Goal: Communication & Community: Answer question/provide support

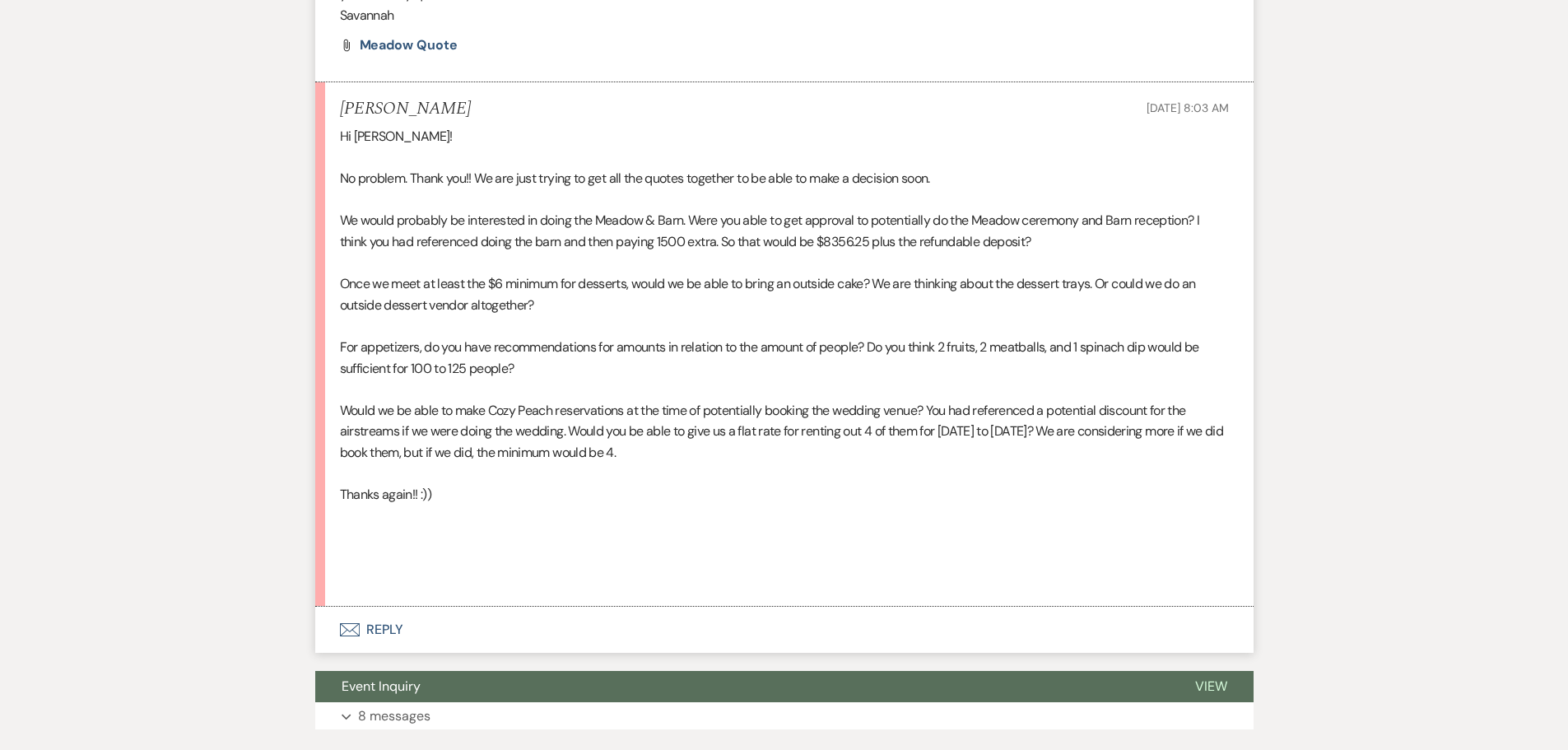
scroll to position [1183, 0]
click at [559, 652] on button "Envelope Reply" at bounding box center [784, 629] width 938 height 46
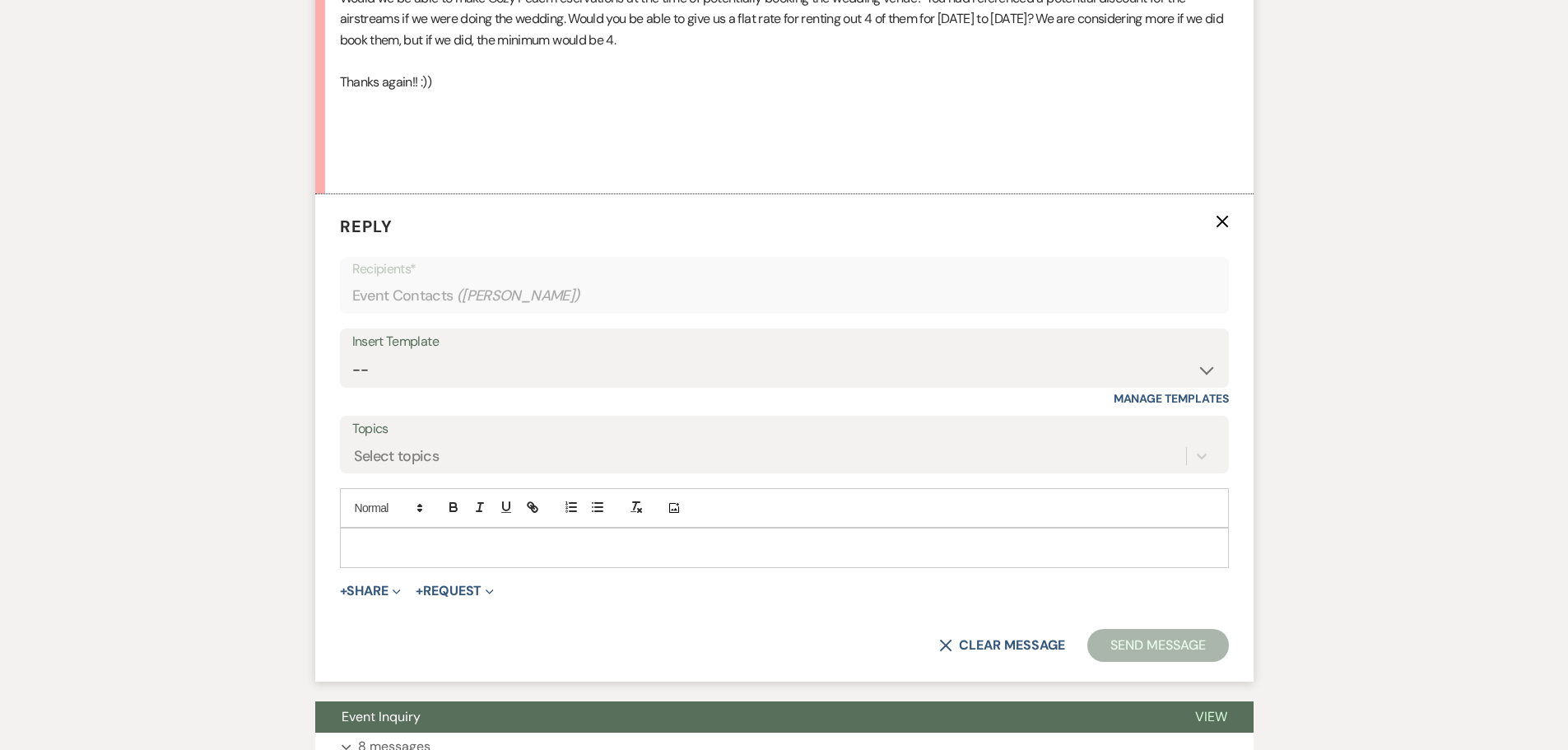
click at [560, 557] on p at bounding box center [785, 547] width 863 height 18
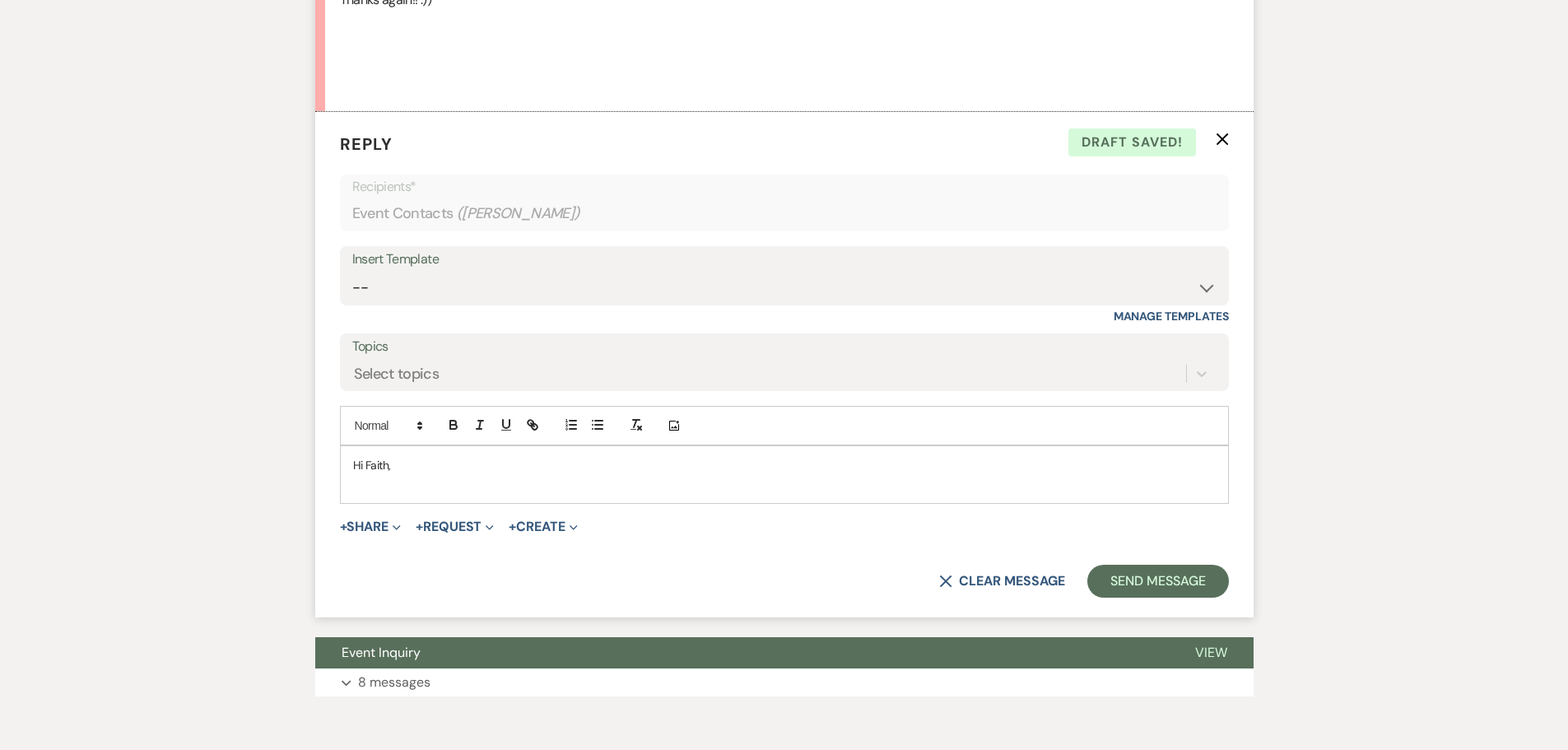
scroll to position [1595, 0]
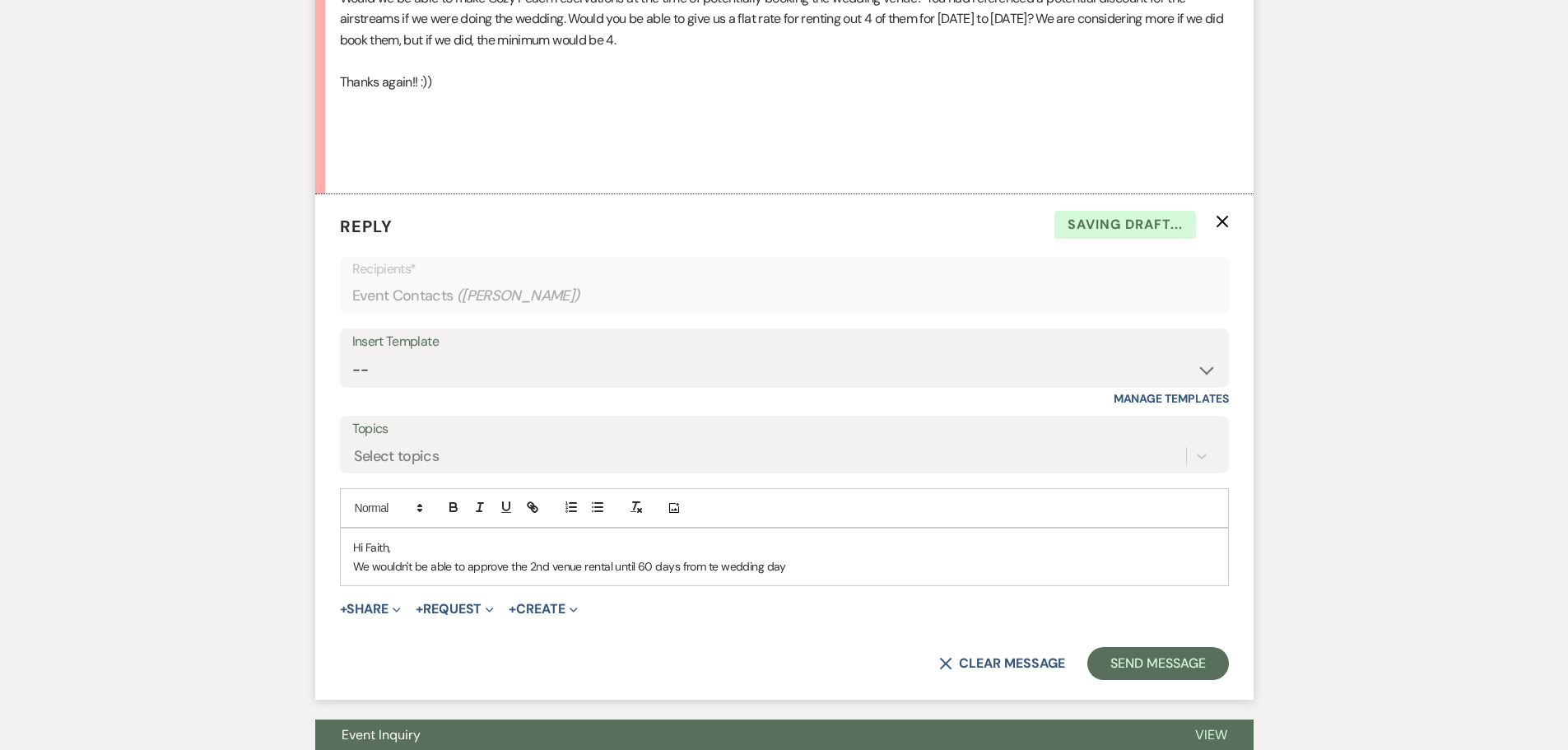
click at [709, 575] on p "We wouldn't be able to approve the 2nd venue rental until 60 days from te weddi…" at bounding box center [785, 566] width 863 height 18
click at [798, 575] on p "We wouldn't be able to approve the 2nd venue rental until 60 days from the wedd…" at bounding box center [785, 566] width 863 height 18
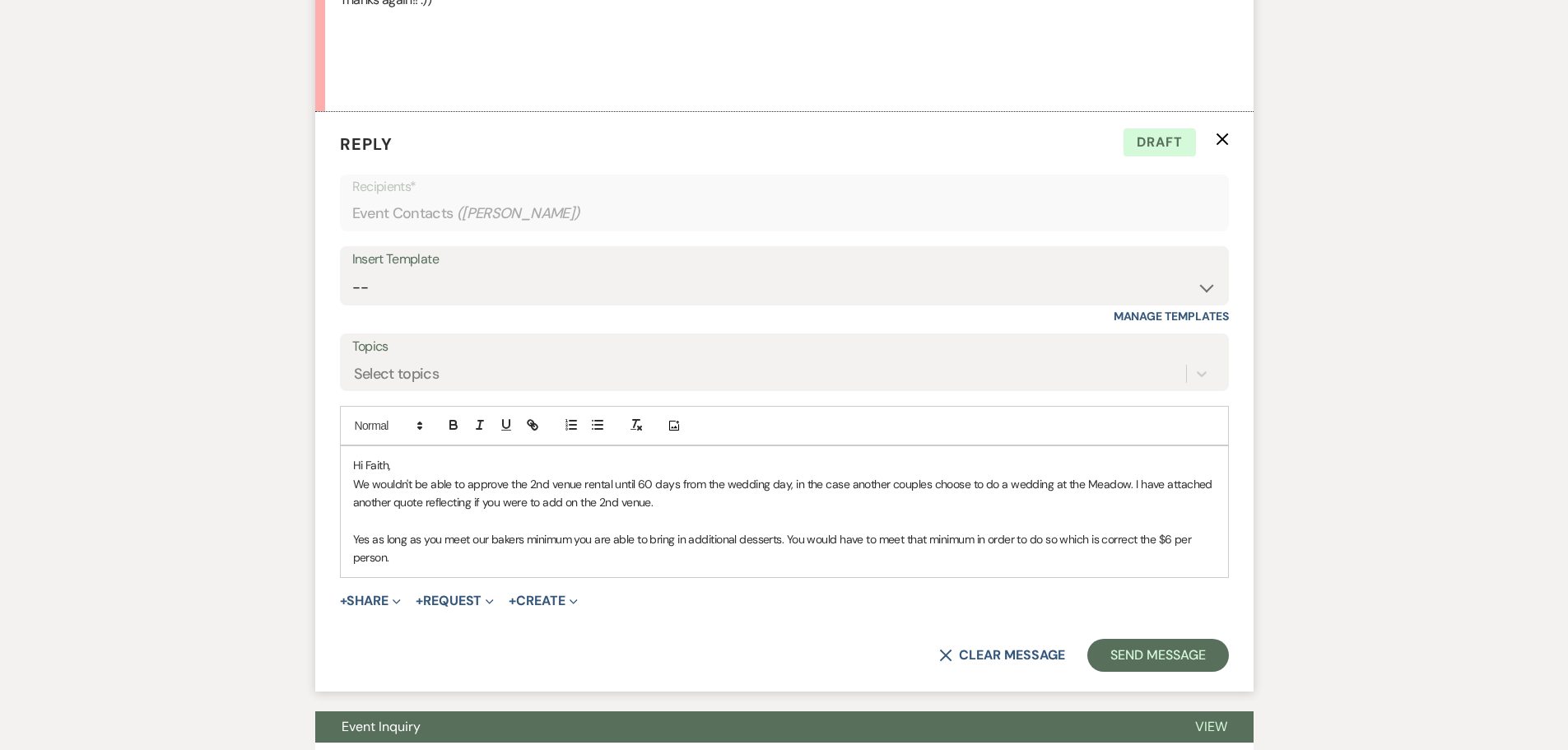
scroll to position [1759, 0]
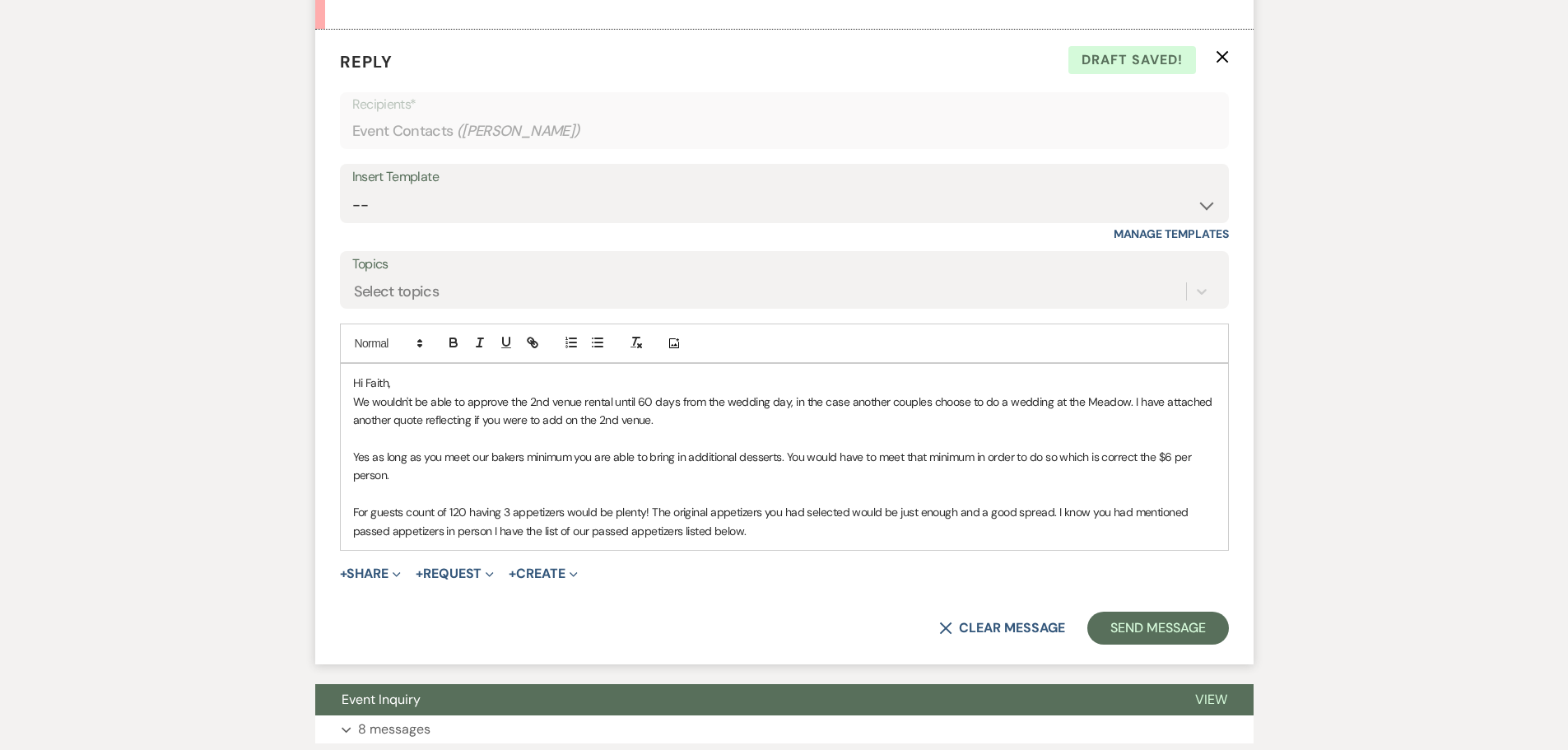
click at [1050, 540] on p "For guests count of 120 having 3 appetizers would be plenty! The original appet…" at bounding box center [785, 521] width 863 height 37
click at [793, 540] on p "For guests count of 120 having 3 appetizers would be plenty! The original appet…" at bounding box center [785, 521] width 863 height 37
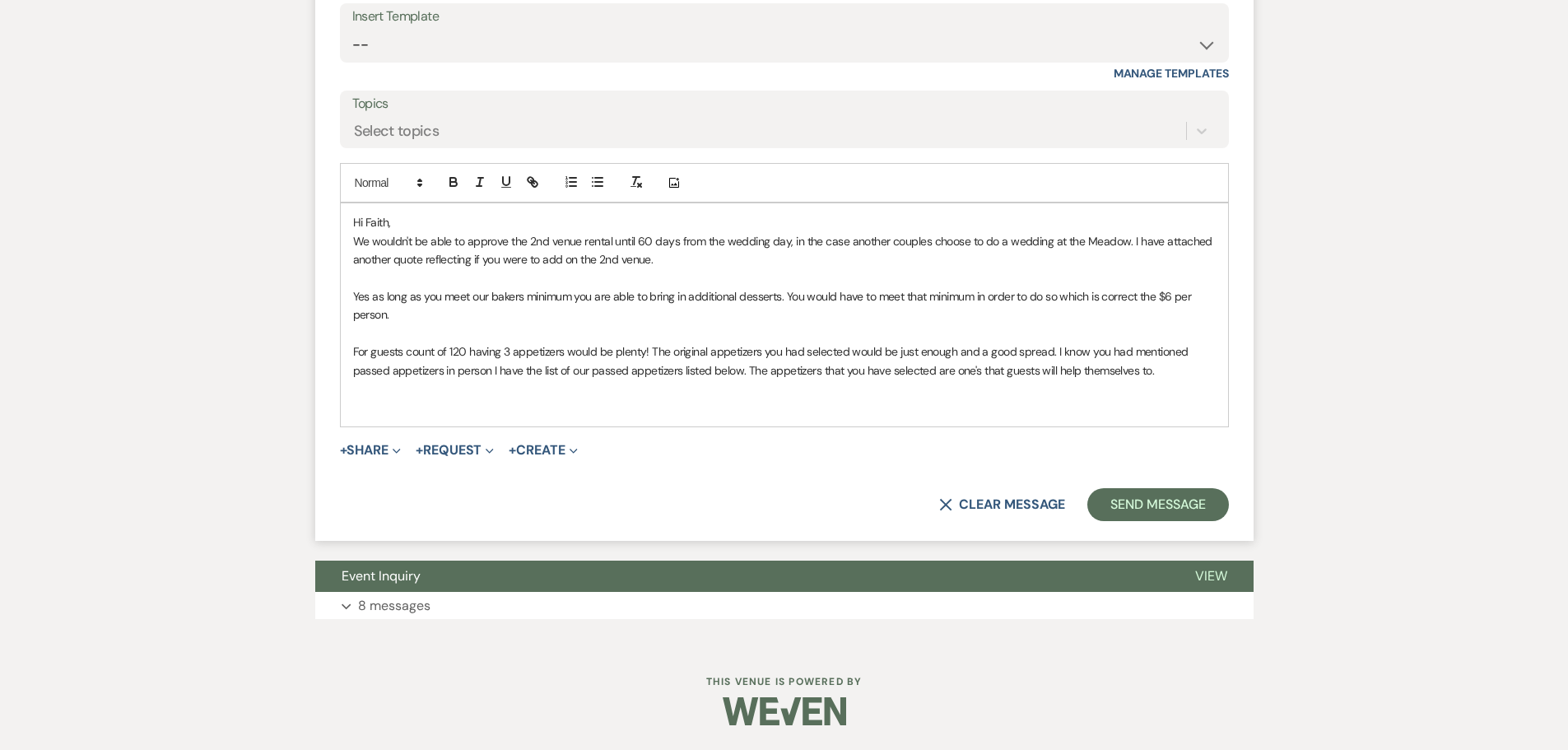
scroll to position [1962, 0]
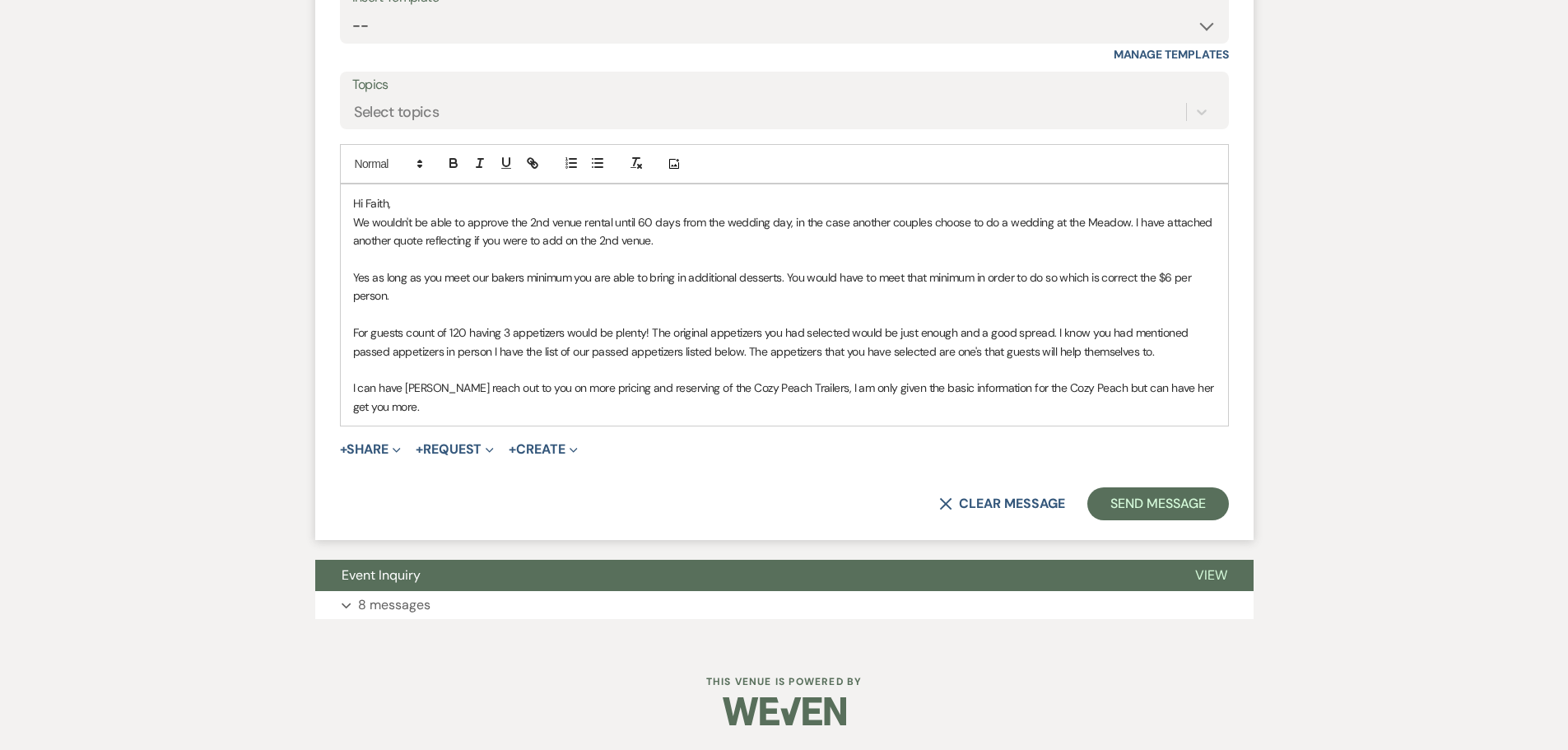
click at [456, 378] on p at bounding box center [785, 369] width 863 height 18
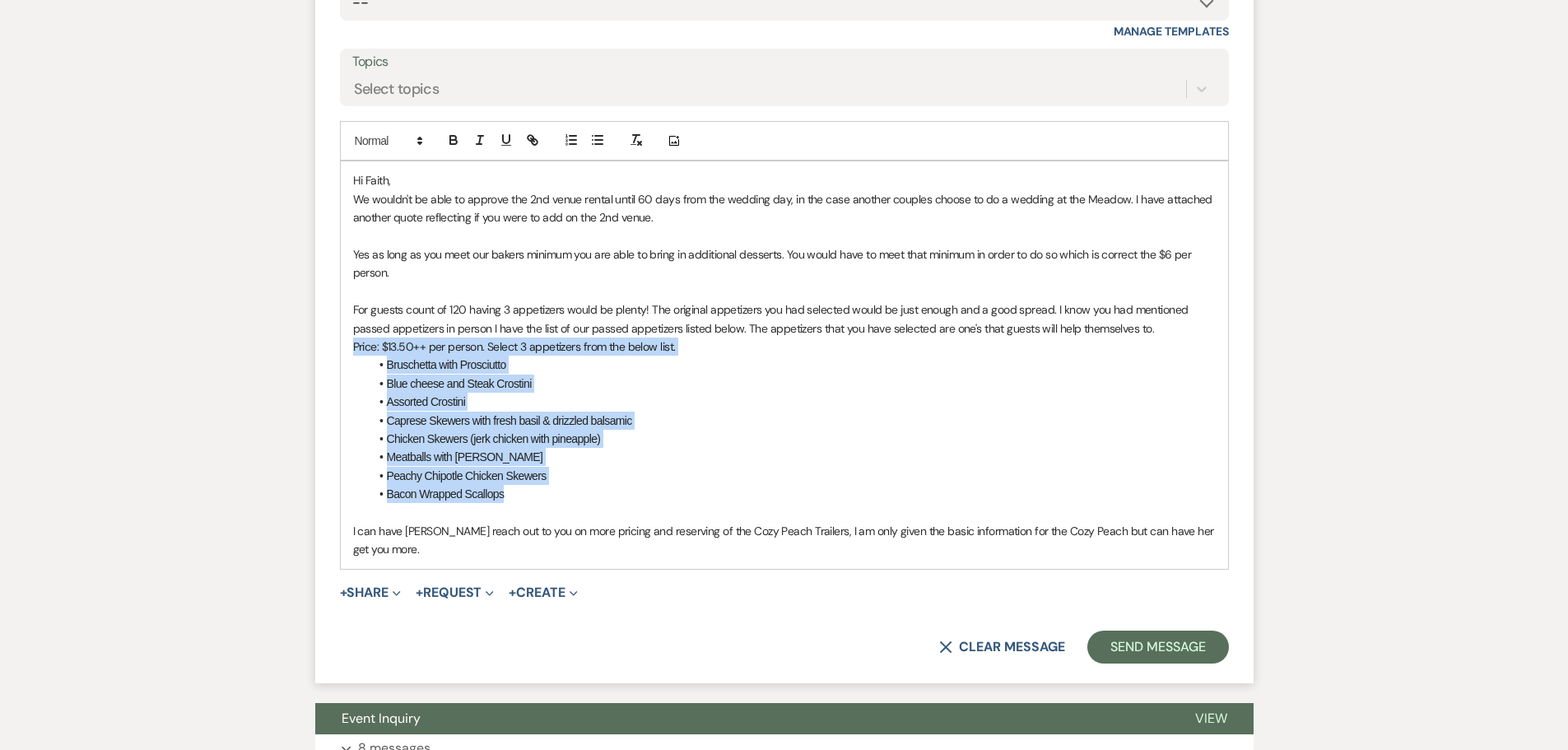
drag, startPoint x: 353, startPoint y: 391, endPoint x: 526, endPoint y: 532, distance: 223.2
click at [526, 533] on div "Hi Faith, We wouldn't be able to approve the 2nd venue rental until 60 days fro…" at bounding box center [784, 365] width 888 height 407
click at [486, 147] on icon "button" at bounding box center [479, 140] width 15 height 15
click at [658, 430] on li "Caprese Skewers with fresh basil & drizzled balsamic" at bounding box center [793, 420] width 846 height 18
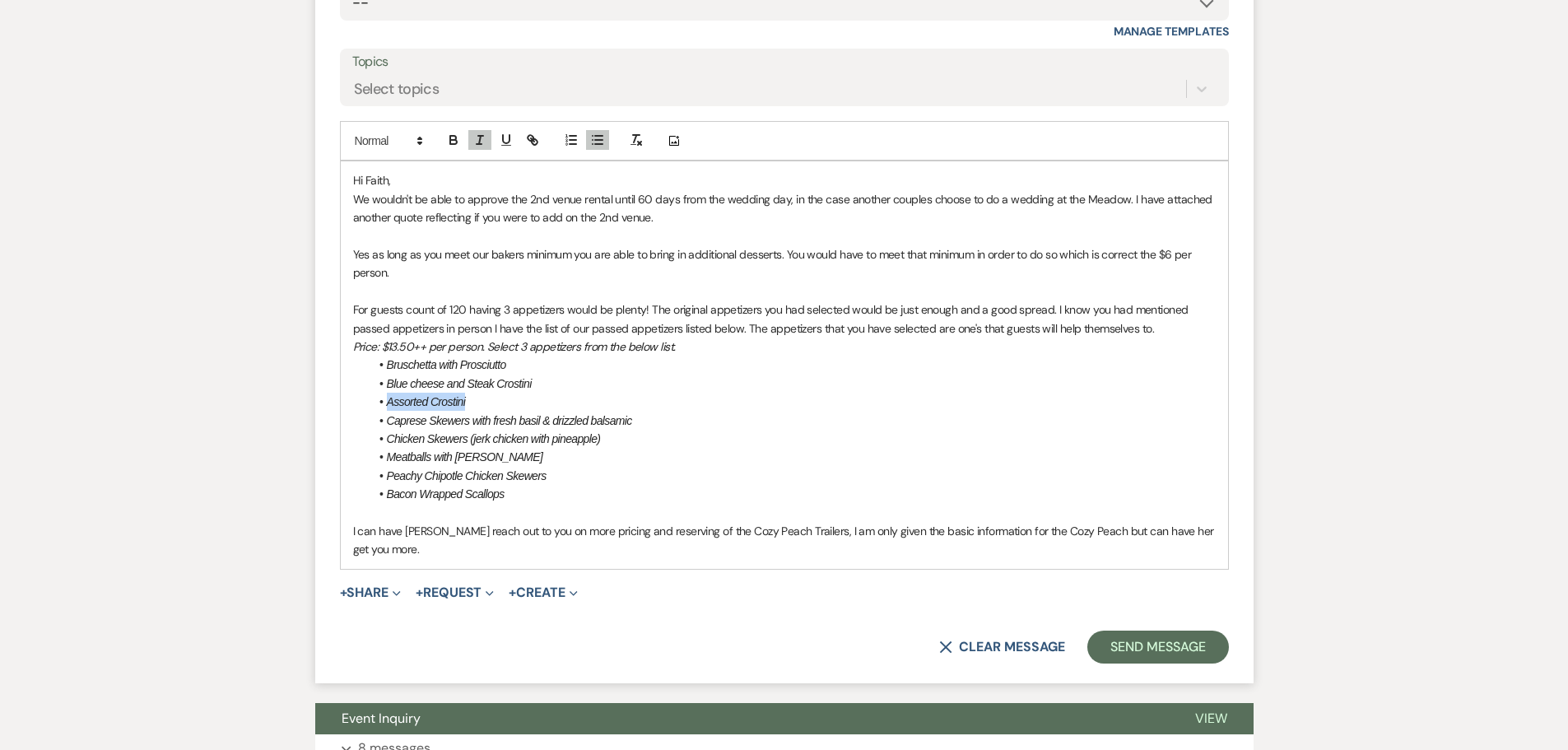
drag, startPoint x: 478, startPoint y: 449, endPoint x: 349, endPoint y: 443, distance: 129.1
click at [349, 443] on div "Hi Faith, We wouldn't be able to approve the 2nd venue rental until 60 days fro…" at bounding box center [784, 365] width 888 height 407
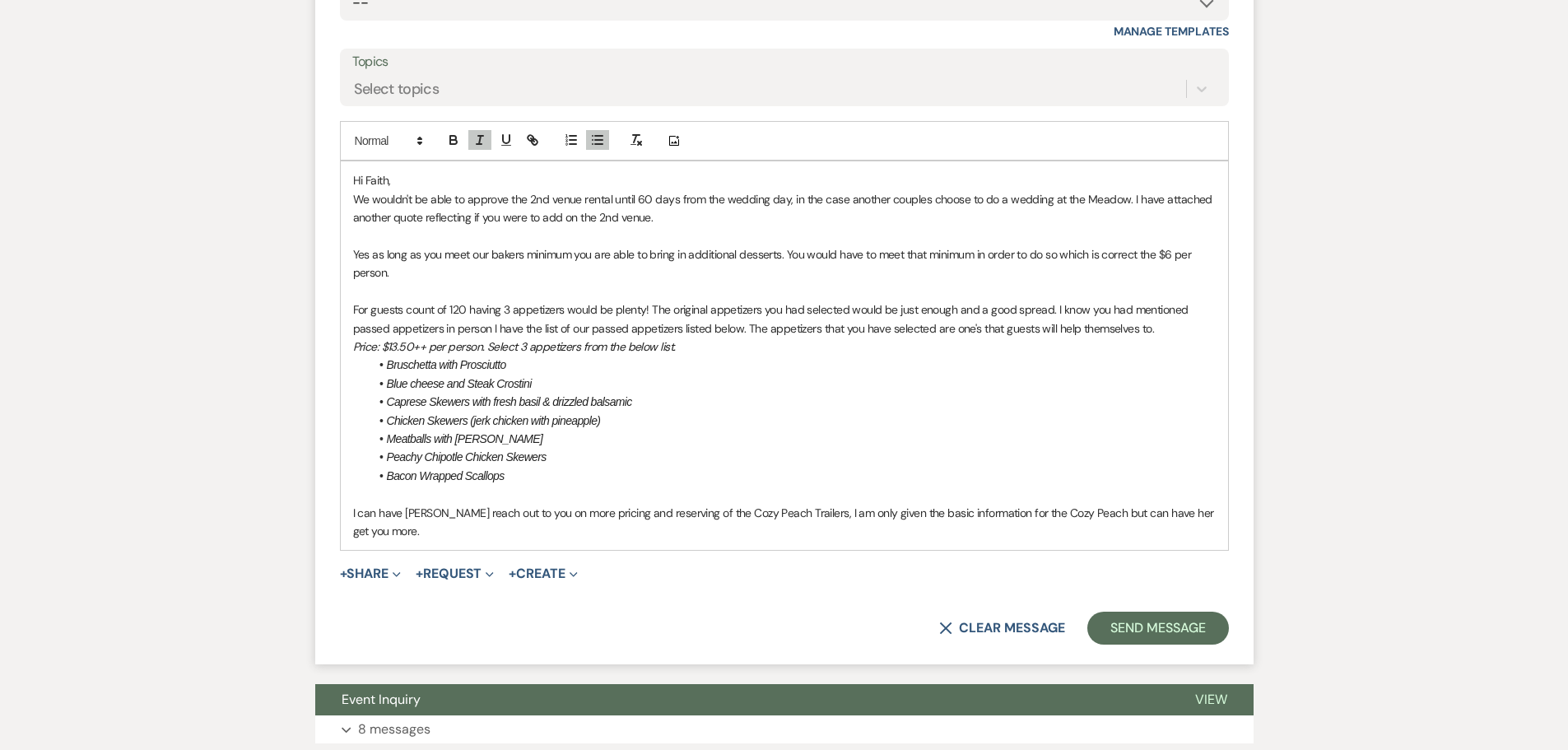
click at [565, 541] on p "I can have Kylee reach out to you on more pricing and reserving of the Cozy Pea…" at bounding box center [785, 522] width 863 height 37
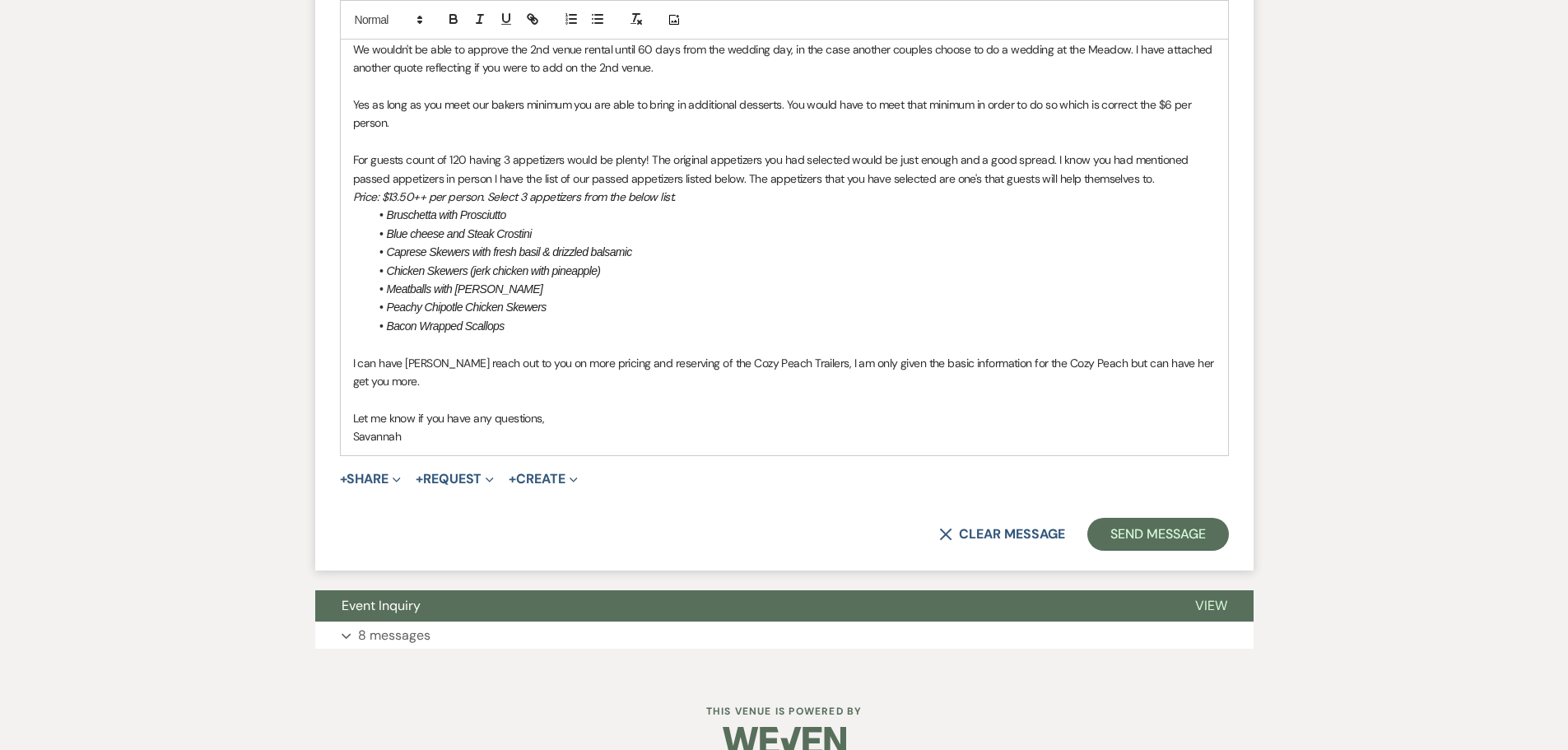
scroll to position [2141, 0]
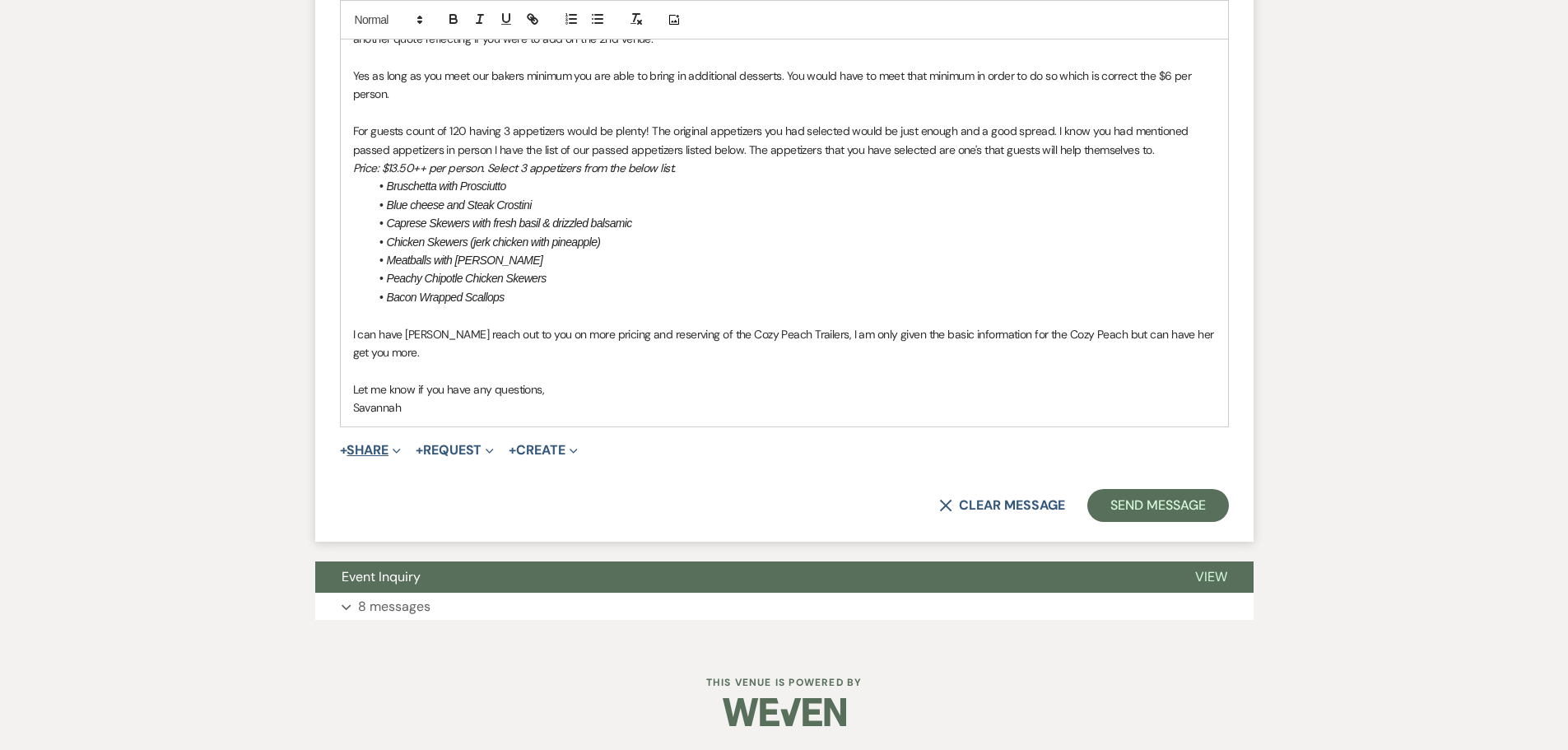
click at [396, 455] on icon "Expand" at bounding box center [397, 451] width 9 height 9
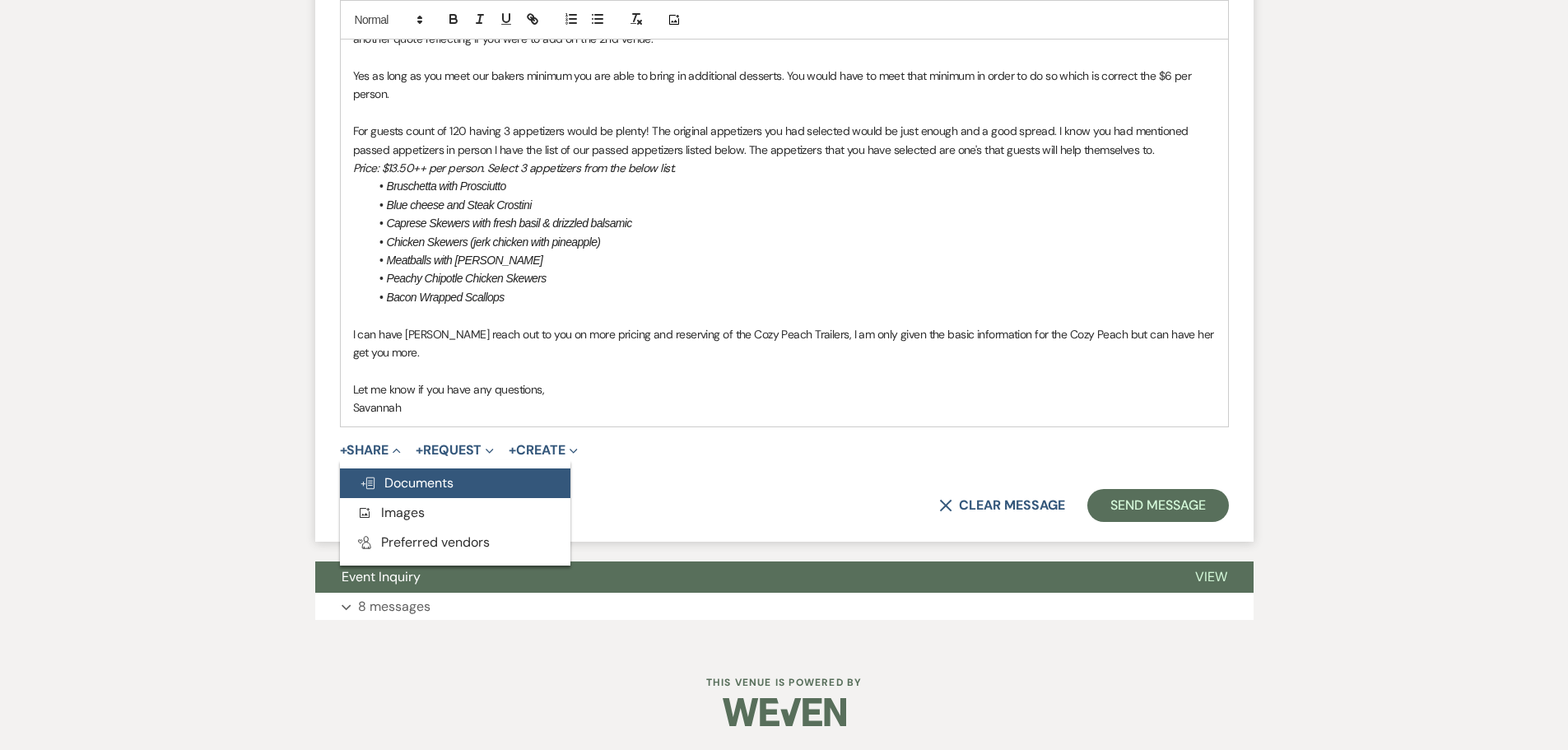
click at [425, 491] on span "Doc Upload Documents" at bounding box center [407, 483] width 94 height 17
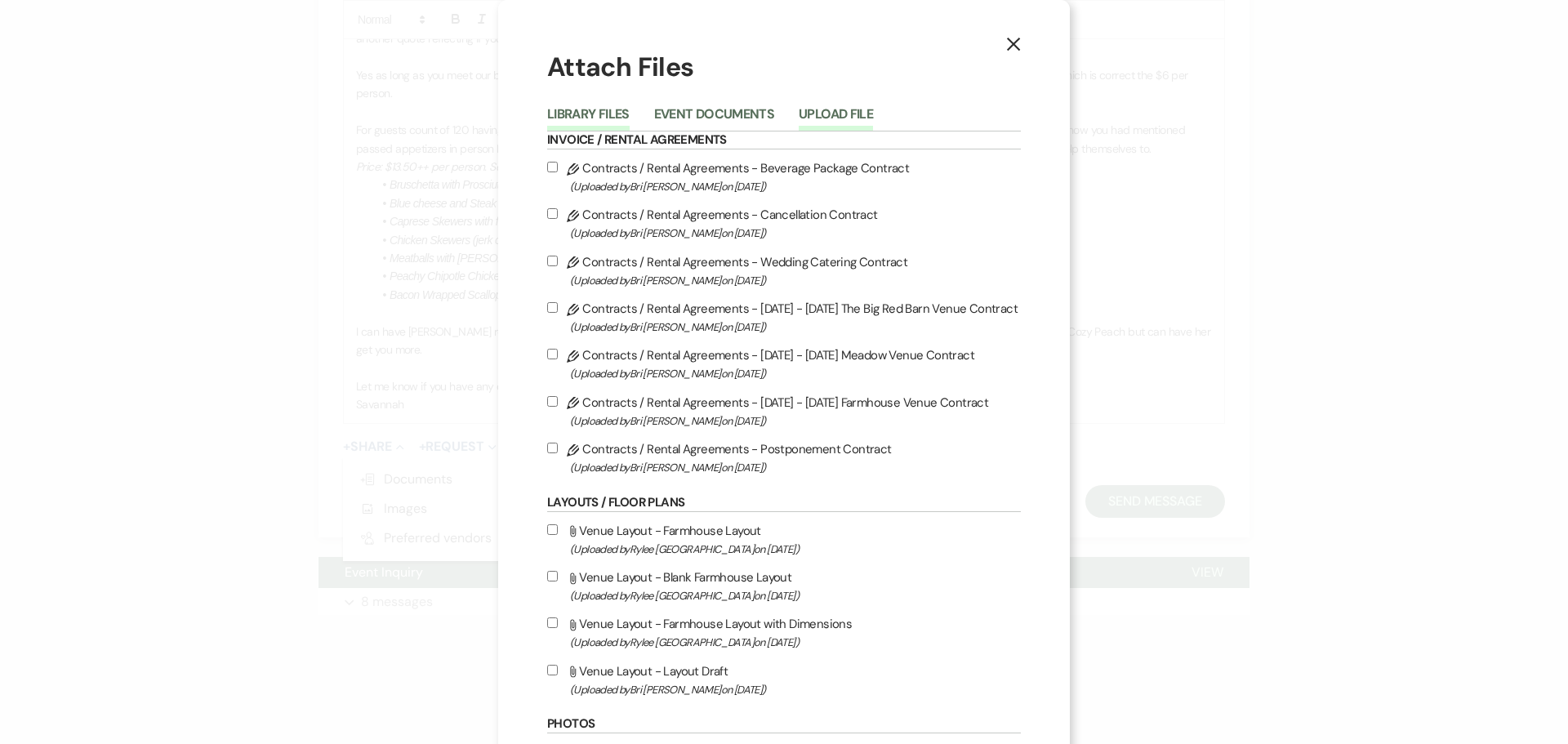
click at [829, 114] on button "Upload File" at bounding box center [836, 119] width 75 height 23
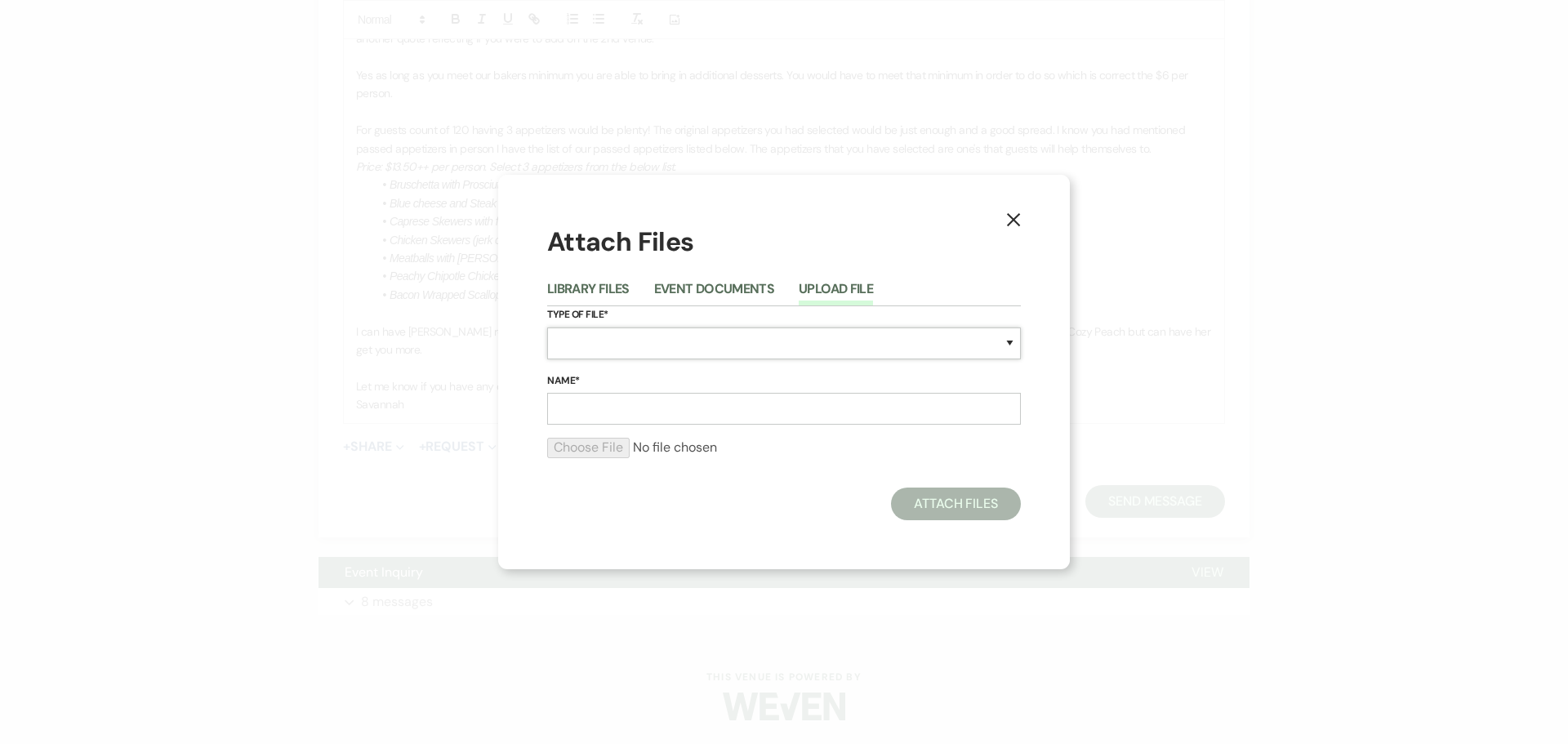
click at [714, 341] on select "Special Event Insurance Vendor Certificate of Insurance Contracts / Rental Agre…" at bounding box center [784, 344] width 474 height 32
select select "8"
click at [547, 328] on select "Special Event Insurance Vendor Certificate of Insurance Contracts / Rental Agre…" at bounding box center [784, 344] width 474 height 32
click at [694, 417] on input "Name*" at bounding box center [784, 409] width 474 height 32
type input "Big Red Barn Quote"
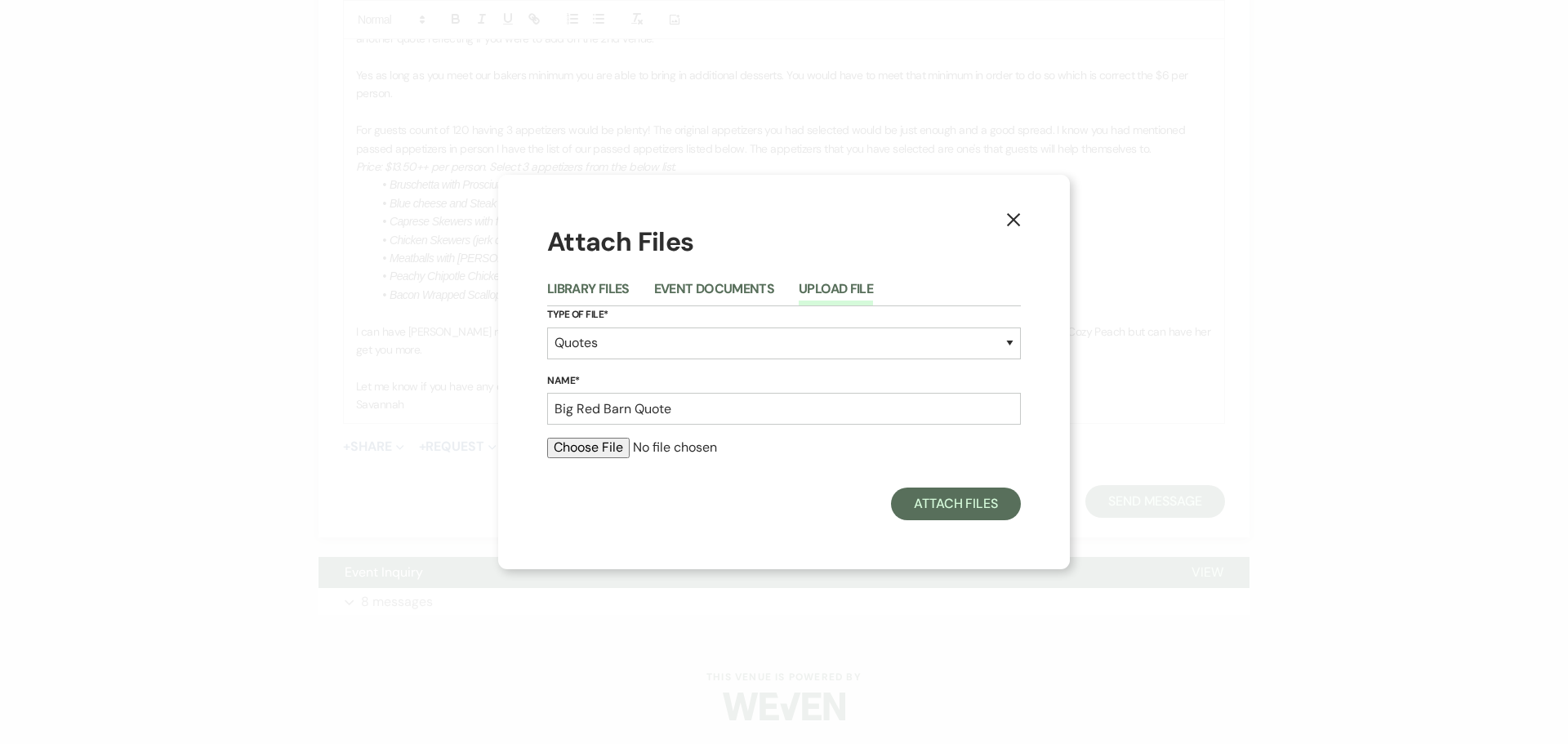
click at [604, 448] on input "file" at bounding box center [784, 448] width 474 height 20
type input "C:\fakepath\BIG RED BARN WEDDING QUOTE - Zralka_Moore.docx.pdf"
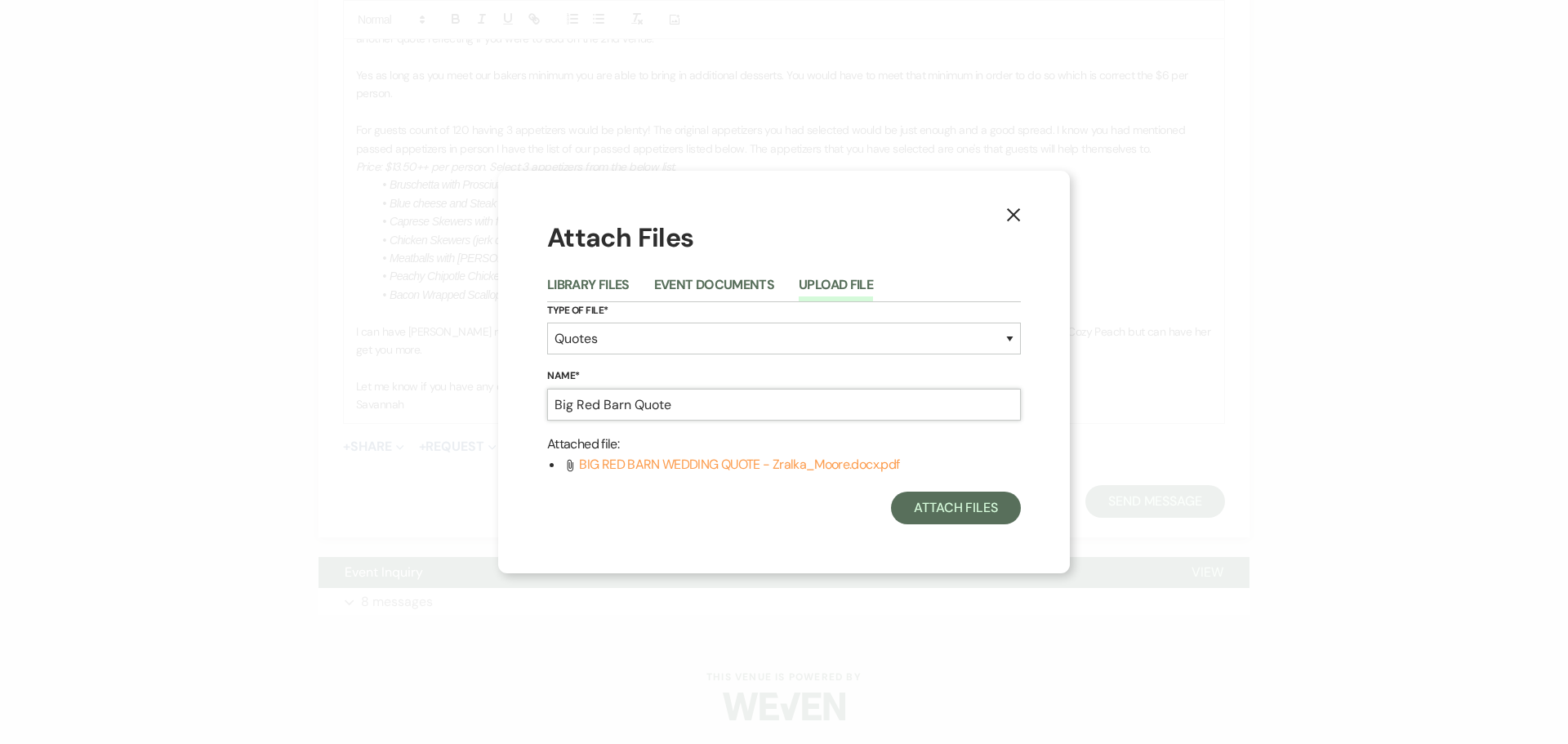
click at [717, 402] on input "Big Red Barn Quote" at bounding box center [784, 405] width 474 height 32
type input "Big Red Barn Quote + 2nd Venue Rental"
click at [992, 502] on button "Attach Files" at bounding box center [955, 508] width 130 height 32
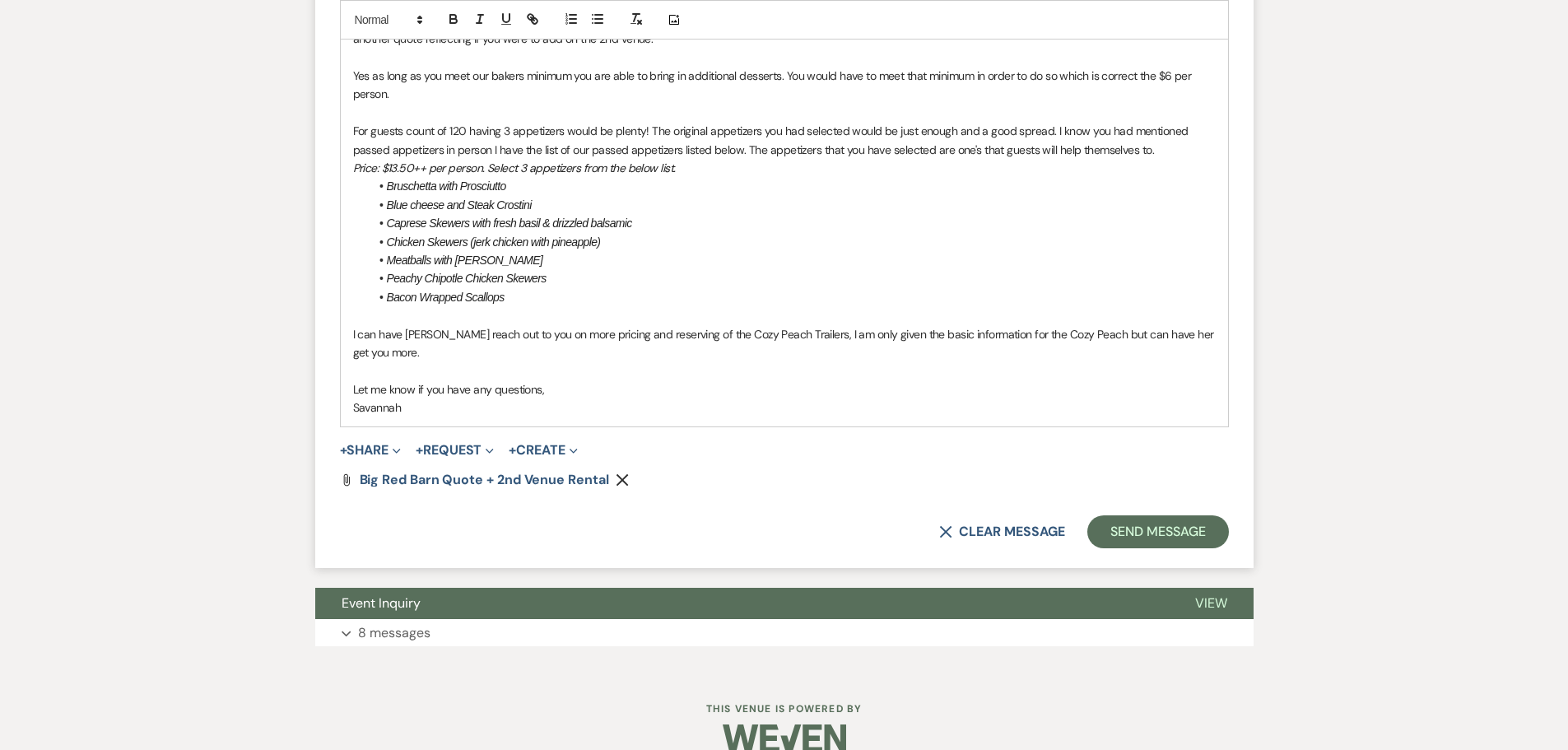
scroll to position [2058, 0]
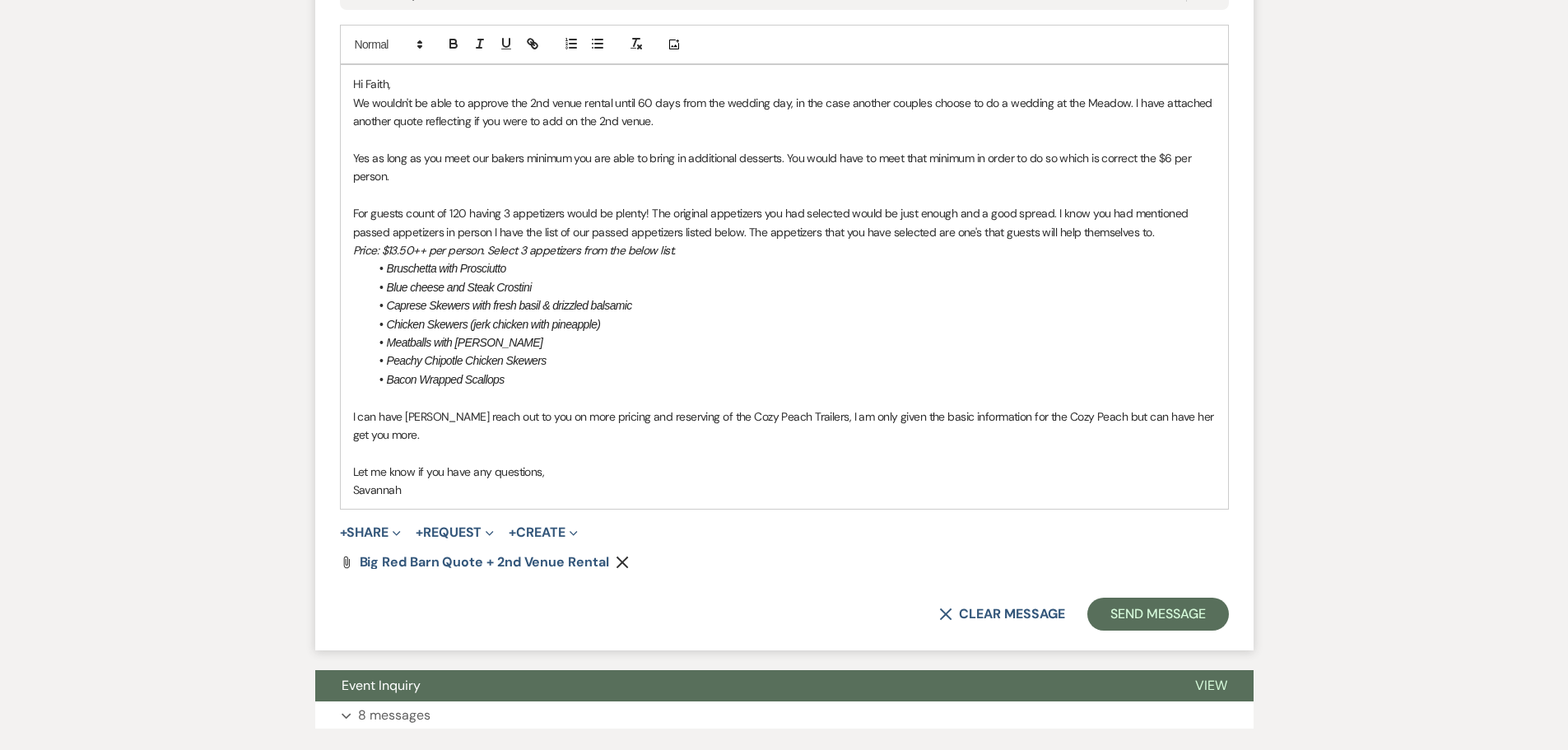
click at [965, 131] on p "We wouldn't be able to approve the 2nd venue rental until 60 days from the wedd…" at bounding box center [785, 112] width 863 height 37
click at [1062, 352] on li "Meatballs with Marinara" at bounding box center [793, 342] width 846 height 18
click at [1155, 631] on button "Send Message" at bounding box center [1158, 614] width 140 height 33
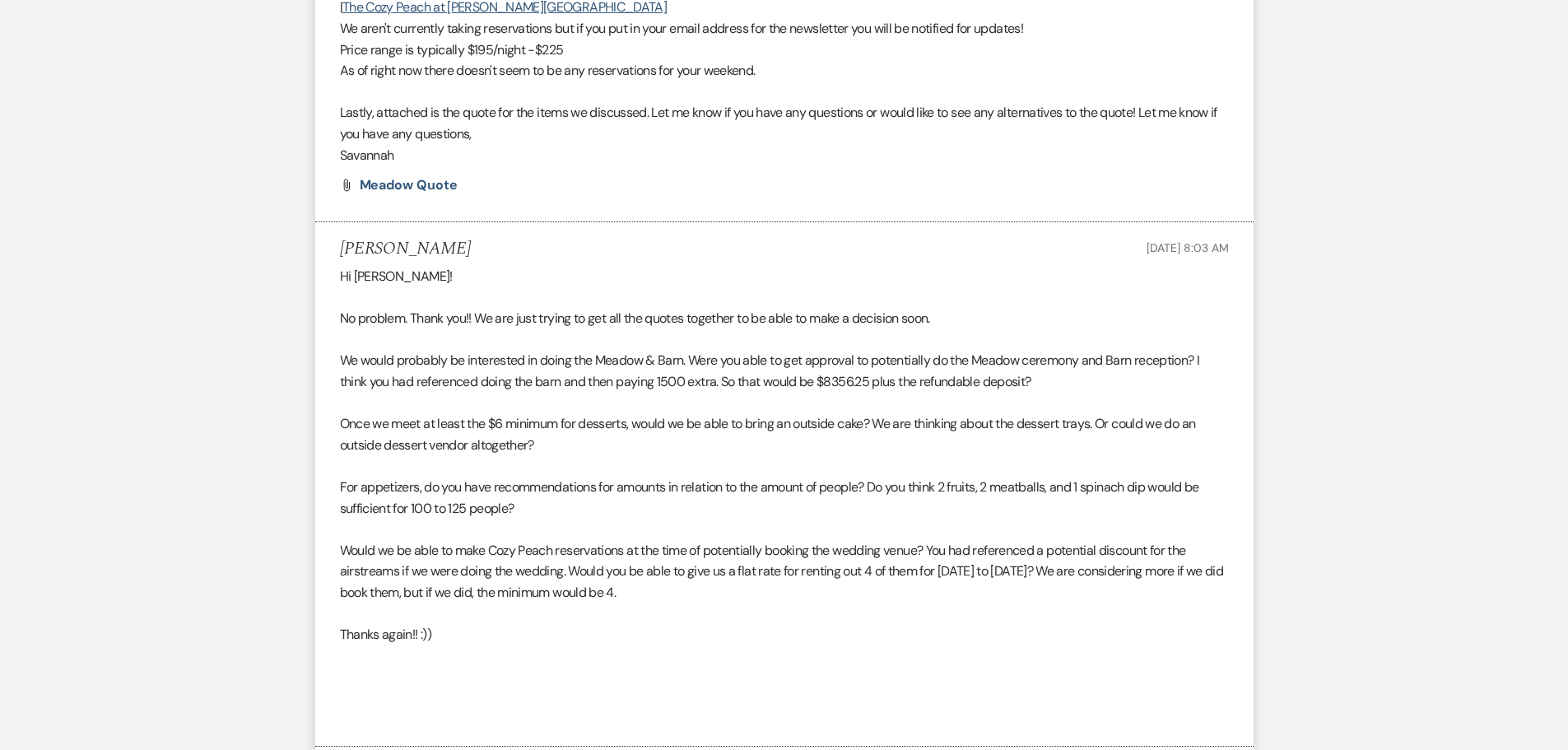
scroll to position [824, 0]
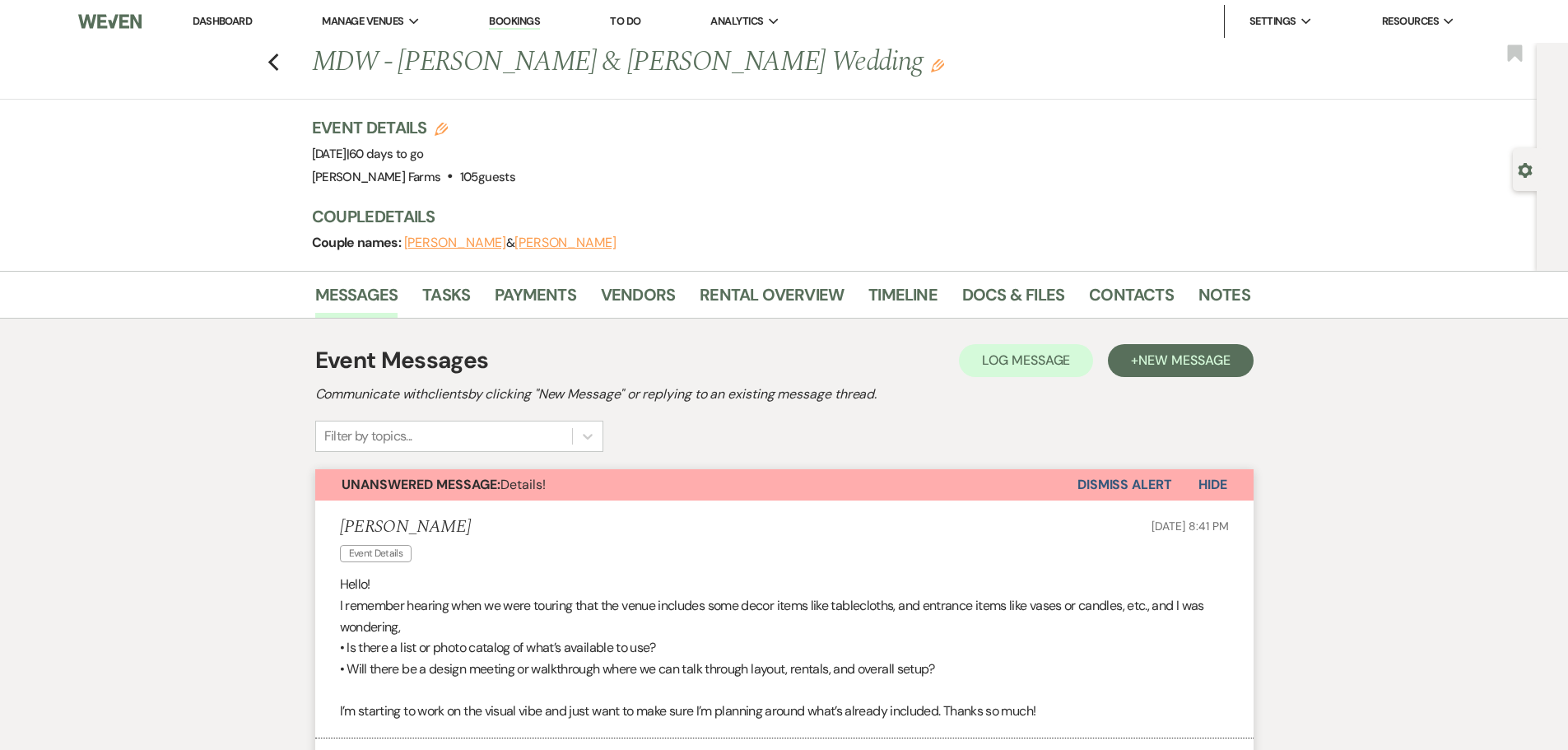
click at [1527, 168] on icon "Gear" at bounding box center [1525, 170] width 15 height 15
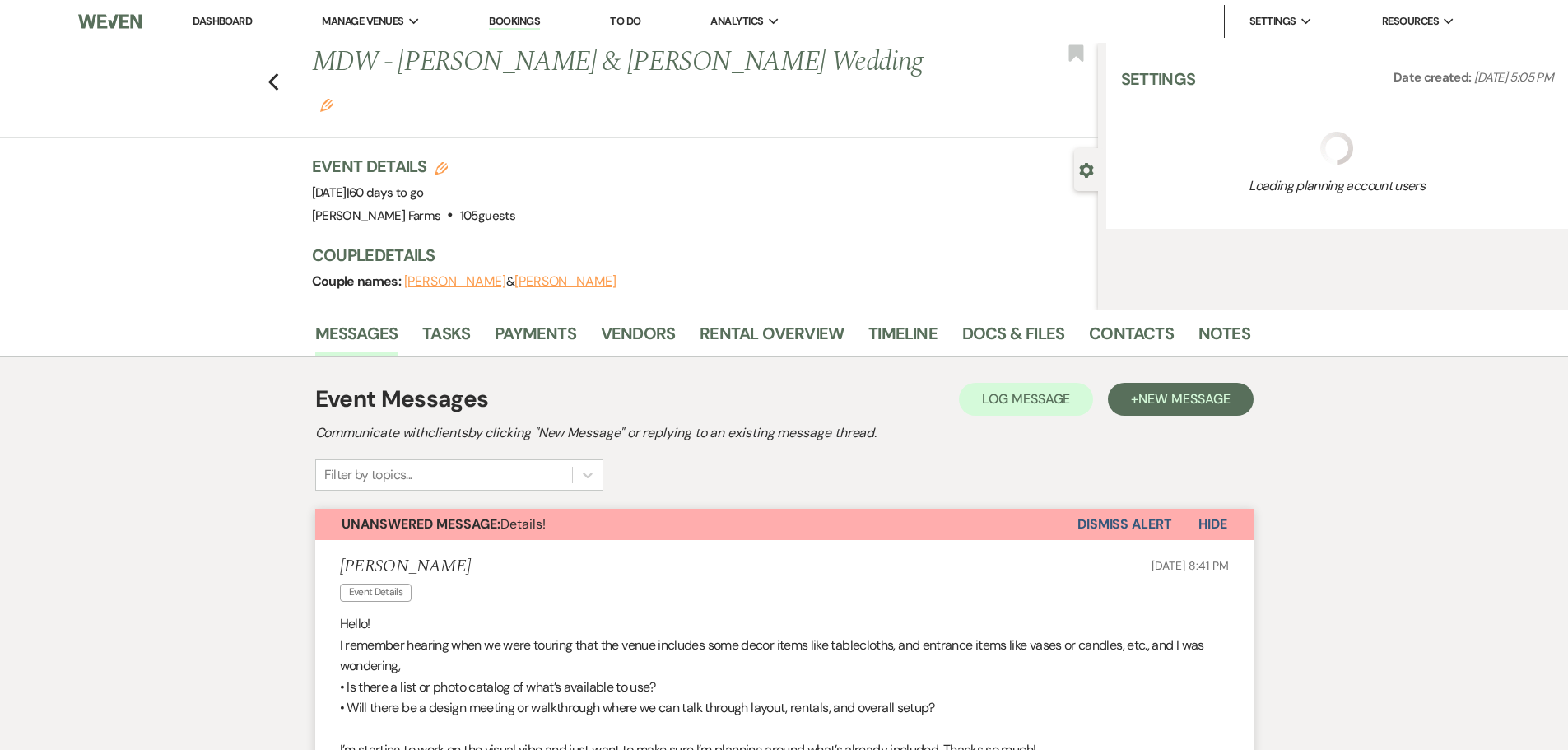
select select "5"
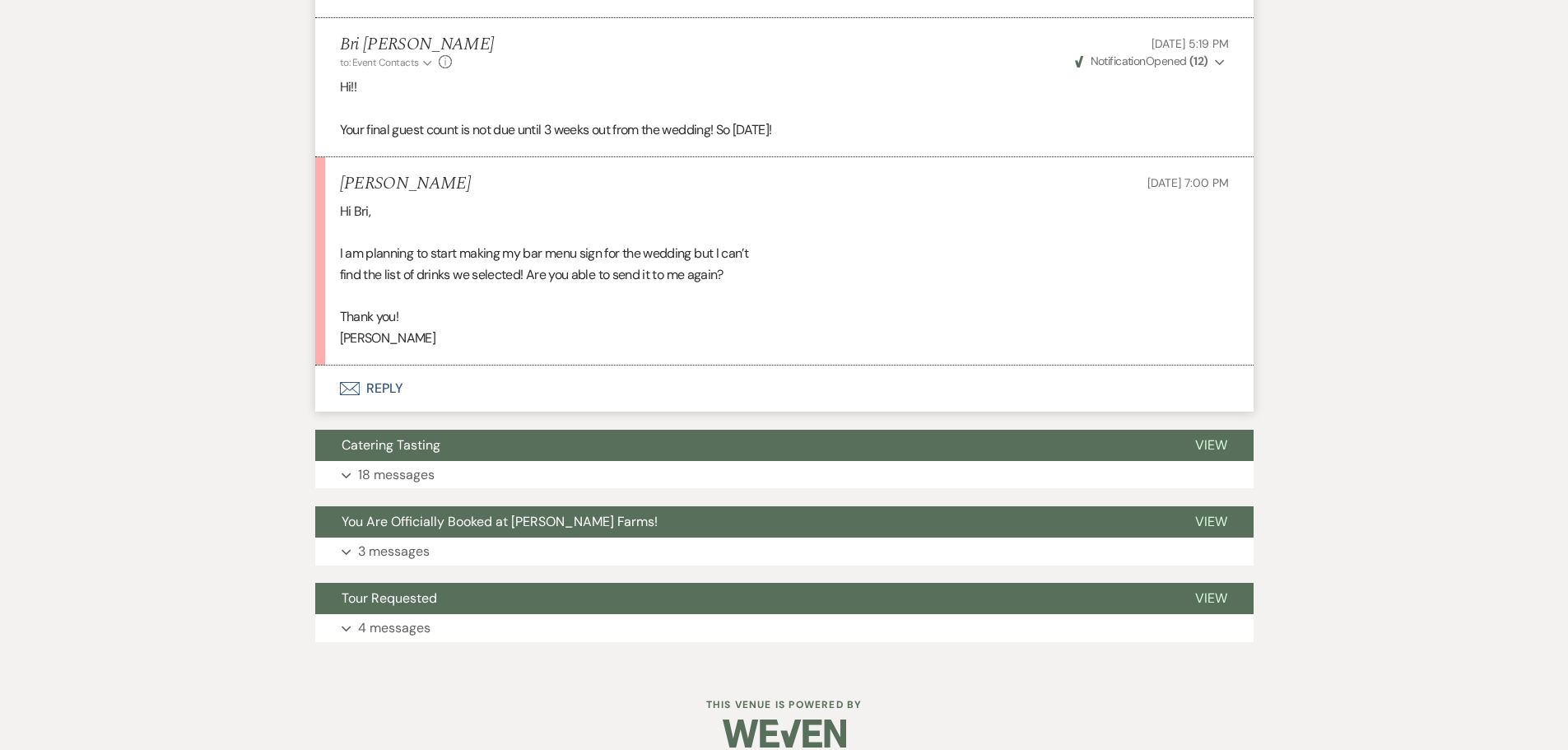
scroll to position [7933, 0]
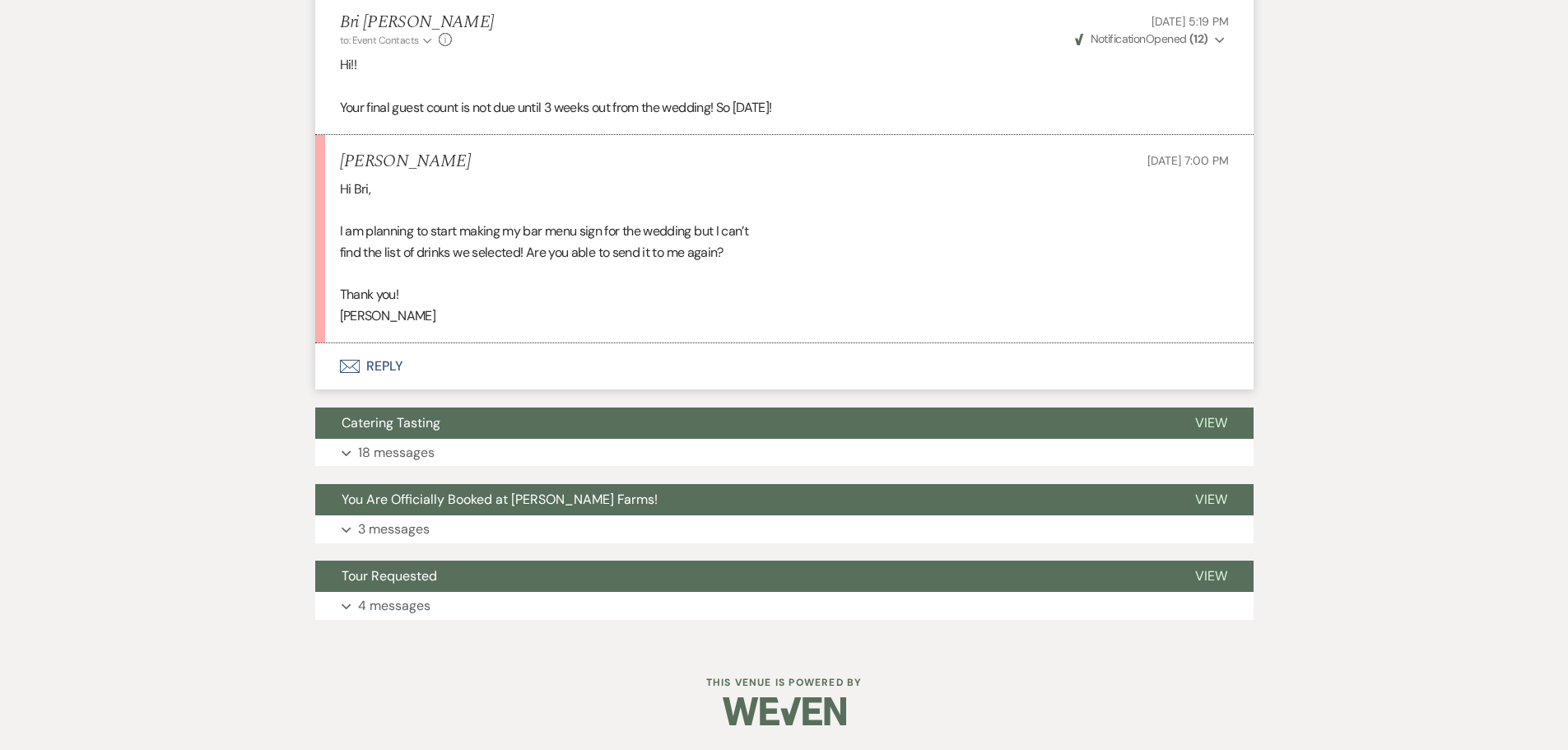
click at [647, 378] on button "Envelope Reply" at bounding box center [784, 366] width 938 height 46
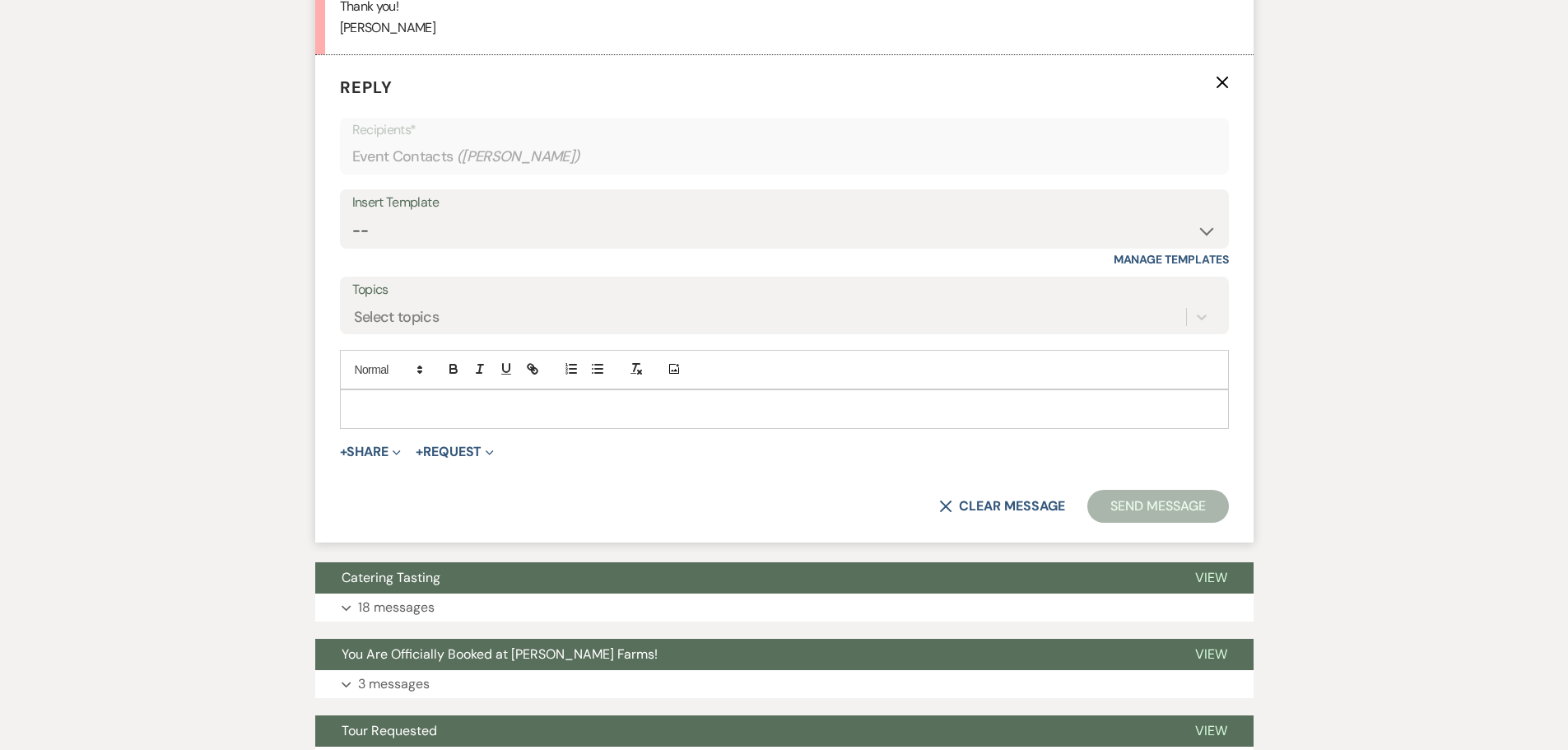
scroll to position [8180, 0]
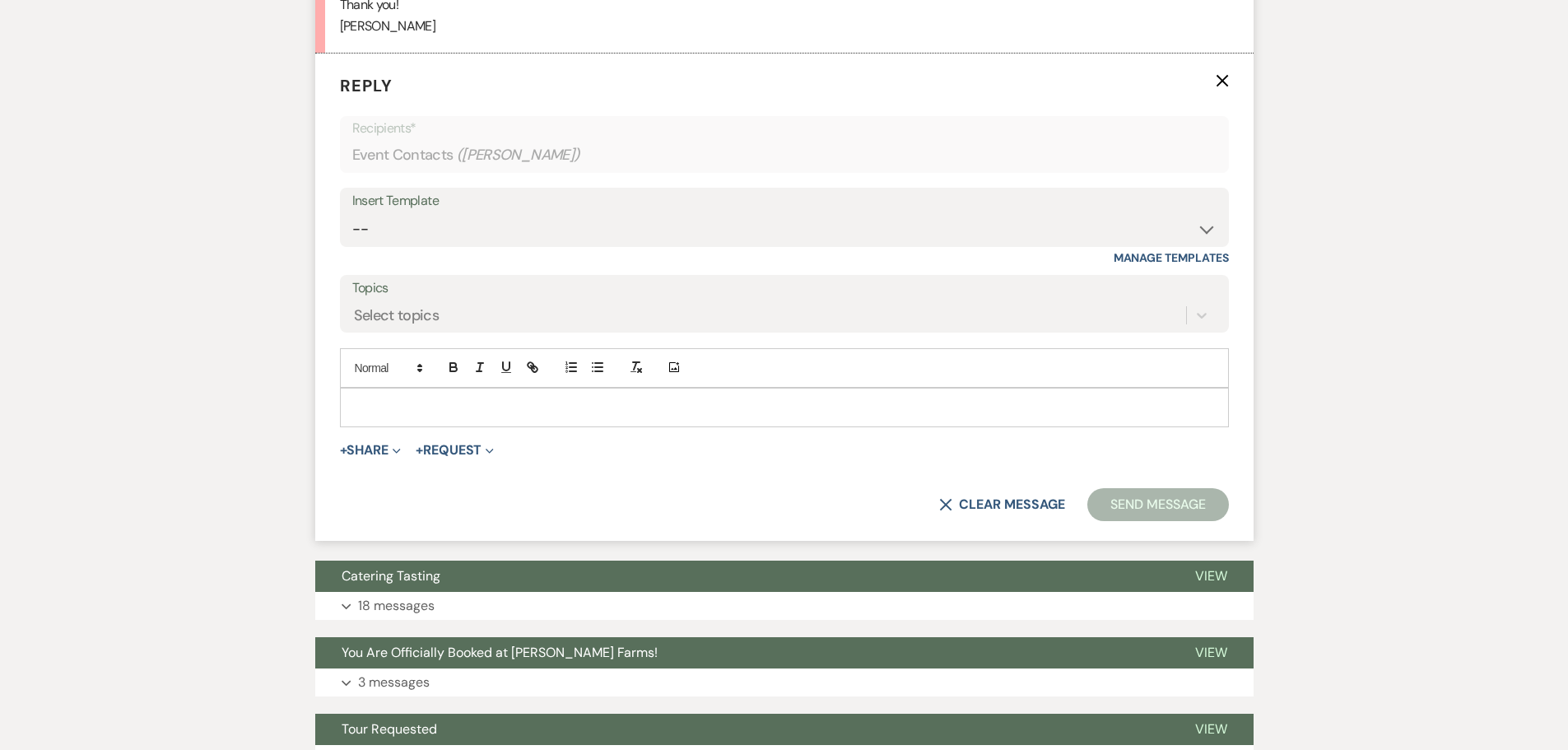
click at [656, 417] on p at bounding box center [785, 408] width 863 height 18
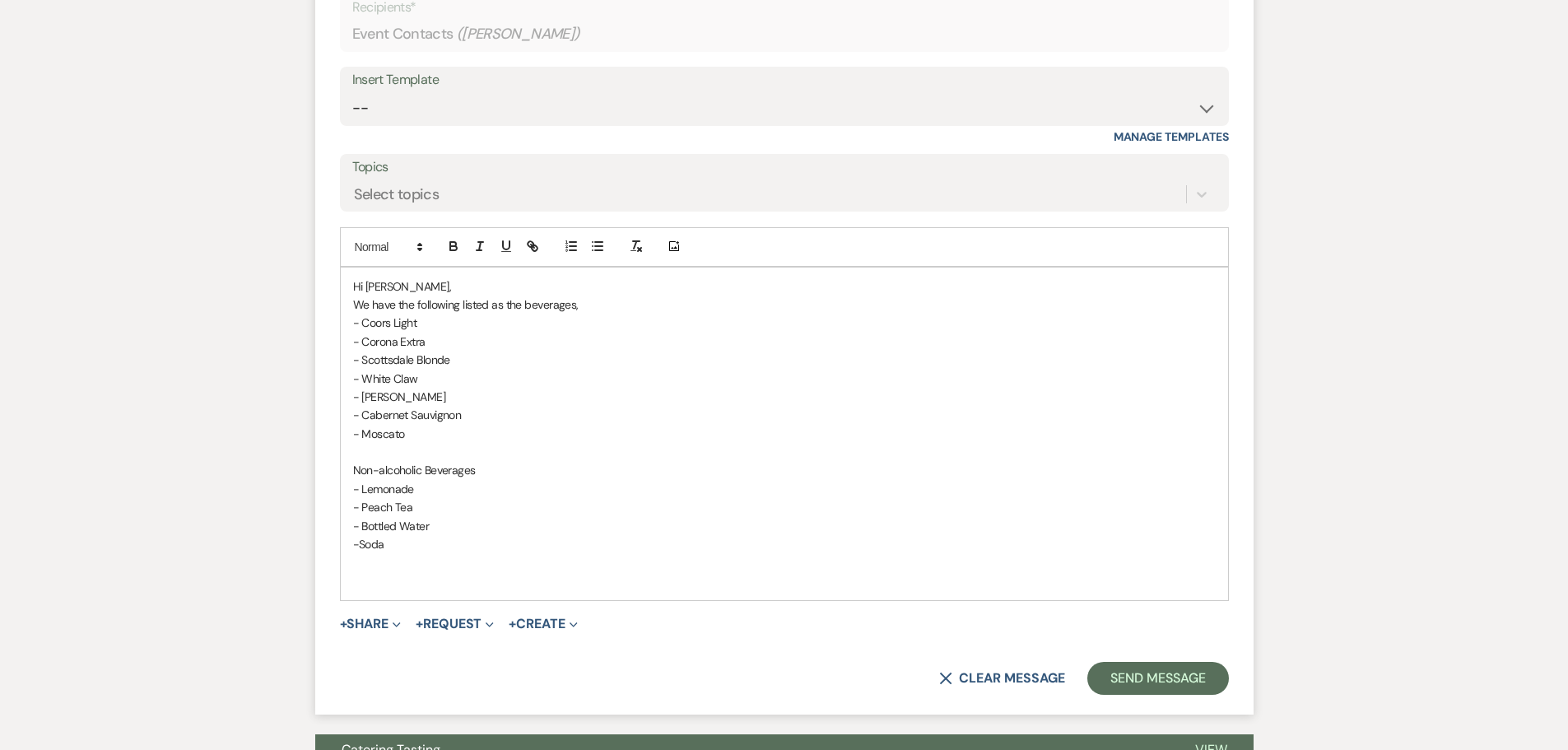
scroll to position [8475, 0]
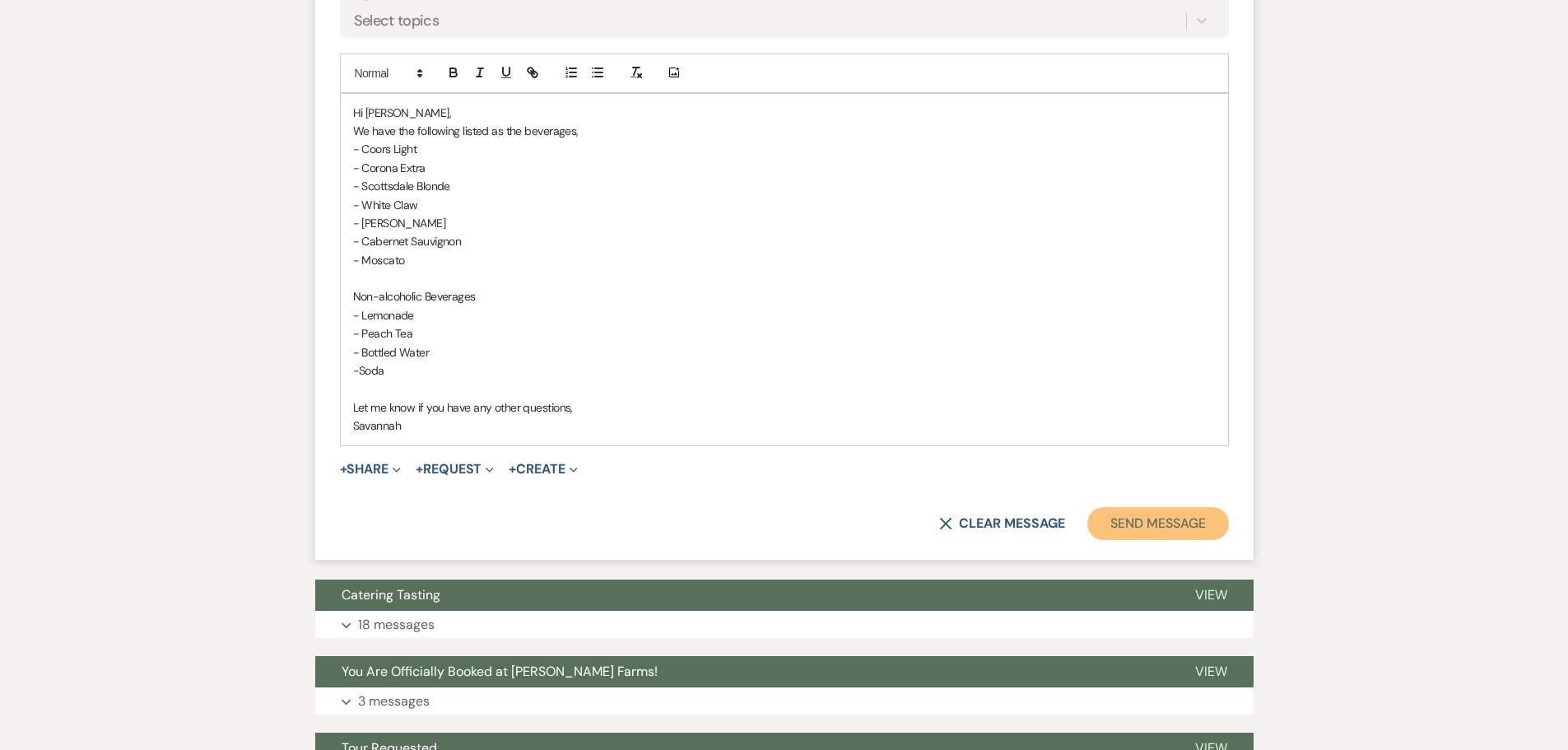
click at [1167, 540] on button "Send Message" at bounding box center [1158, 523] width 140 height 33
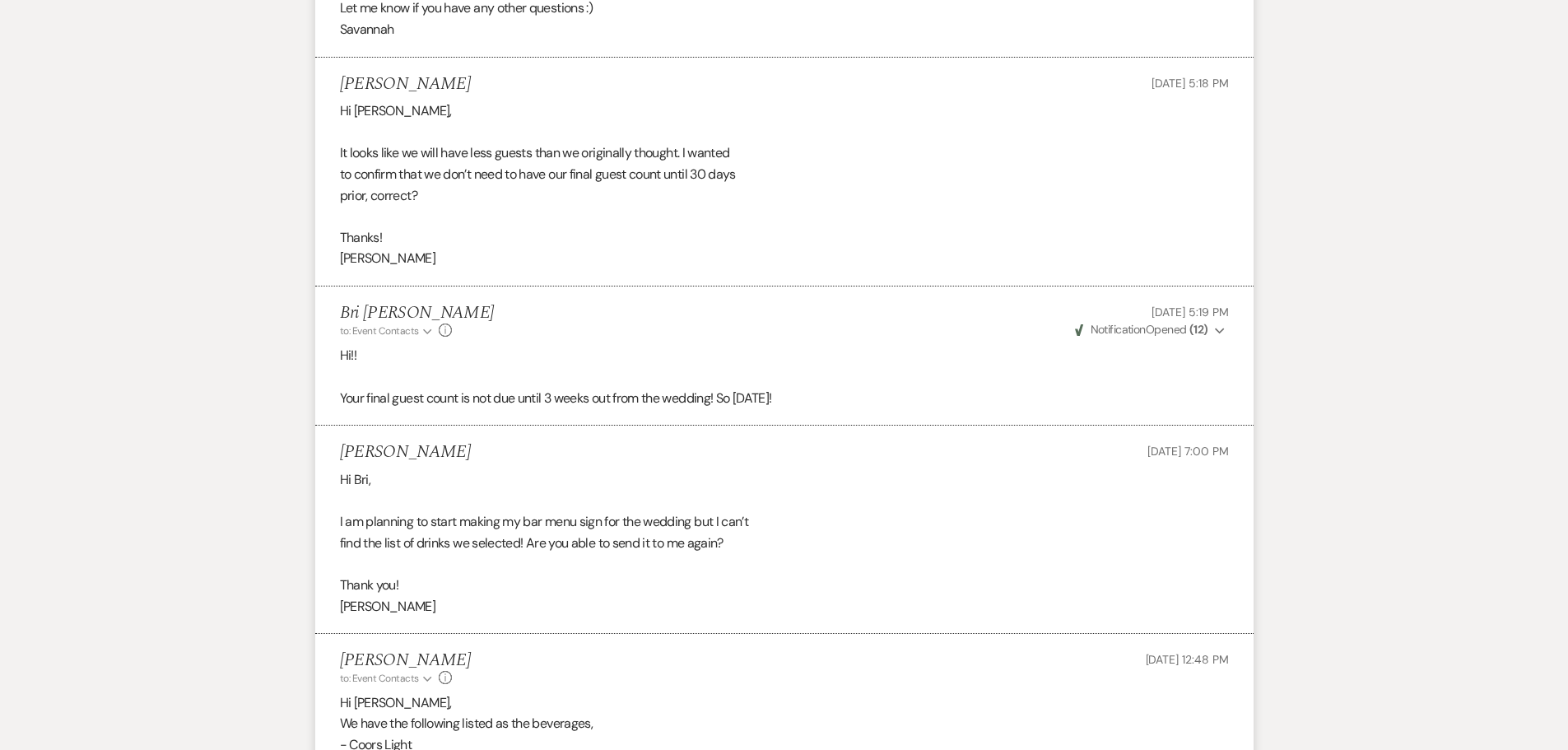
scroll to position [7598, 0]
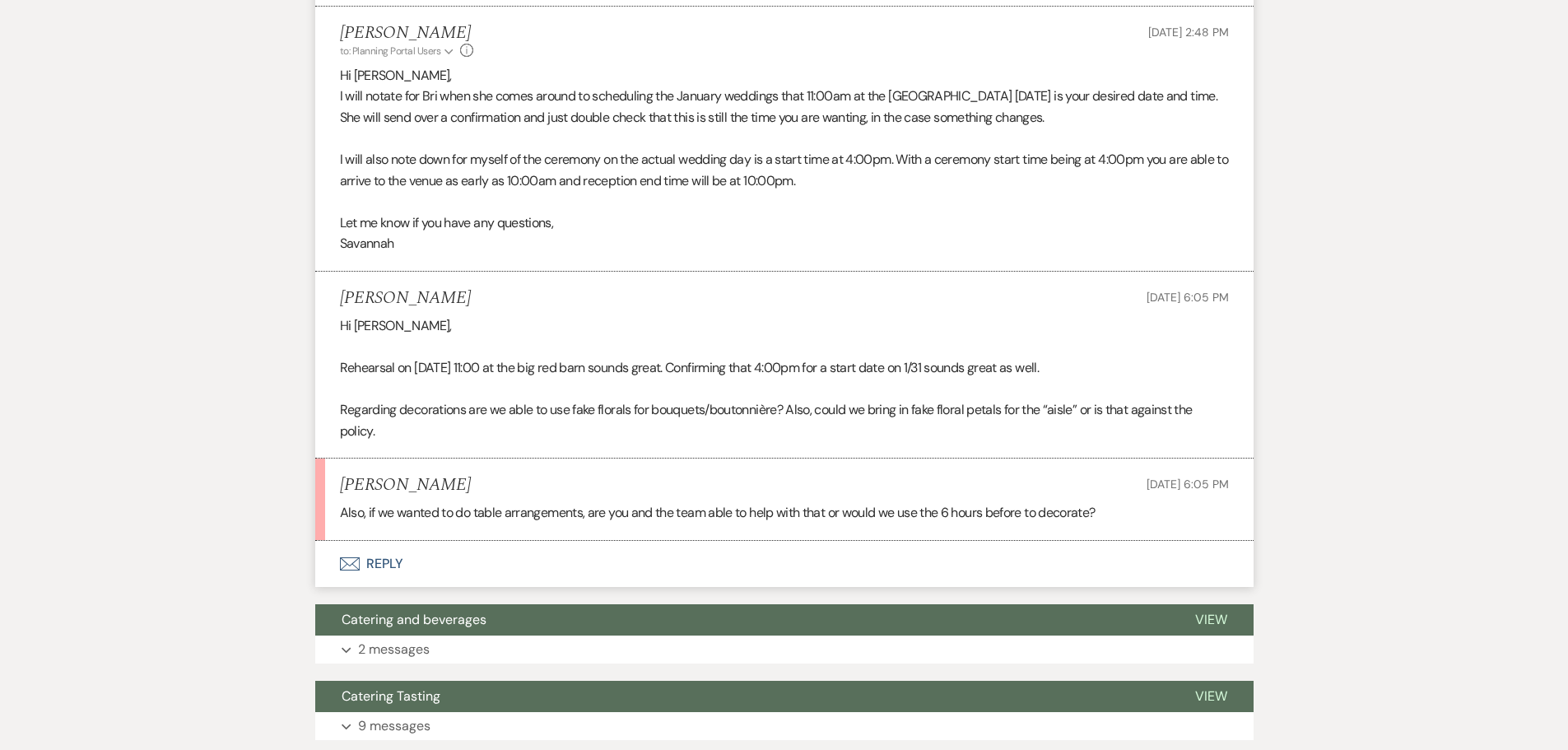
scroll to position [1776, 0]
click at [667, 581] on button "Envelope Reply" at bounding box center [784, 564] width 938 height 46
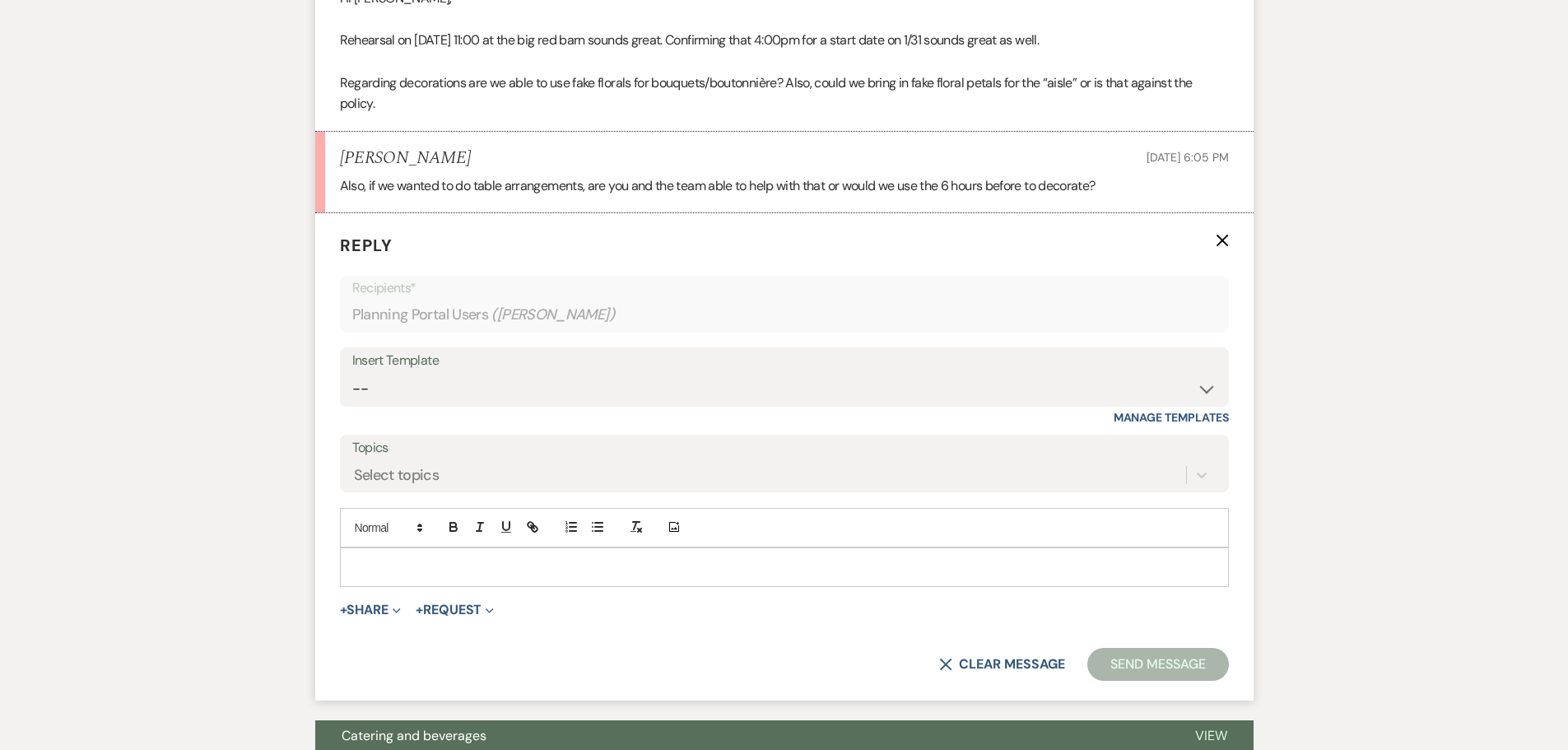
scroll to position [2104, 0]
click at [514, 574] on p at bounding box center [785, 565] width 863 height 18
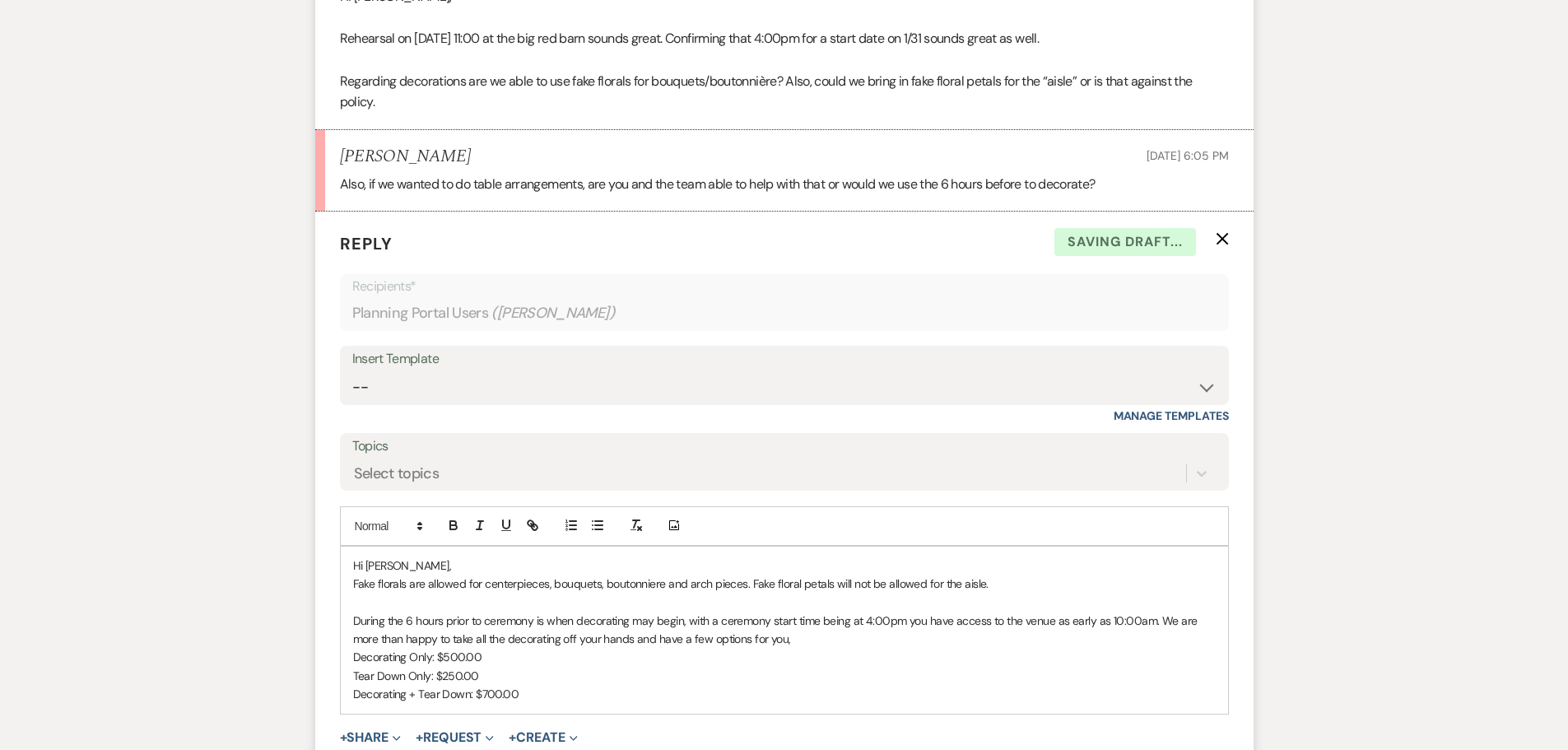
click at [632, 685] on p "Tear Down Only: $250.00" at bounding box center [785, 676] width 863 height 18
click at [632, 703] on p "Decorating + Tear Down: $700.00" at bounding box center [785, 693] width 863 height 18
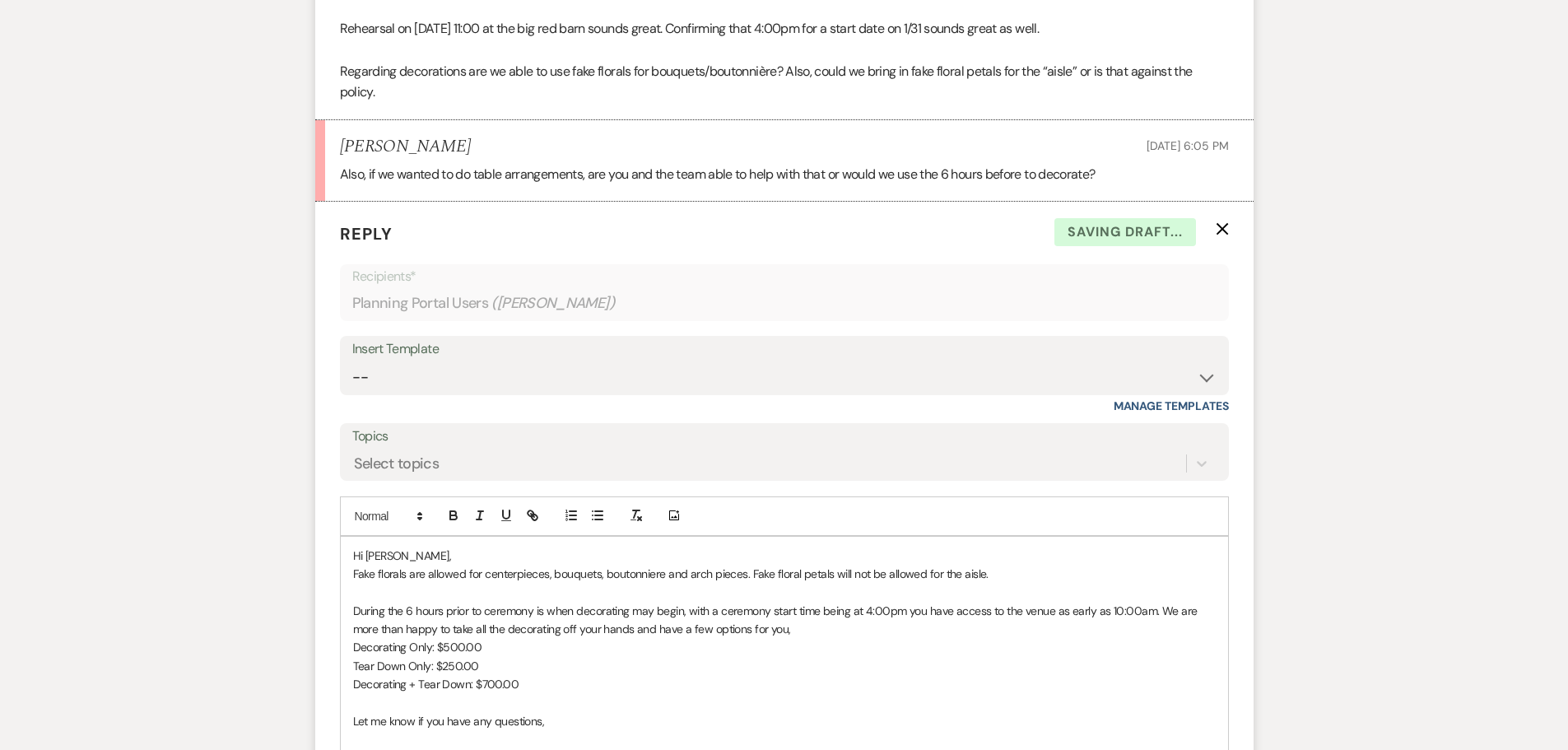
scroll to position [2134, 0]
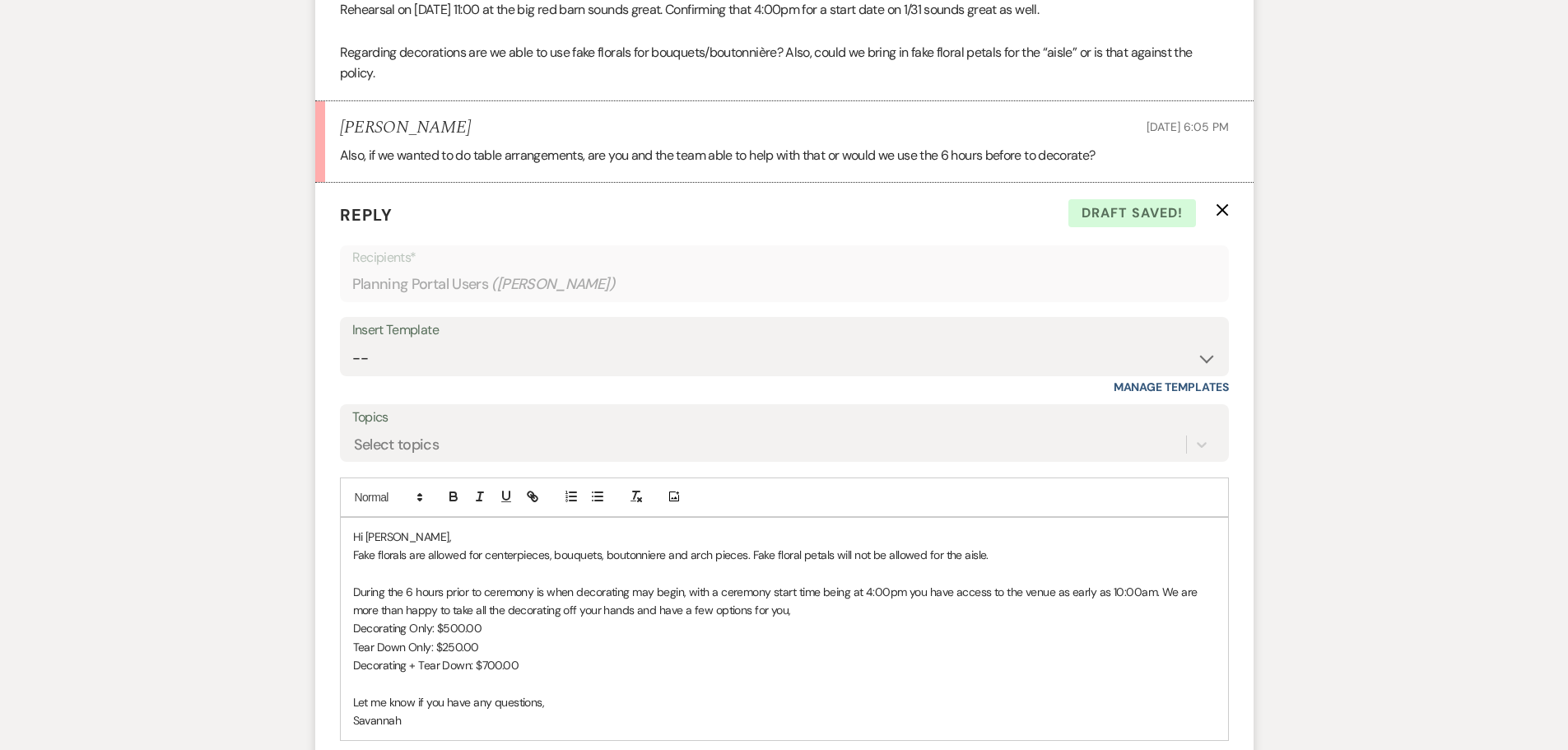
drag, startPoint x: 520, startPoint y: 686, endPoint x: 342, endPoint y: 653, distance: 181.0
click at [342, 653] on div "Hi Sara, Fake florals are allowed for centerpieces, bouquets, boutonniere and a…" at bounding box center [784, 629] width 888 height 223
click at [478, 504] on icon "button" at bounding box center [479, 496] width 15 height 15
click at [609, 637] on p "Decorating Only: $500.00" at bounding box center [785, 628] width 863 height 18
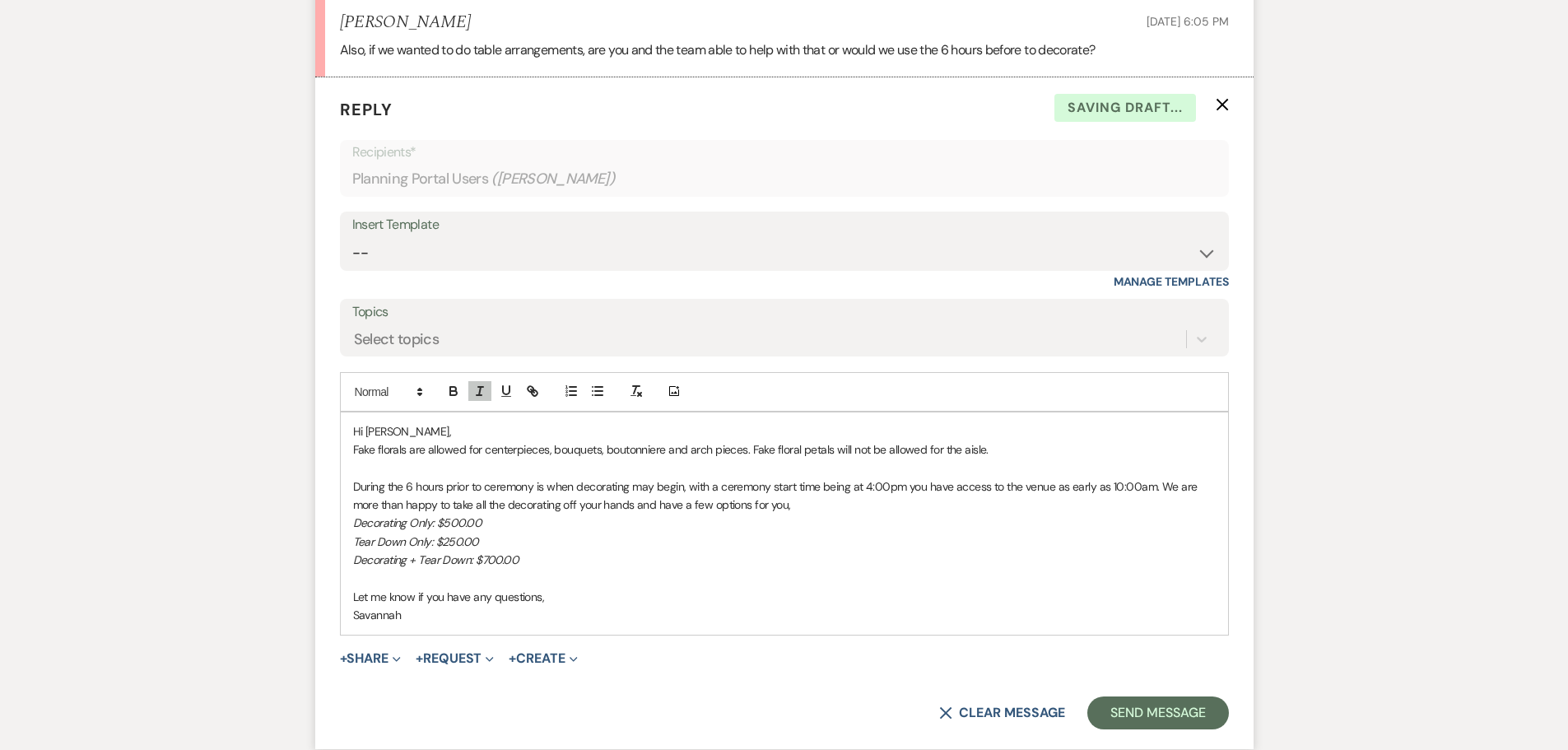
scroll to position [2381, 0]
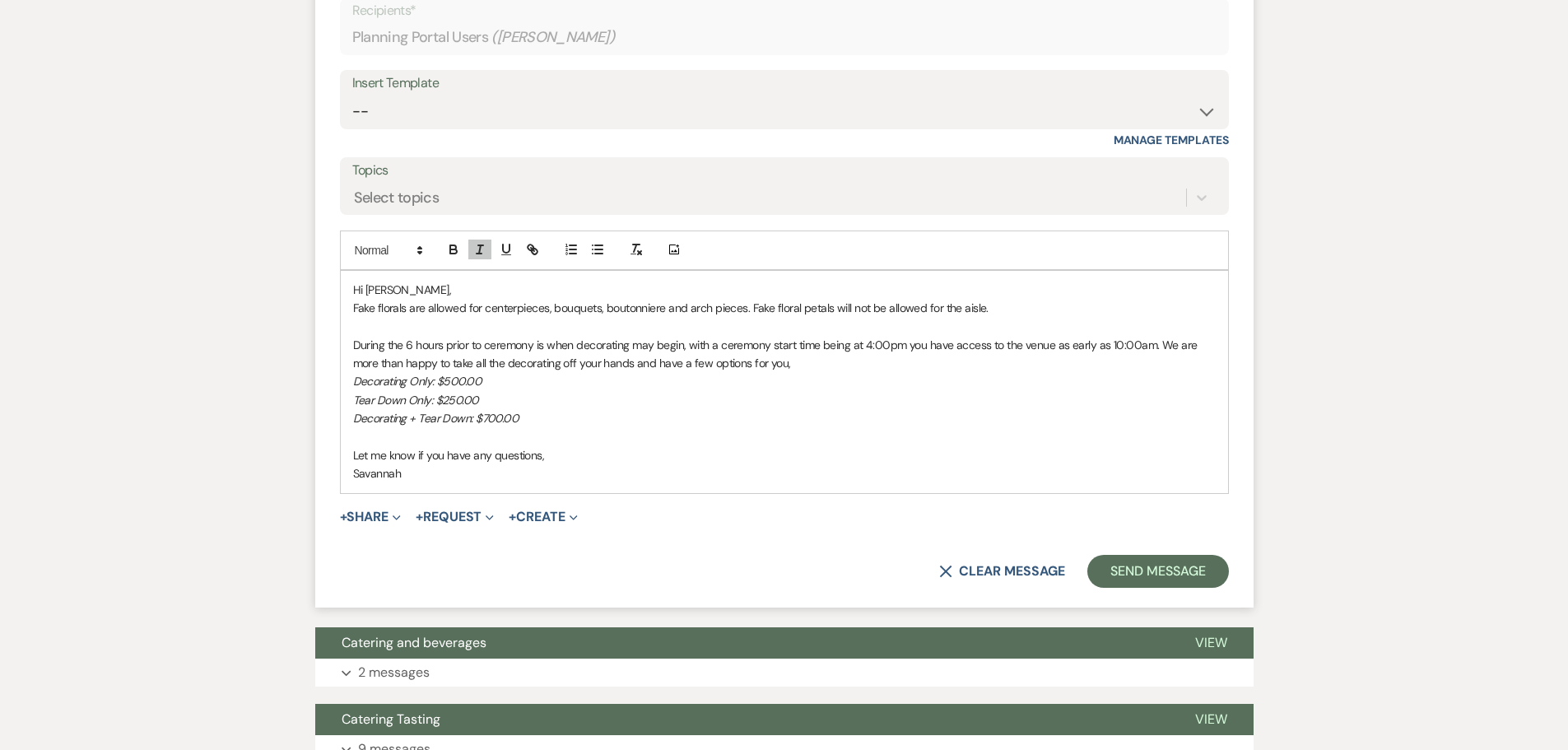
click at [985, 317] on p "Fake florals are allowed for centerpieces, bouquets, boutonniere and arch piece…" at bounding box center [785, 307] width 863 height 18
click at [1149, 586] on button "Send Message" at bounding box center [1158, 571] width 140 height 33
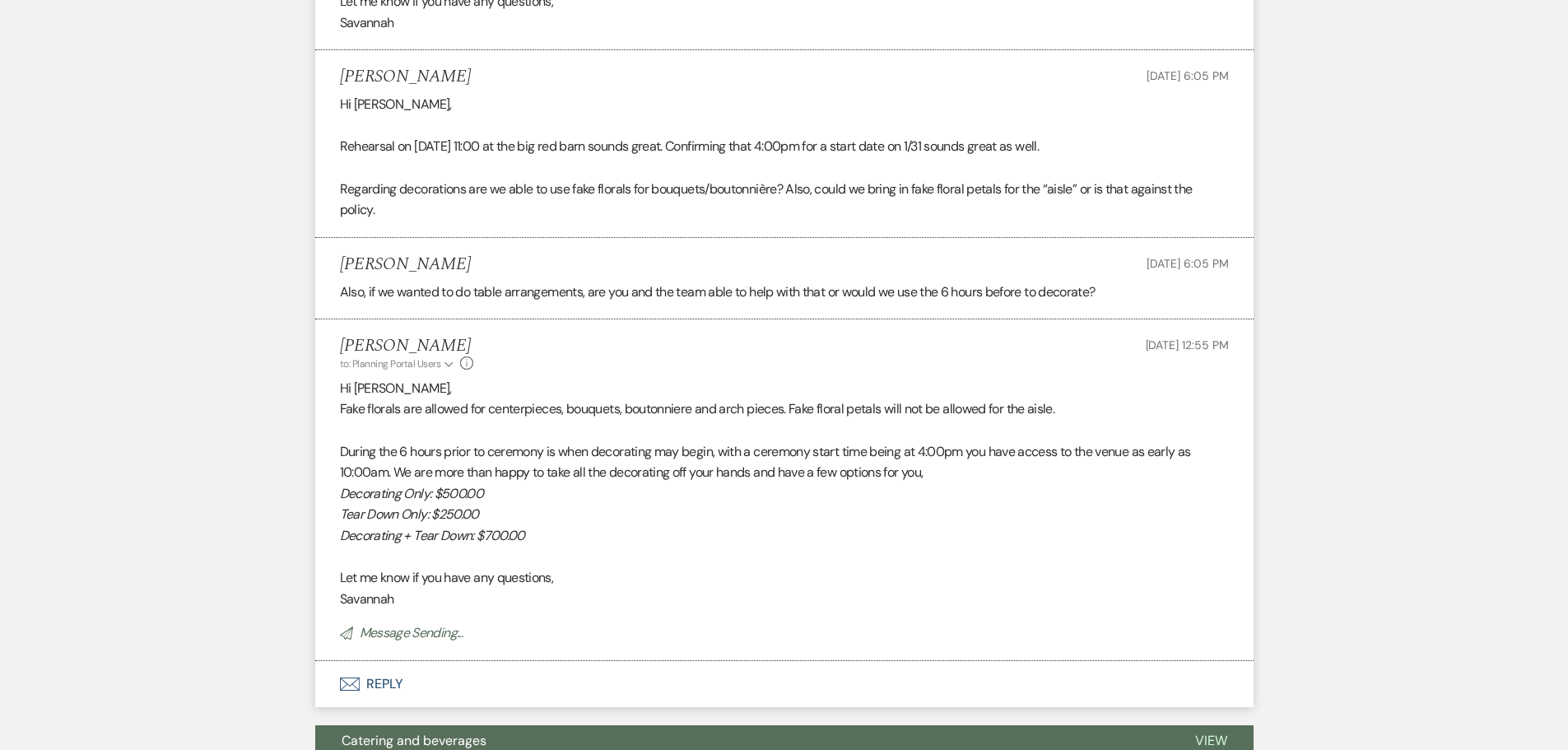
scroll to position [1991, 0]
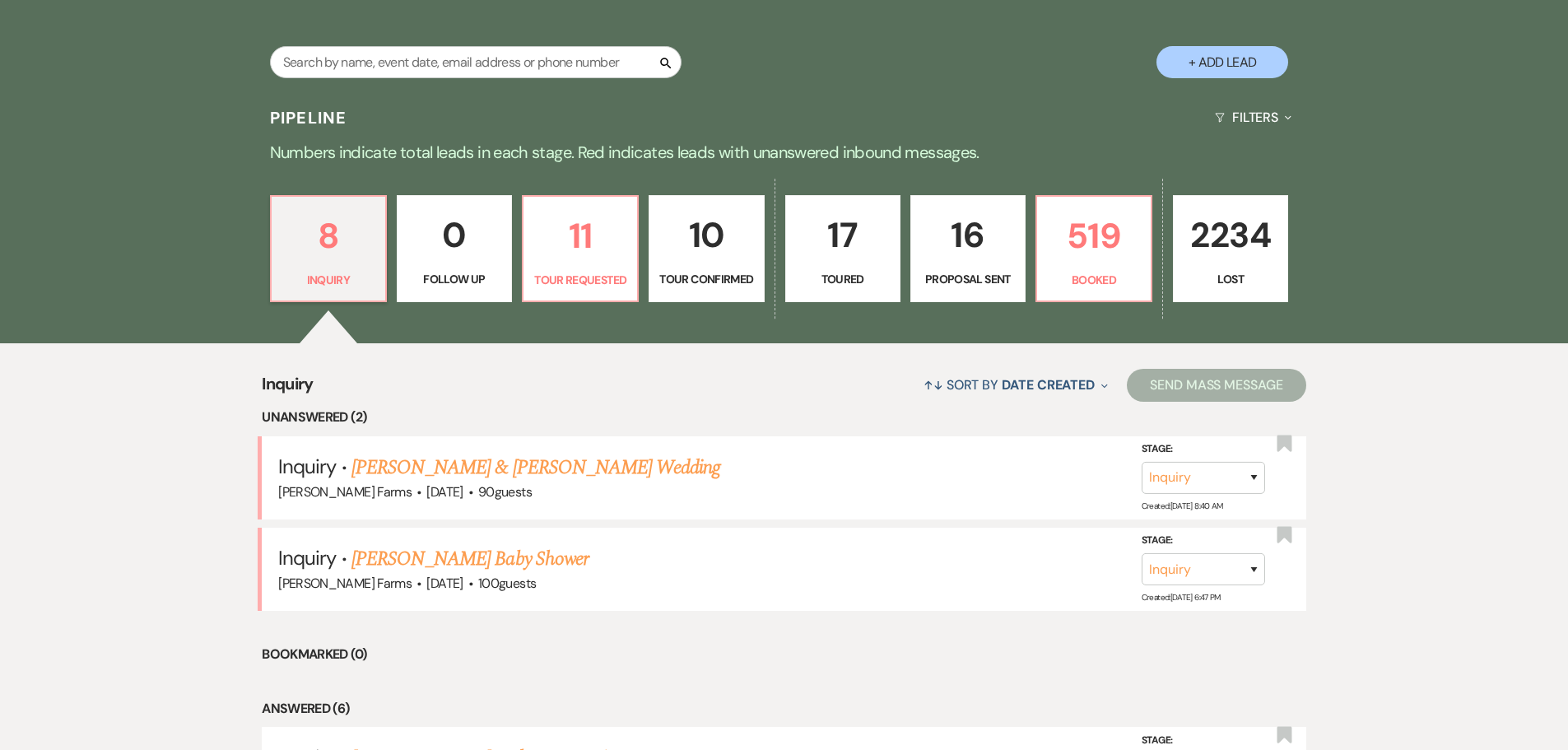
click at [724, 259] on p "10" at bounding box center [706, 235] width 94 height 55
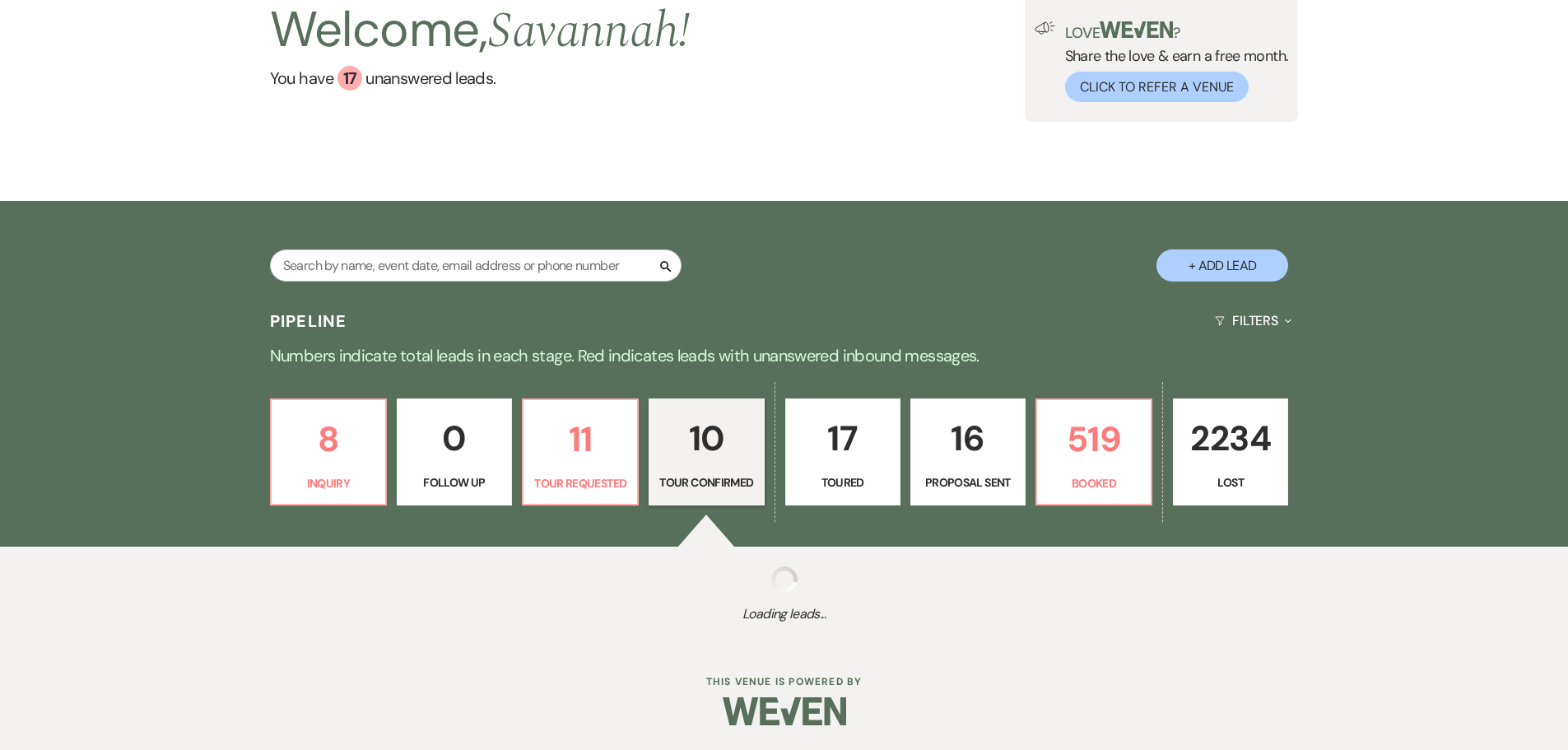
select select "4"
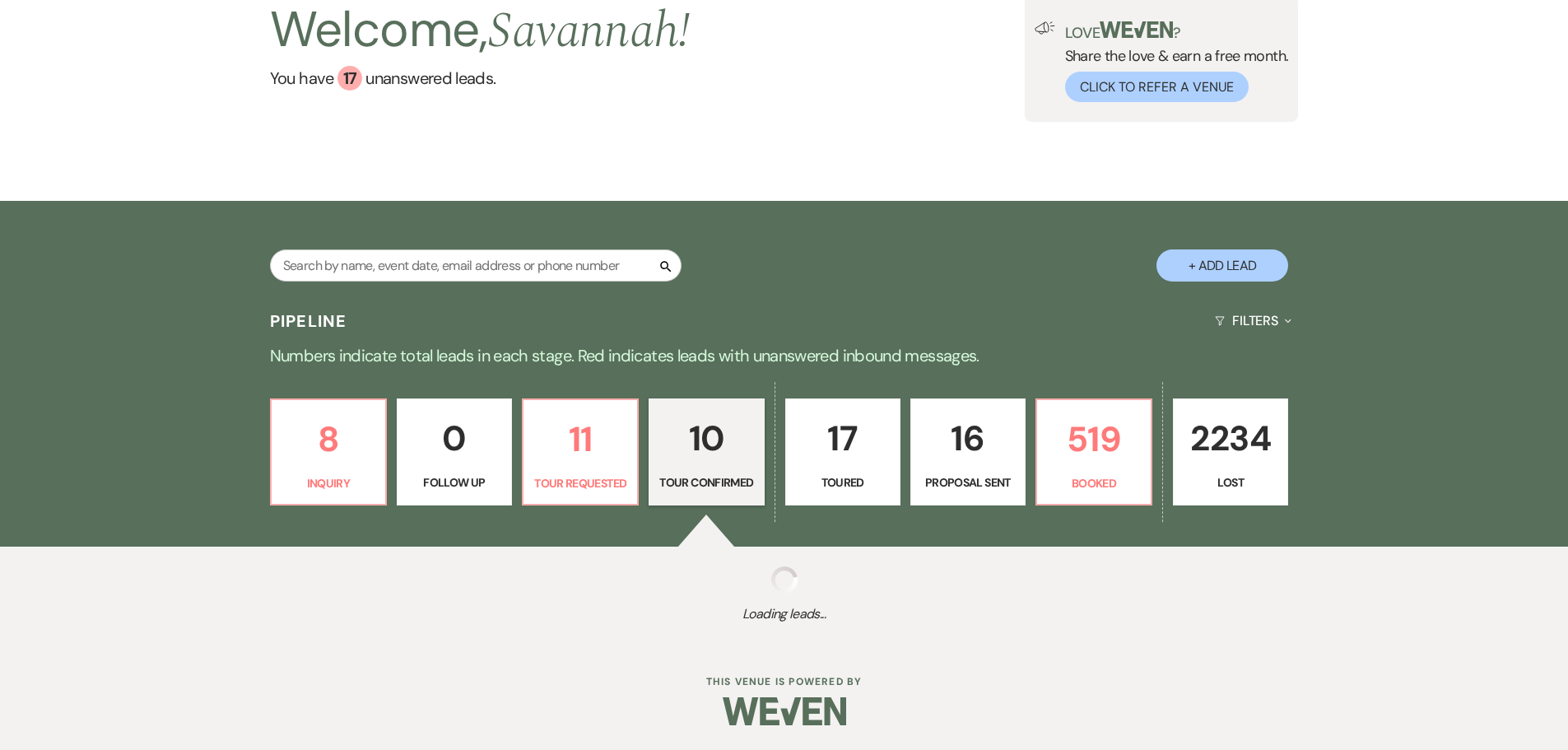
select select "4"
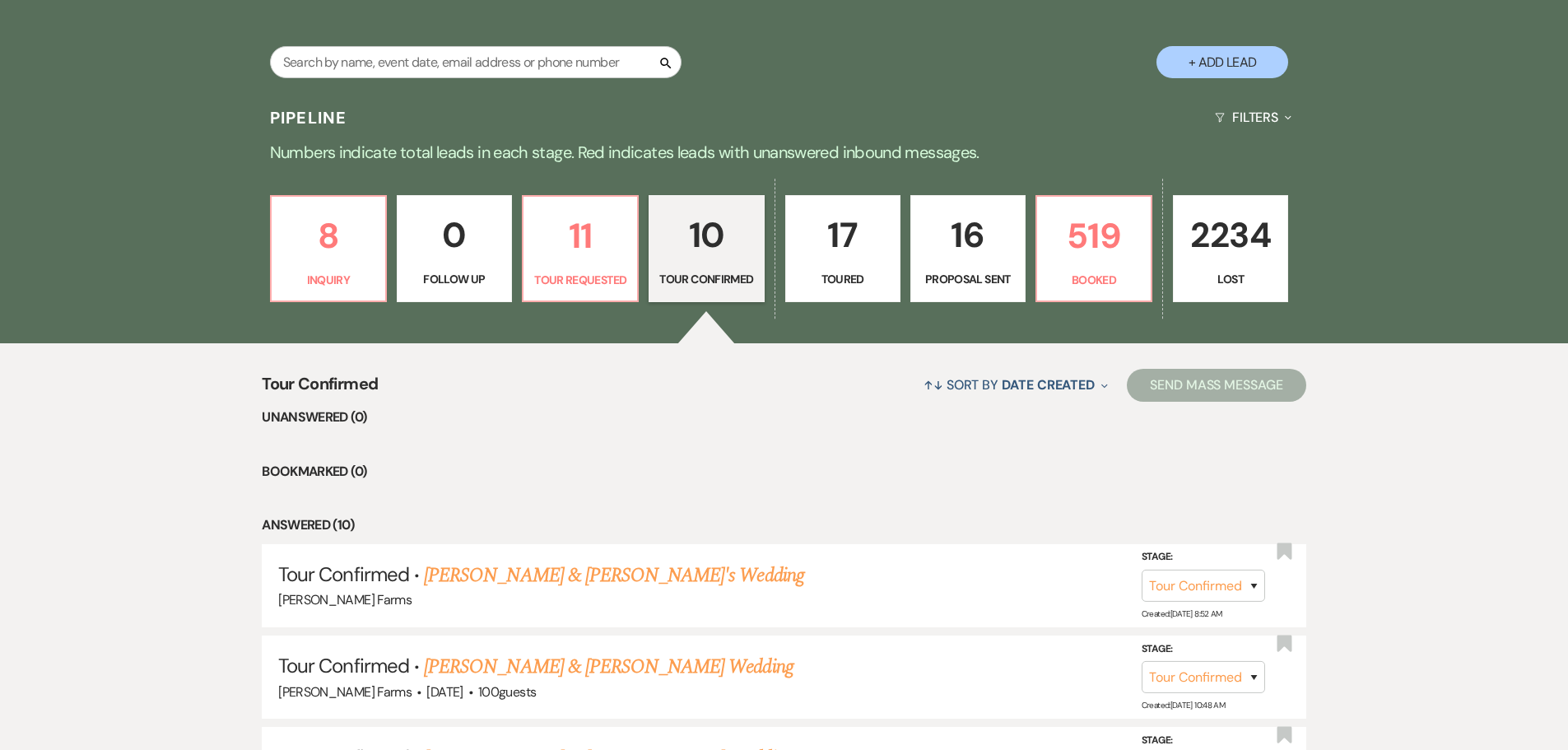
click at [1001, 293] on link "16 Proposal Sent" at bounding box center [968, 248] width 116 height 107
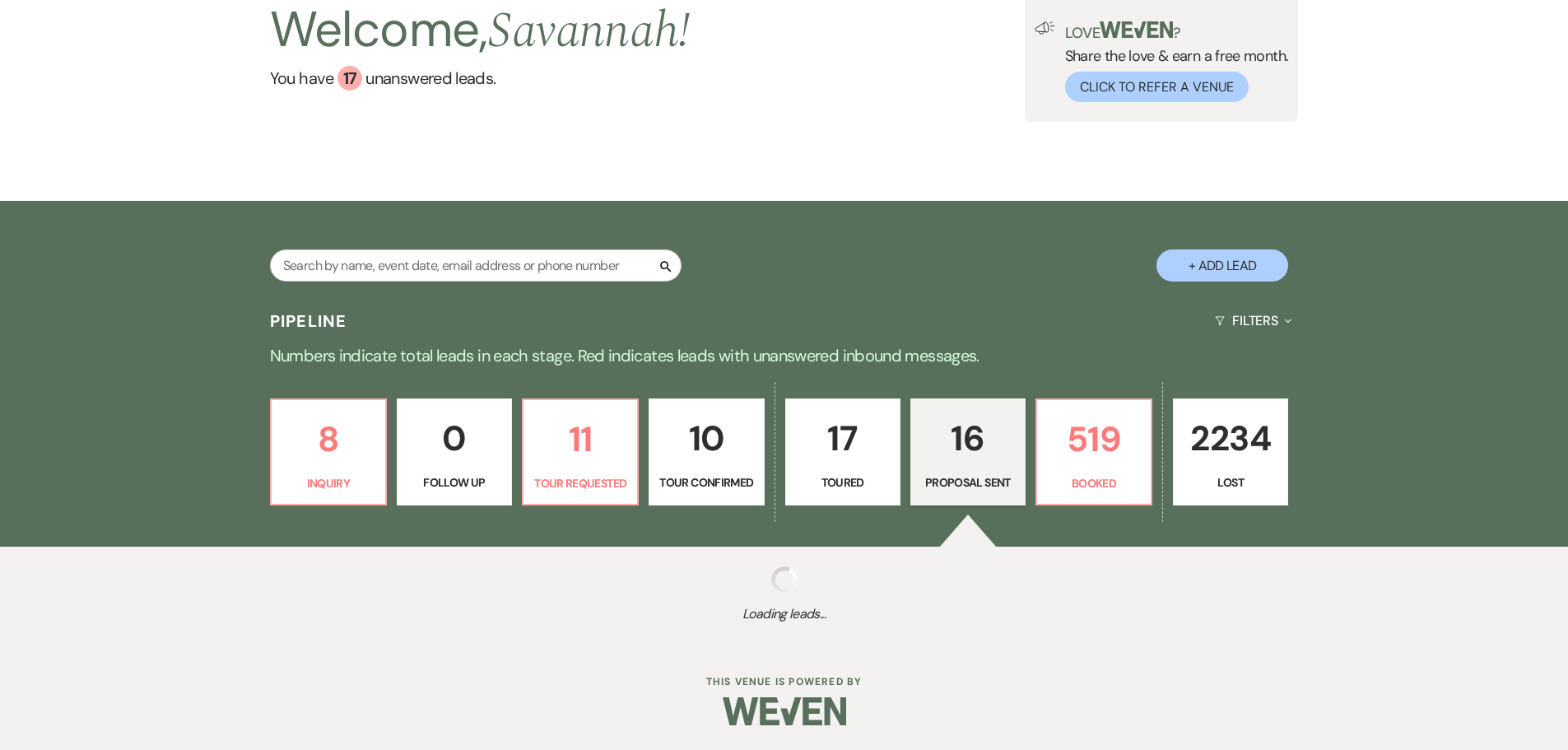
select select "6"
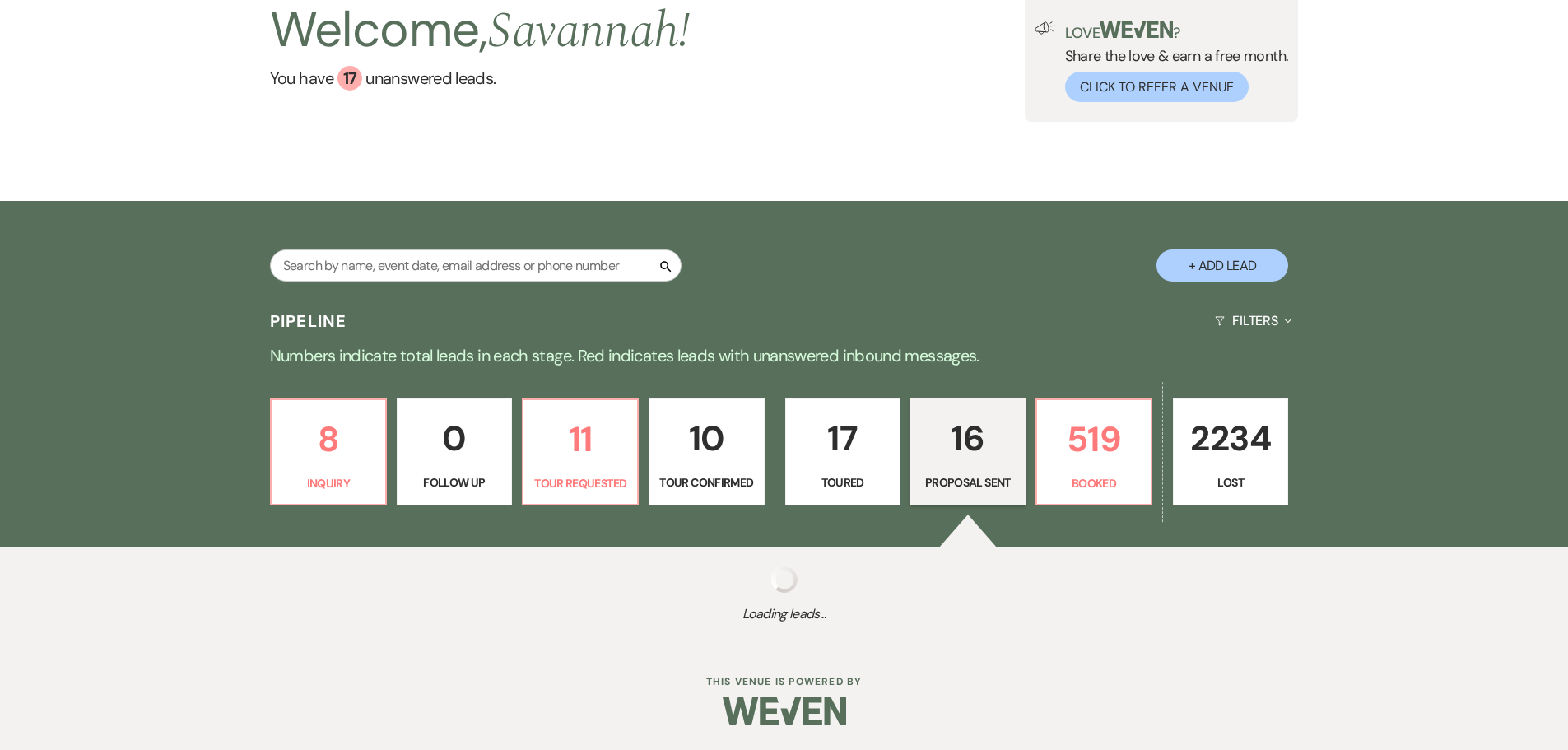
select select "6"
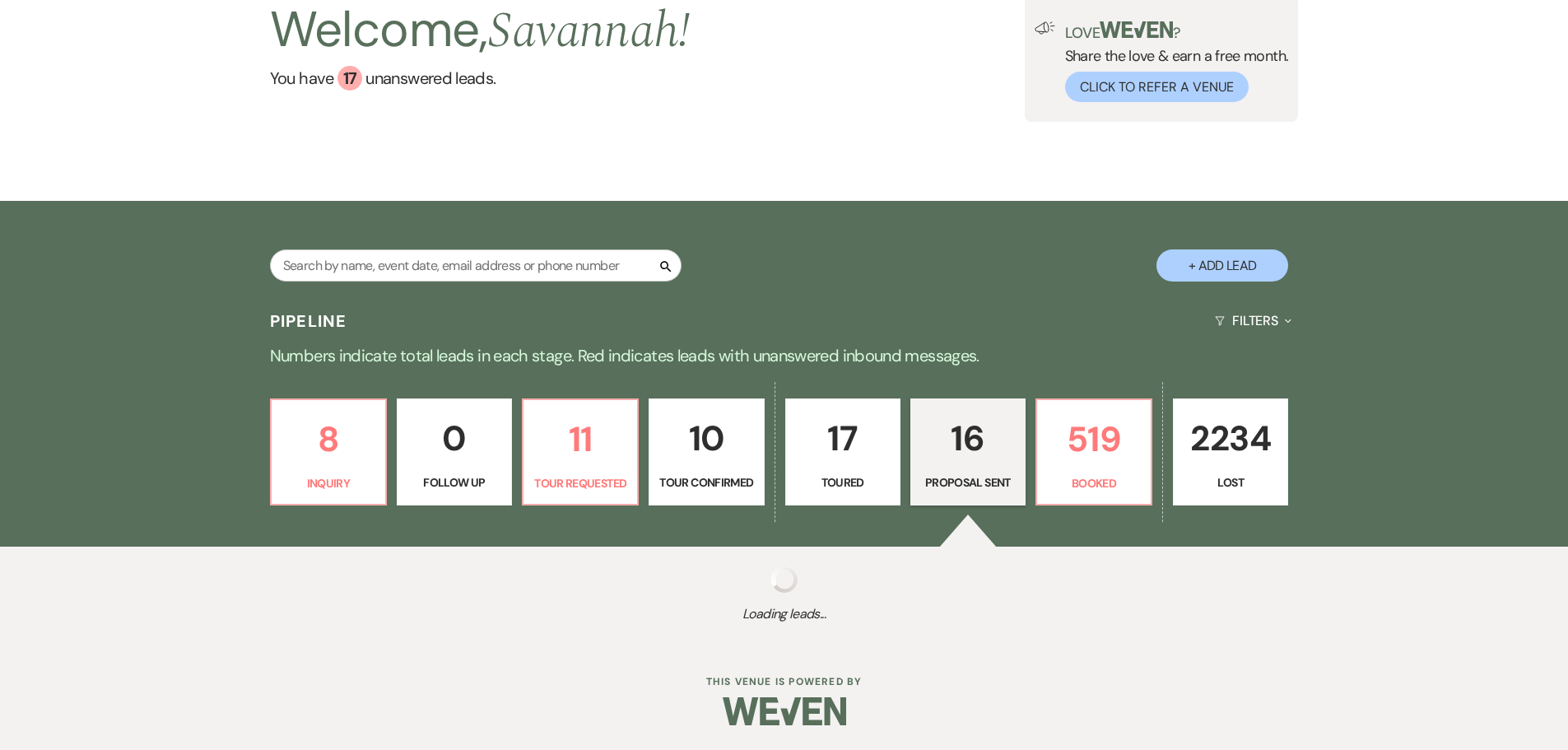
select select "6"
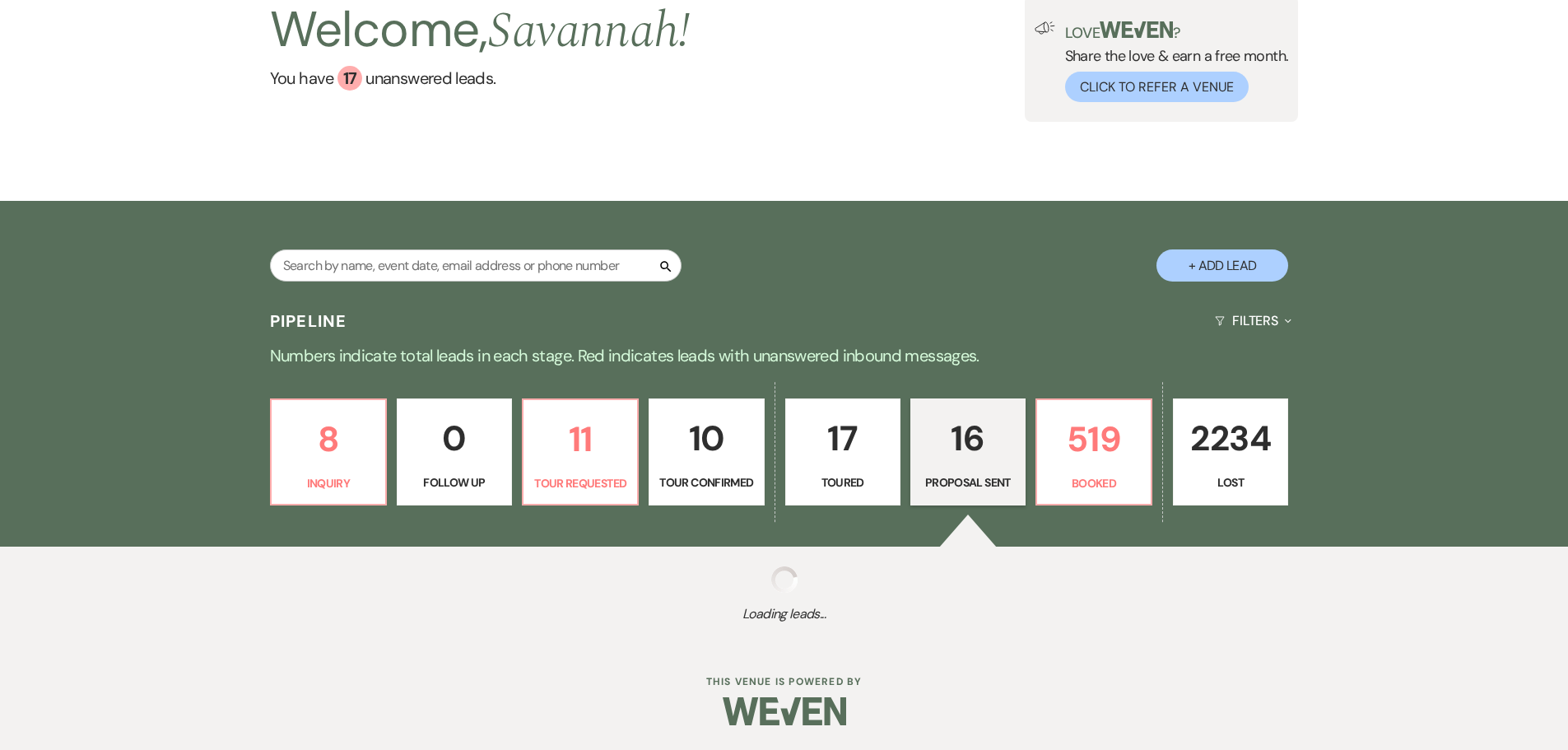
select select "6"
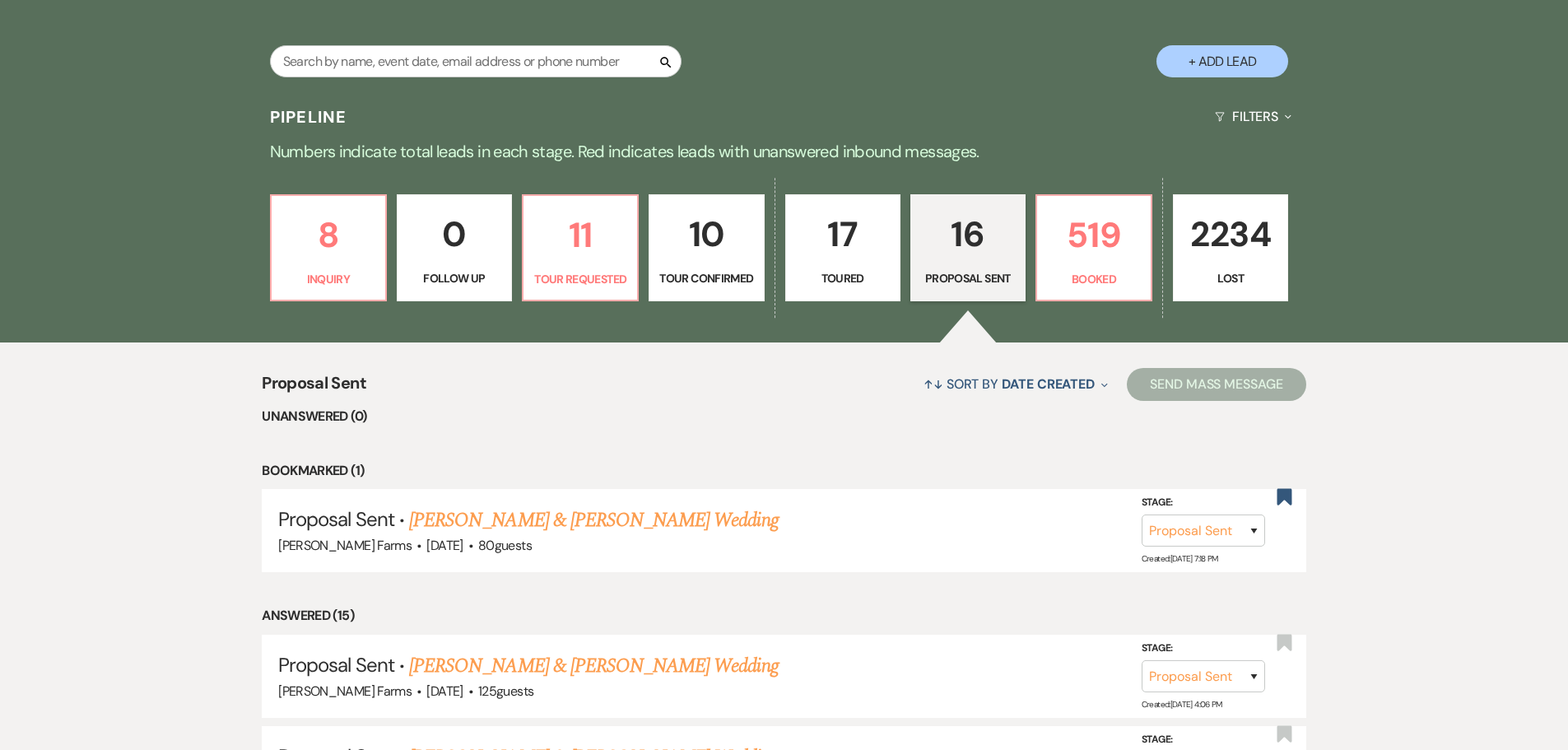
scroll to position [330, 0]
click at [398, 57] on input "text" at bounding box center [475, 62] width 412 height 33
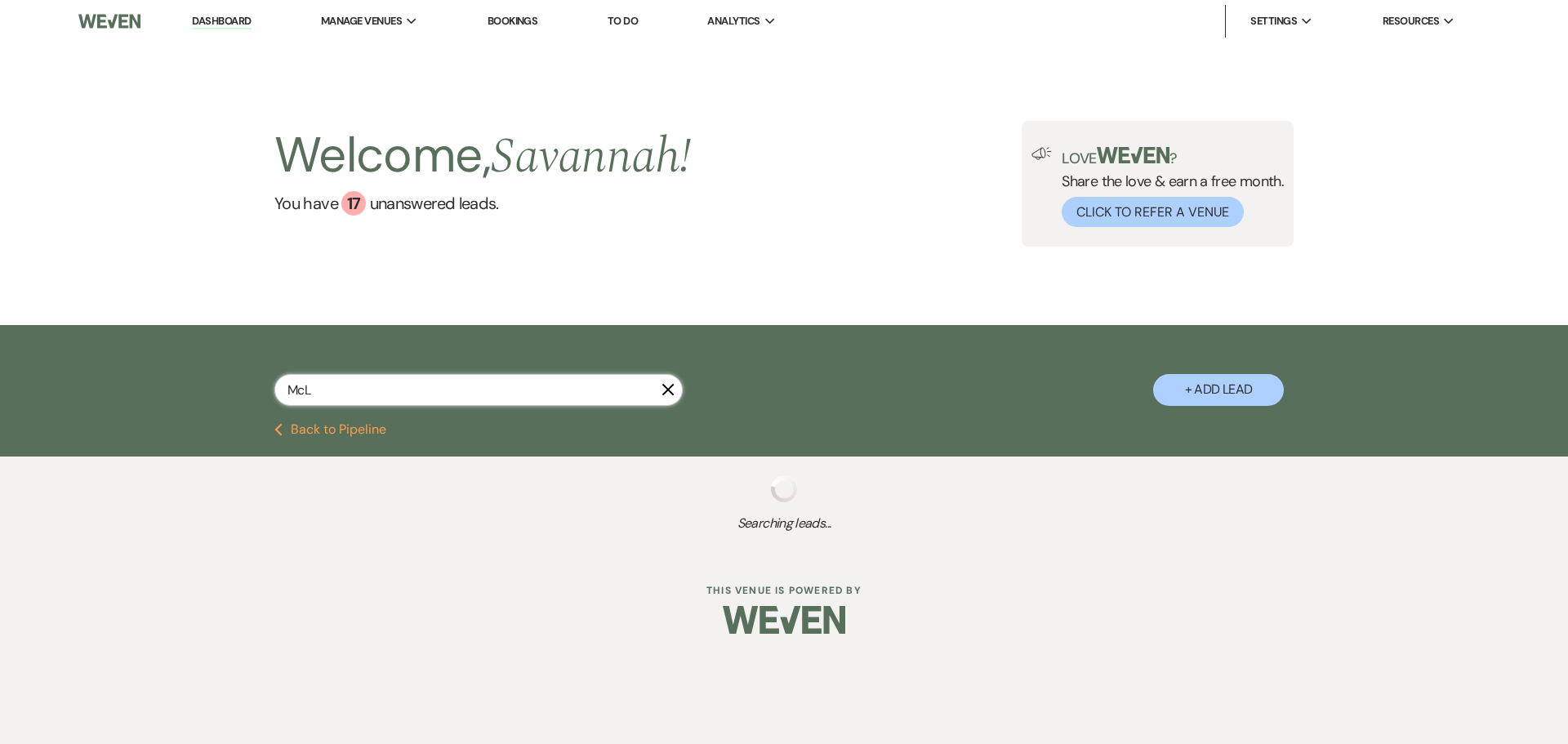
type input "McLa"
select select "4"
select select "5"
select select "6"
select select "5"
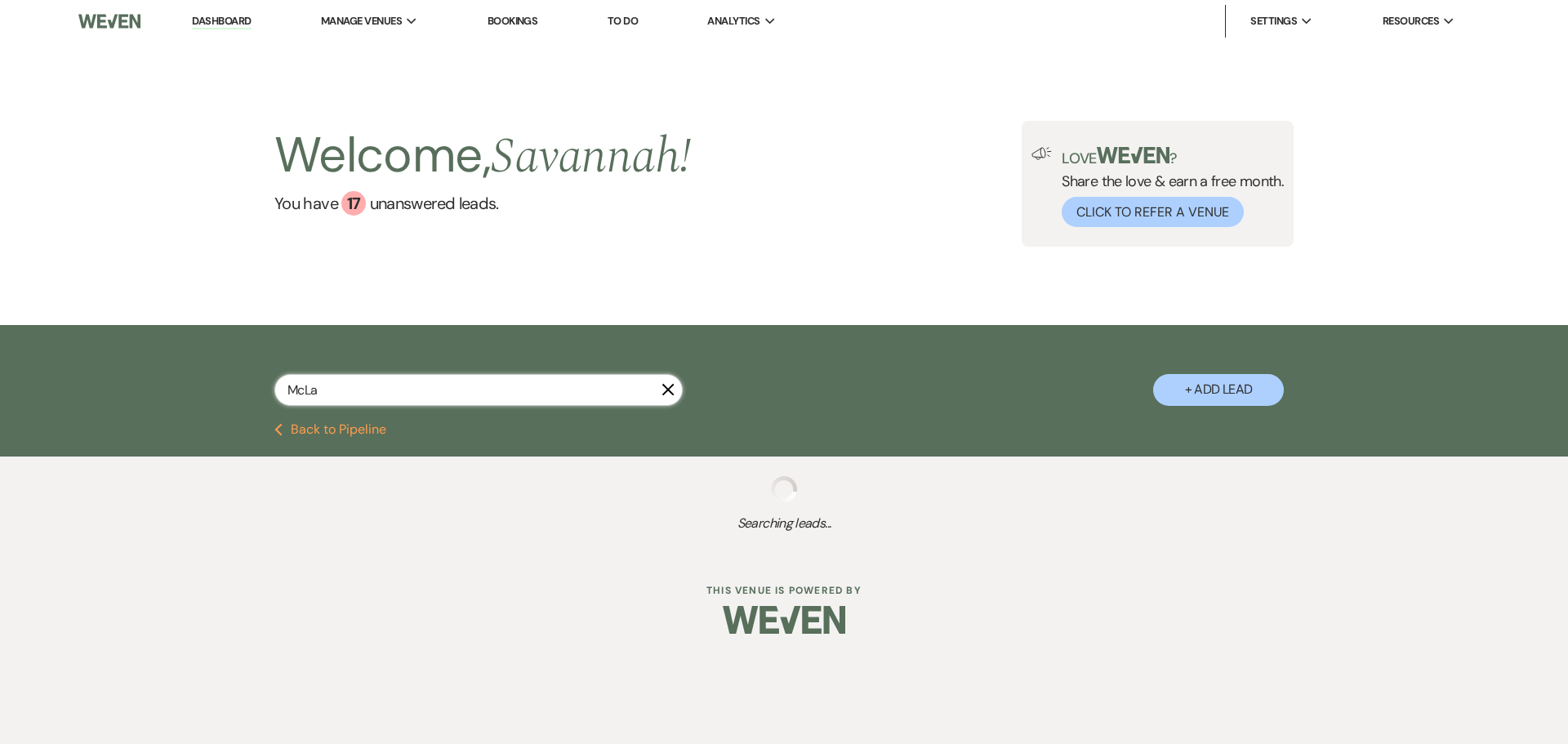
select select "8"
select select "10"
select select "8"
select select "6"
select select "8"
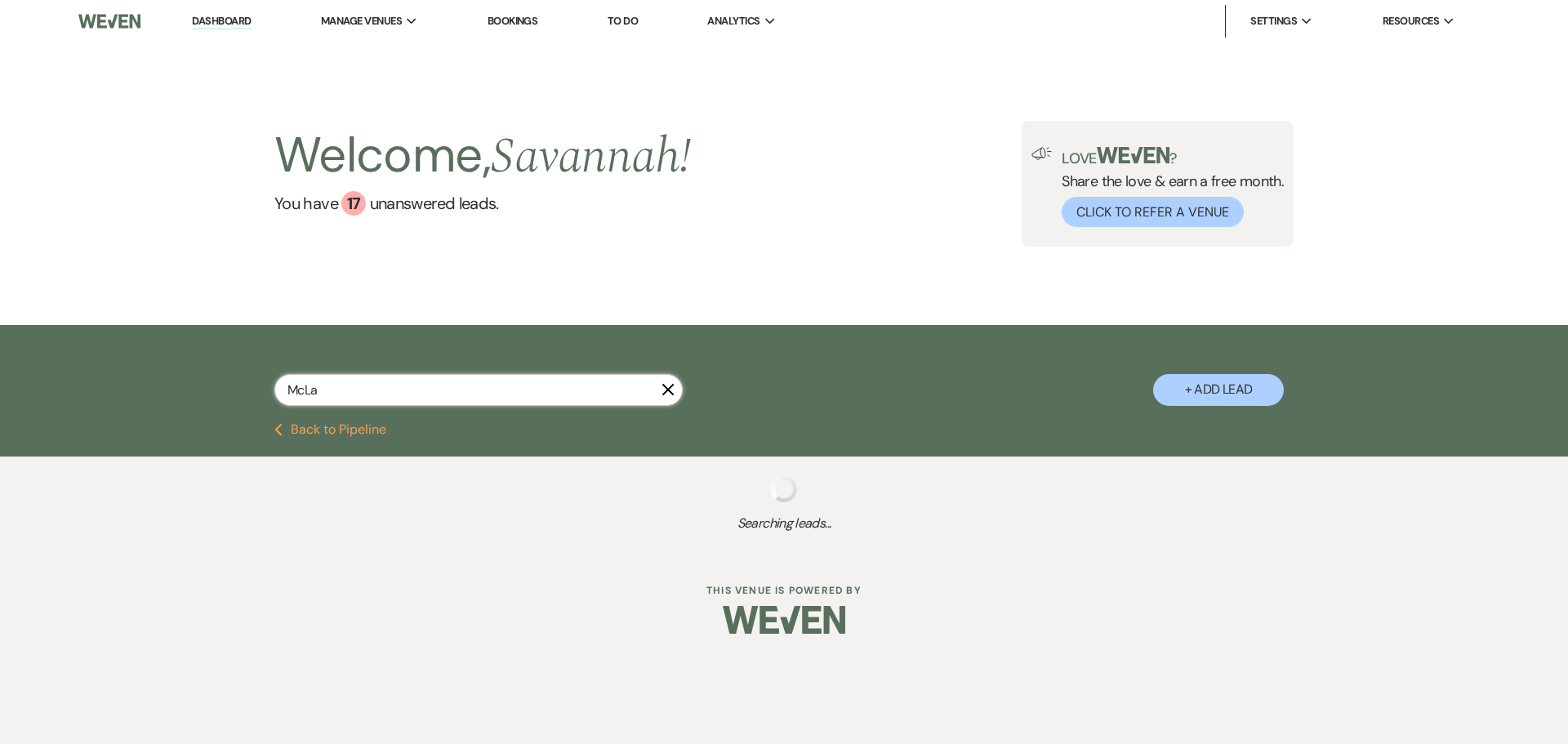
select select "5"
select select "8"
select select "5"
select select "8"
select select "5"
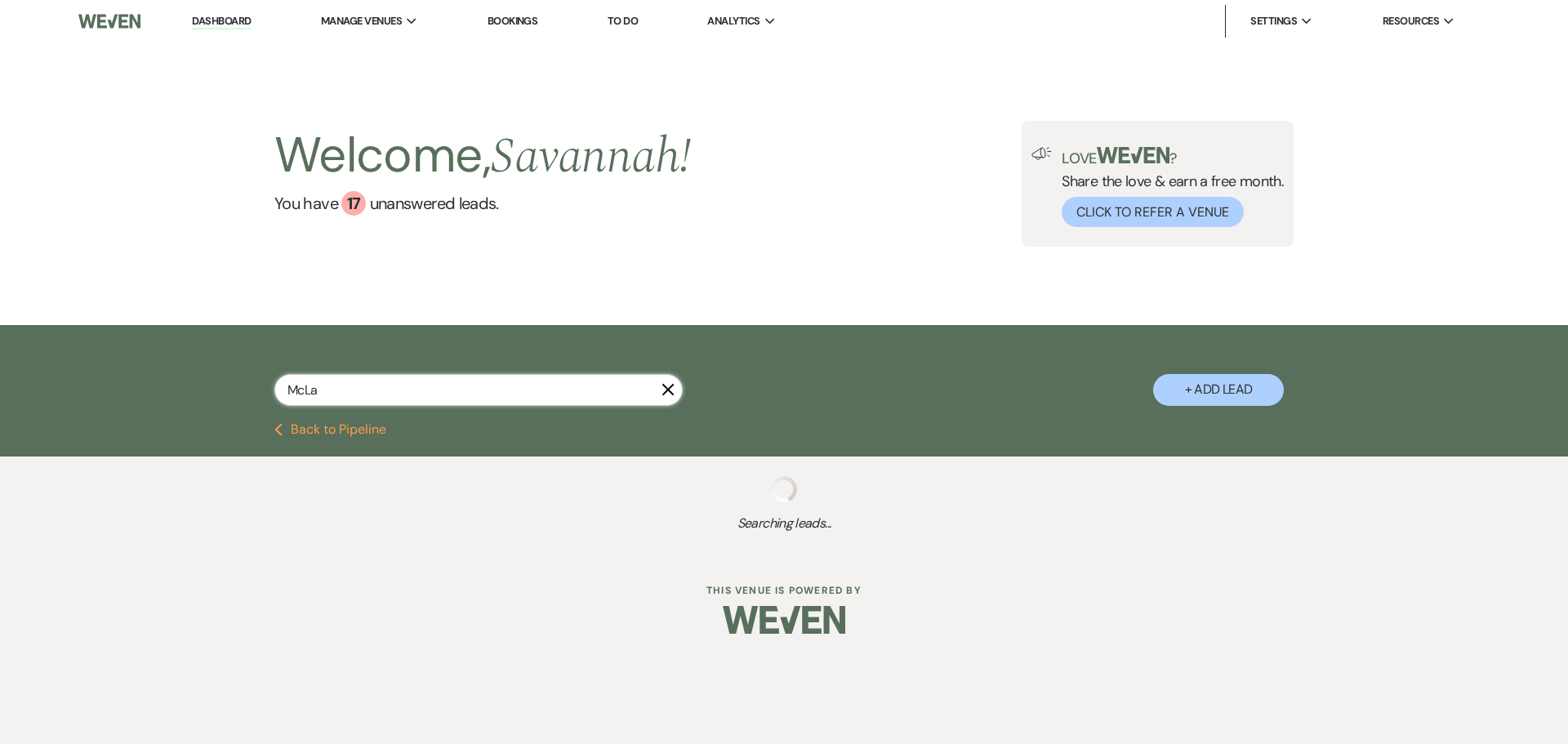
select select "8"
select select "5"
select select "8"
select select "6"
select select "8"
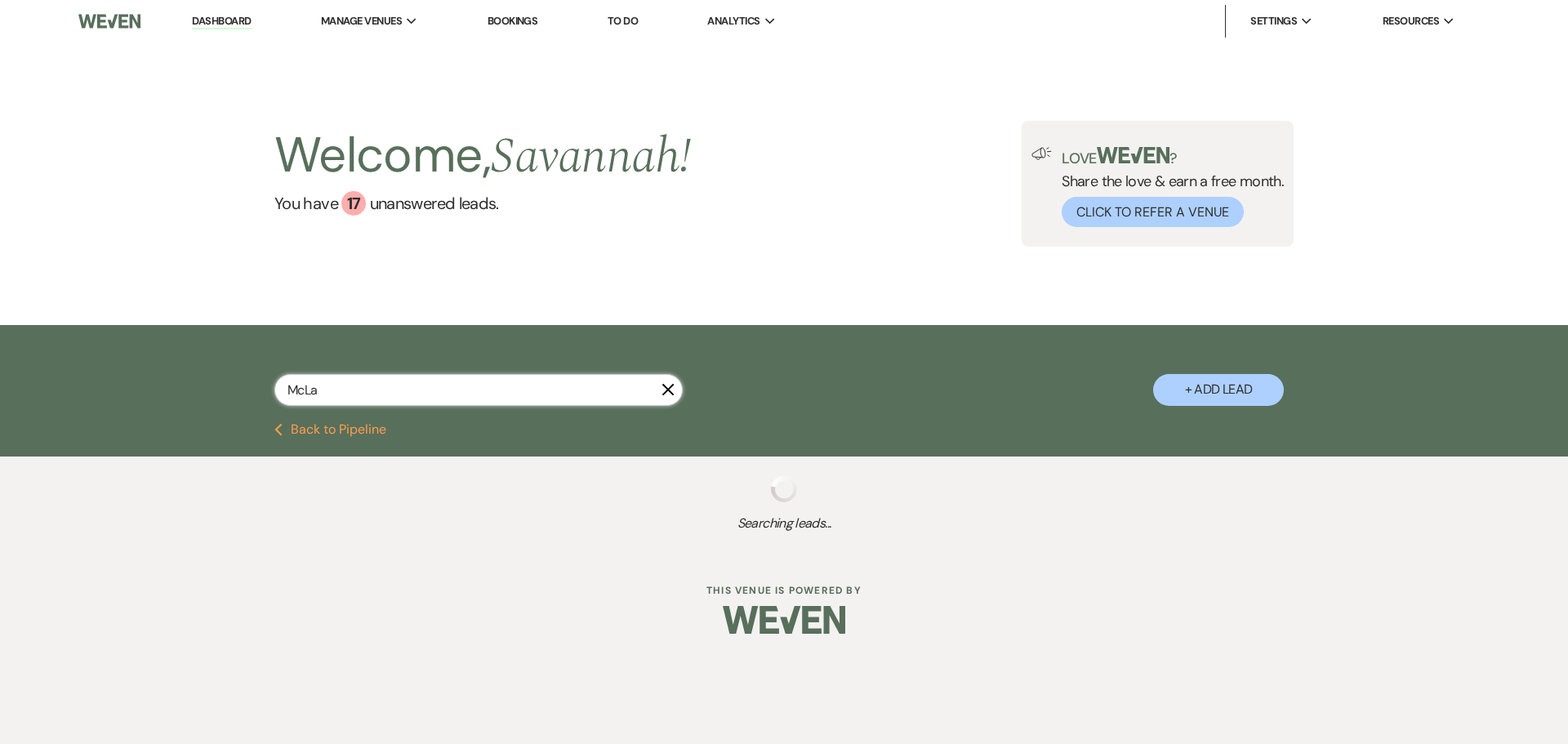
select select "10"
select select "8"
select select "5"
select select "8"
select select "5"
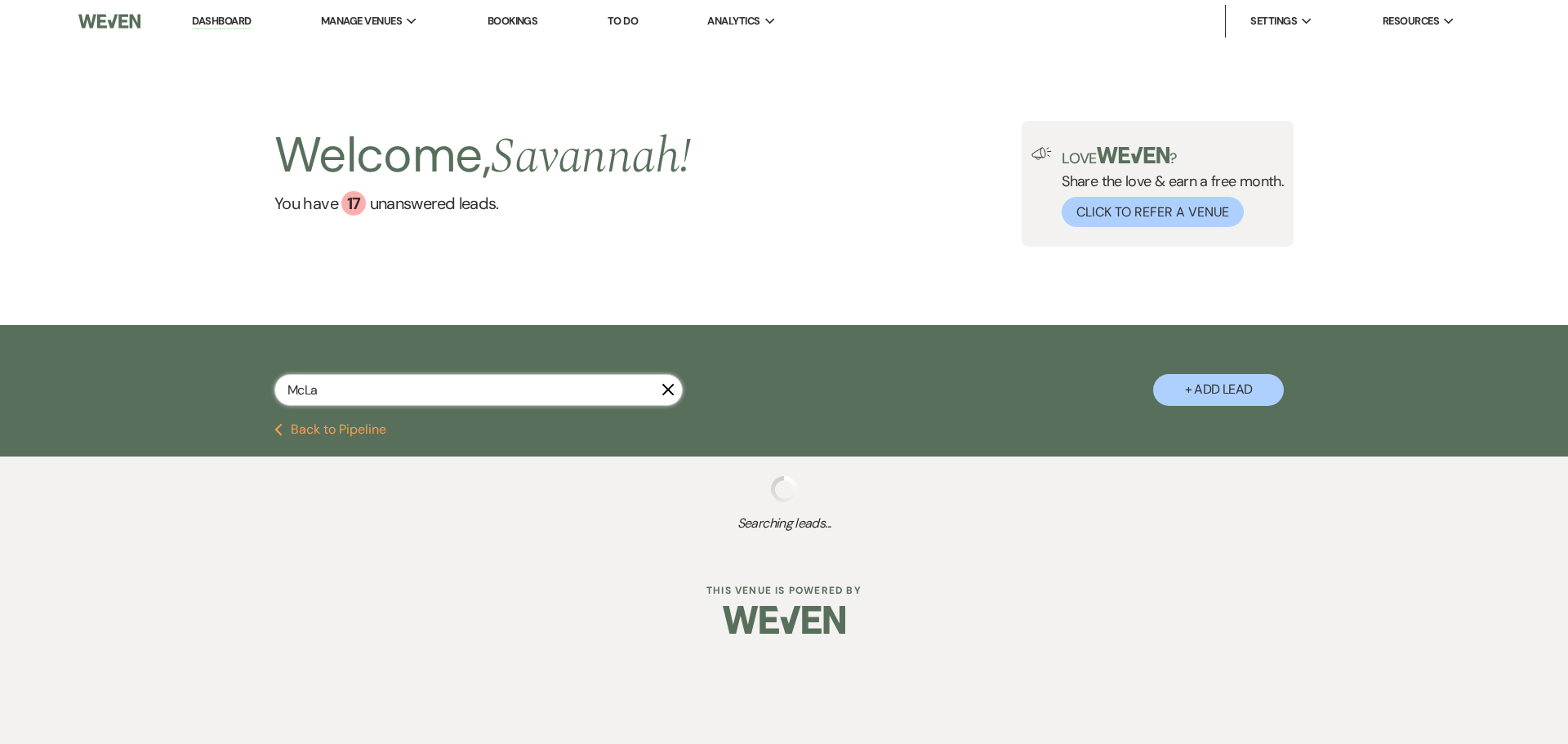
select select "8"
select select "5"
select select "8"
select select "4"
select select "8"
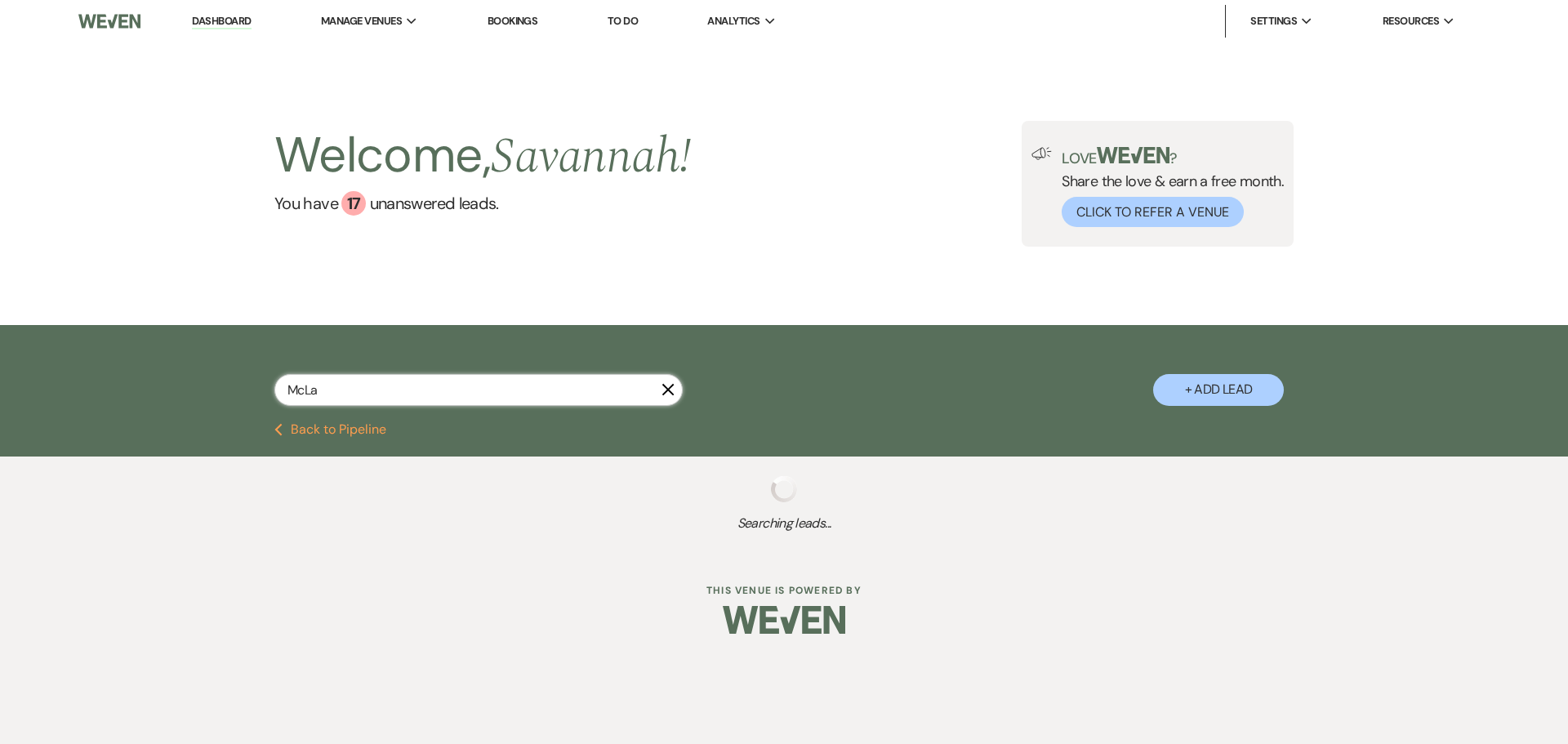
select select "5"
select select "8"
select select "6"
select select "8"
select select "4"
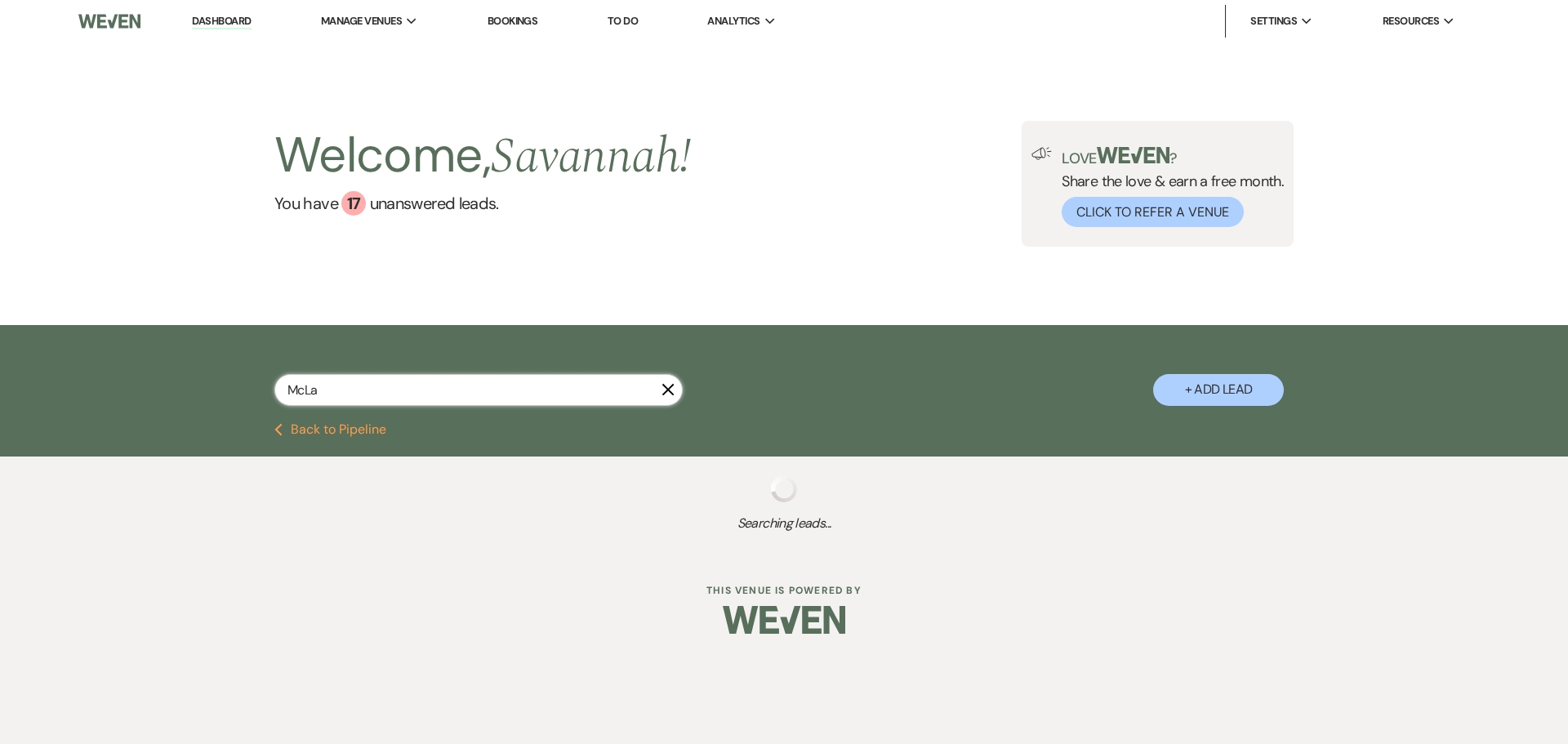
select select "8"
select select "5"
select select "8"
select select "5"
select select "8"
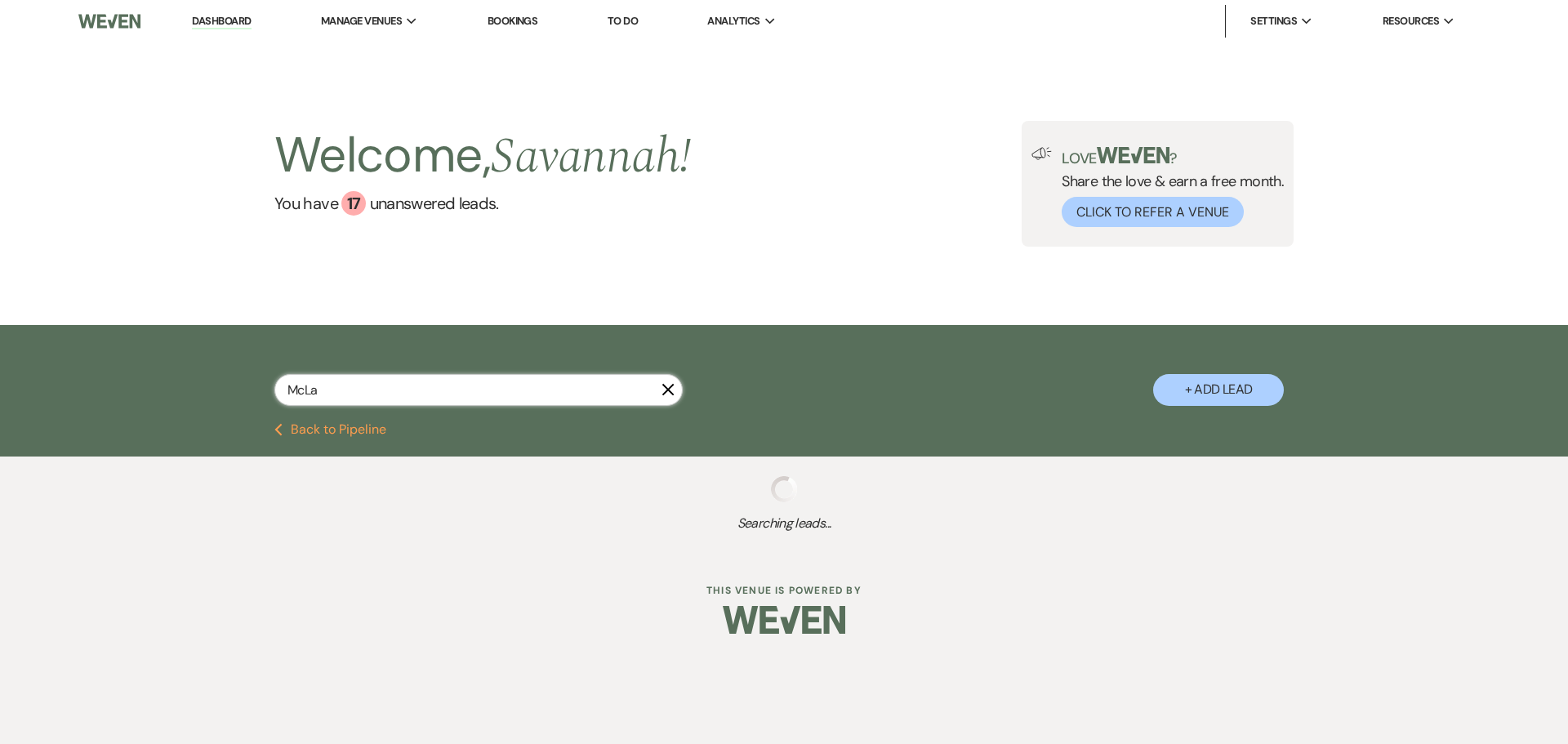
select select "5"
select select "8"
select select "5"
select select "8"
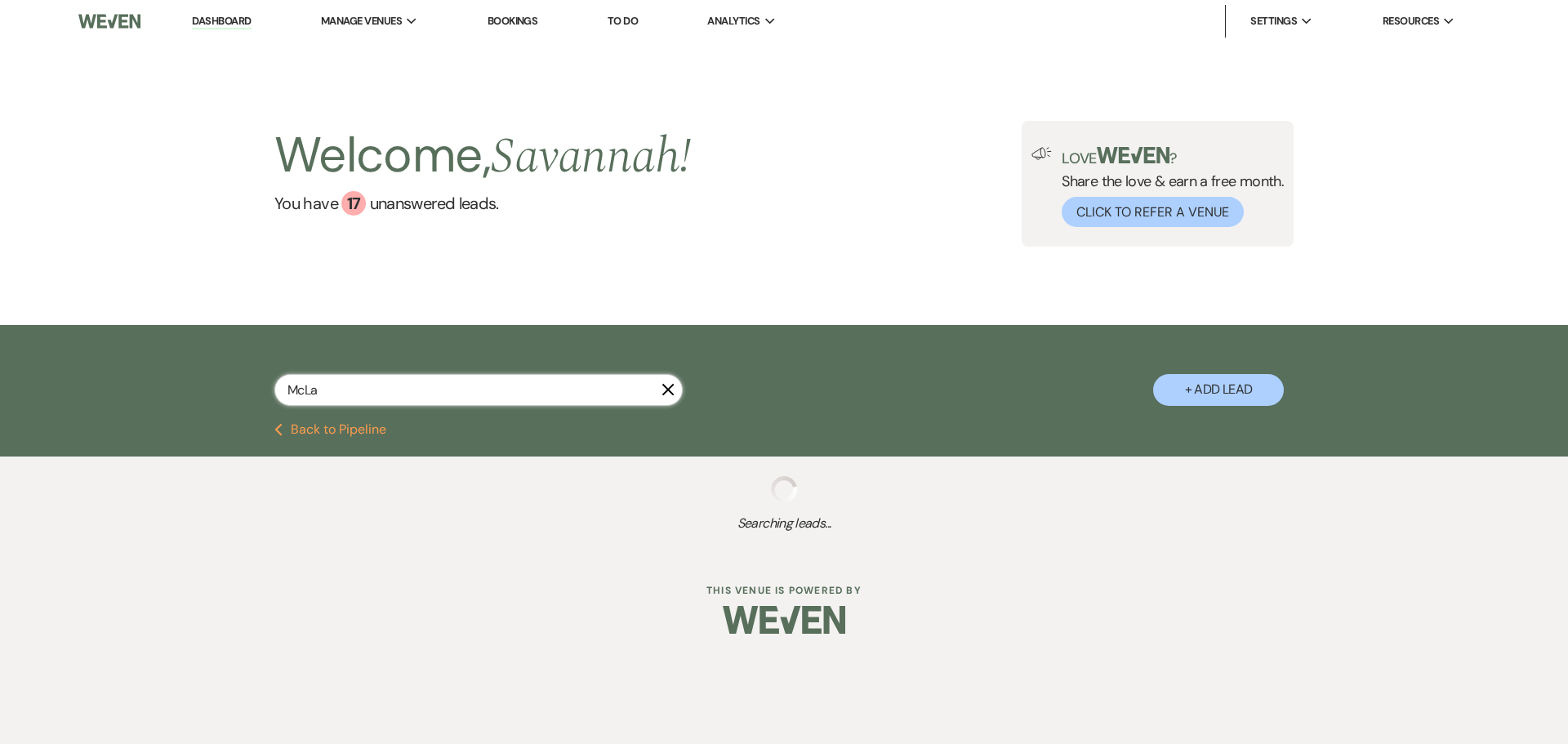
select select "5"
select select "8"
select select "5"
select select "8"
select select "6"
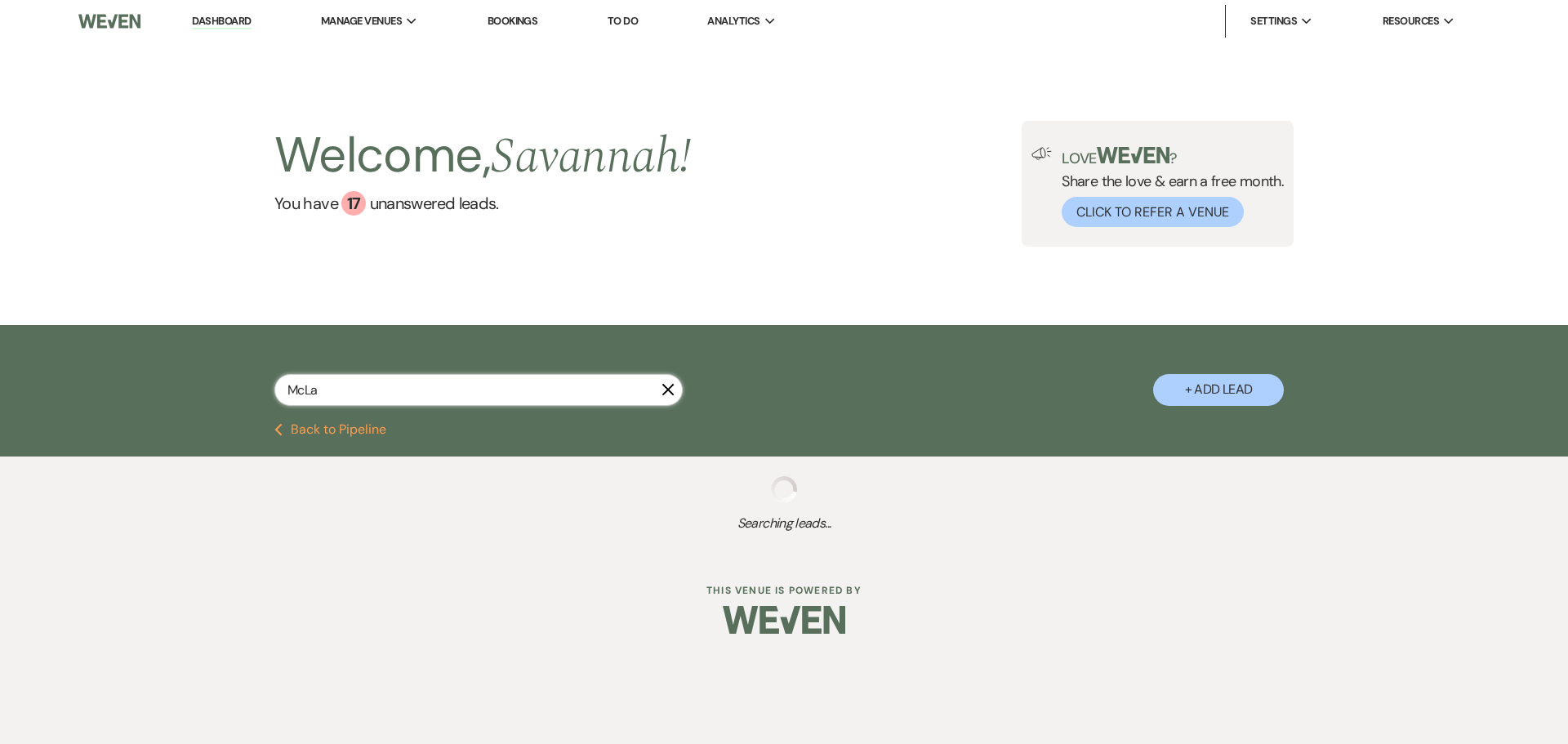
select select "8"
select select "4"
select select "8"
select select "5"
select select "8"
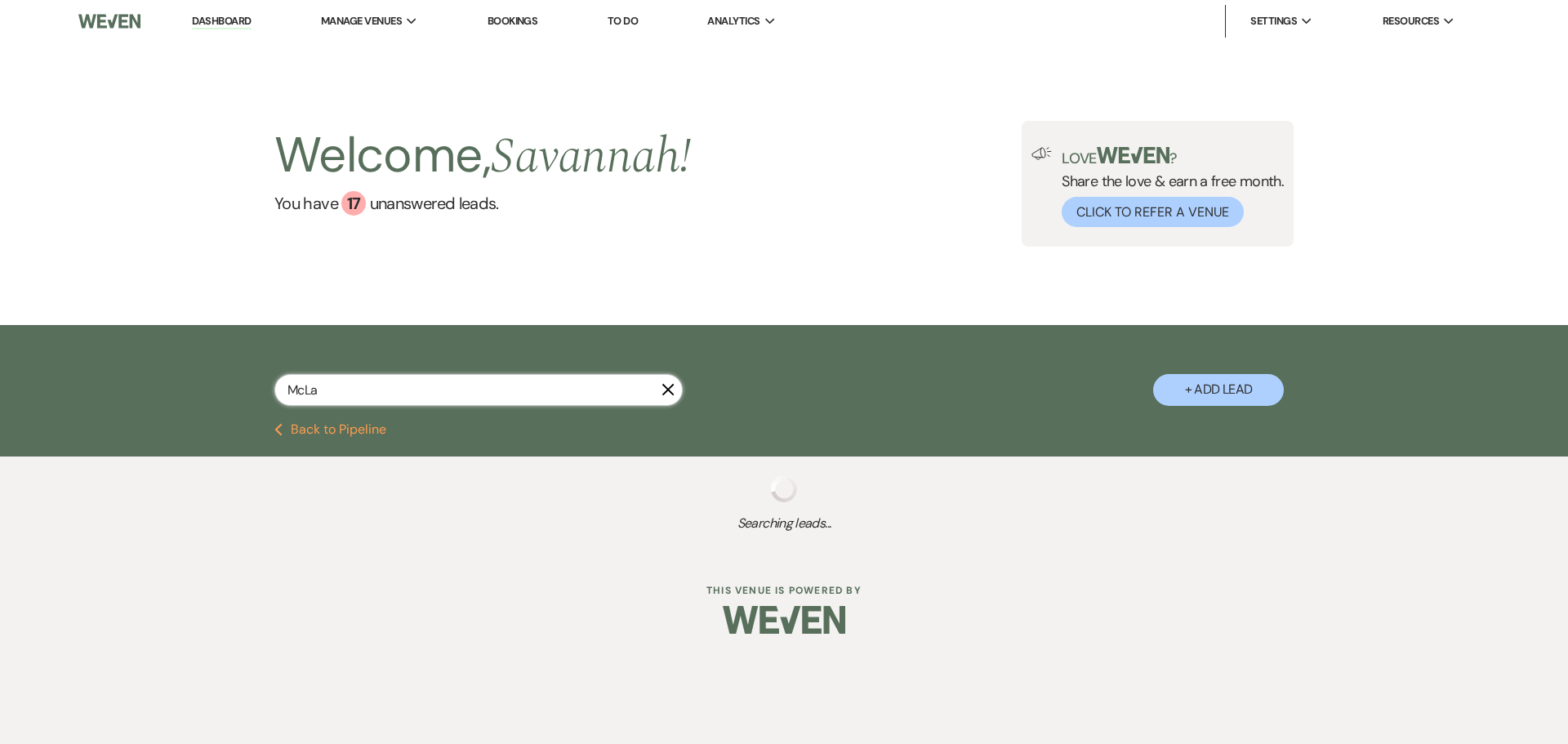
select select "5"
select select "8"
select select "5"
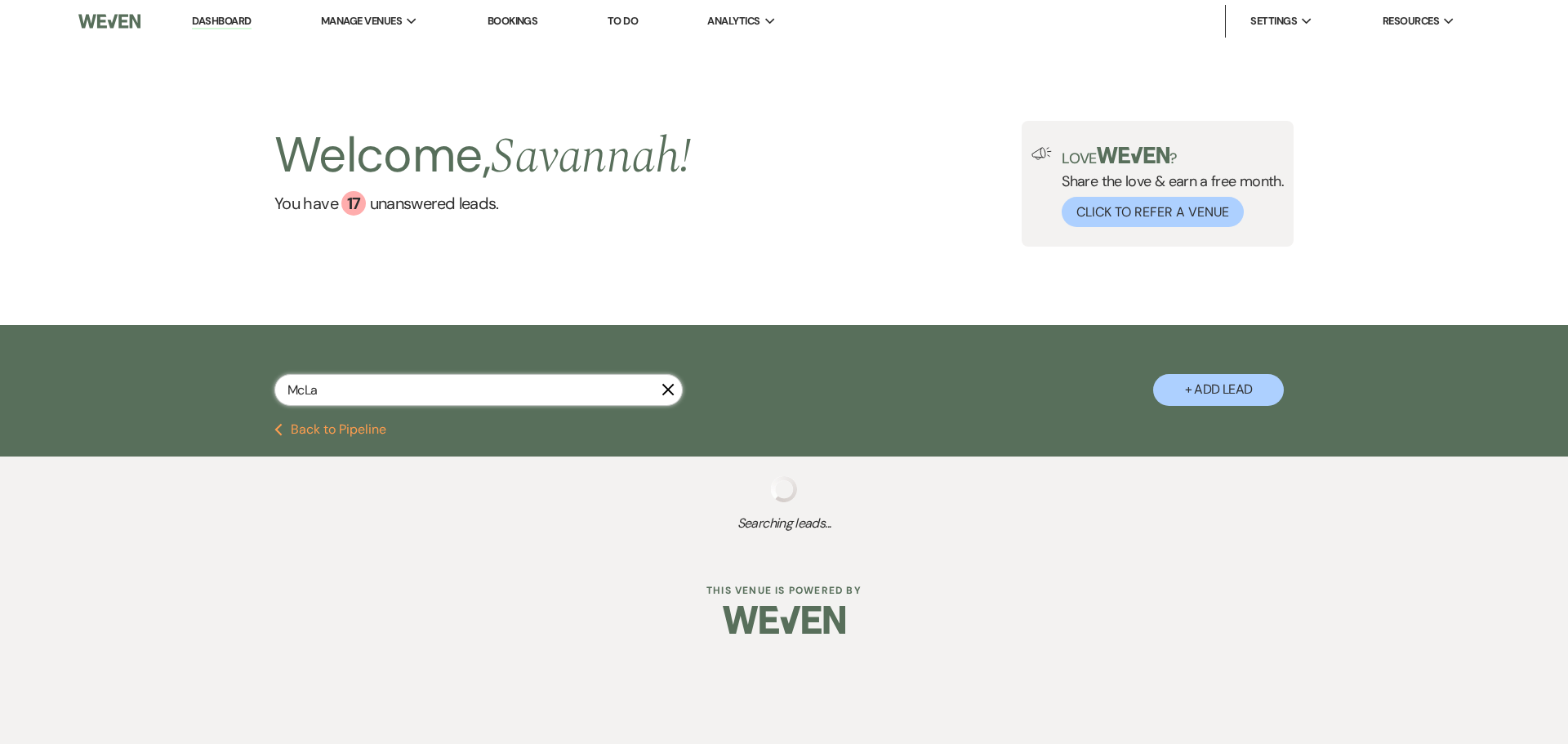
select select "8"
select select "5"
select select "8"
select select "5"
select select "8"
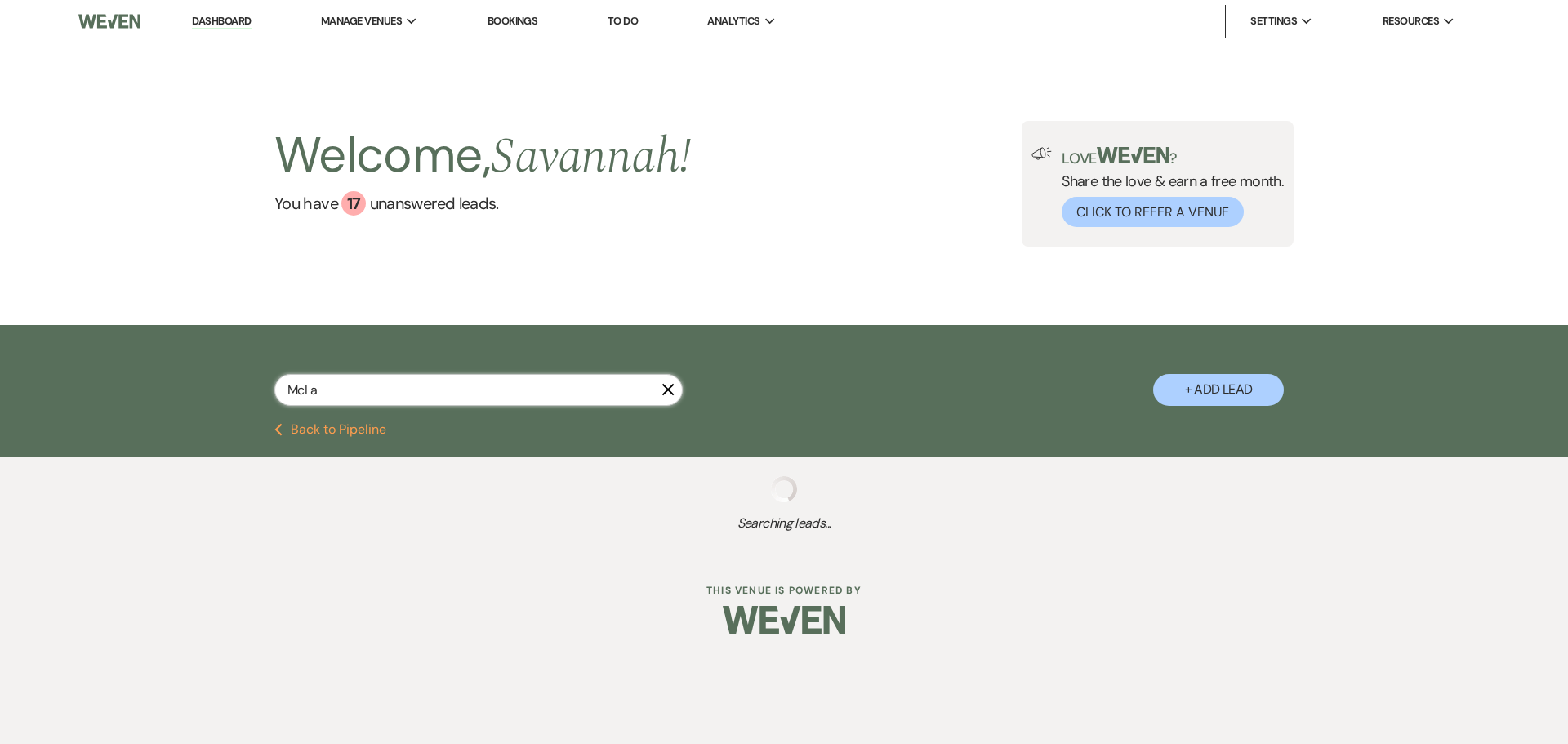
select select "5"
select select "8"
select select "6"
select select "8"
select select "5"
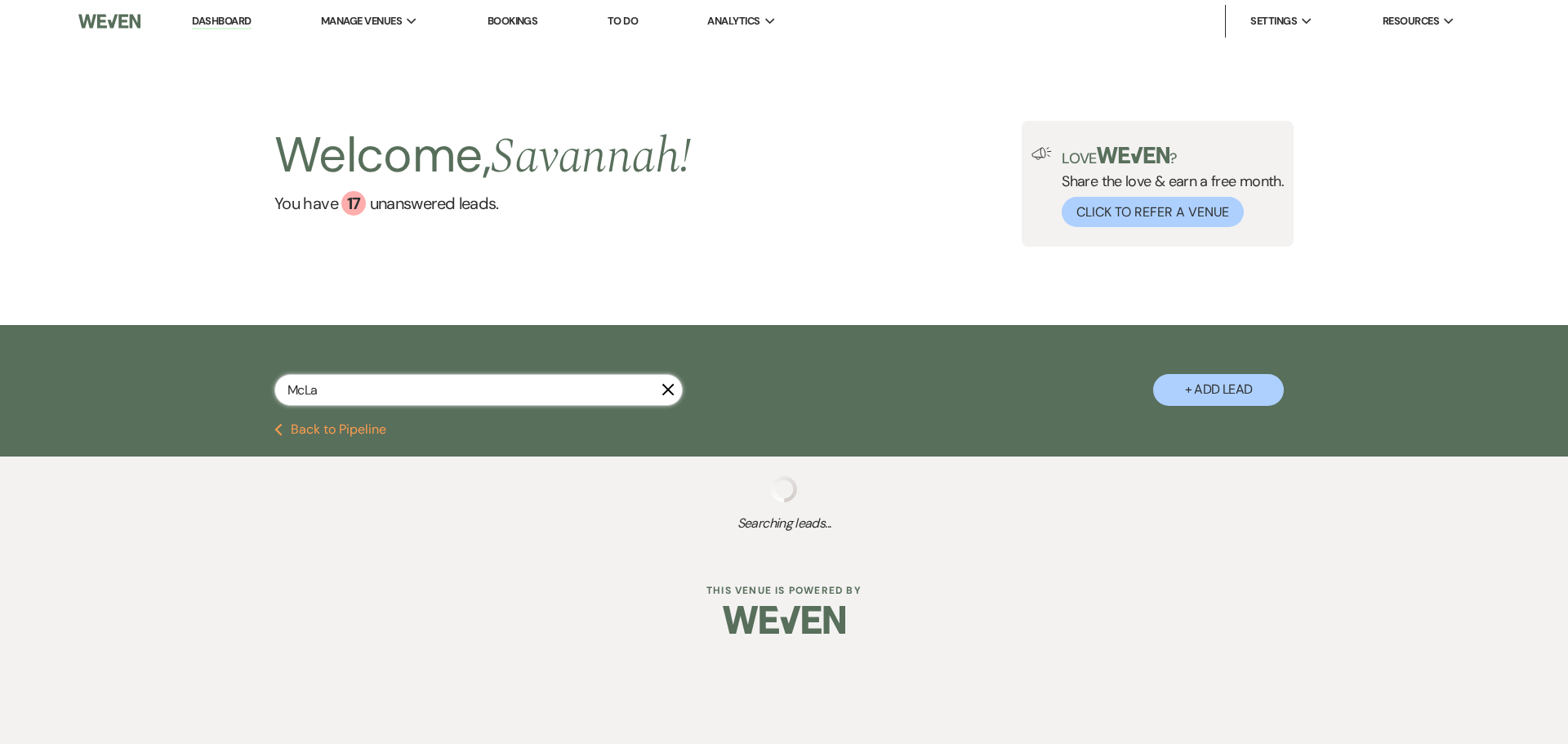
select select "8"
select select "5"
select select "8"
select select "5"
select select "8"
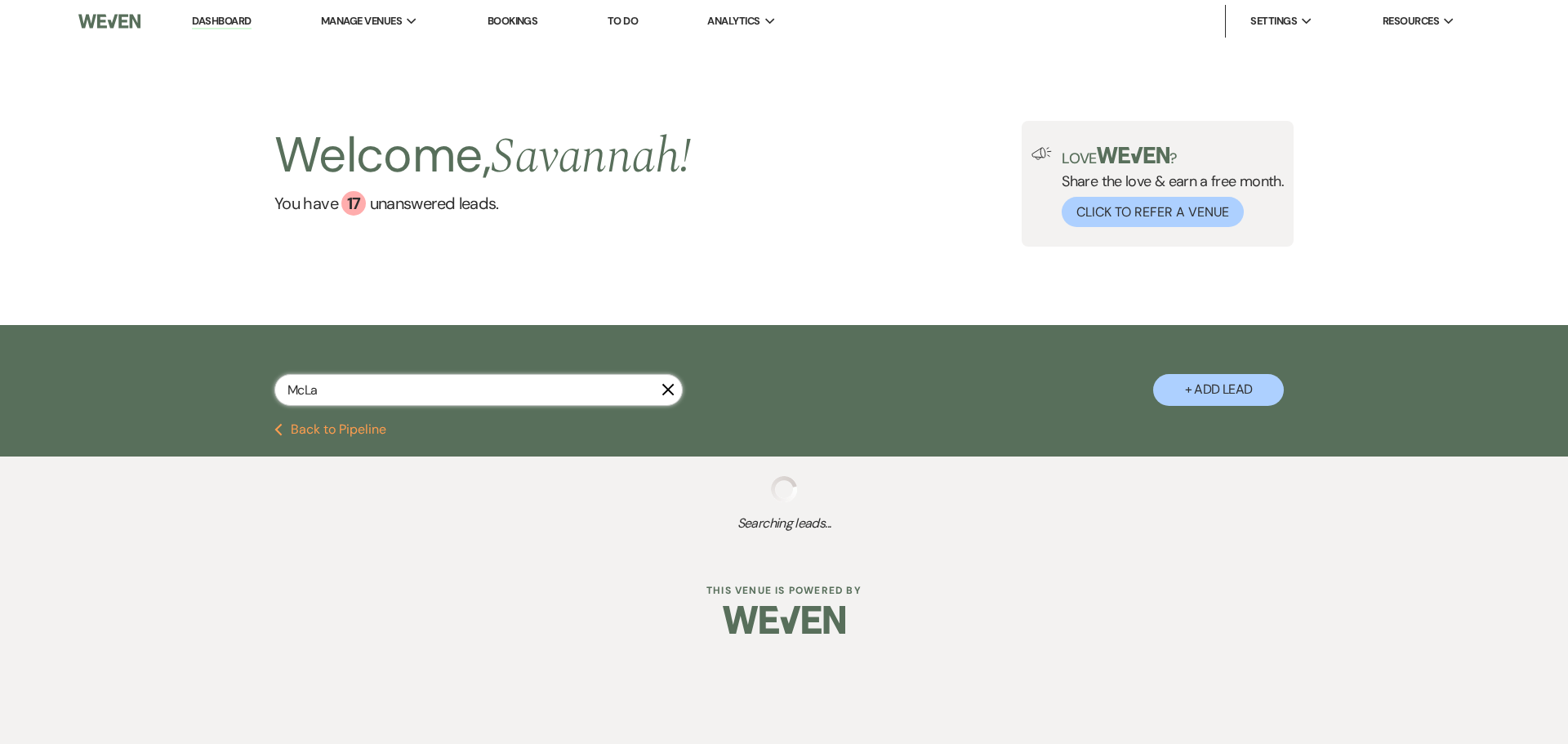
select select "5"
select select "8"
select select "5"
select select "8"
select select "11"
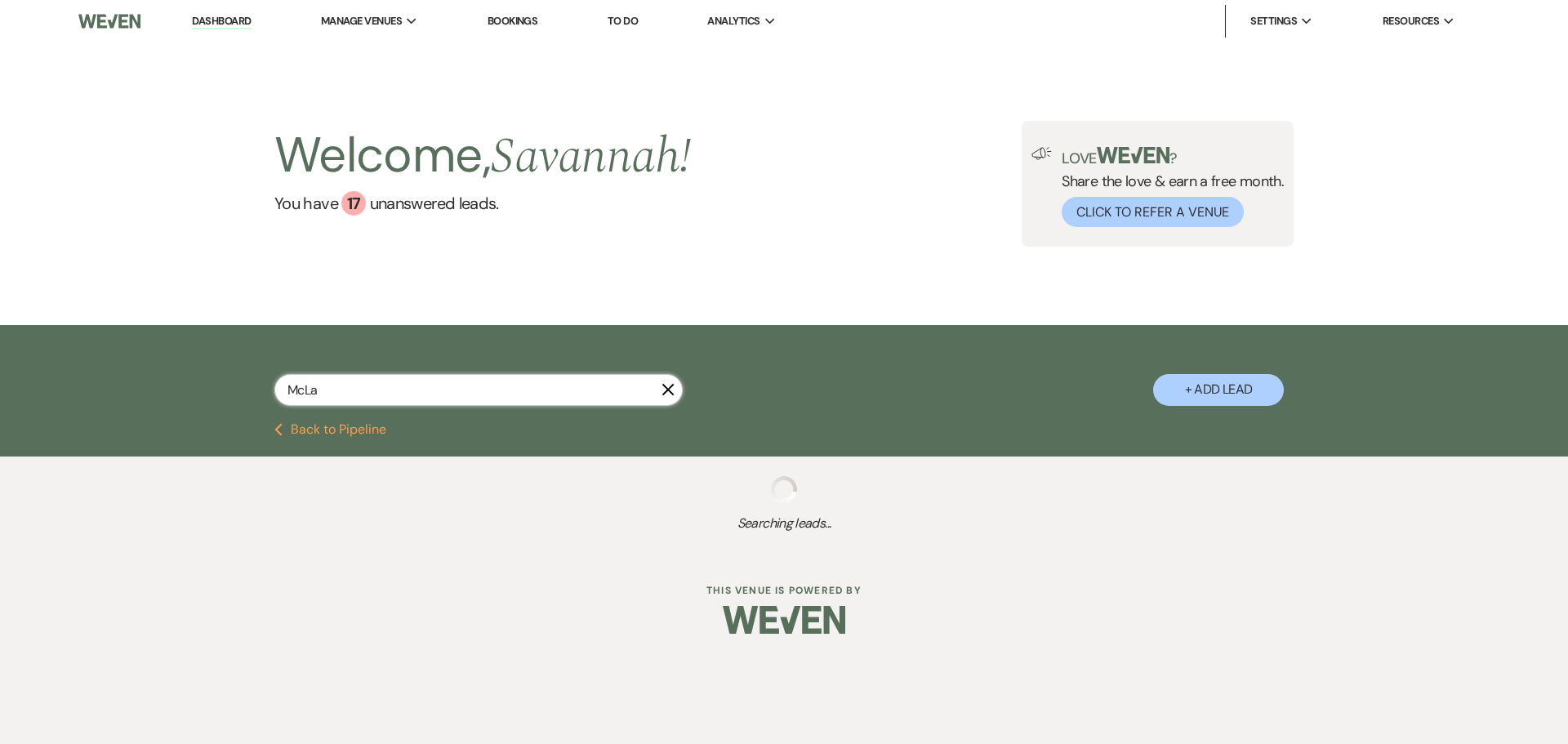
select select "8"
select select "11"
select select "8"
select select "6"
select select "8"
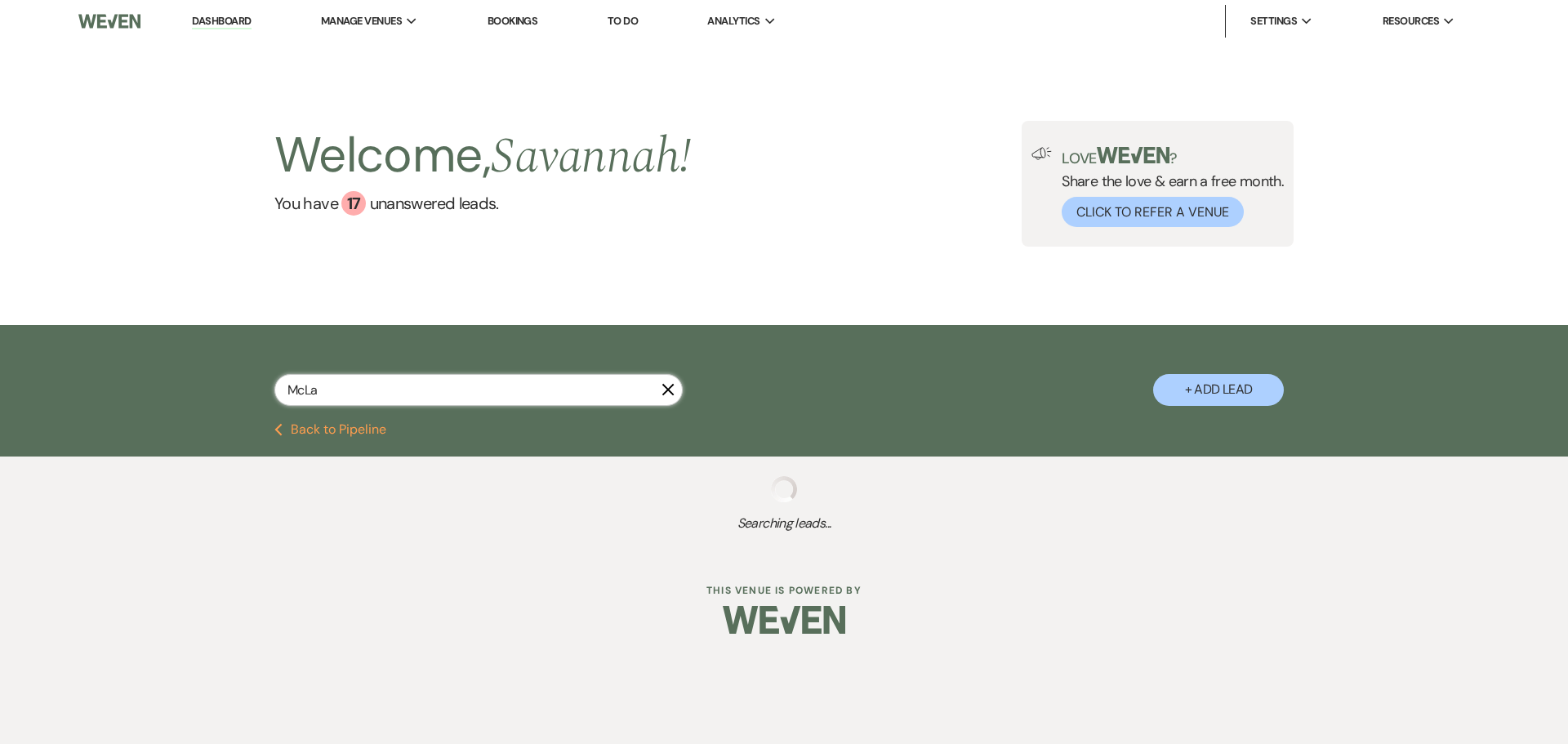
select select "11"
select select "8"
select select "4"
select select "8"
select select "5"
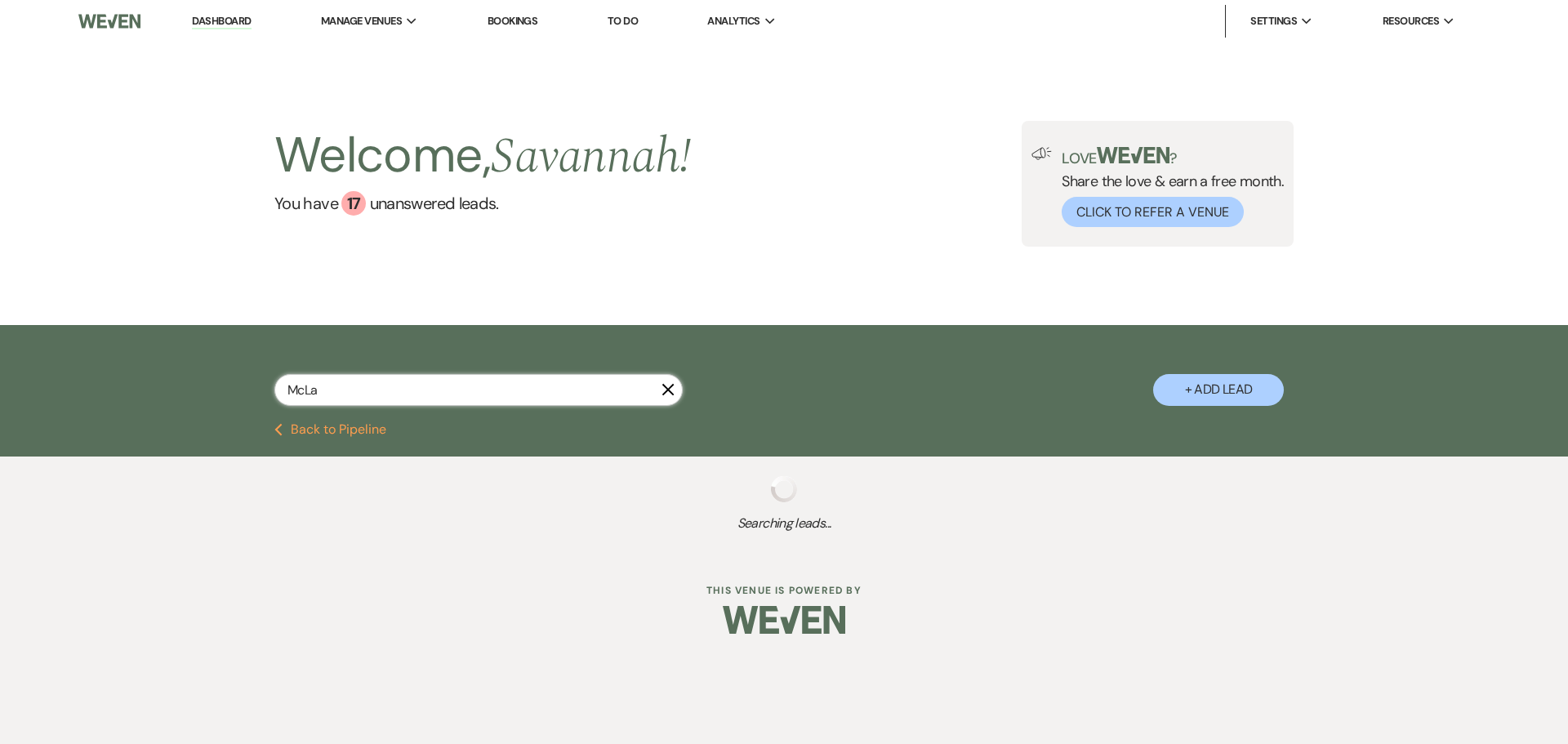
select select "8"
select select "5"
select select "8"
select select "5"
select select "8"
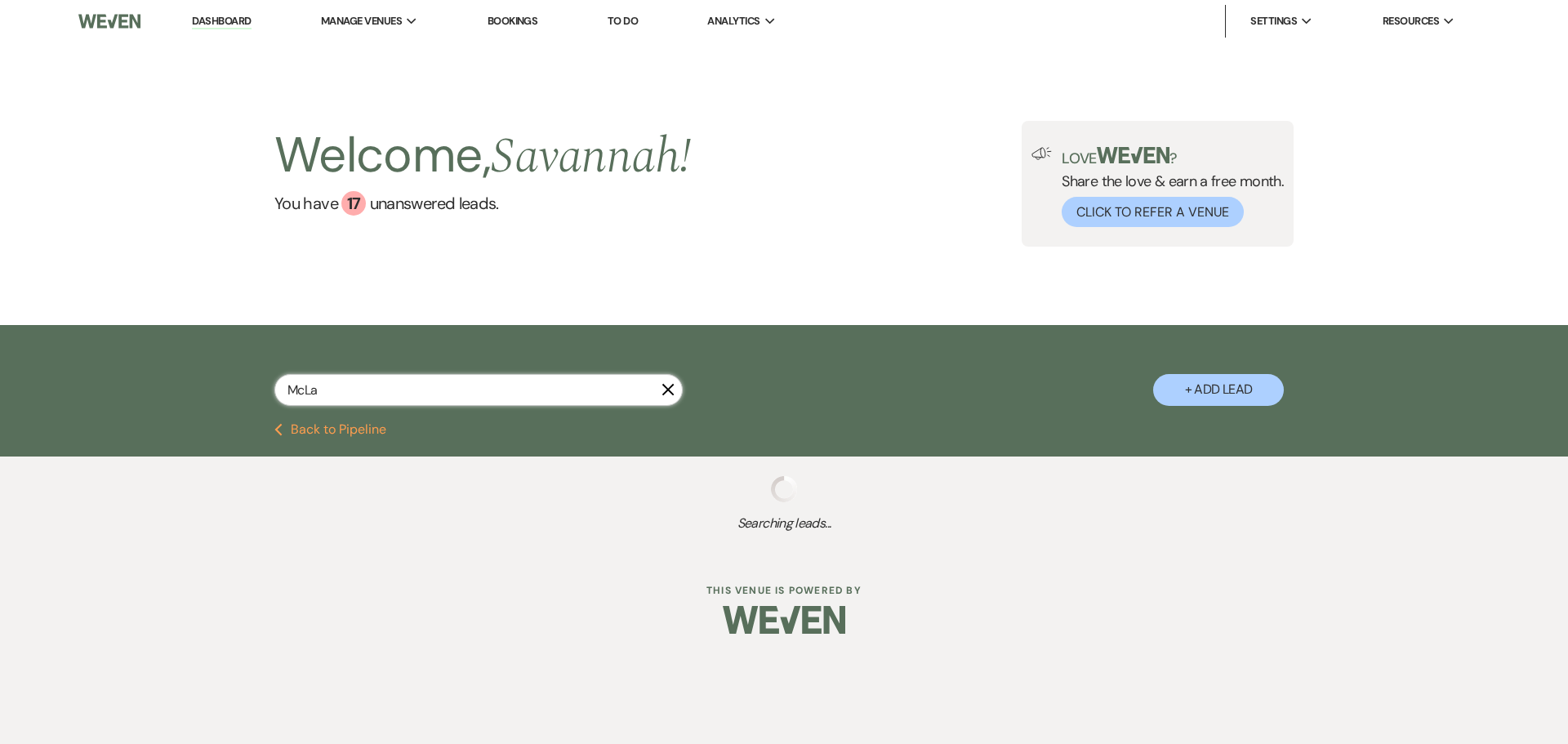
select select "5"
select select "8"
select select "4"
select select "8"
select select "5"
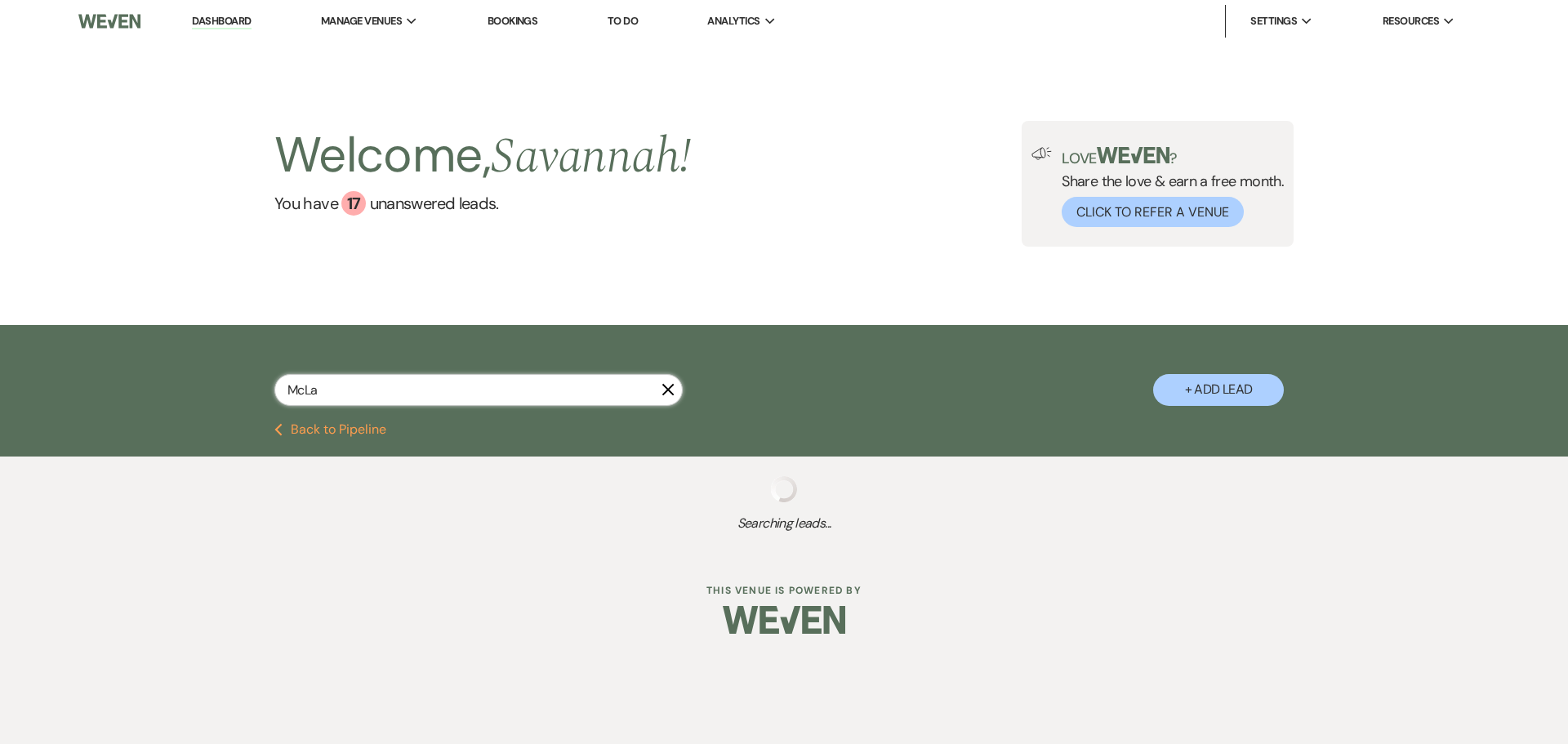
select select "8"
select select "5"
select select "8"
select select "5"
select select "8"
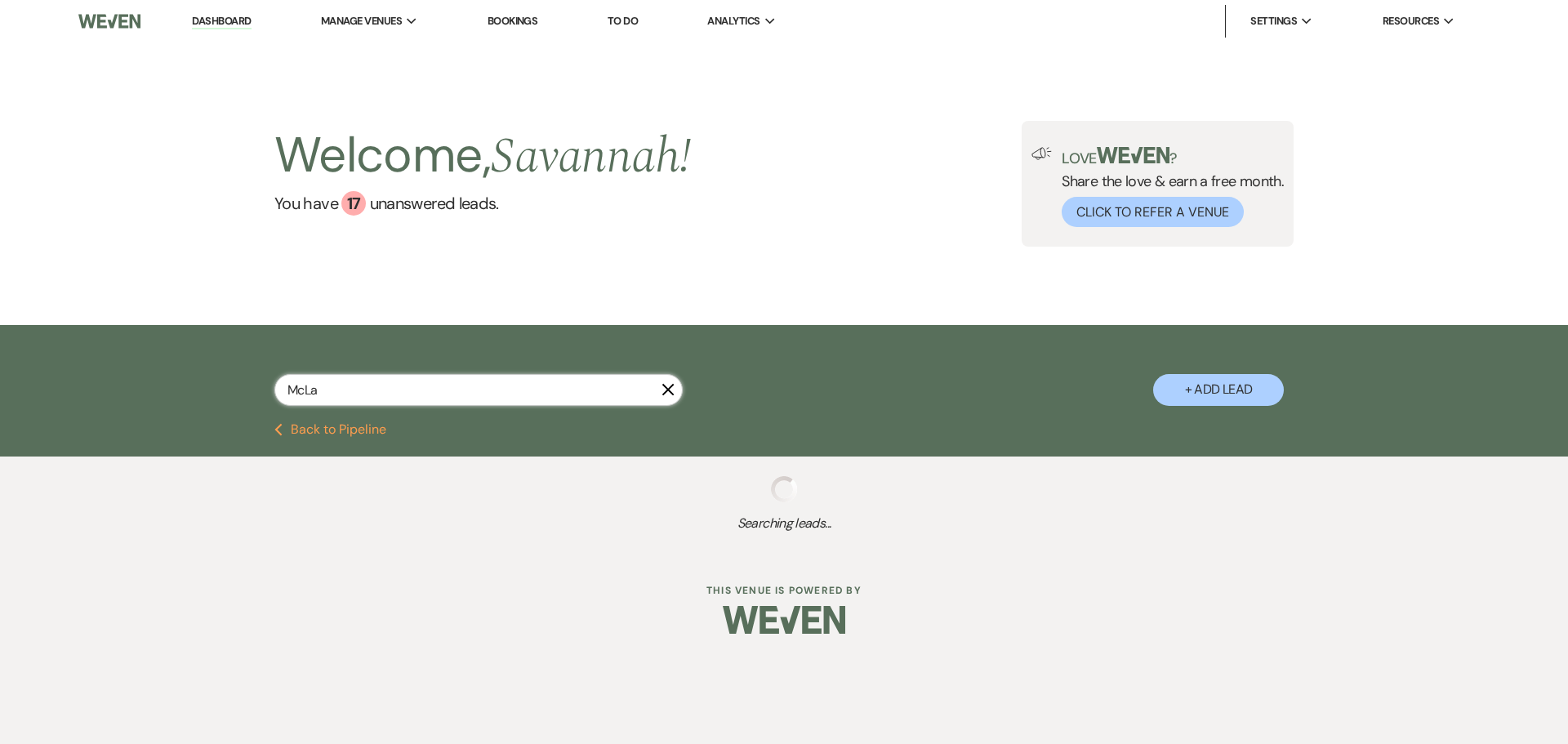
select select "1"
select select "8"
select select "5"
select select "8"
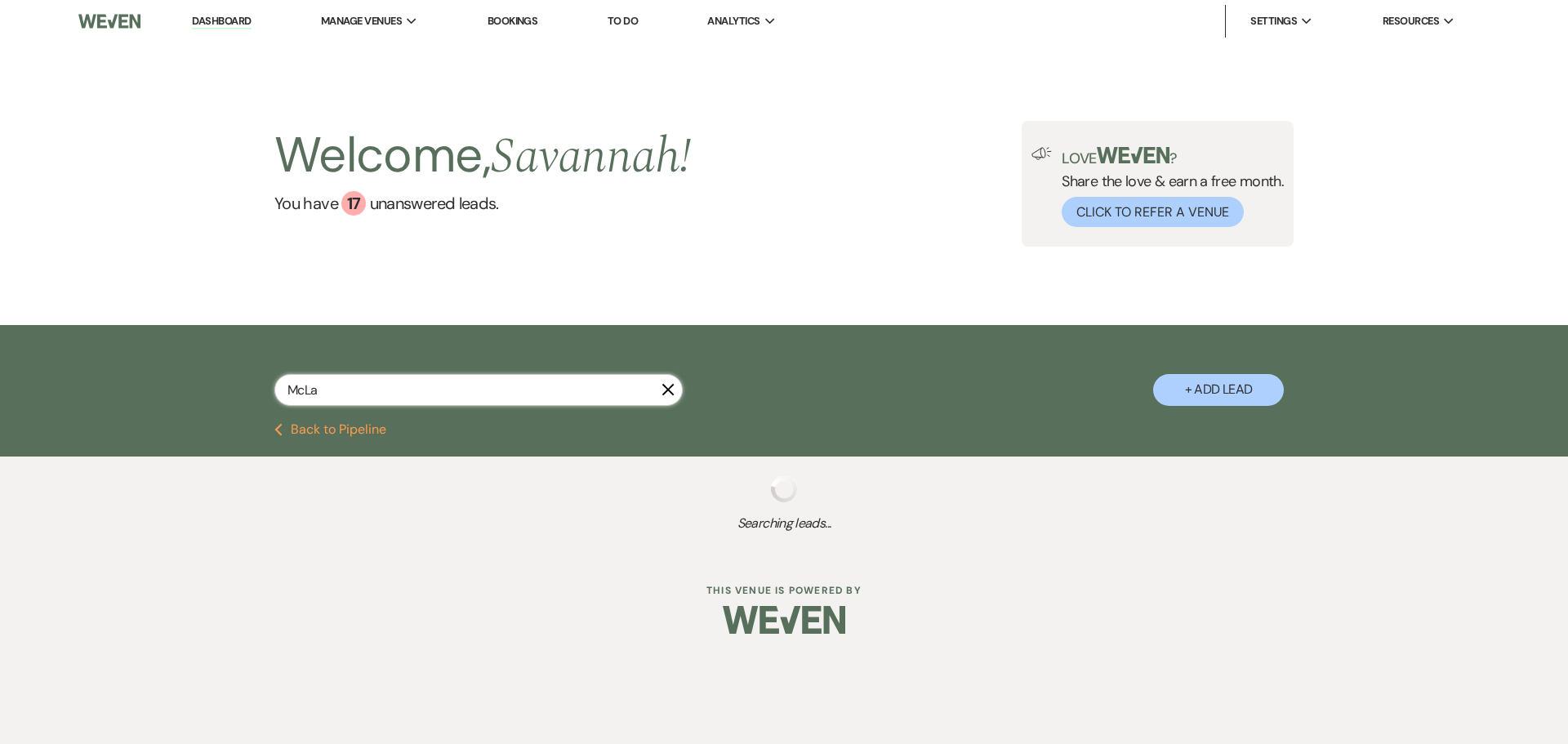
select select "5"
select select "8"
select select "5"
select select "8"
select select "5"
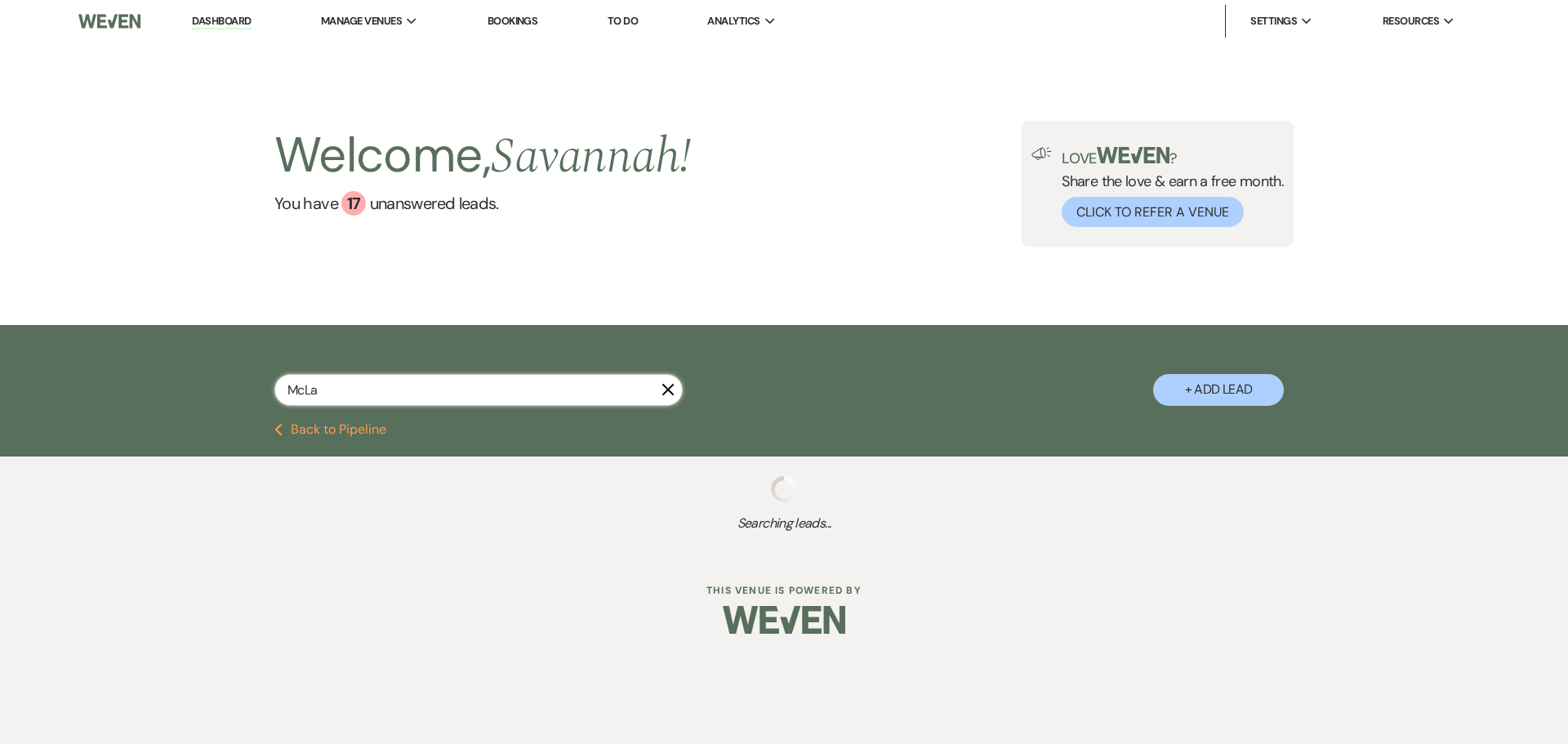
select select "8"
select select "1"
select select "8"
select select "5"
select select "8"
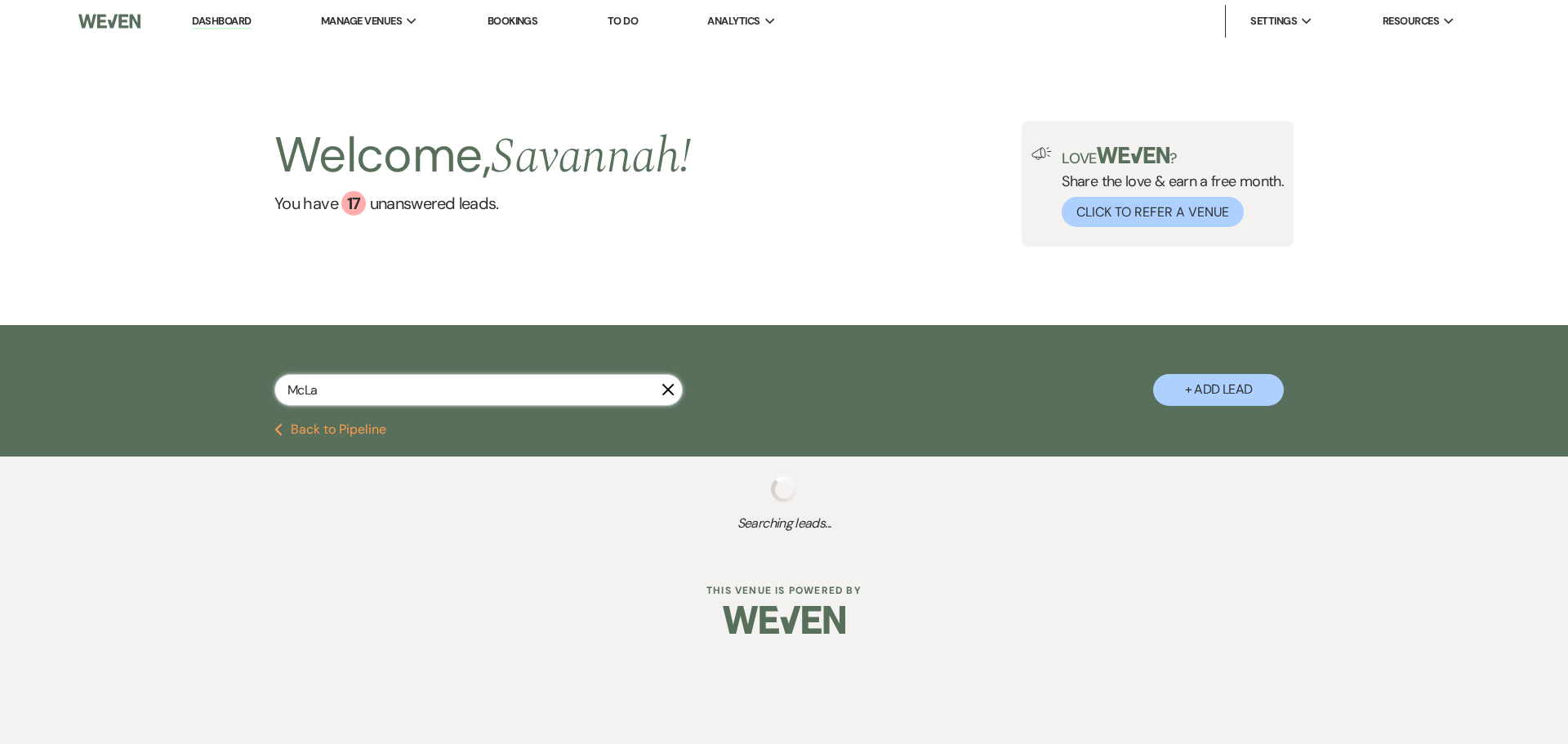
select select "5"
select select "8"
select select "6"
select select "8"
select select "5"
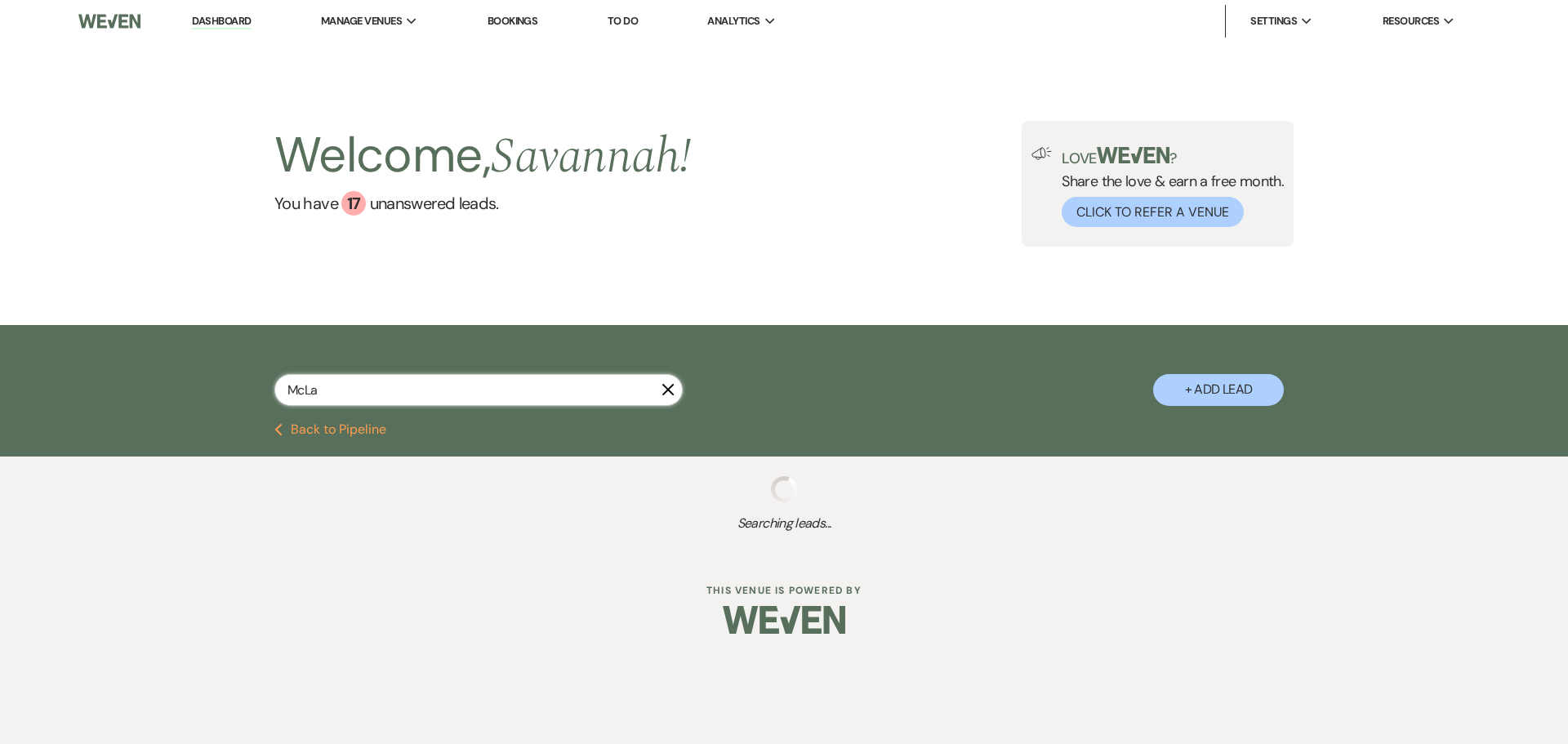
select select "8"
select select "5"
select select "8"
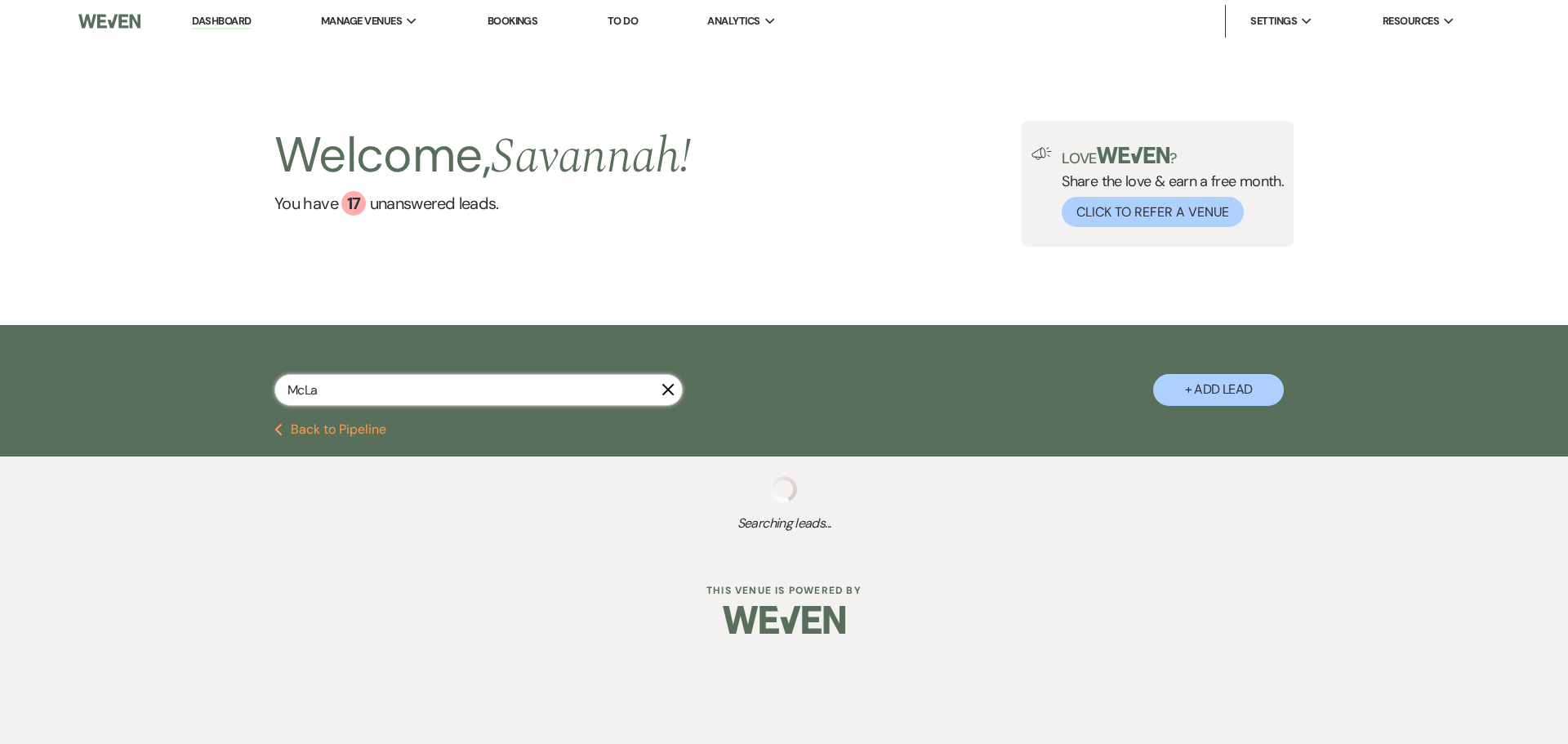
select select "1"
select select "8"
select select "5"
select select "8"
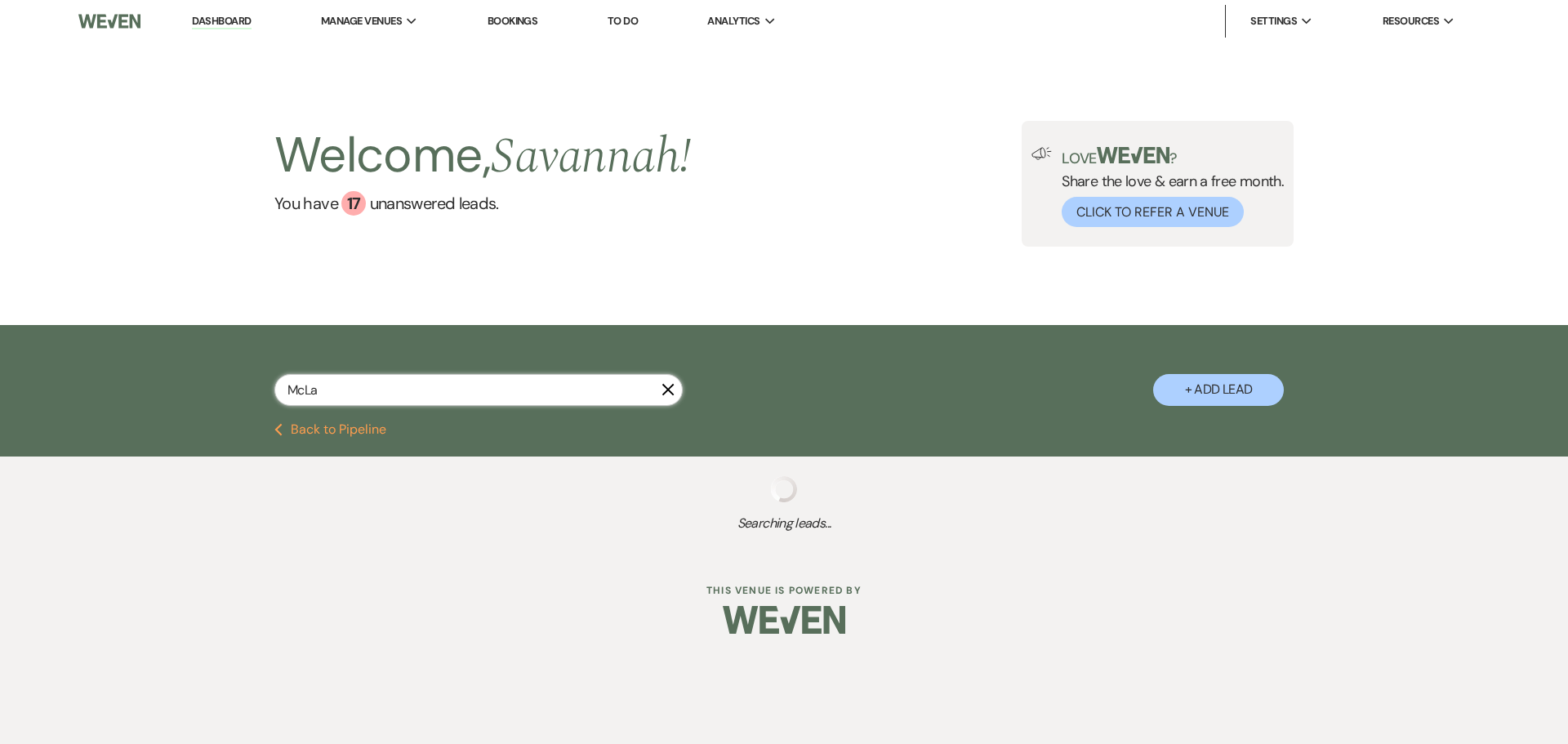
select select "1"
select select "8"
select select "1"
select select "8"
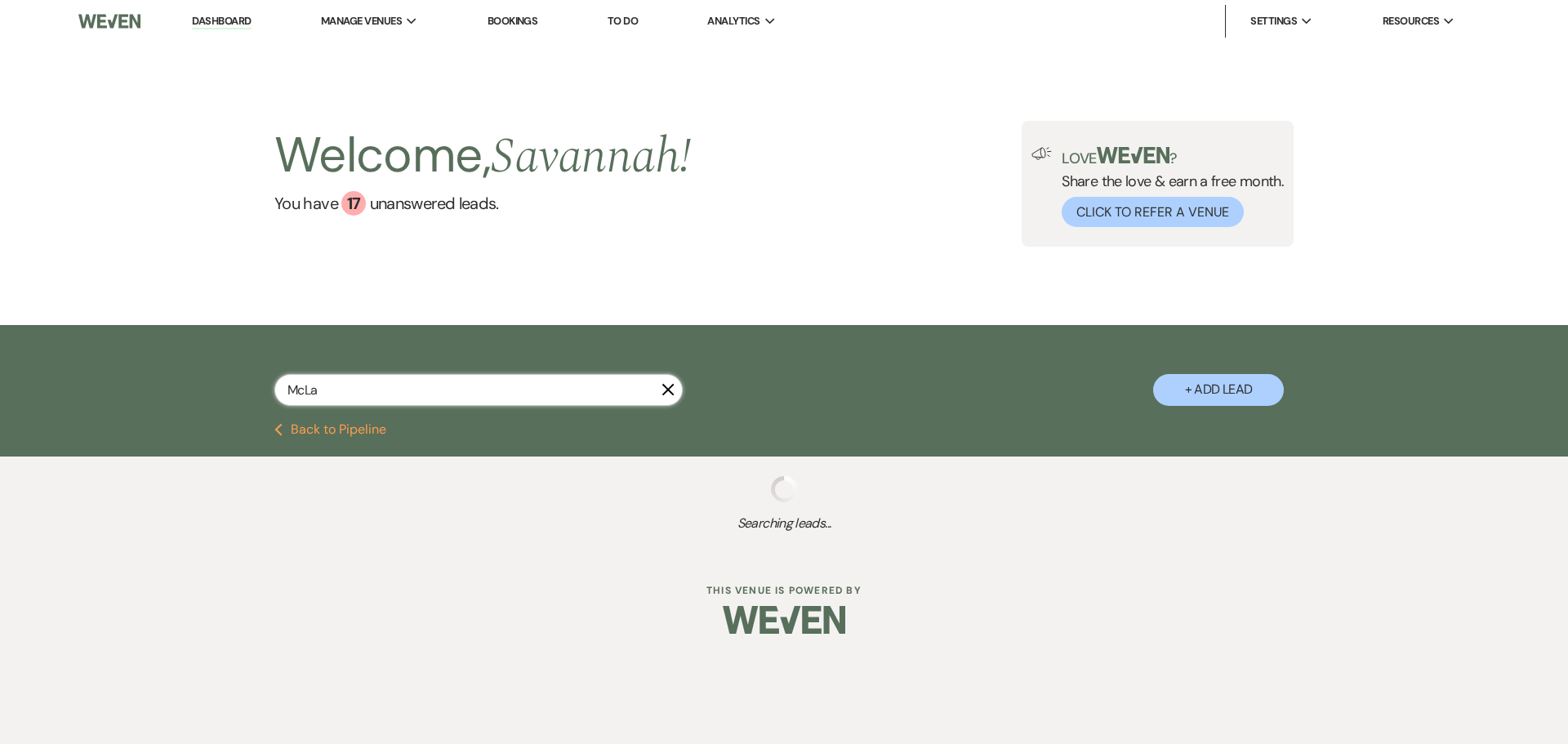
select select "1"
select select "8"
select select "4"
select select "8"
select select "6"
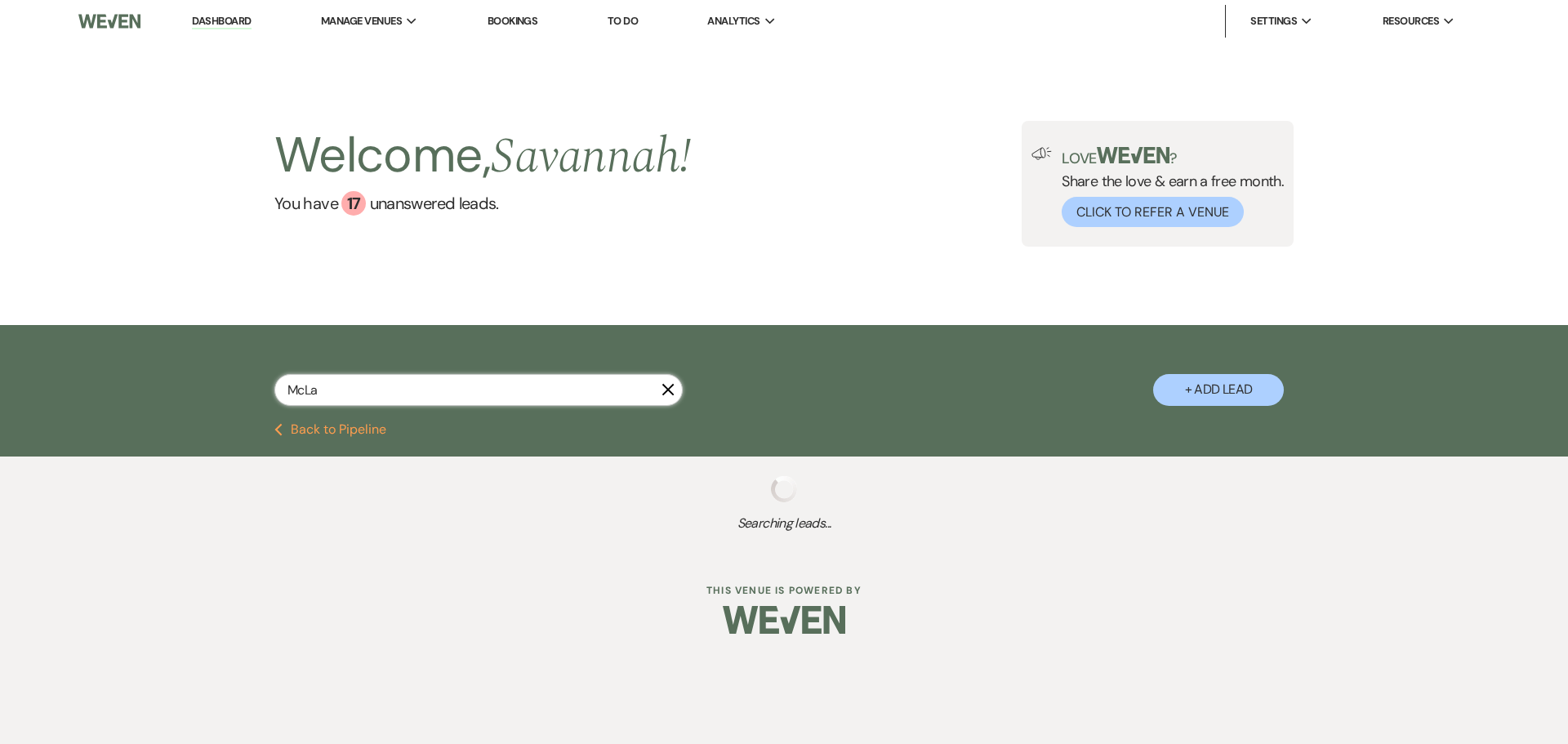
select select "8"
select select "5"
select select "8"
select select "1"
select select "8"
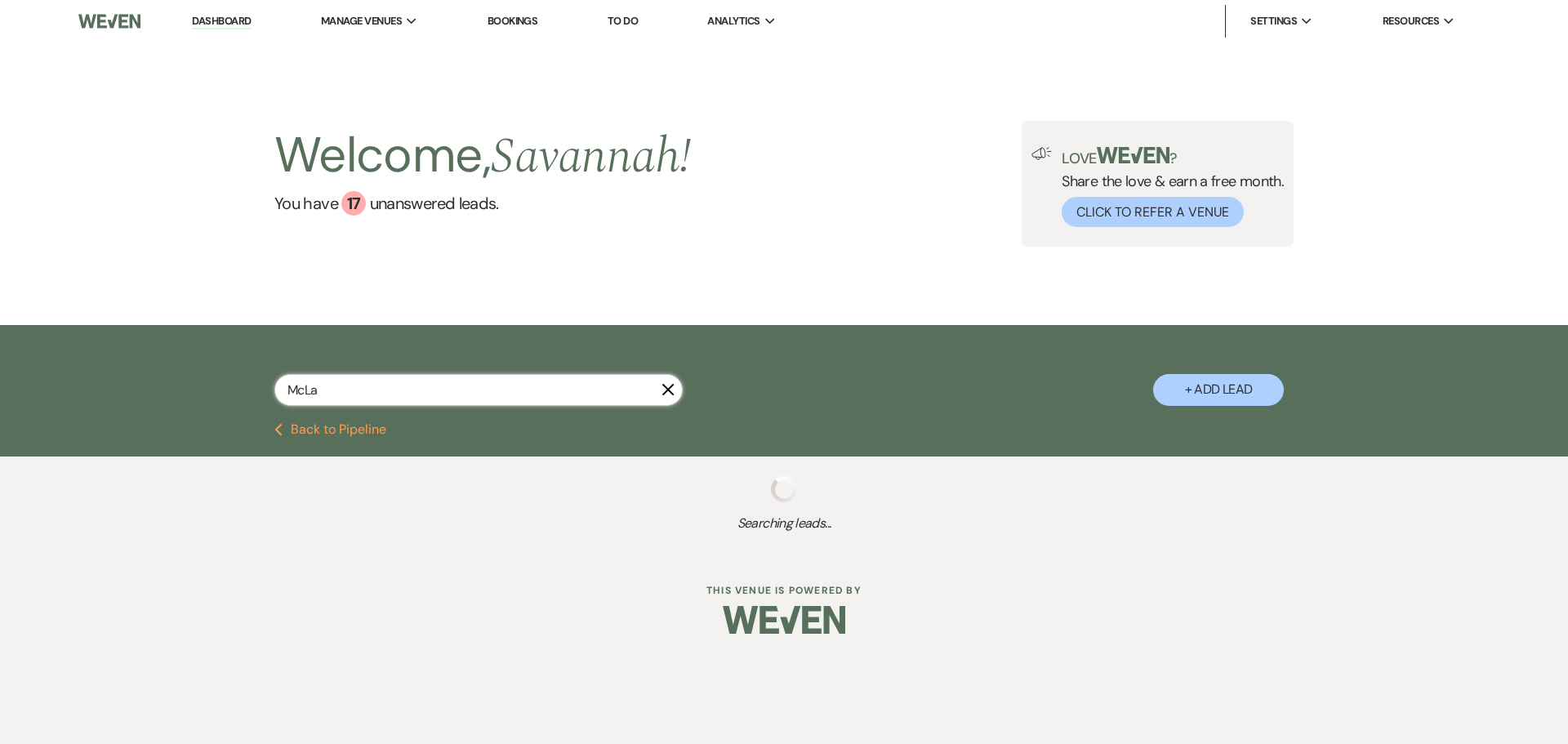
select select "6"
select select "8"
select select "6"
select select "8"
select select "5"
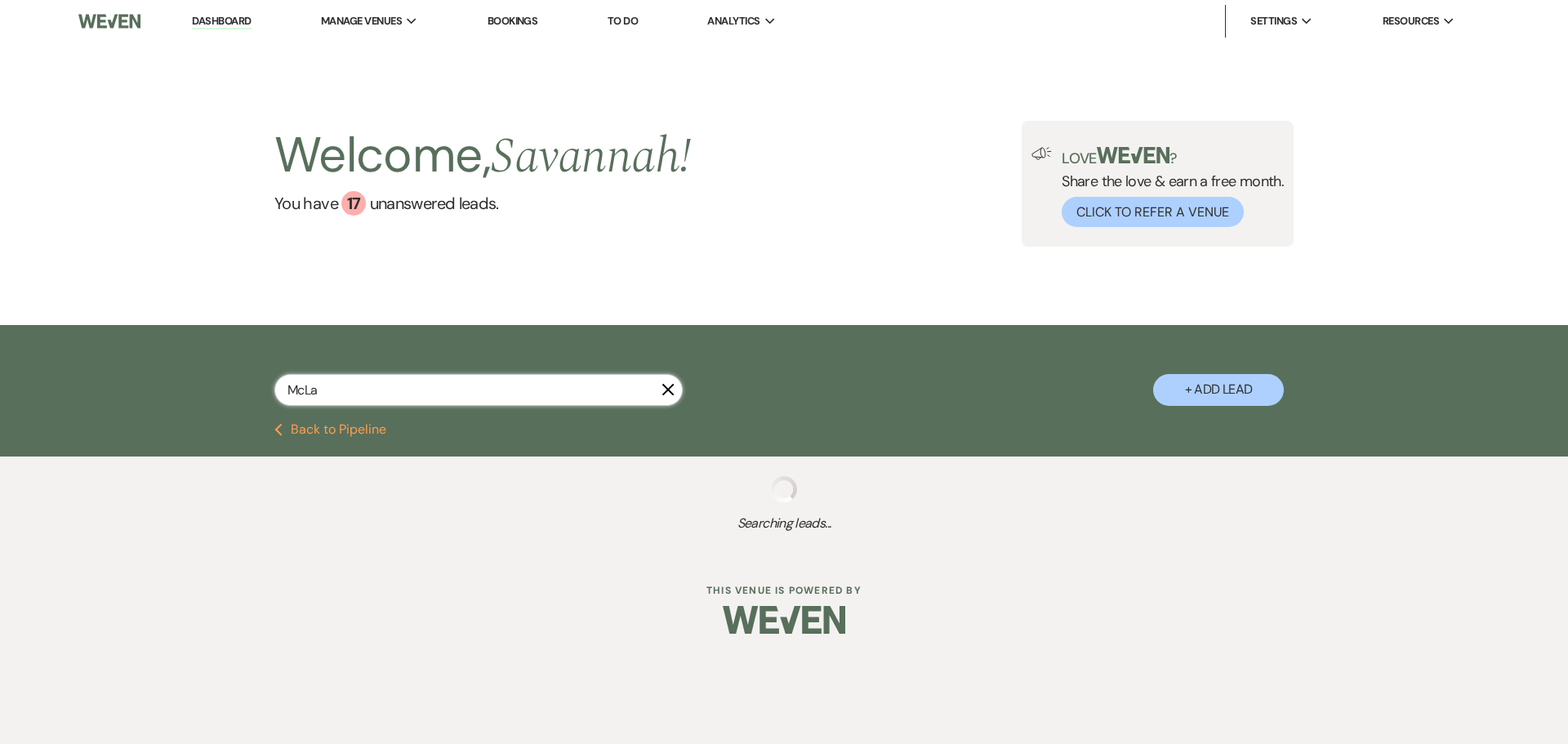
select select "8"
select select "6"
select select "8"
select select "1"
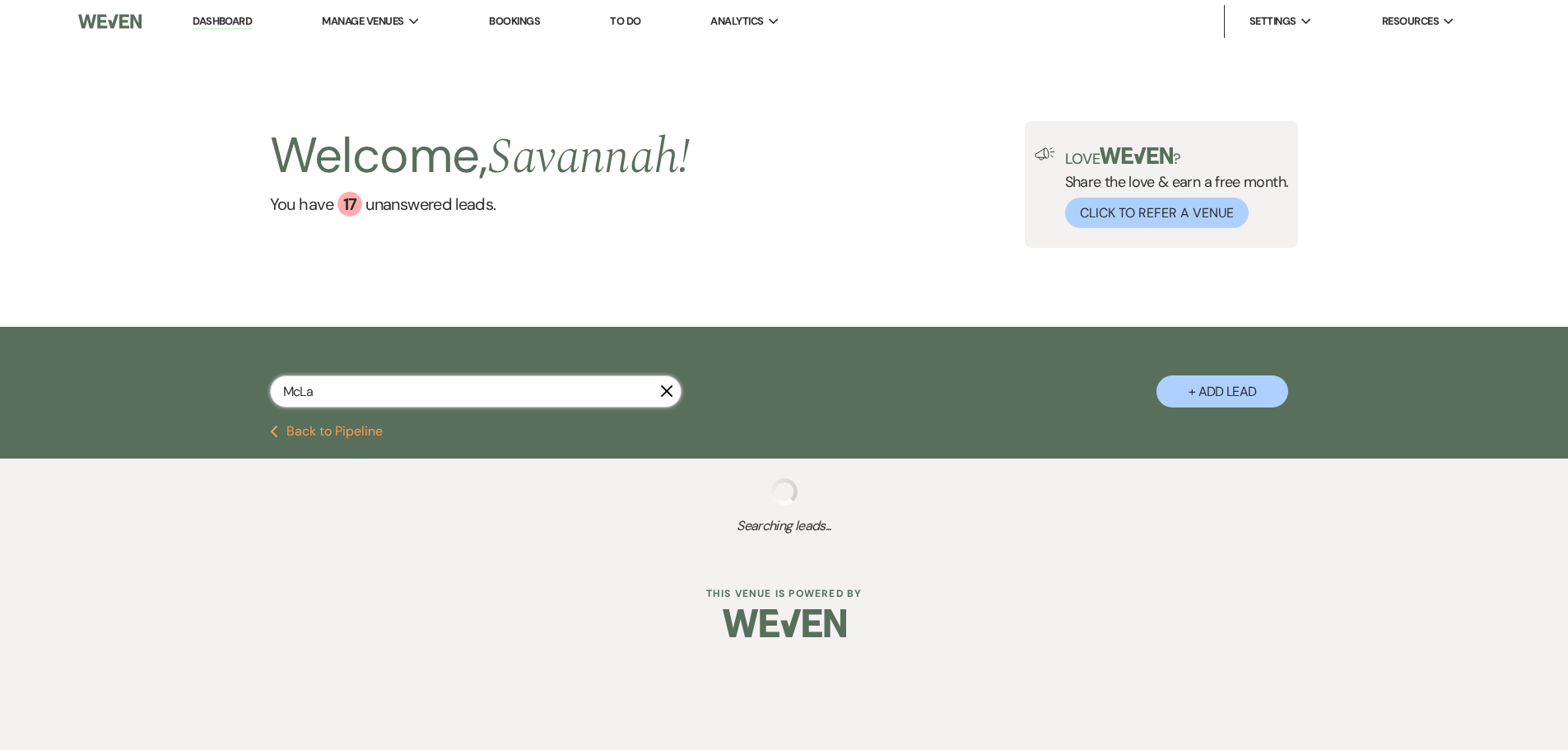
select select "5"
select select "8"
select select "5"
select select "8"
select select "5"
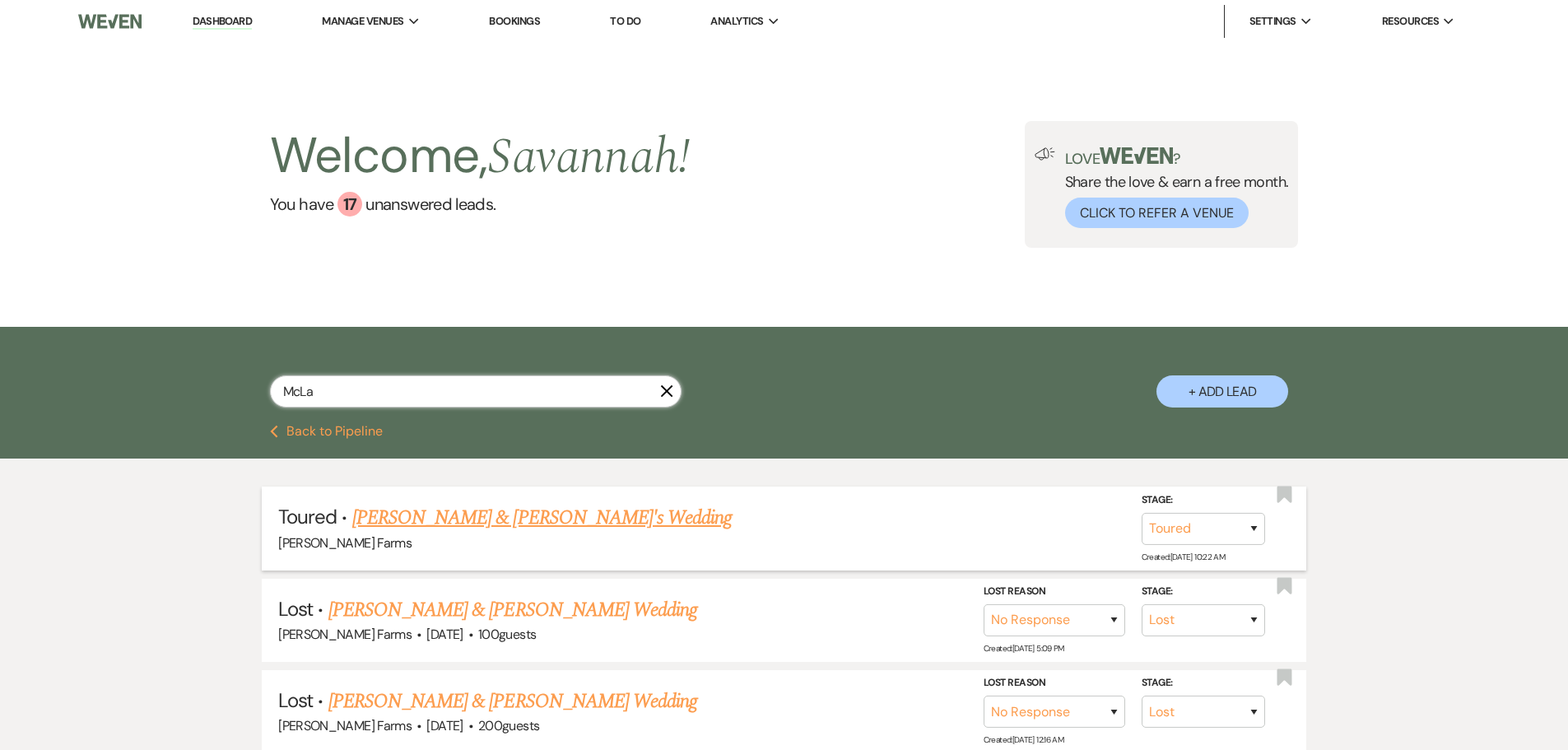
type input "McLa"
click at [606, 513] on link "Katherine McLaughlin & Fiance's Wedding" at bounding box center [543, 518] width 380 height 30
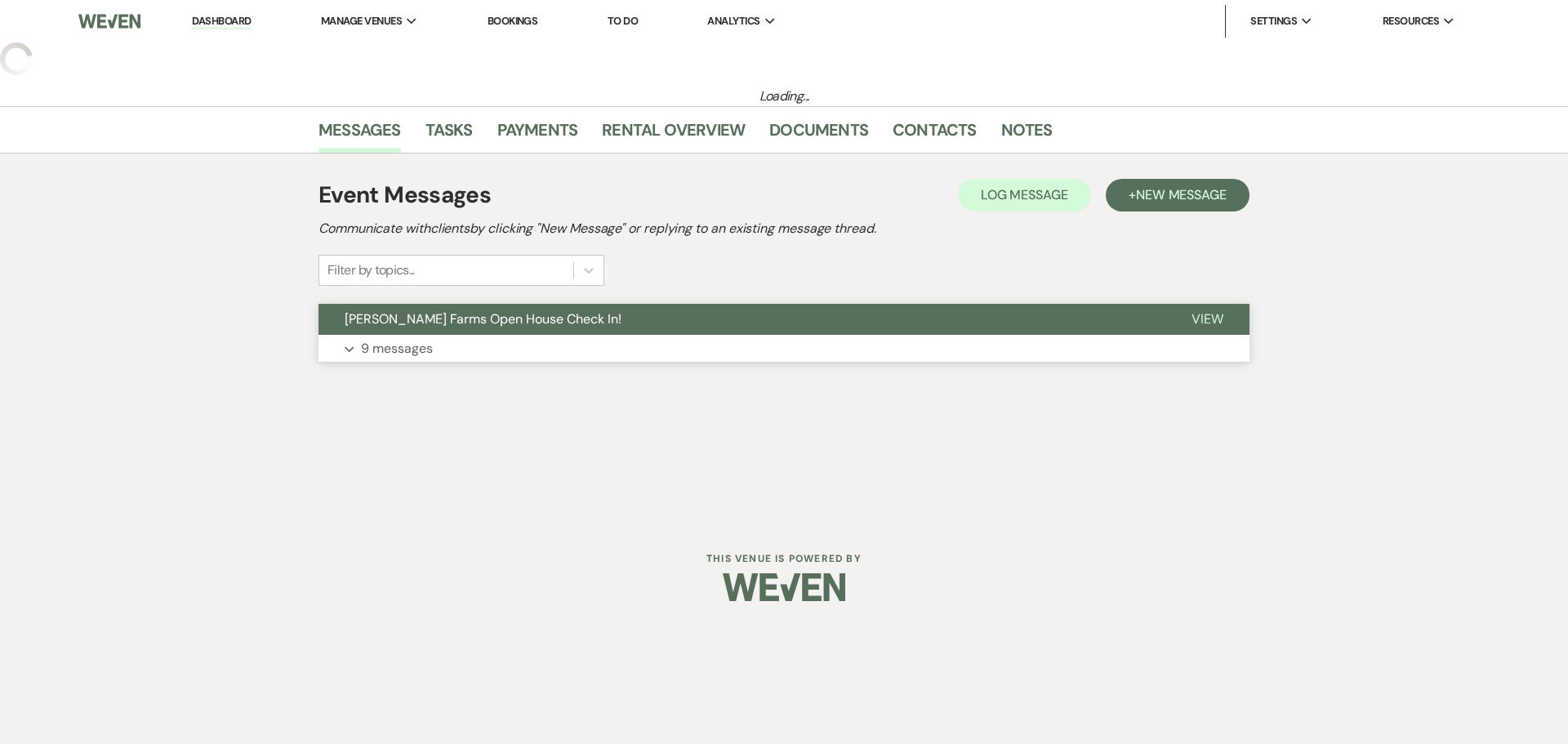
select select "5"
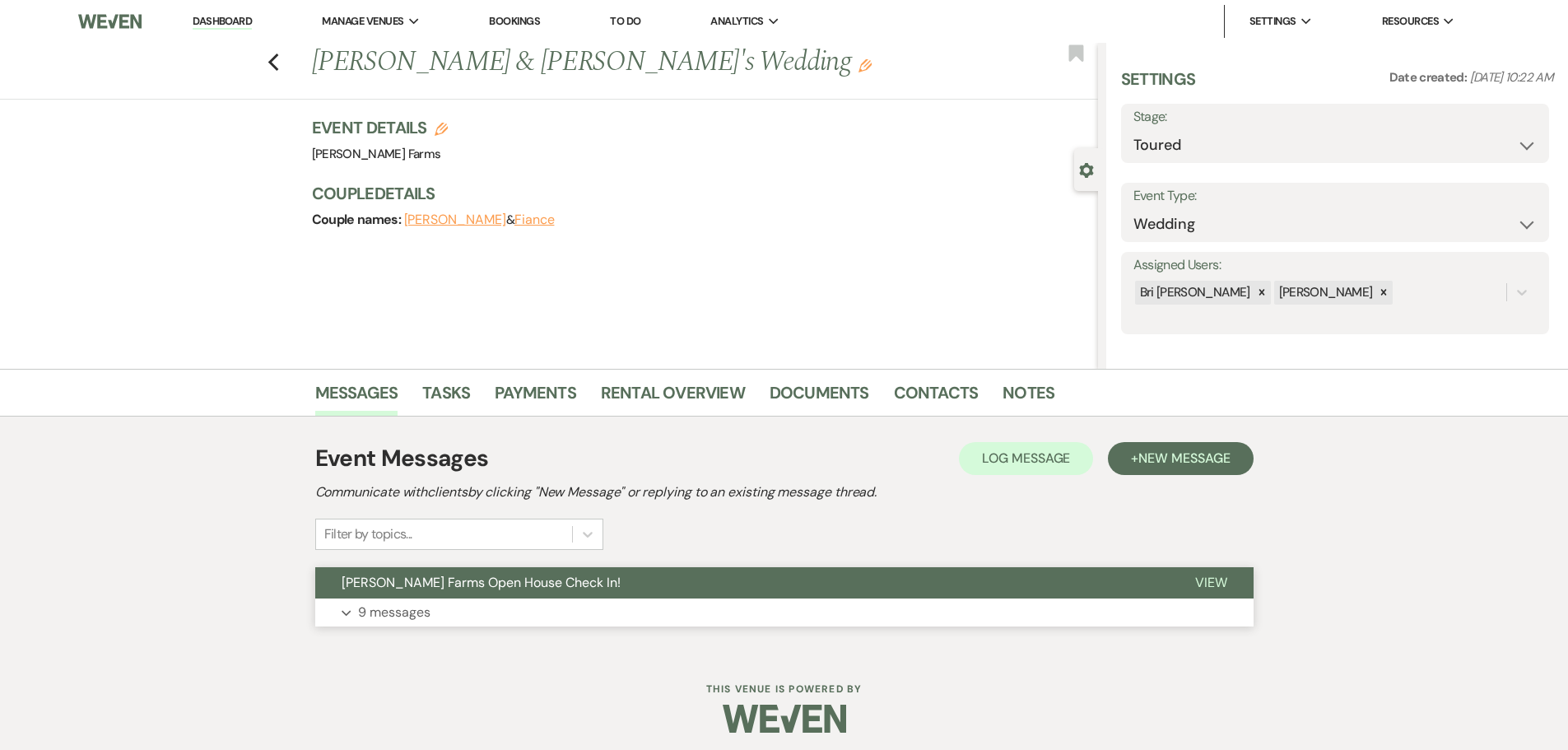
click at [912, 601] on button "Expand 9 messages" at bounding box center [784, 612] width 938 height 28
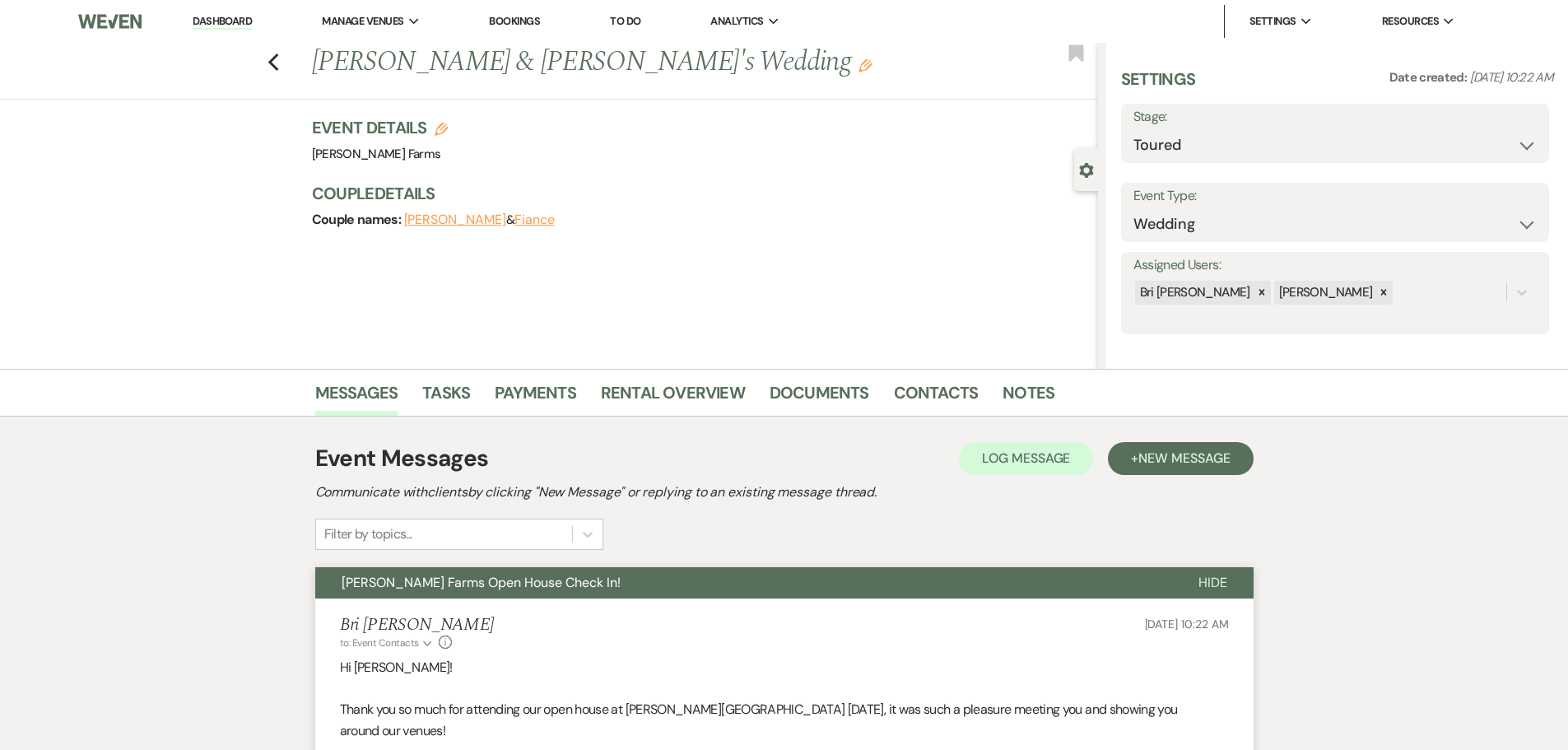
select select "23"
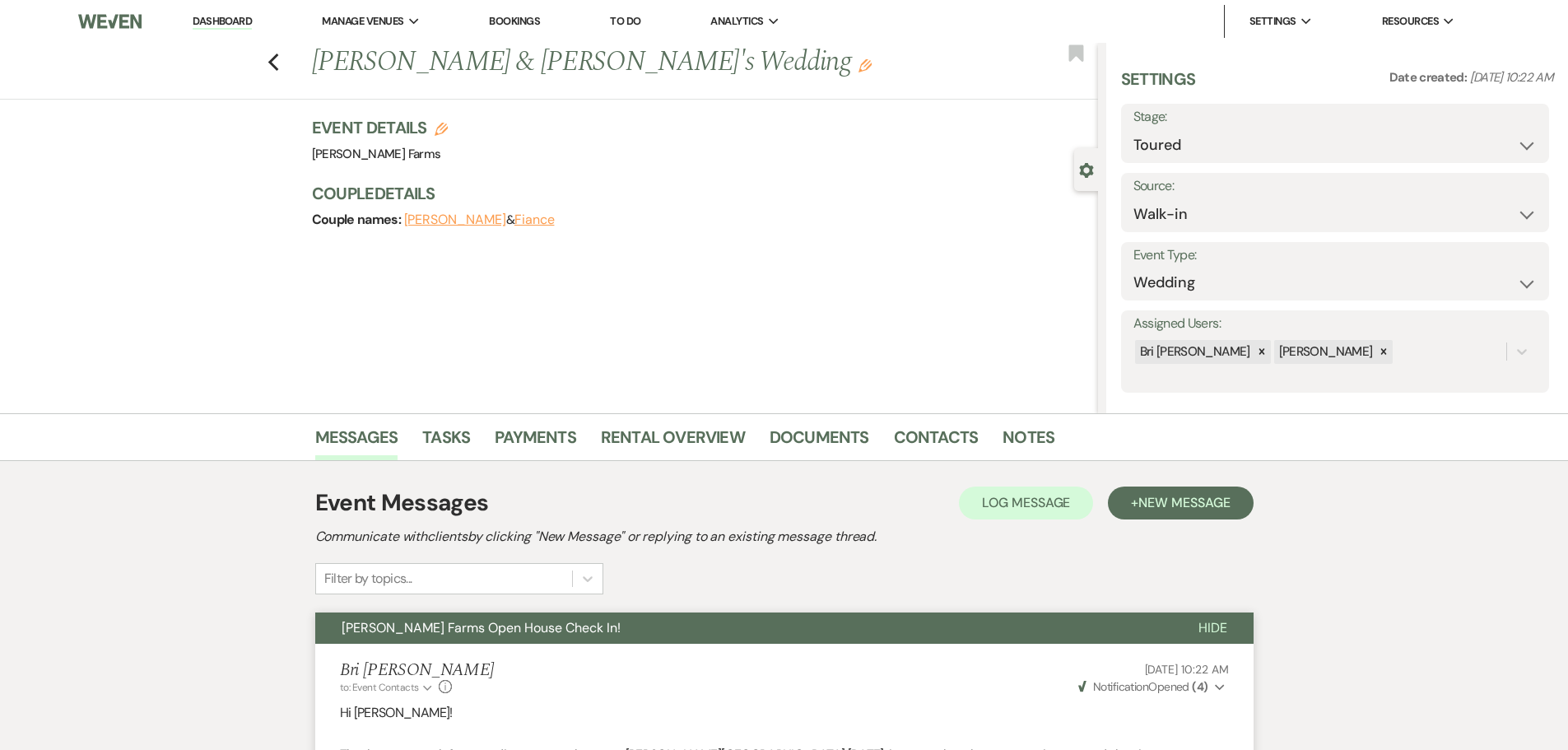
click at [858, 68] on icon "Edit" at bounding box center [864, 65] width 13 height 13
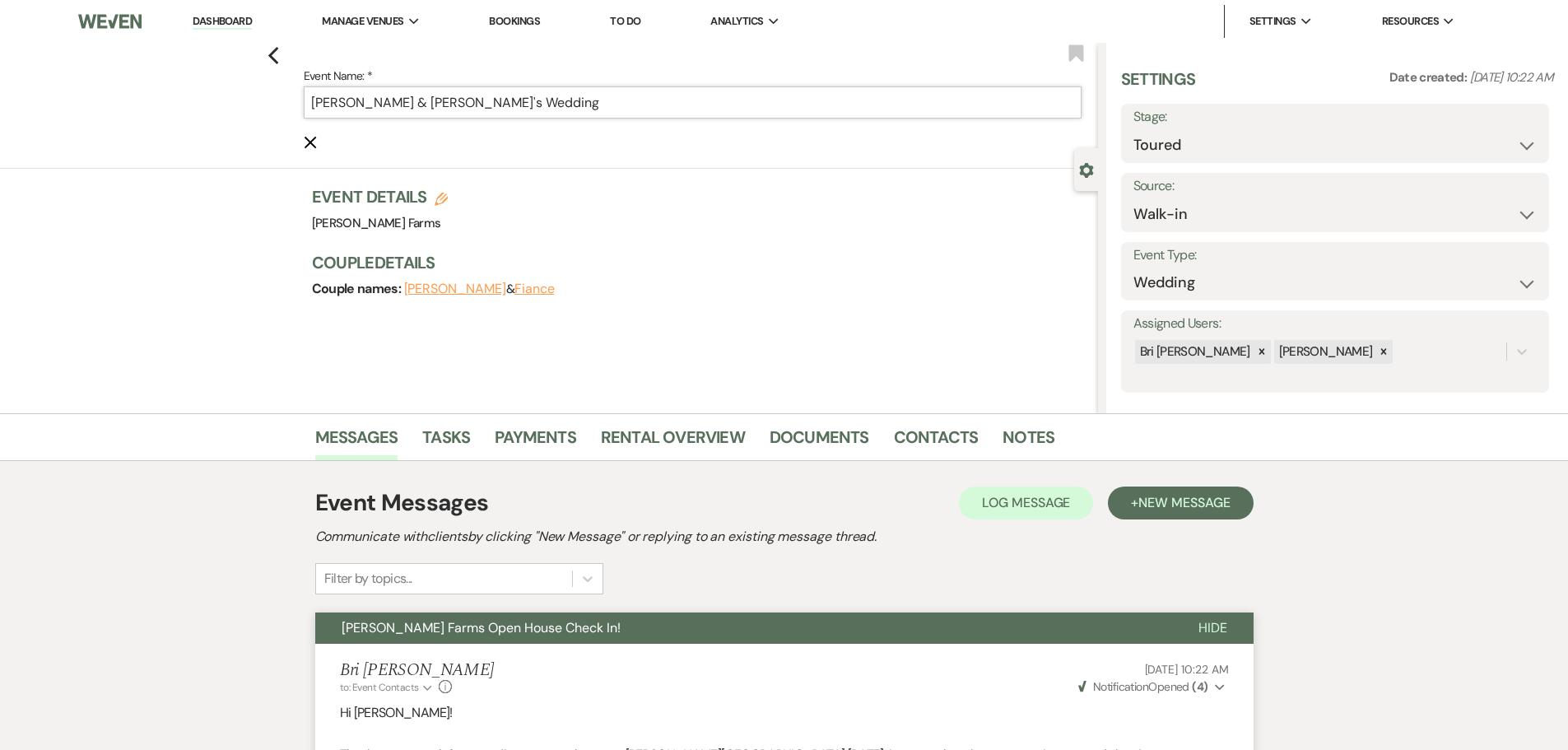
drag, startPoint x: 511, startPoint y: 104, endPoint x: 466, endPoint y: 105, distance: 45.0
click at [466, 105] on input "Katherine McLaughlin & Fiance's Wedding" at bounding box center [692, 103] width 778 height 33
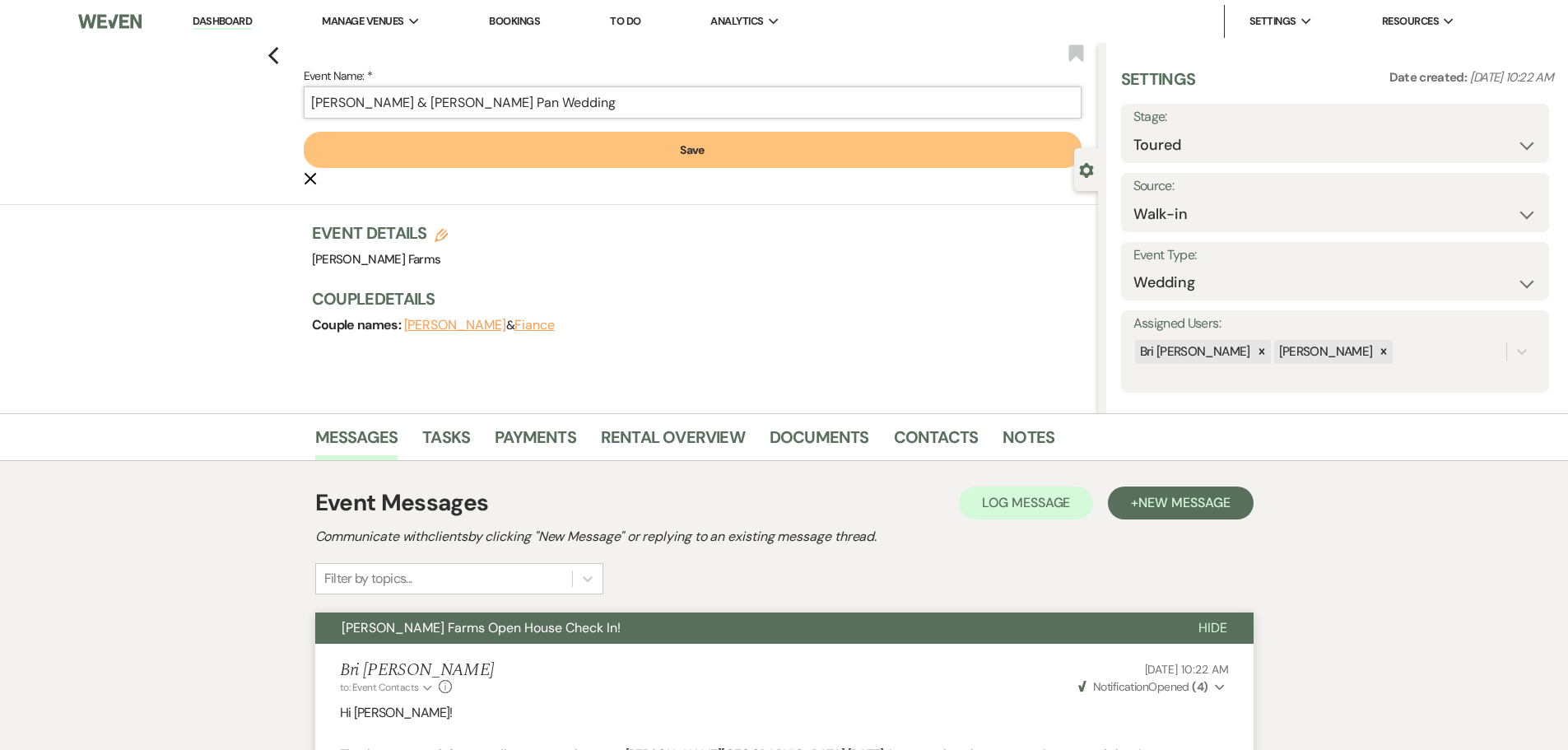
type input "Katherine McLaughlin & Bowen Pan Wedding"
click at [638, 149] on button "Save" at bounding box center [692, 150] width 778 height 36
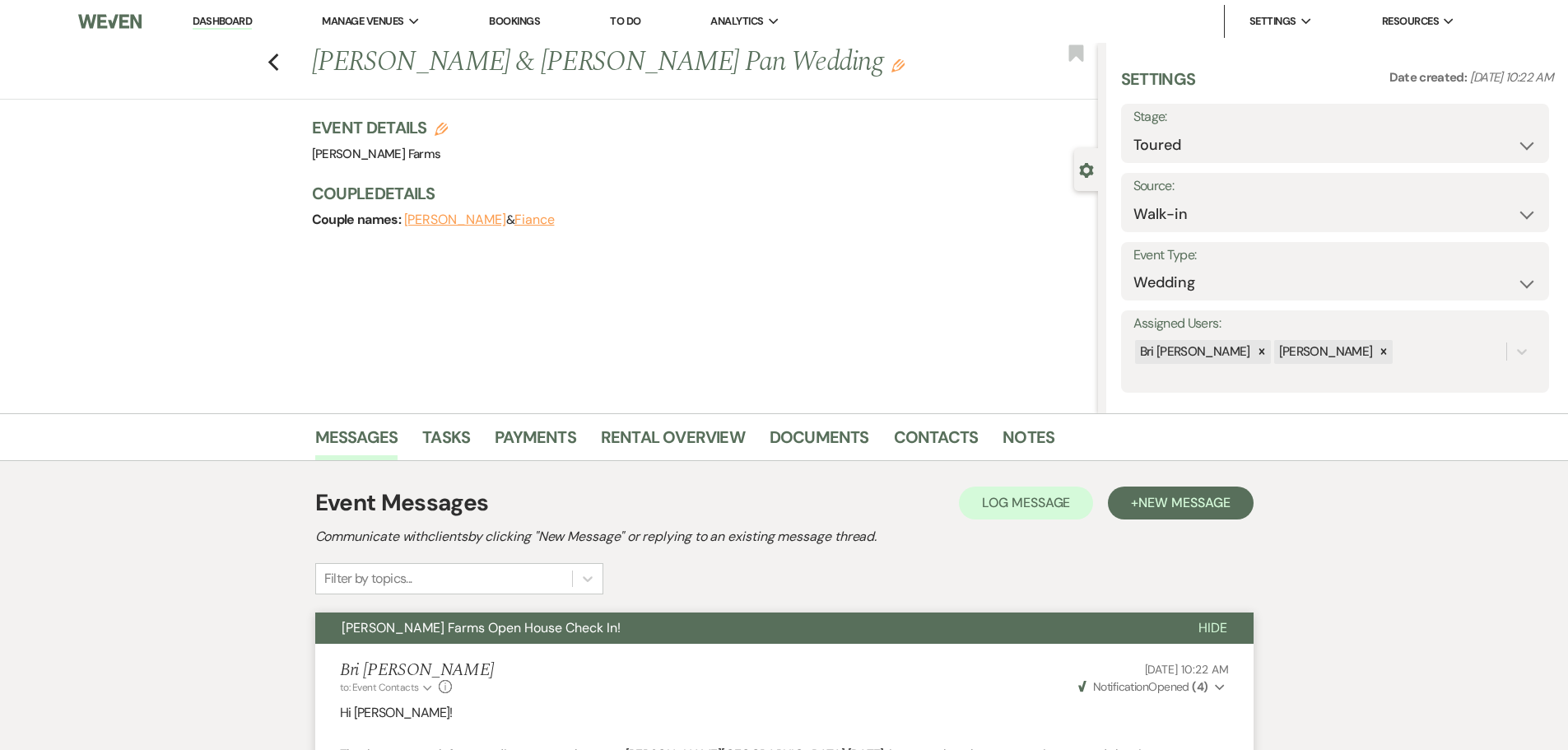
click at [892, 73] on icon "Edit" at bounding box center [898, 65] width 13 height 13
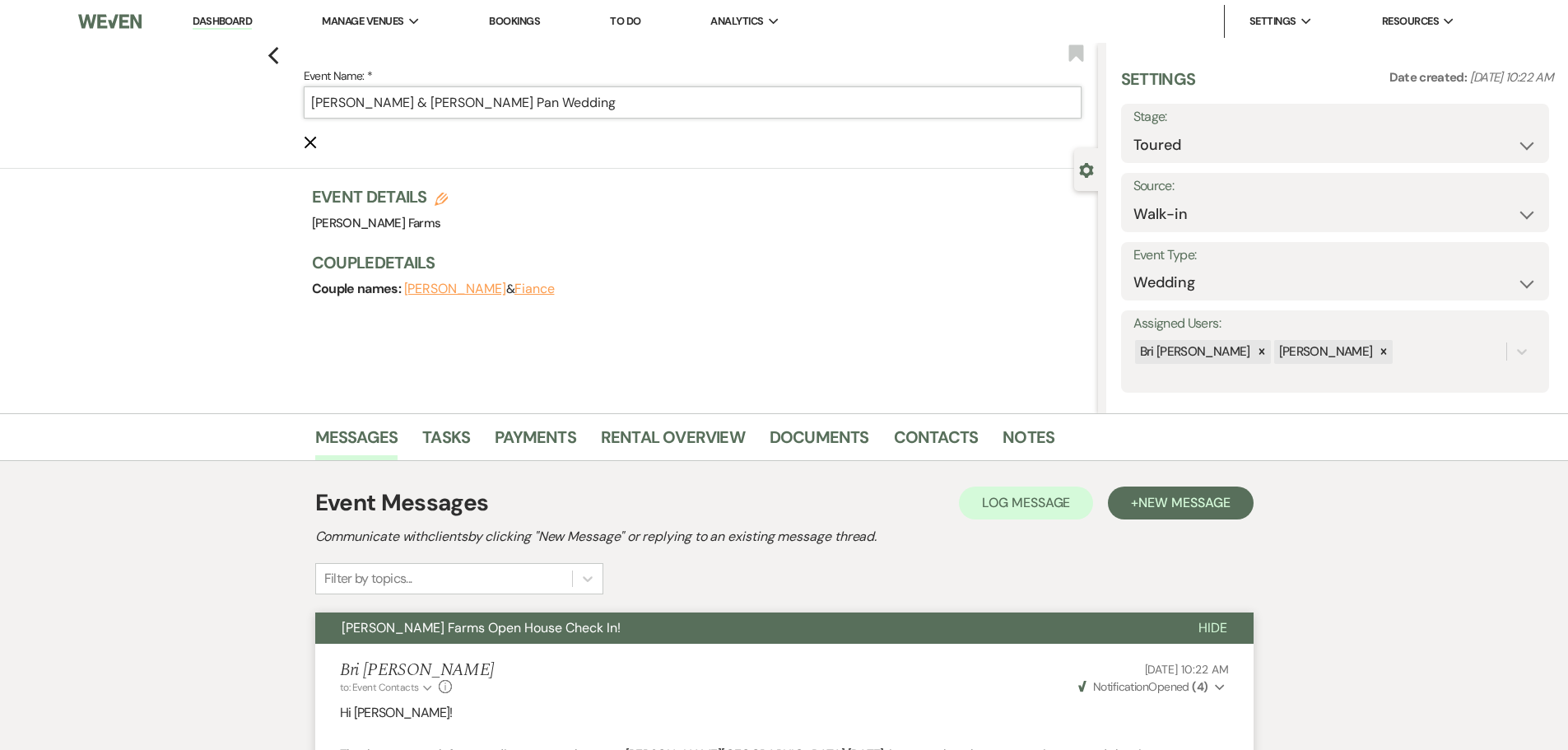
click at [318, 106] on input "Katherine McLaughlin & Bowen Pan Wedding" at bounding box center [692, 103] width 778 height 33
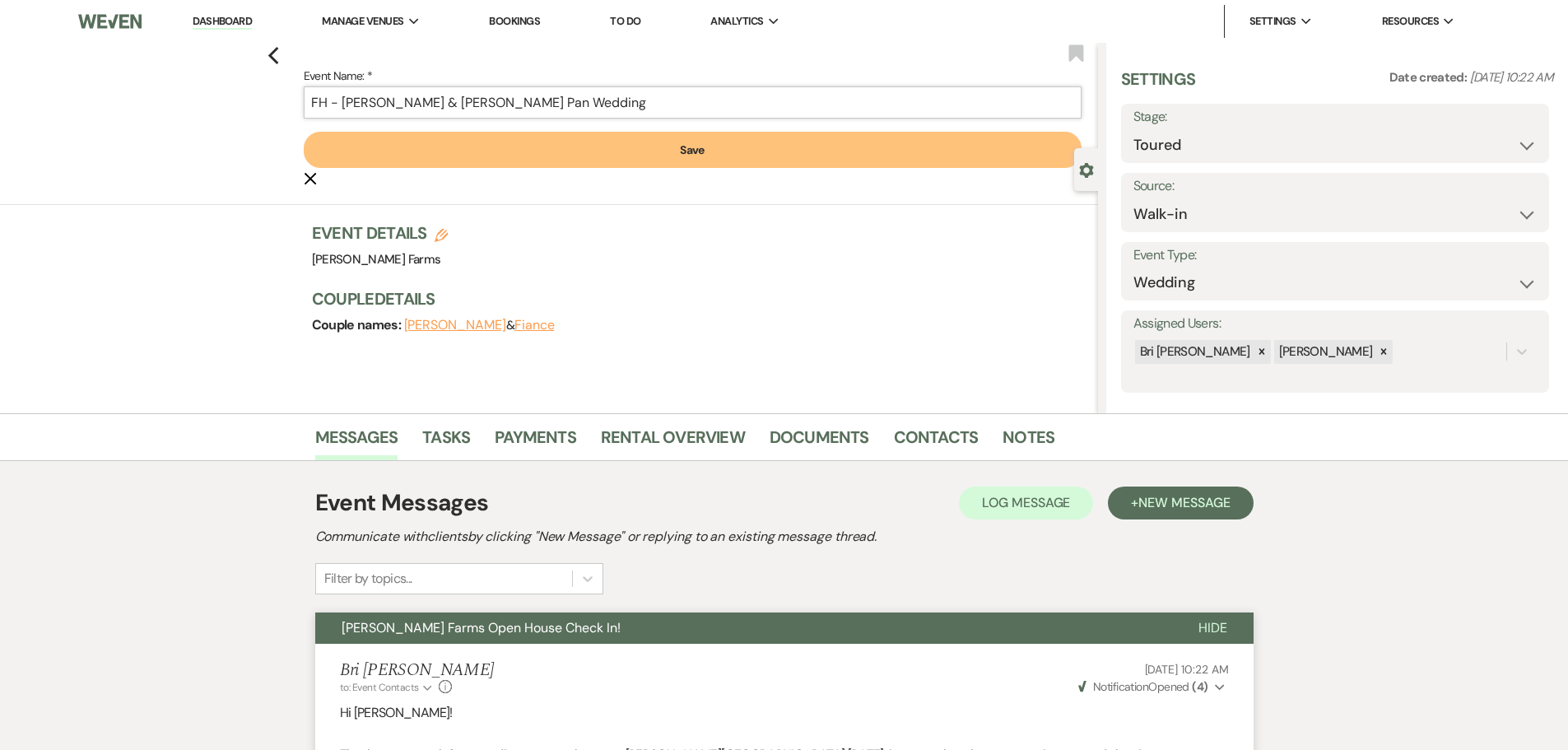
type input "FH - Katherine McLaughlin & Bowen Pan Wedding"
click at [539, 161] on button "Save" at bounding box center [692, 150] width 778 height 36
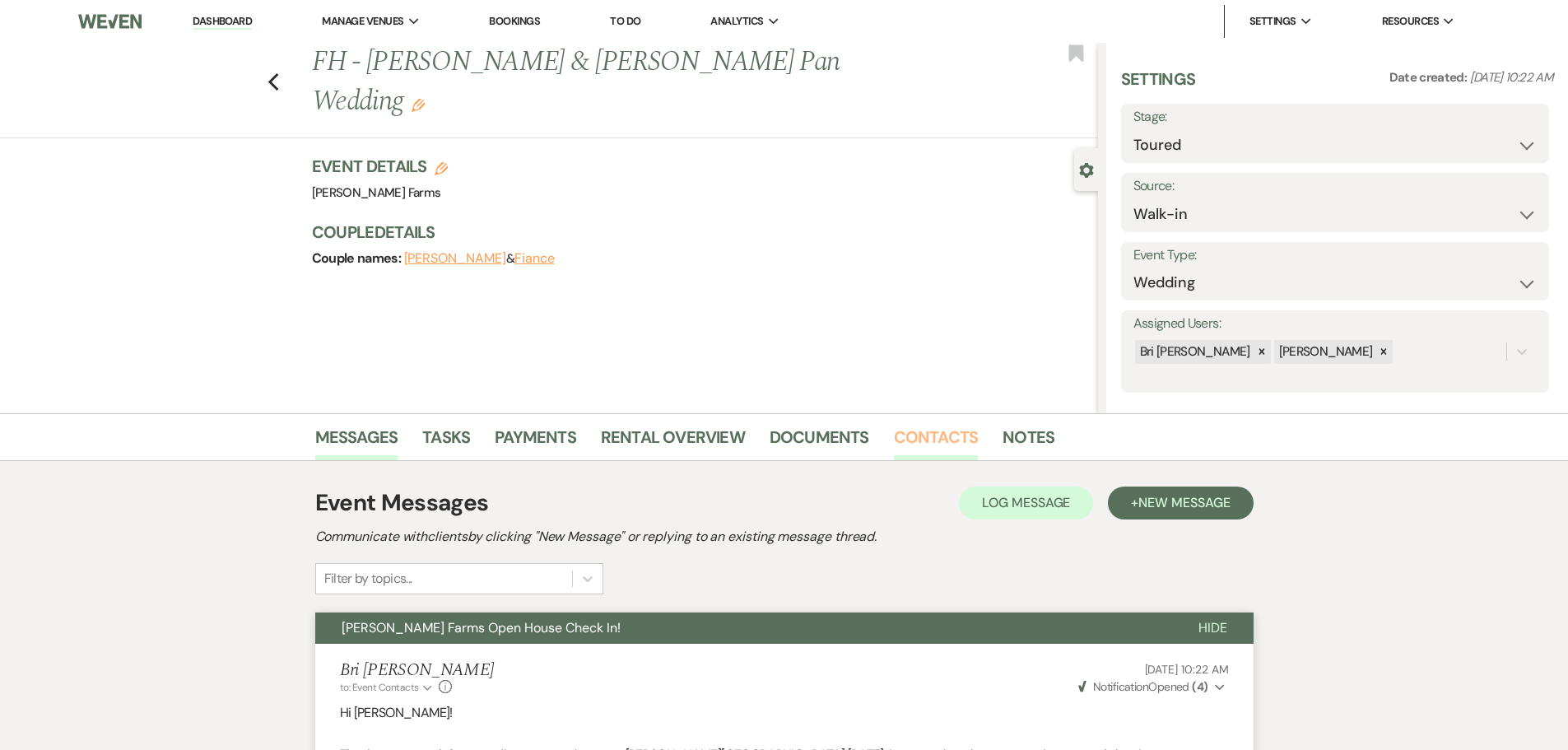
click at [900, 439] on link "Contacts" at bounding box center [935, 442] width 85 height 36
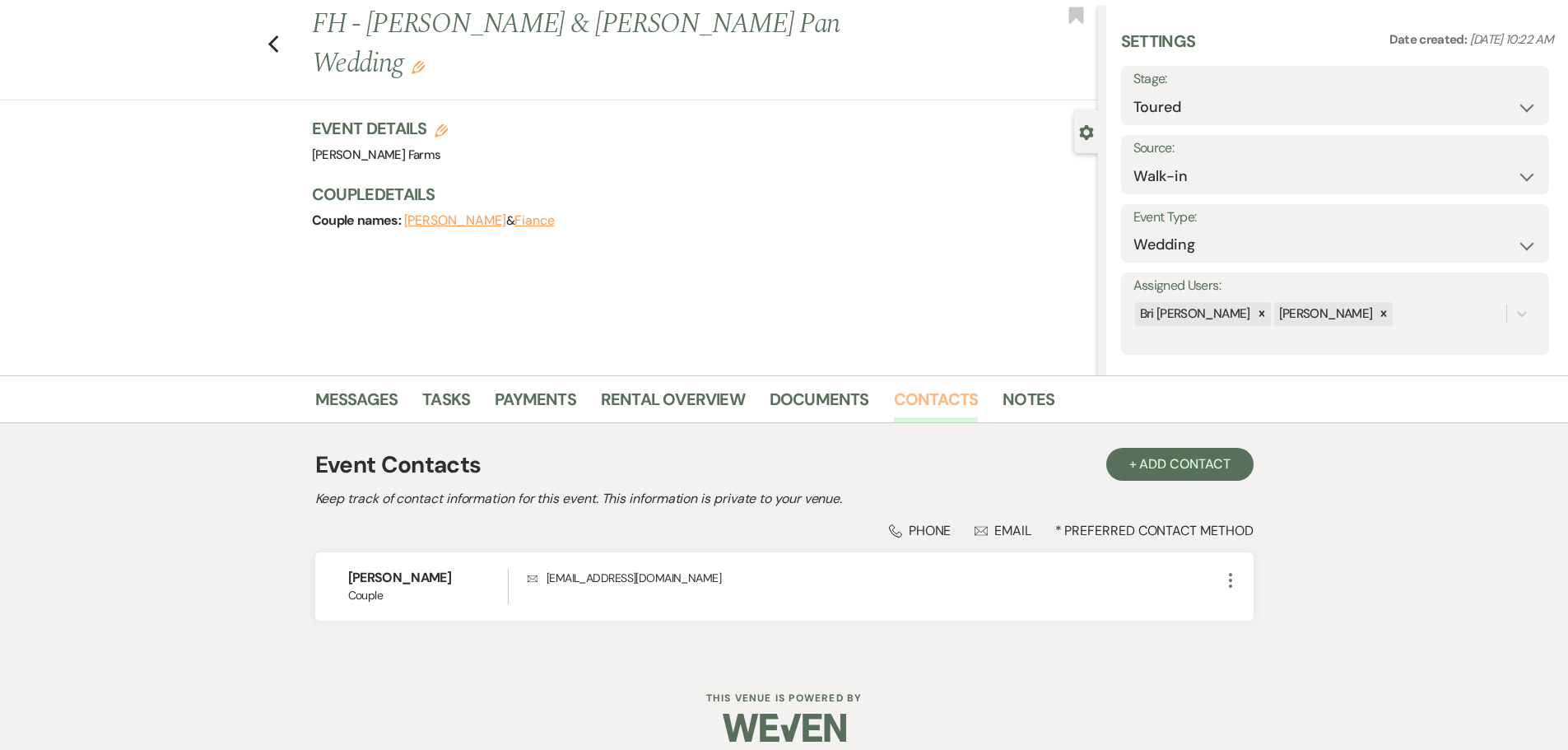
scroll to position [54, 0]
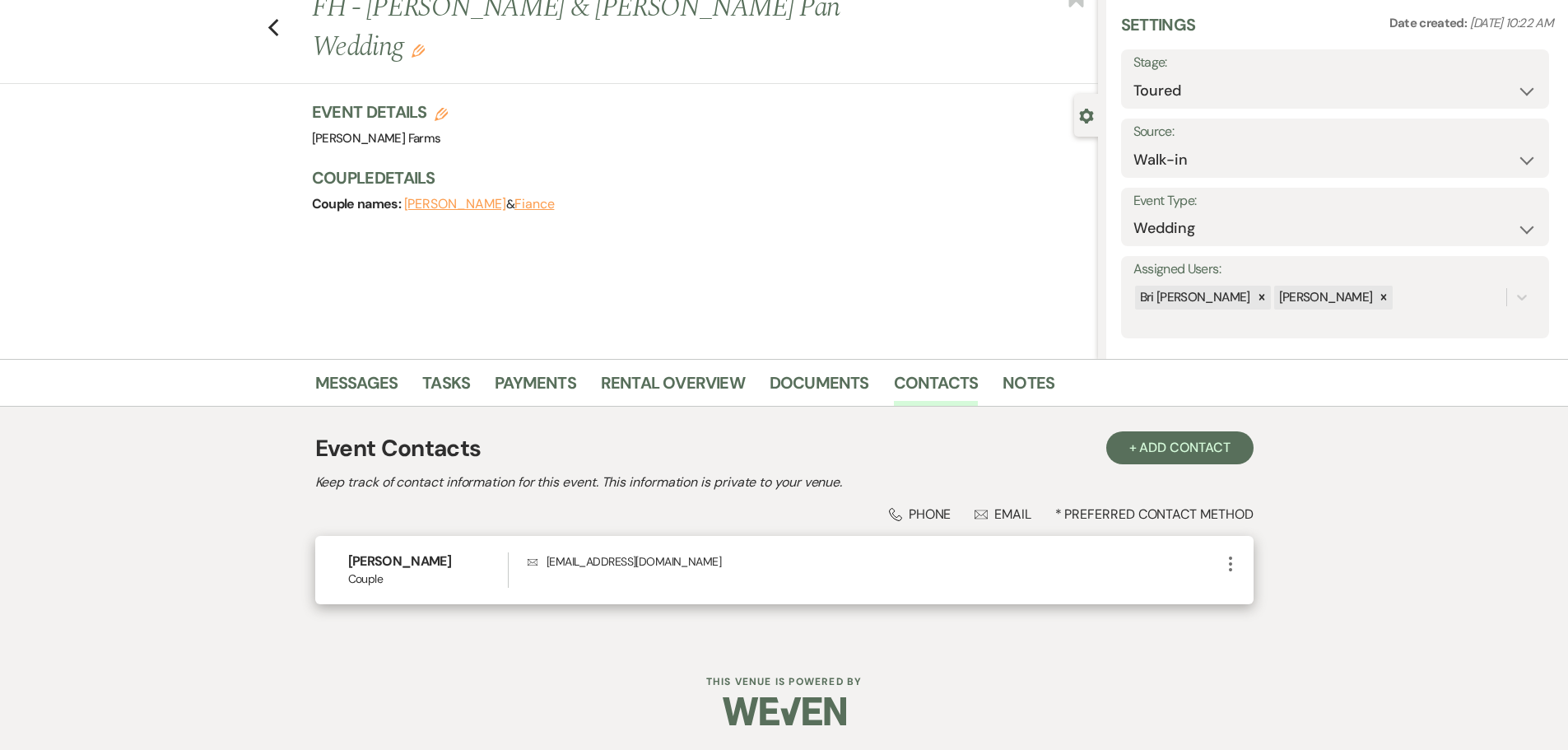
click at [1235, 568] on icon "More" at bounding box center [1230, 563] width 20 height 20
click at [1256, 598] on button "Pencil Edit" at bounding box center [1269, 596] width 98 height 28
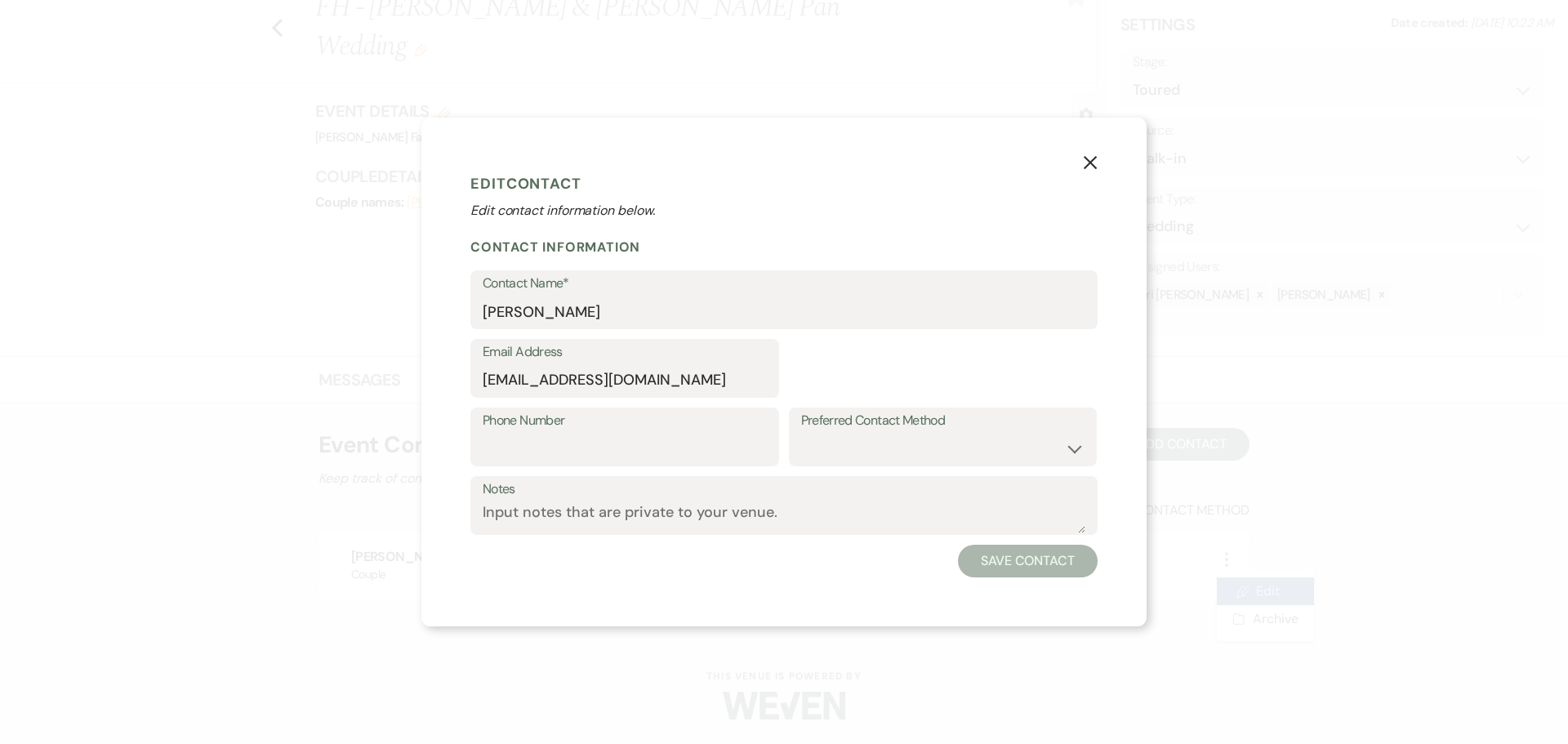
select select "1"
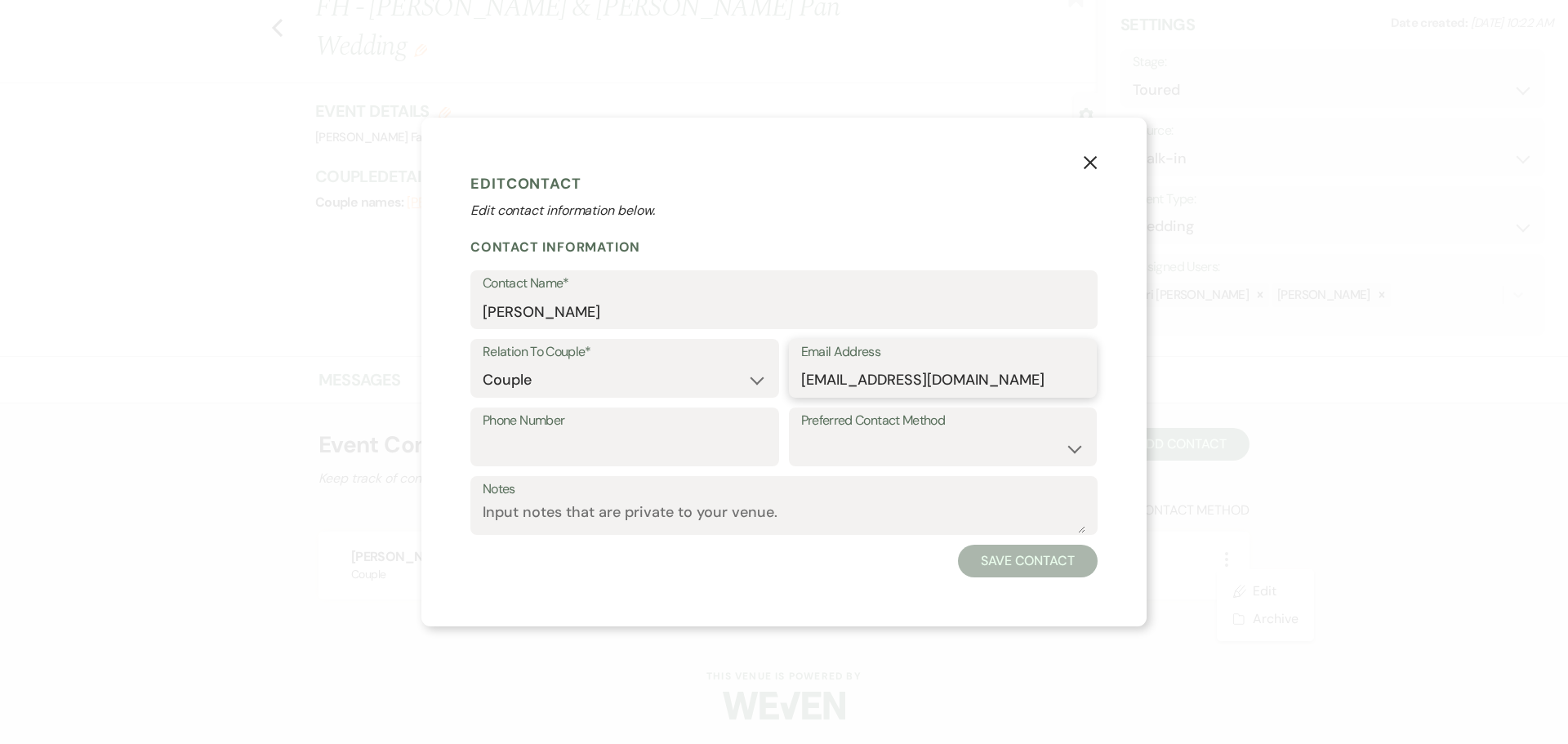
drag, startPoint x: 998, startPoint y: 383, endPoint x: 776, endPoint y: 389, distance: 222.1
click at [776, 389] on div "Relation To Couple* Couple Planner Parent of Couple Family Member Friend Other …" at bounding box center [784, 373] width 627 height 69
paste input "Kittybow17@gmail"
type input "Kittybow17@gmail.com"
click at [1054, 563] on button "Save Contact" at bounding box center [1027, 561] width 139 height 32
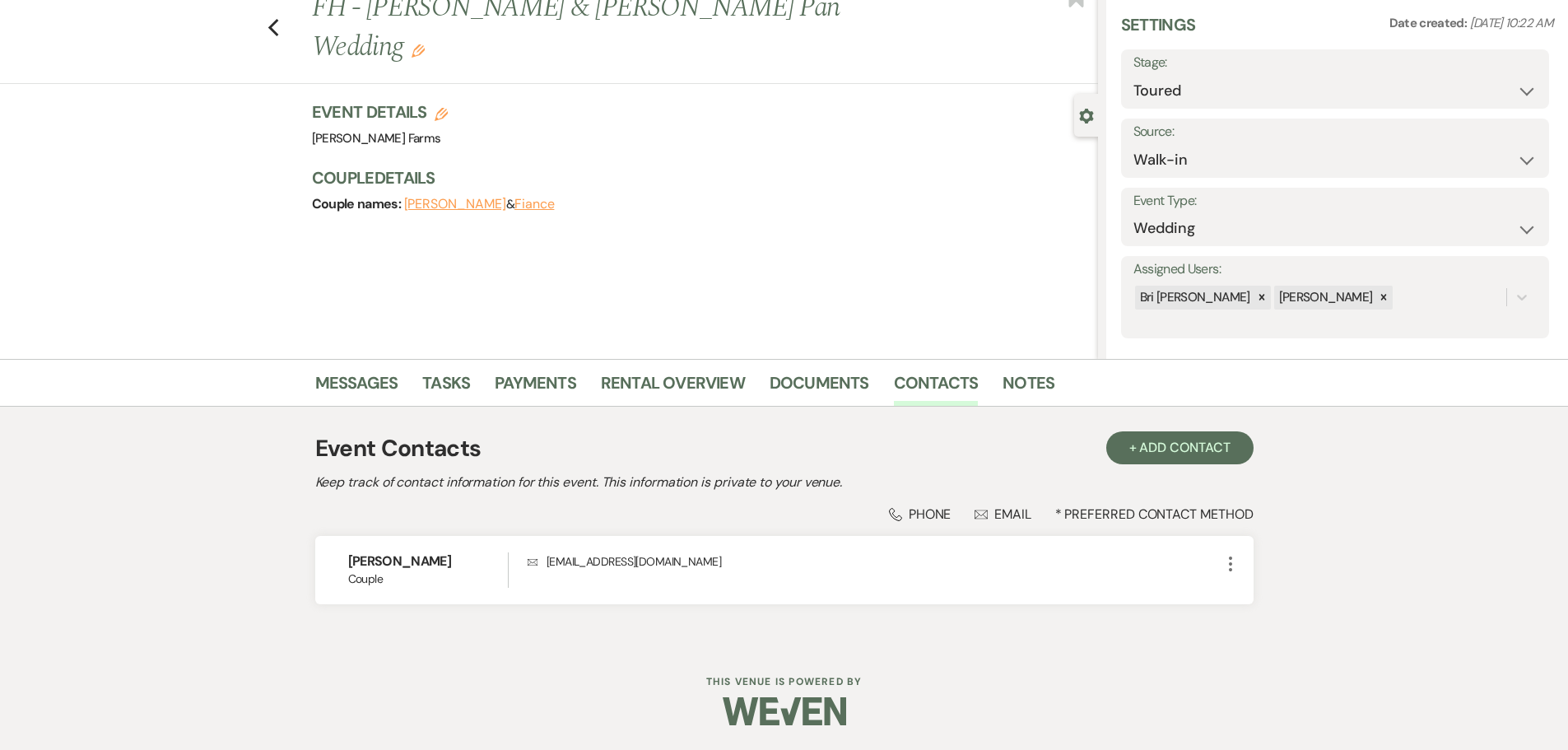
click at [288, 10] on div "Previous FH - Katherine McLaughlin & Bowen Pan Wedding Edit Bookmark" at bounding box center [544, 37] width 1107 height 96
click at [286, 12] on div "Previous FH - Katherine McLaughlin & Bowen Pan Wedding Edit Bookmark" at bounding box center [544, 37] width 1107 height 96
click at [278, 19] on use "button" at bounding box center [273, 27] width 11 height 18
select select "5"
select select "8"
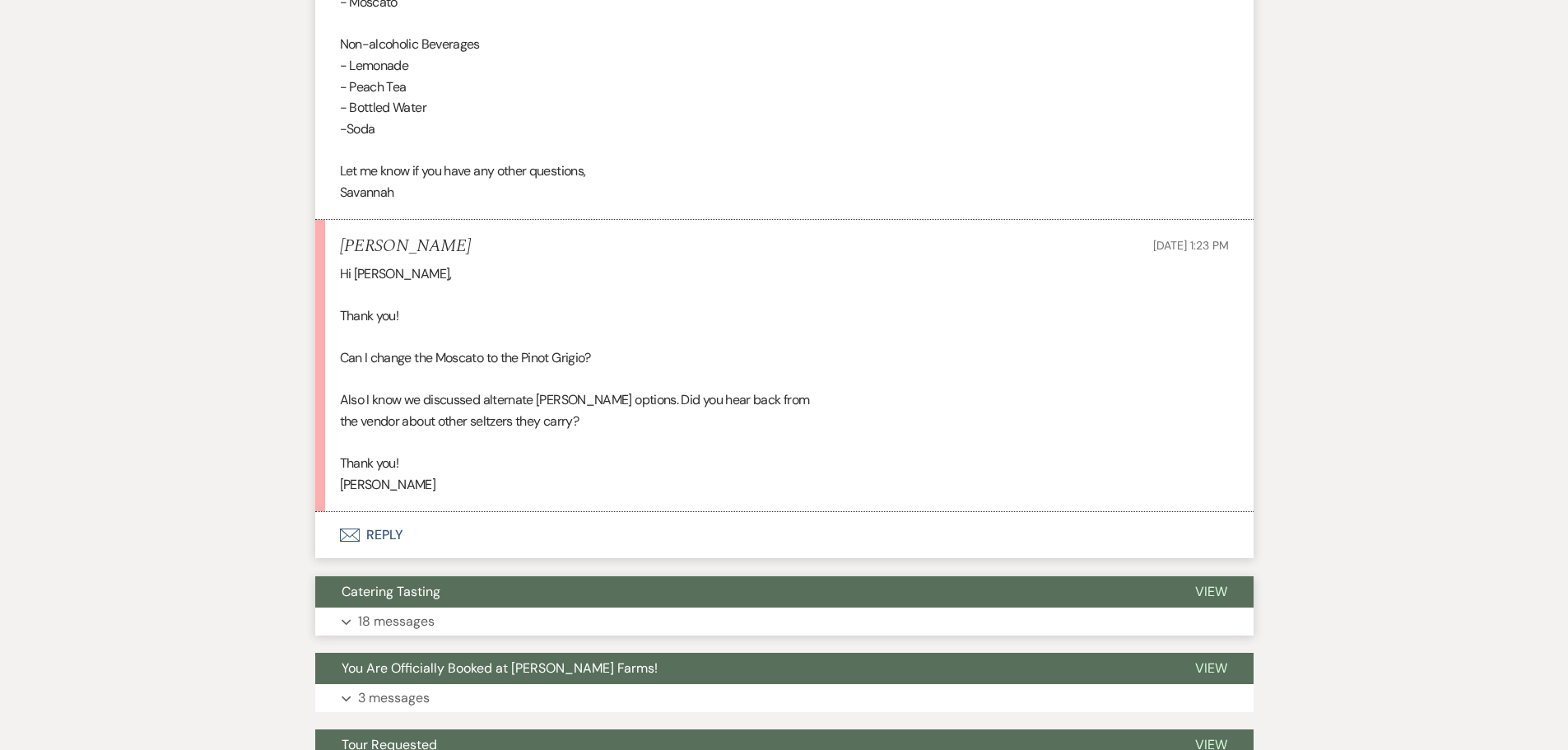
scroll to position [8464, 0]
click at [472, 557] on button "Envelope Reply" at bounding box center [784, 534] width 938 height 46
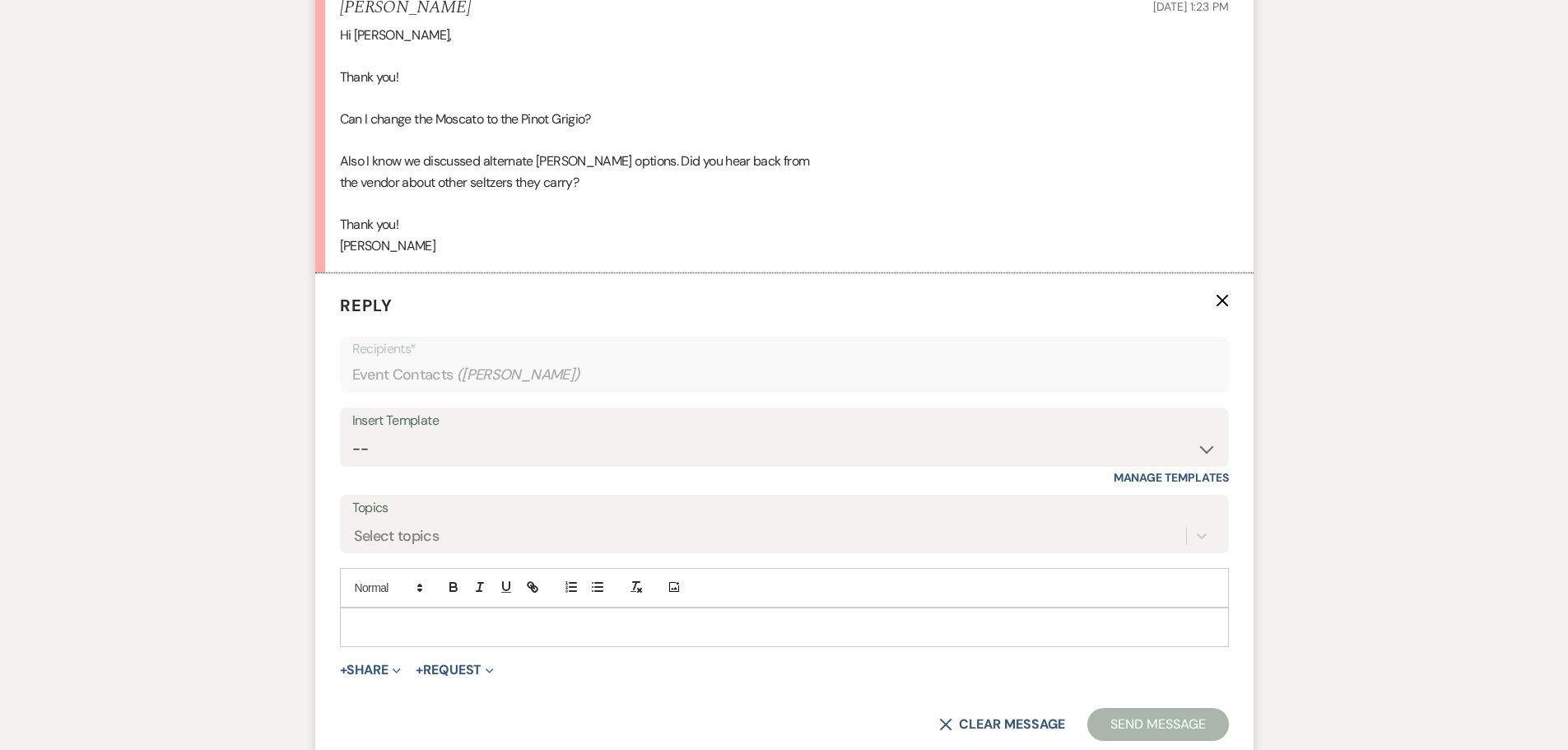
scroll to position [8711, 0]
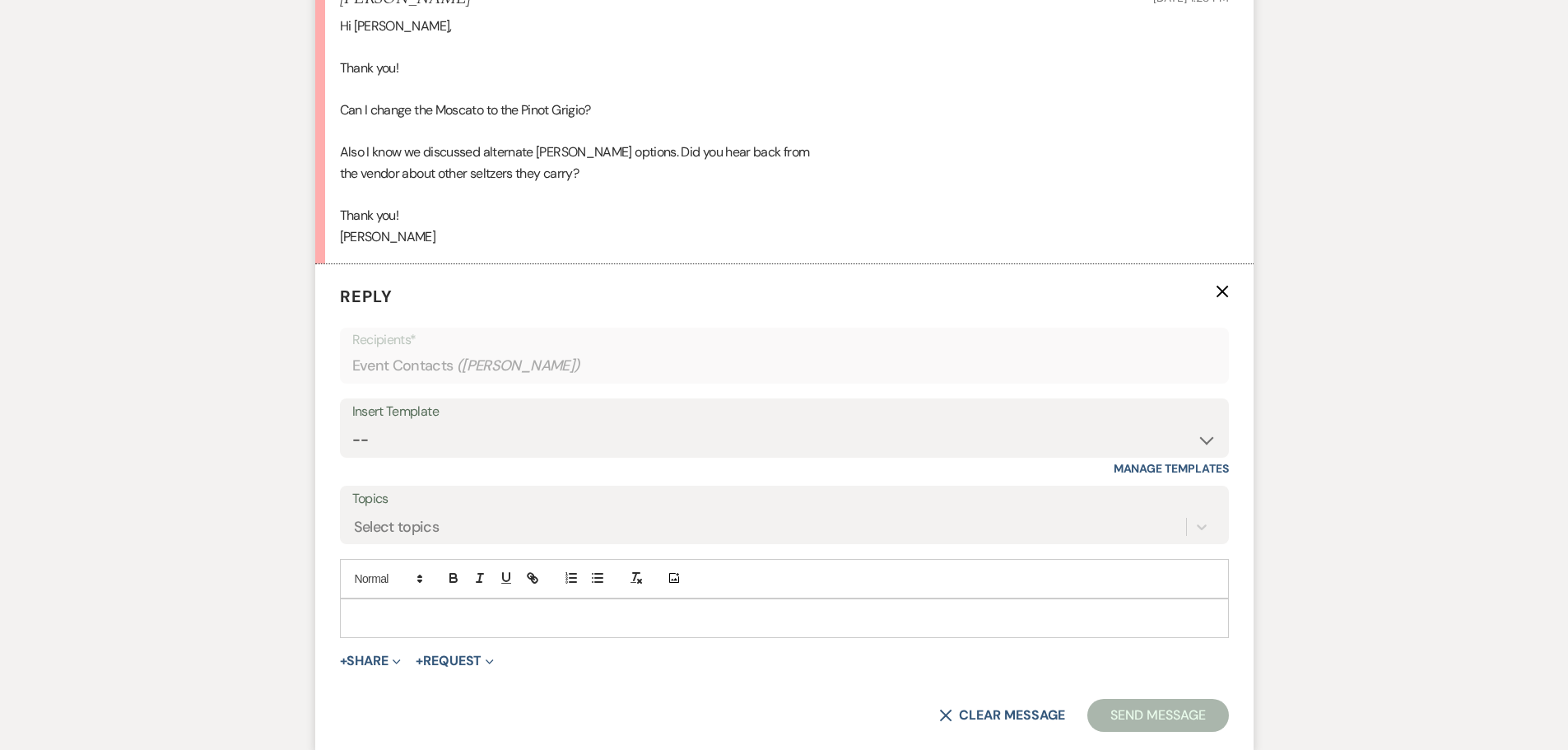
click at [493, 628] on p at bounding box center [785, 618] width 863 height 18
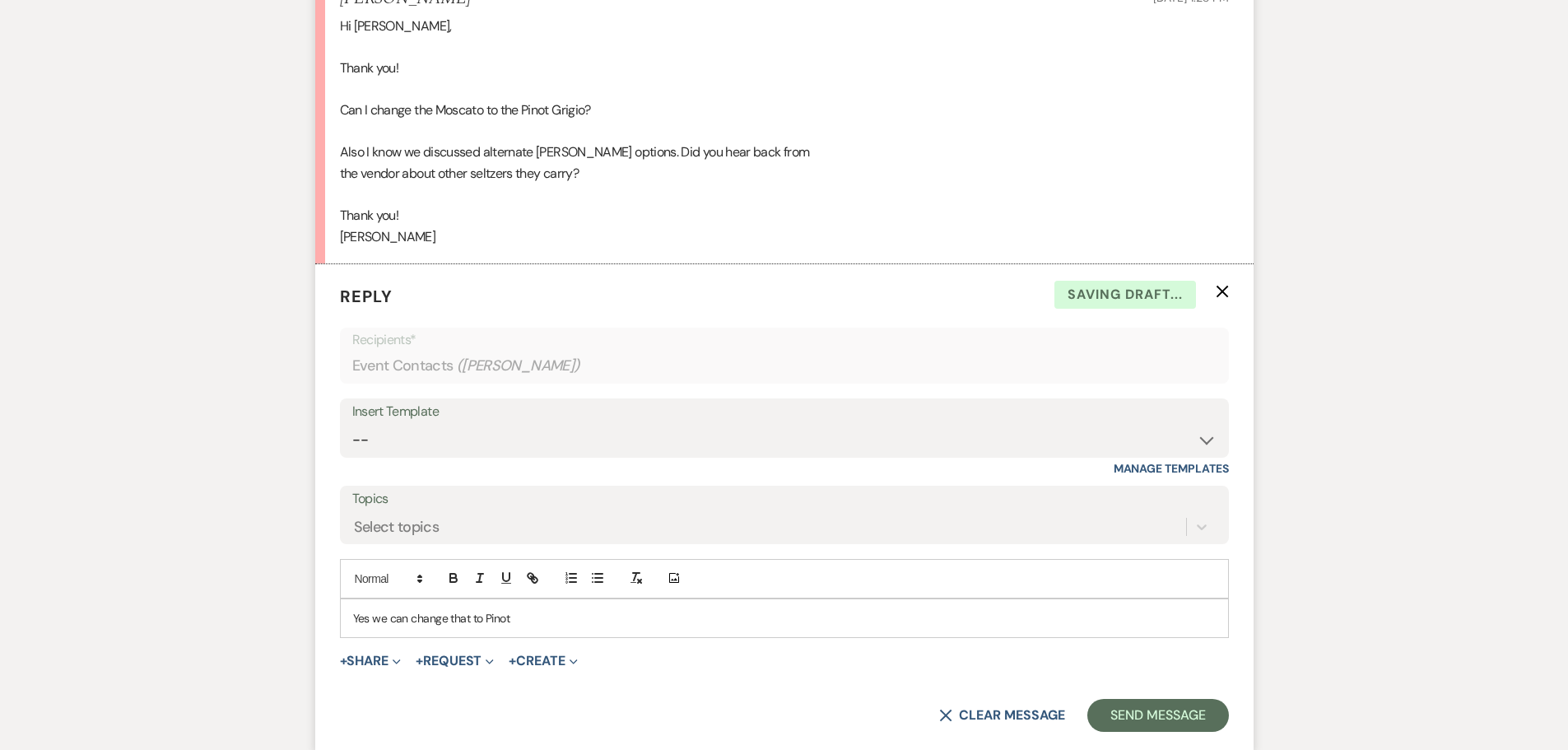
scroll to position [8717, 0]
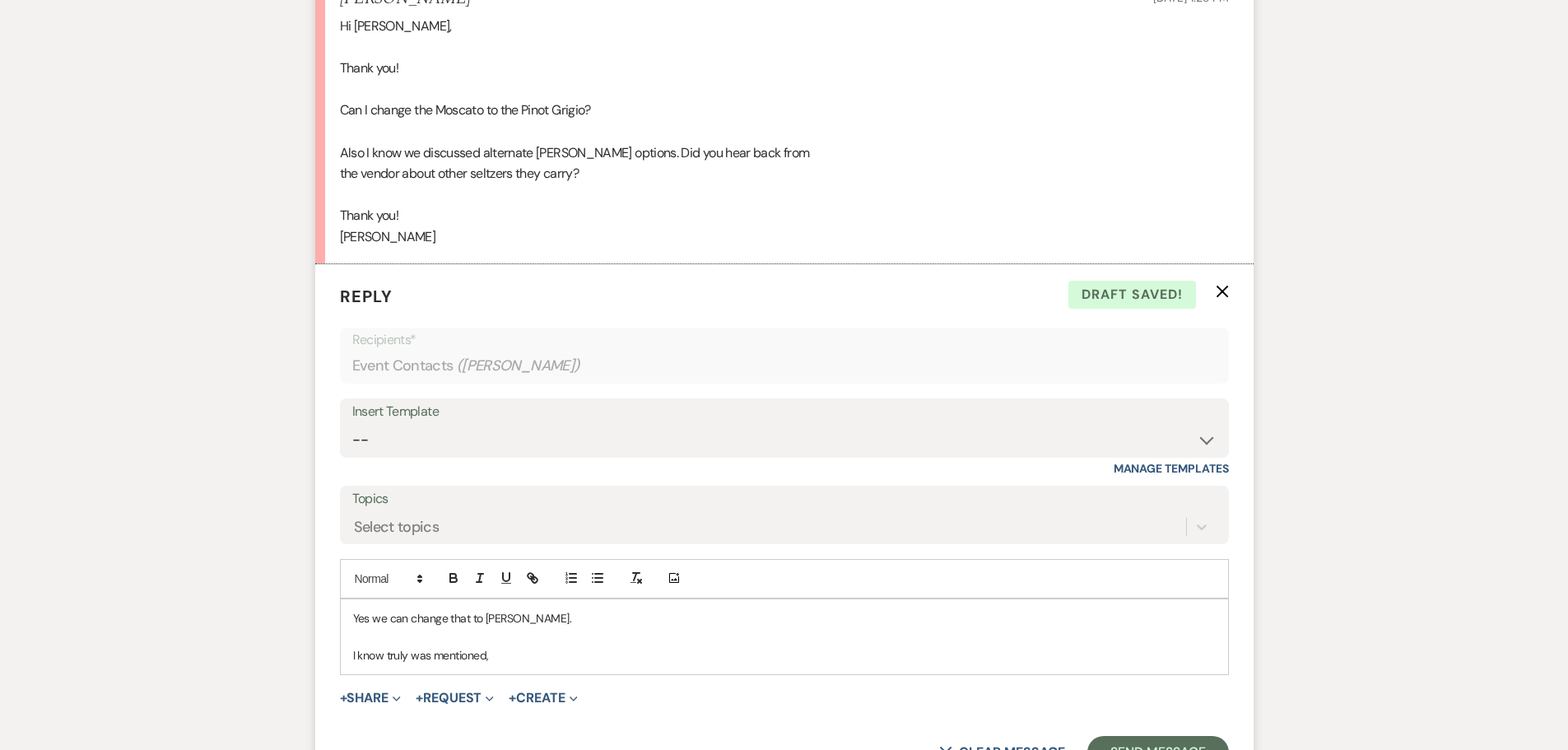
click at [394, 664] on p "I know truly was mentioned," at bounding box center [785, 655] width 863 height 18
click at [500, 664] on p "I know Truly was mentioned," at bounding box center [785, 655] width 863 height 18
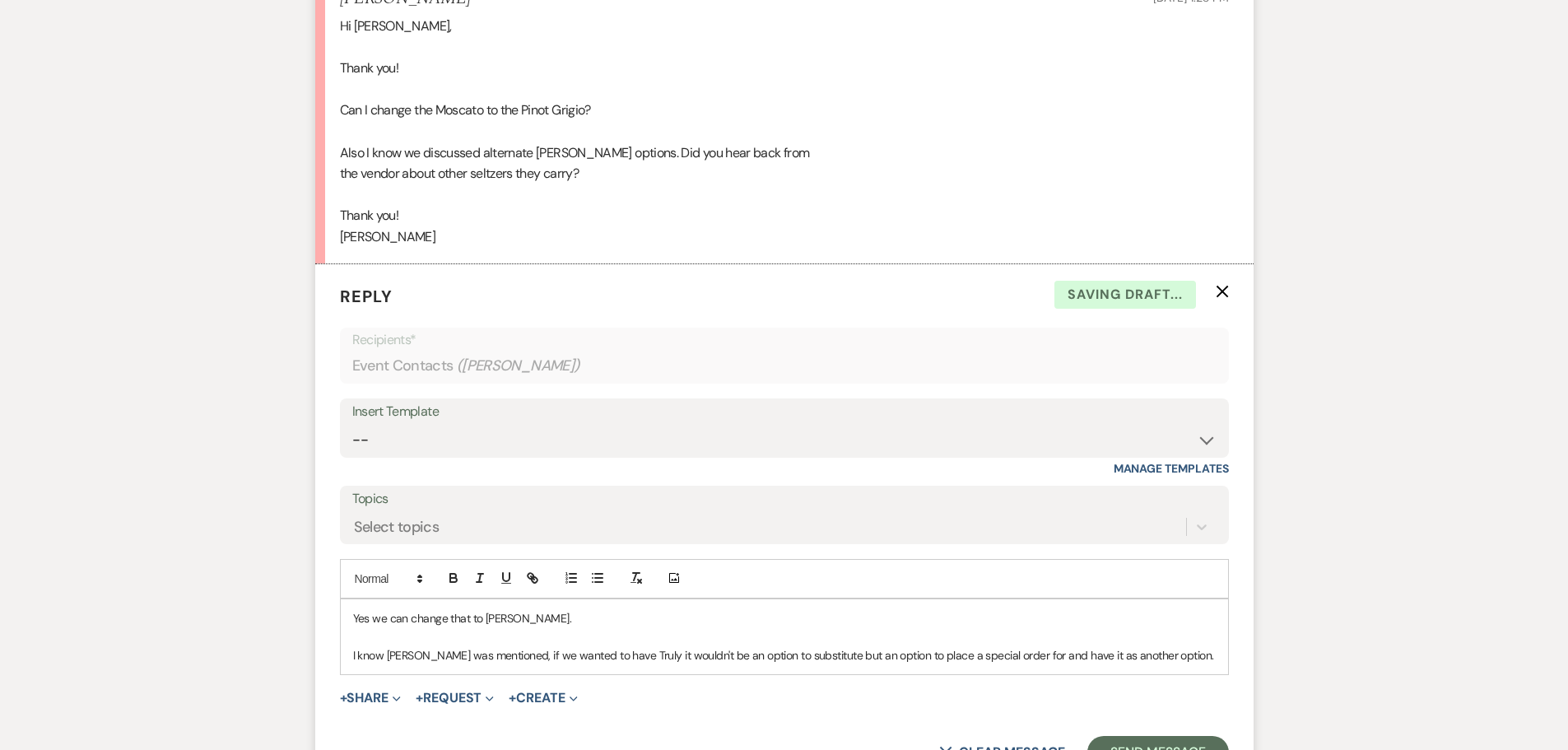
click at [1160, 664] on p "I know Truly was mentioned, if we wanted to have Truly it wouldn't be an option…" at bounding box center [785, 655] width 863 height 18
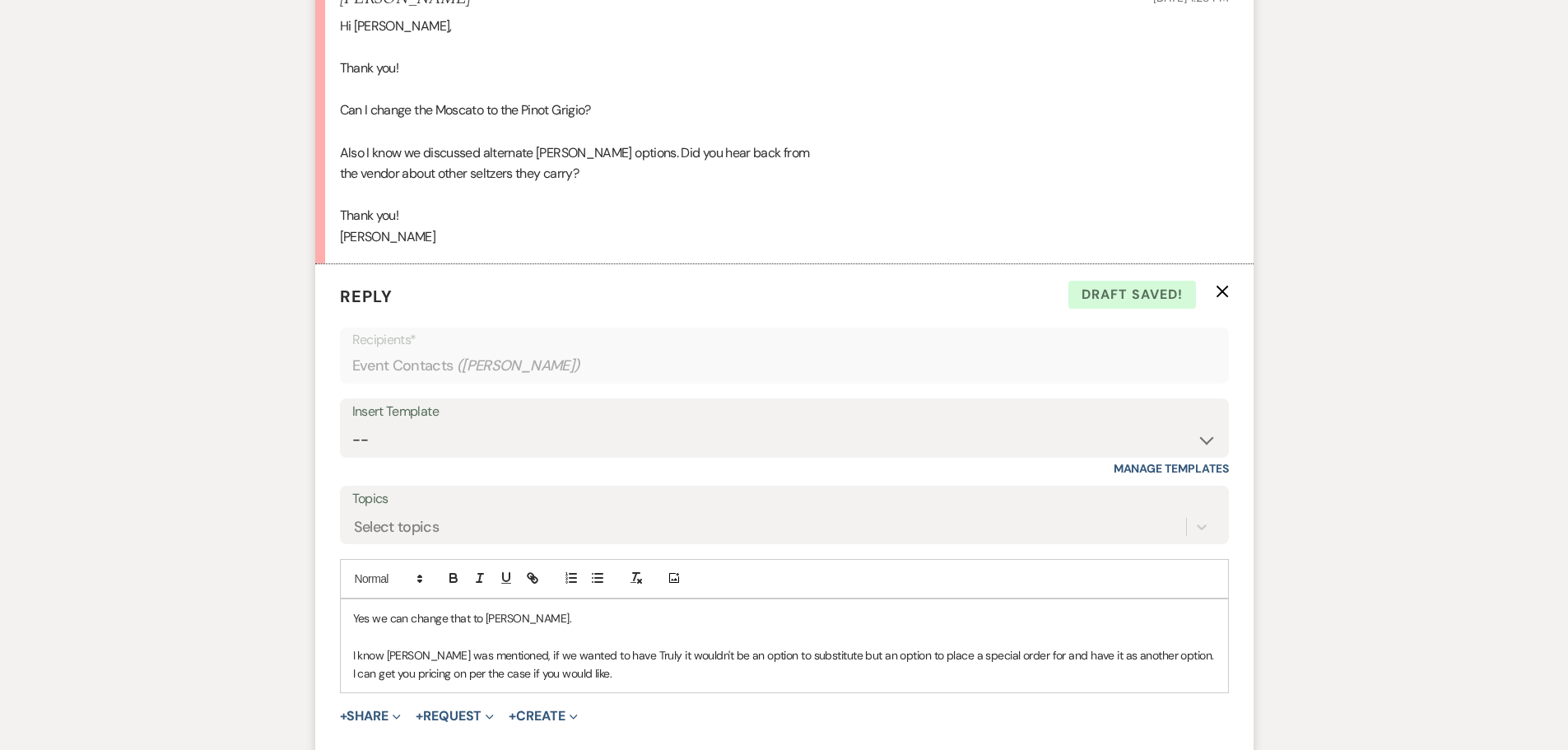
click at [763, 683] on p "I know Truly was mentioned, if we wanted to have Truly it wouldn't be an option…" at bounding box center [785, 664] width 863 height 37
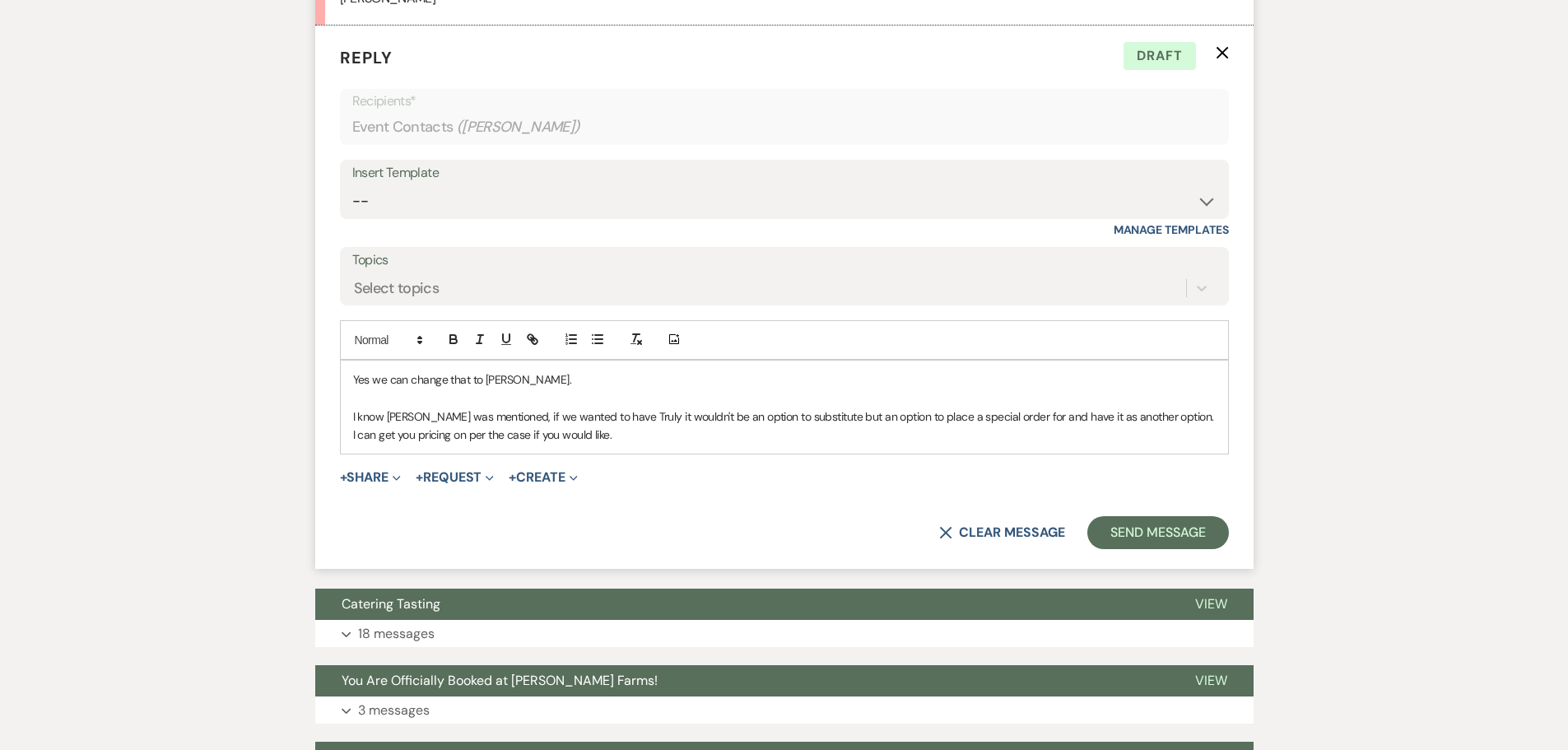
scroll to position [8964, 0]
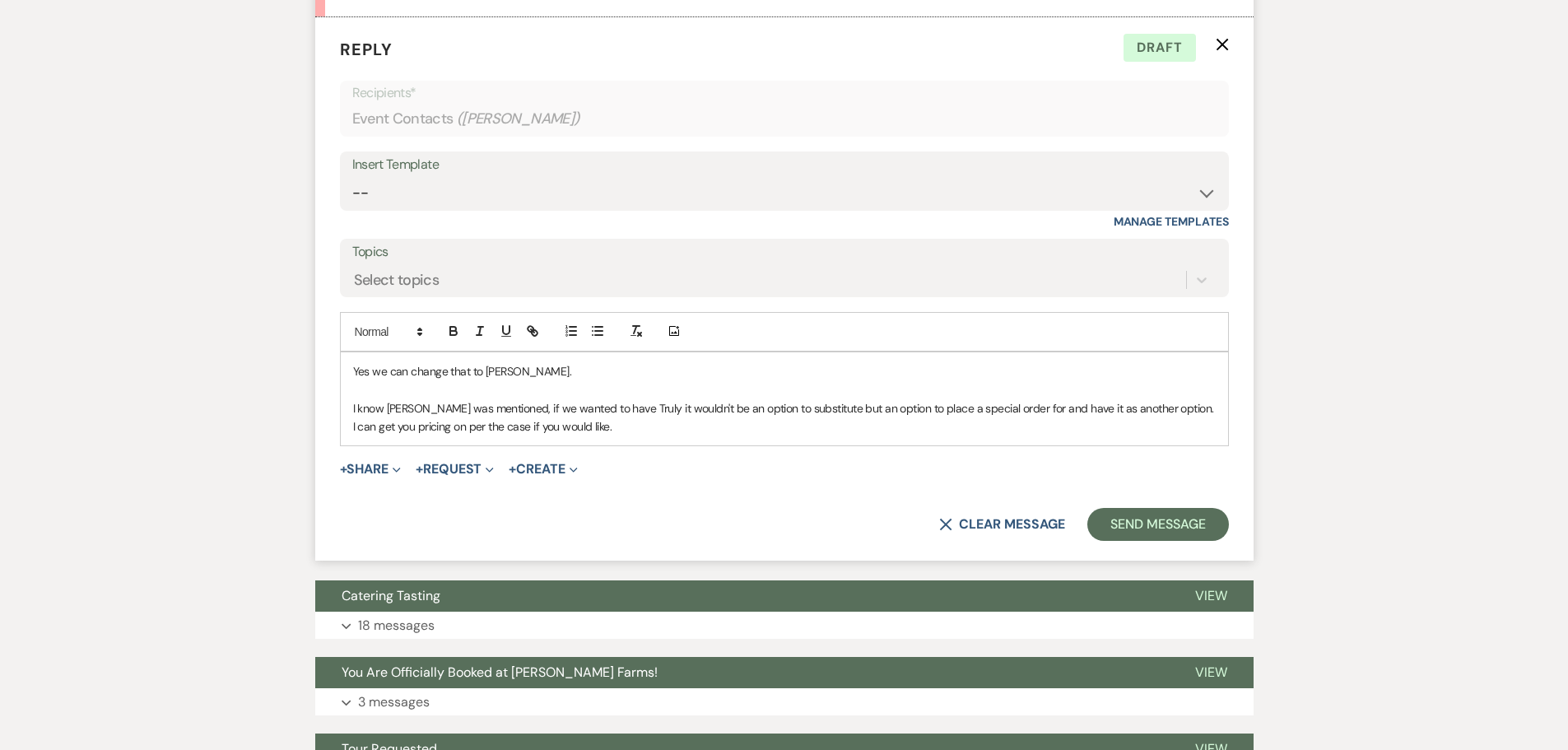
click at [986, 437] on p "I know Truly was mentioned, if we wanted to have Truly it wouldn't be an option…" at bounding box center [785, 417] width 863 height 37
click at [1166, 437] on p "I know Truly was mentioned, if we wanted to have Truly it wouldn't be an option…" at bounding box center [785, 417] width 863 height 37
click at [1170, 437] on p "I know Truly was mentioned, if we wanted to have Truly it wouldn't be an option…" at bounding box center [785, 417] width 863 height 37
click at [1162, 437] on p "I know Truly was mentioned, if we wanted to have Truly it wouldn't be an option…" at bounding box center [785, 417] width 863 height 37
click at [731, 437] on p "I know Truly was mentioned, if we wanted to have Truly it wouldn't be an option…" at bounding box center [785, 417] width 863 height 37
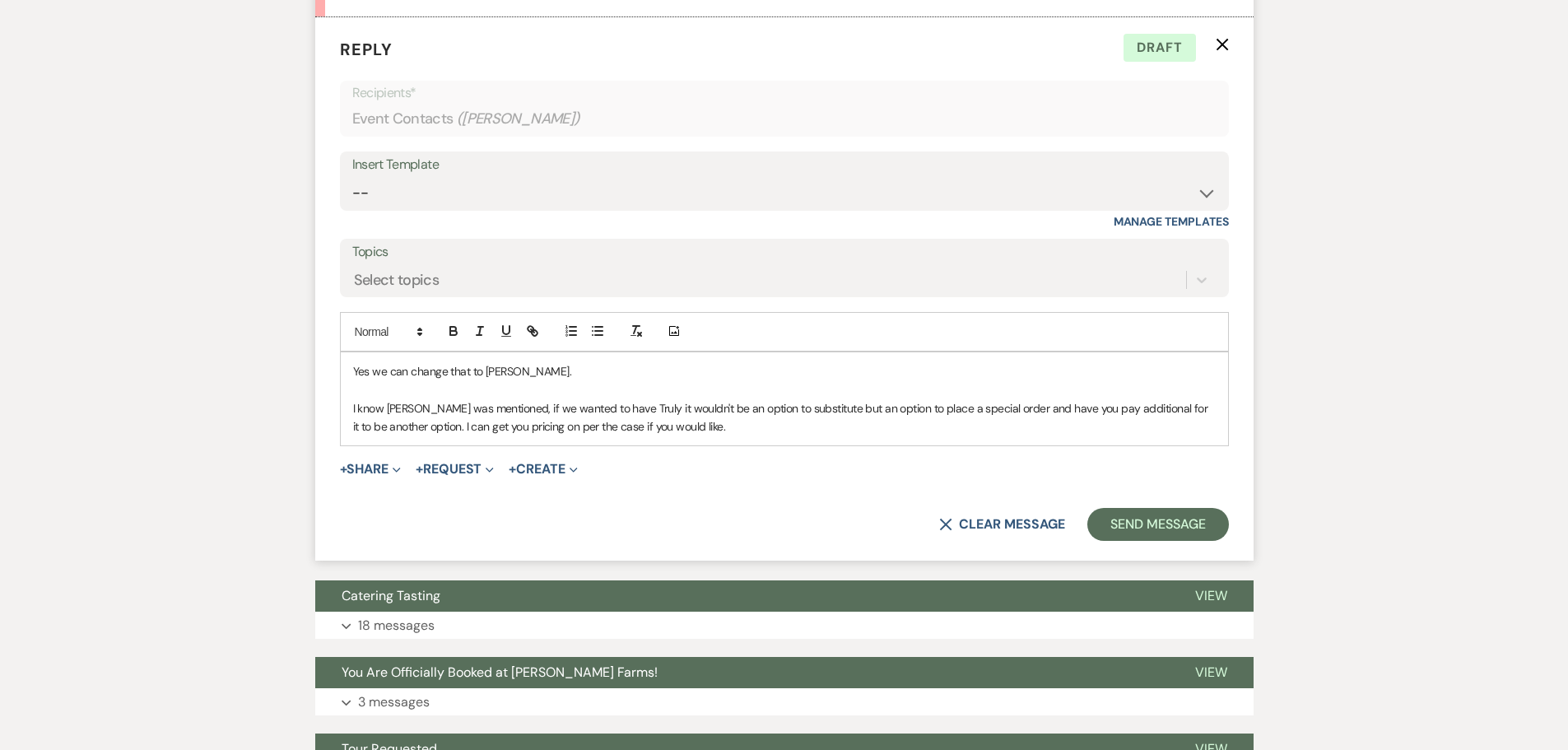
click at [804, 437] on p "I know Truly was mentioned, if we wanted to have Truly it wouldn't be an option…" at bounding box center [785, 417] width 863 height 37
click at [766, 437] on p "I know Truly was mentioned, if we wanted to have Truly it wouldn't be an option…" at bounding box center [785, 417] width 863 height 37
click at [1168, 541] on button "Send Message" at bounding box center [1158, 524] width 140 height 33
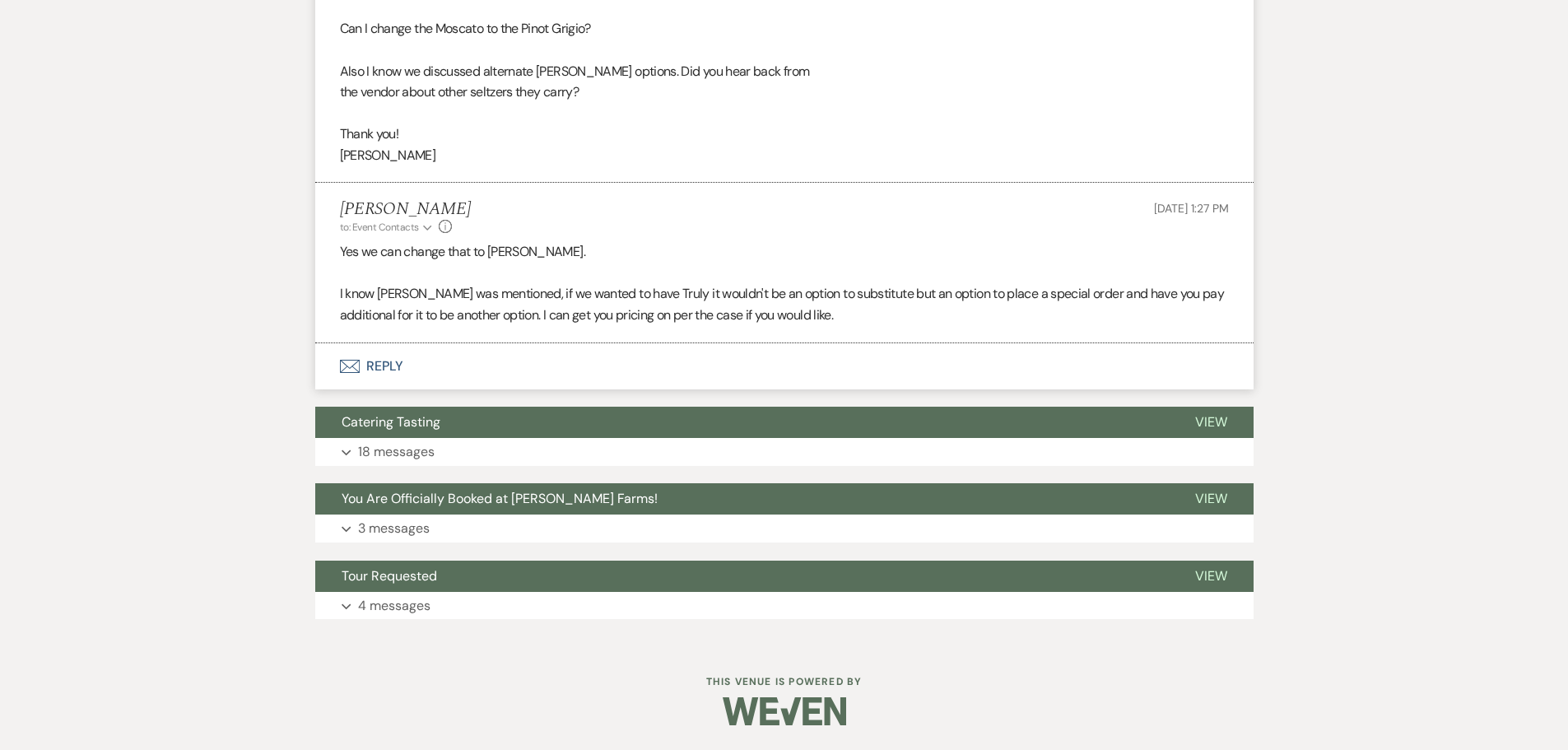
scroll to position [8841, 0]
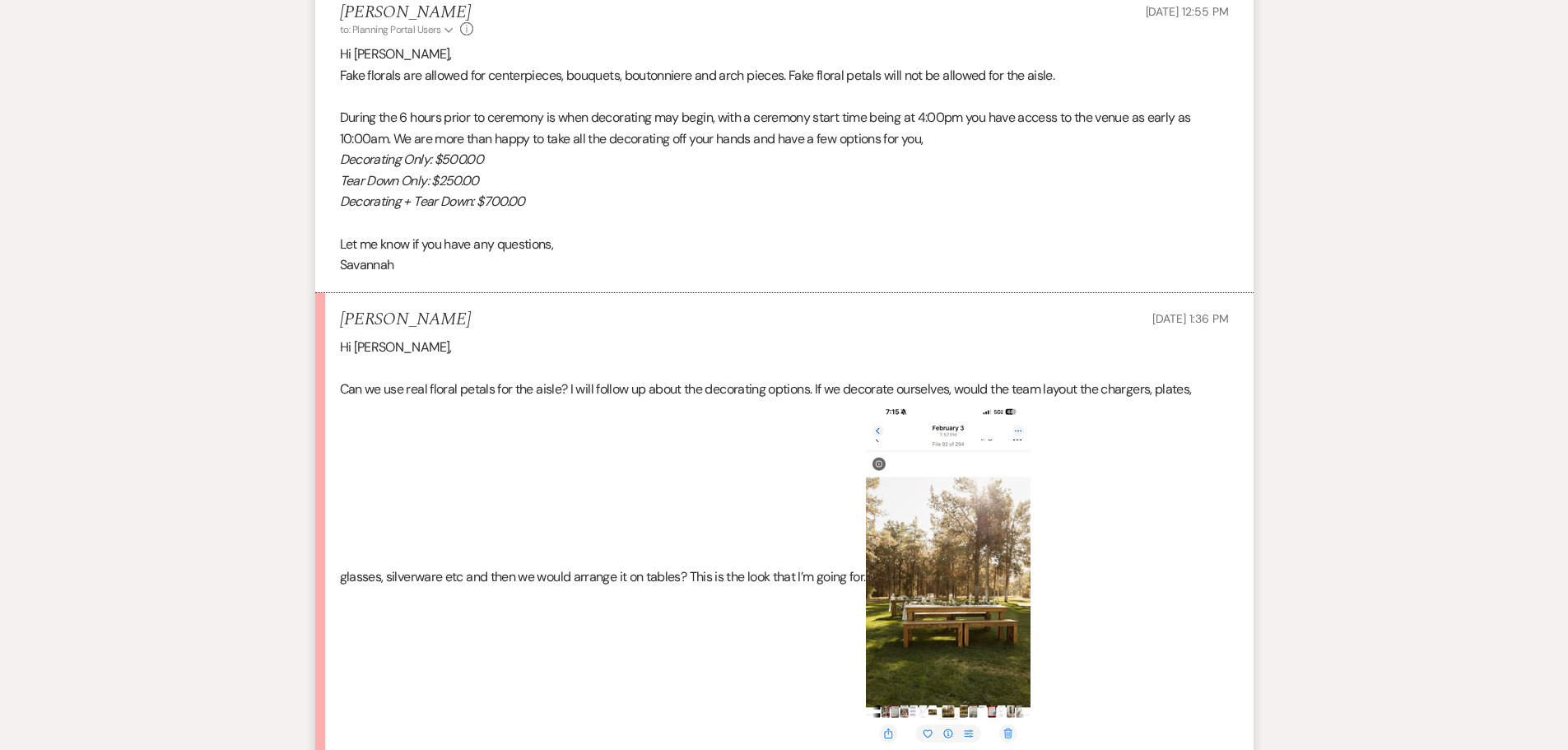
scroll to position [2330, 0]
click at [942, 621] on img at bounding box center [948, 579] width 164 height 357
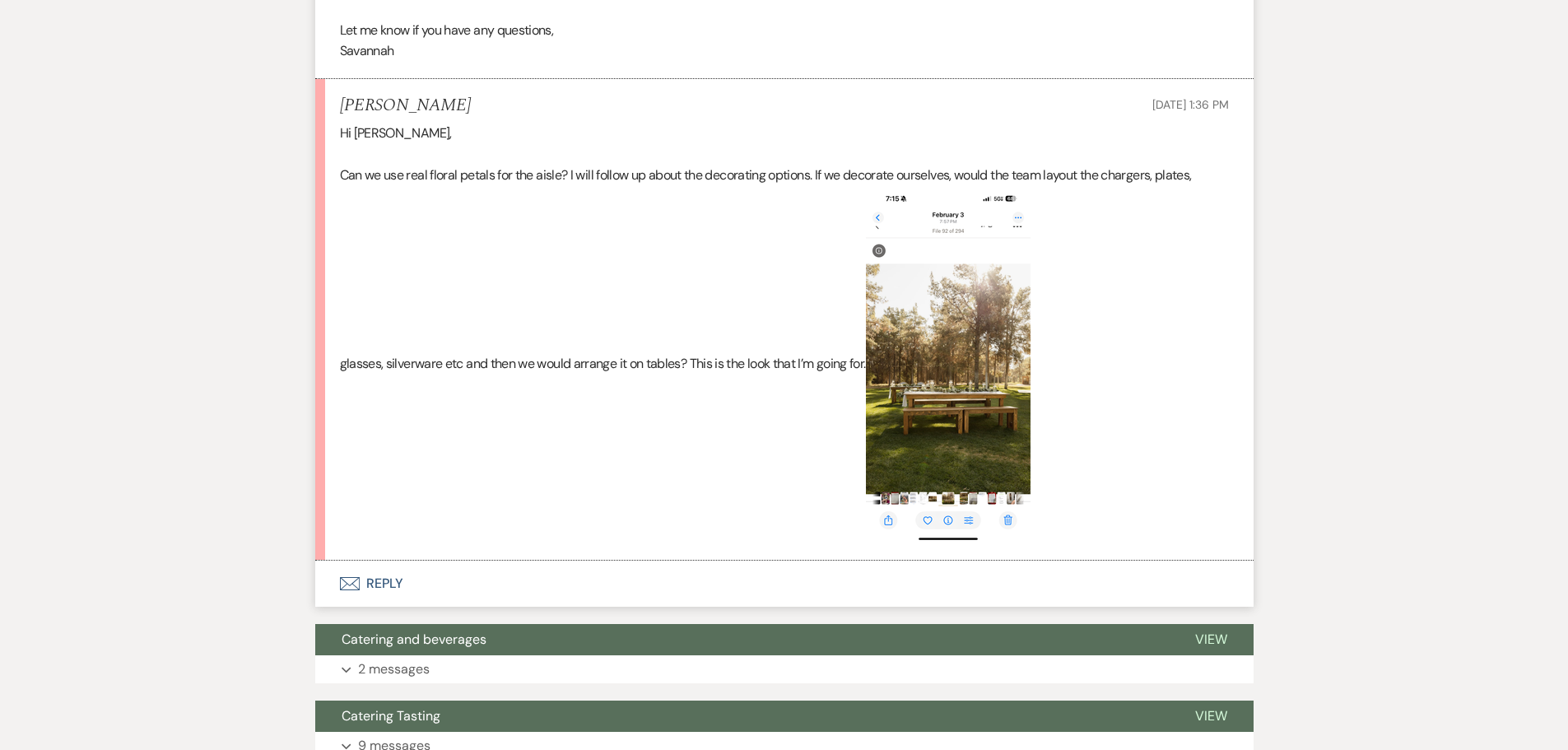
scroll to position [2495, 0]
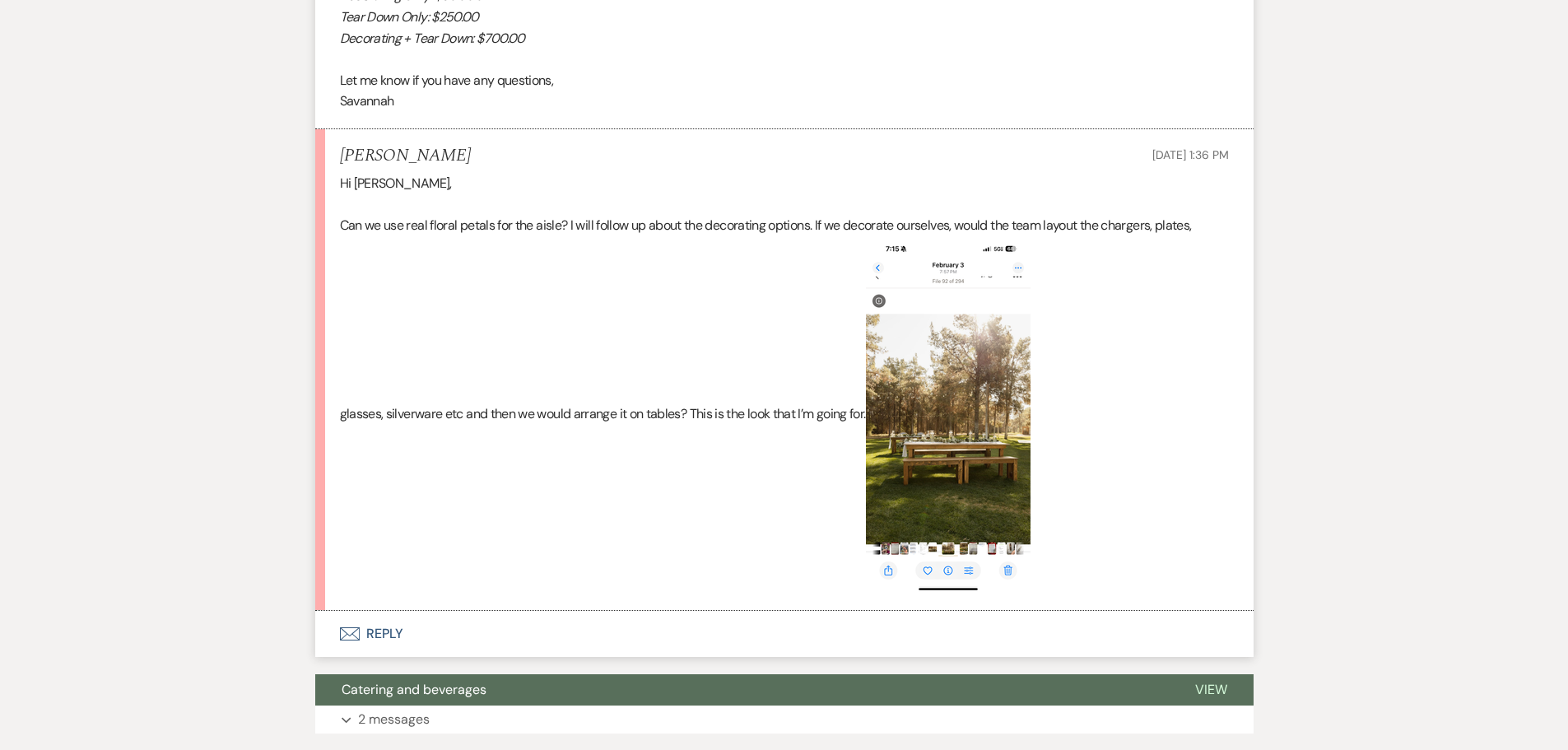
click at [951, 470] on img at bounding box center [948, 414] width 164 height 357
click at [957, 536] on img at bounding box center [948, 414] width 164 height 357
click at [399, 657] on button "Envelope Reply" at bounding box center [784, 634] width 938 height 46
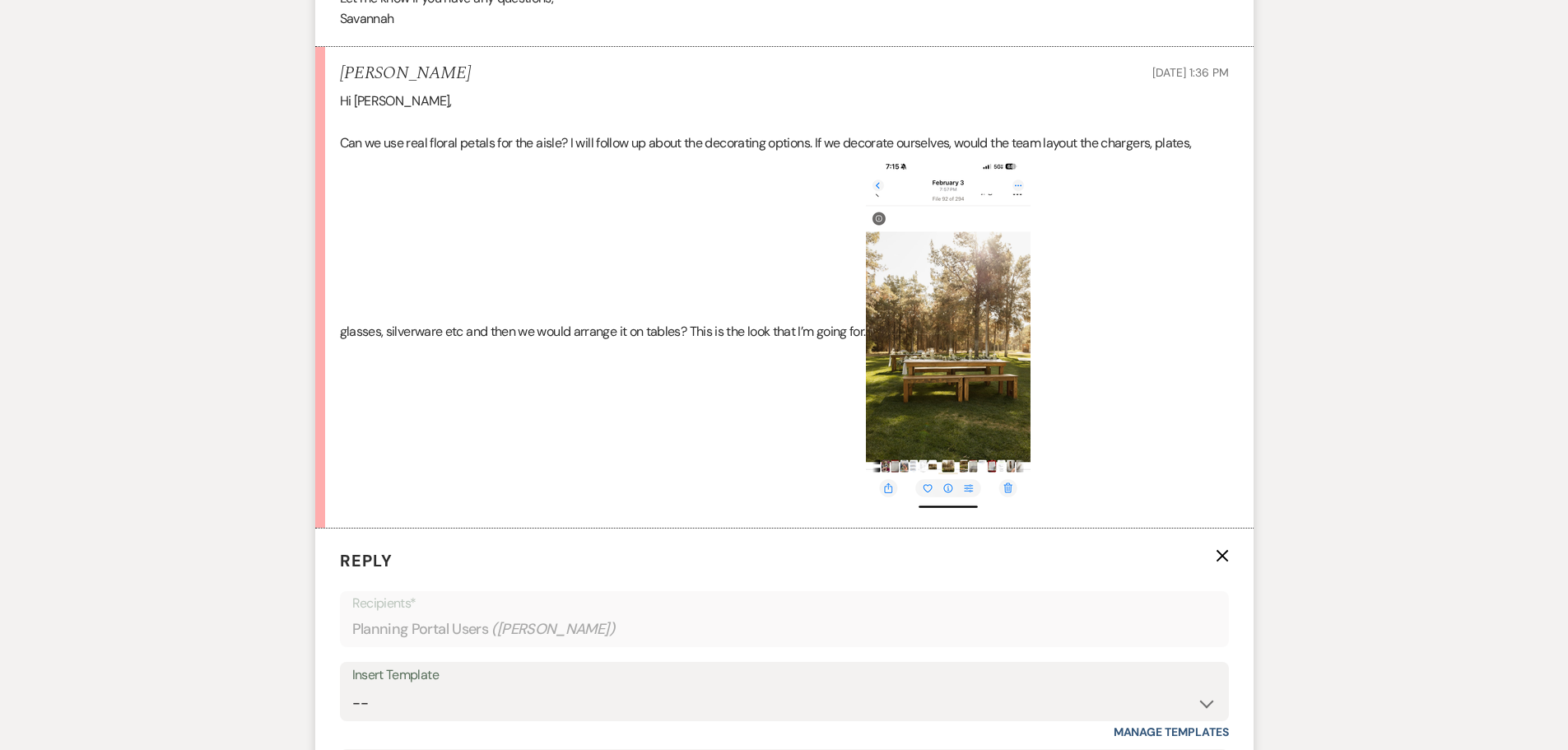
scroll to position [2824, 0]
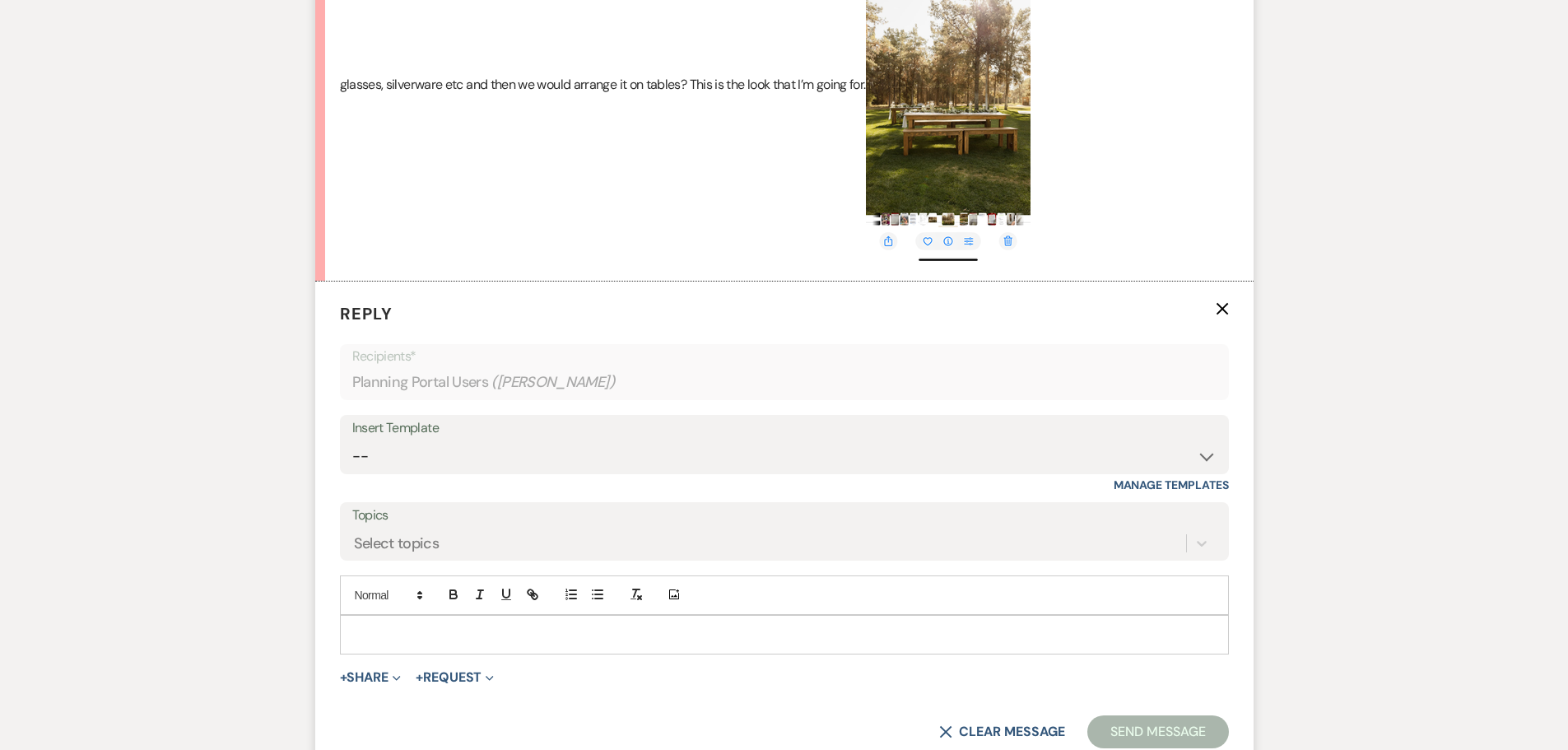
click at [487, 644] on p at bounding box center [785, 634] width 863 height 18
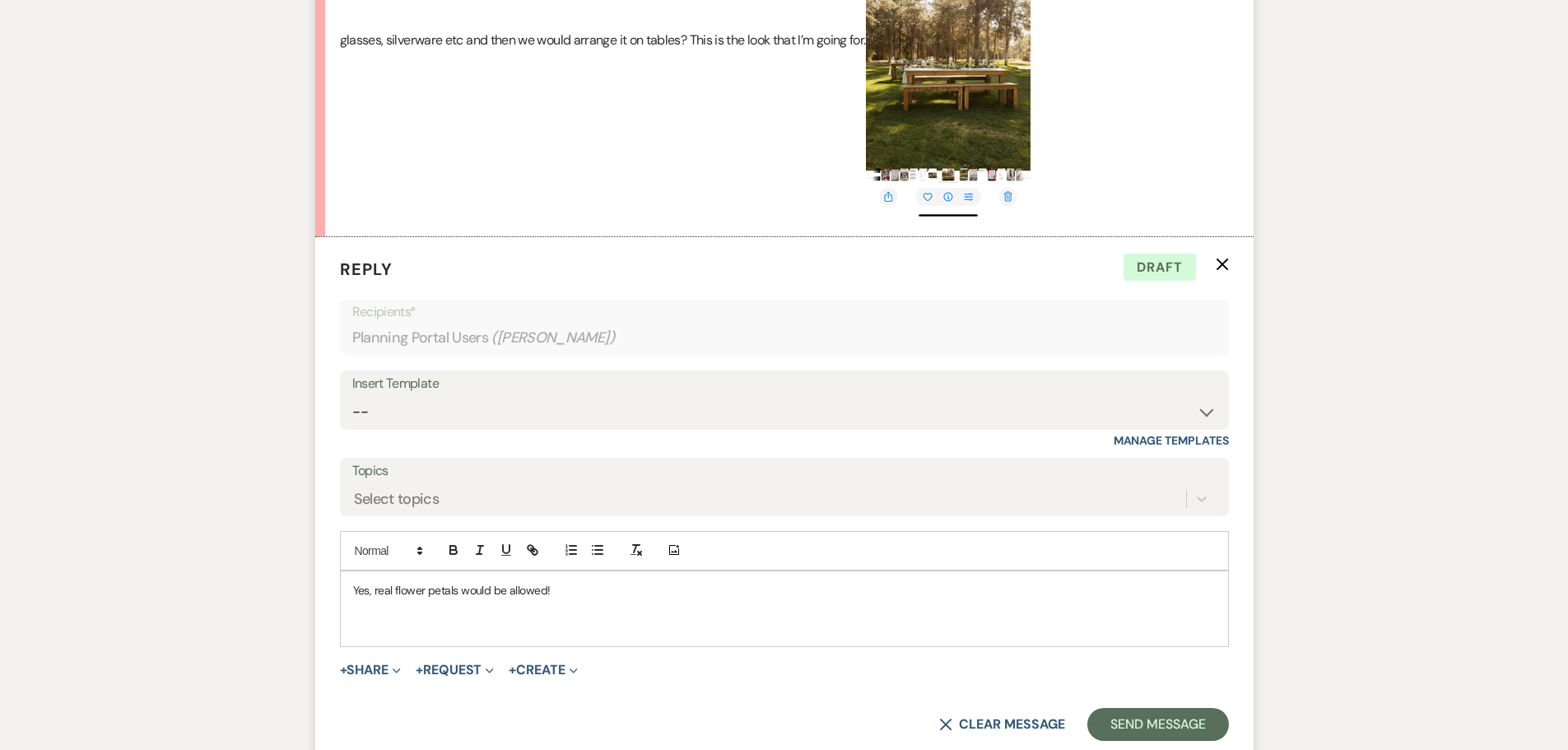
scroll to position [2907, 0]
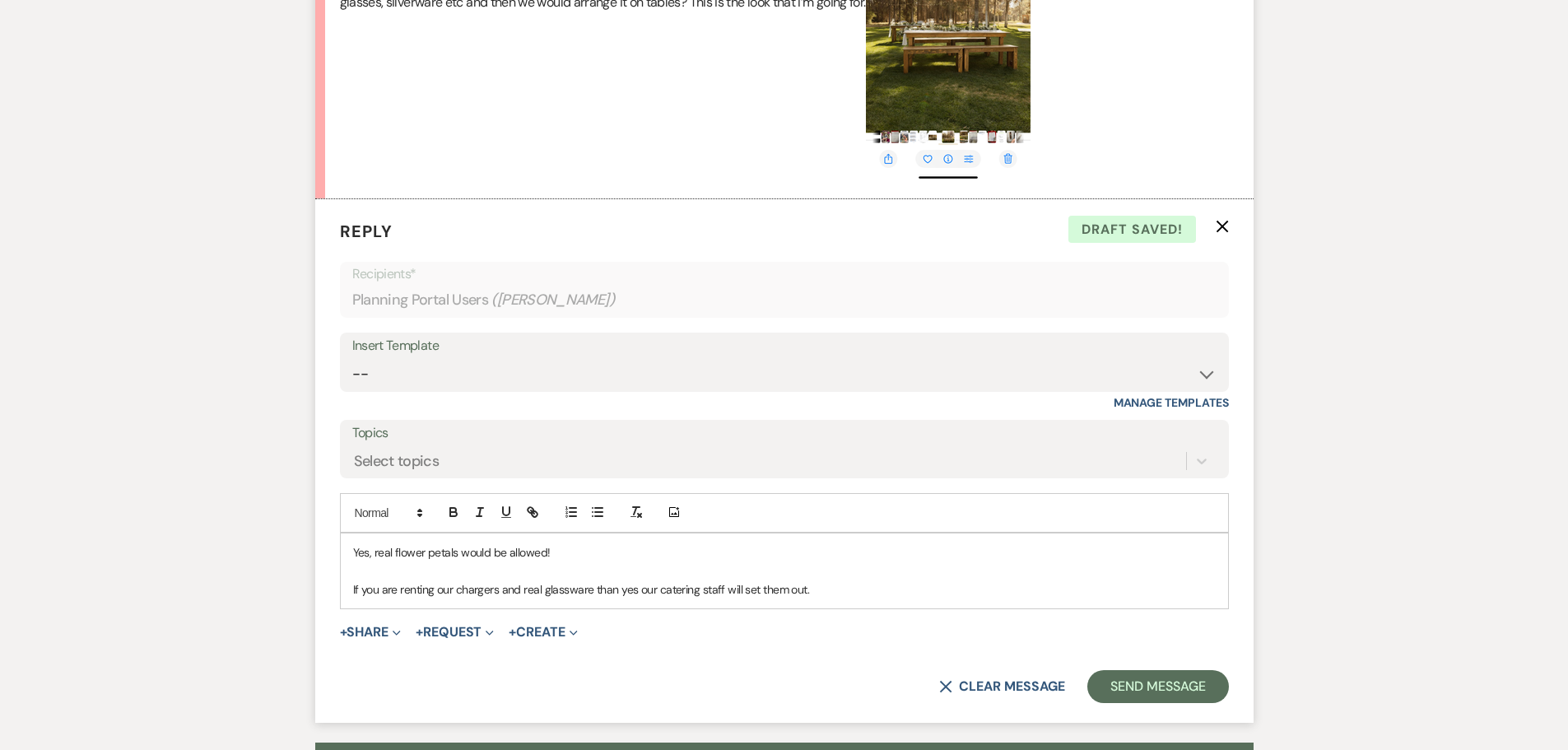
click at [918, 78] on img at bounding box center [948, 3] width 164 height 357
drag, startPoint x: 952, startPoint y: 120, endPoint x: 1110, endPoint y: 105, distance: 158.7
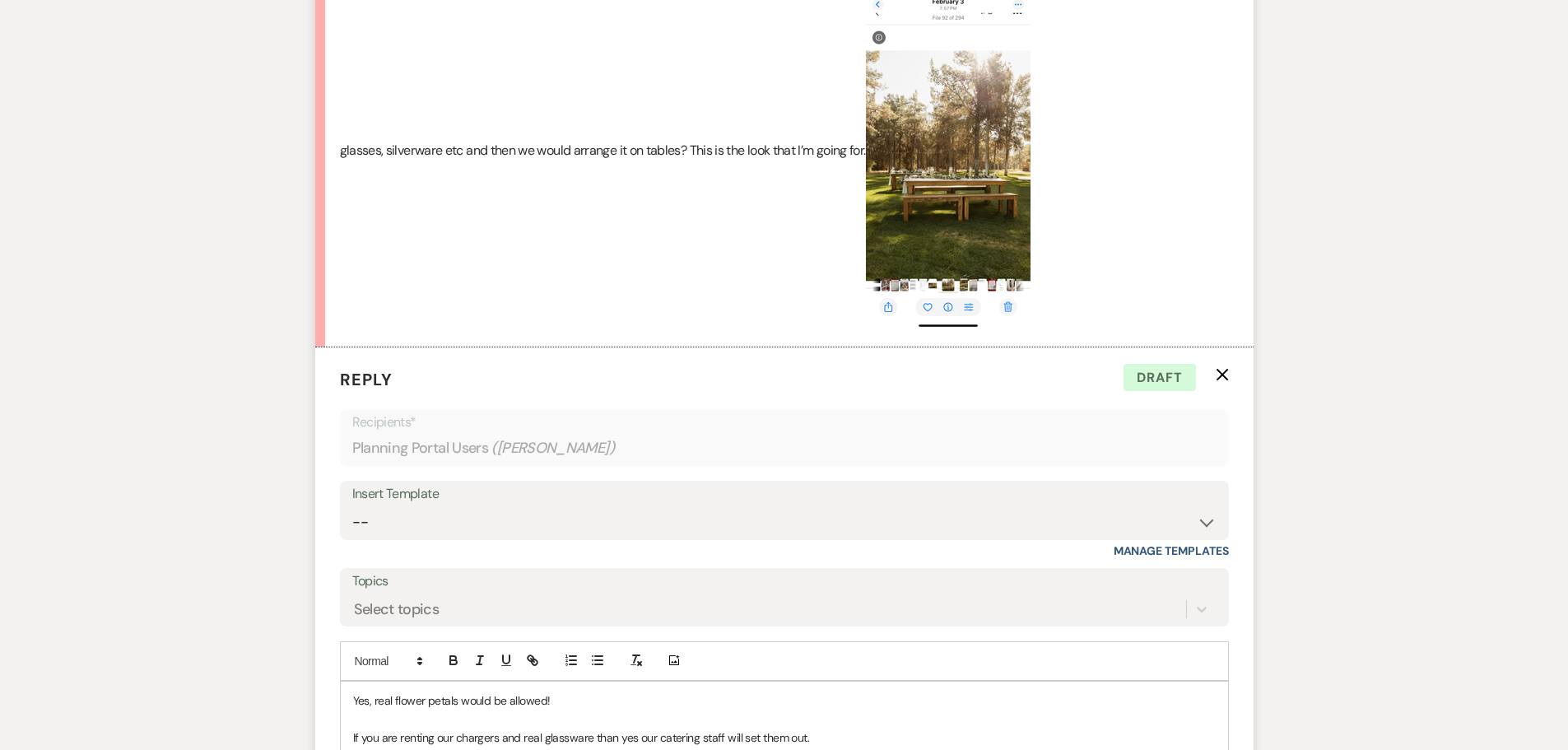
scroll to position [2989, 0]
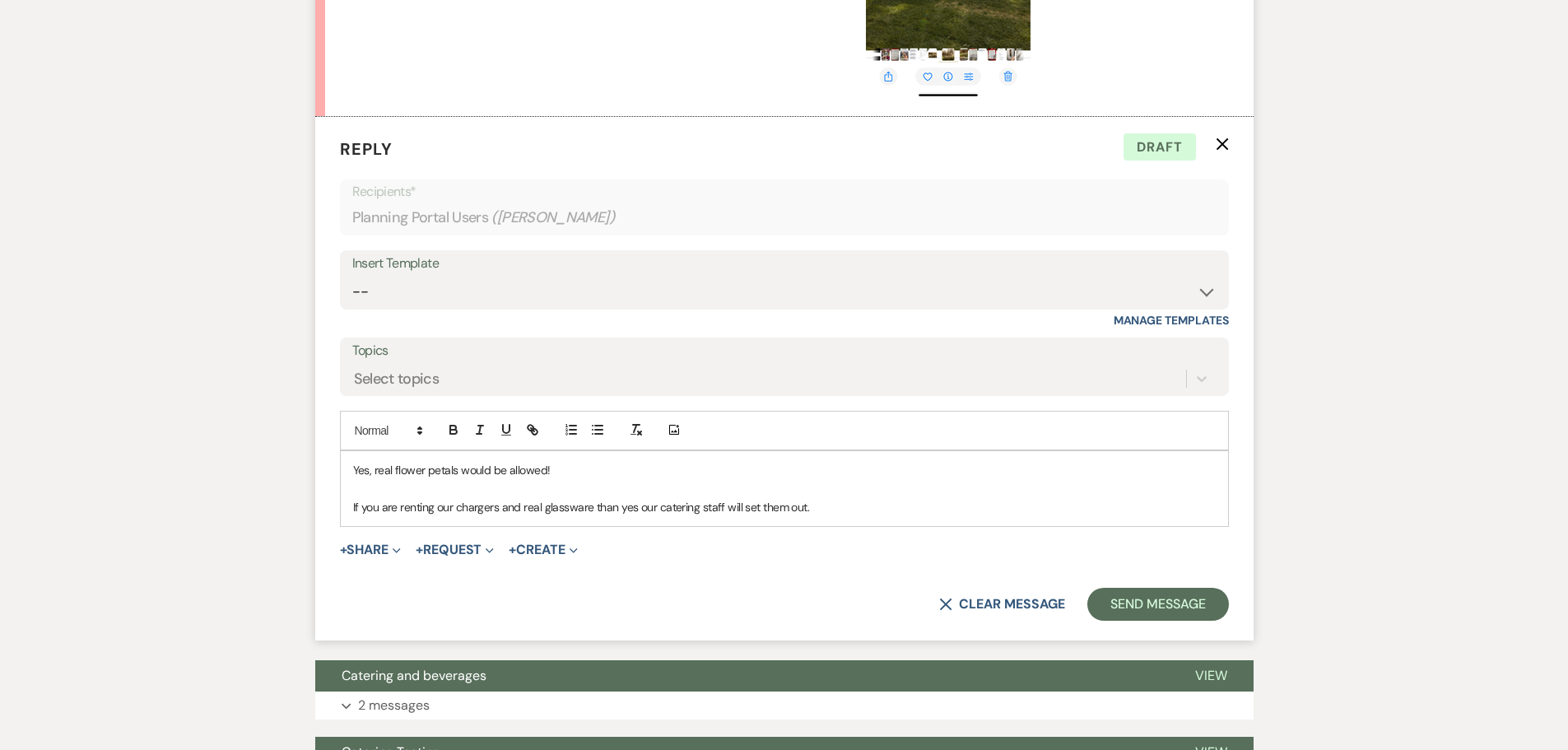
click at [823, 516] on p "If you are renting our chargers and real glassware than yes our catering staff …" at bounding box center [785, 507] width 863 height 18
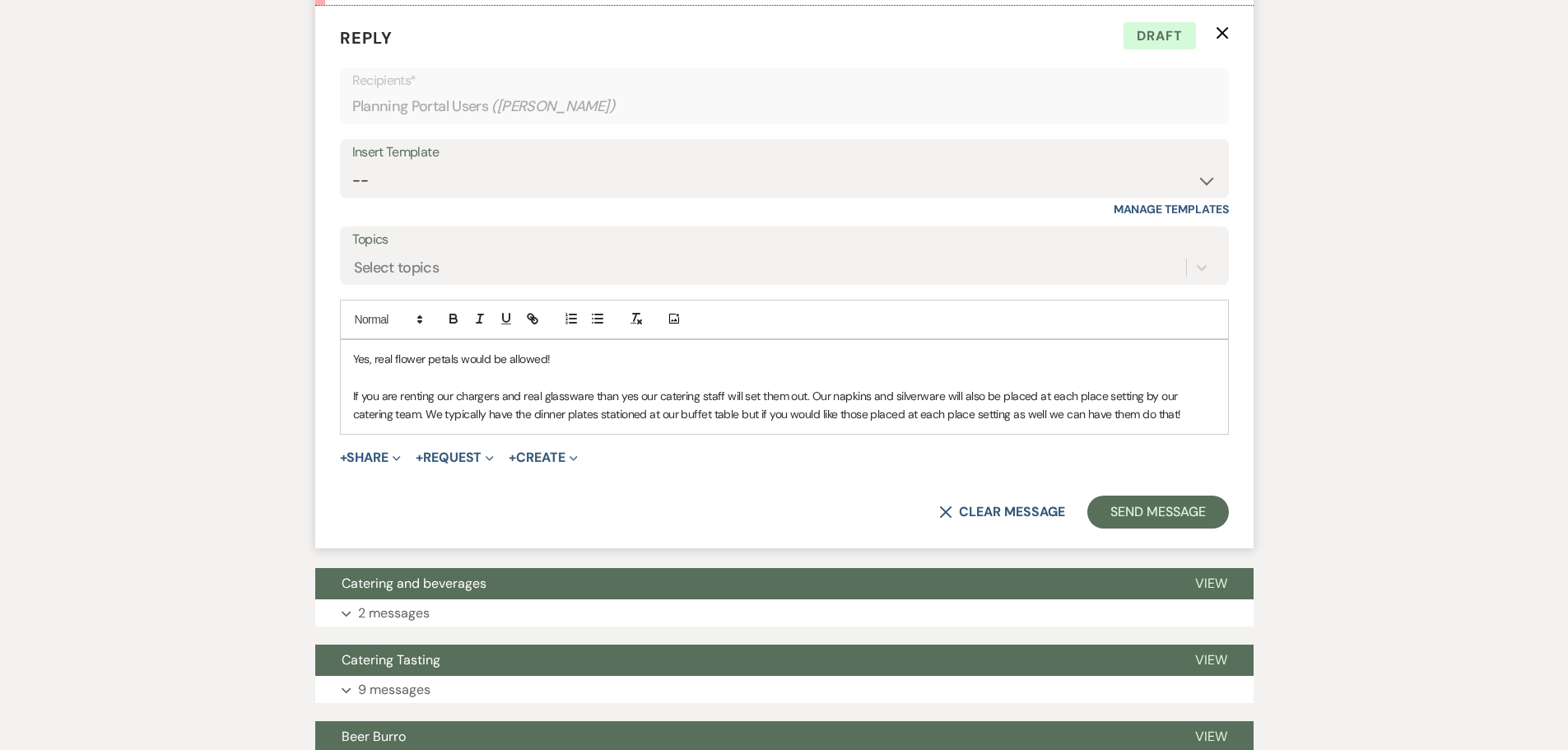
scroll to position [3071, 0]
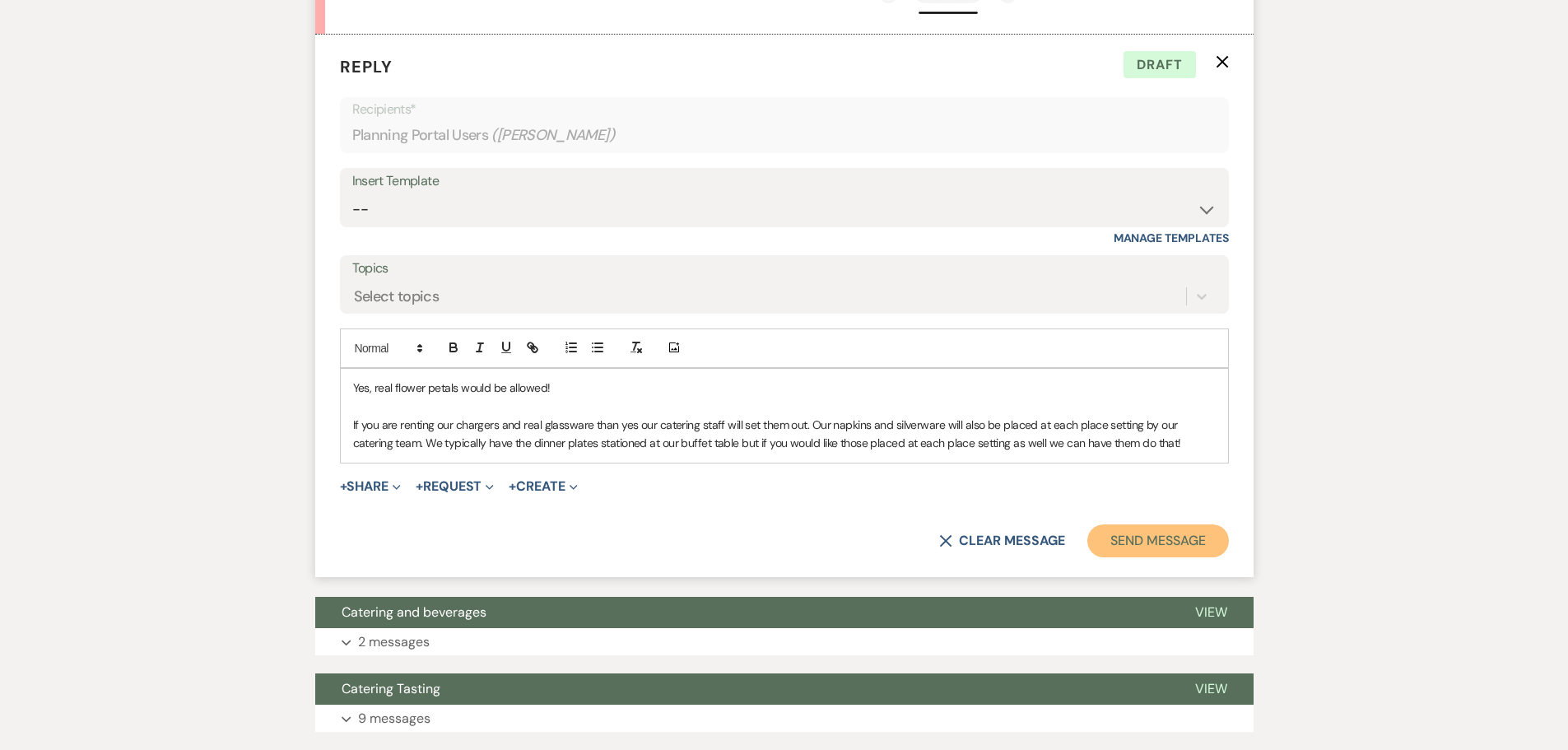
click at [1161, 557] on button "Send Message" at bounding box center [1158, 541] width 140 height 33
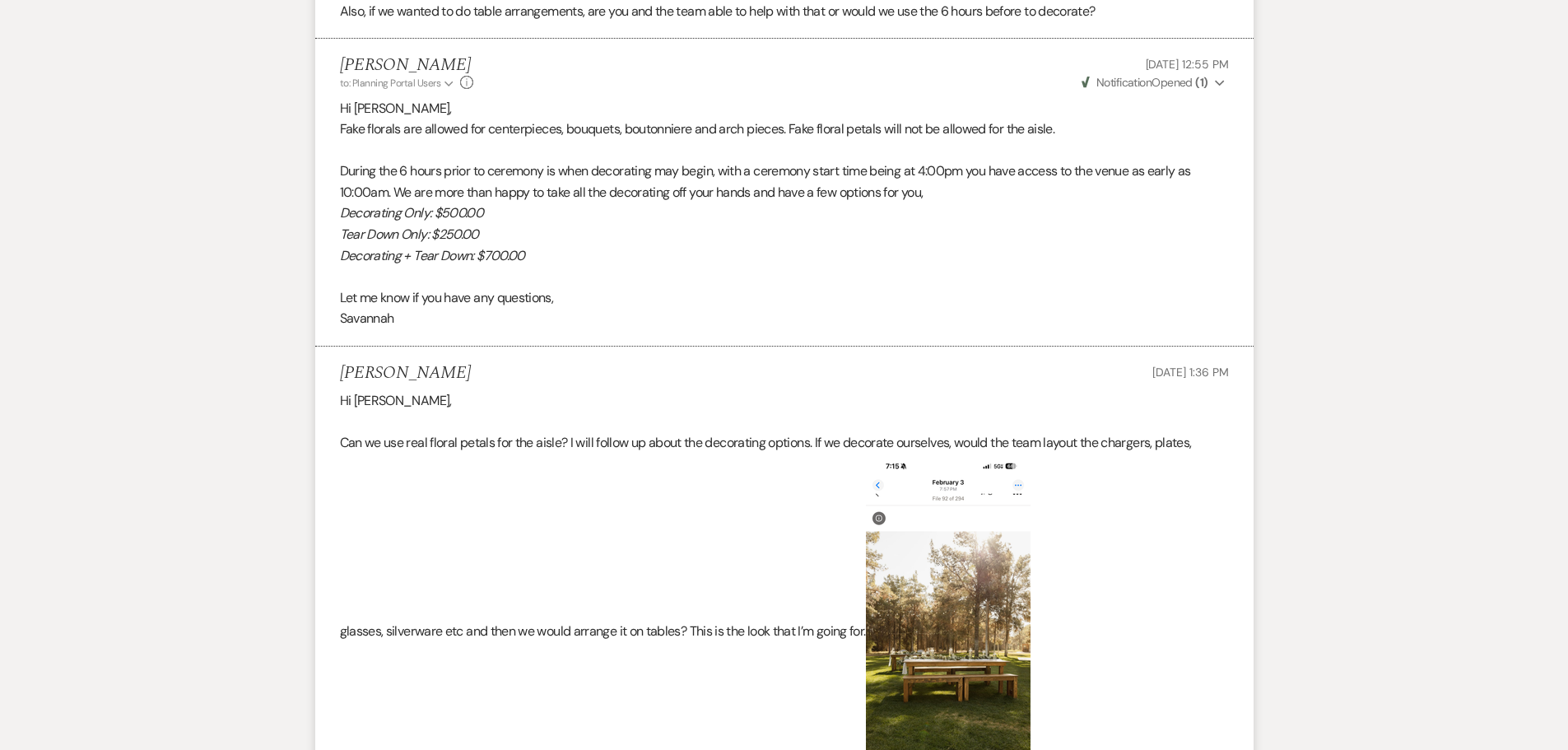
scroll to position [2248, 0]
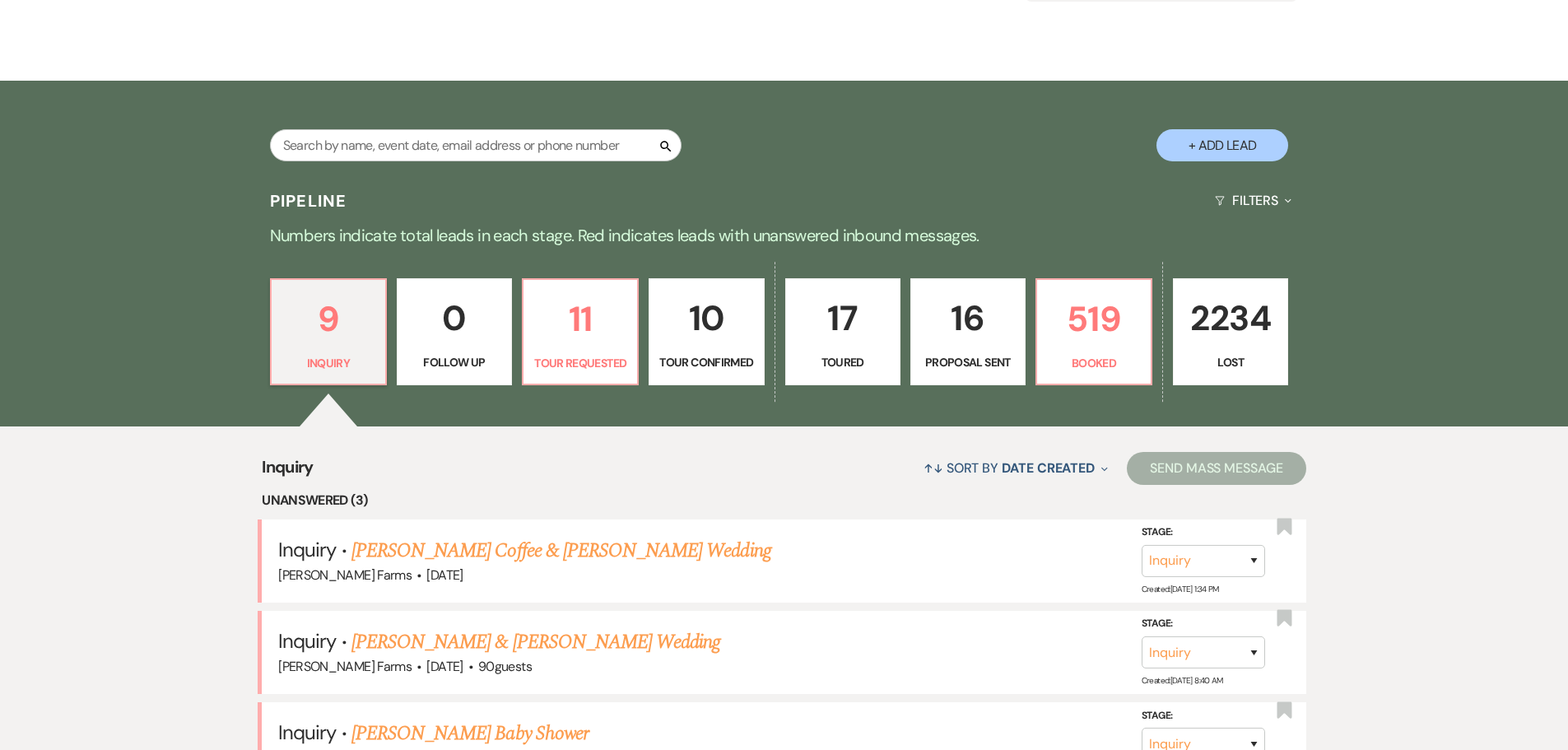
scroll to position [247, 0]
click at [585, 149] on input "text" at bounding box center [475, 145] width 412 height 33
type input "[PERSON_NAME]"
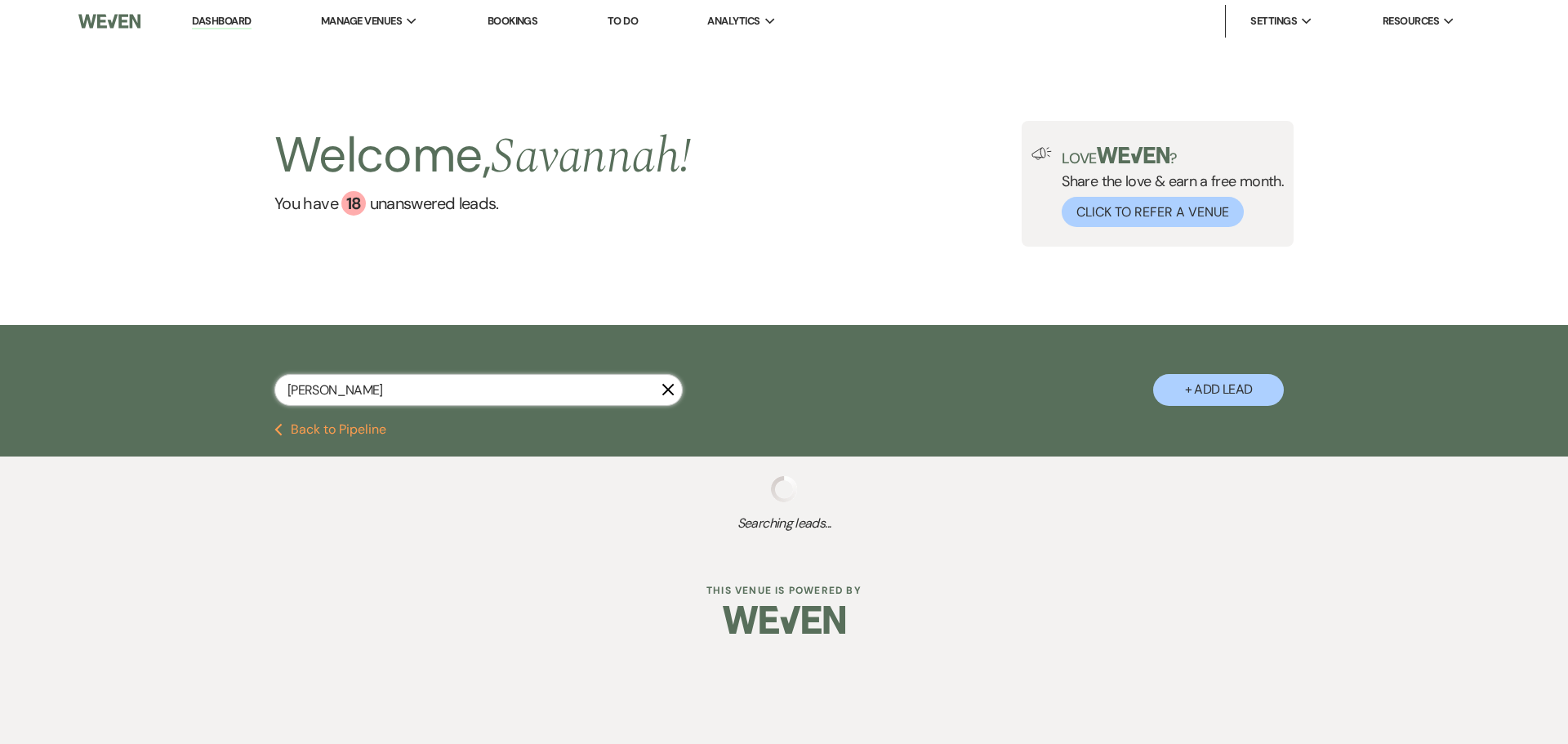
select select "6"
select select "8"
select select "10"
select select "8"
select select "4"
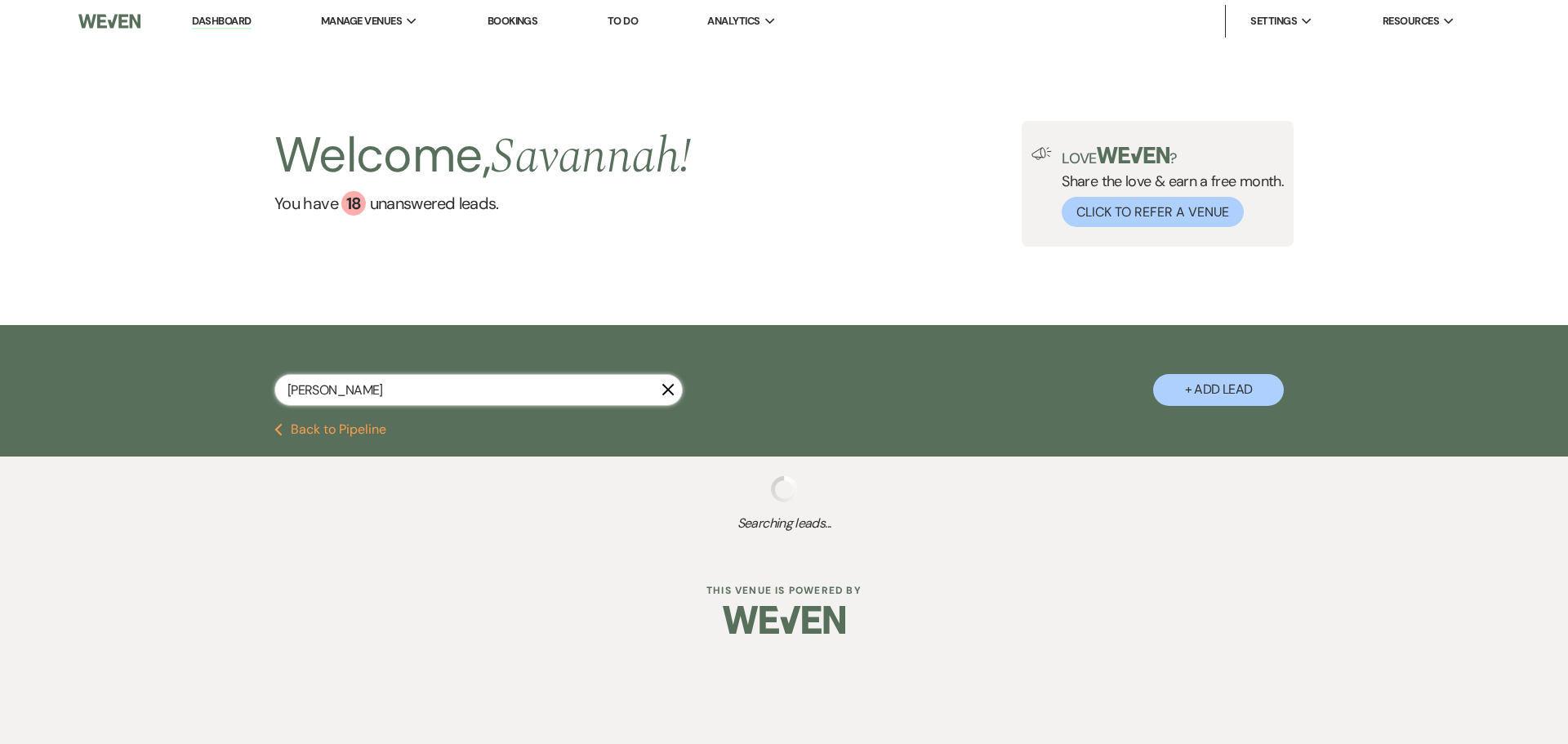
select select "8"
select select "5"
select select "8"
select select "6"
select select "8"
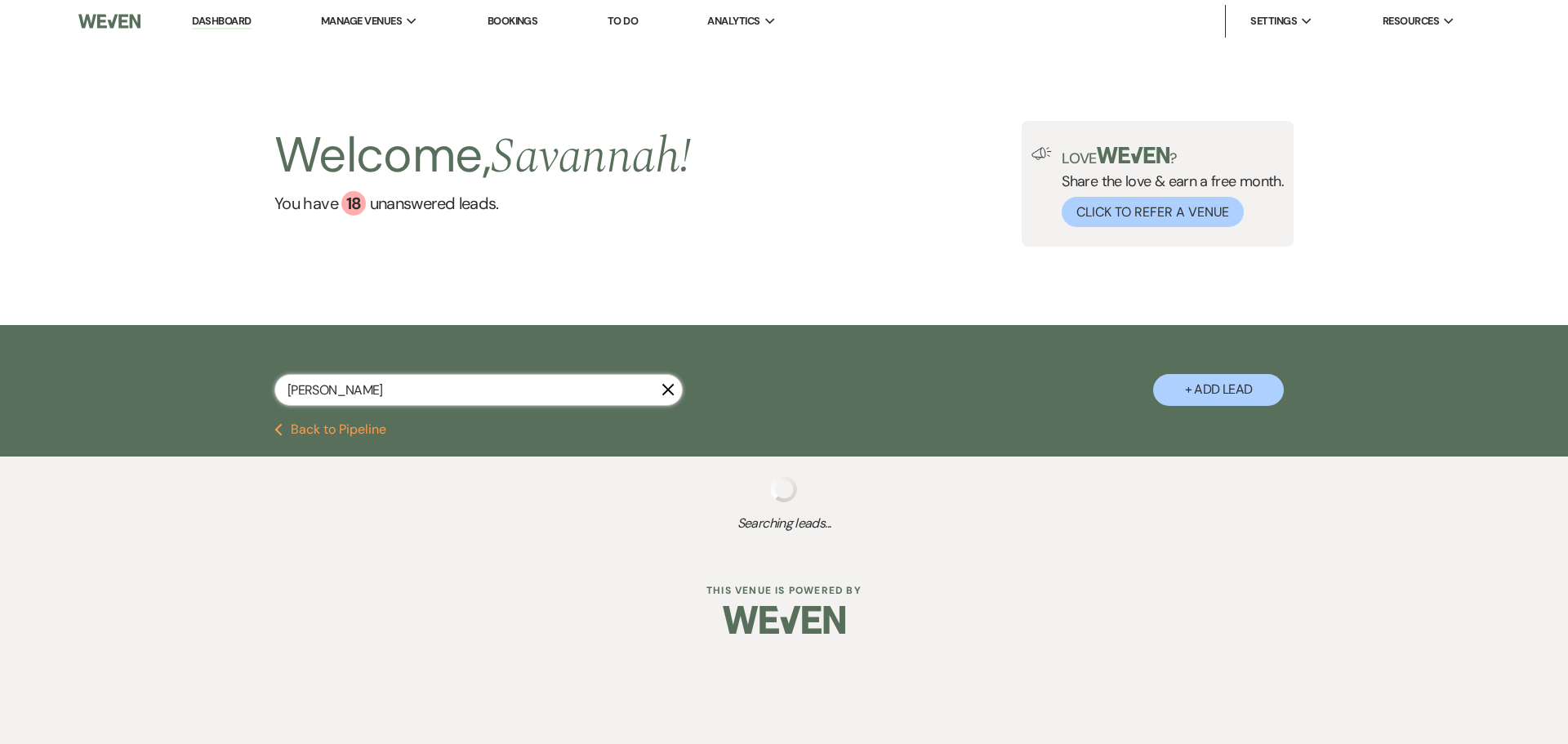
select select "5"
select select "8"
select select "5"
select select "8"
select select "5"
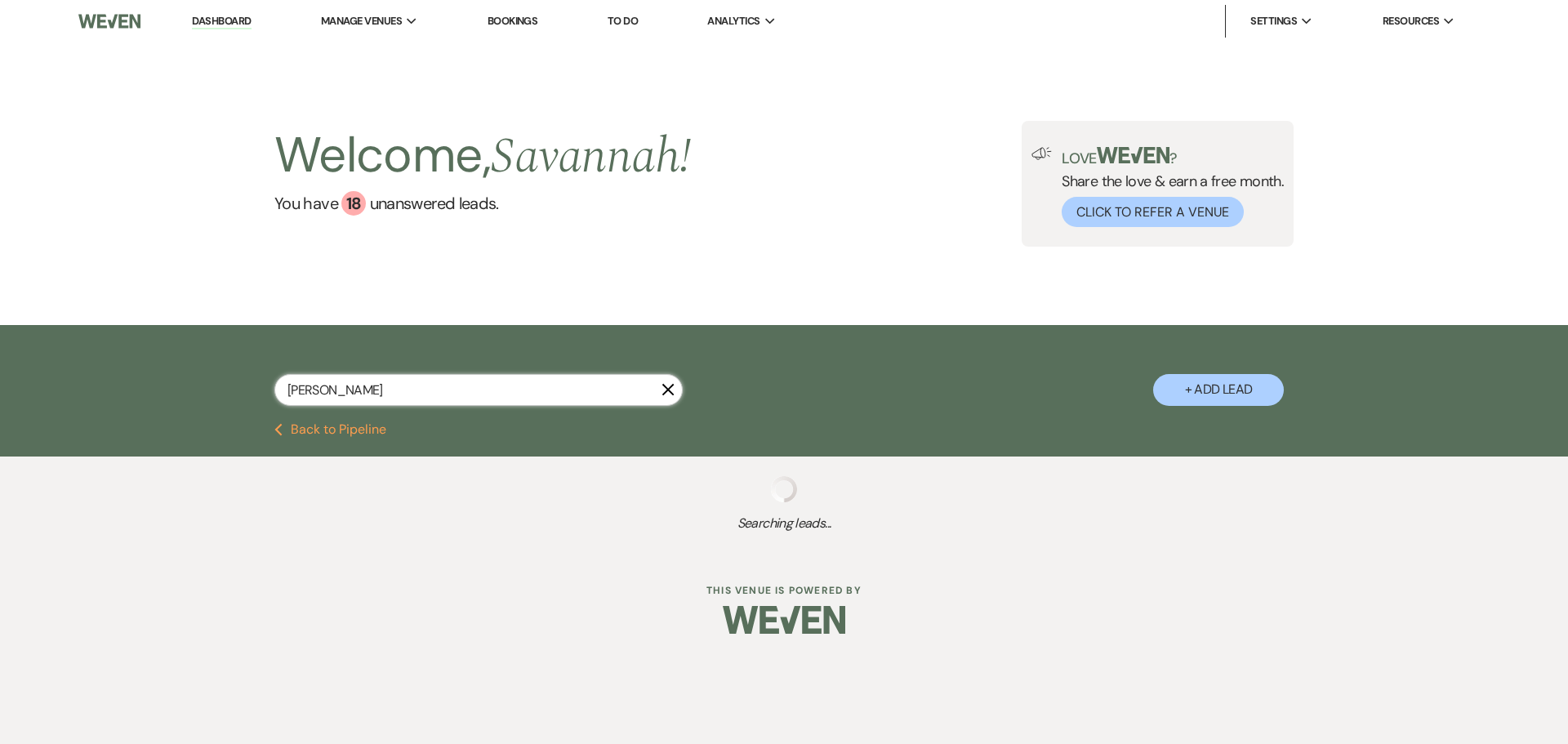
select select "8"
select select "5"
select select "8"
select select "5"
select select "8"
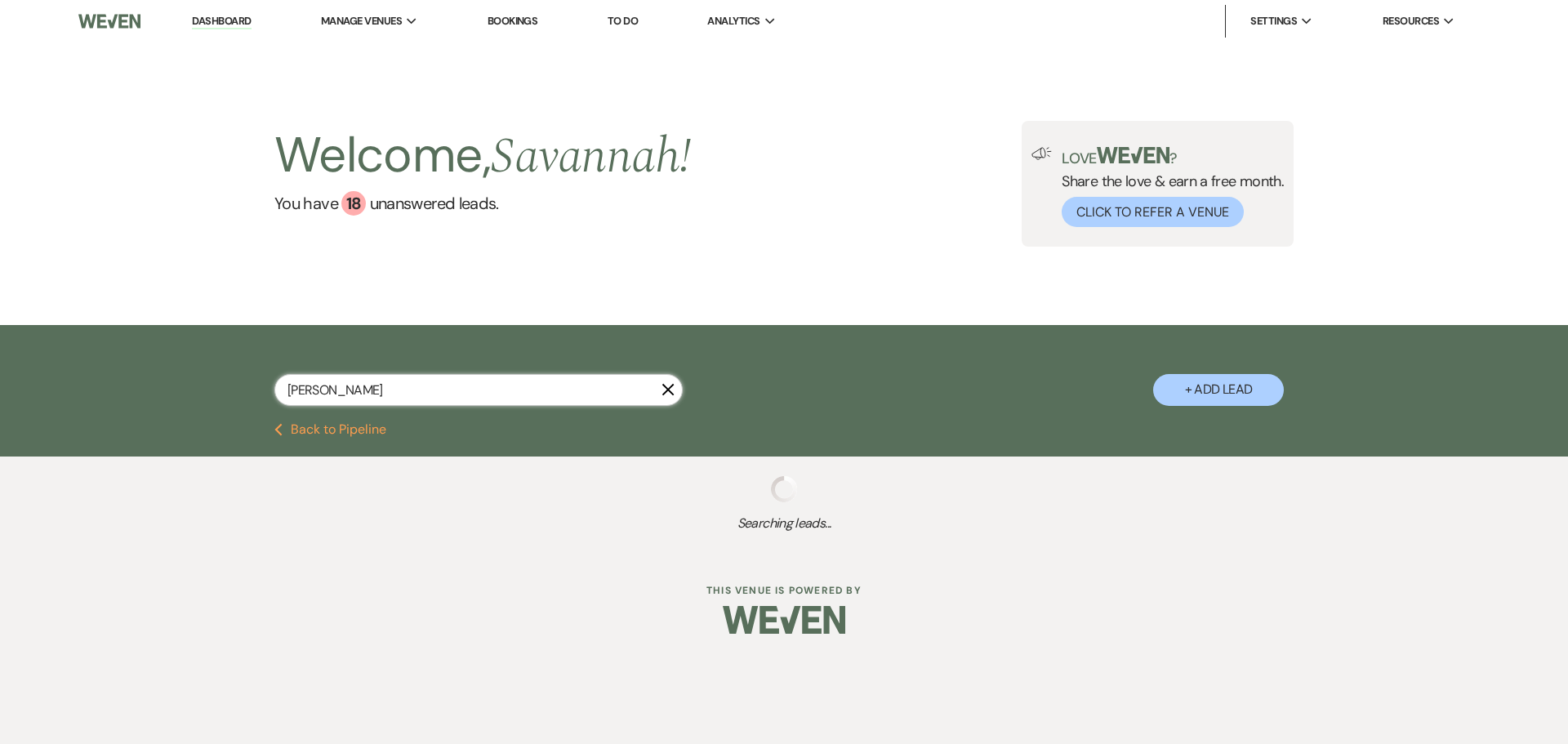
select select "5"
select select "8"
select select "5"
select select "8"
select select "5"
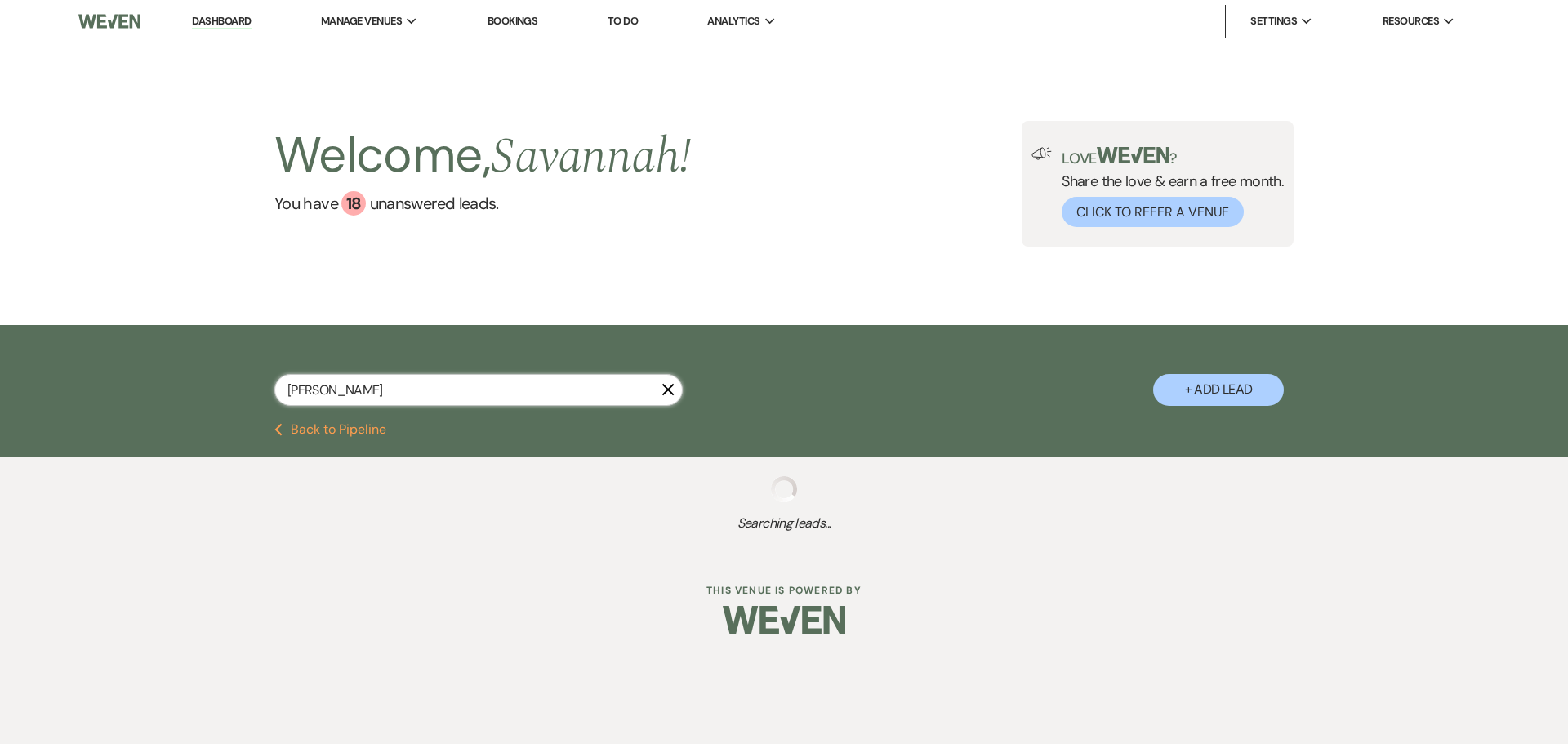
select select "8"
select select "1"
select select "8"
select select "1"
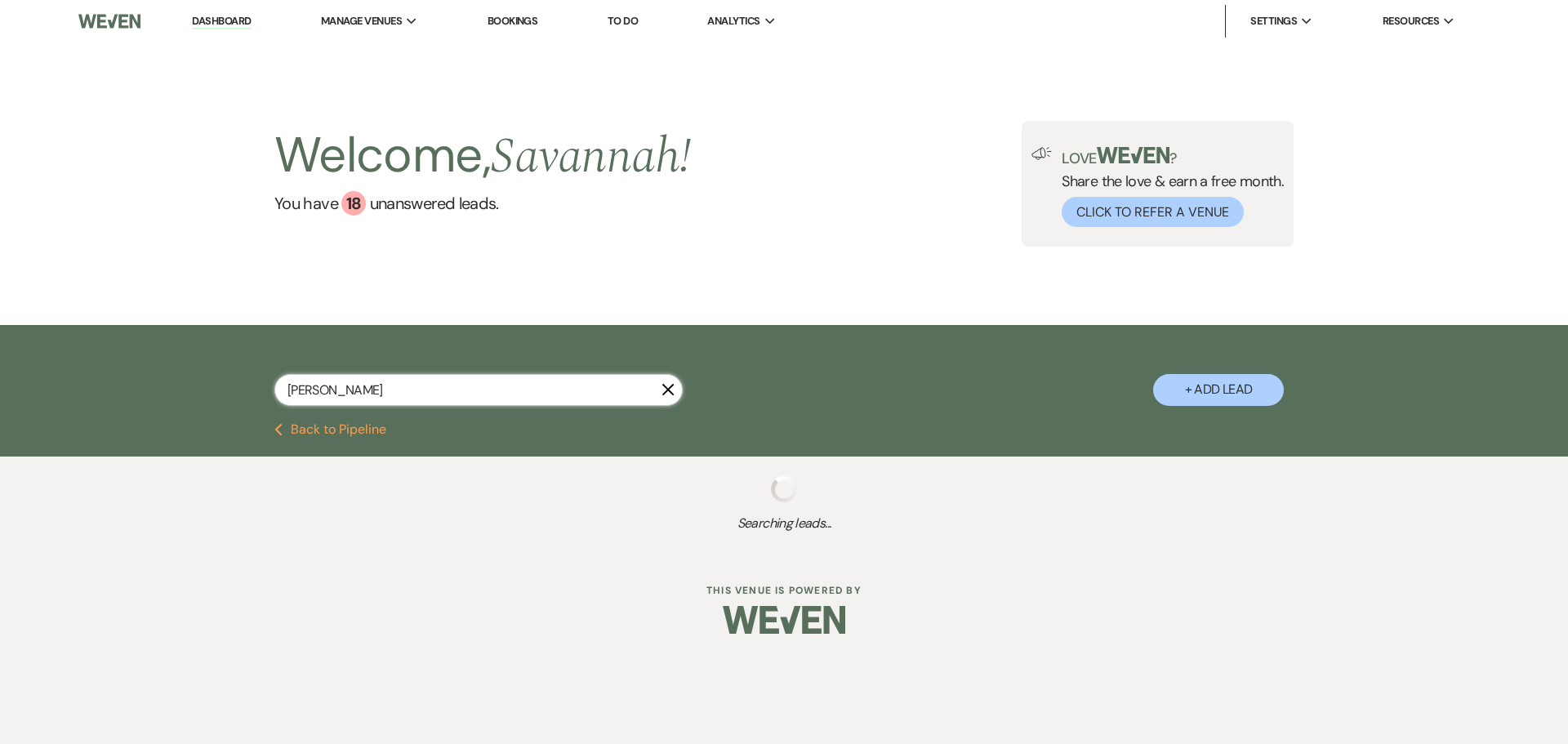
select select "8"
select select "1"
select select "8"
select select "5"
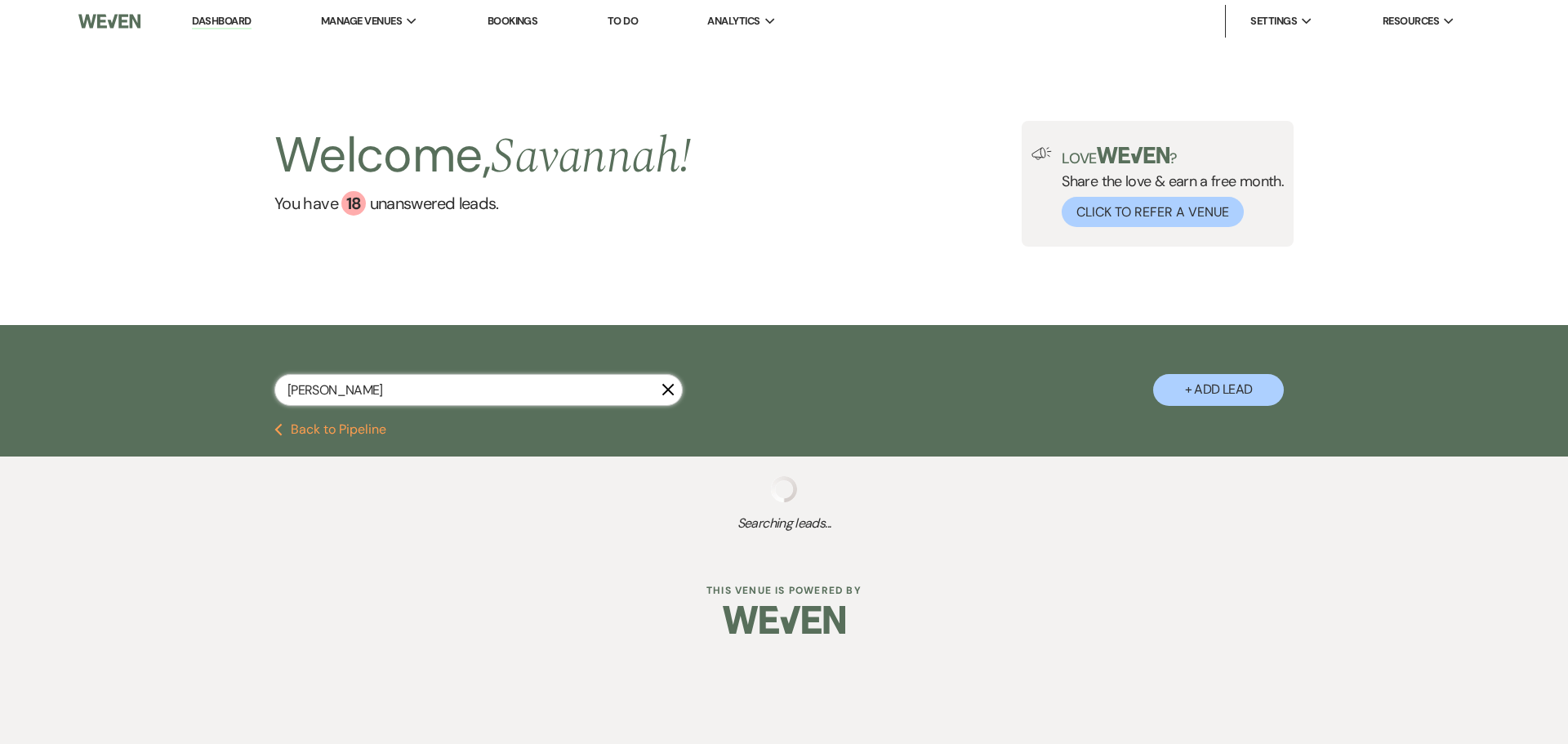
select select "8"
select select "1"
select select "8"
select select "5"
select select "8"
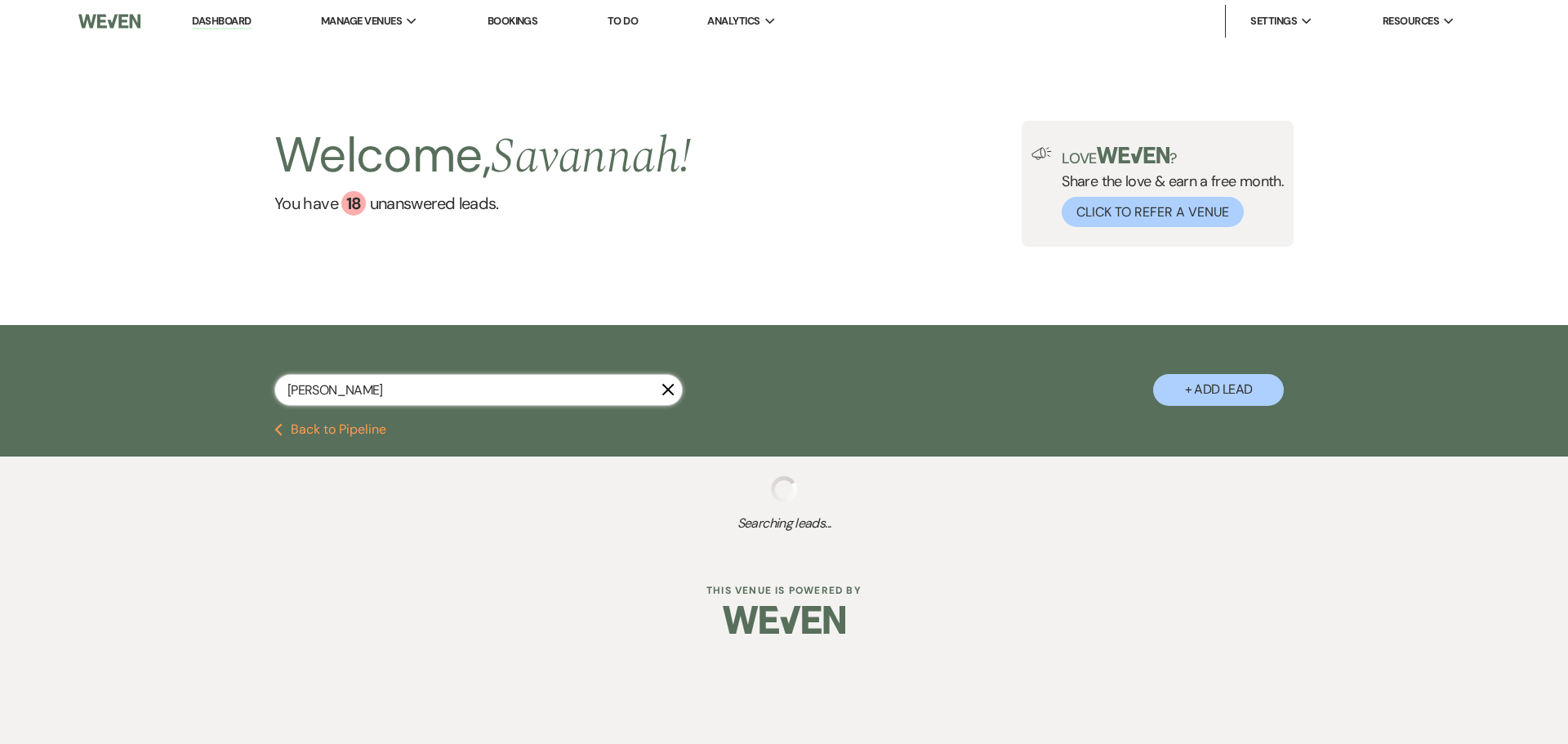
select select "1"
select select "8"
select select "1"
select select "8"
select select "5"
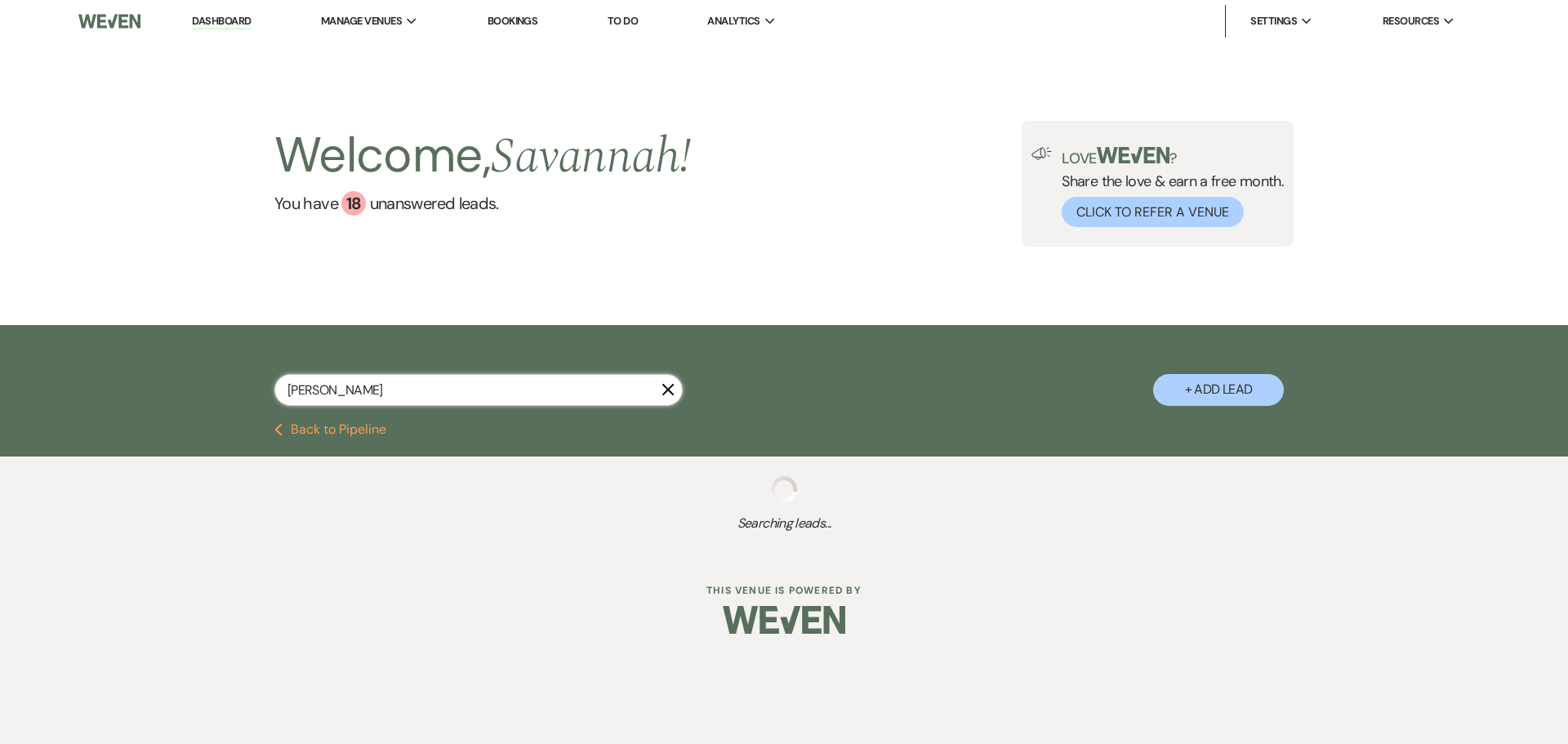
select select "8"
select select "1"
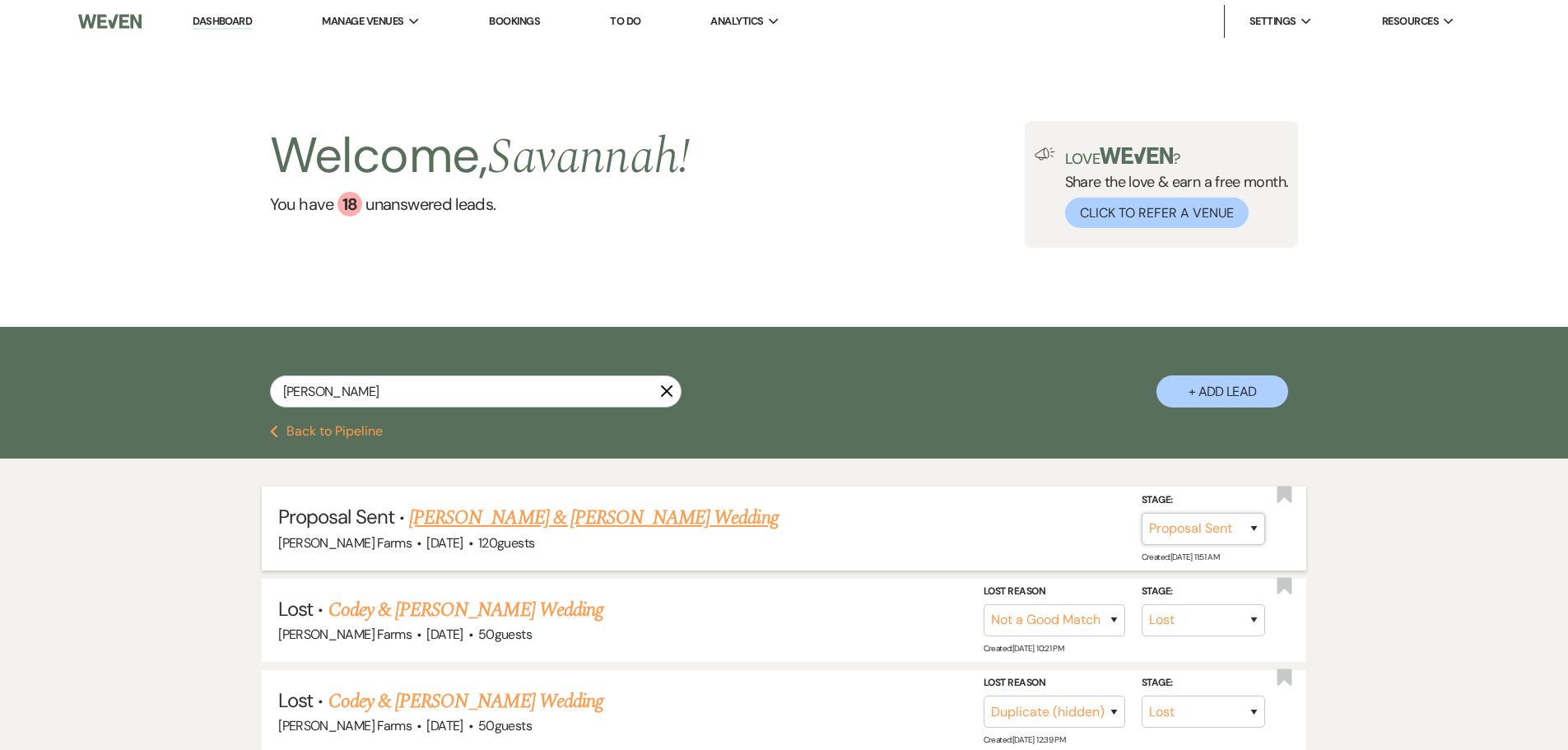
drag, startPoint x: 1222, startPoint y: 528, endPoint x: 1207, endPoint y: 529, distance: 15.0
click at [1222, 528] on select "Inquiry Follow Up Tour Requested Tour Confirmed Toured Proposal Sent Booked Lost" at bounding box center [1203, 529] width 123 height 33
select select "7"
click at [1142, 513] on select "Inquiry Follow Up Tour Requested Tour Confirmed Toured Proposal Sent Booked Lost" at bounding box center [1203, 529] width 123 height 33
click at [1224, 530] on button "Save" at bounding box center [1232, 528] width 82 height 33
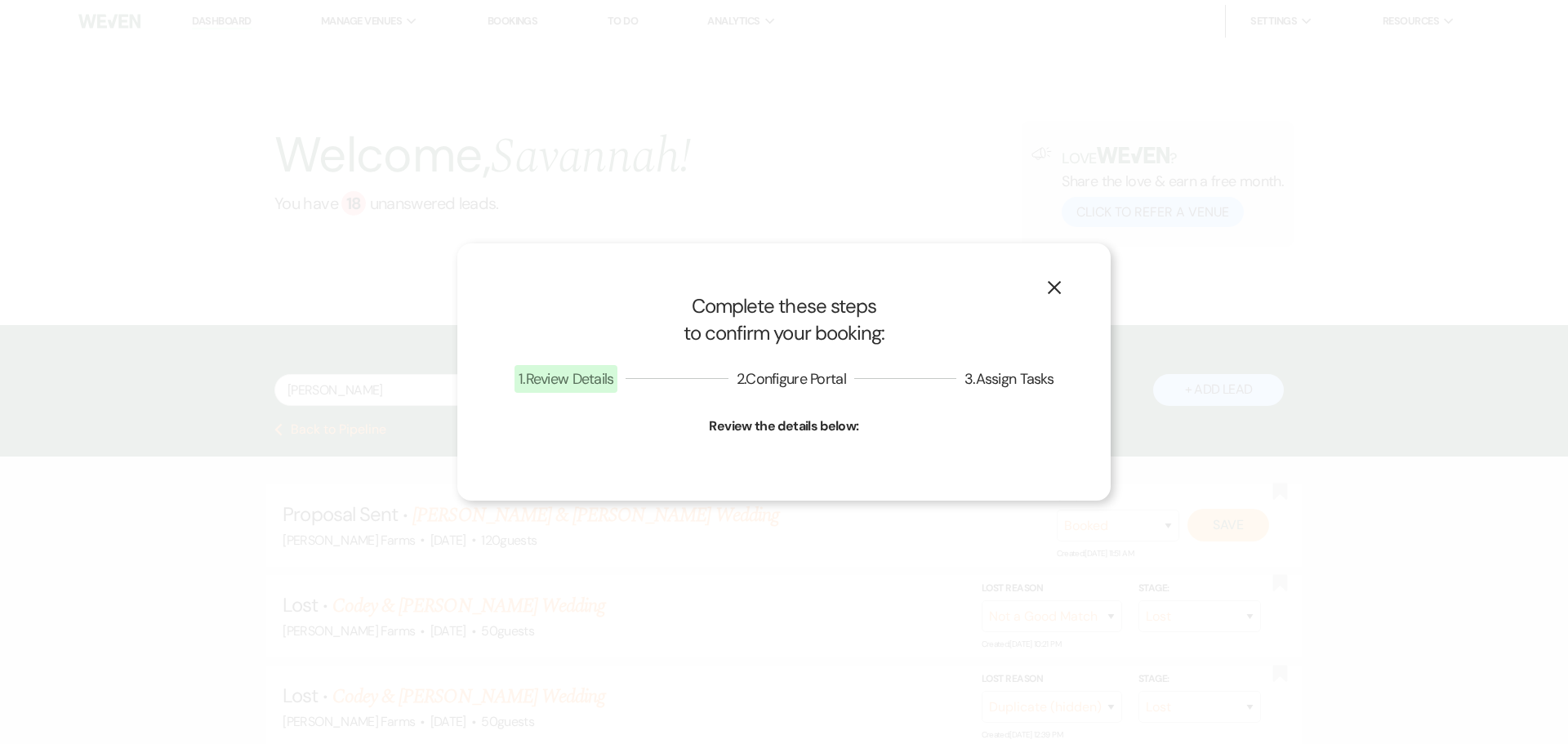
select select "1"
select select "674"
select select "false"
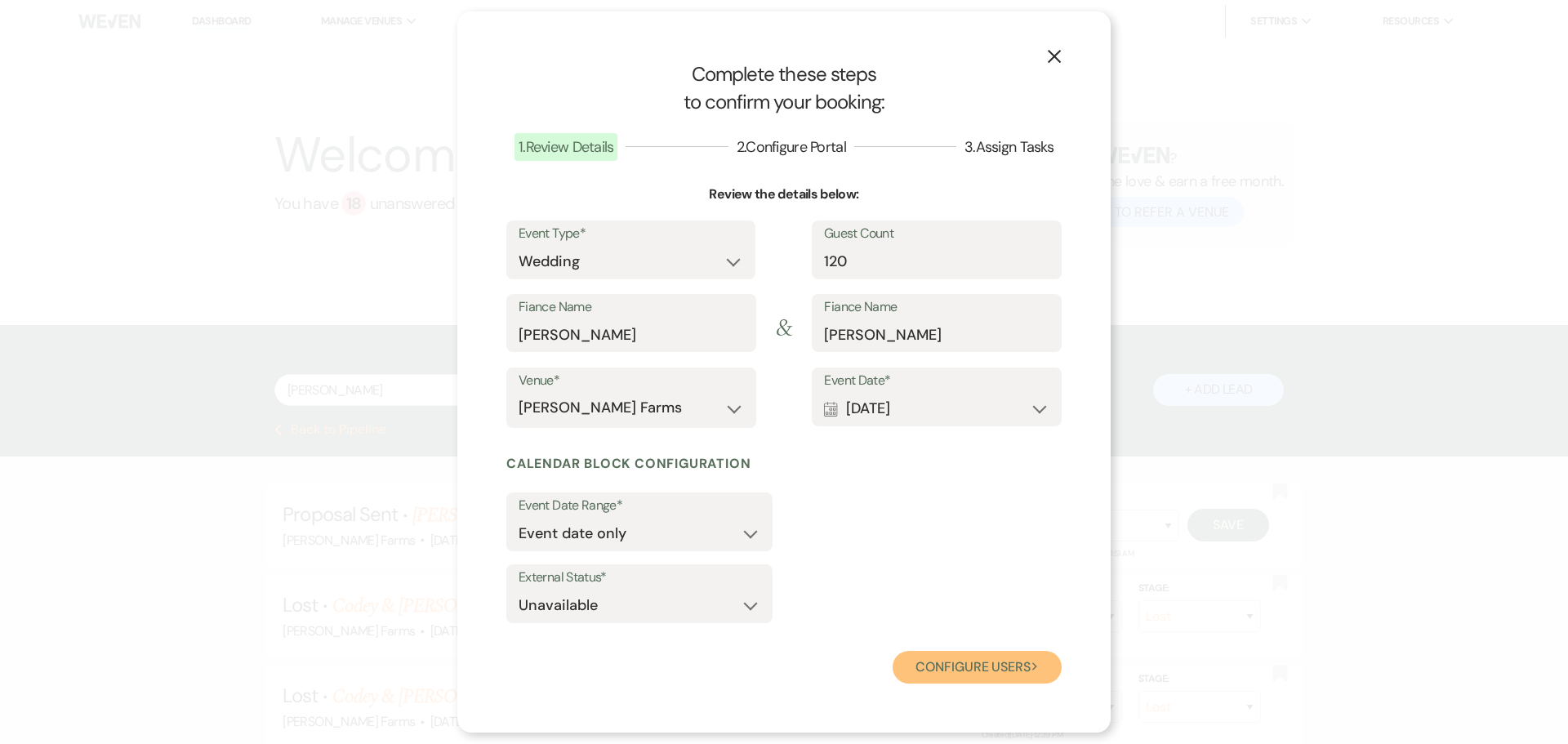
click at [998, 666] on button "Configure users Next" at bounding box center [976, 668] width 169 height 32
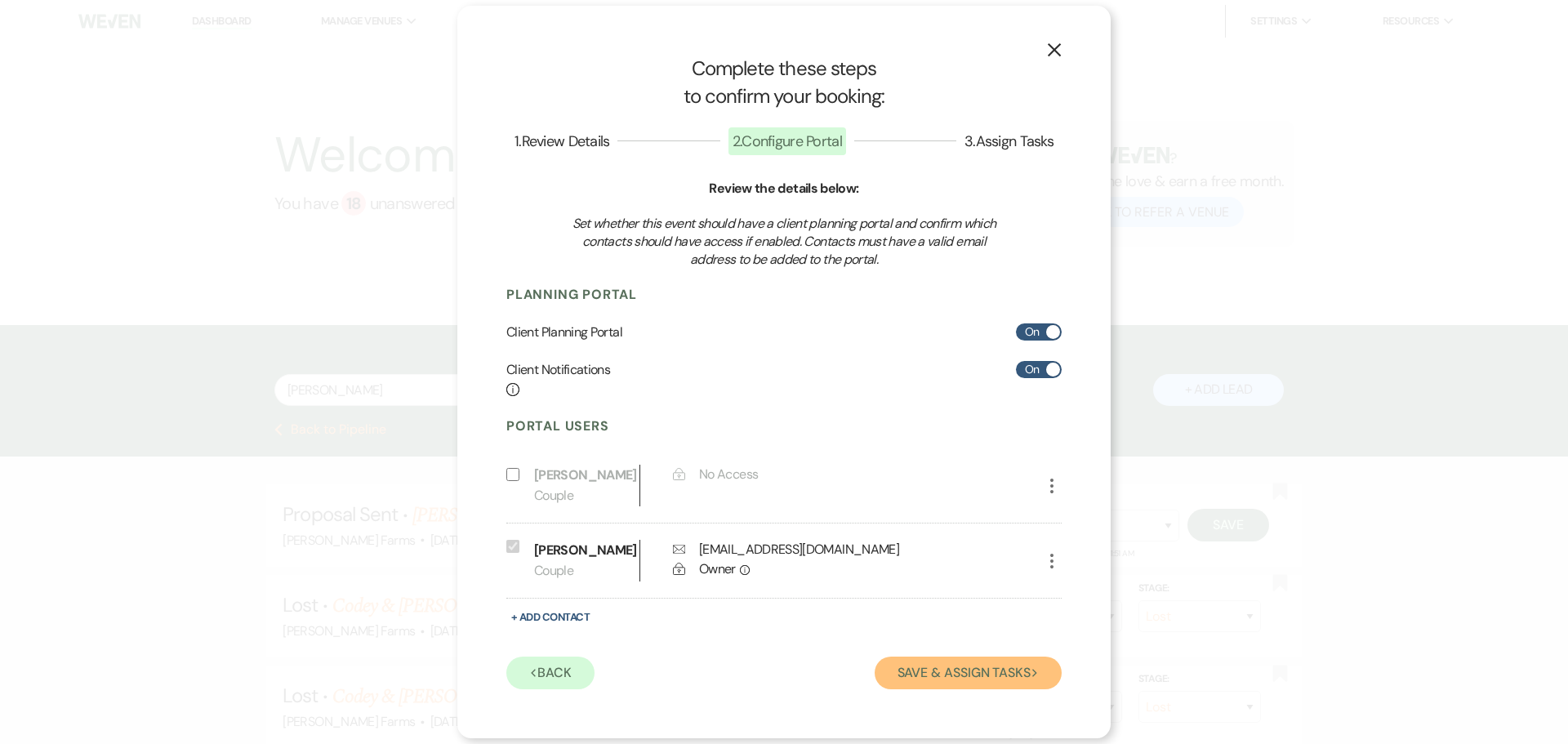
click at [969, 688] on button "Save & Assign Tasks Next" at bounding box center [968, 673] width 187 height 32
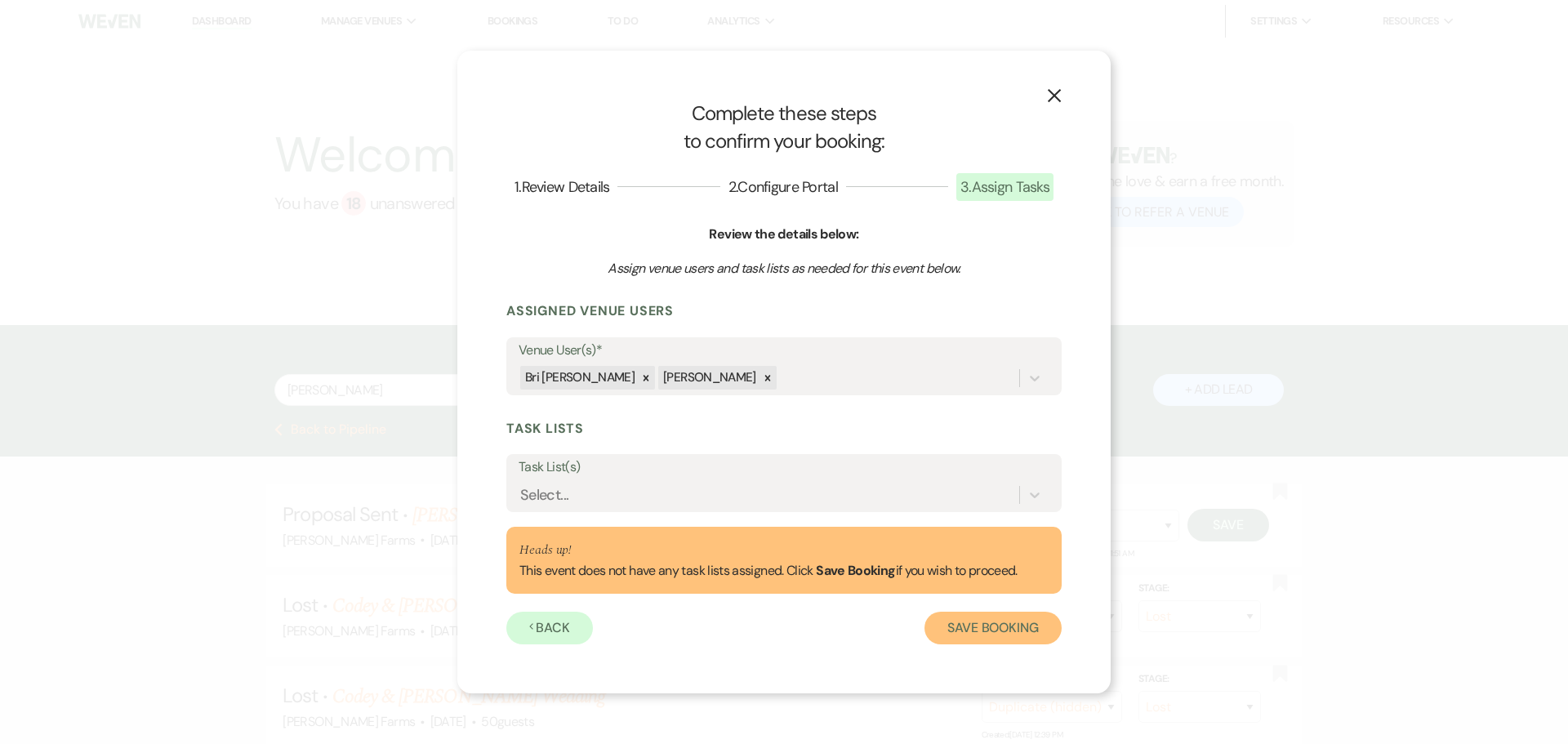
click at [996, 626] on button "Save Booking" at bounding box center [993, 628] width 138 height 32
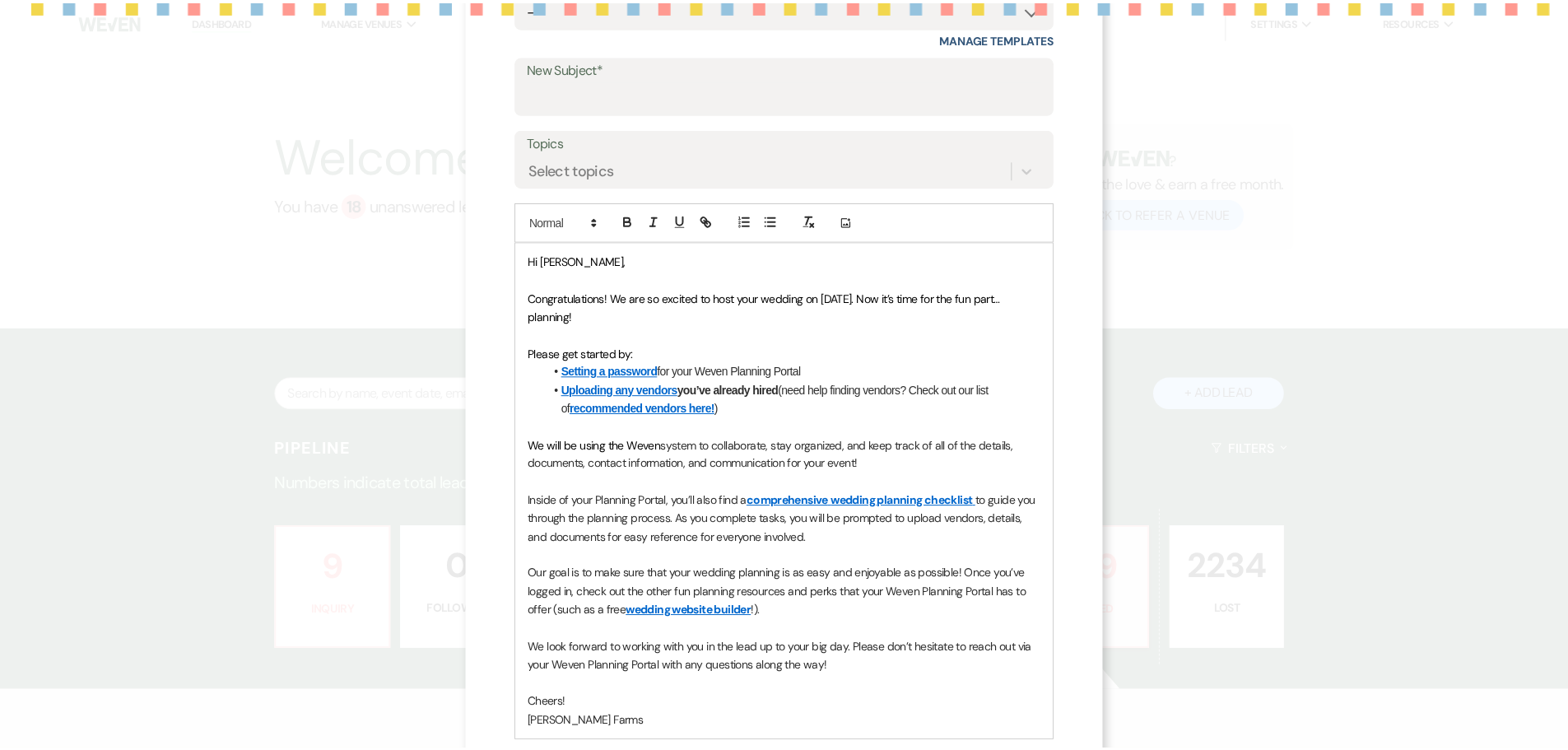
scroll to position [234, 0]
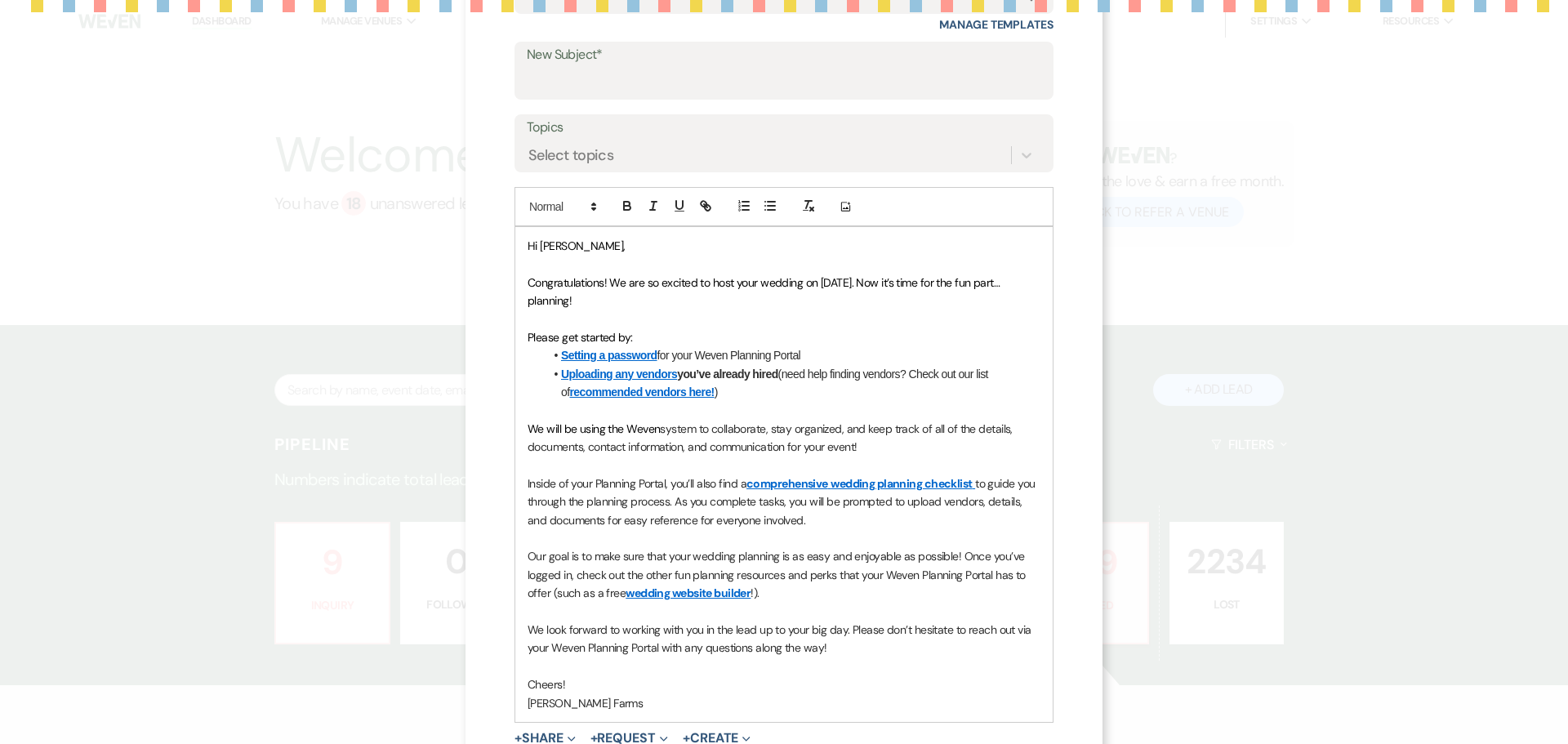
click at [1044, 45] on div "New Subject*" at bounding box center [784, 70] width 539 height 59
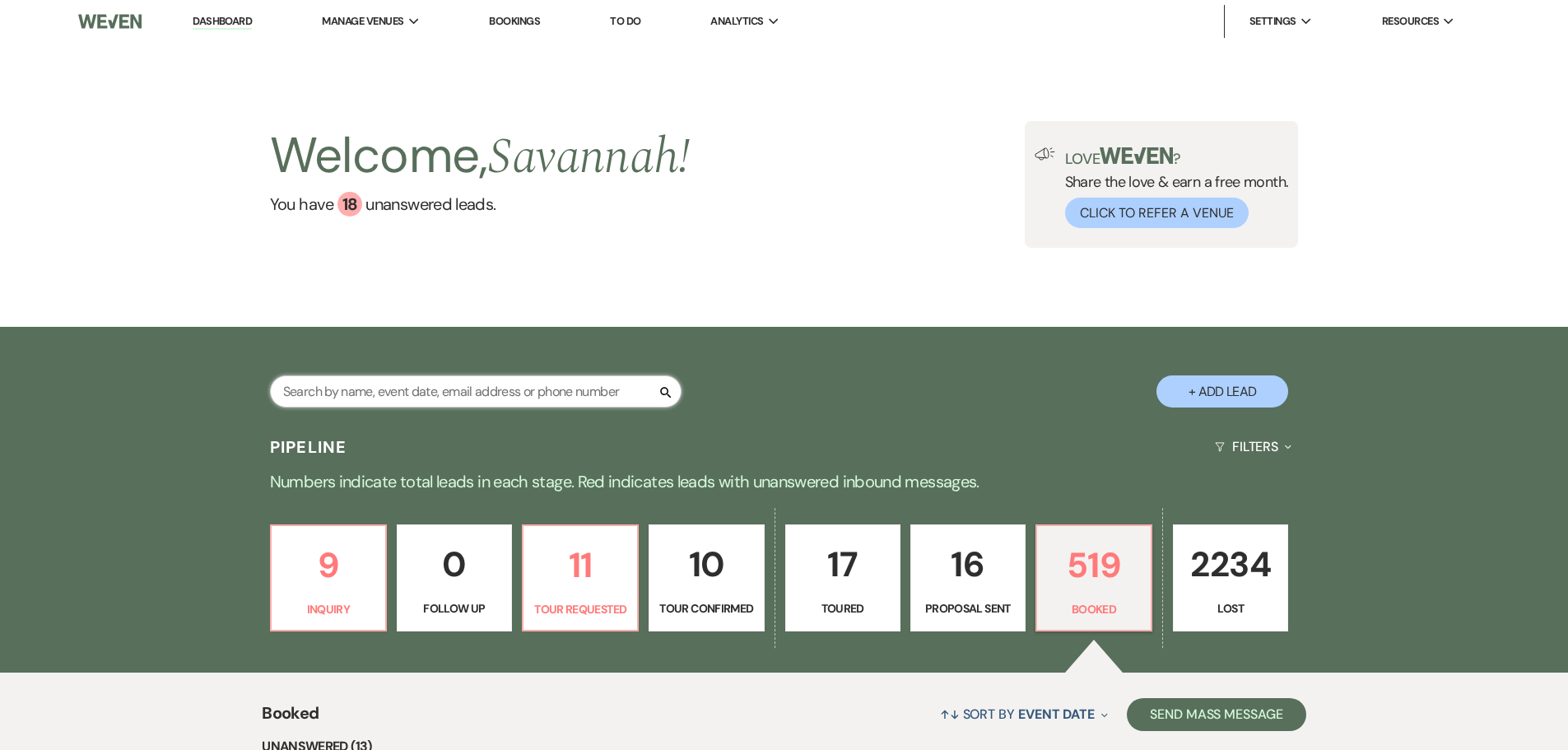
click at [537, 378] on input "text" at bounding box center [475, 392] width 412 height 33
type input "megan baker"
select select "8"
select select "10"
select select "8"
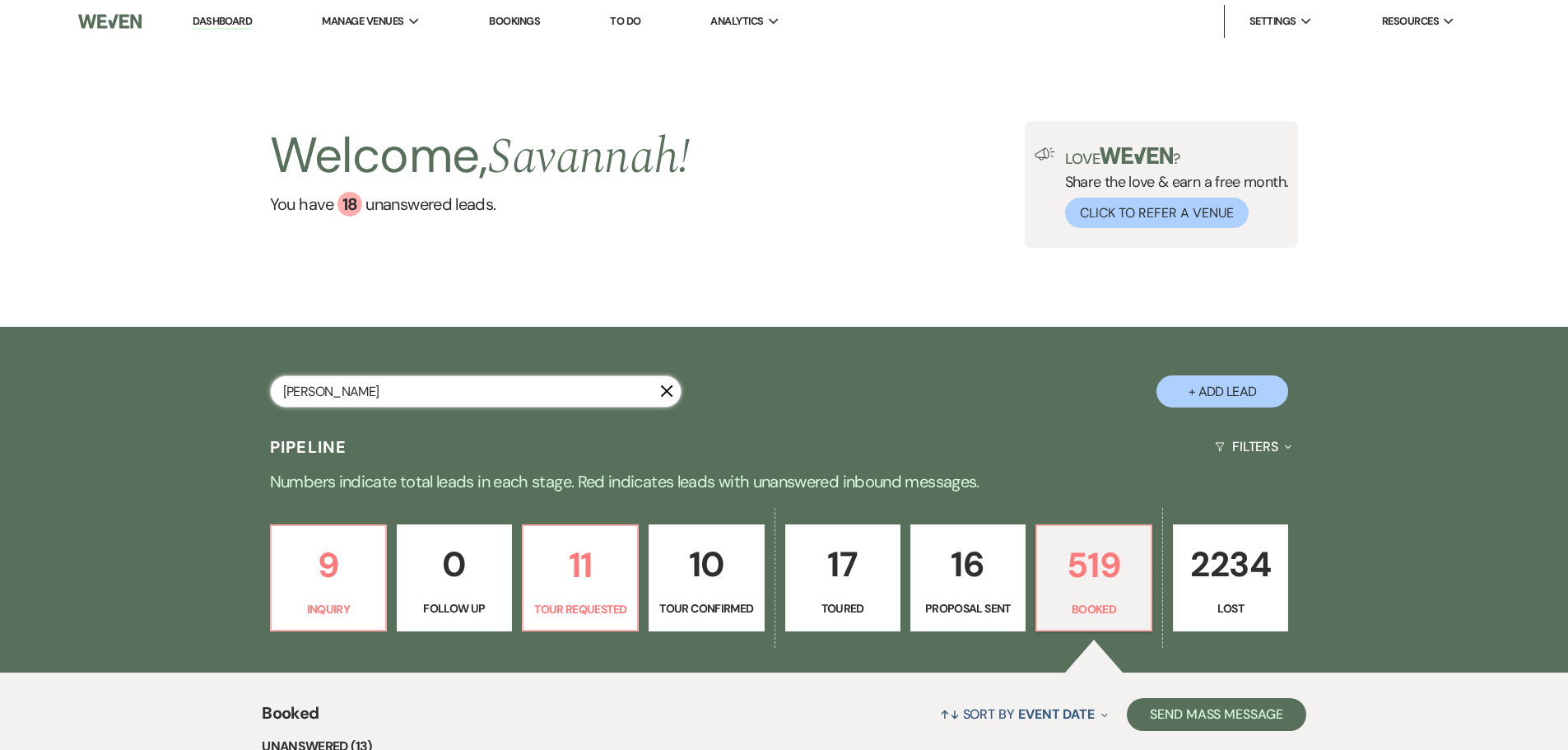
select select "4"
select select "8"
select select "5"
select select "8"
select select "6"
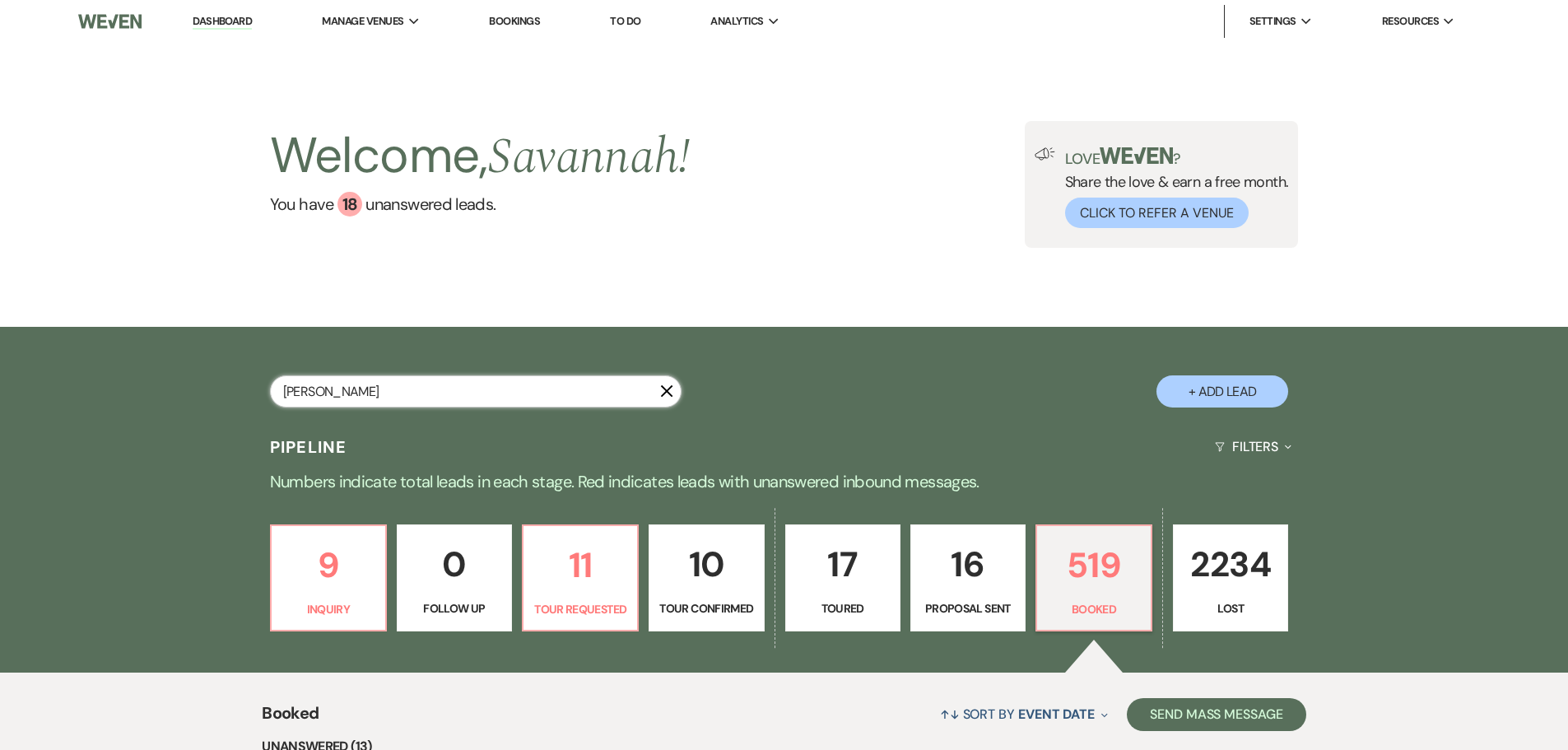
select select "8"
select select "5"
select select "8"
select select "5"
select select "8"
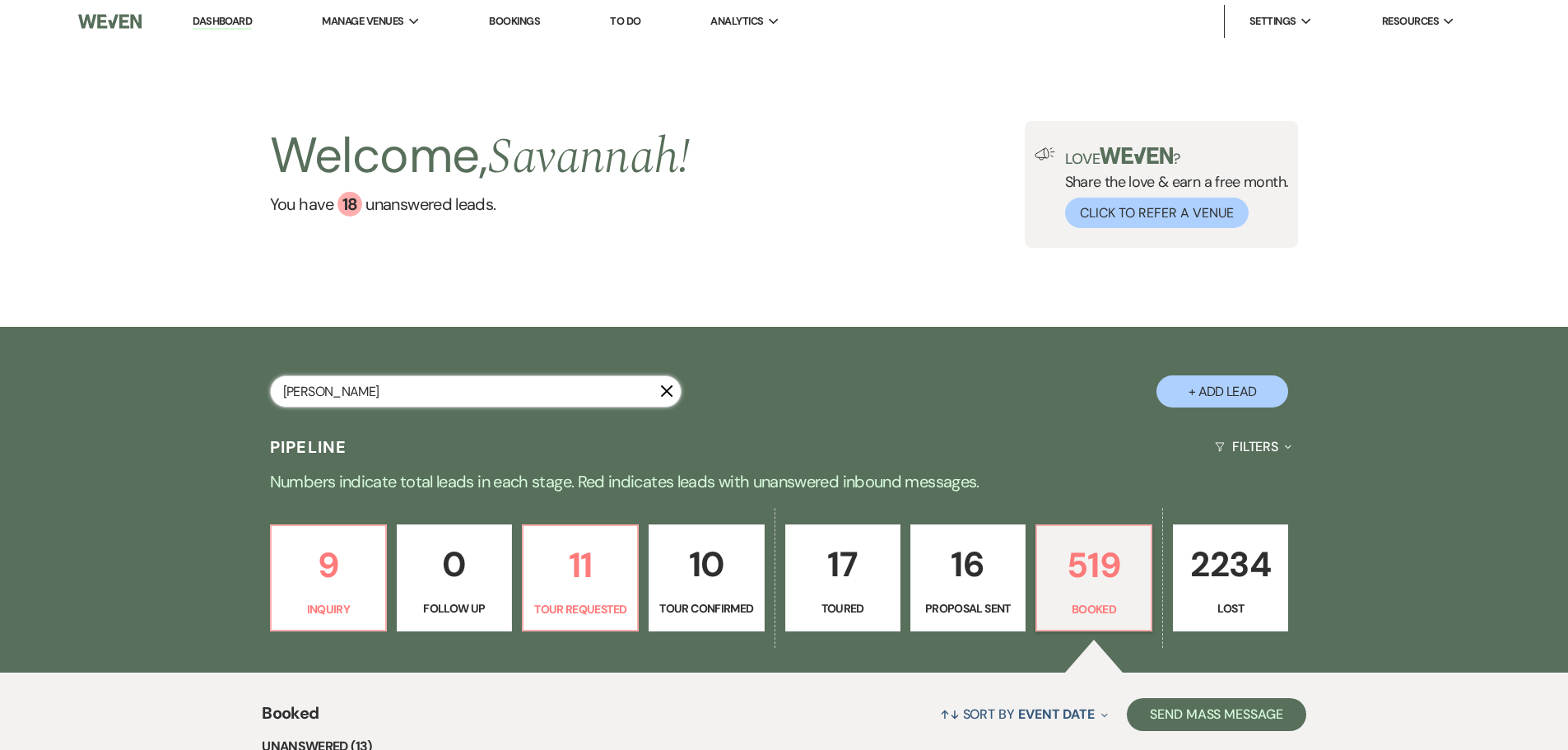
select select "5"
select select "8"
select select "5"
select select "8"
select select "5"
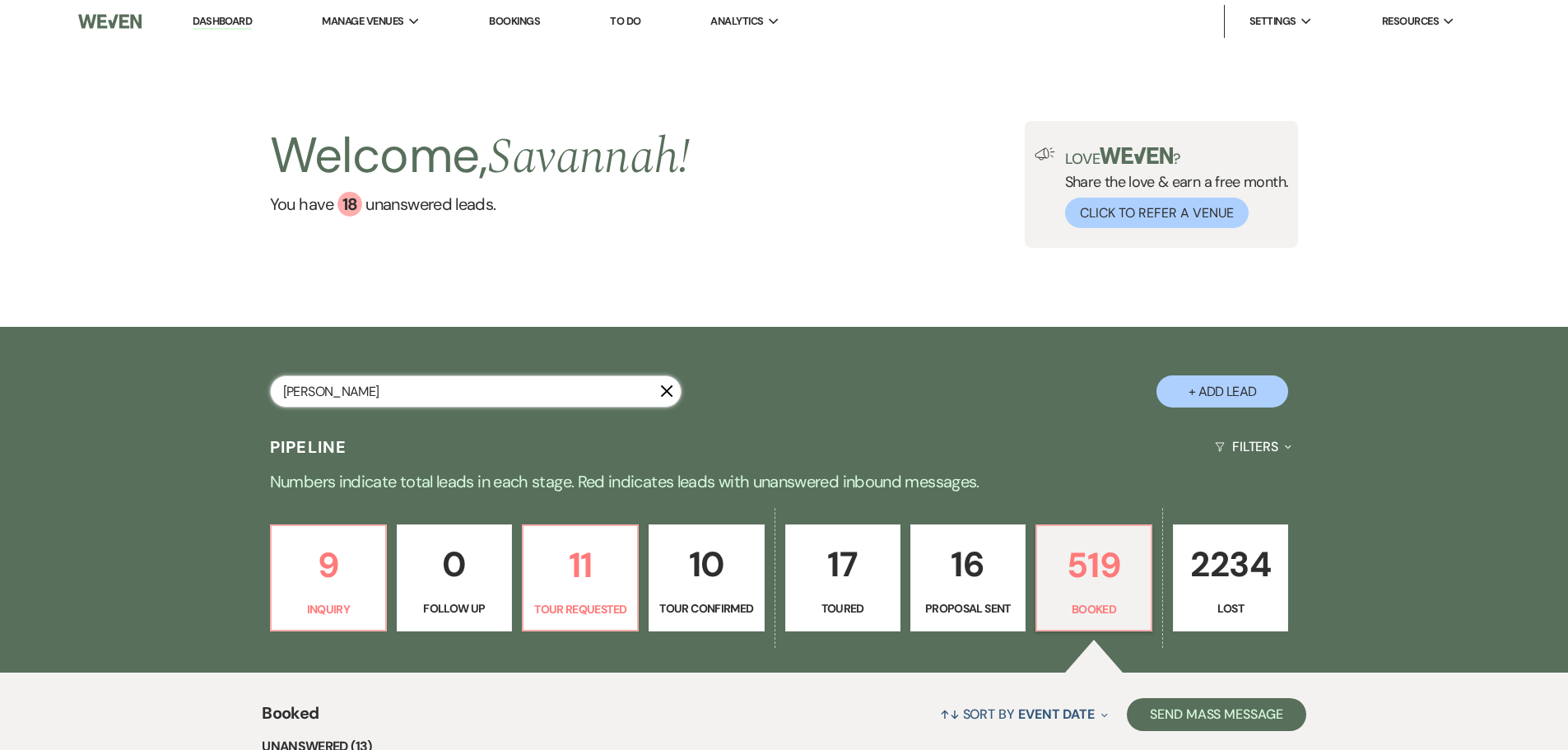
select select "8"
select select "5"
select select "8"
select select "5"
select select "8"
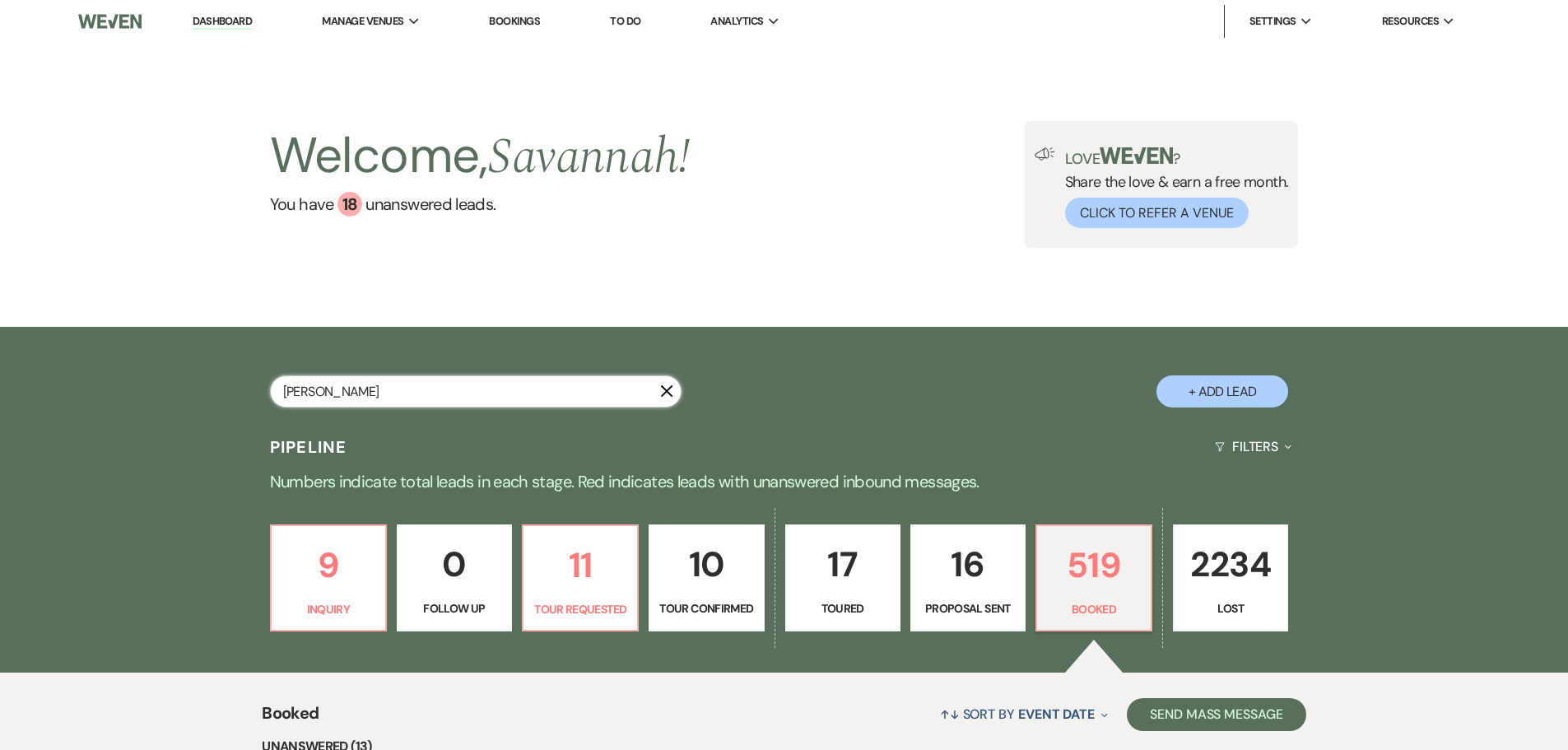
select select "5"
select select "8"
select select "1"
select select "8"
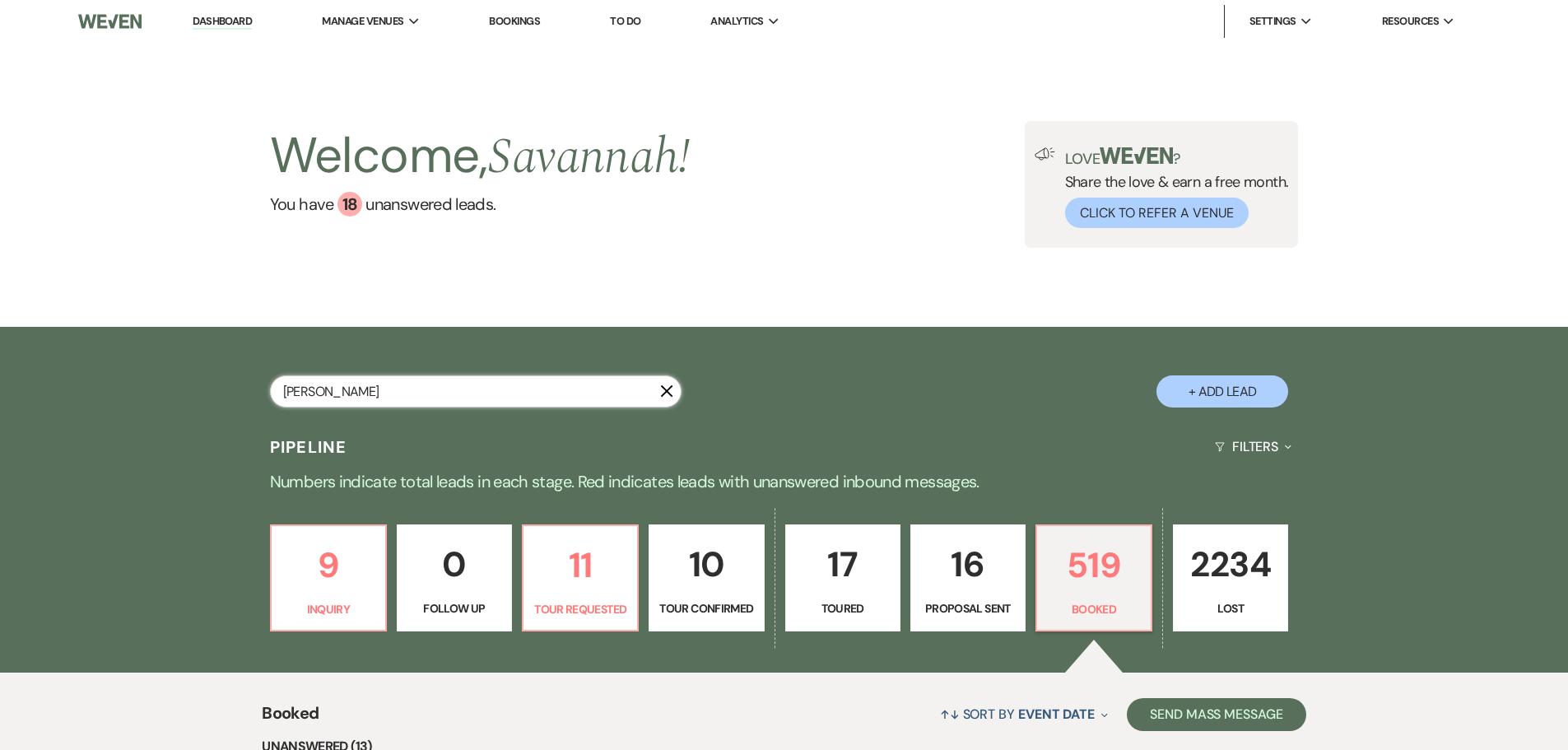
select select "1"
select select "8"
select select "1"
select select "8"
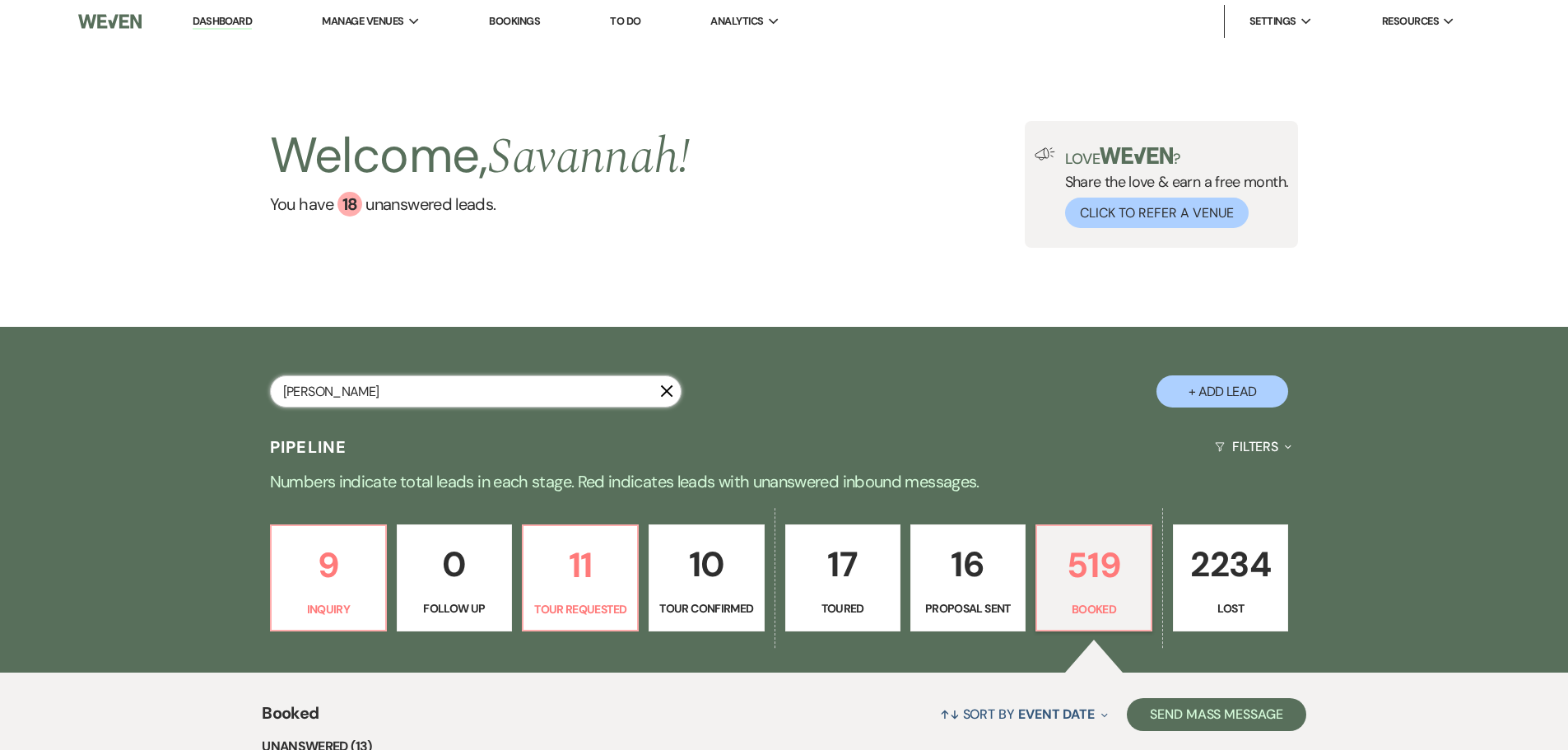
select select "5"
select select "8"
select select "1"
select select "8"
select select "5"
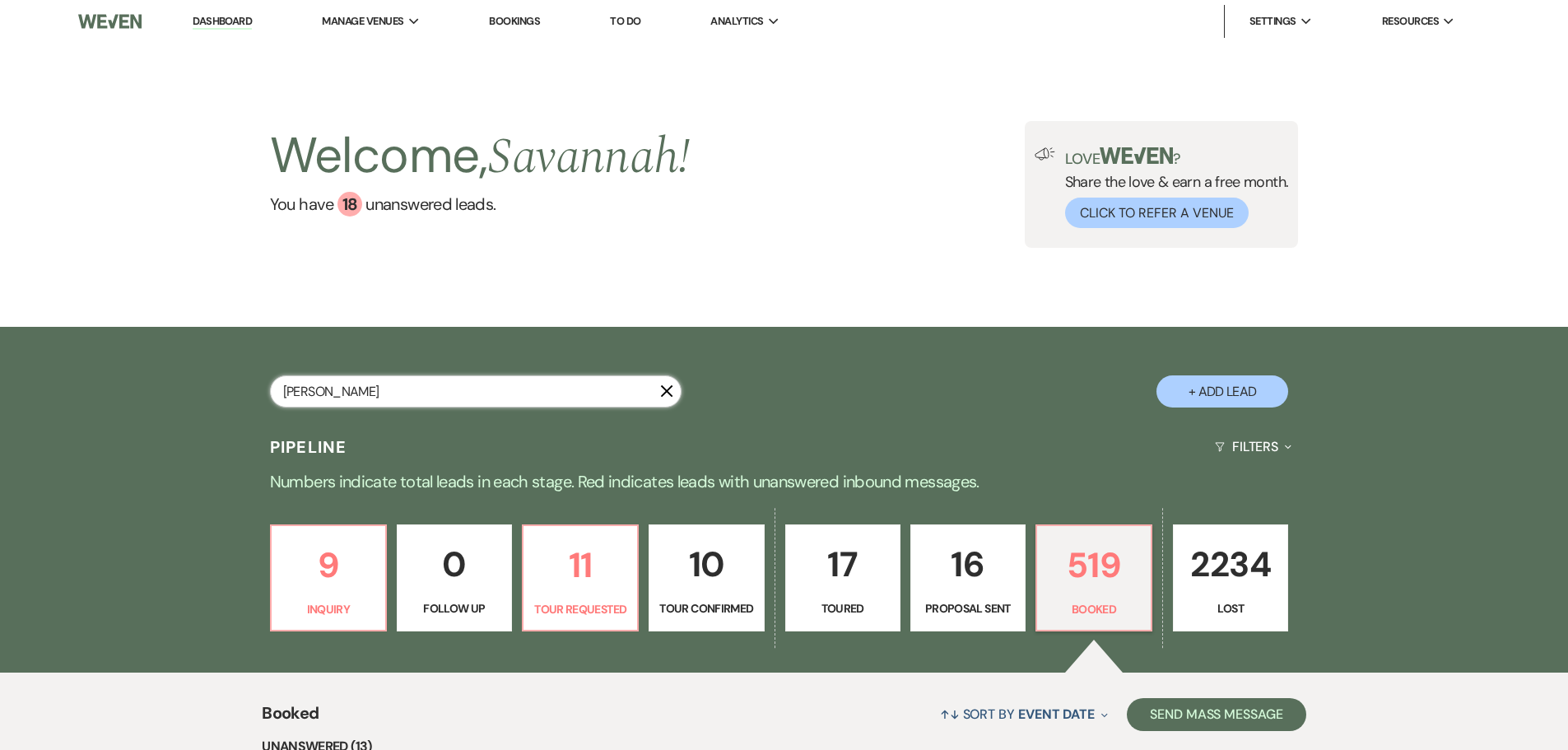
select select "8"
select select "1"
select select "8"
select select "1"
select select "8"
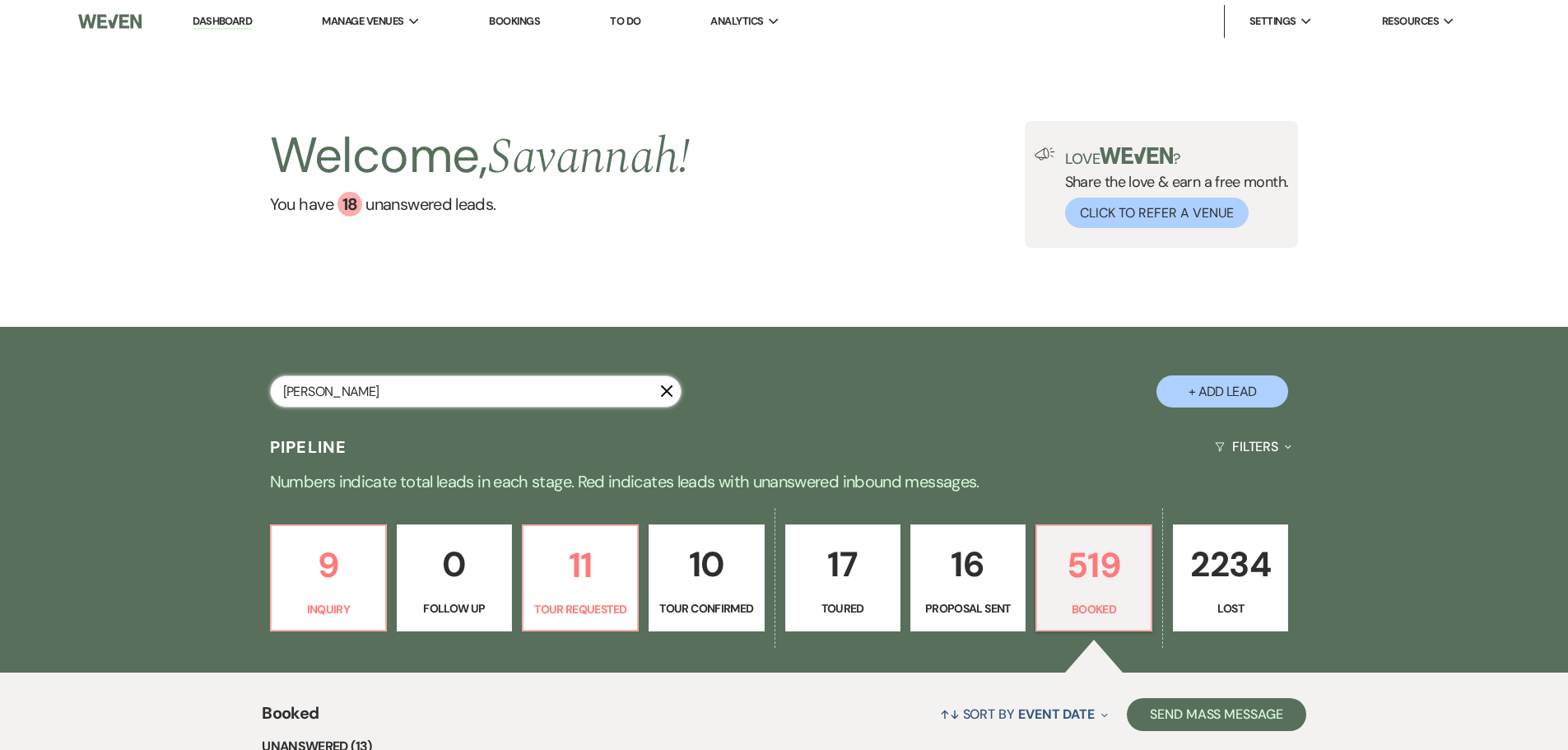
select select "5"
select select "8"
select select "1"
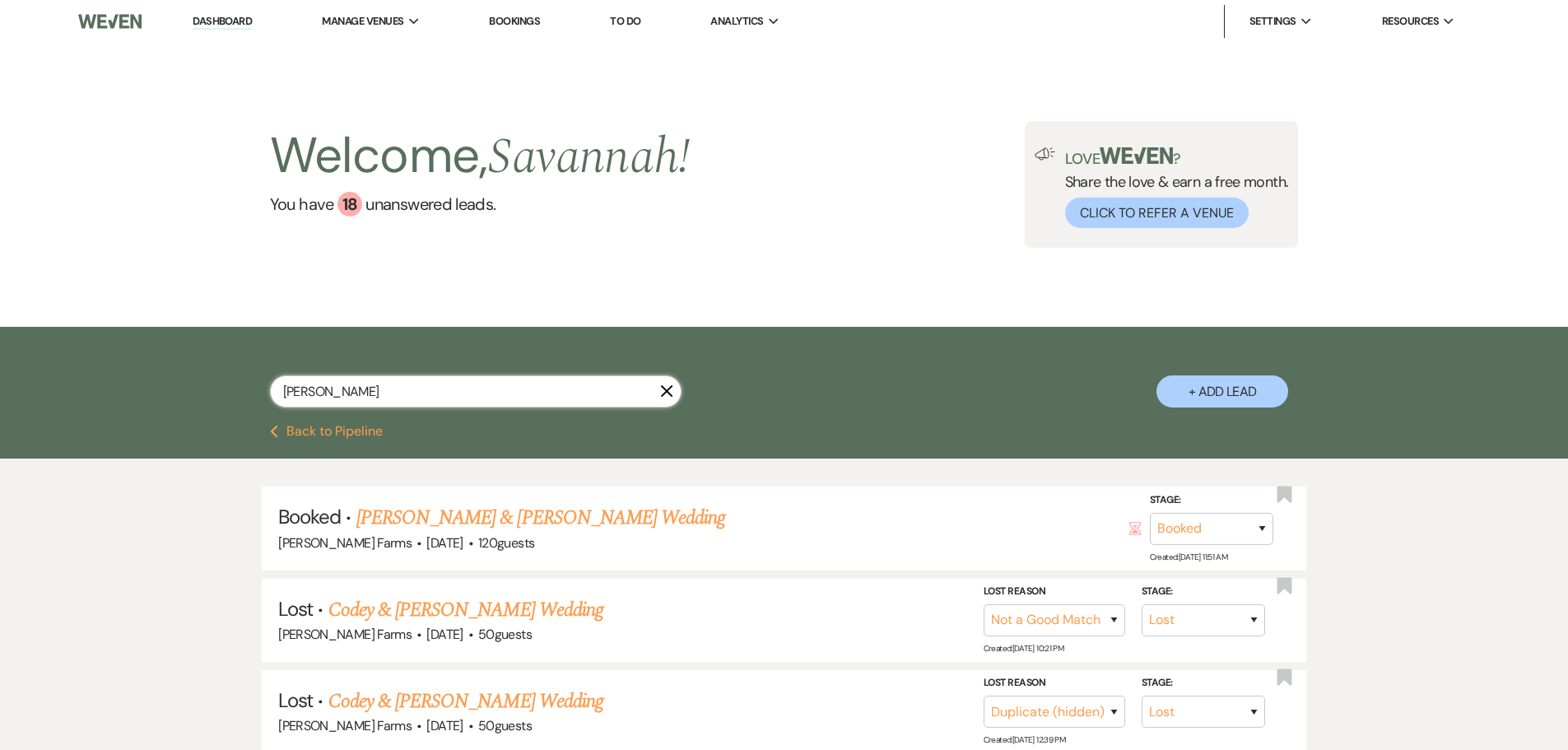
scroll to position [247, 0]
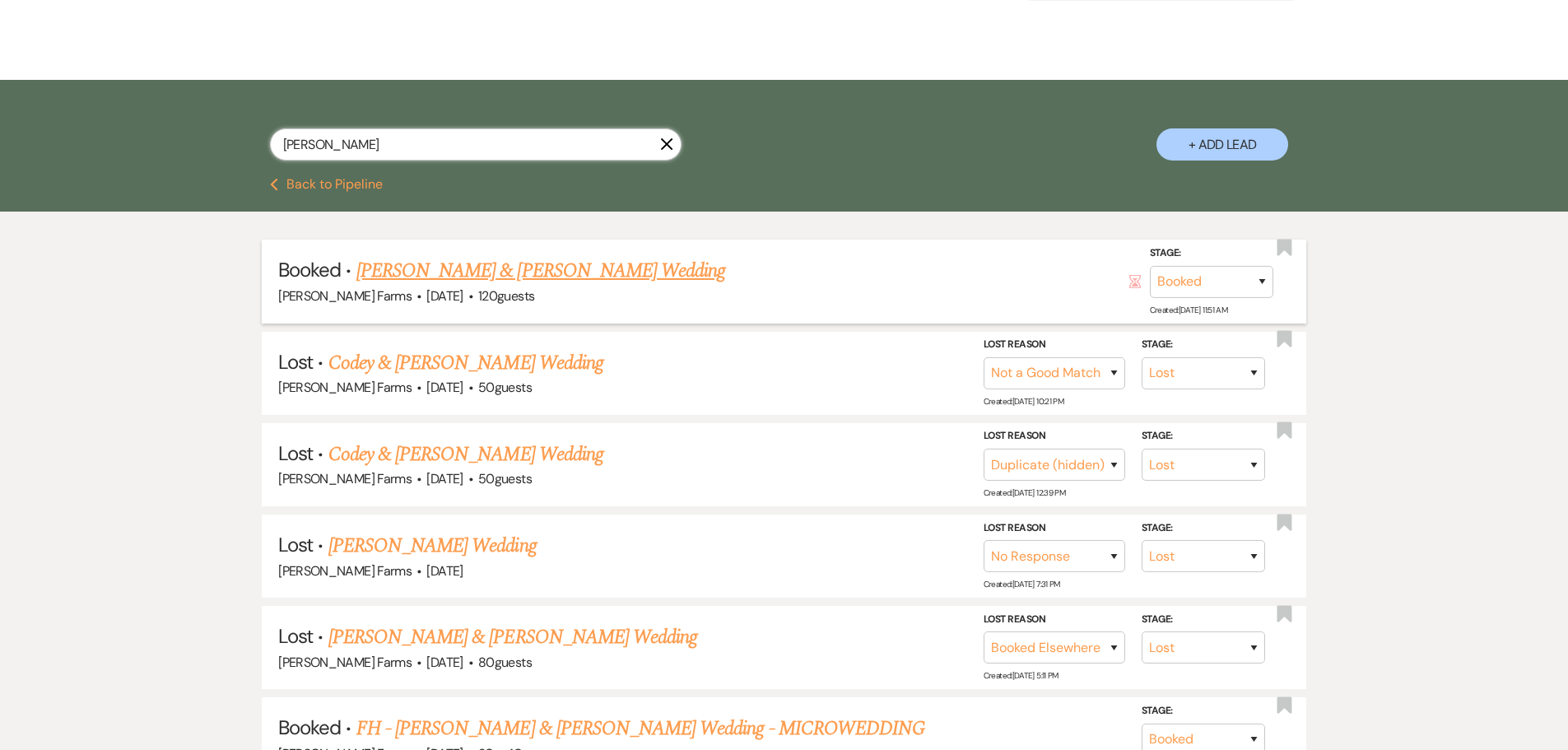
type input "megan baker"
click at [675, 275] on link "Megan Baker & Charlie Cunningham's Wedding" at bounding box center [540, 271] width 369 height 30
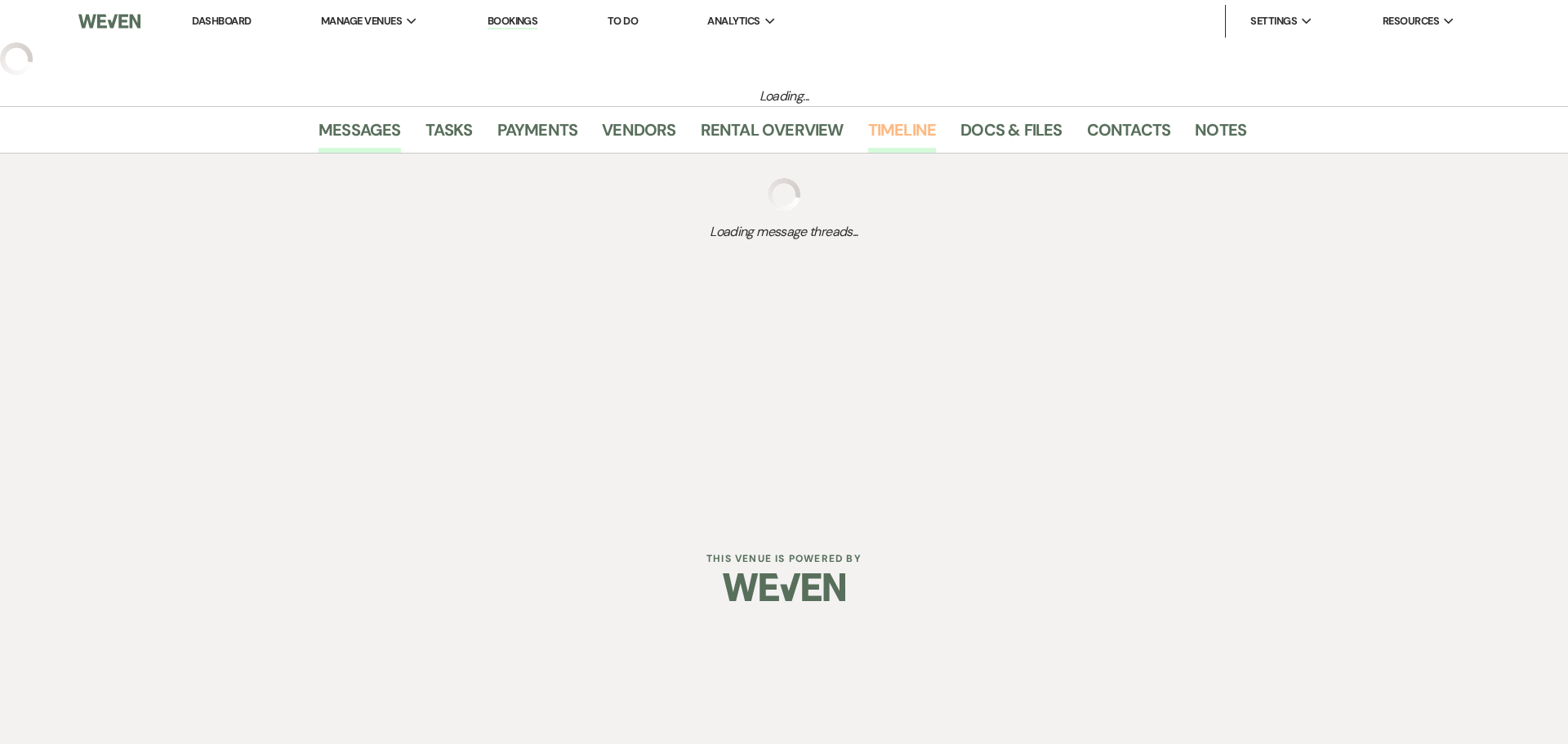
select select "5"
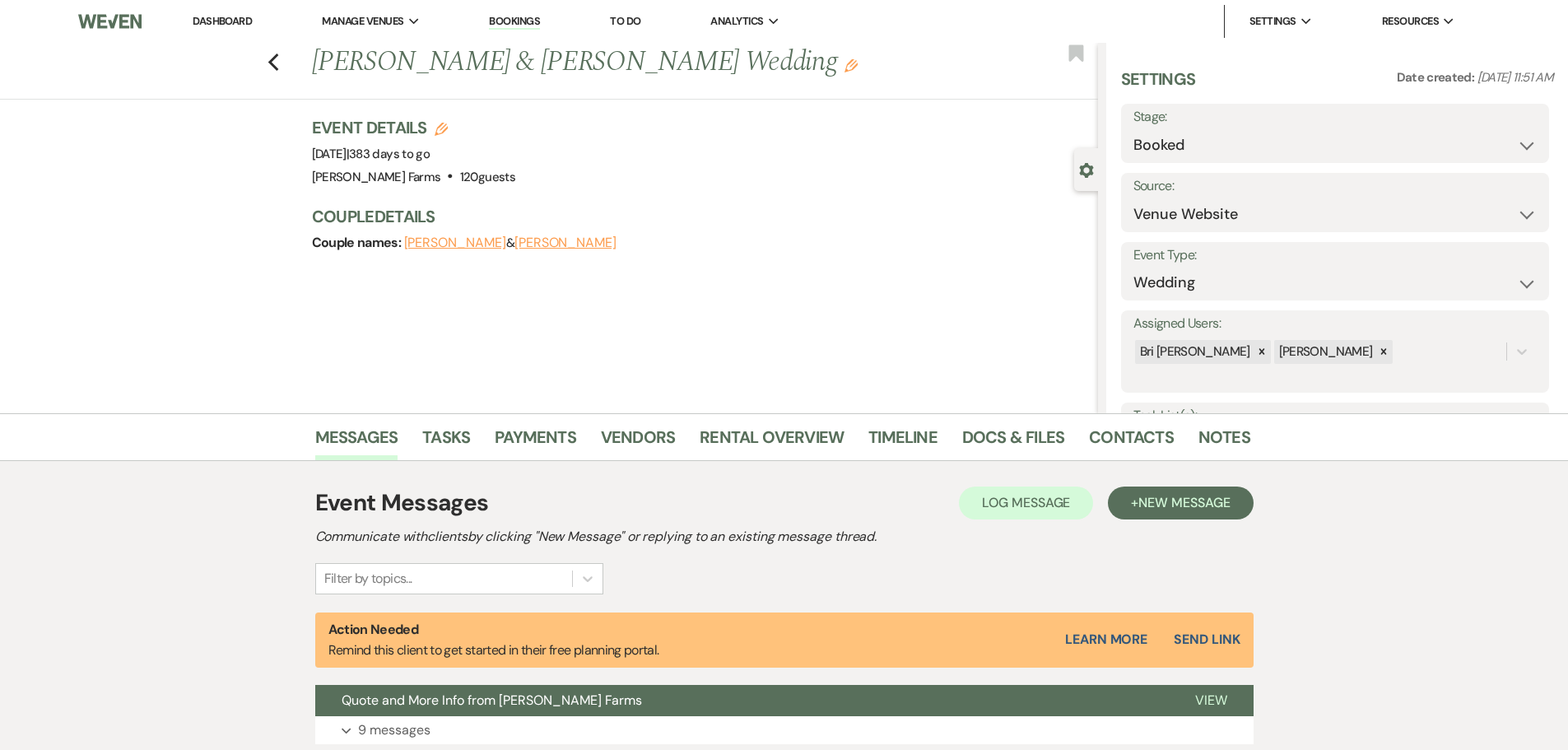
click at [845, 68] on icon "Edit" at bounding box center [851, 65] width 13 height 13
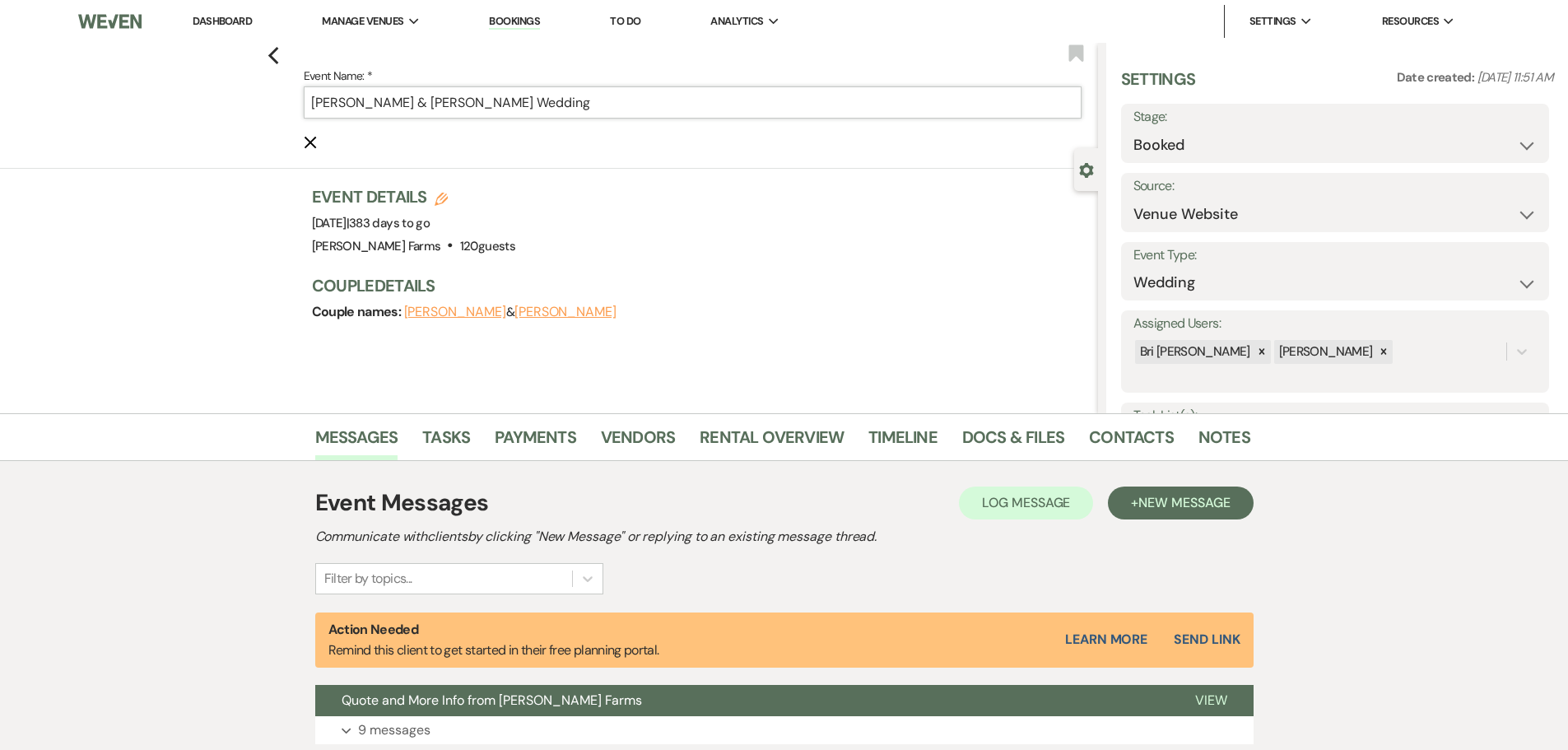
click at [316, 109] on input "Megan Baker & Charlie Cunningham's Wedding" at bounding box center [692, 103] width 778 height 33
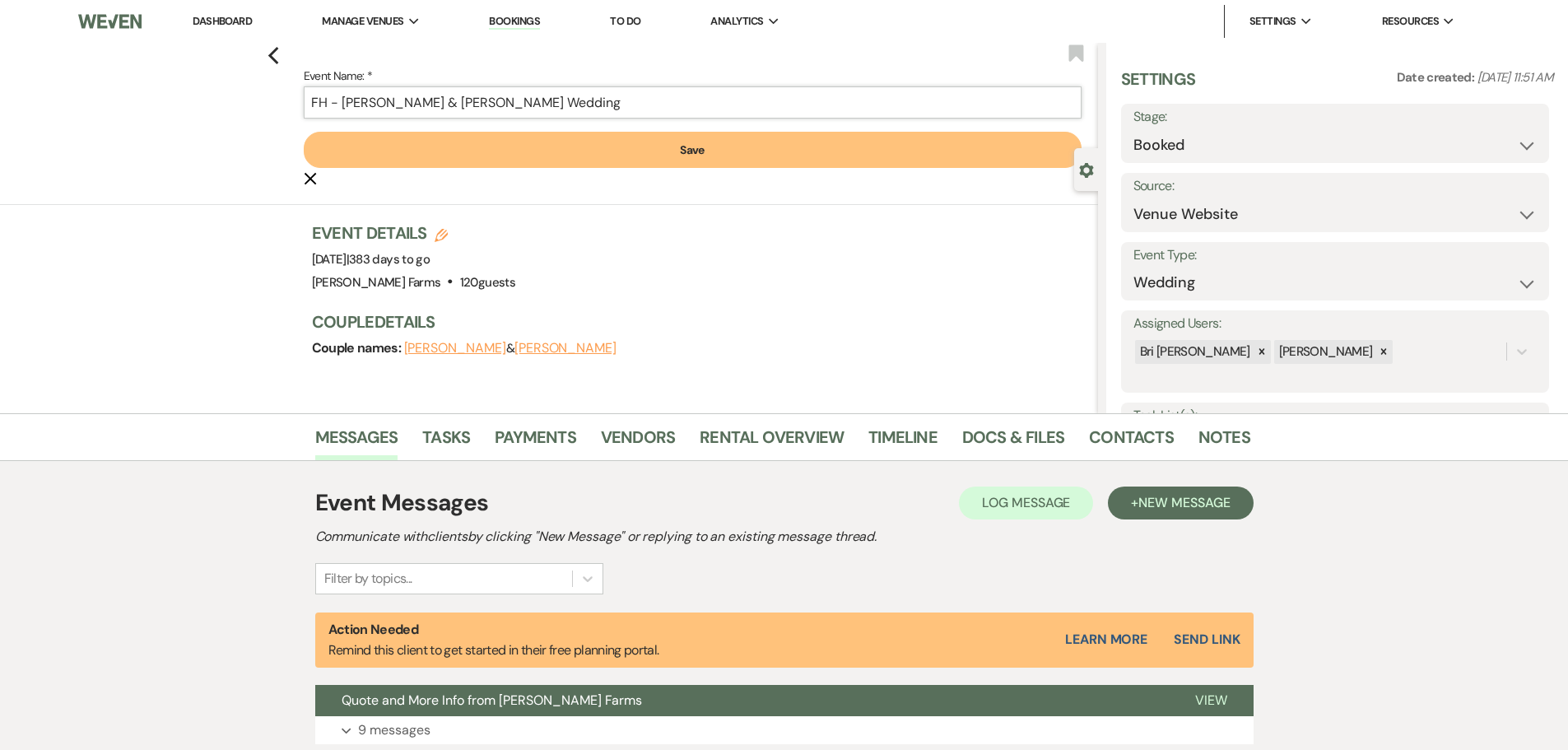
type input "FH - Megan Baker & Charlie Cunningham's Wedding"
click at [504, 152] on button "Save" at bounding box center [692, 150] width 778 height 36
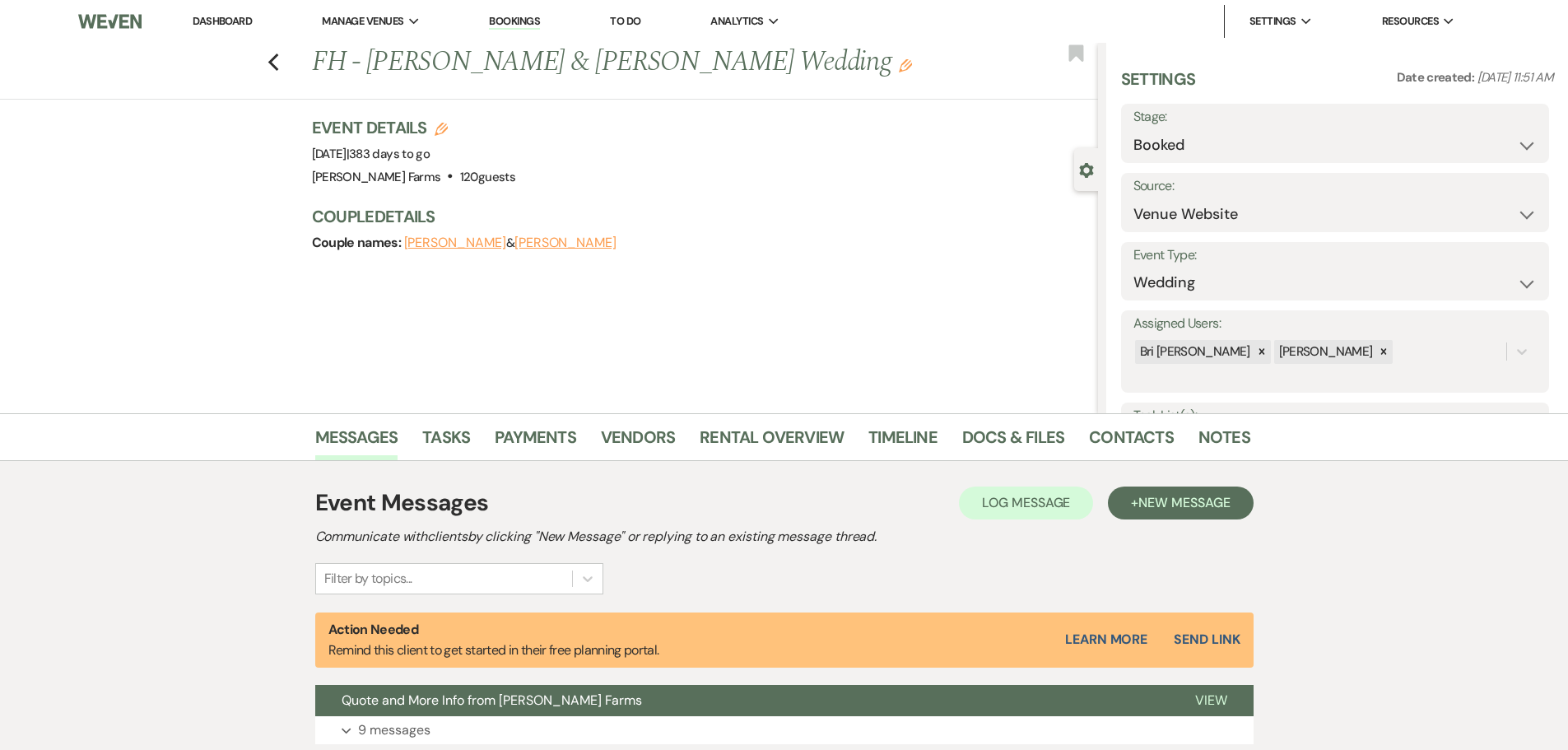
click at [286, 67] on div "Previous FH - Megan Baker & Charlie Cunningham's Wedding Edit Bookmark" at bounding box center [544, 71] width 1107 height 57
click at [276, 63] on use "button" at bounding box center [273, 62] width 11 height 18
select select "8"
select select "10"
select select "8"
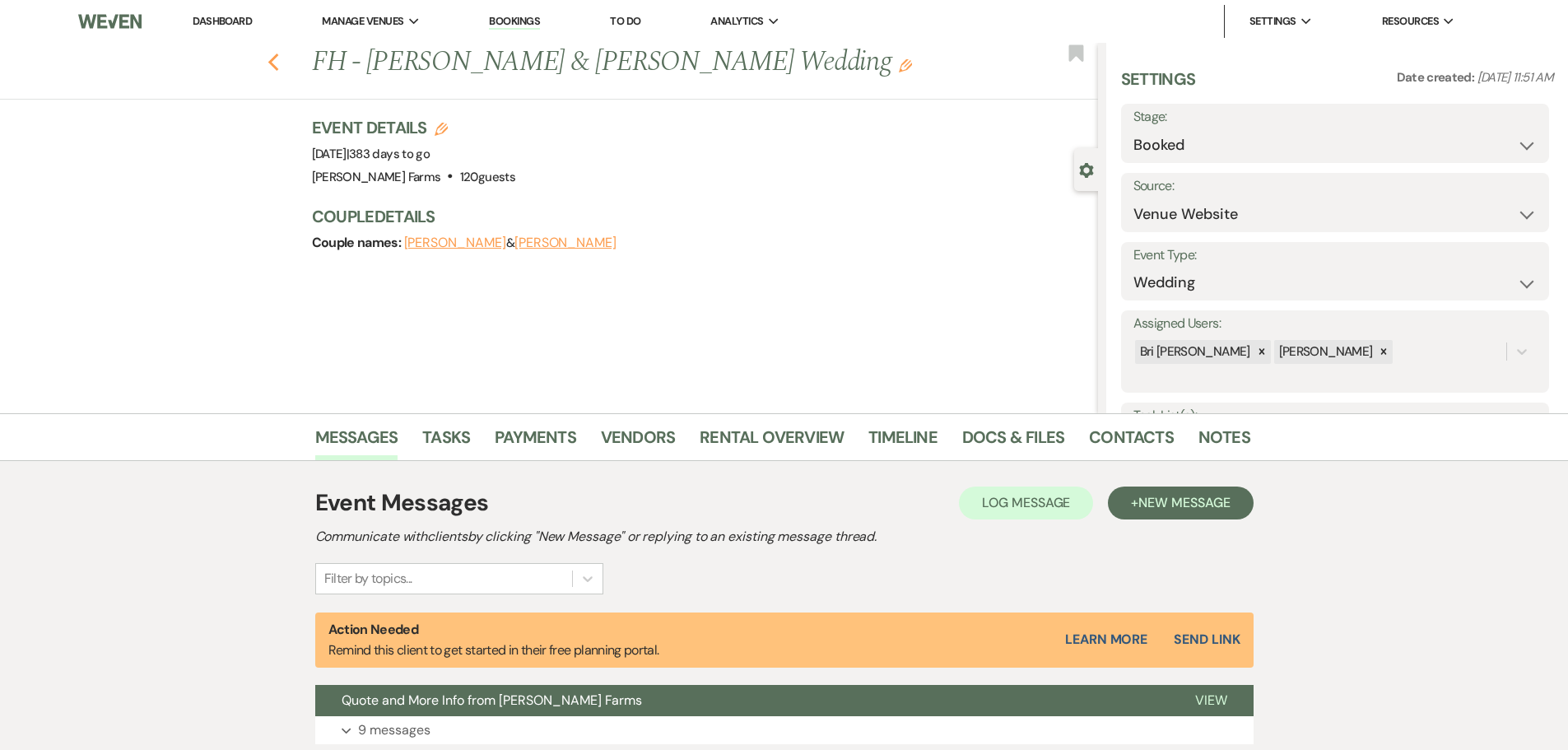
select select "4"
select select "8"
select select "5"
select select "8"
select select "6"
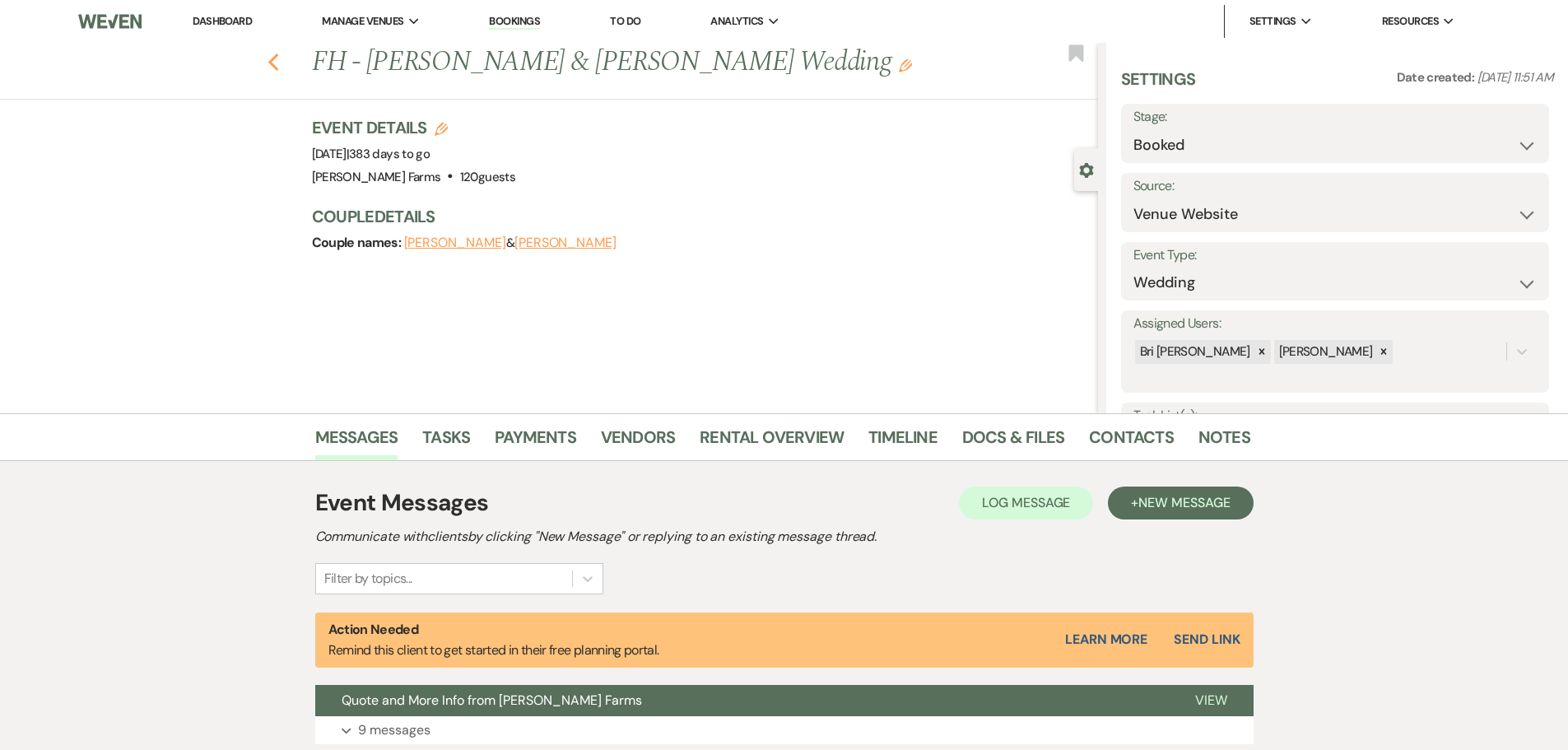
select select "8"
select select "5"
select select "8"
select select "5"
select select "8"
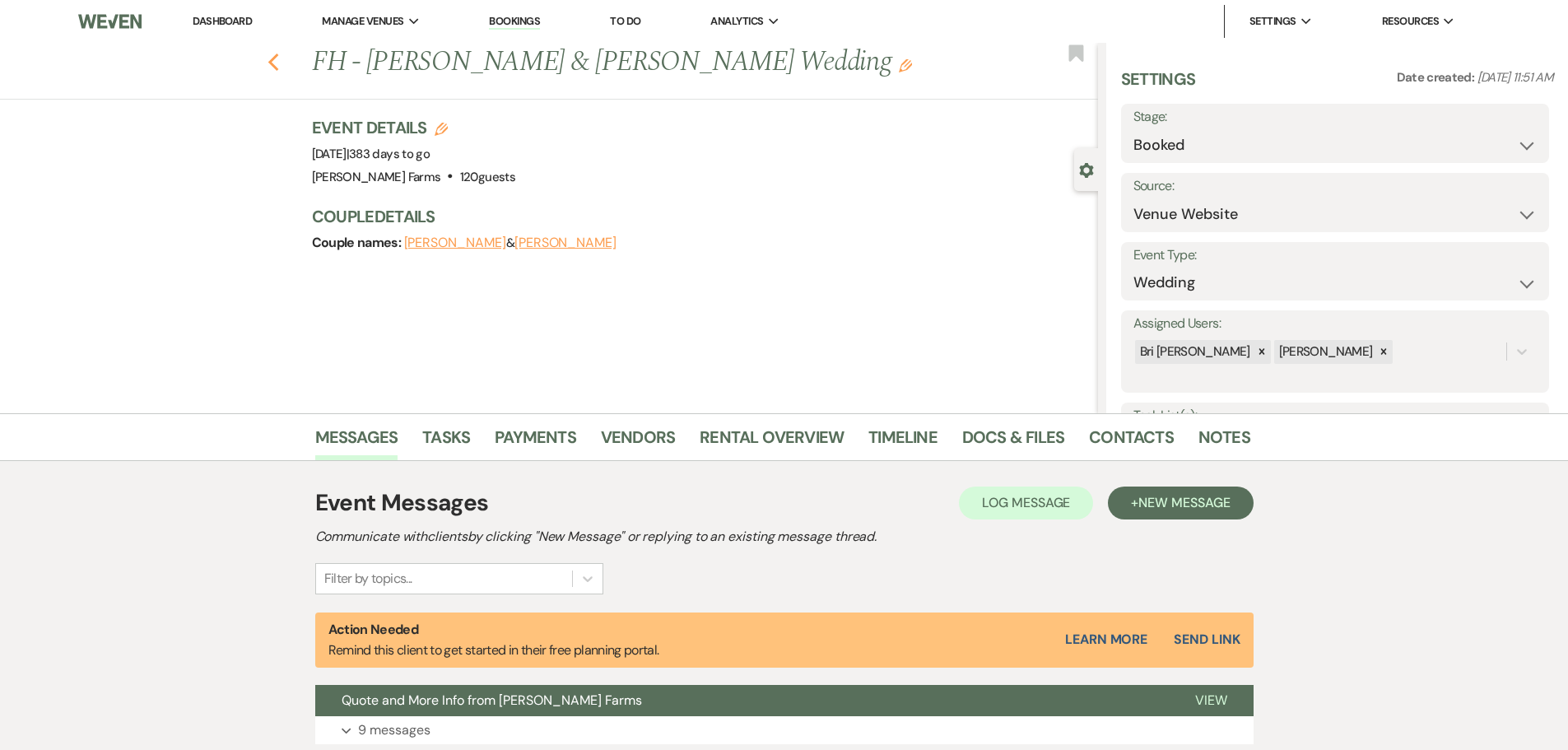
select select "5"
select select "8"
select select "5"
select select "8"
select select "5"
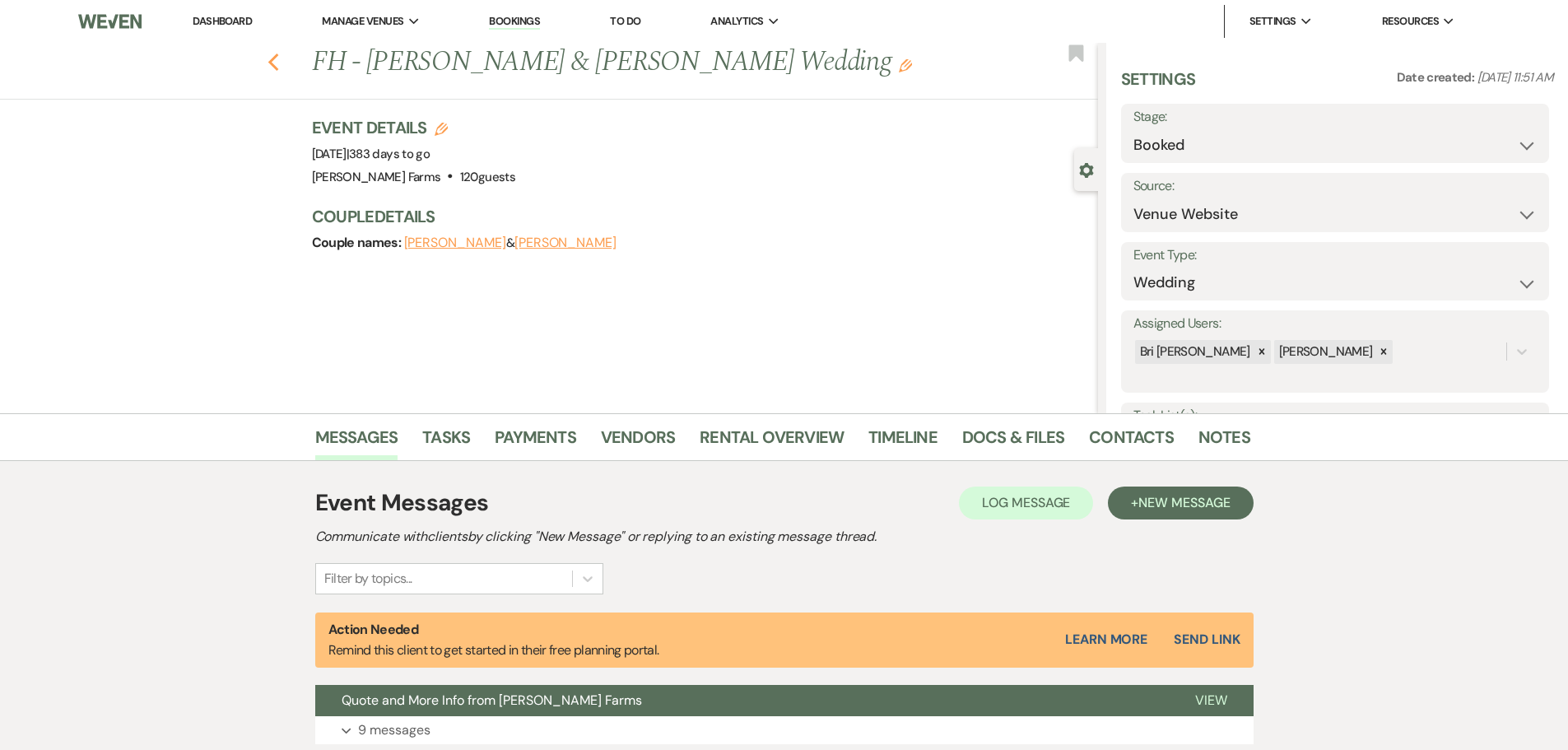
select select "8"
select select "5"
select select "8"
select select "5"
select select "8"
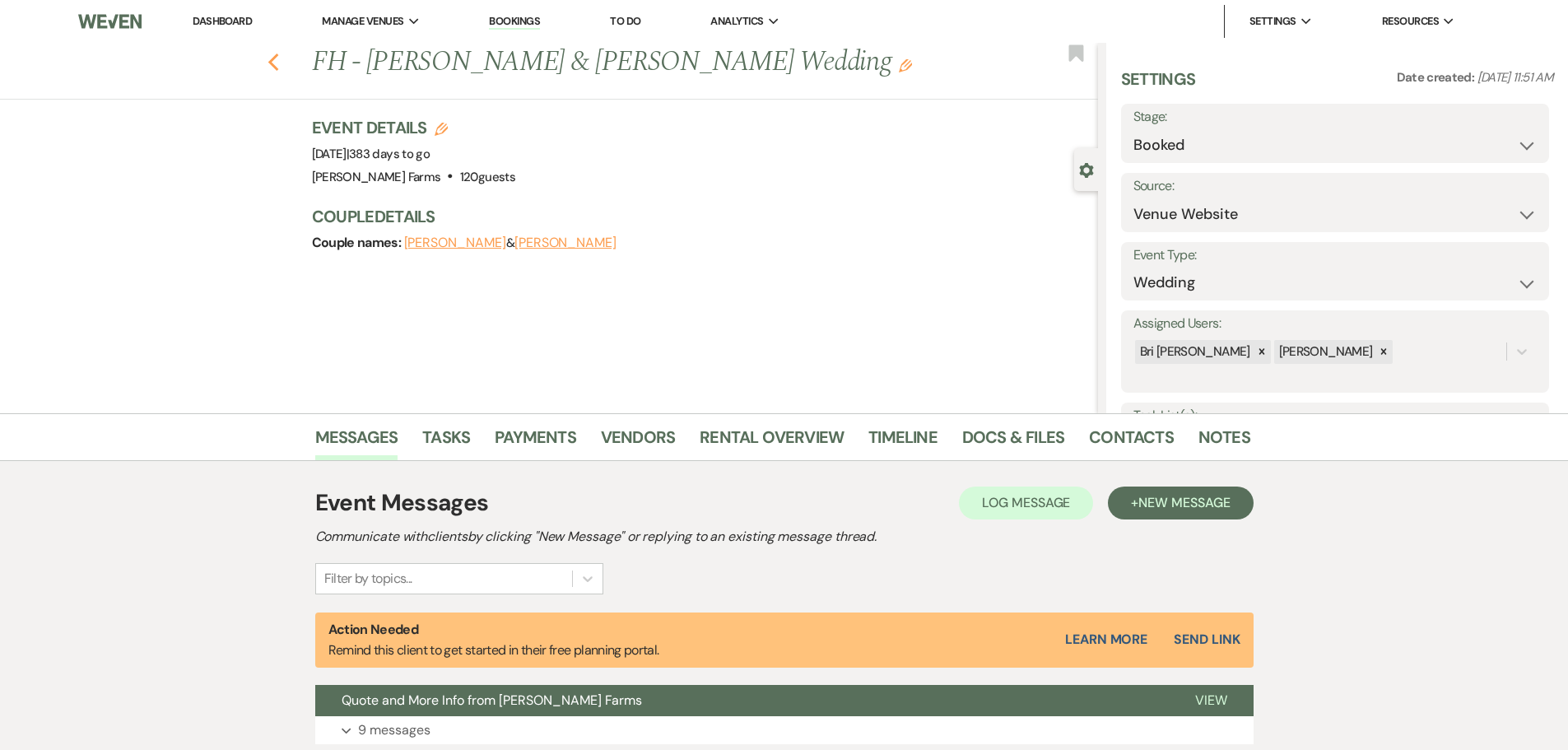
select select "5"
select select "8"
select select "1"
select select "8"
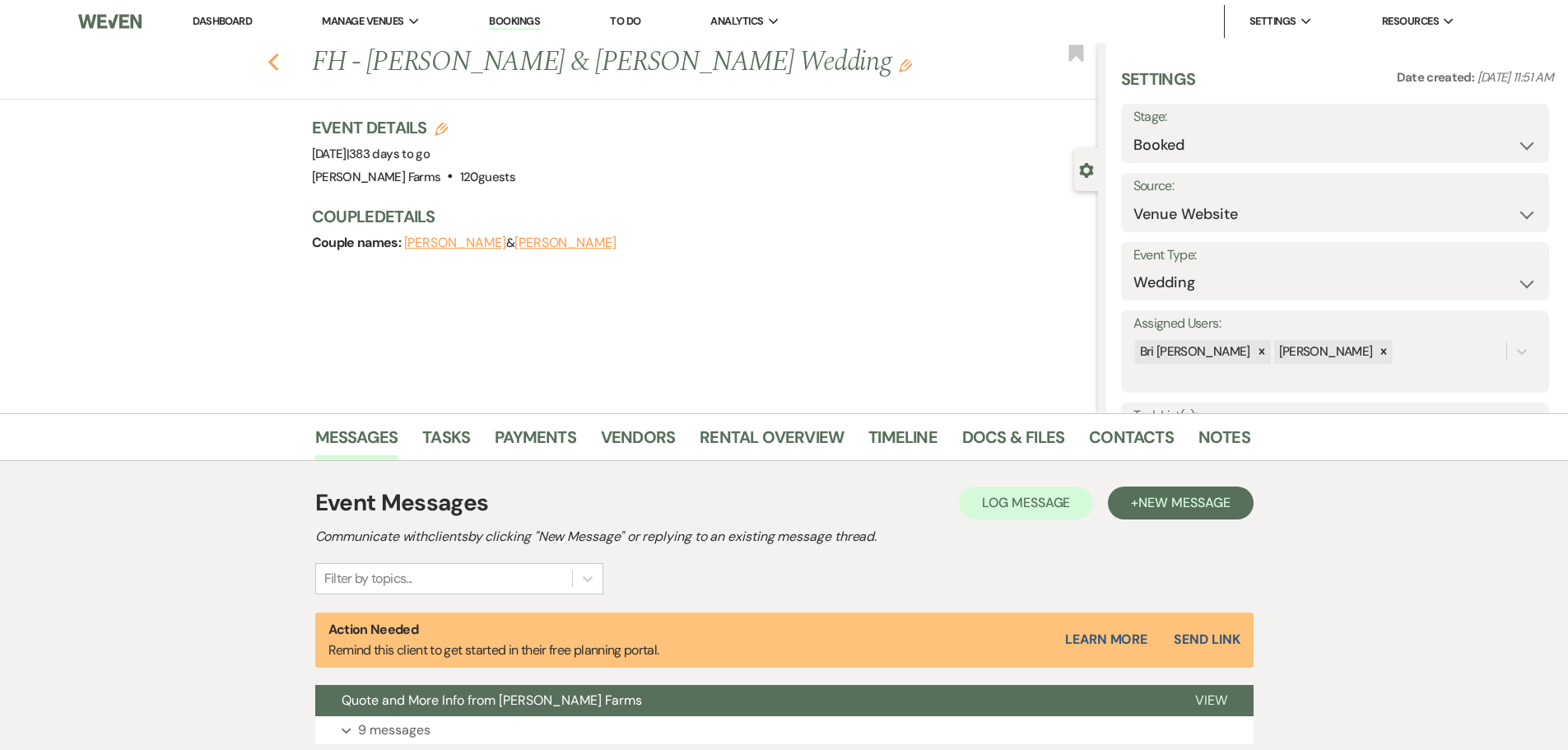
select select "1"
select select "8"
select select "1"
select select "8"
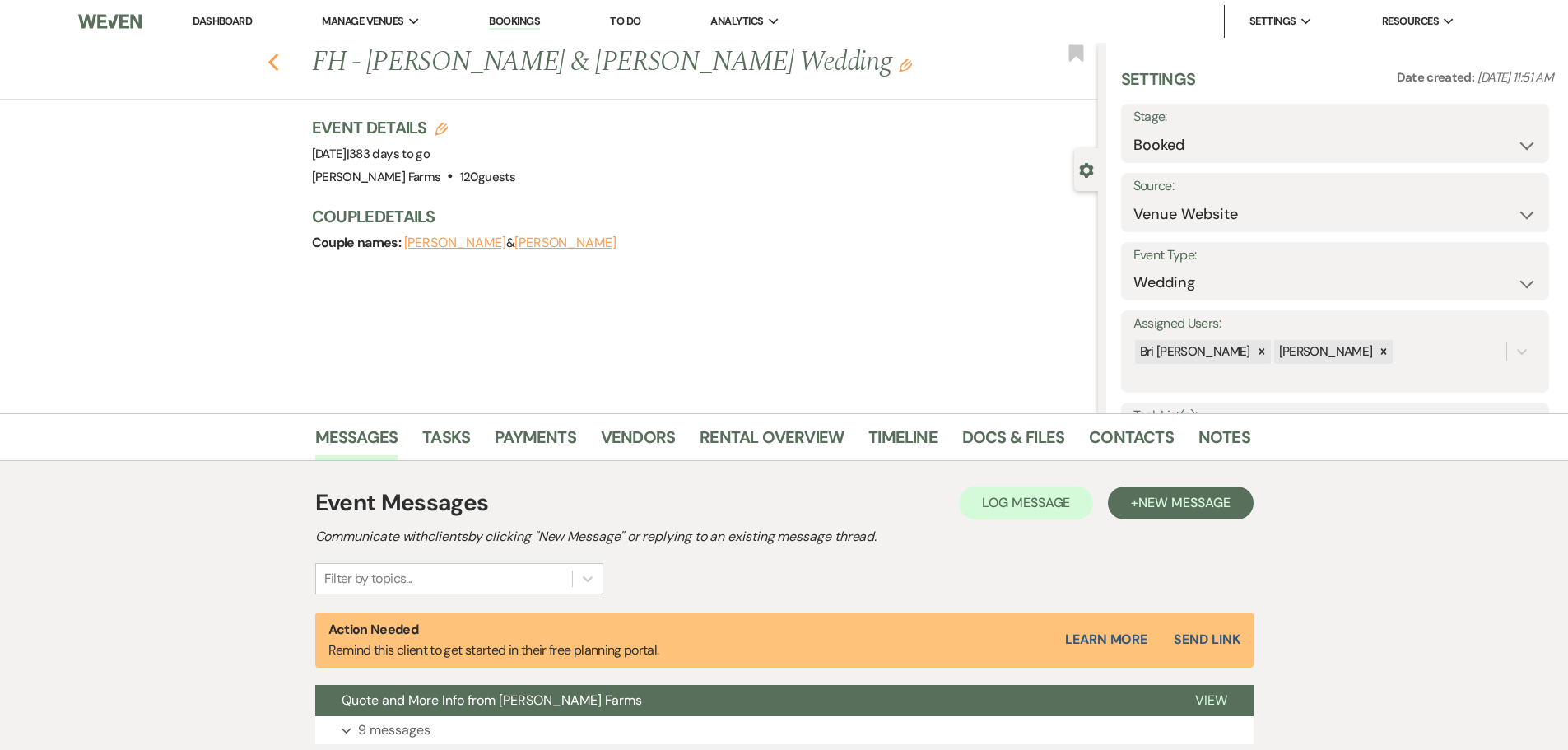
select select "5"
select select "8"
select select "1"
select select "8"
select select "5"
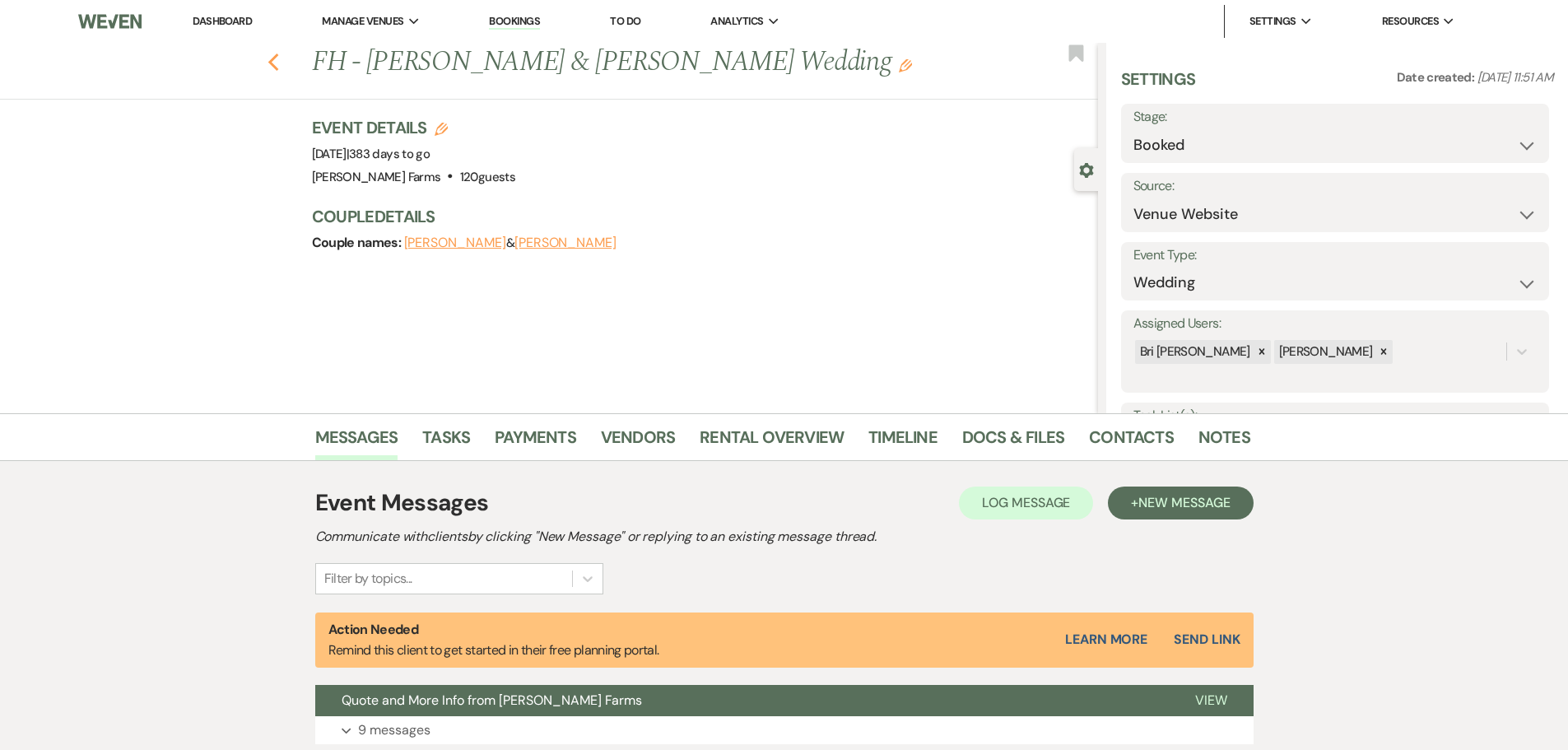
select select "8"
select select "1"
select select "8"
select select "1"
select select "8"
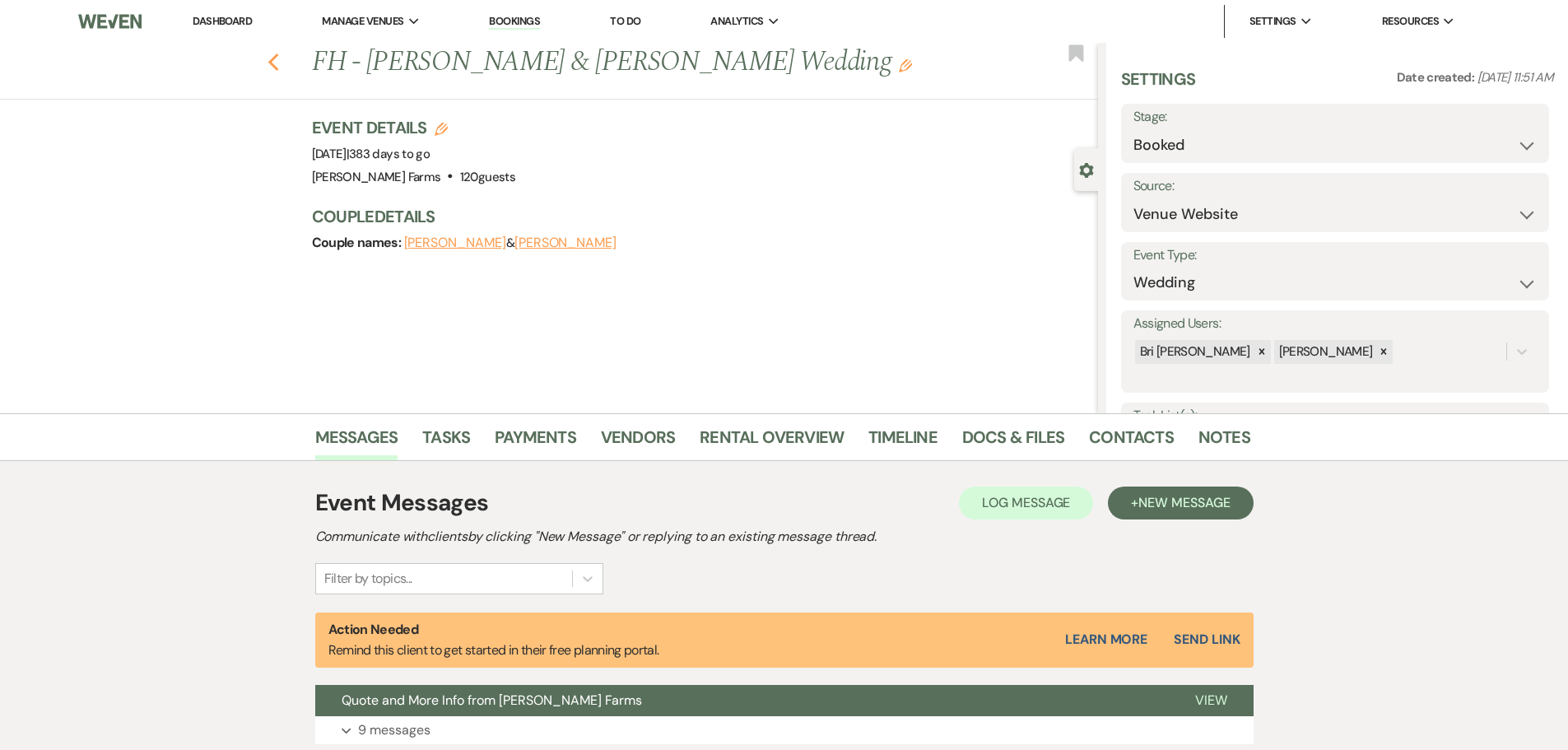
select select "5"
select select "8"
select select "1"
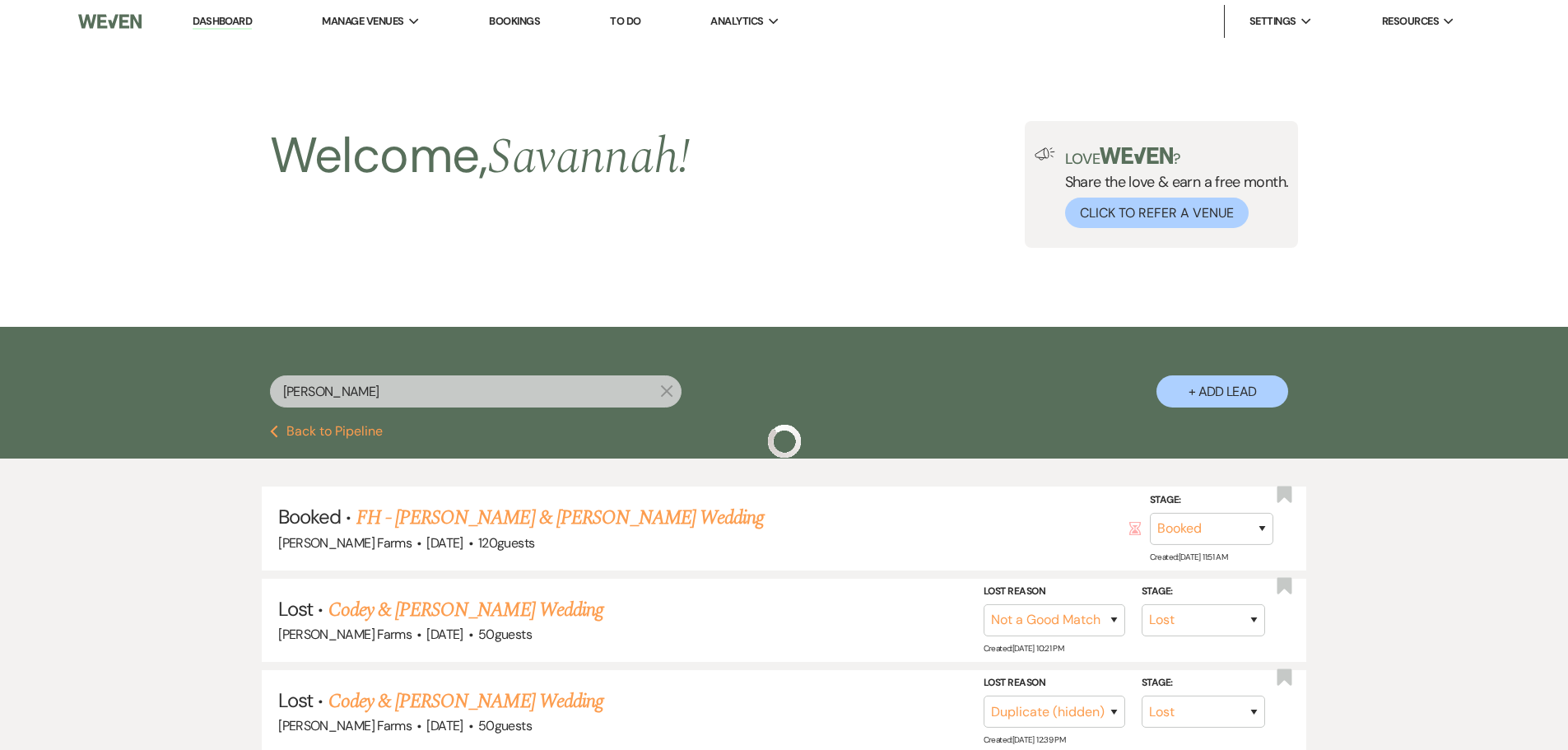
scroll to position [247, 0]
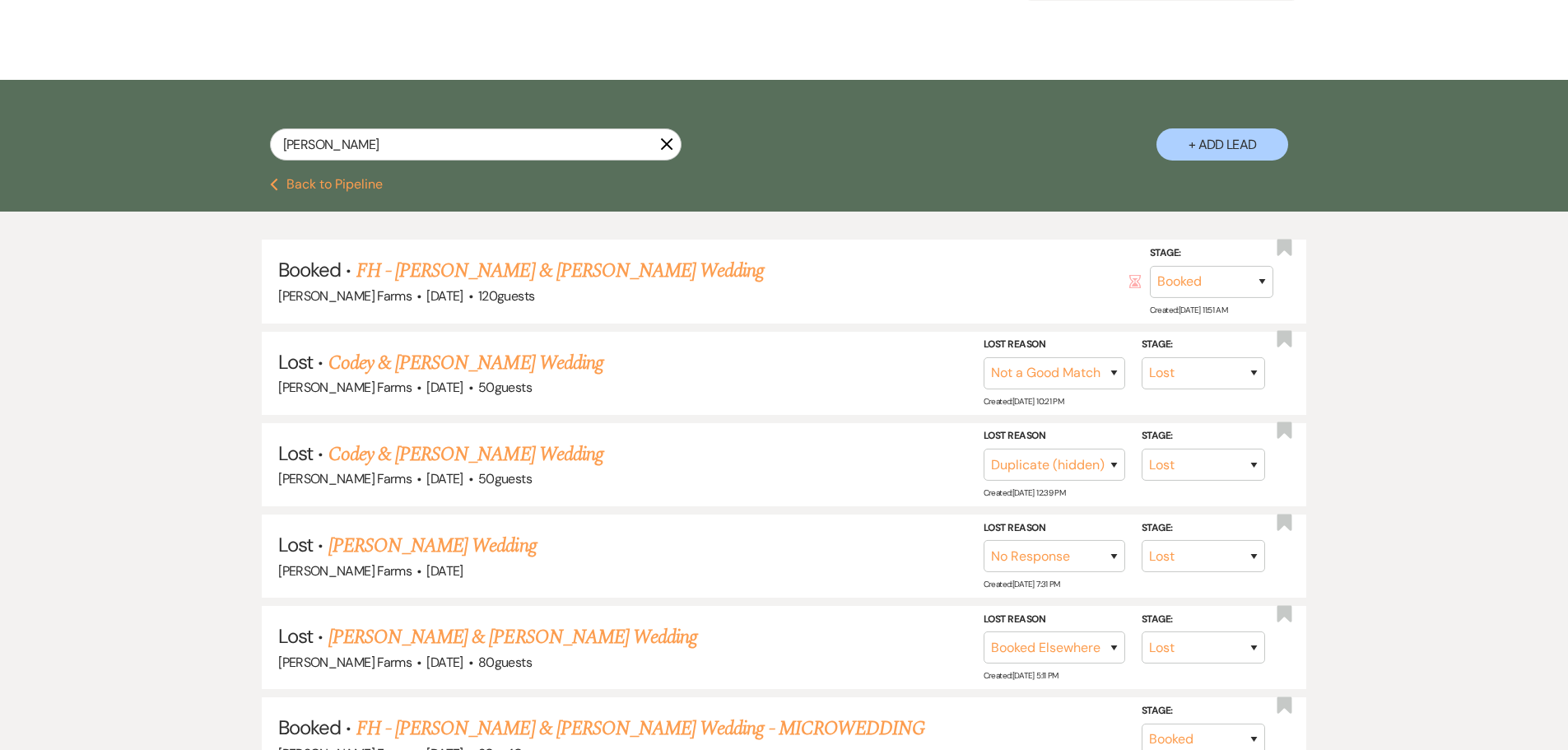
drag, startPoint x: 472, startPoint y: 163, endPoint x: 470, endPoint y: 151, distance: 12.2
click at [472, 163] on div "megan baker X" at bounding box center [475, 151] width 412 height 45
click at [466, 145] on input "megan baker" at bounding box center [475, 145] width 412 height 33
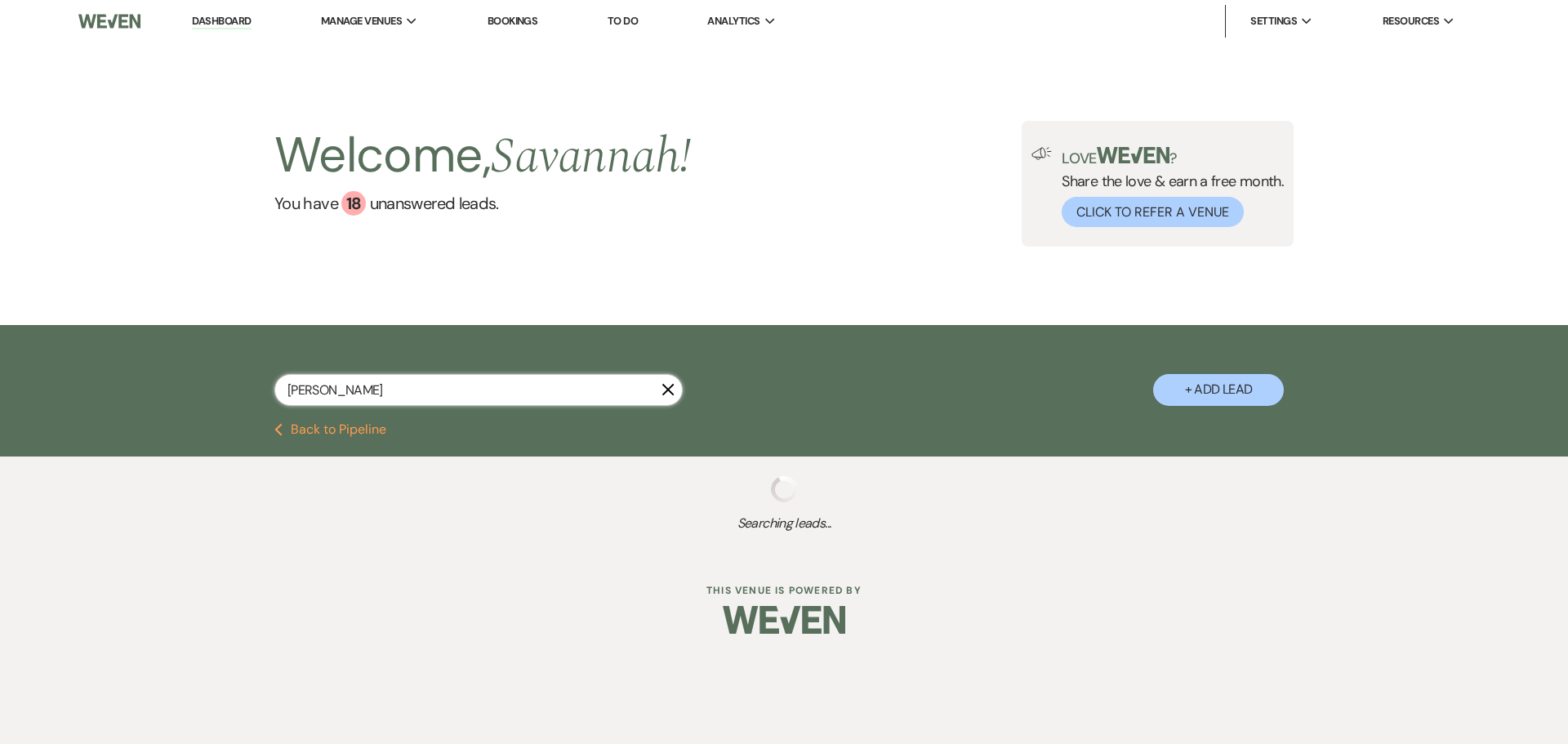
type input "morgan"
select select "4"
select select "8"
select select "10"
select select "8"
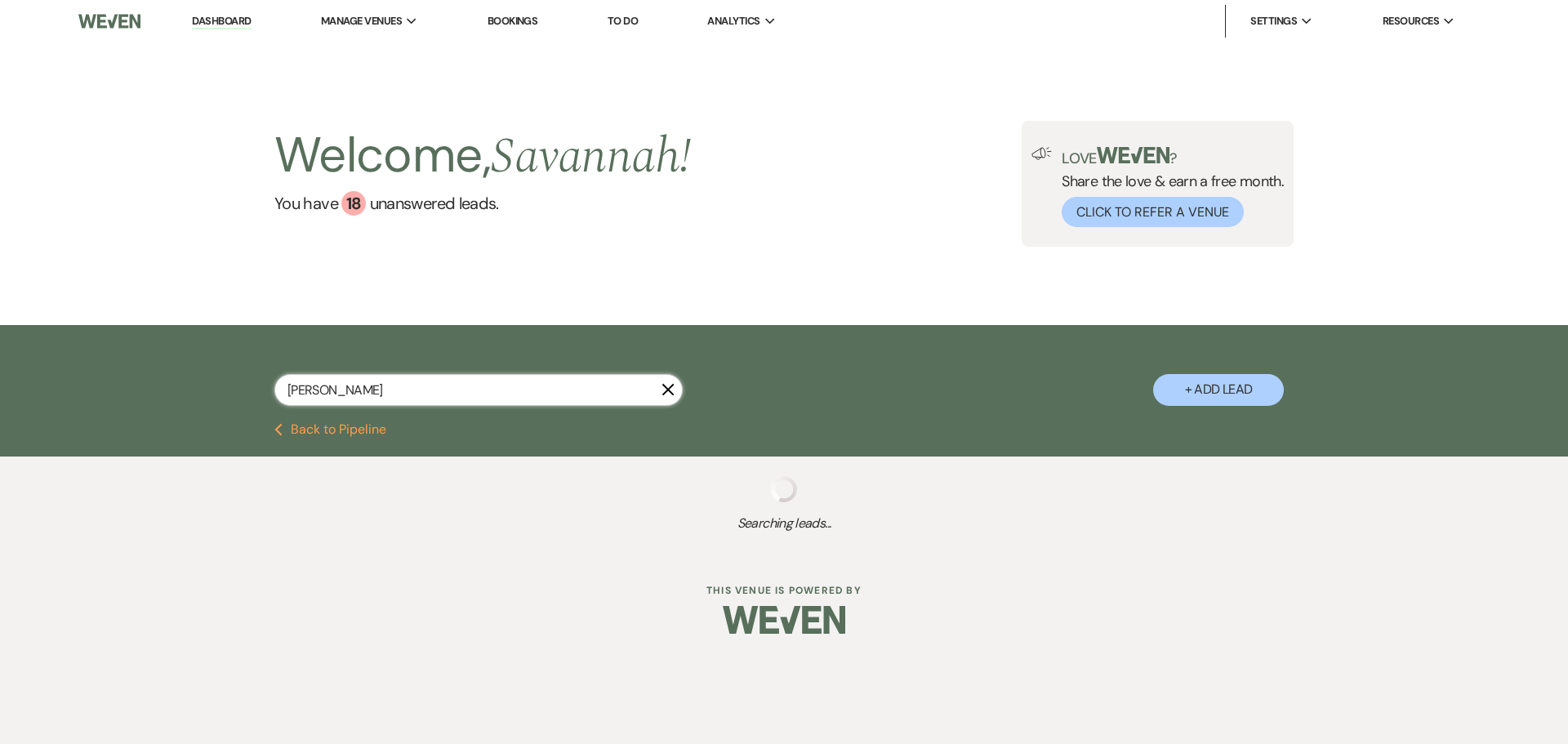
select select "5"
select select "8"
select select "5"
select select "8"
select select "5"
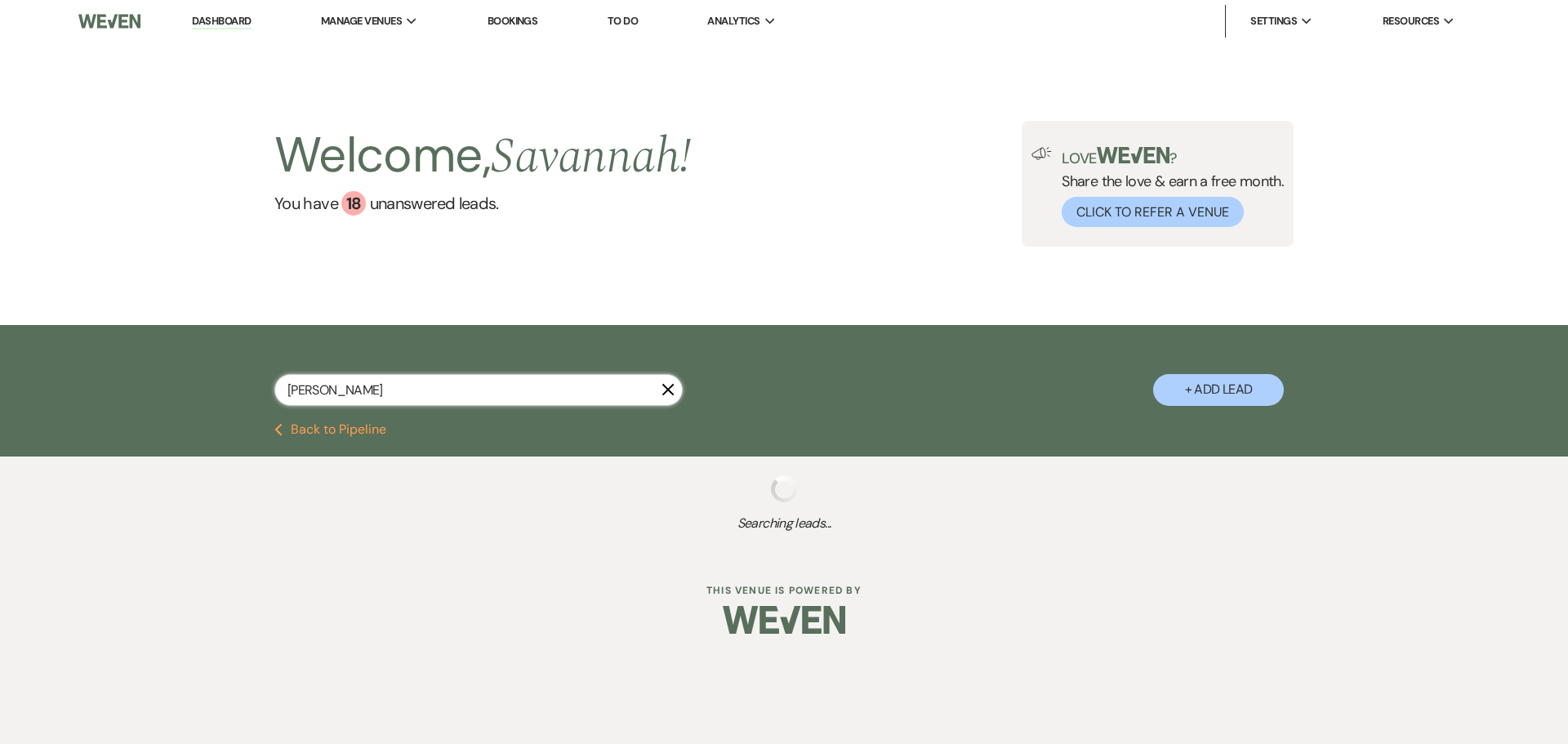
select select "8"
select select "1"
select select "8"
select select "6"
select select "8"
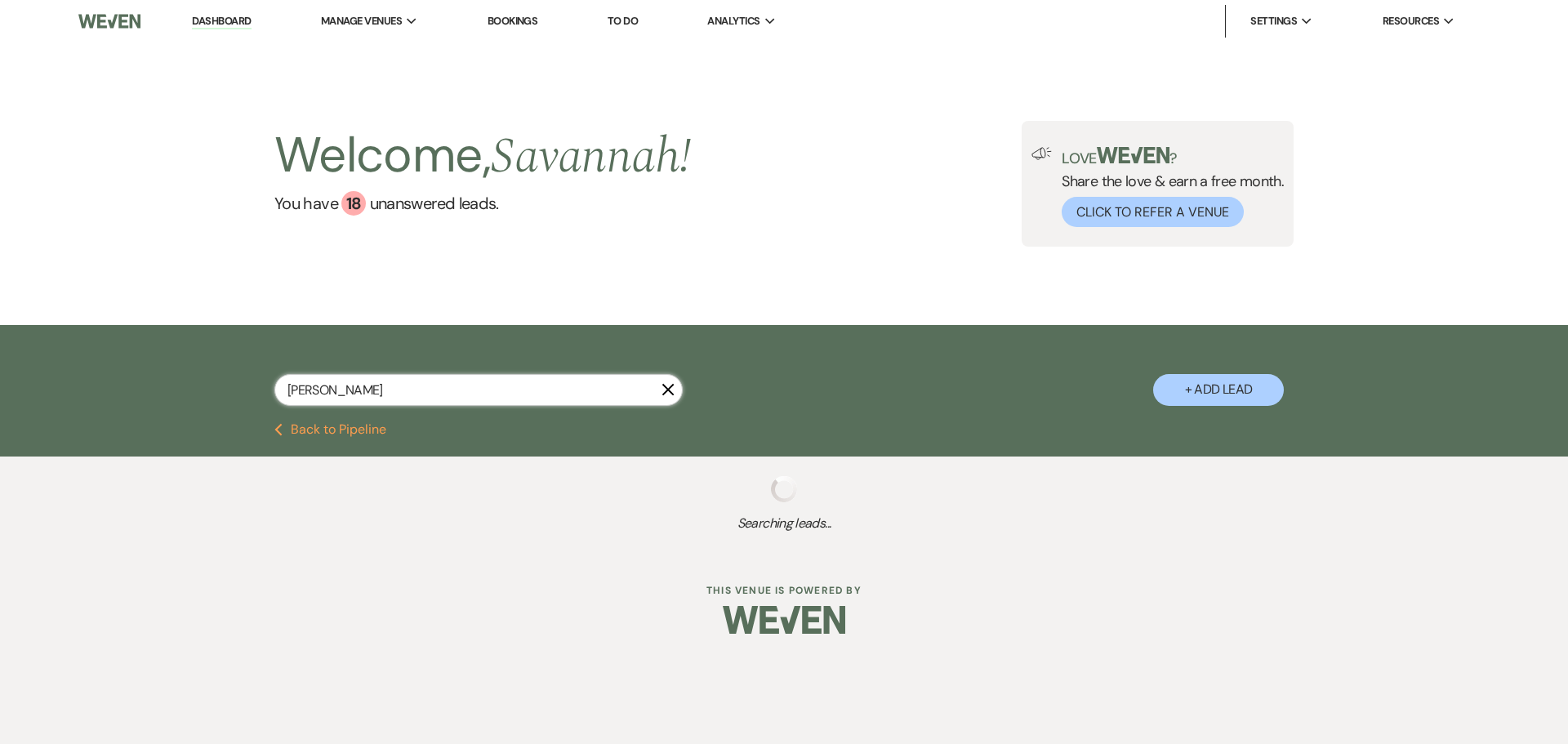
select select "5"
select select "8"
select select "5"
select select "8"
select select "6"
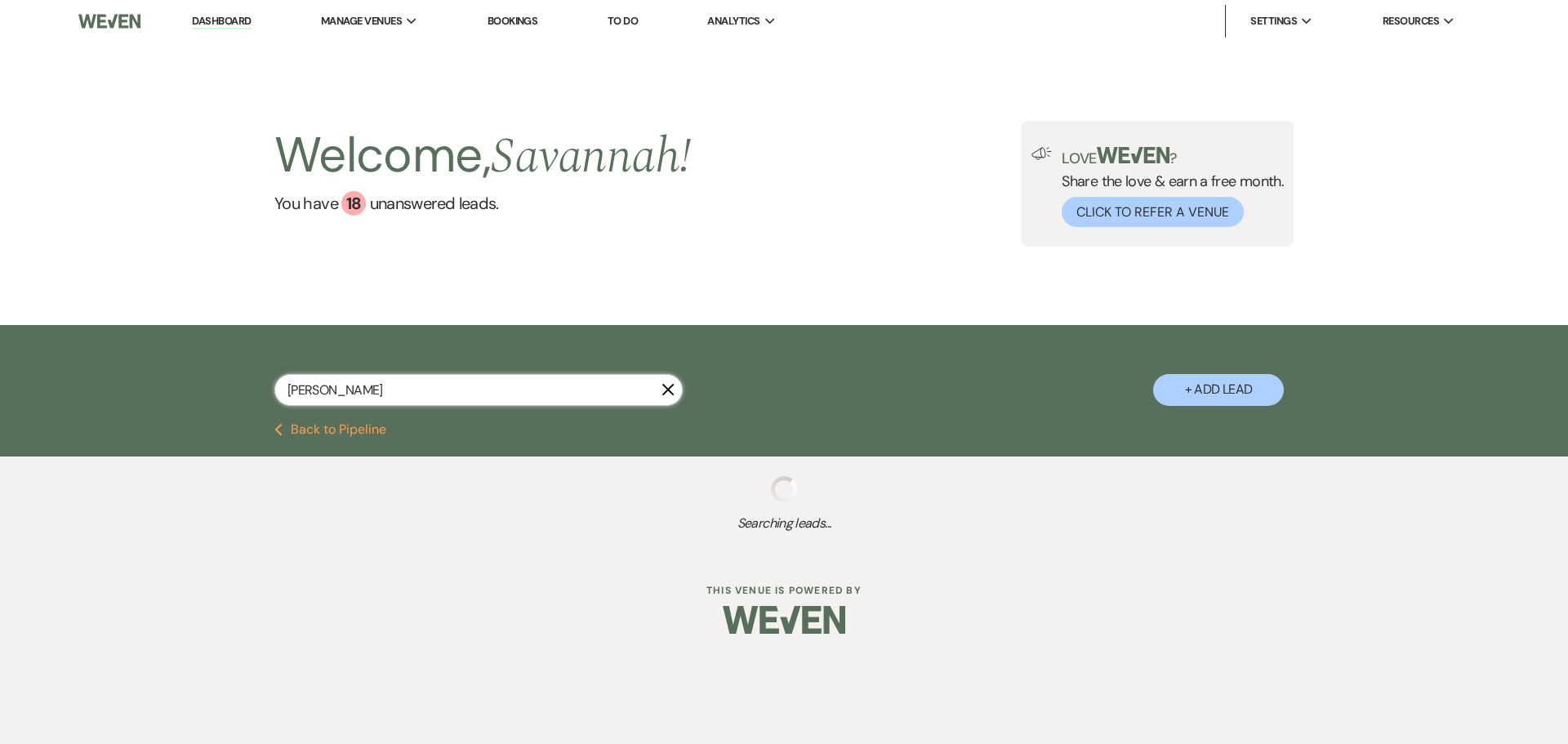
select select "8"
select select "5"
select select "8"
select select "1"
select select "8"
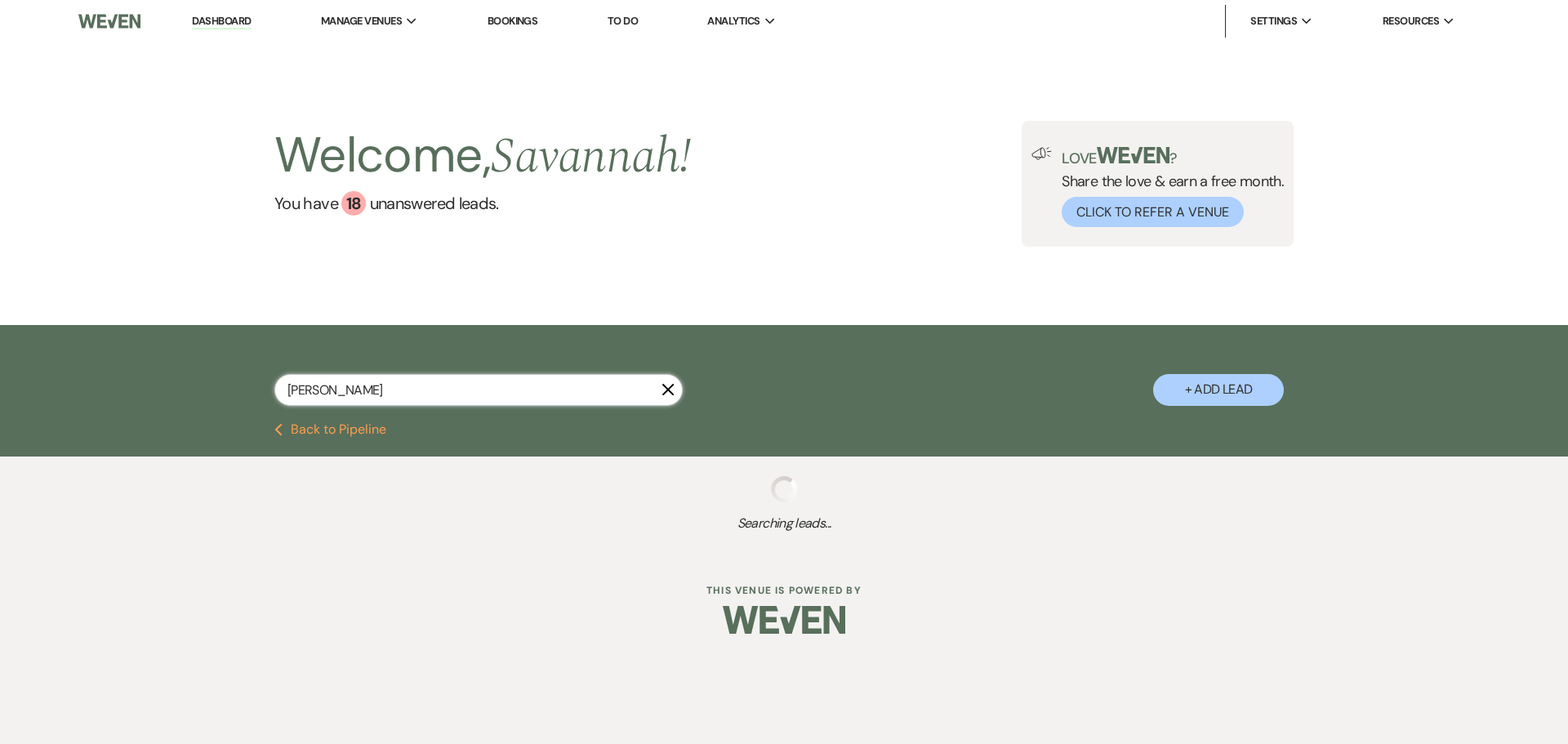
select select "6"
select select "8"
select select "6"
select select "8"
select select "1"
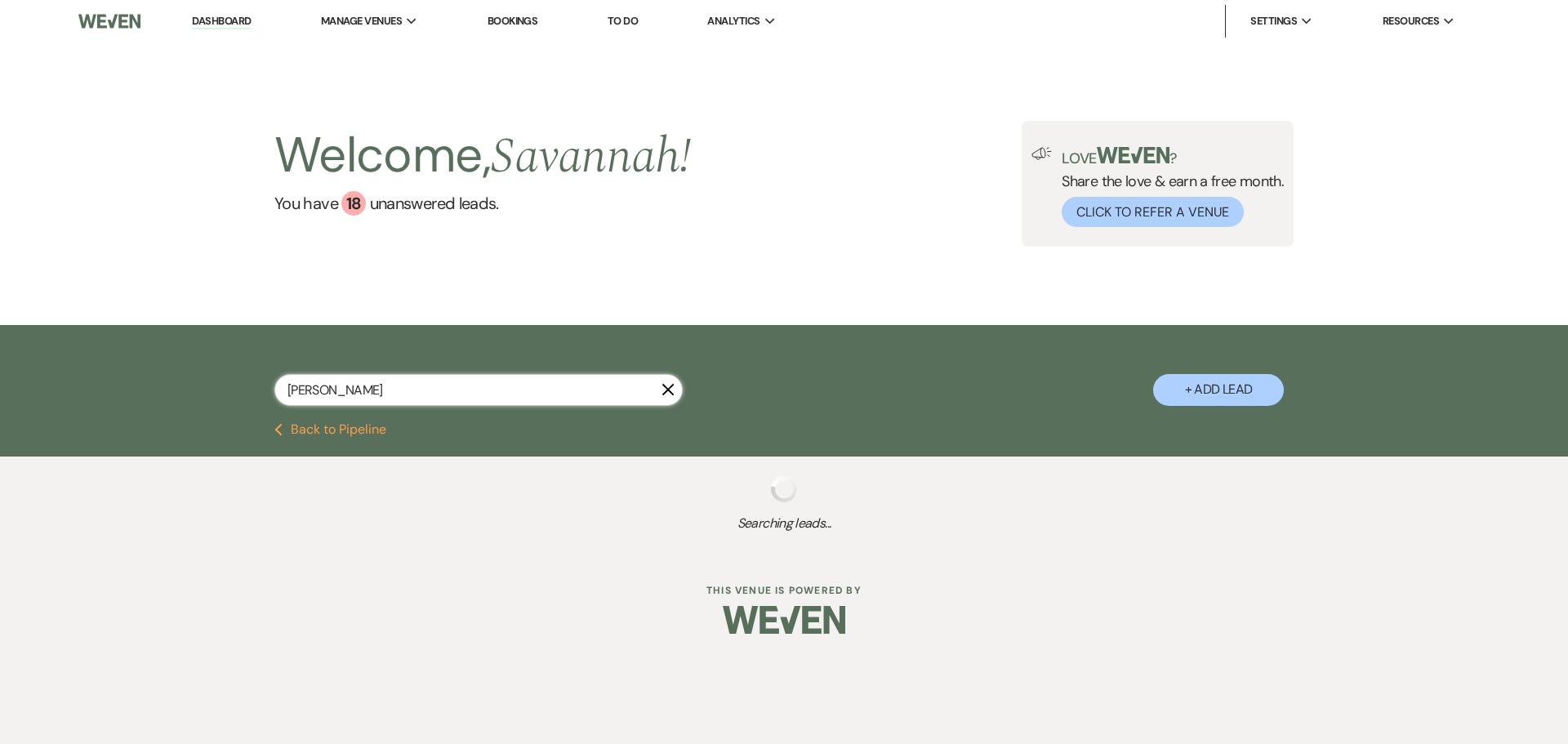
select select "8"
select select "6"
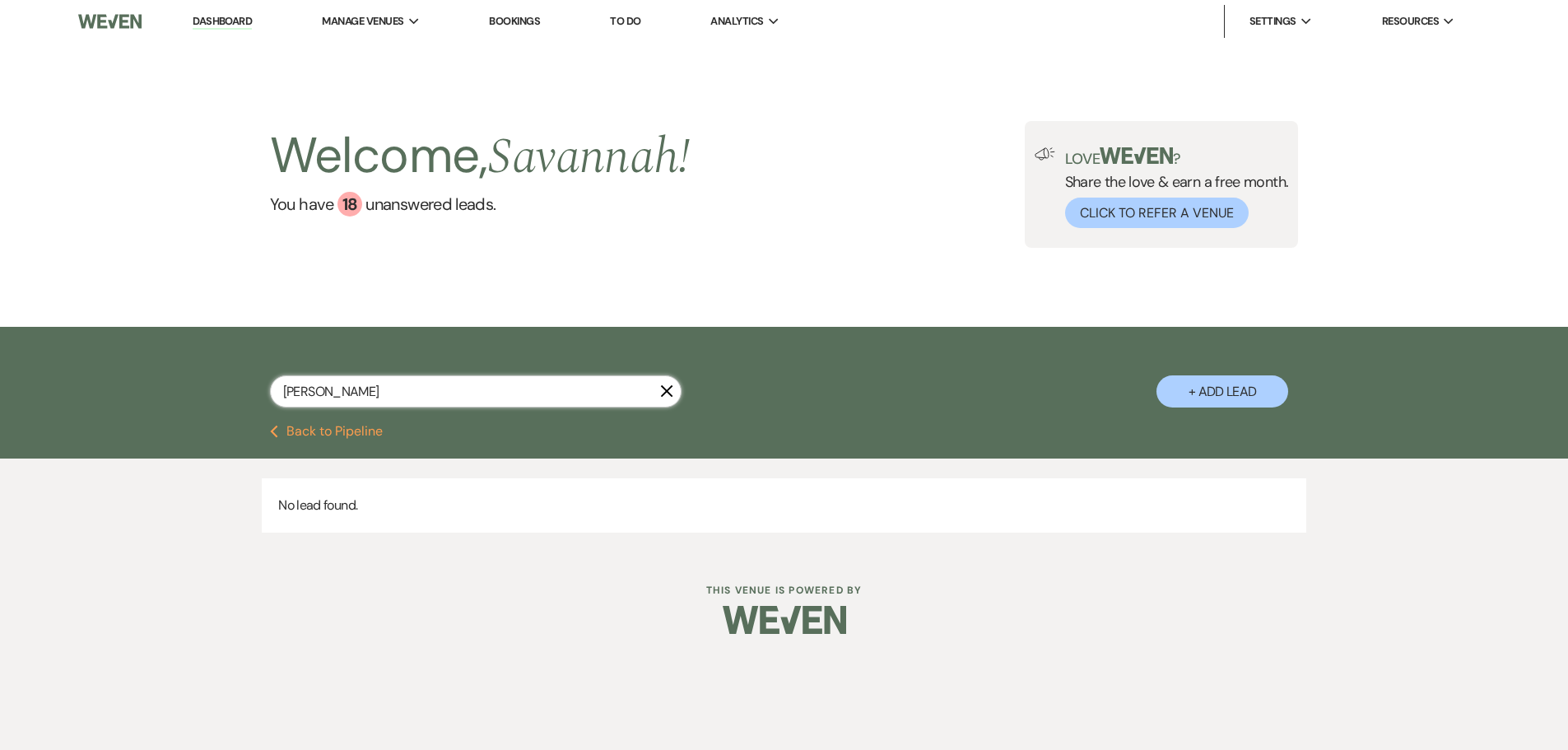
type input "morgant"
select select "4"
select select "8"
select select "10"
select select "8"
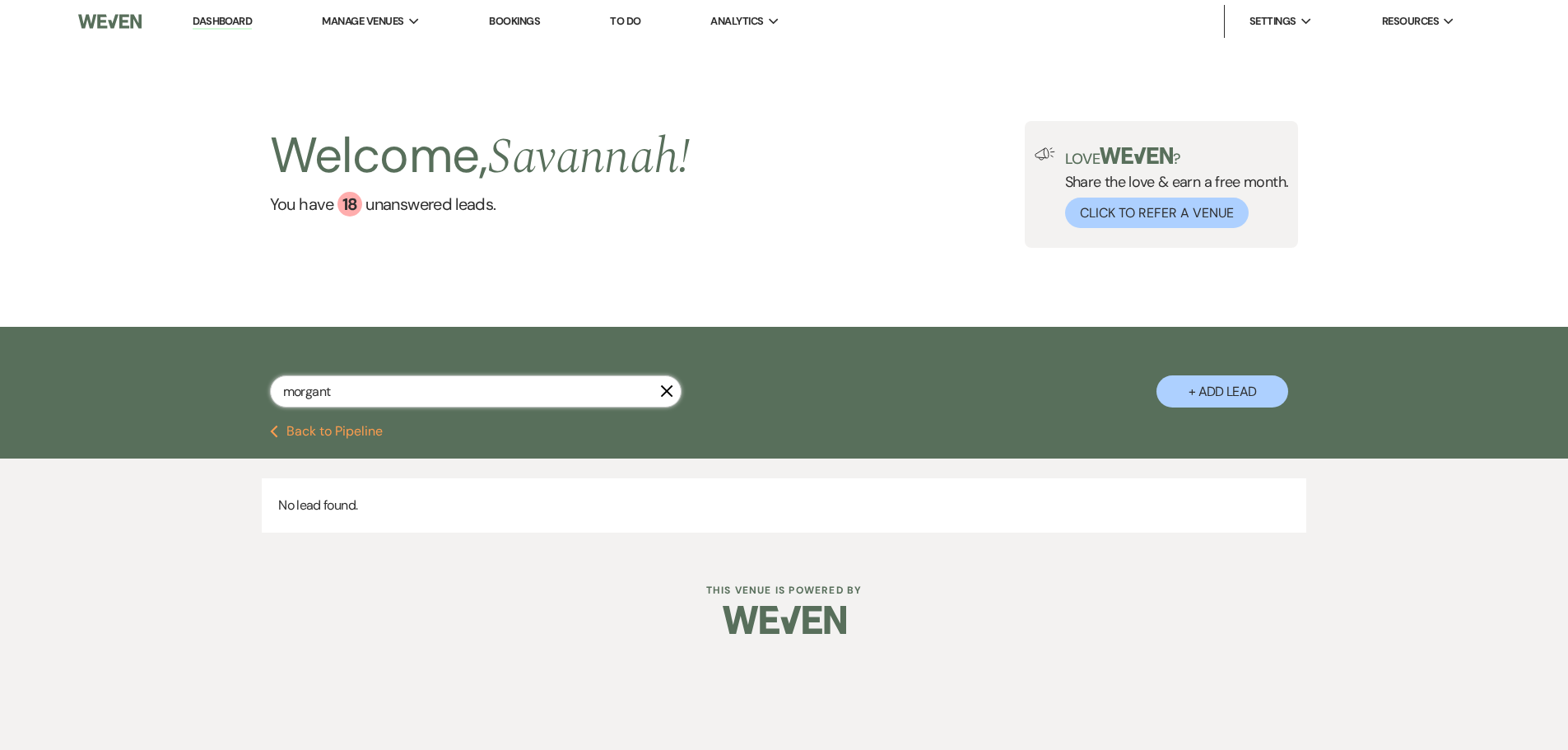
select select "5"
select select "8"
select select "5"
select select "8"
select select "5"
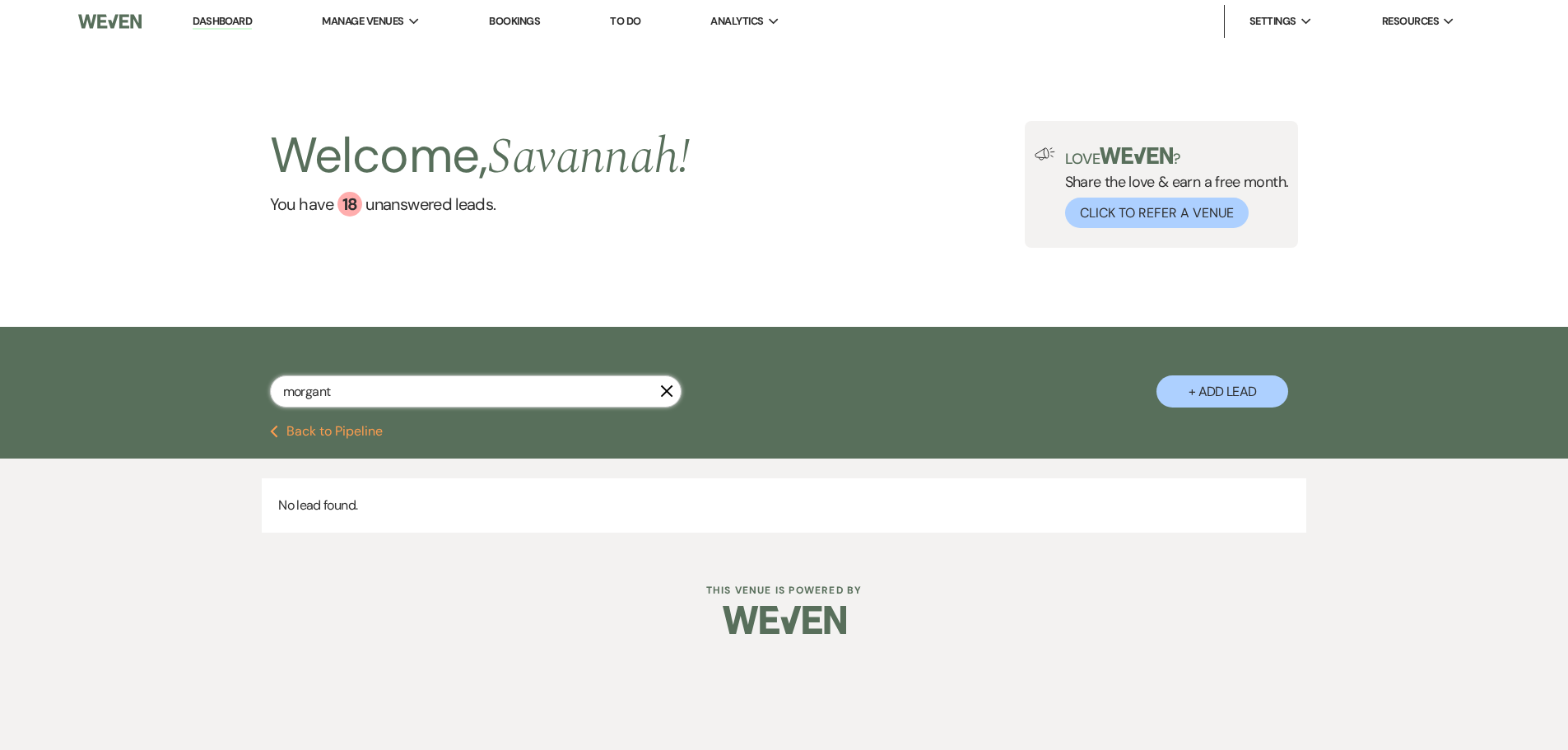
select select "8"
select select "1"
select select "8"
select select "6"
select select "8"
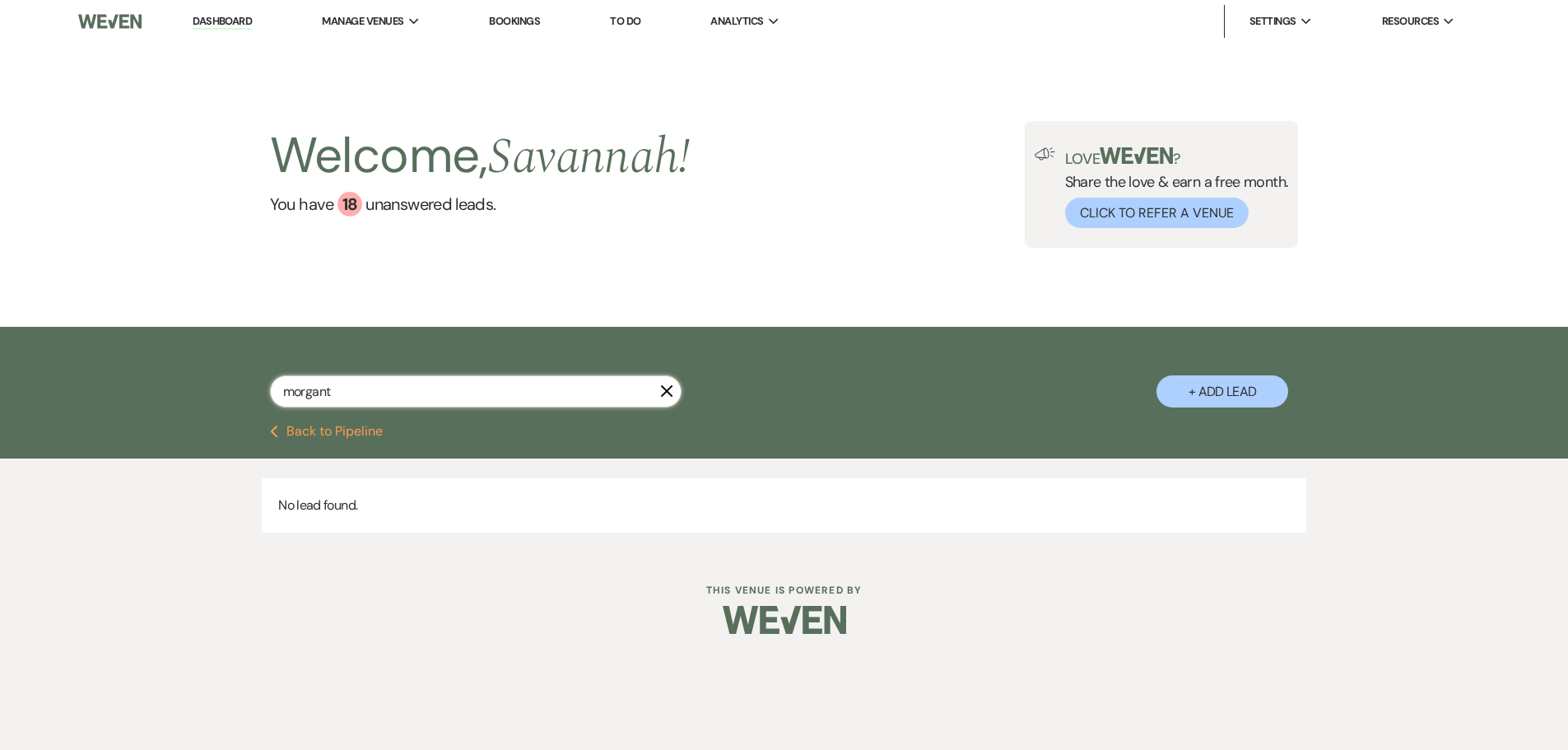
select select "5"
select select "8"
select select "5"
select select "8"
select select "6"
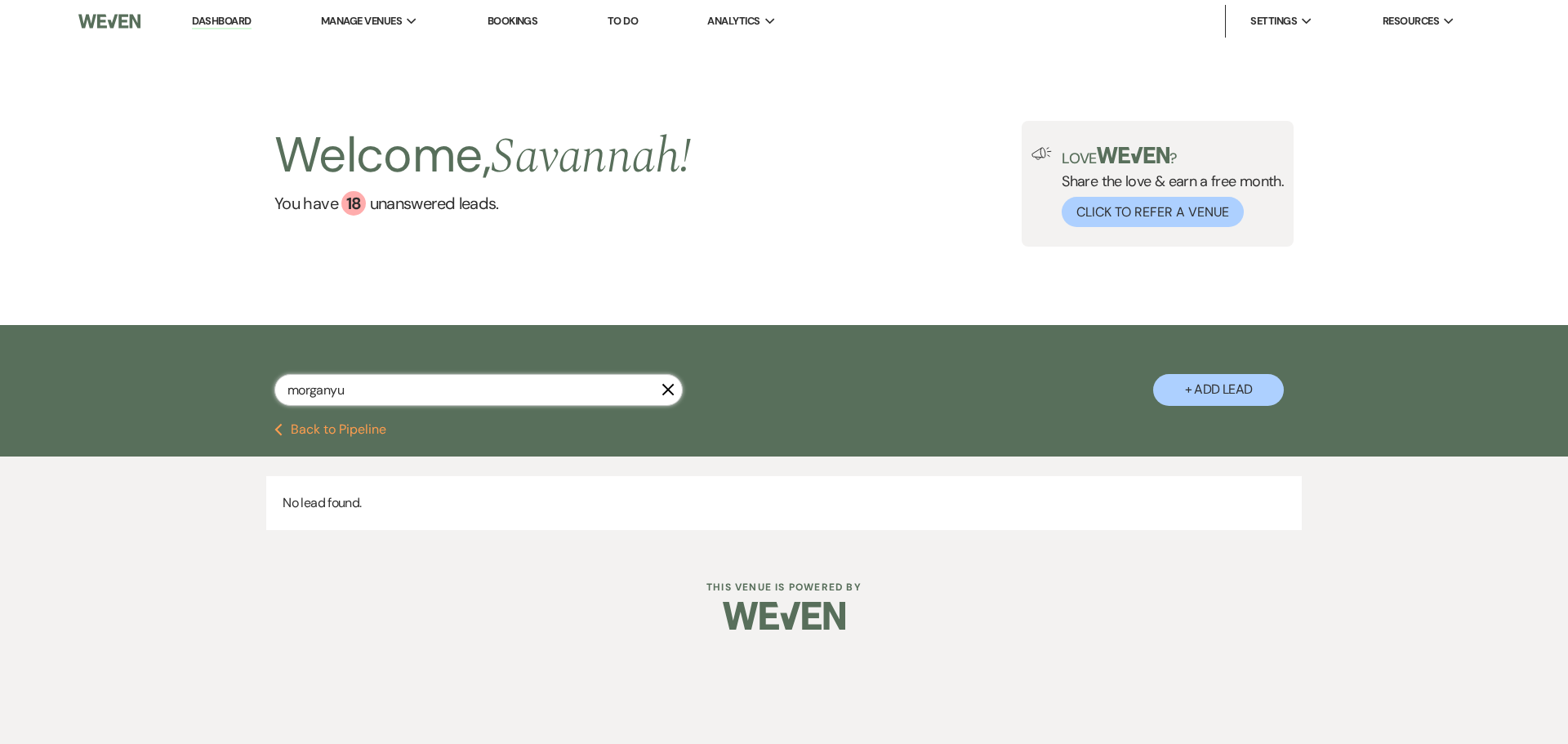
click at [331, 396] on input "morganyu" at bounding box center [478, 390] width 408 height 32
click at [376, 395] on input "morgan yu" at bounding box center [478, 390] width 408 height 32
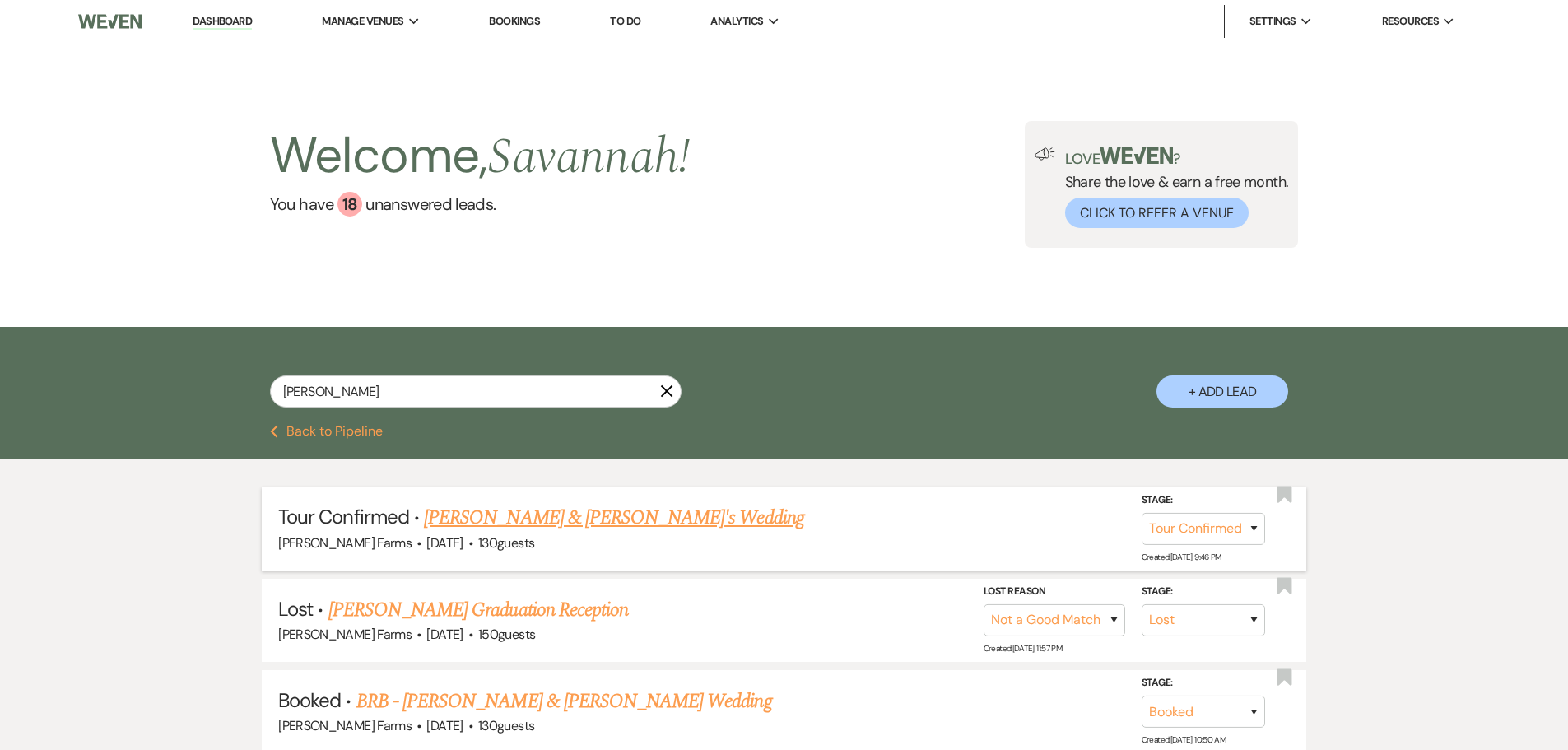
click at [701, 524] on link "Jacob Koglmeier & Morgan Yuva's Wedding" at bounding box center [614, 518] width 380 height 30
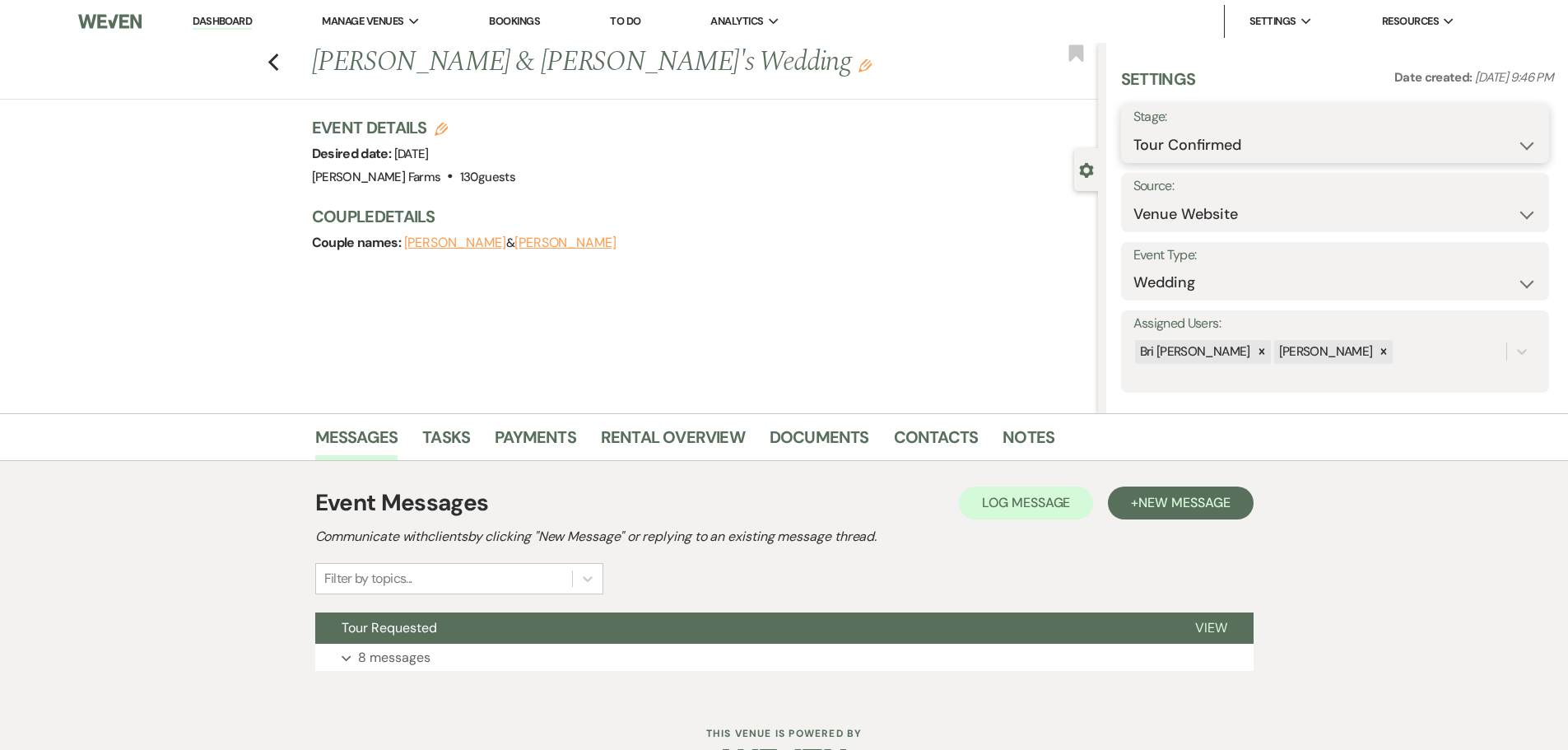
click at [1327, 140] on select "Inquiry Follow Up Tour Requested Tour Confirmed Toured Proposal Sent Booked Lost" at bounding box center [1334, 146] width 403 height 33
click at [1133, 129] on select "Inquiry Follow Up Tour Requested Tour Confirmed Toured Proposal Sent Booked Lost" at bounding box center [1334, 146] width 403 height 33
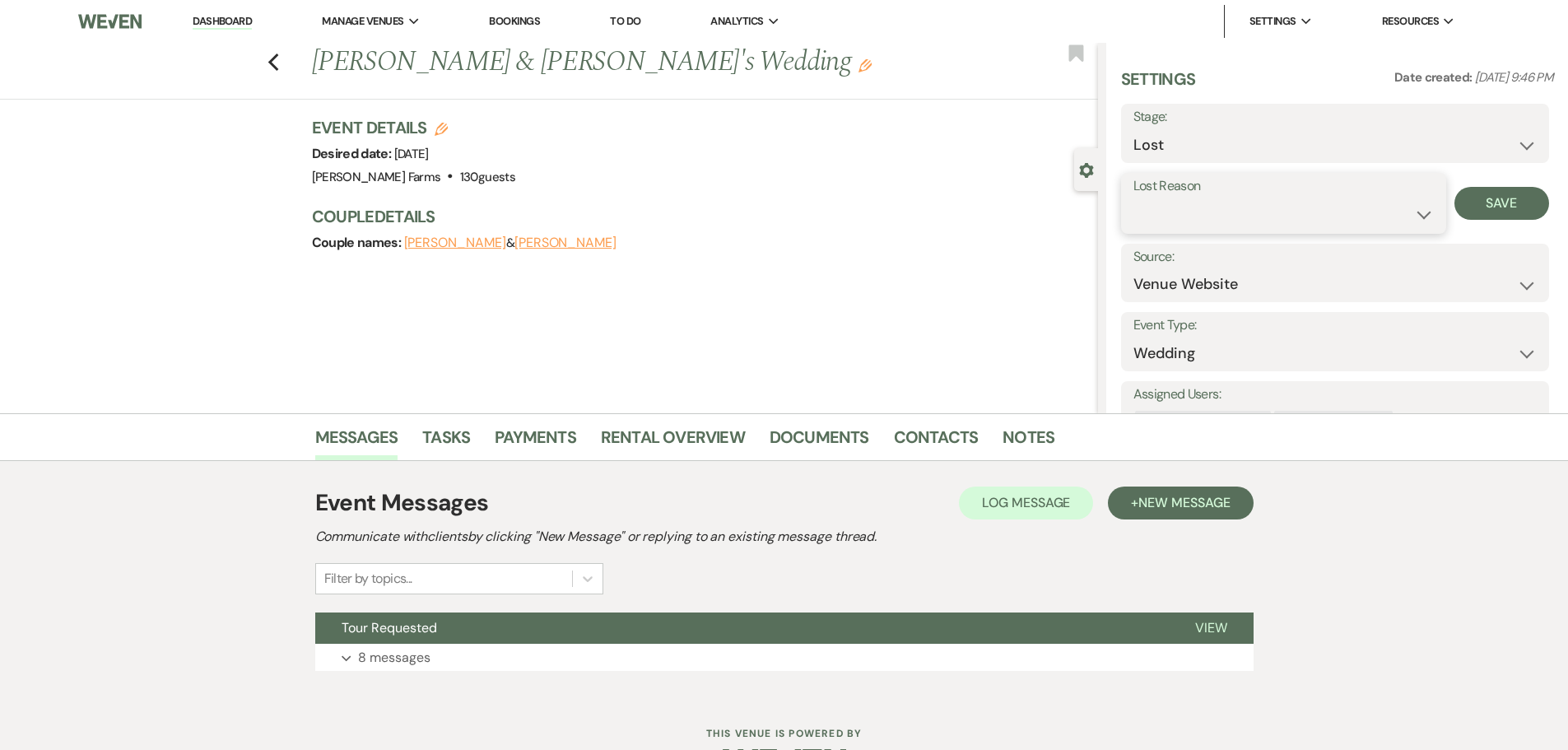
click at [1309, 213] on select "Booked Elsewhere Budget Date Unavailable No Response Not a Good Match Capacity …" at bounding box center [1283, 215] width 300 height 33
click at [1133, 199] on select "Booked Elsewhere Budget Date Unavailable No Response Not a Good Match Capacity …" at bounding box center [1283, 215] width 300 height 33
click at [1459, 211] on button "Save" at bounding box center [1501, 203] width 95 height 33
click at [276, 59] on icon "Previous" at bounding box center [274, 62] width 12 height 20
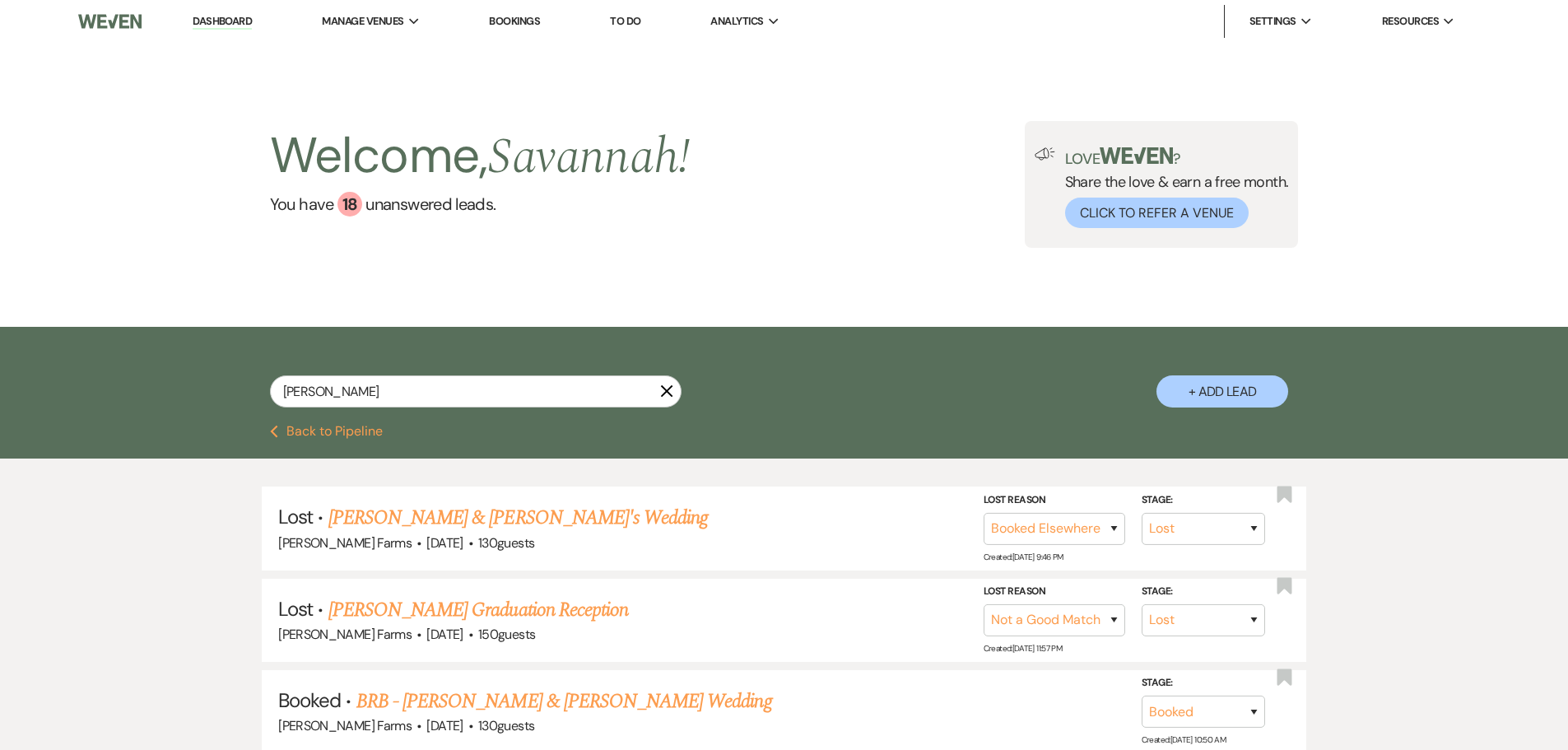
click at [390, 374] on div "morgan yu X + Add Lead" at bounding box center [784, 378] width 1185 height 86
click at [382, 391] on input "morgan yu" at bounding box center [475, 392] width 412 height 33
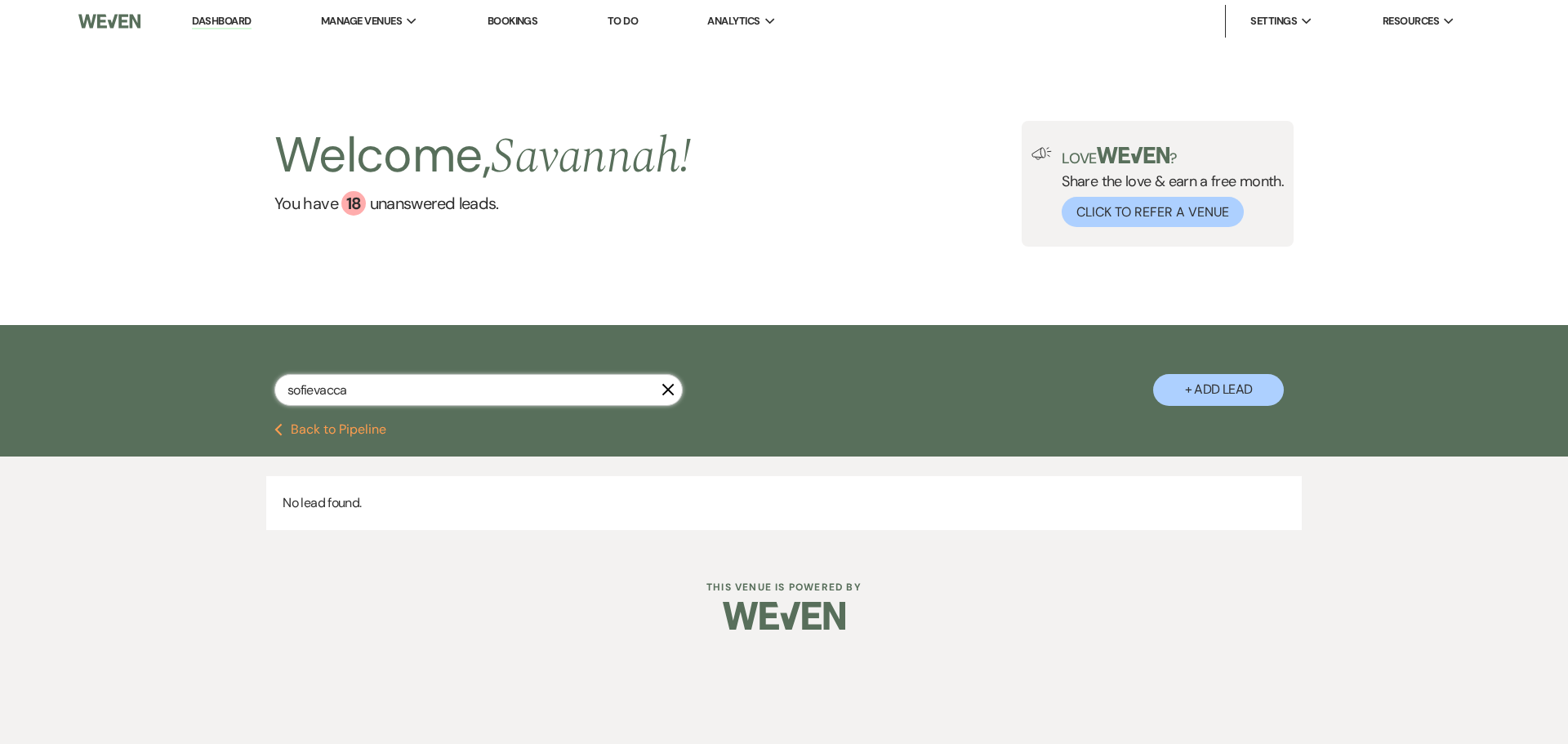
click at [314, 384] on input "sofievacca" at bounding box center [478, 390] width 408 height 32
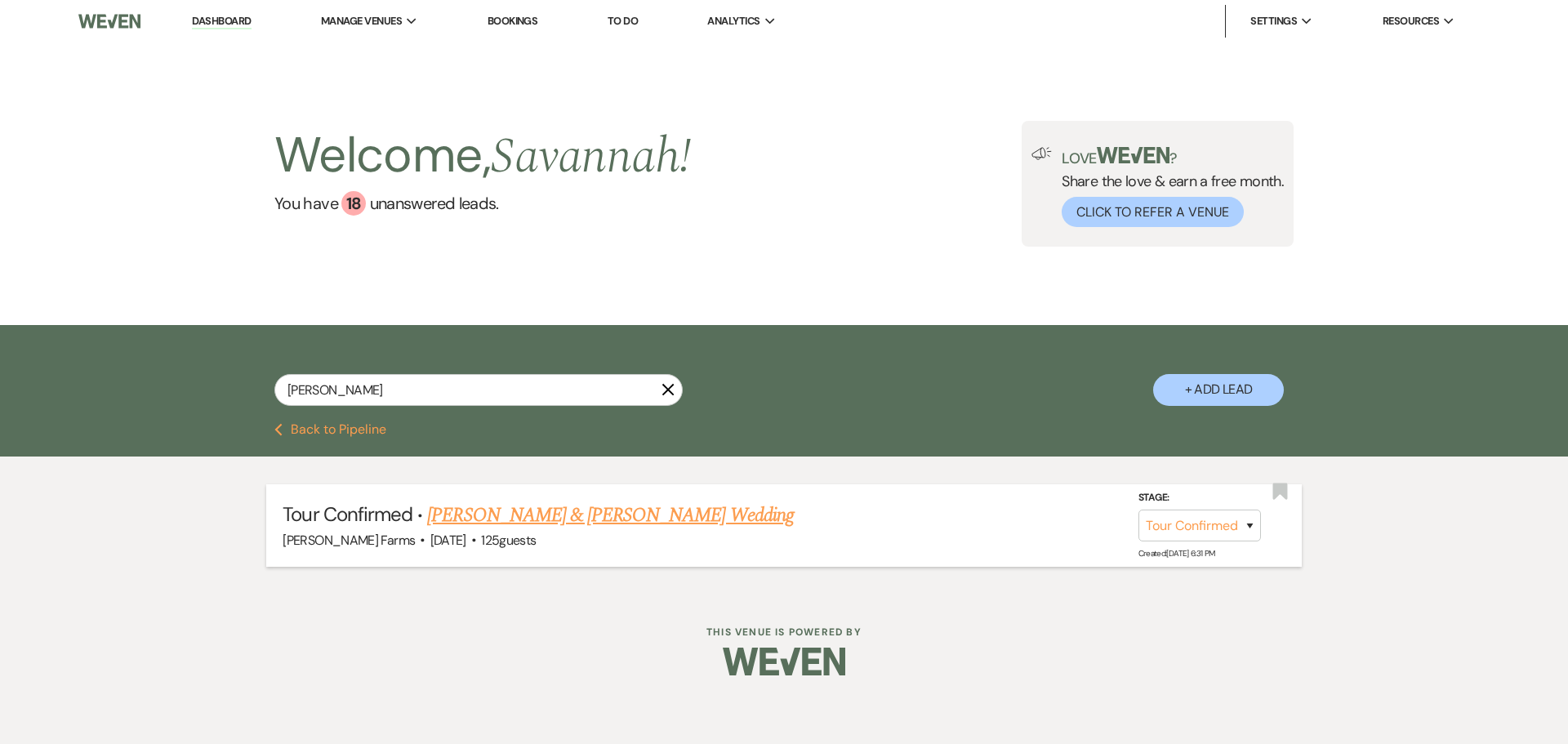
click at [587, 516] on link "Brandon Menke & Sofie Vacca's Wedding" at bounding box center [610, 516] width 366 height 30
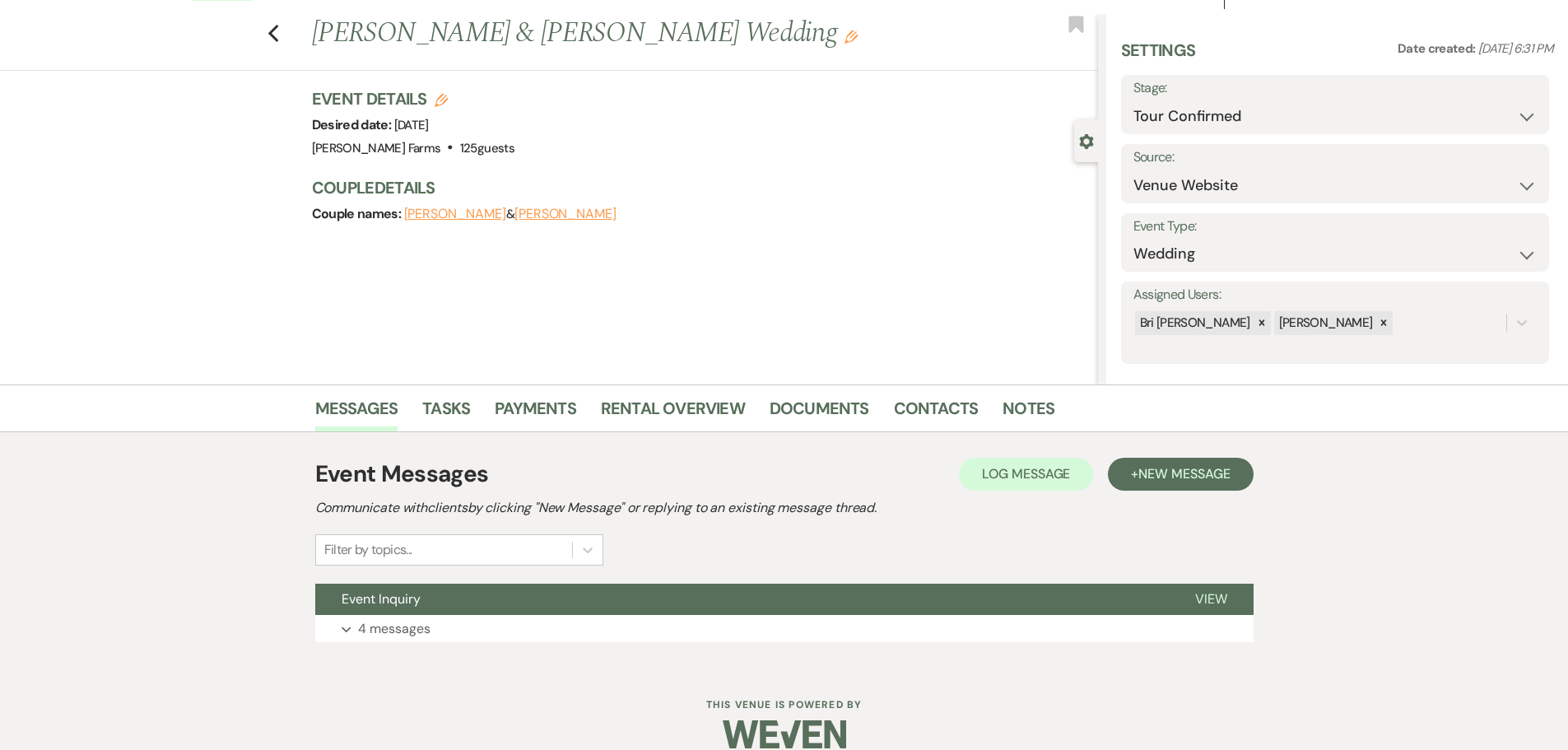
scroll to position [52, 0]
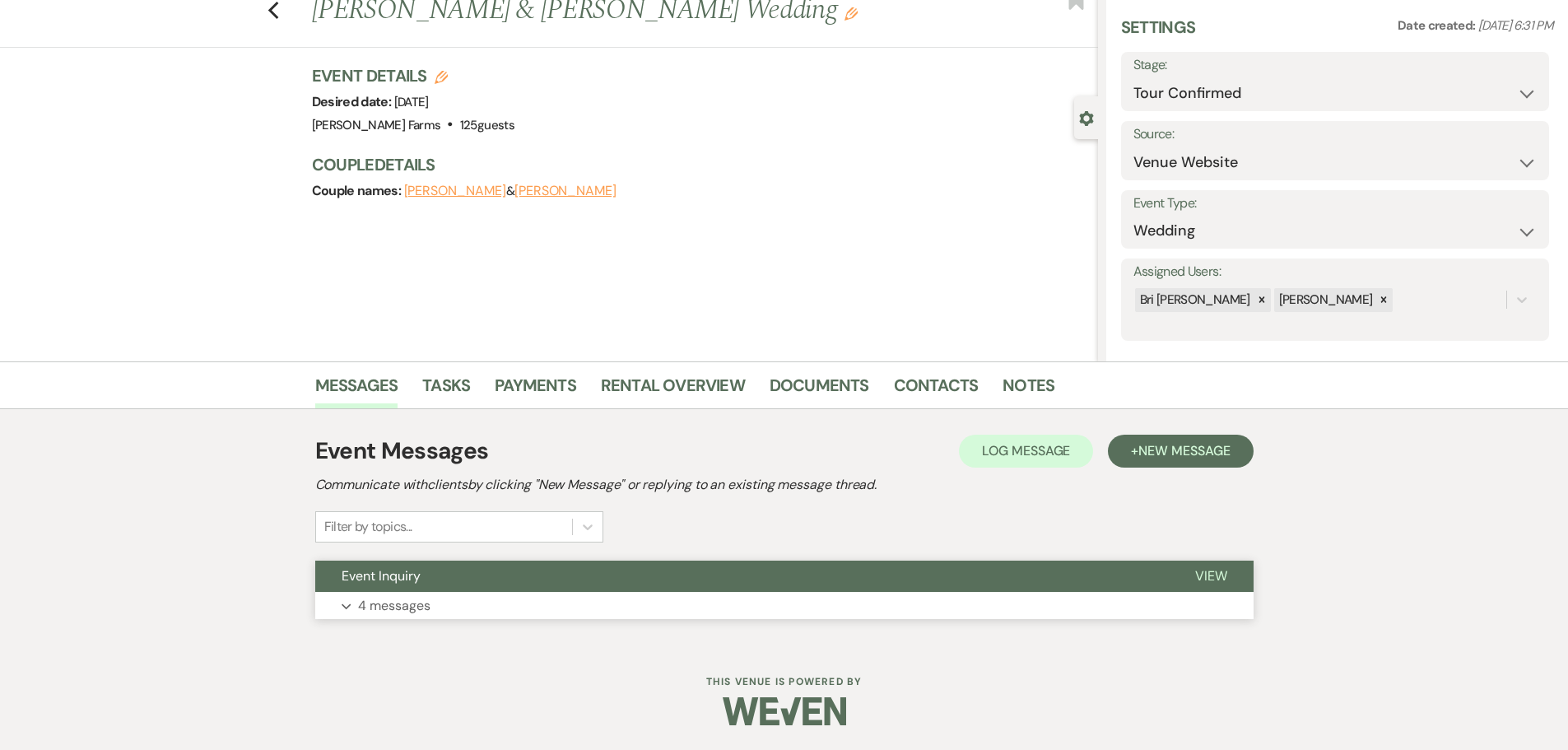
click at [743, 577] on button "Event Inquiry" at bounding box center [741, 576] width 853 height 32
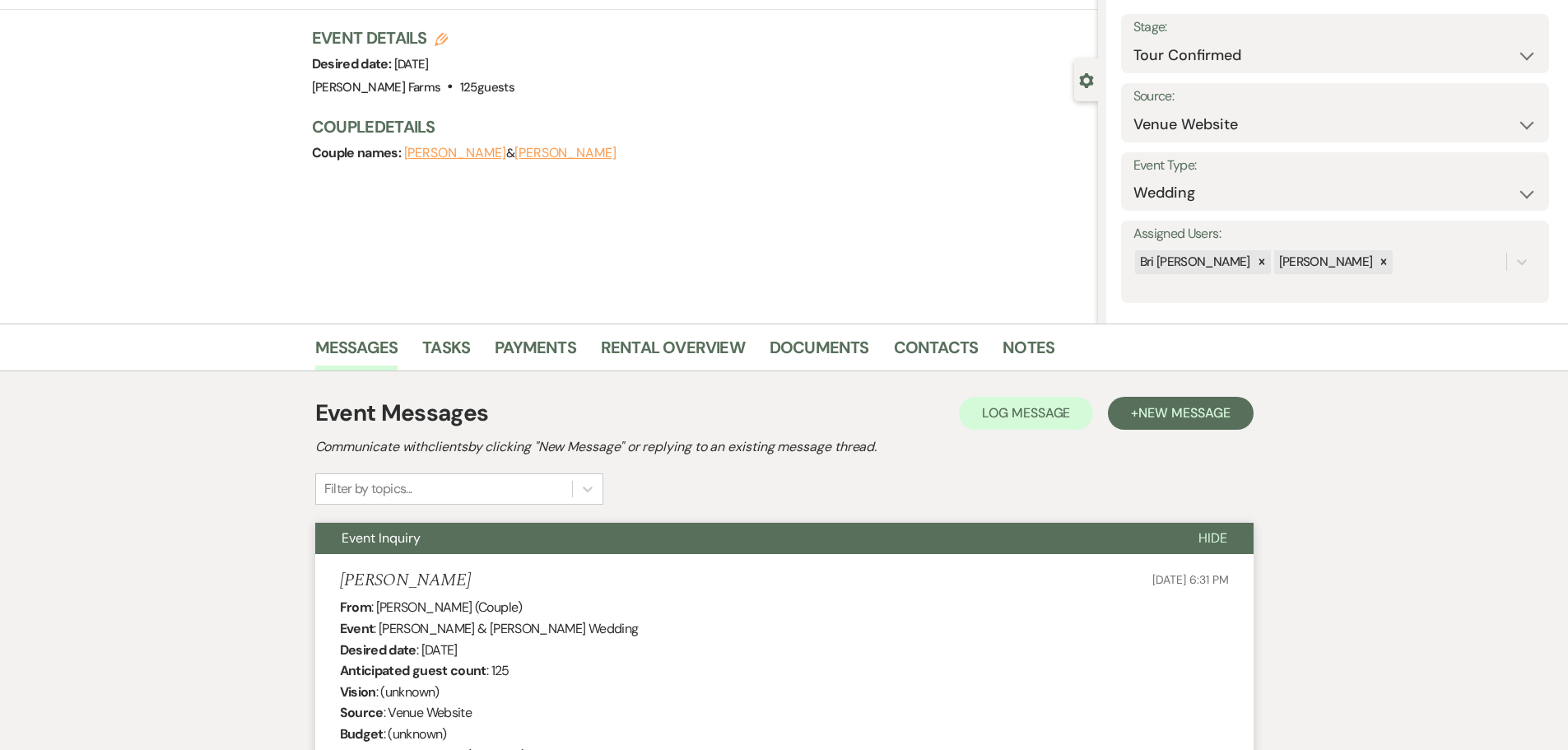
click at [1222, 535] on span "Hide" at bounding box center [1213, 538] width 29 height 17
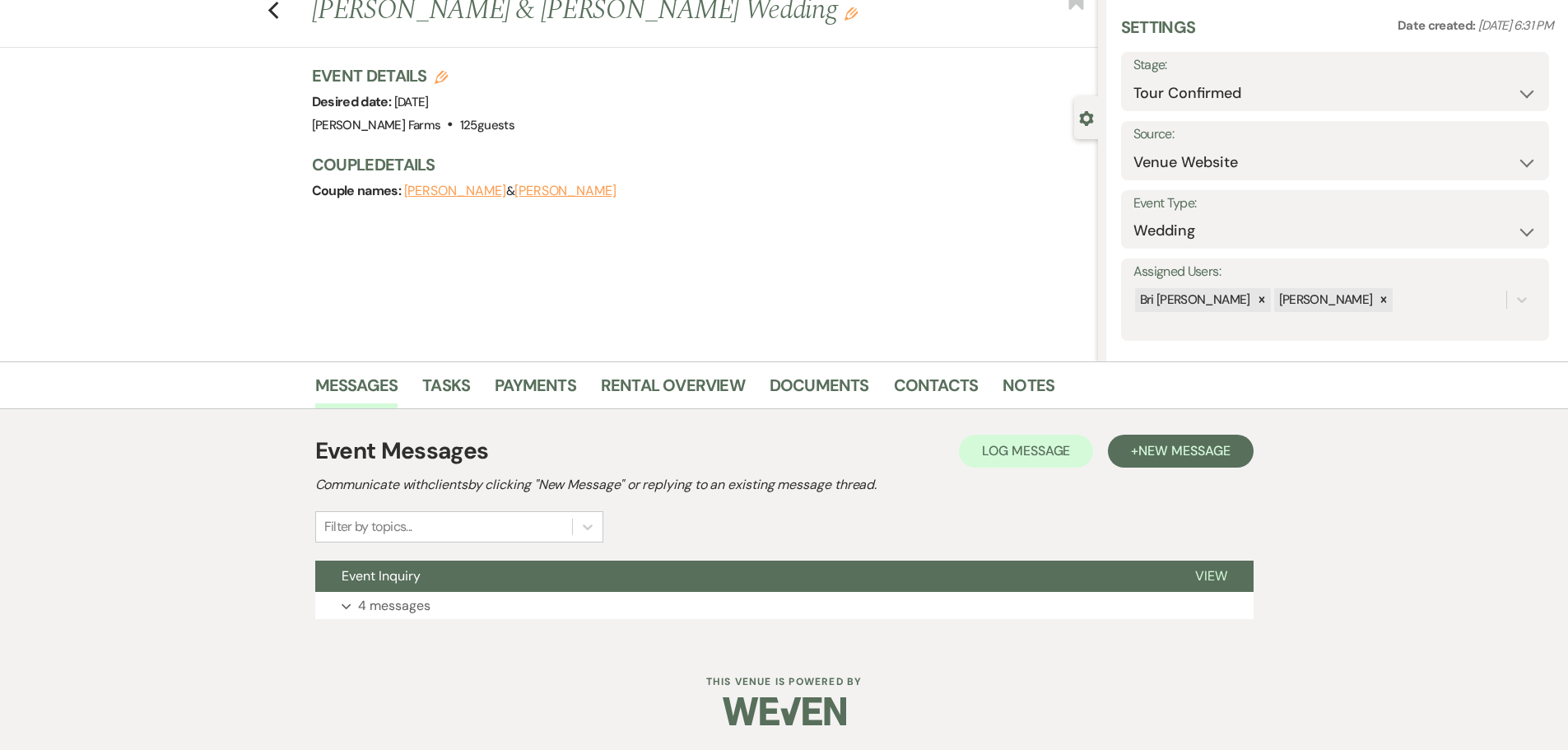
click at [1479, 75] on label "Stage:" at bounding box center [1334, 66] width 403 height 24
click at [1520, 88] on select "Inquiry Follow Up Tour Requested Tour Confirmed Toured Proposal Sent Booked Lost" at bounding box center [1334, 93] width 403 height 33
click at [1133, 77] on select "Inquiry Follow Up Tour Requested Tour Confirmed Toured Proposal Sent Booked Lost" at bounding box center [1334, 93] width 403 height 33
click at [1502, 79] on button "Save" at bounding box center [1502, 81] width 93 height 33
click at [1174, 465] on button "+ New Message" at bounding box center [1180, 451] width 145 height 33
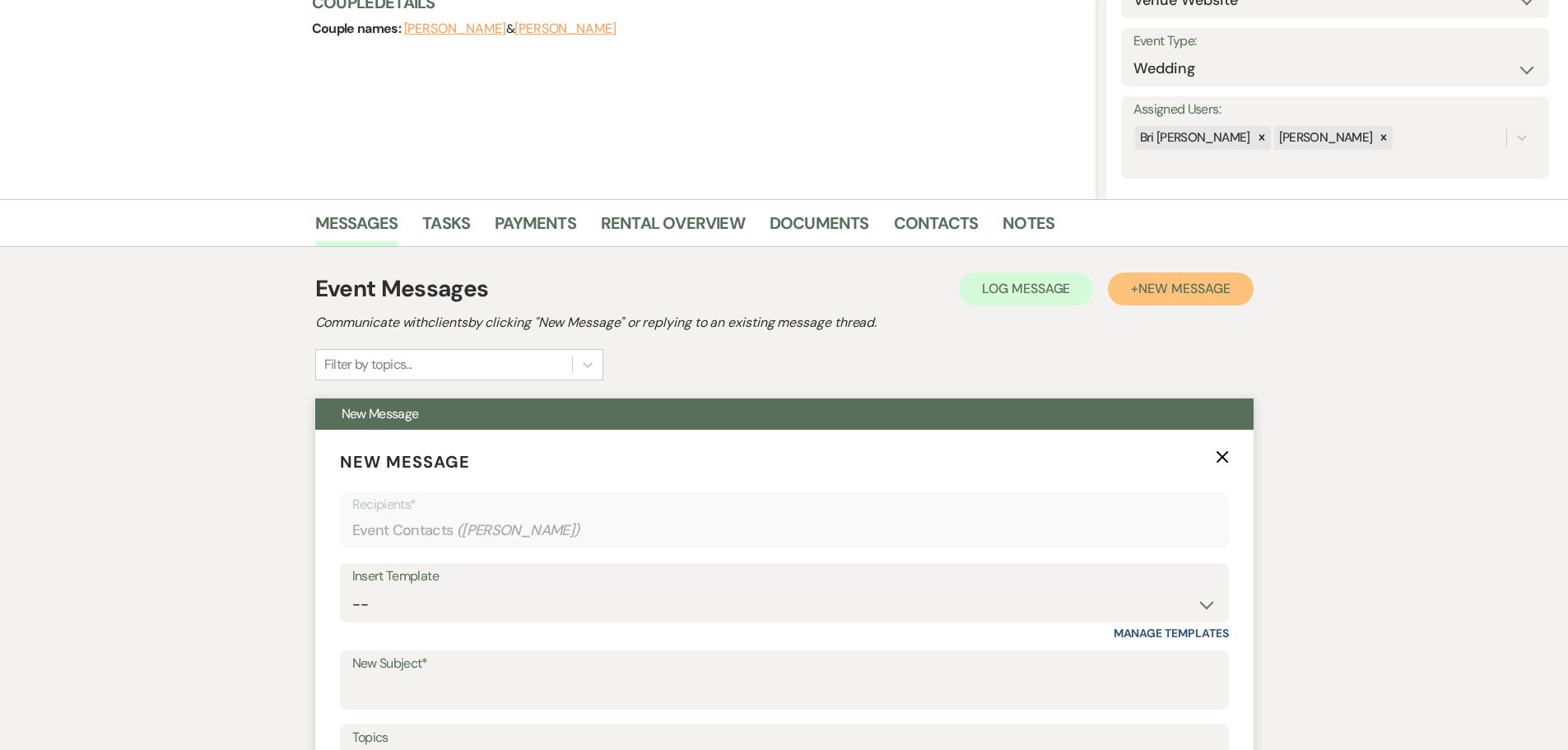
scroll to position [463, 0]
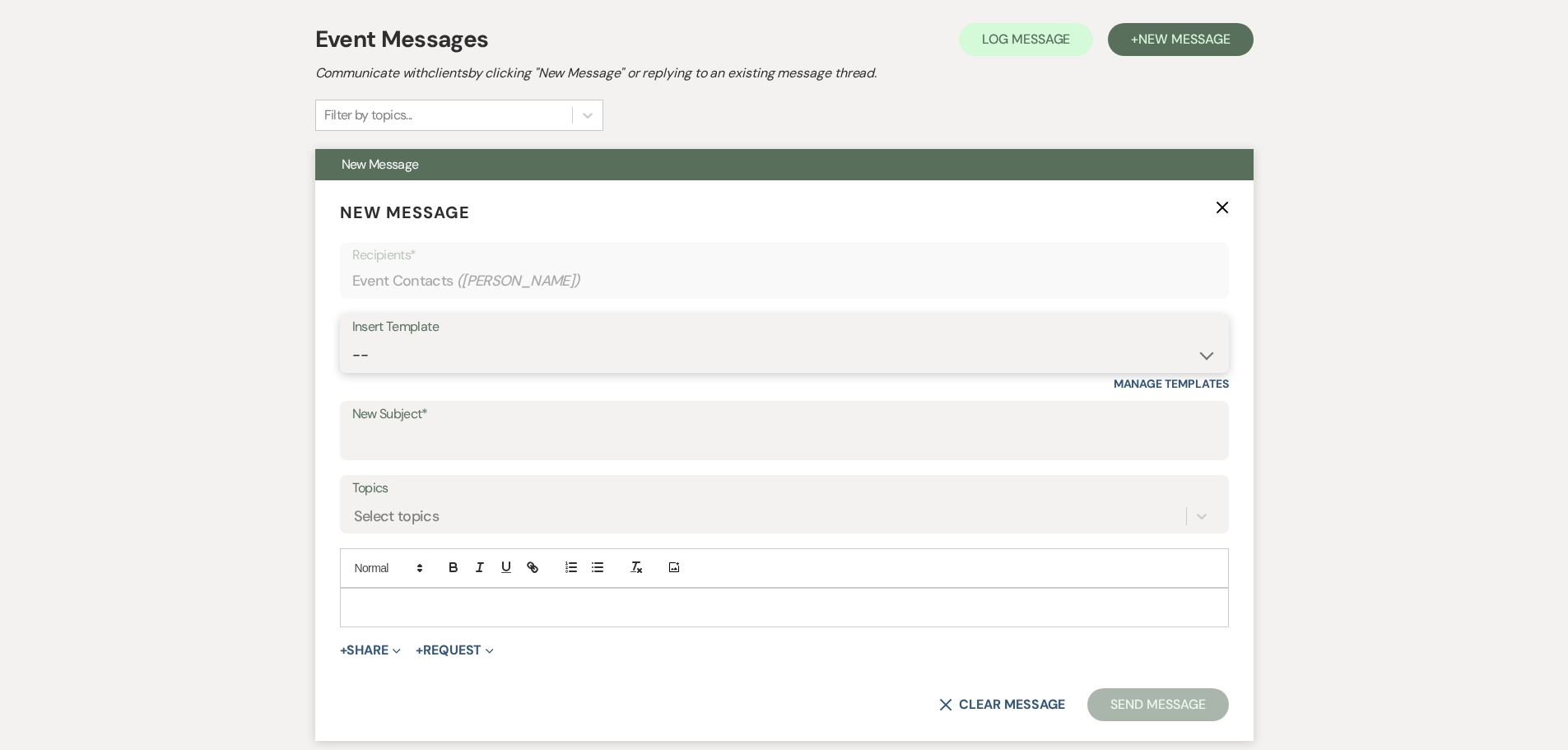
click at [690, 354] on select "-- Tour Request Response Follow Up Contract (Pre-Booked Leads) Weven Planning P…" at bounding box center [785, 355] width 864 height 33
click at [353, 339] on select "-- Tour Request Response Follow Up Contract (Pre-Booked Leads) Weven Planning P…" at bounding box center [785, 355] width 864 height 33
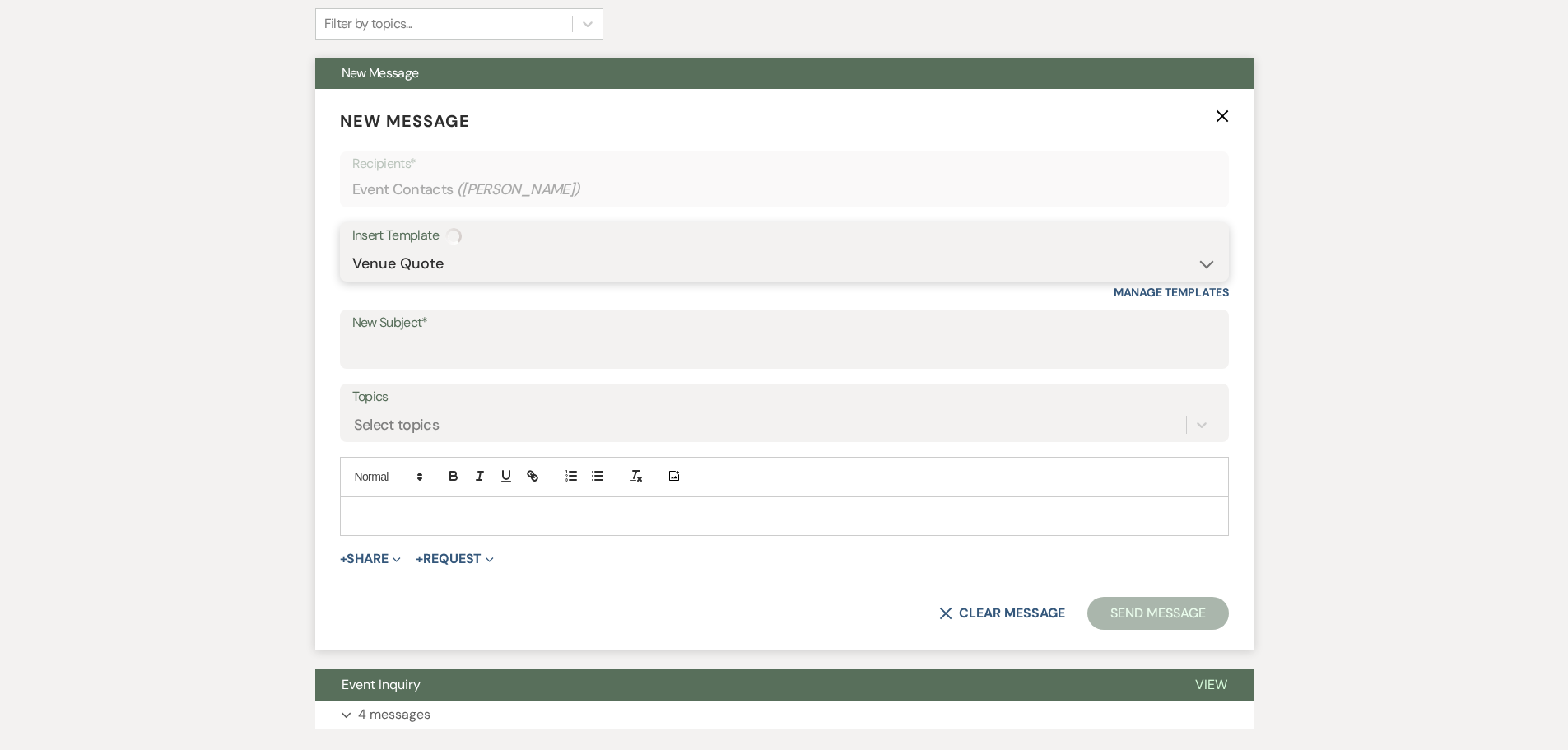
scroll to position [582, 0]
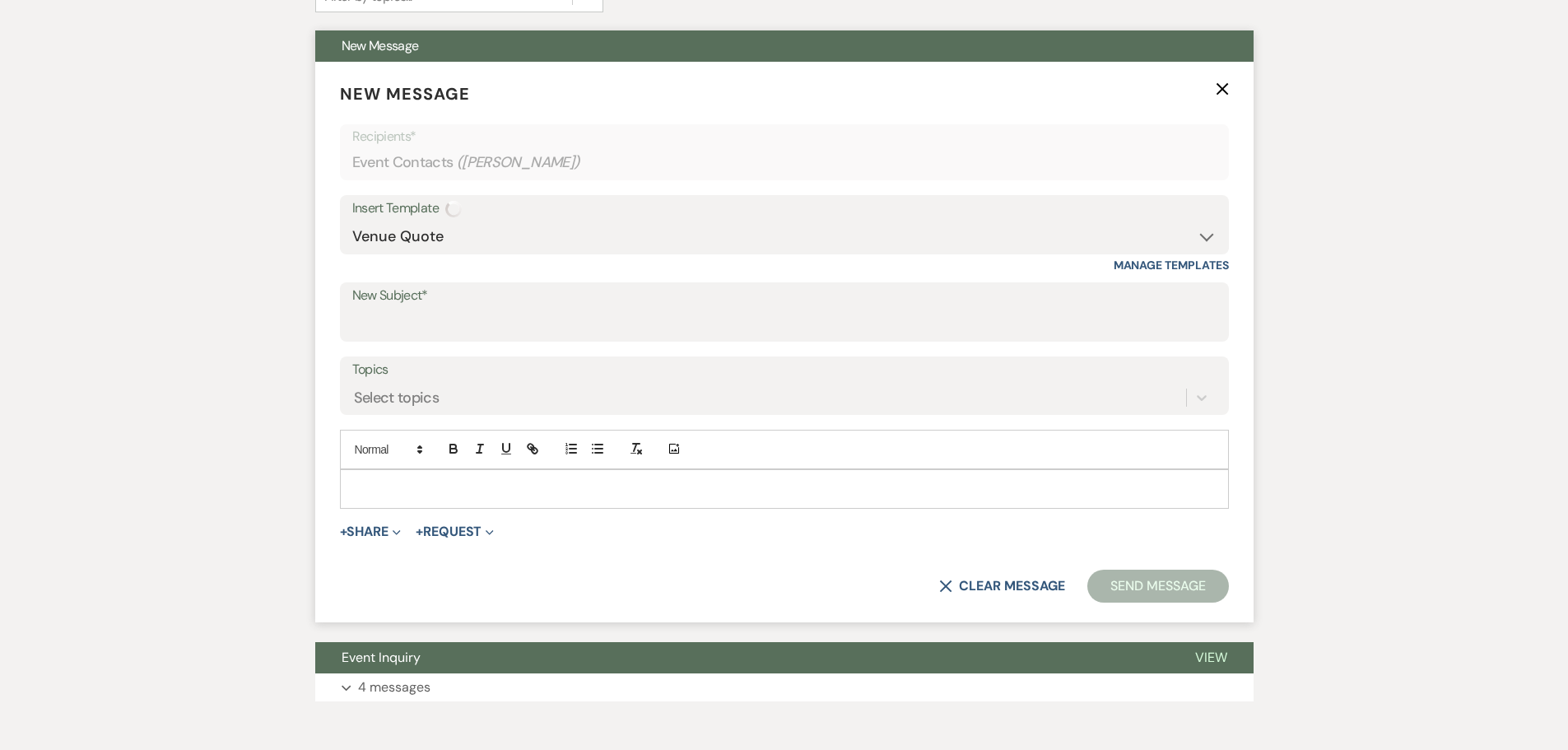
click at [555, 304] on label "New Subject*" at bounding box center [785, 296] width 864 height 24
click at [555, 308] on input "New Subject*" at bounding box center [785, 324] width 864 height 33
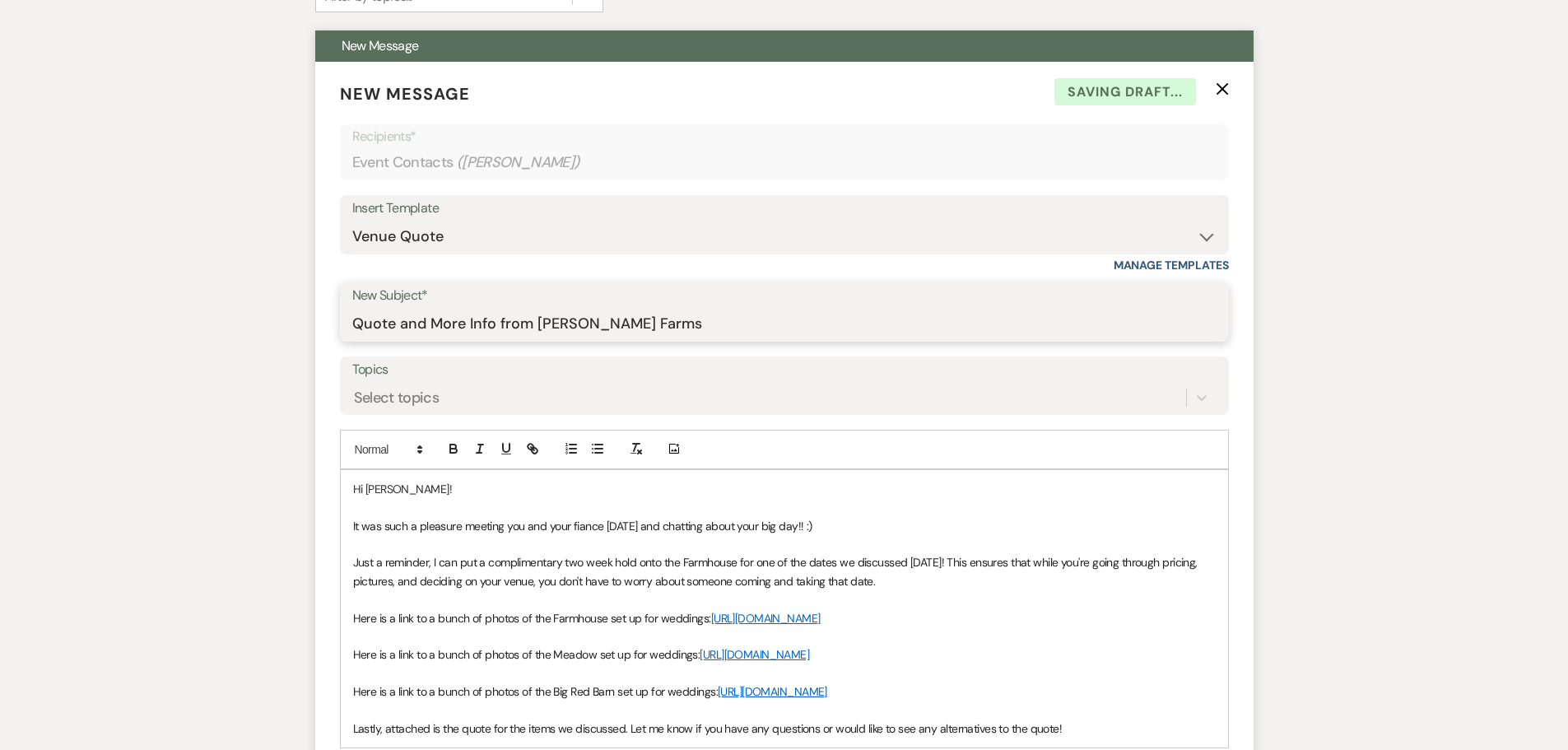
click at [561, 335] on input "Quote and More Info from [PERSON_NAME] Farms" at bounding box center [785, 324] width 864 height 33
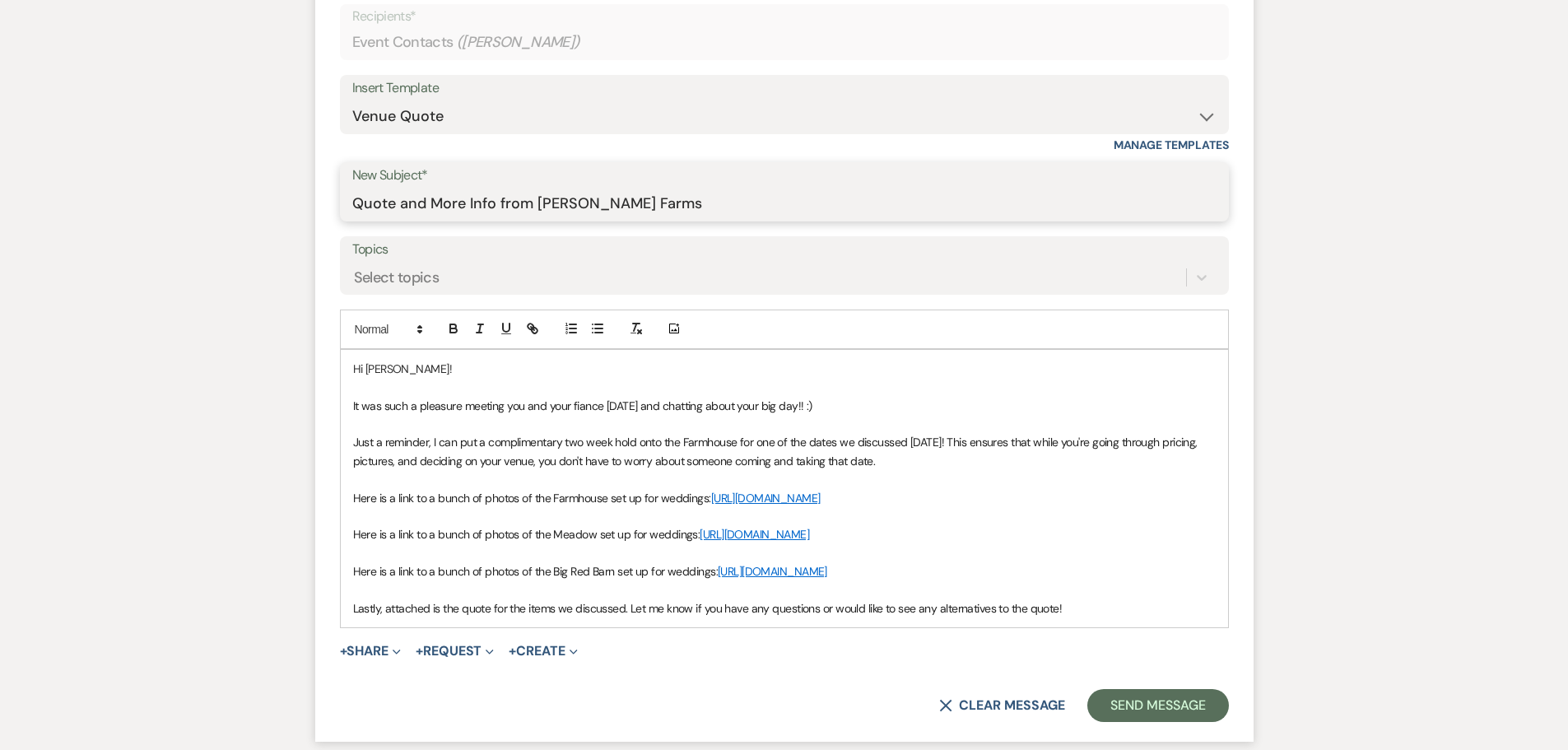
scroll to position [830, 0]
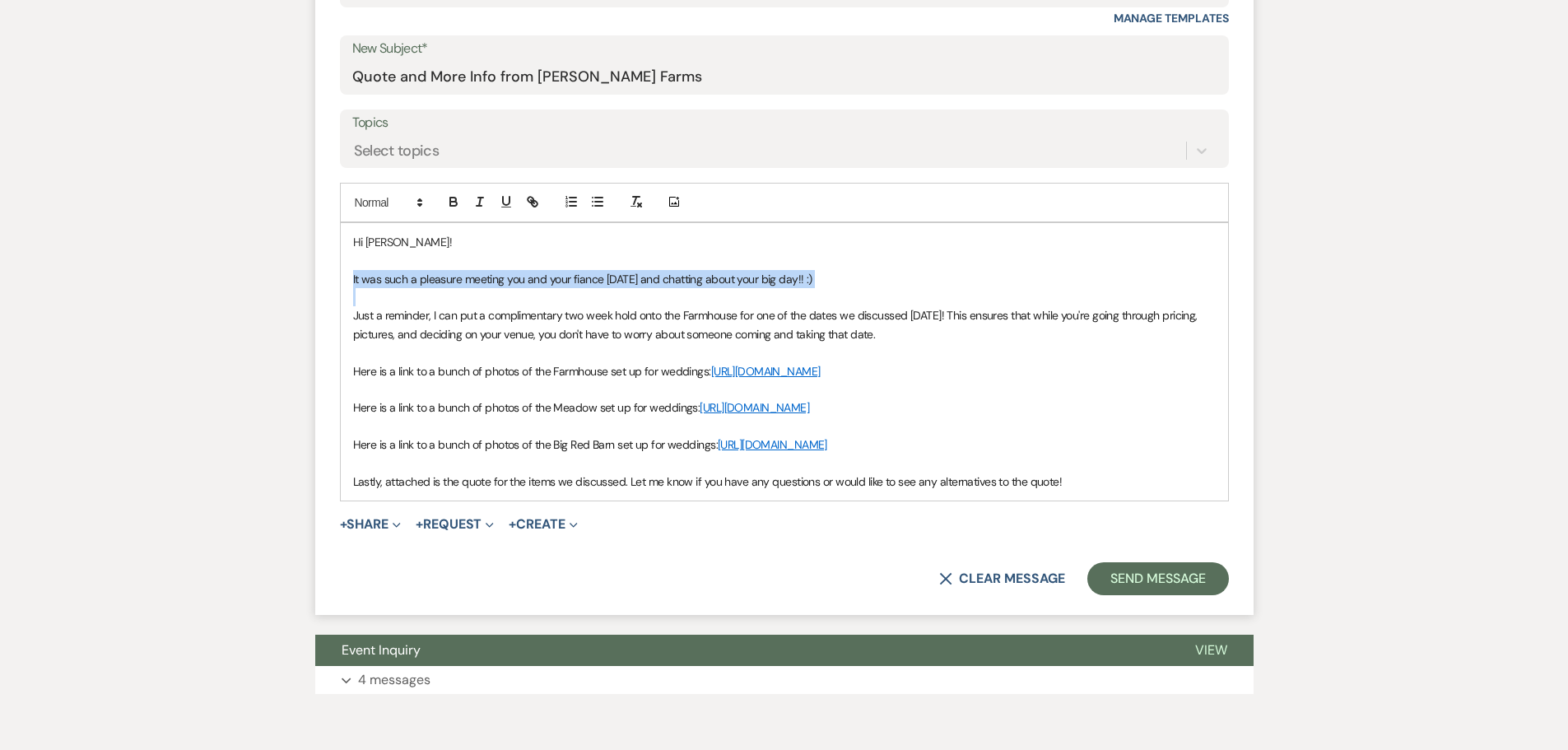
drag, startPoint x: 349, startPoint y: 280, endPoint x: 838, endPoint y: 288, distance: 489.1
click at [838, 288] on div "Hi Sofie! It was such a pleasure meeting you and your fiance today and chatting…" at bounding box center [784, 362] width 888 height 277
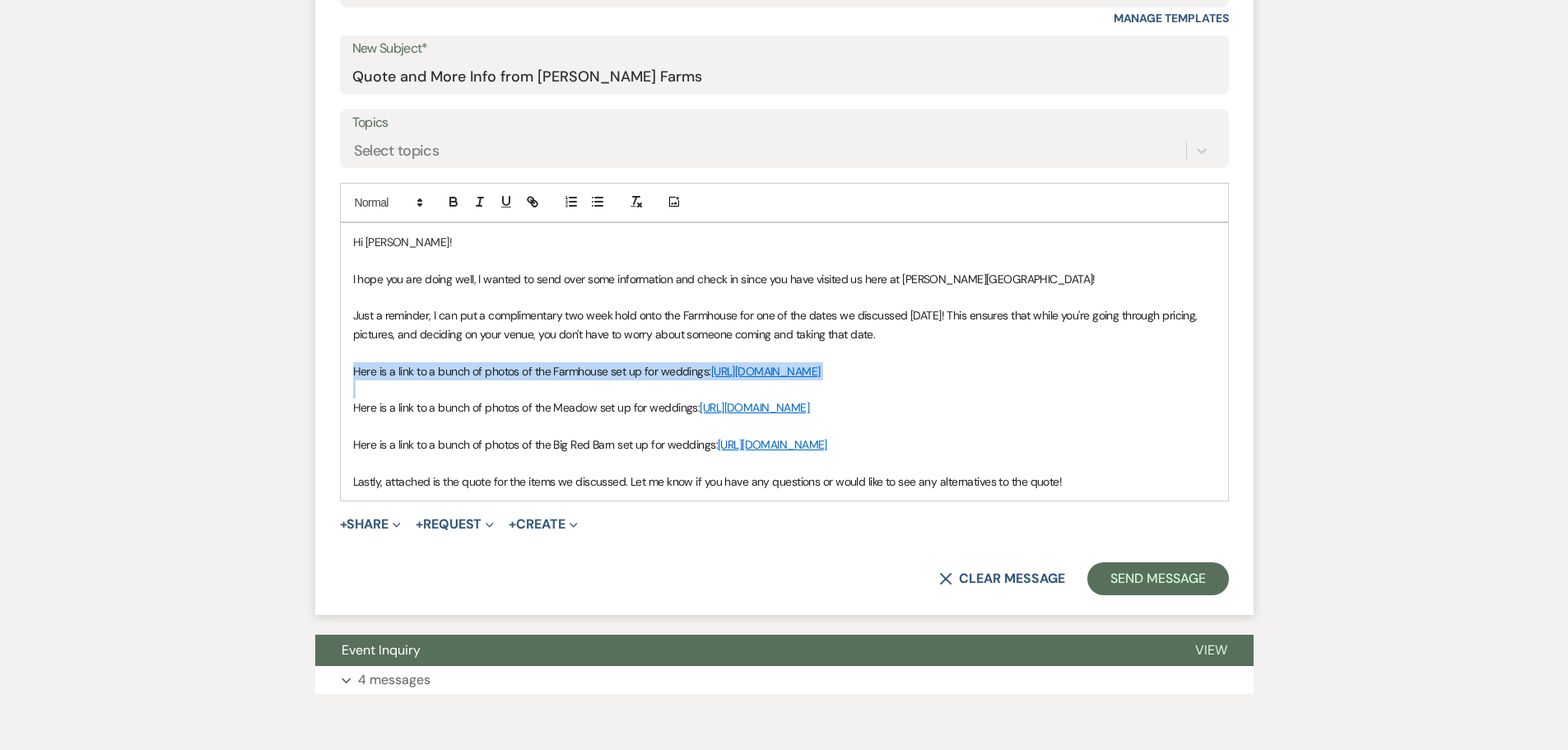
drag, startPoint x: 353, startPoint y: 371, endPoint x: 629, endPoint y: 407, distance: 278.3
click at [629, 407] on div "Hi Sofie! I hope you are doing well, I wanted to send over some information and…" at bounding box center [784, 362] width 888 height 277
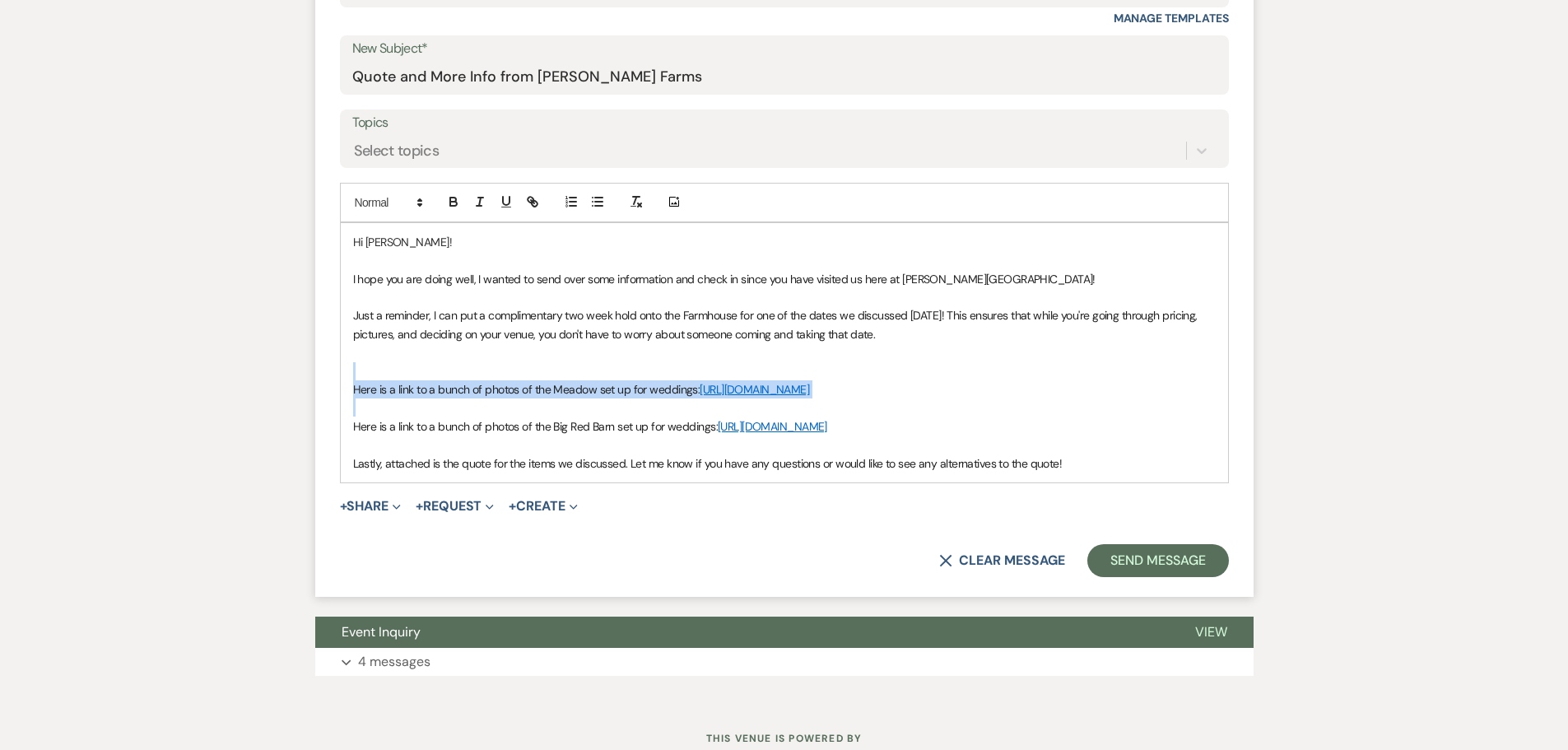
drag, startPoint x: 353, startPoint y: 372, endPoint x: 603, endPoint y: 429, distance: 256.4
click at [603, 429] on div "Hi Sofie! I hope you are doing well, I wanted to send over some information and…" at bounding box center [784, 353] width 888 height 259
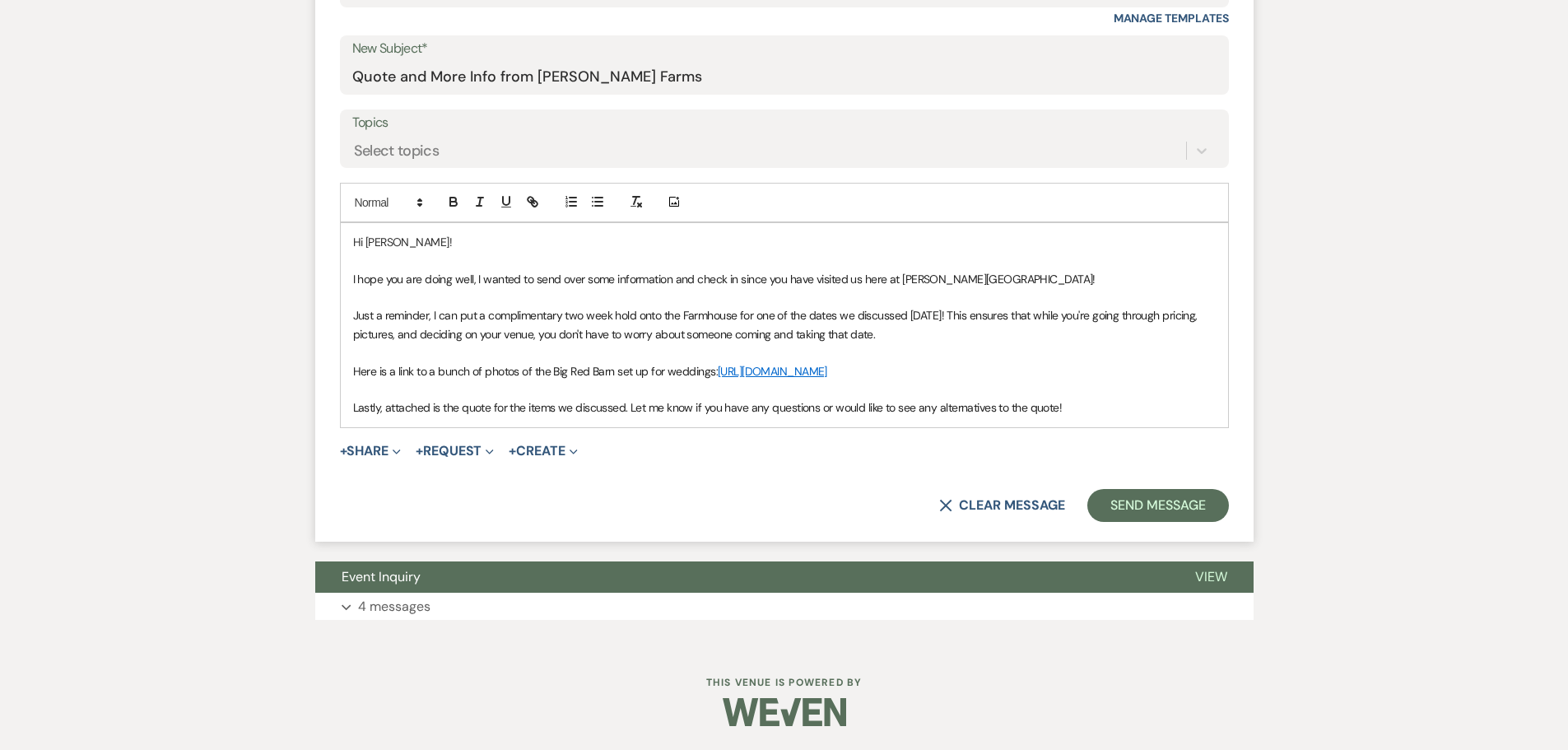
click at [376, 315] on span "Just a reminder, I can put a complimentary two week hold onto the Farmhouse for…" at bounding box center [777, 324] width 848 height 33
click at [386, 317] on span "Just a reminder, I can put a complimentary two week hold onto the Farmhouse for…" at bounding box center [777, 324] width 848 height 33
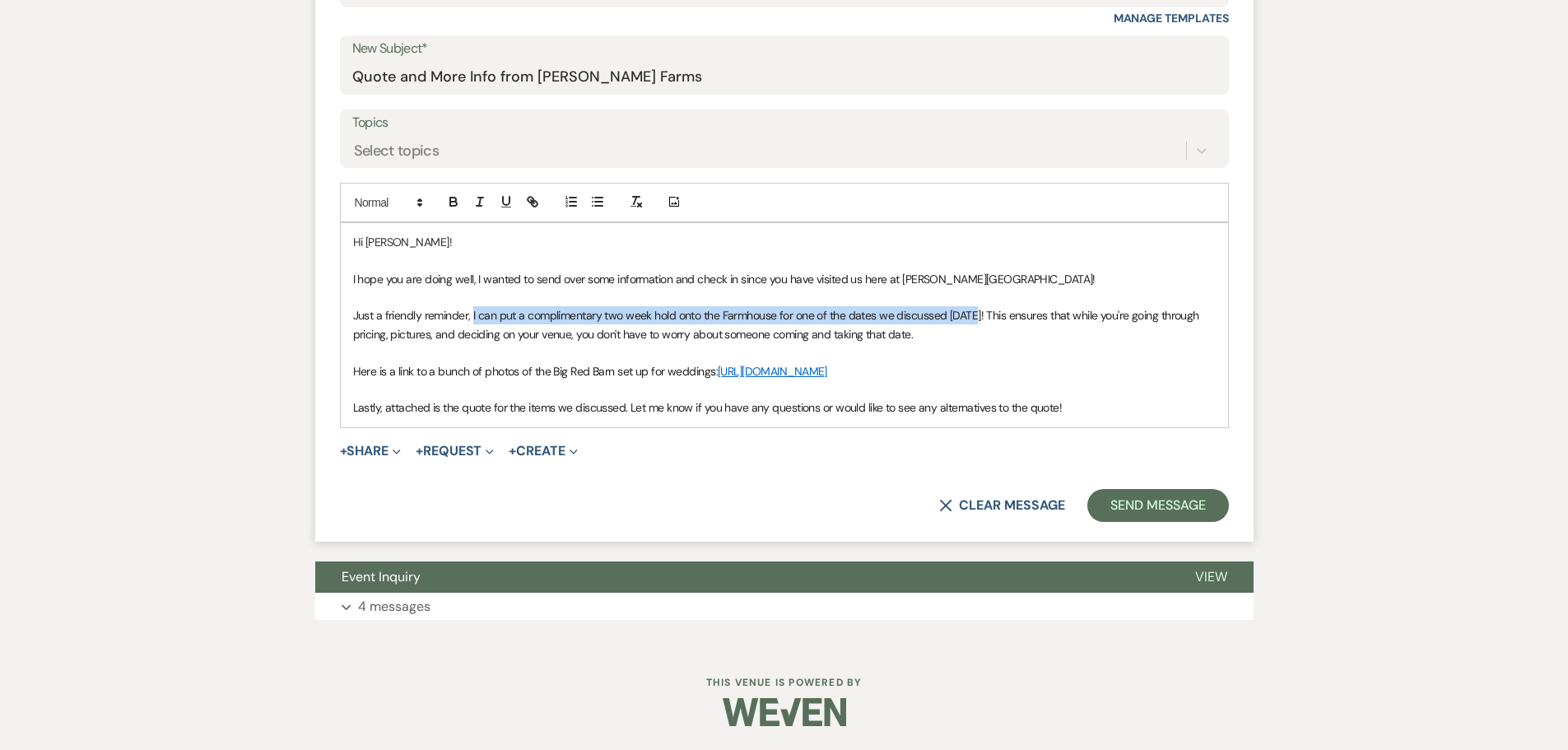
drag, startPoint x: 471, startPoint y: 313, endPoint x: 973, endPoint y: 318, distance: 502.0
click at [973, 318] on span "Just a friendly reminder, I can put a complimentary two week hold onto the Farm…" at bounding box center [778, 324] width 850 height 33
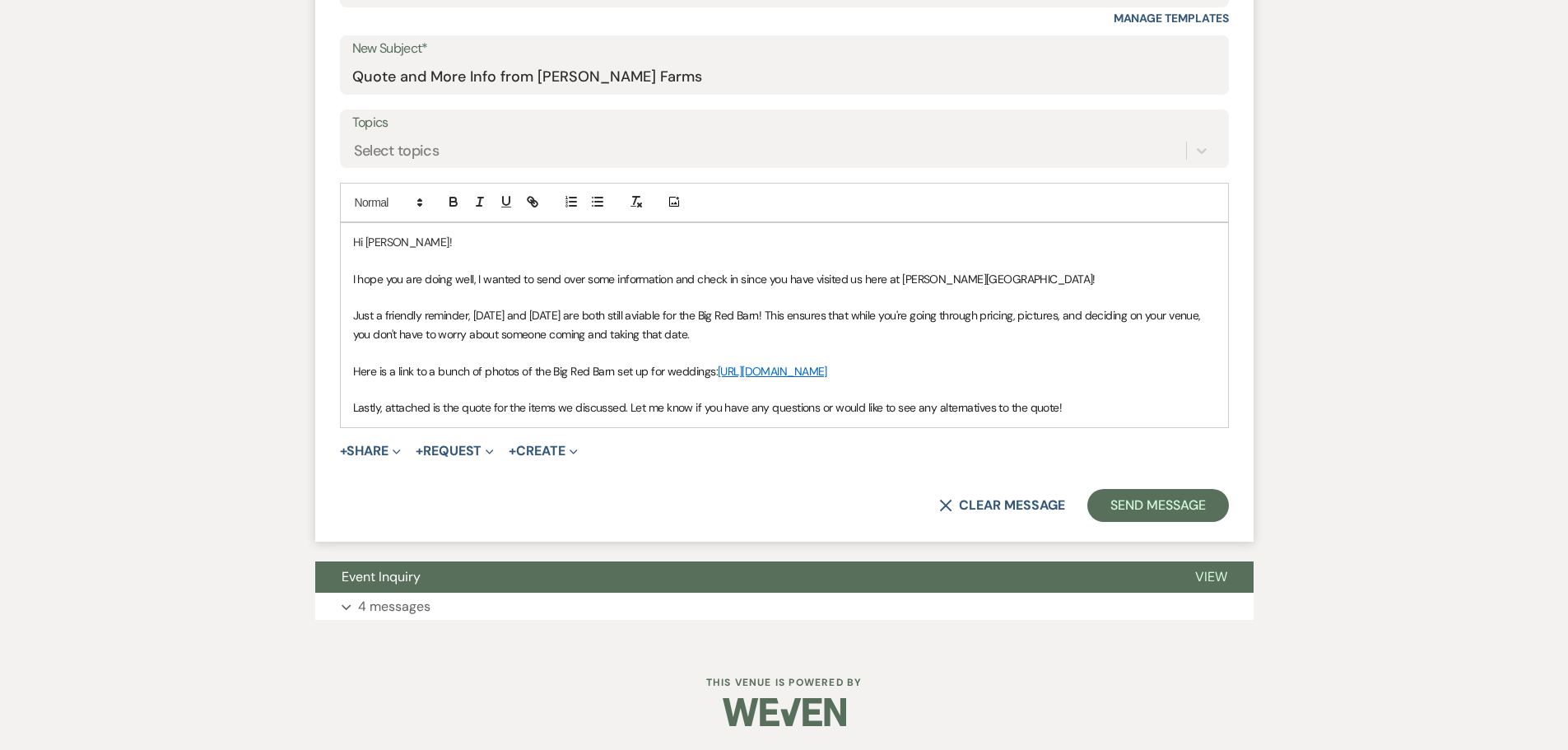
drag, startPoint x: 935, startPoint y: 315, endPoint x: 941, endPoint y: 338, distance: 23.8
click at [941, 338] on p "Just a friendly reminder, Sunday December 20th, 2026 and January 1st, 2027 are …" at bounding box center [785, 324] width 863 height 37
click at [441, 399] on p at bounding box center [785, 389] width 863 height 18
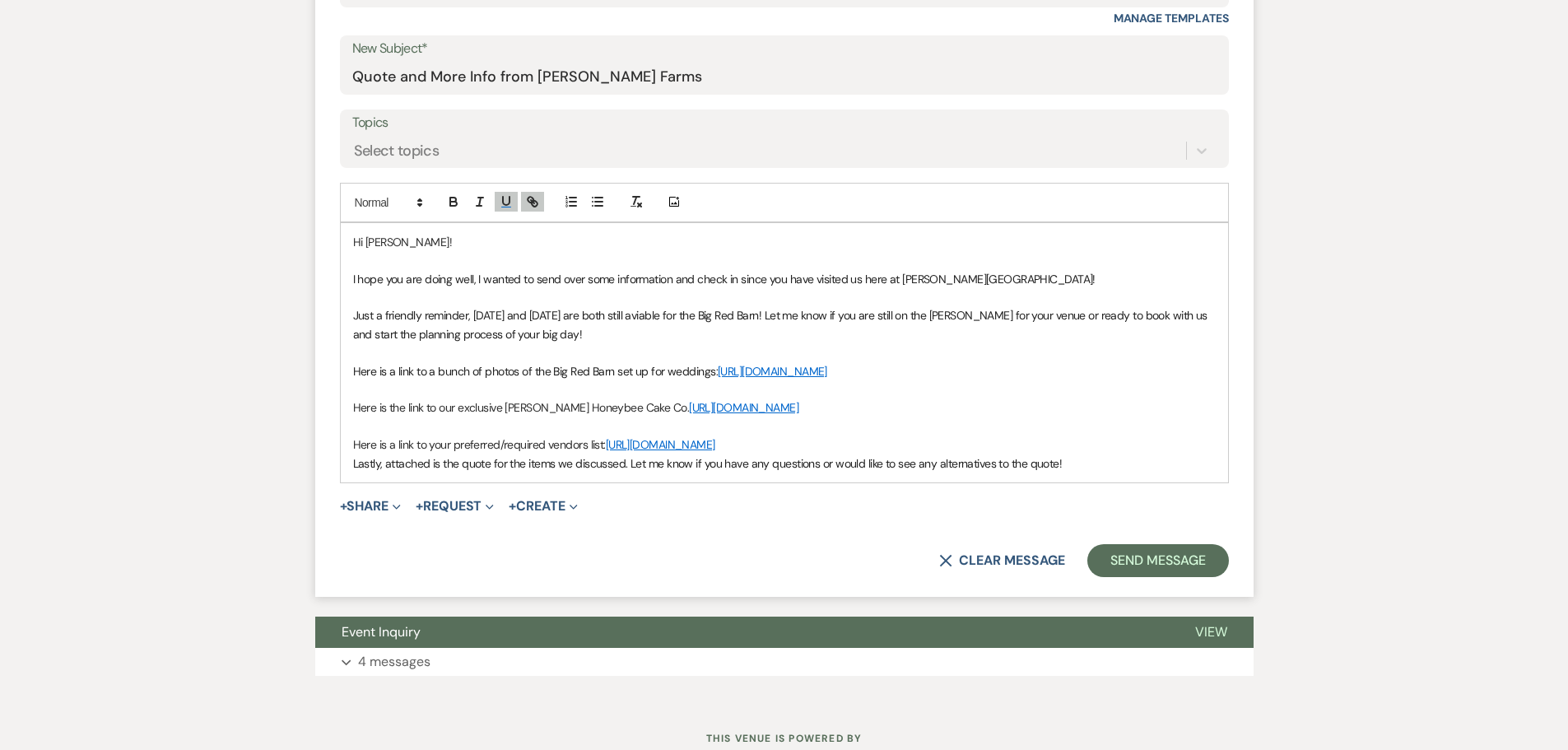
click at [353, 473] on p "Lastly, attached is the quote for the items we discussed. Let me know if you ha…" at bounding box center [785, 463] width 863 height 18
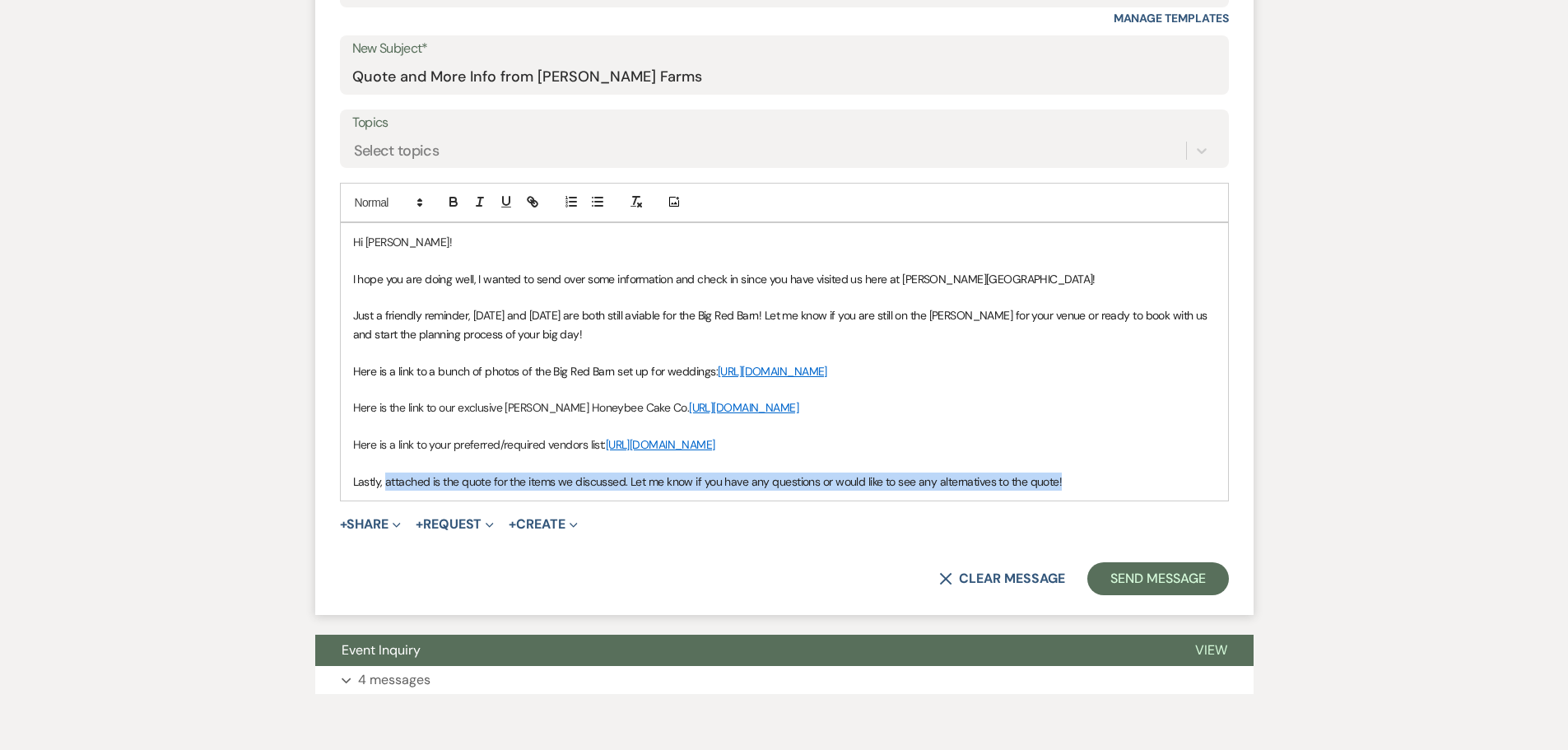
drag, startPoint x: 387, startPoint y: 503, endPoint x: 1058, endPoint y: 514, distance: 671.1
click at [1058, 501] on div "Hi Sofie! I hope you are doing well, I wanted to send over some information and…" at bounding box center [784, 362] width 888 height 277
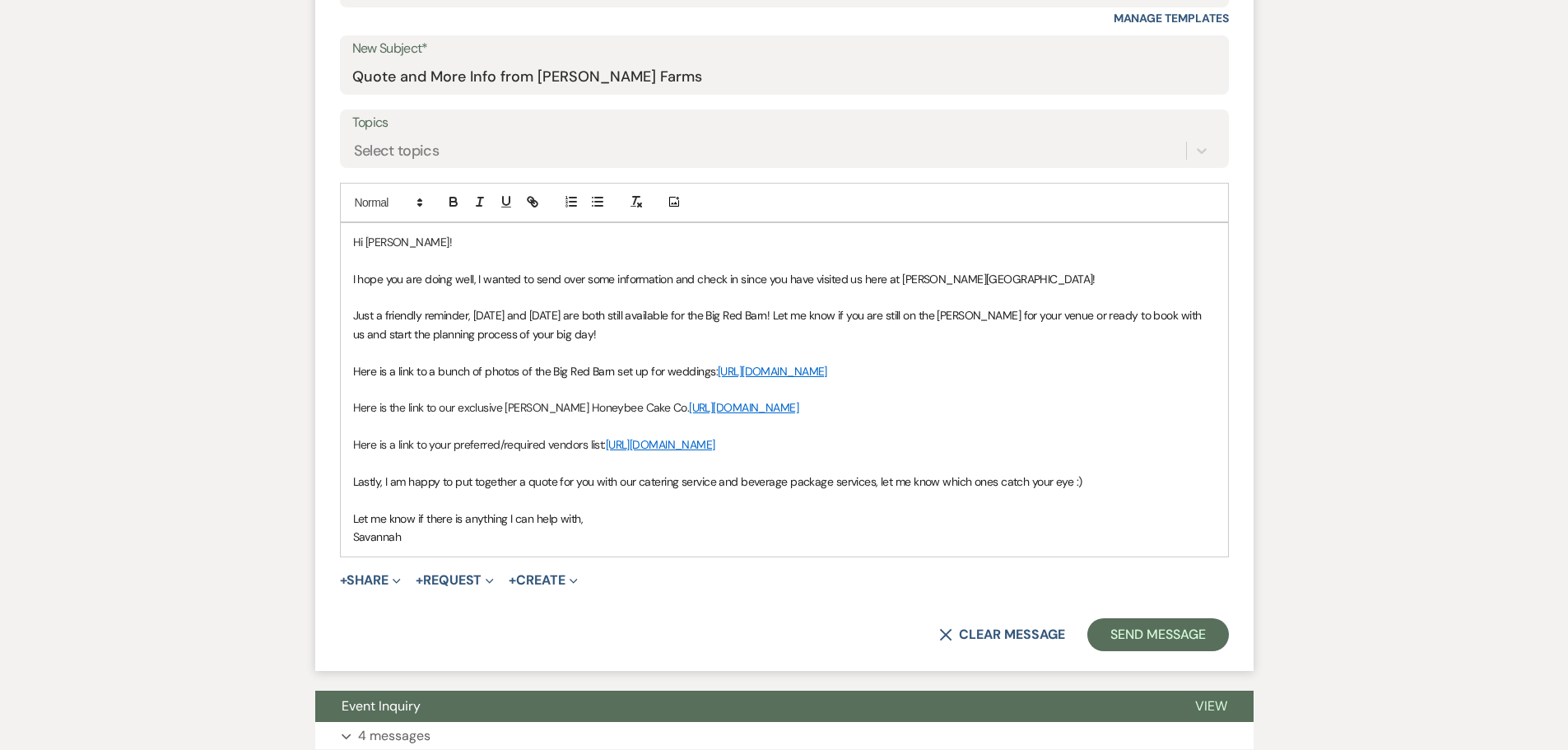
click at [809, 528] on p "Let me know if there is anything I can help with," at bounding box center [785, 518] width 863 height 18
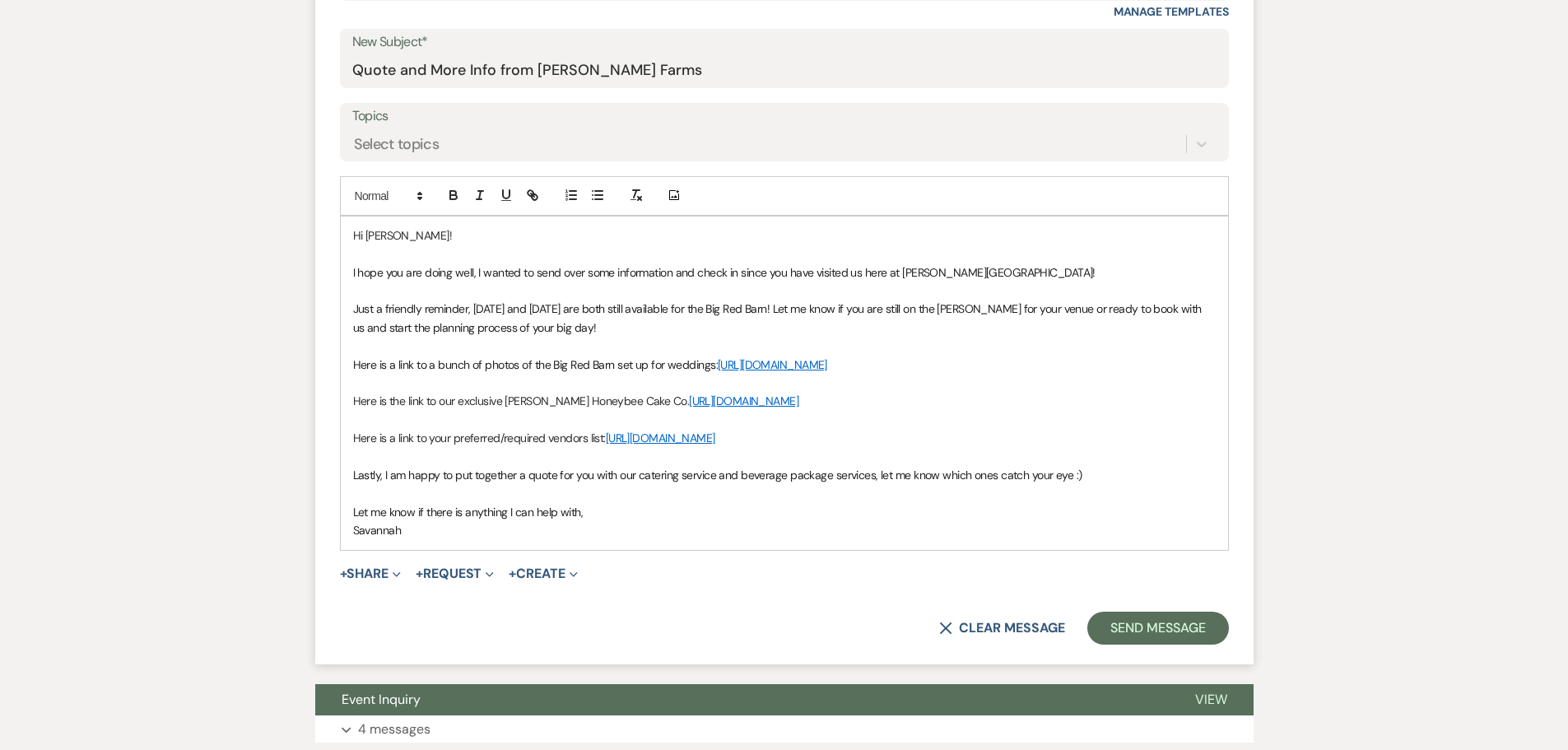
scroll to position [978, 0]
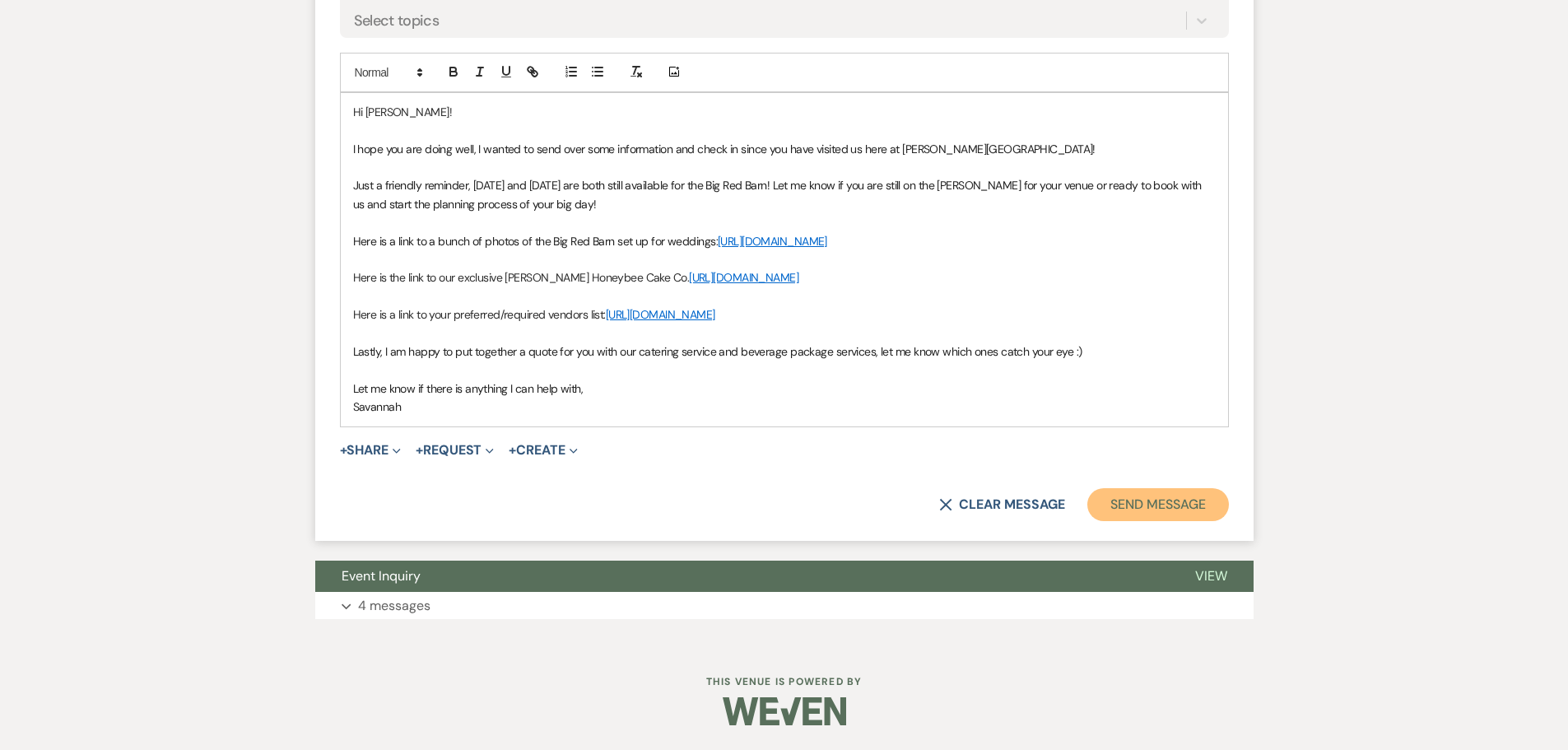
click at [1198, 508] on button "Send Message" at bounding box center [1158, 504] width 140 height 33
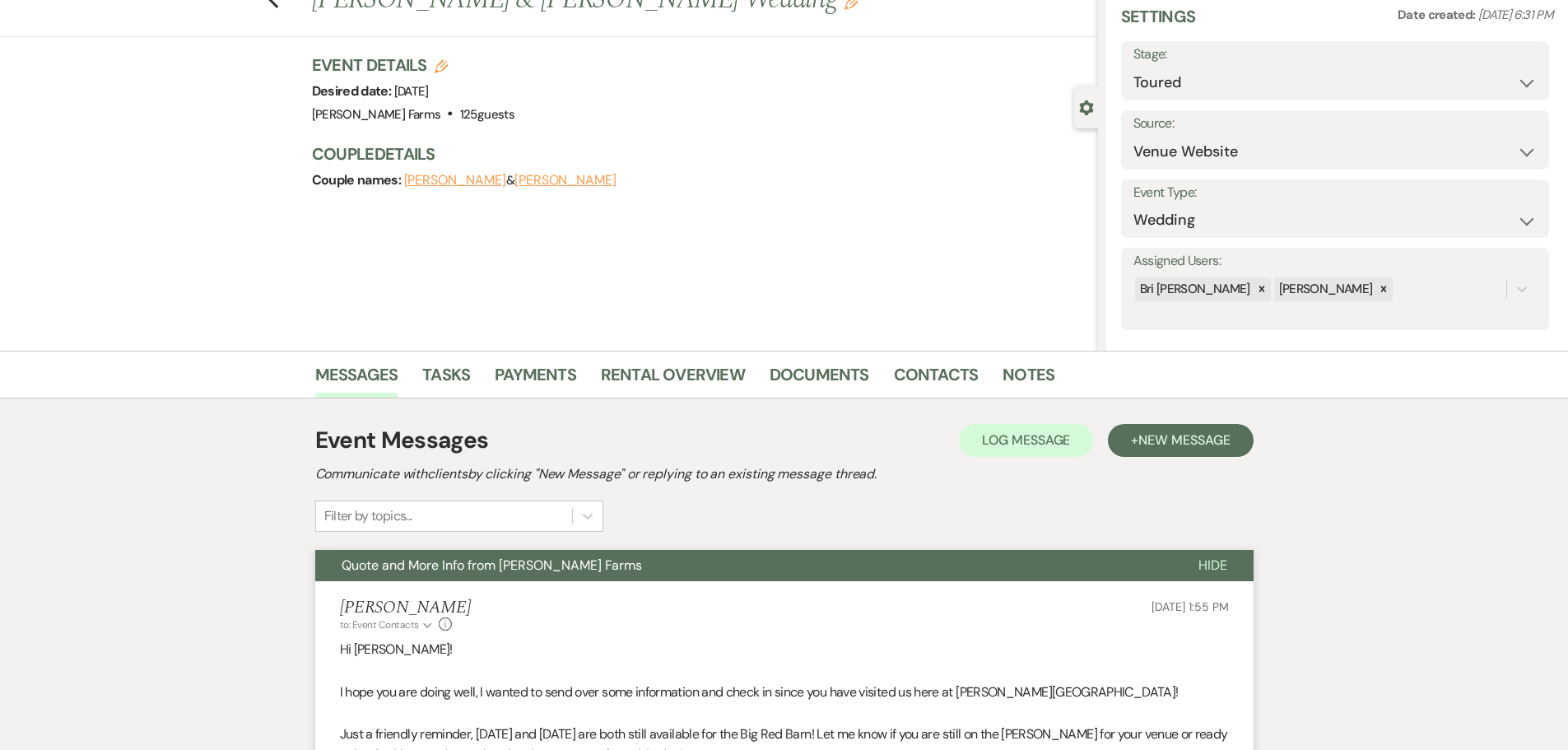
scroll to position [0, 0]
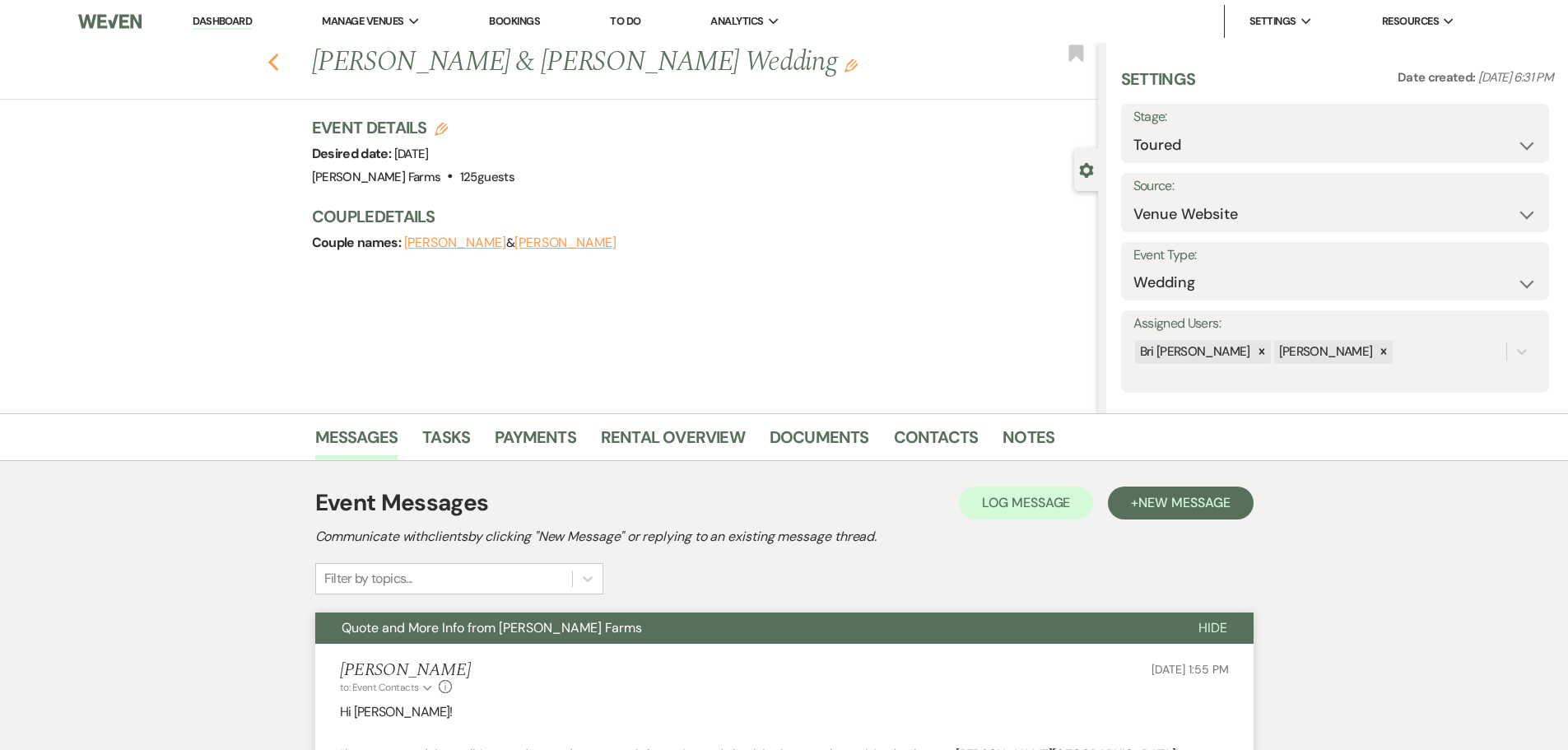
click at [280, 61] on icon "Previous" at bounding box center [274, 62] width 12 height 20
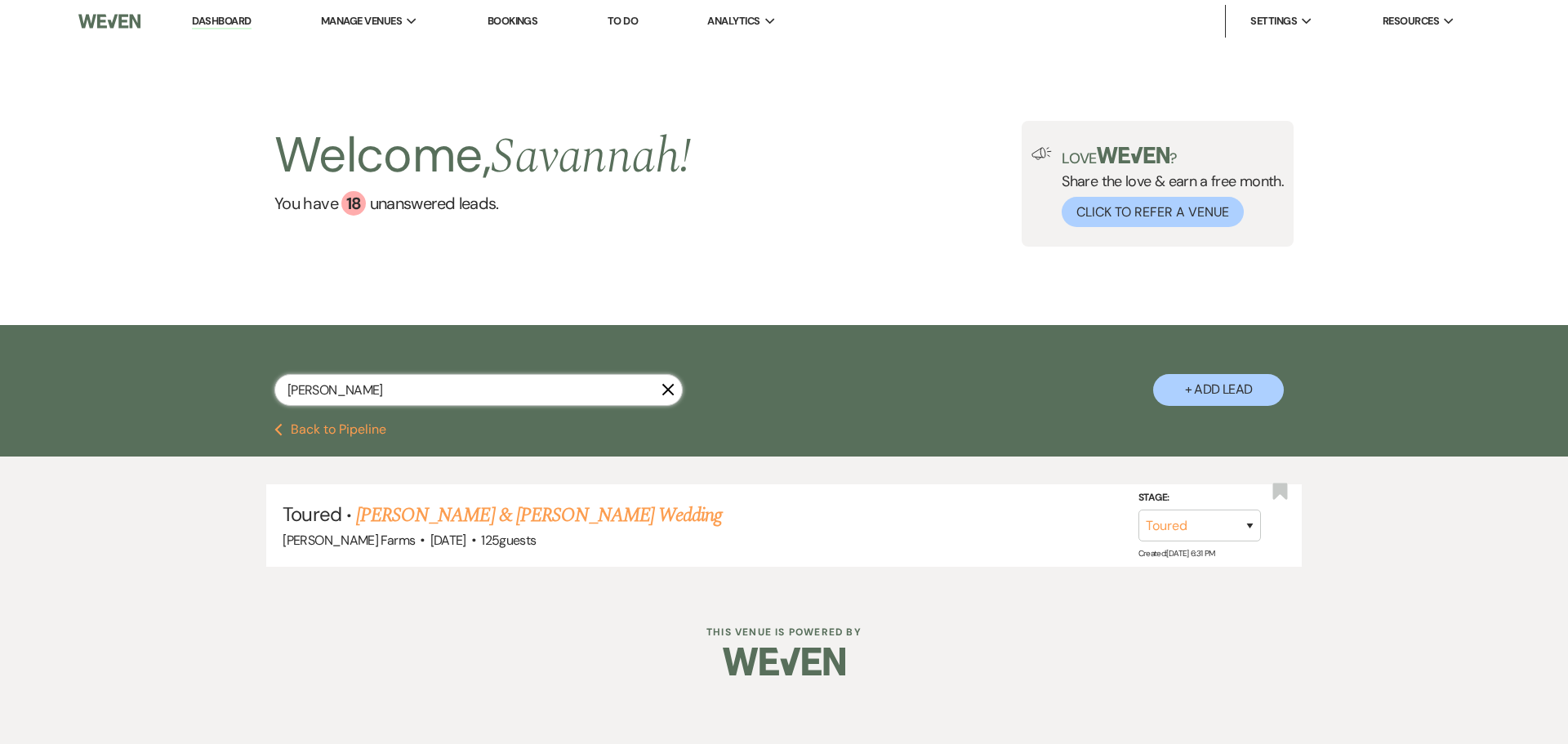
click at [544, 380] on input "sofie vacca" at bounding box center [478, 390] width 408 height 32
click at [544, 384] on input "sofie vacca" at bounding box center [478, 390] width 408 height 32
click at [544, 386] on input "sofie vacca" at bounding box center [478, 390] width 408 height 32
click at [544, 385] on input "sofie vacca" at bounding box center [478, 390] width 408 height 32
click at [573, 523] on link "Courtney Brawley & Kevin Miller's Wedding" at bounding box center [542, 516] width 366 height 30
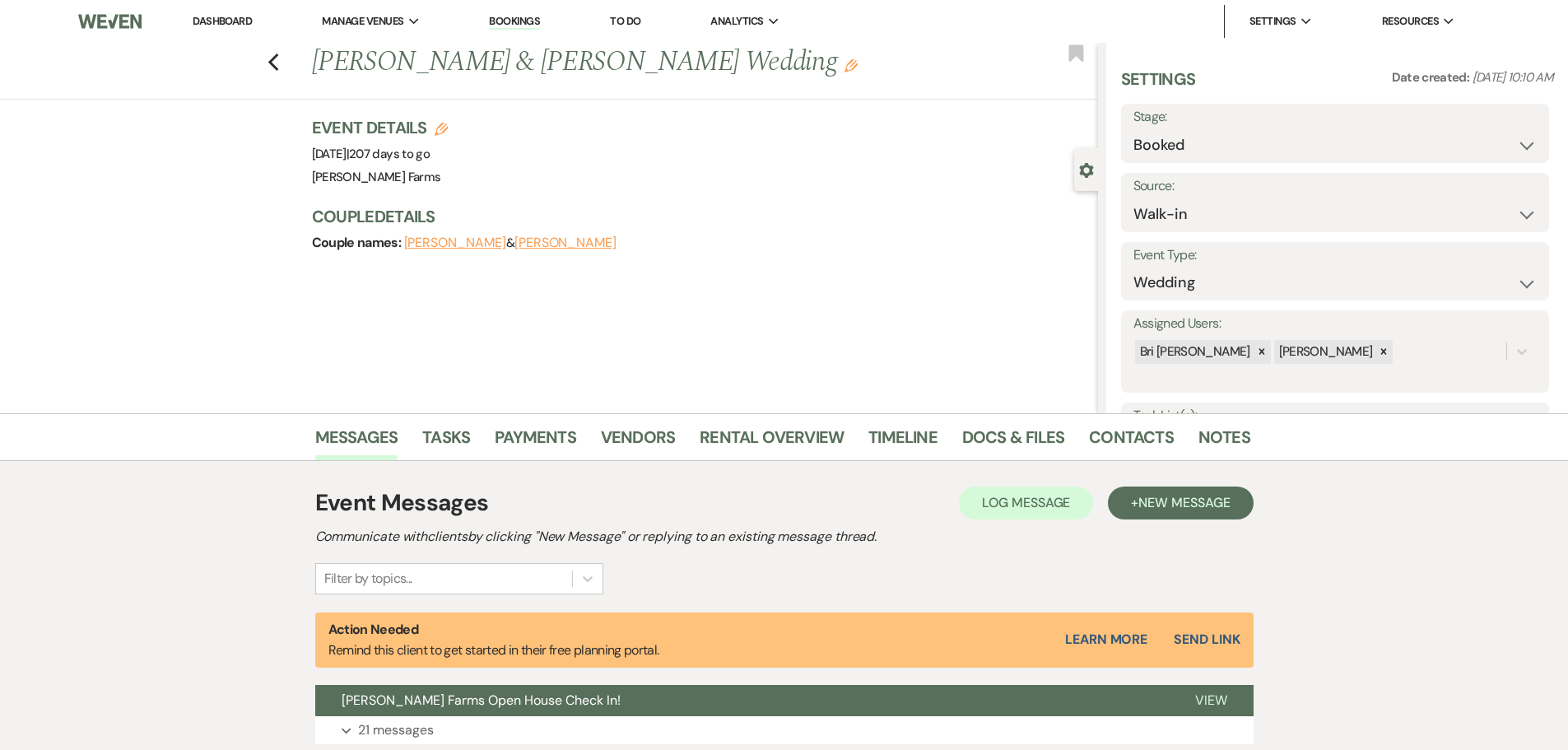
click at [845, 70] on icon "Edit" at bounding box center [851, 65] width 13 height 13
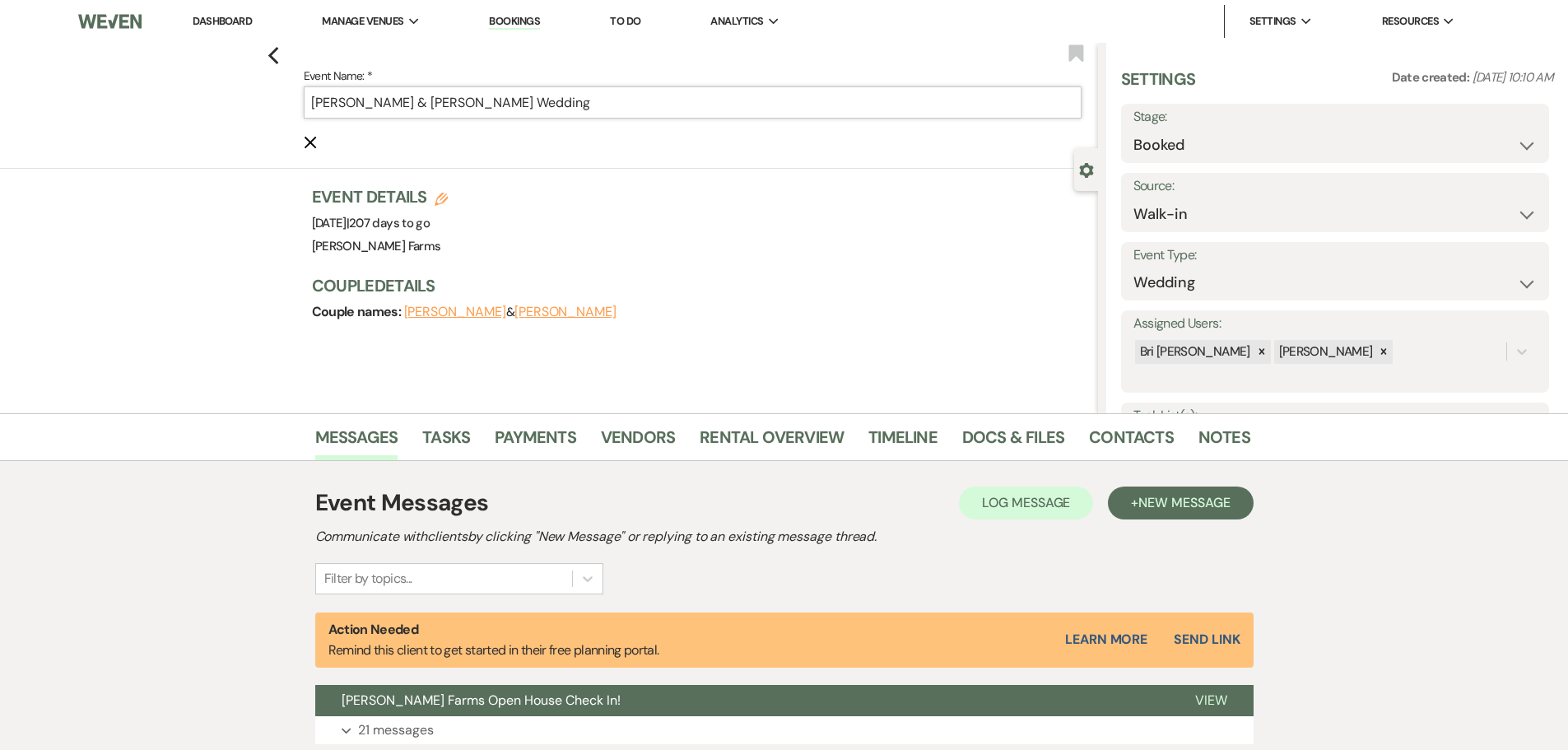
click at [318, 104] on input "Courtney Brawley & Kevin Miller's Wedding" at bounding box center [692, 103] width 778 height 33
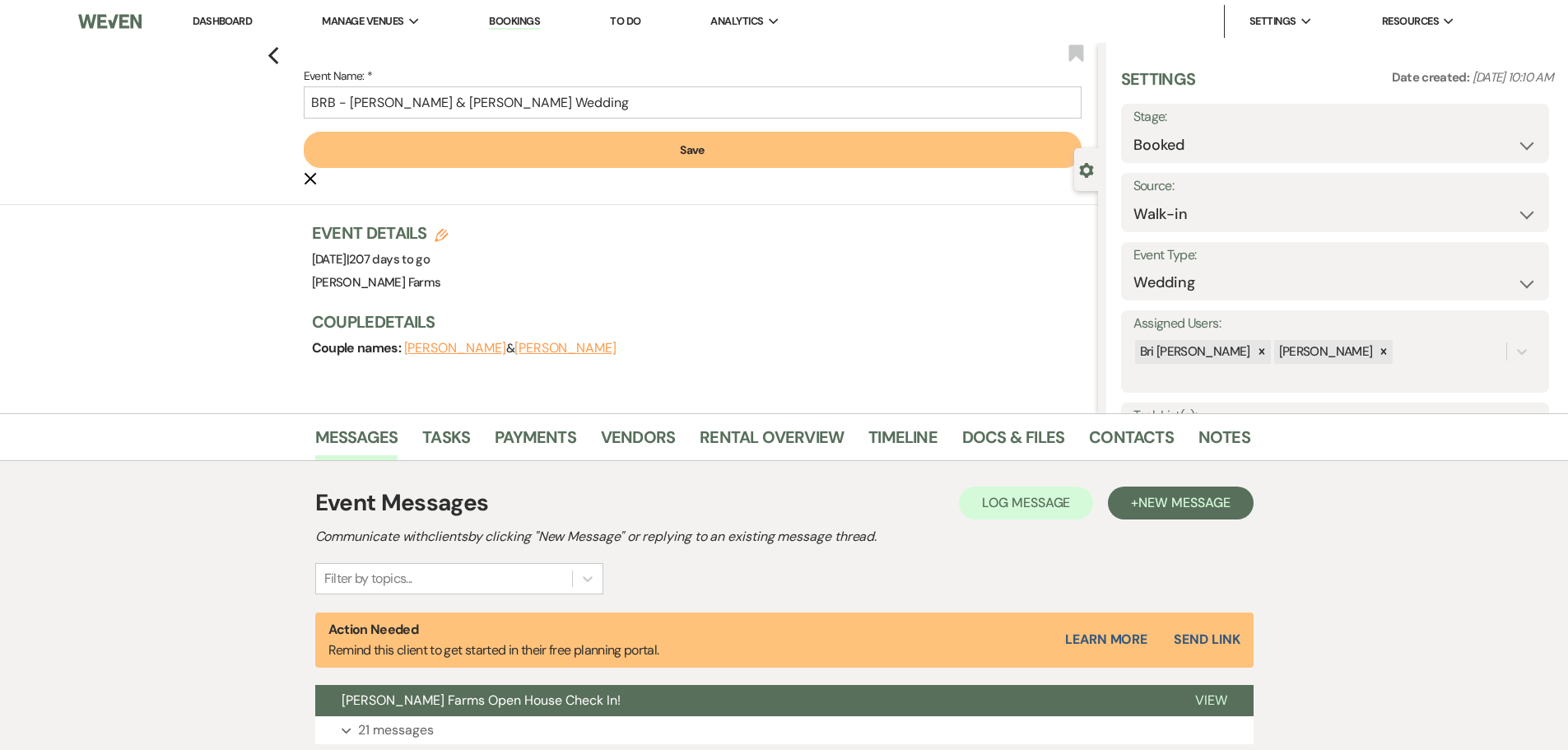
click at [806, 146] on button "Save" at bounding box center [692, 150] width 778 height 36
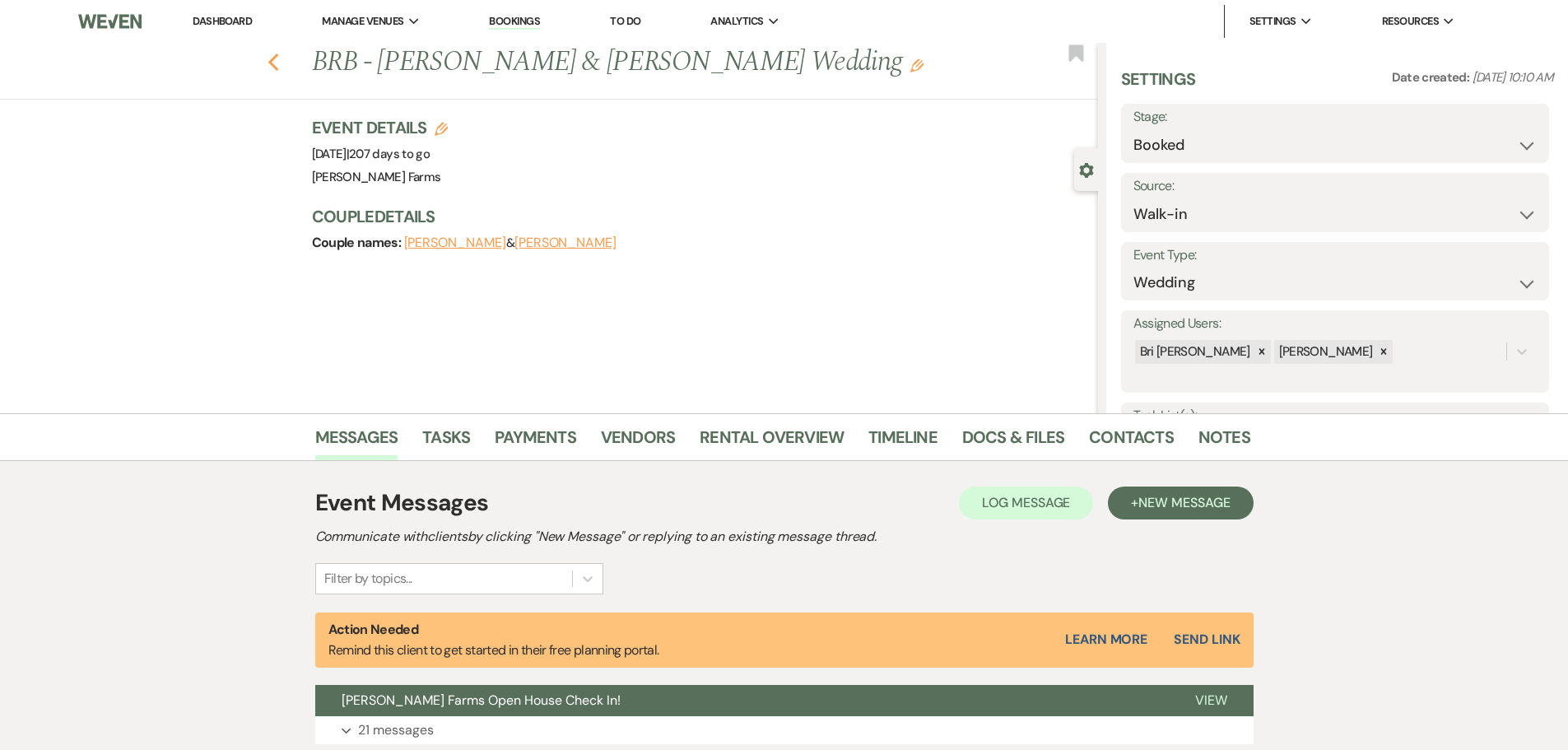
click at [274, 62] on icon "Previous" at bounding box center [274, 62] width 12 height 20
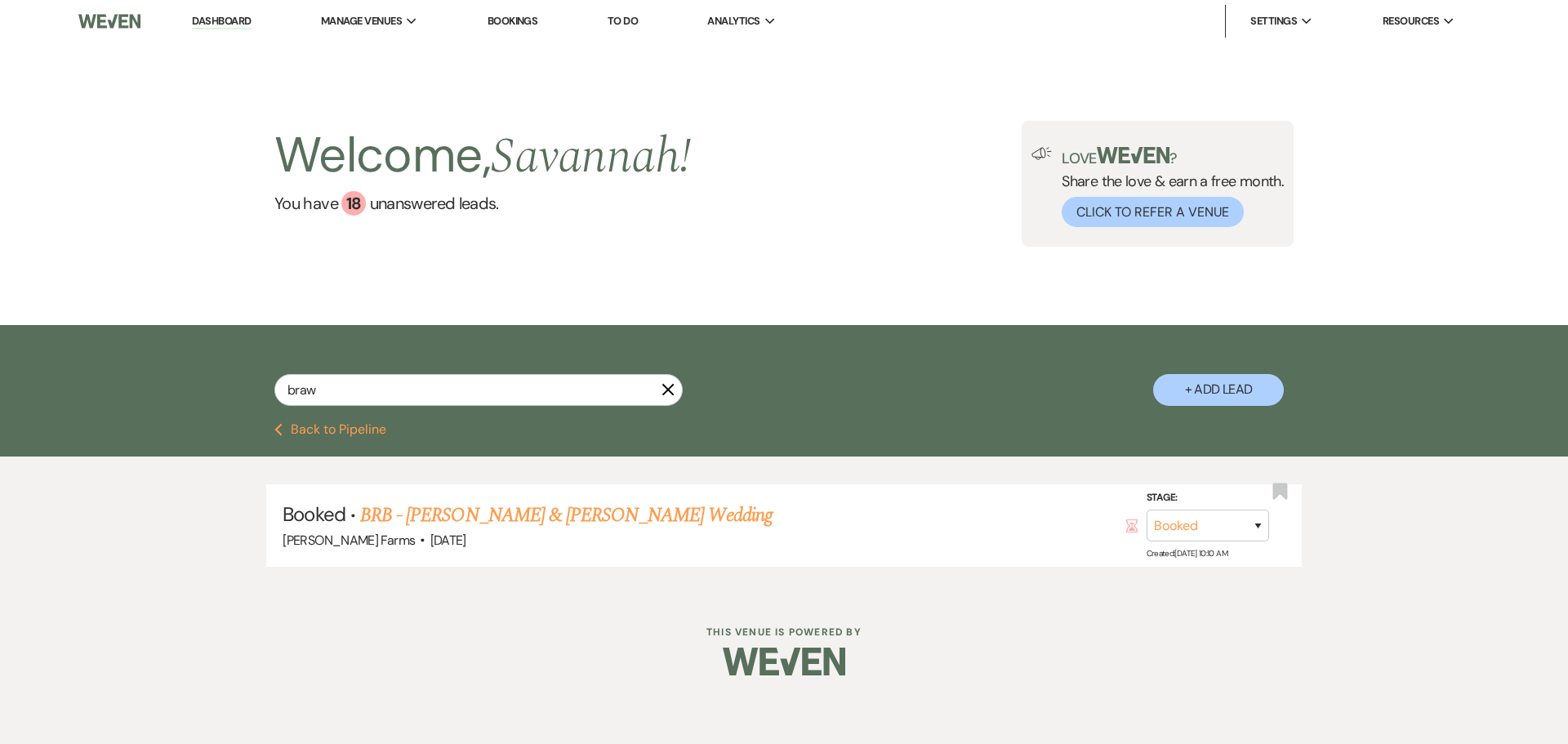
click at [335, 439] on div "Previous Back to Pipeline" at bounding box center [784, 439] width 1568 height 33
click at [340, 429] on button "Previous Back to Pipeline" at bounding box center [330, 429] width 112 height 13
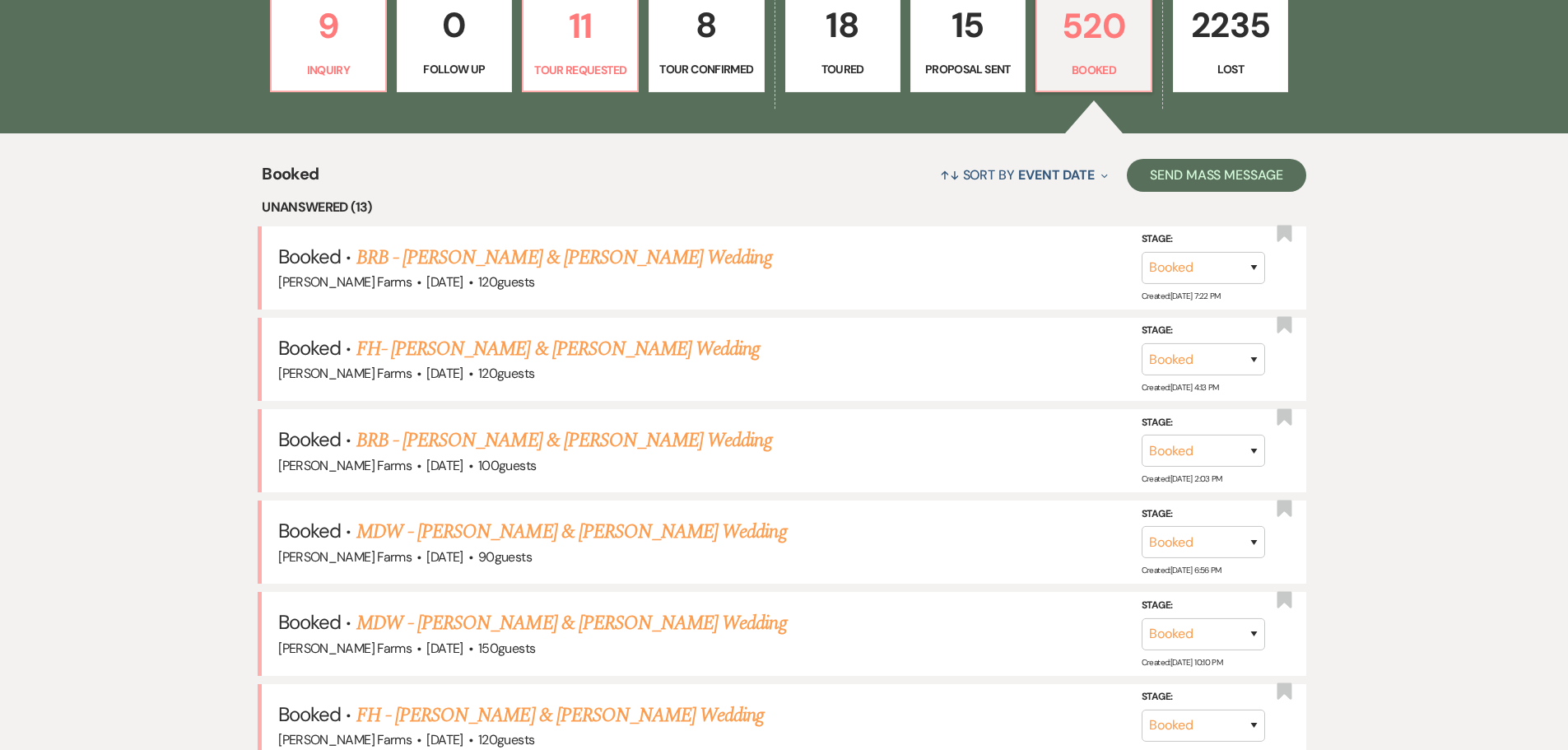
scroll to position [576, 0]
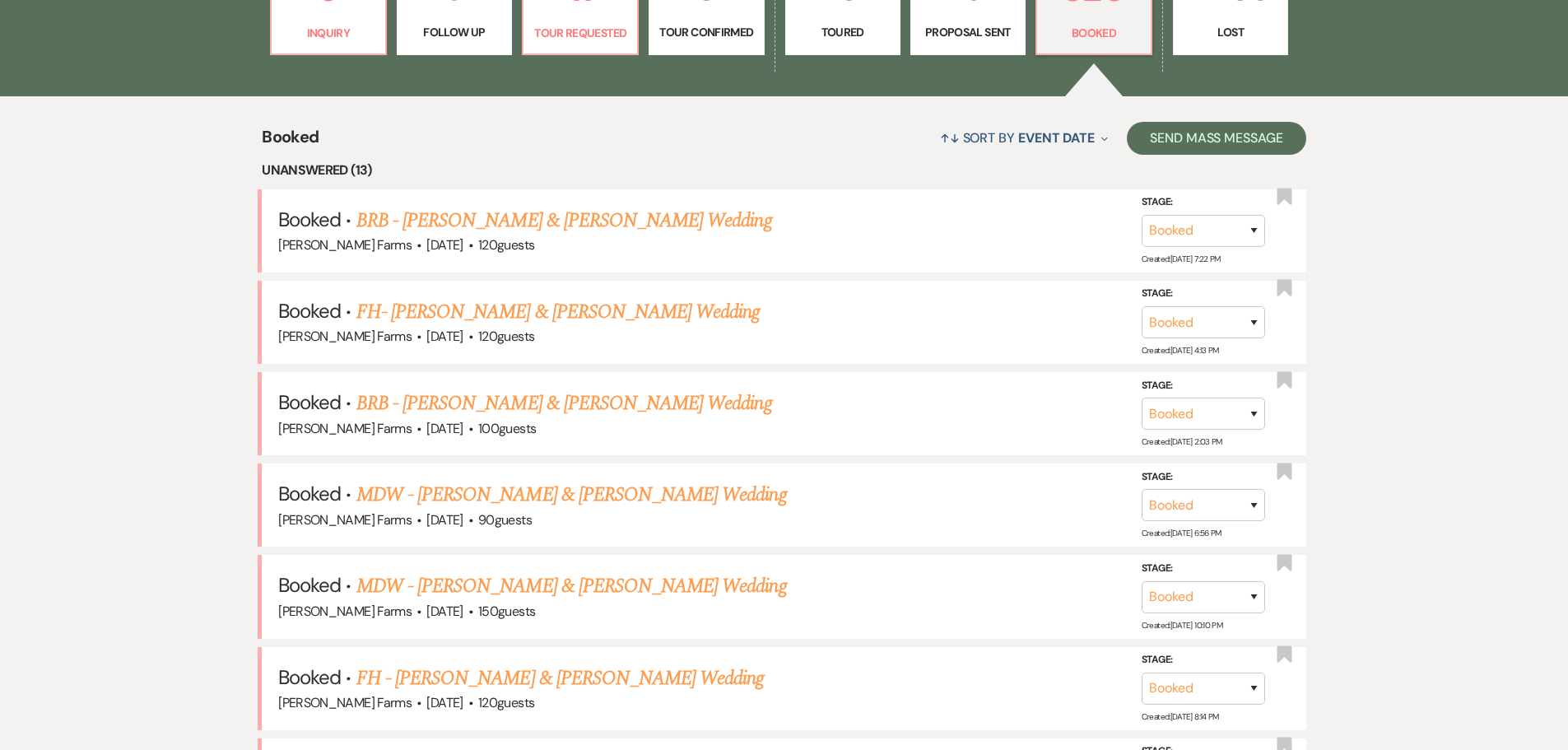
click at [653, 493] on link "MDW - Dean Case & Bailee Hunter's Wedding" at bounding box center [571, 495] width 431 height 30
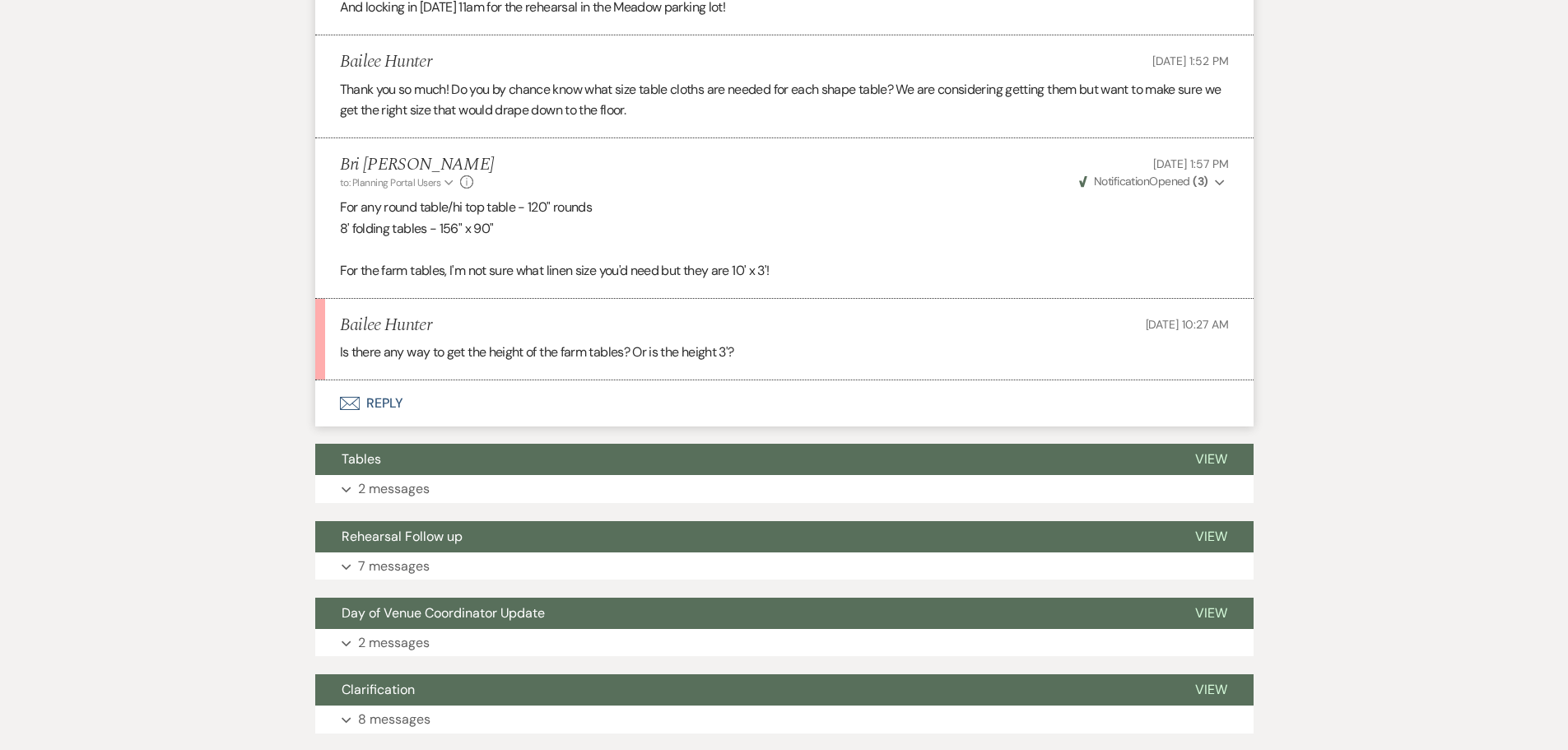
scroll to position [1648, 0]
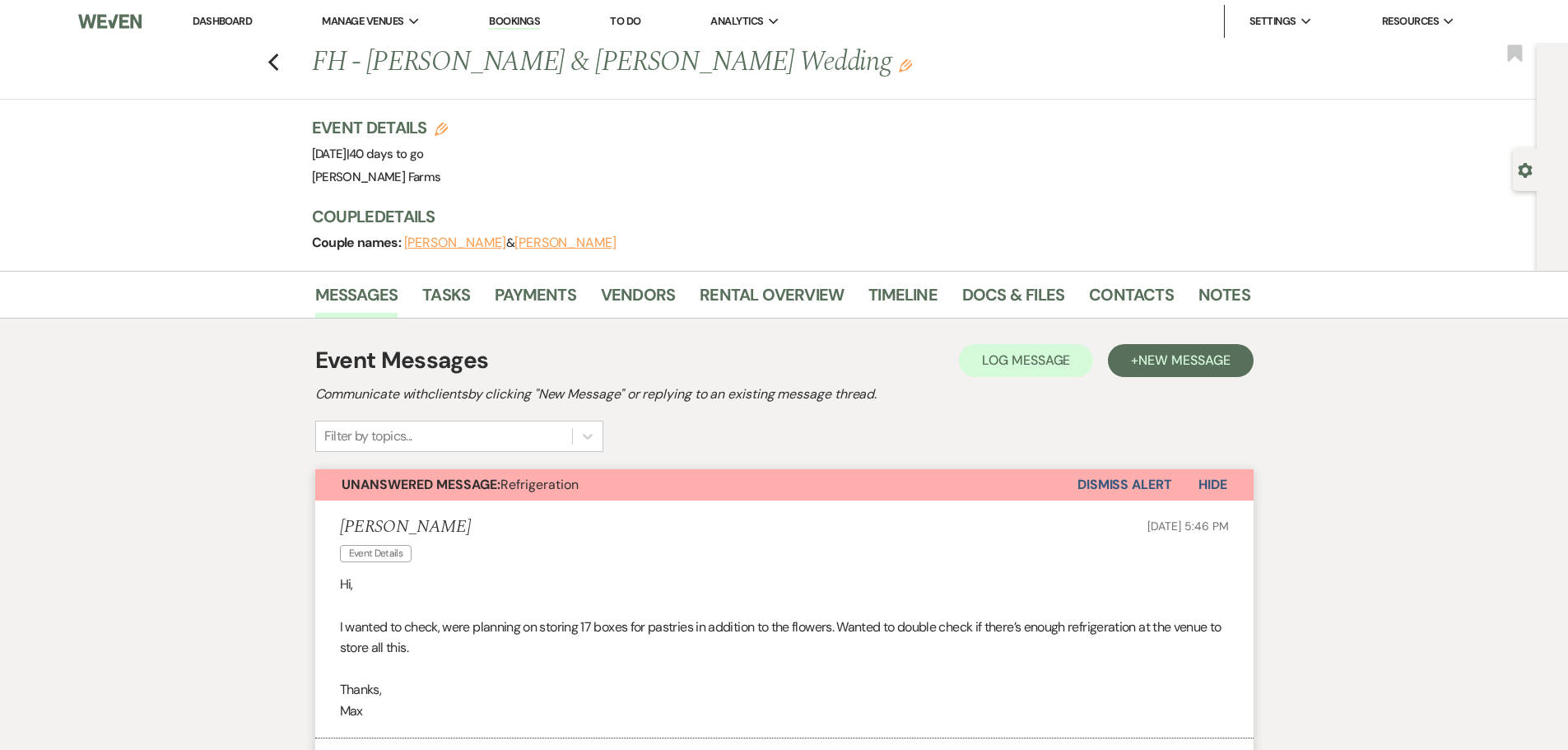
click at [1518, 170] on div "Gear Settings" at bounding box center [1529, 170] width 32 height 43
click at [1520, 171] on use "button" at bounding box center [1525, 170] width 14 height 15
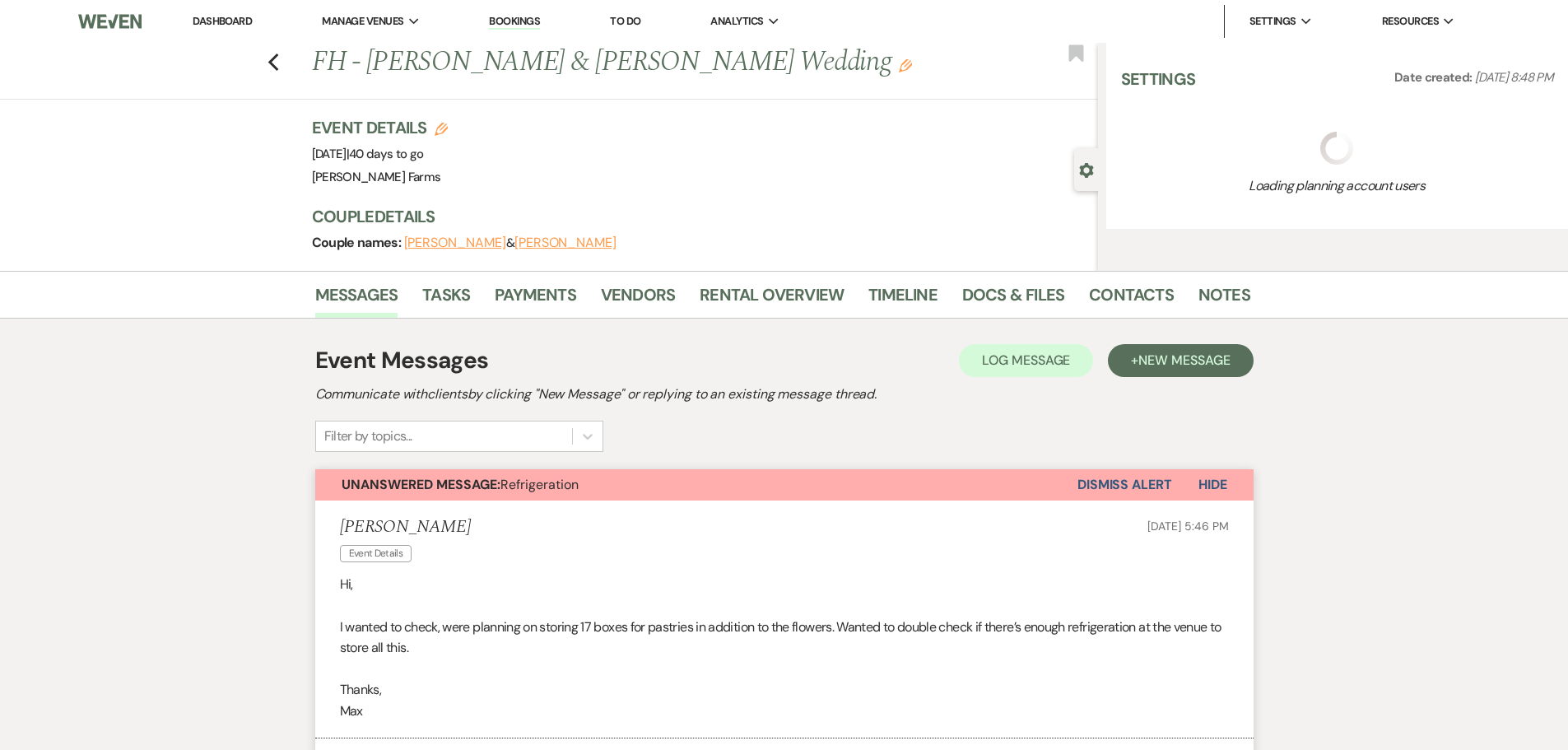
select select "5"
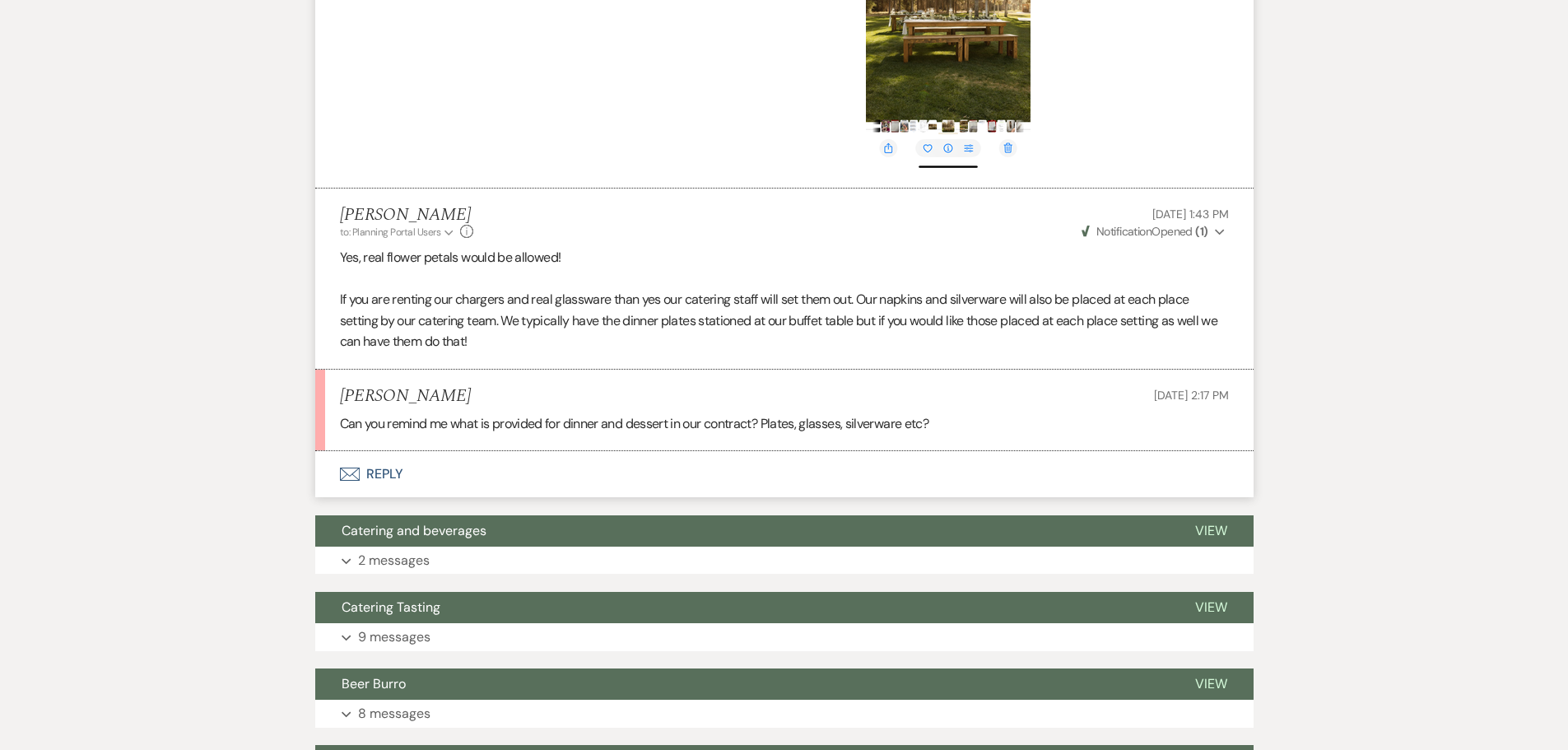
scroll to position [2920, 0]
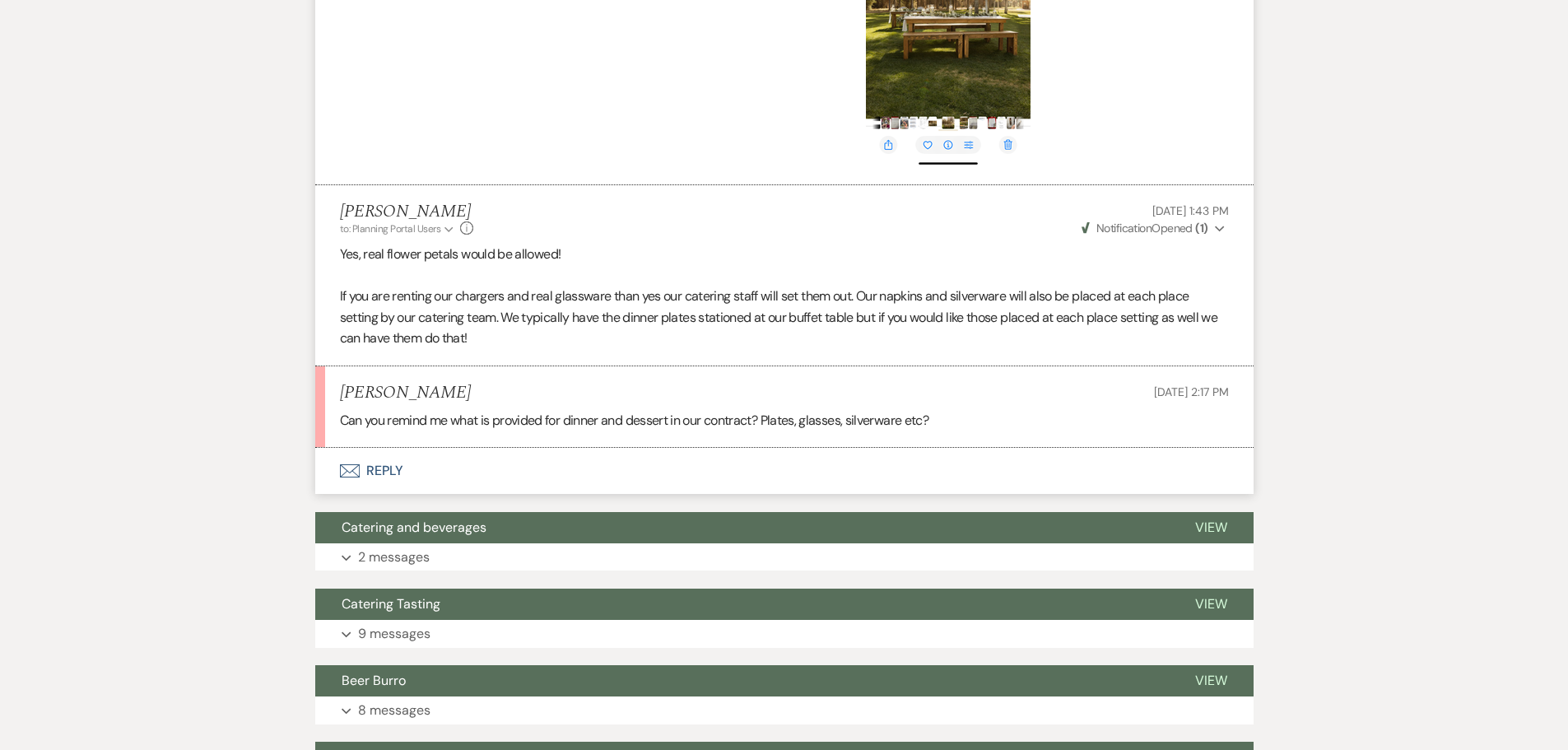
click at [504, 491] on button "Envelope Reply" at bounding box center [784, 471] width 938 height 46
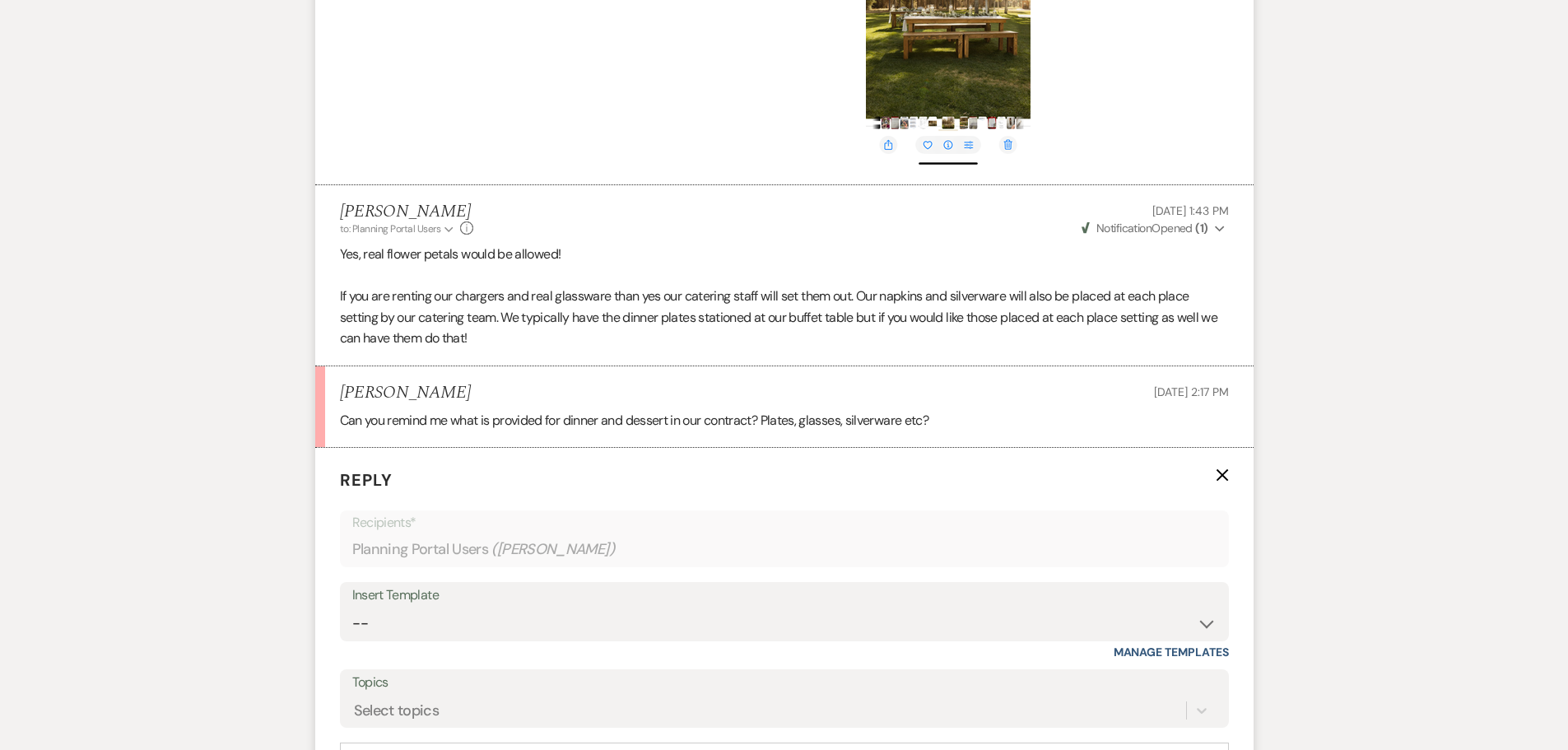
scroll to position [3250, 0]
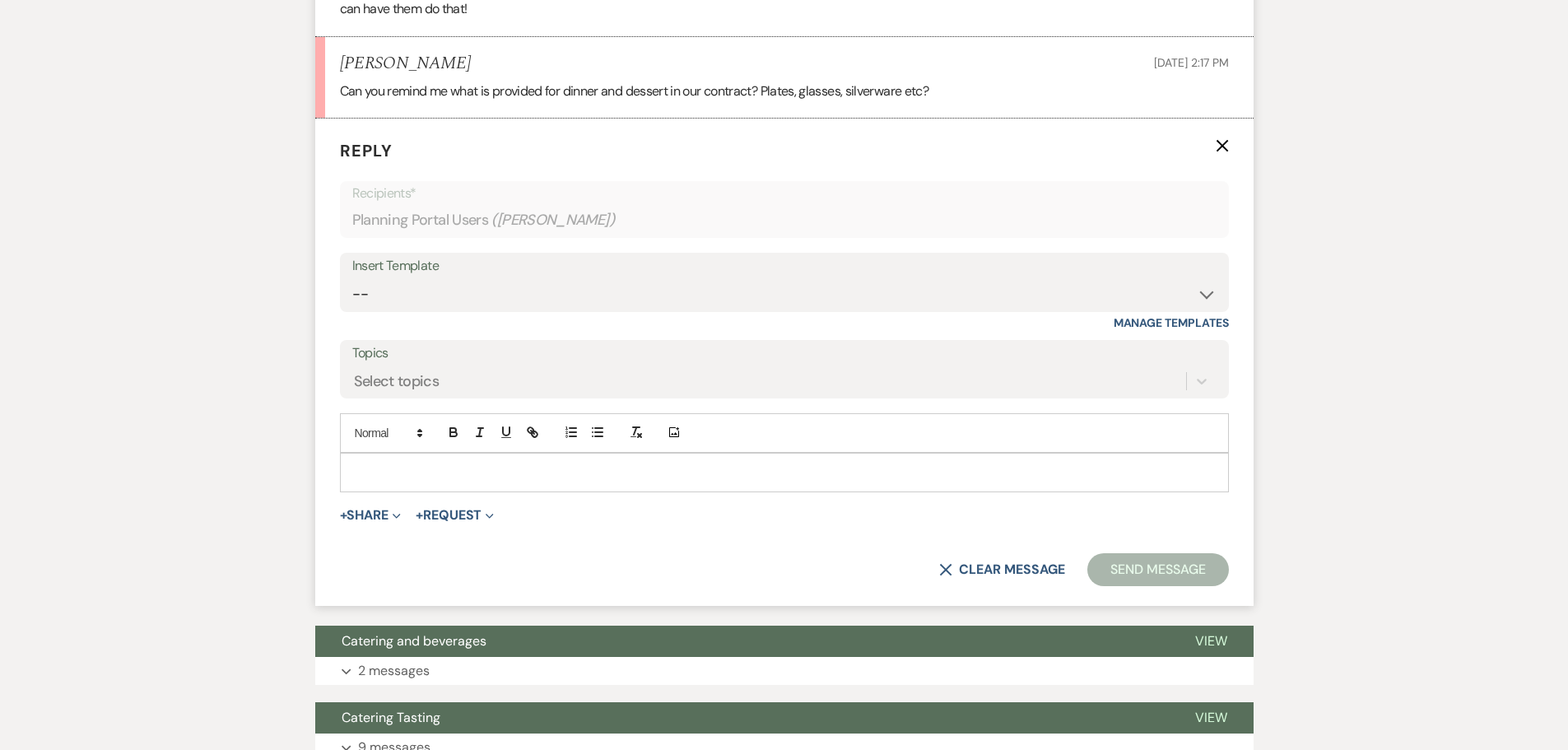
click at [544, 491] on div at bounding box center [784, 473] width 888 height 38
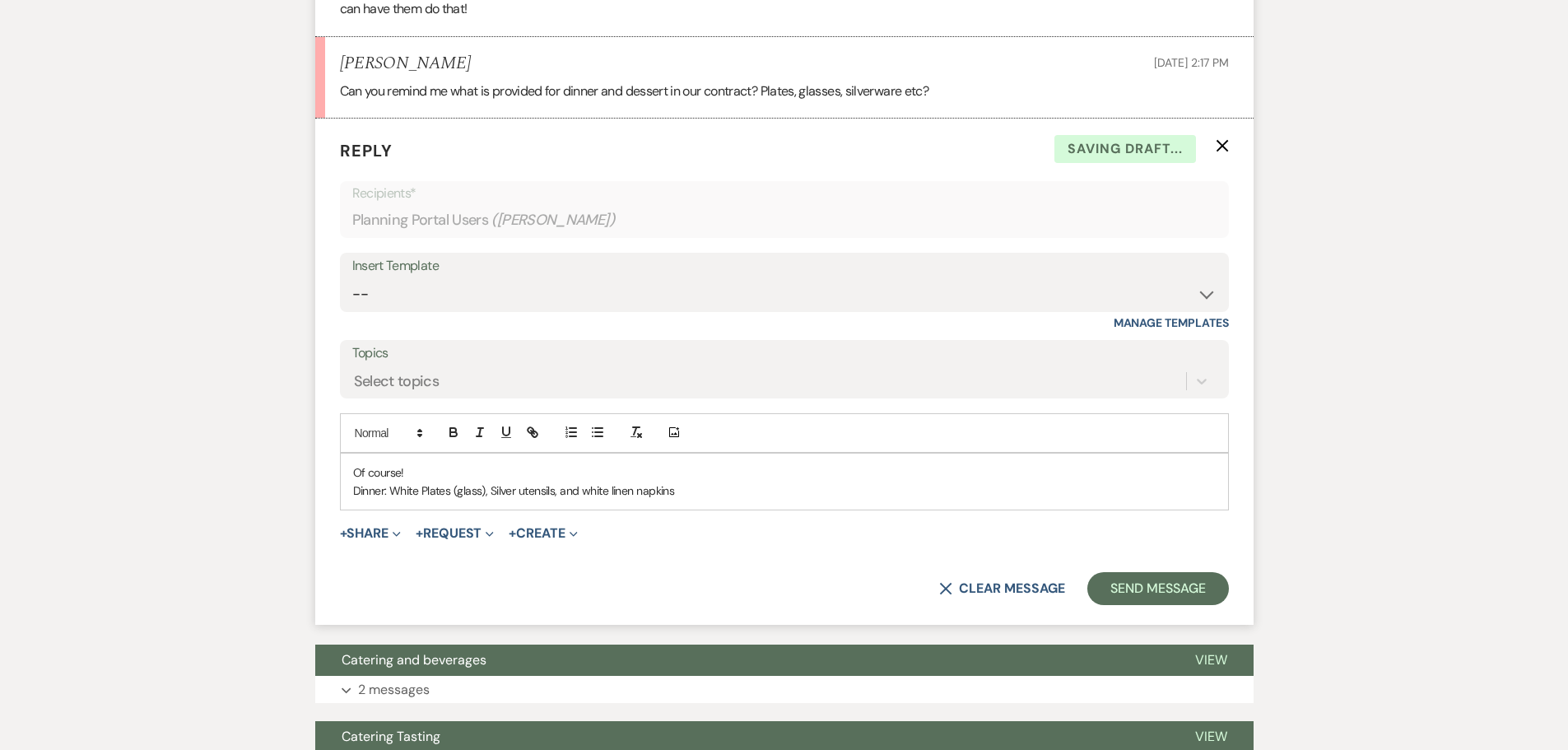
drag, startPoint x: 496, startPoint y: 510, endPoint x: 557, endPoint y: 557, distance: 77.0
click at [496, 500] on p "Dinner: White Plates (glass), Silver utensils, and white linen napkins" at bounding box center [785, 491] width 863 height 18
click at [425, 500] on p "Dinner: White Plates (glass), silver utensils, and white linen napkins" at bounding box center [785, 491] width 863 height 18
click at [681, 500] on p "Dinner: White plates (glass), silver utensils, and white linen napkins" at bounding box center [785, 491] width 863 height 18
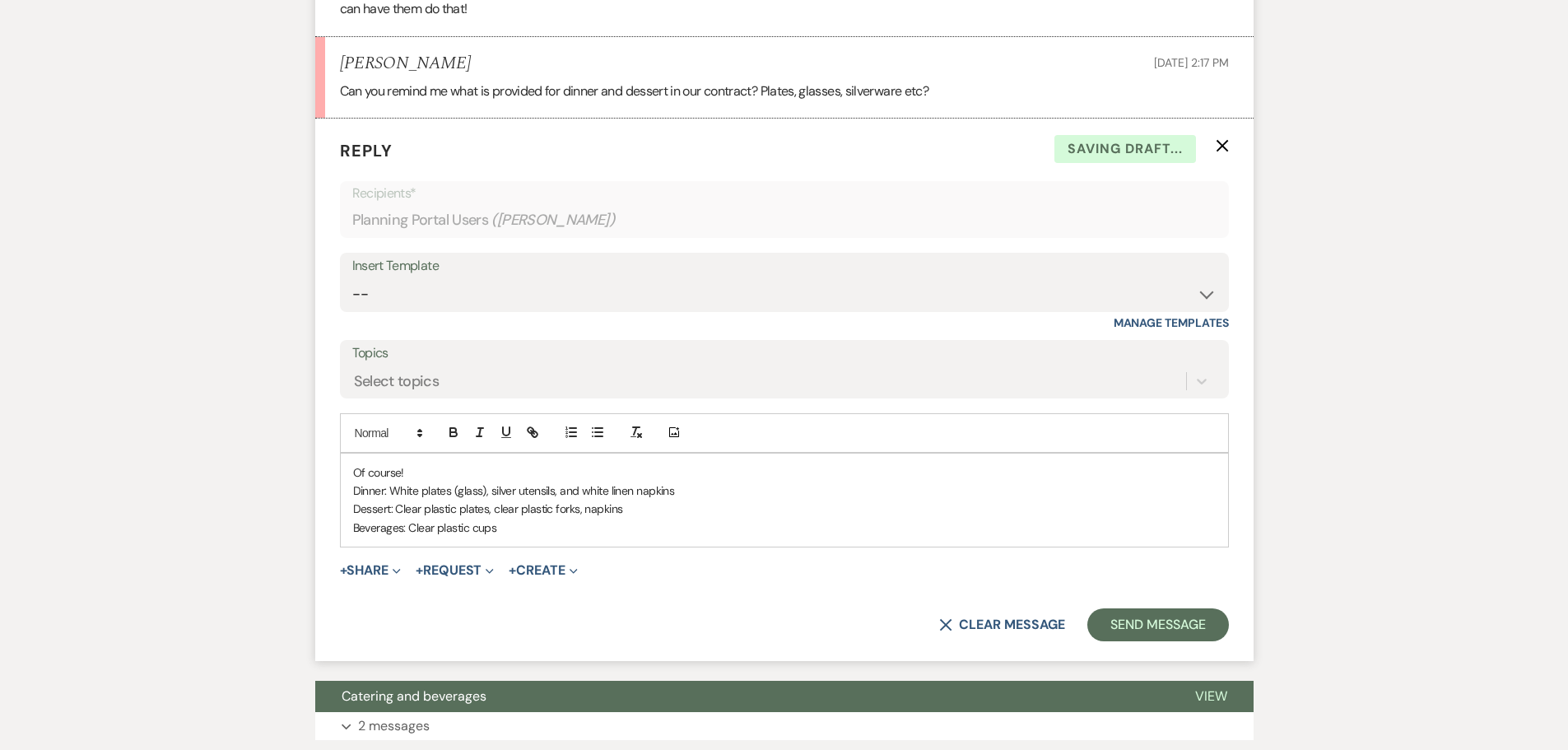
click at [538, 482] on p "Of course!" at bounding box center [785, 472] width 863 height 18
click at [494, 518] on p "Dessert: Clear plastic plates, clear plastic forks, napkins" at bounding box center [785, 509] width 863 height 18
click at [503, 537] on p "Beverages: Clear plastic cups" at bounding box center [785, 527] width 863 height 18
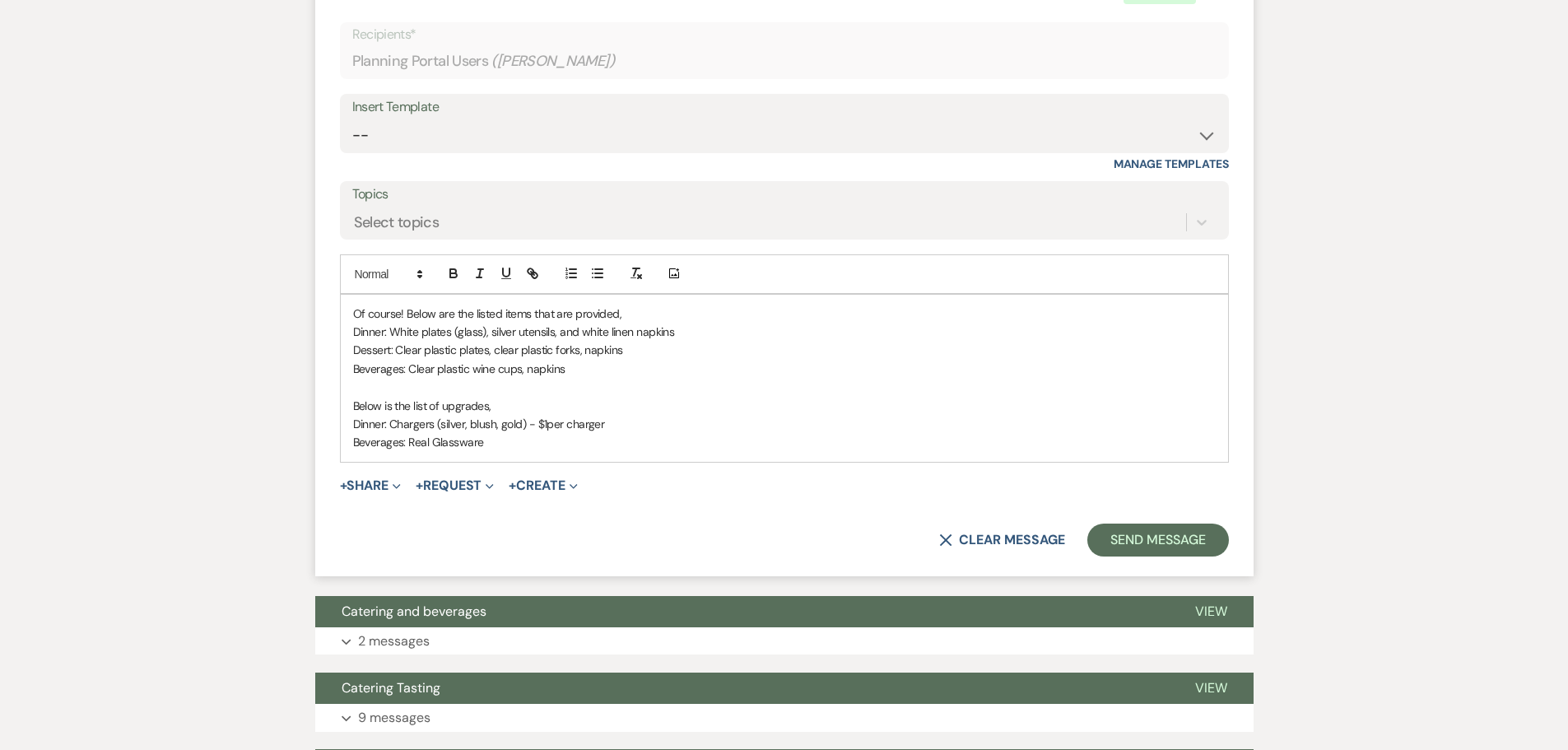
scroll to position [3458, 0]
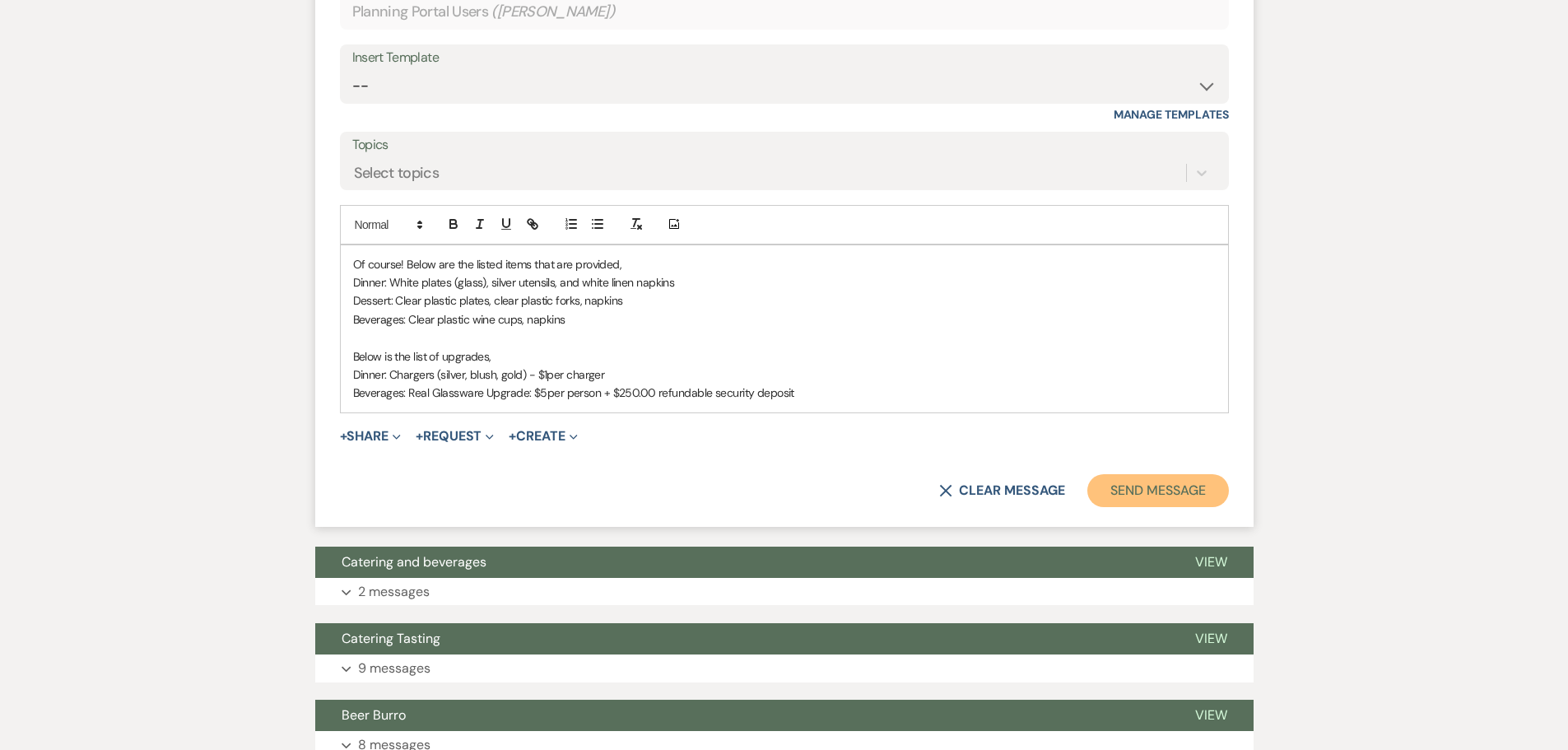
click at [1176, 506] on button "Send Message" at bounding box center [1158, 491] width 140 height 33
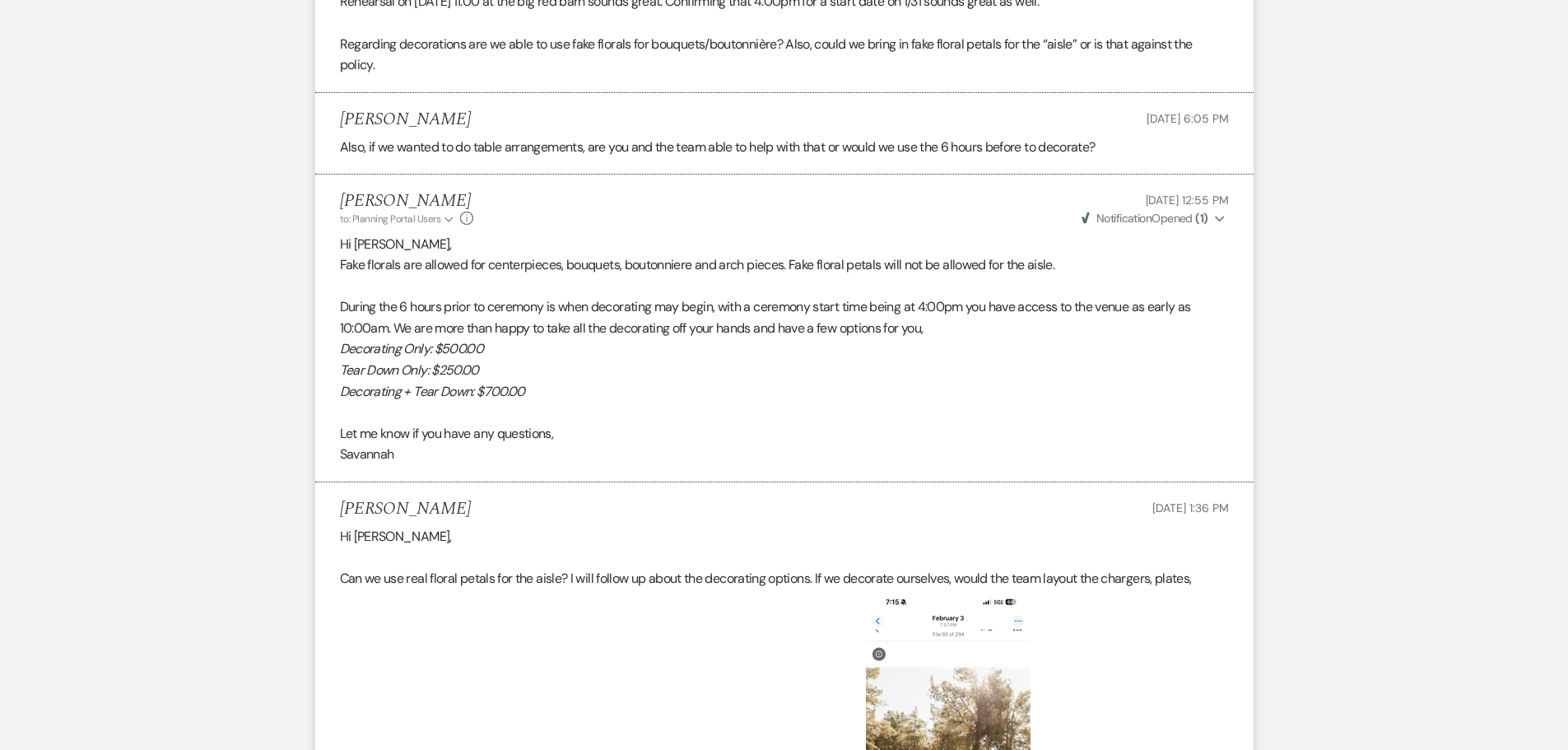
scroll to position [2039, 0]
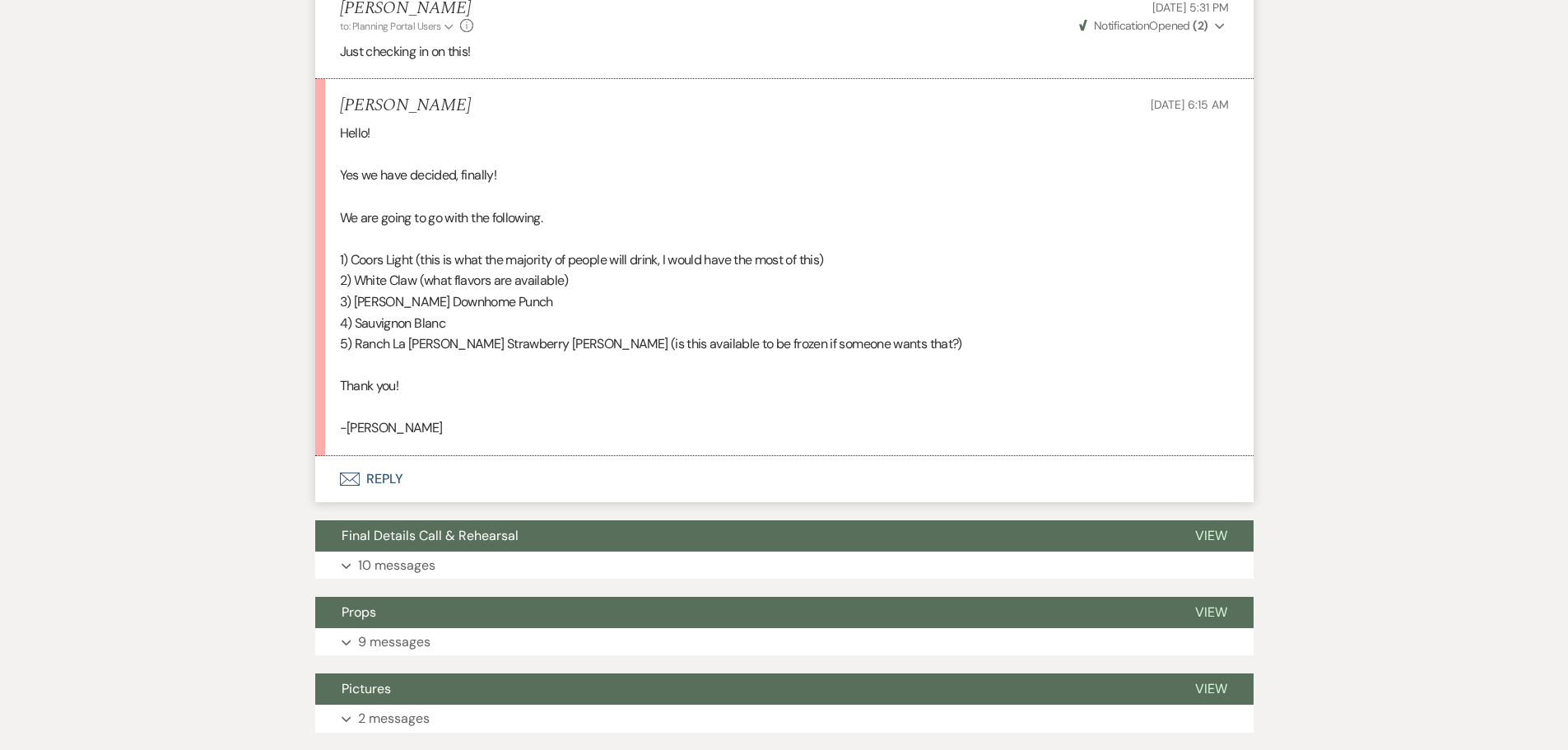
scroll to position [1564, 0]
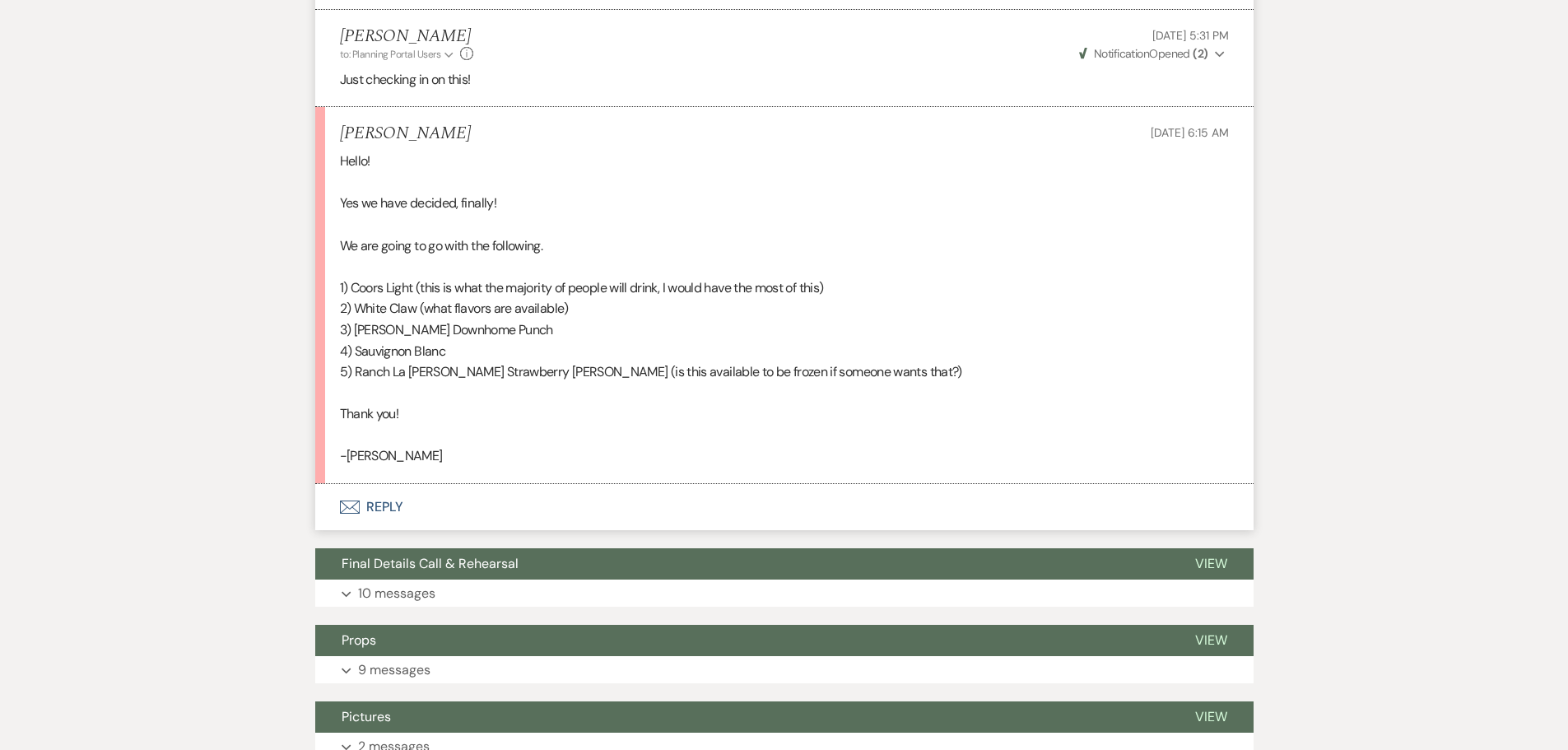
click at [417, 515] on button "Envelope Reply" at bounding box center [784, 508] width 938 height 46
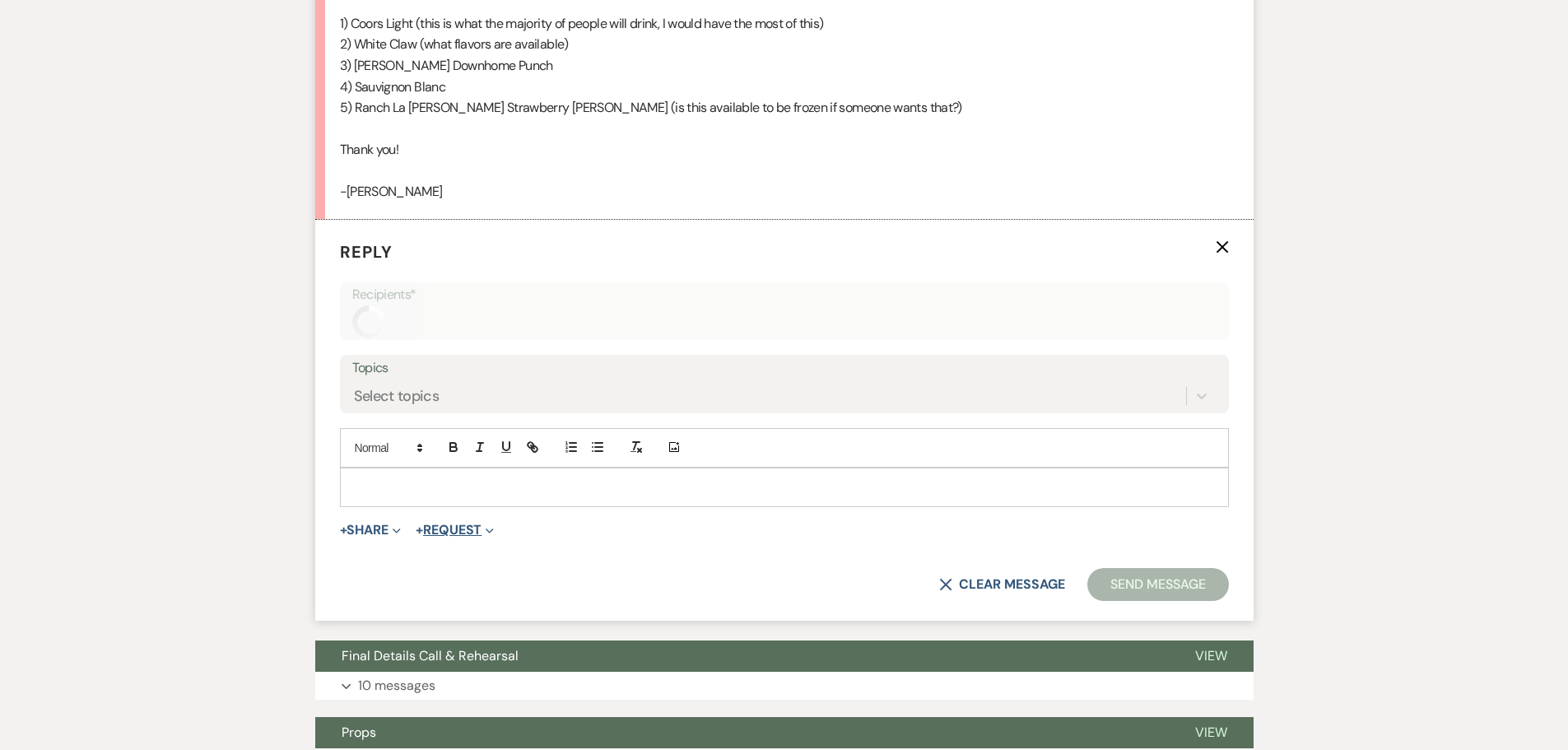
scroll to position [1843, 0]
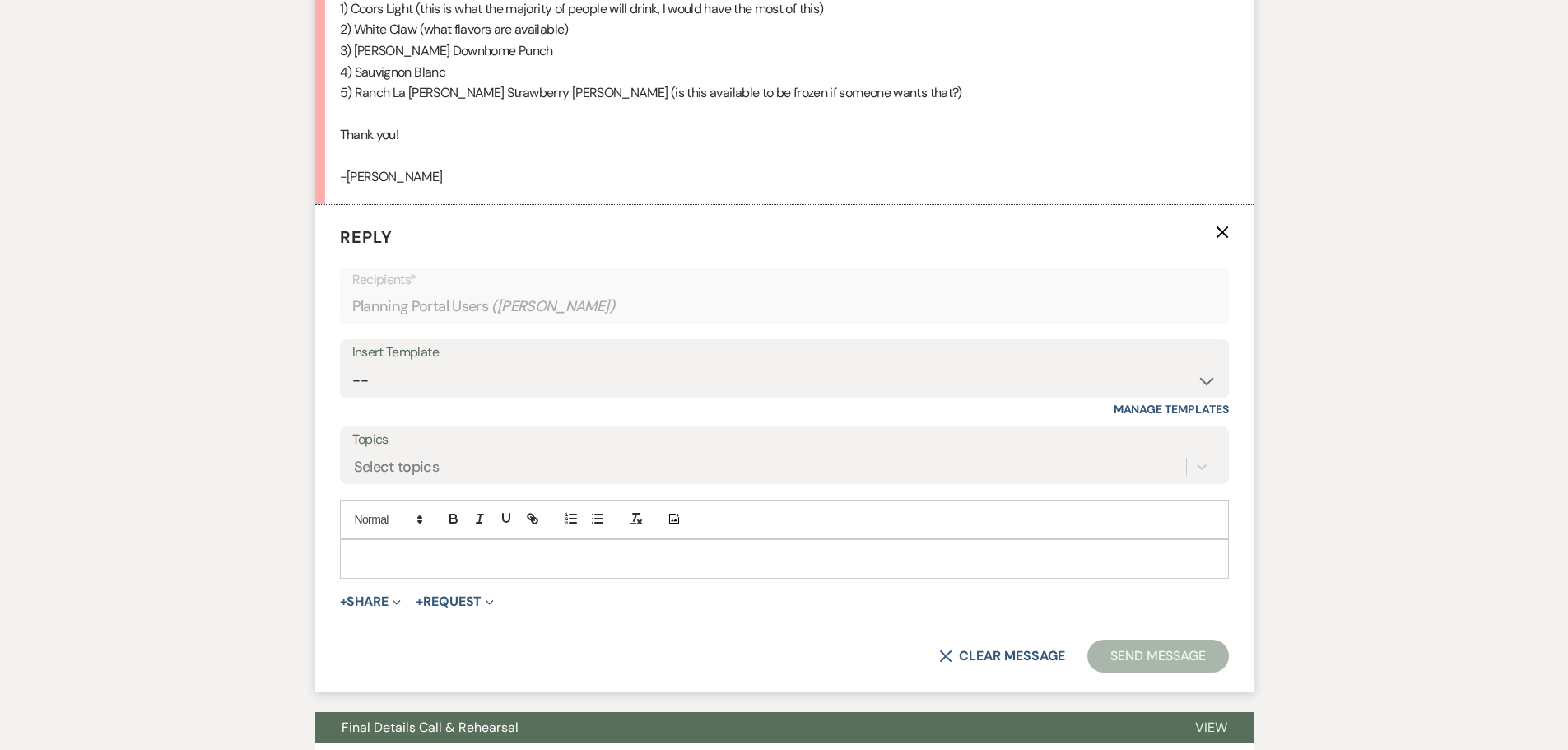
click at [443, 550] on p at bounding box center [785, 558] width 863 height 18
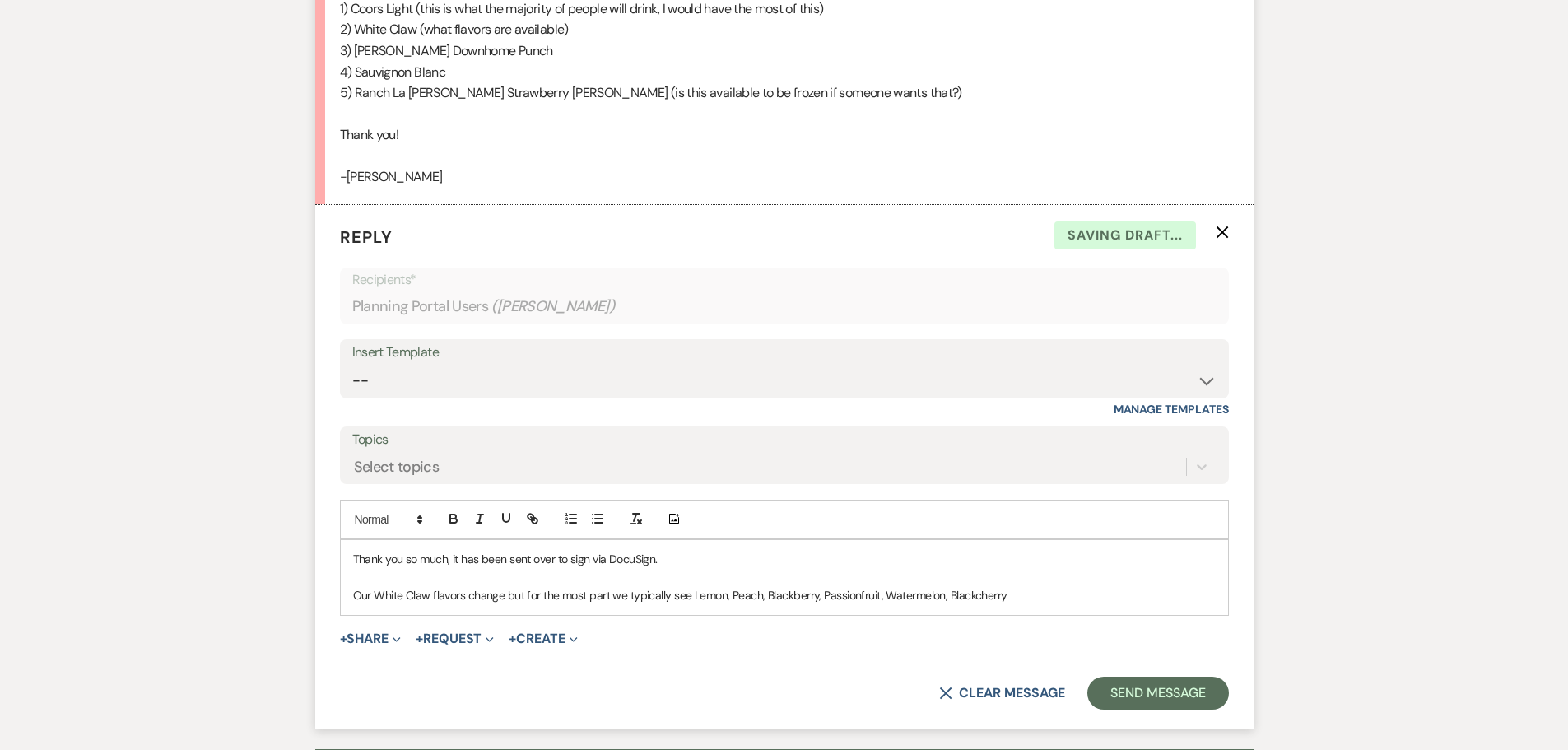
click at [974, 599] on p "Our White Claw flavors change but for the most part we typically see Lemon, Pea…" at bounding box center [785, 595] width 863 height 18
click at [1013, 598] on p "Our White Claw flavors change but for the most part we typically see Lemon, Pea…" at bounding box center [785, 595] width 863 height 18
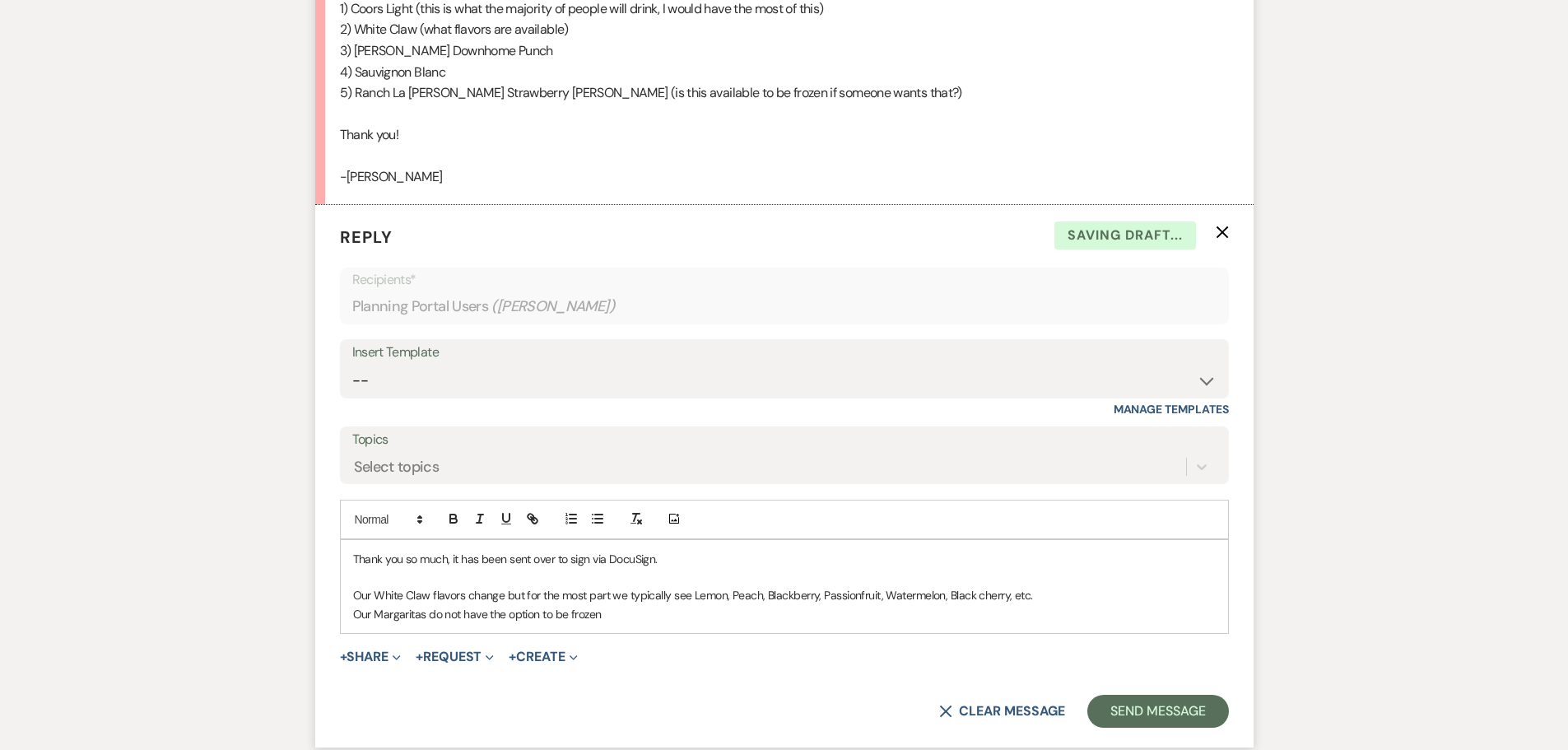
scroll to position [2091, 0]
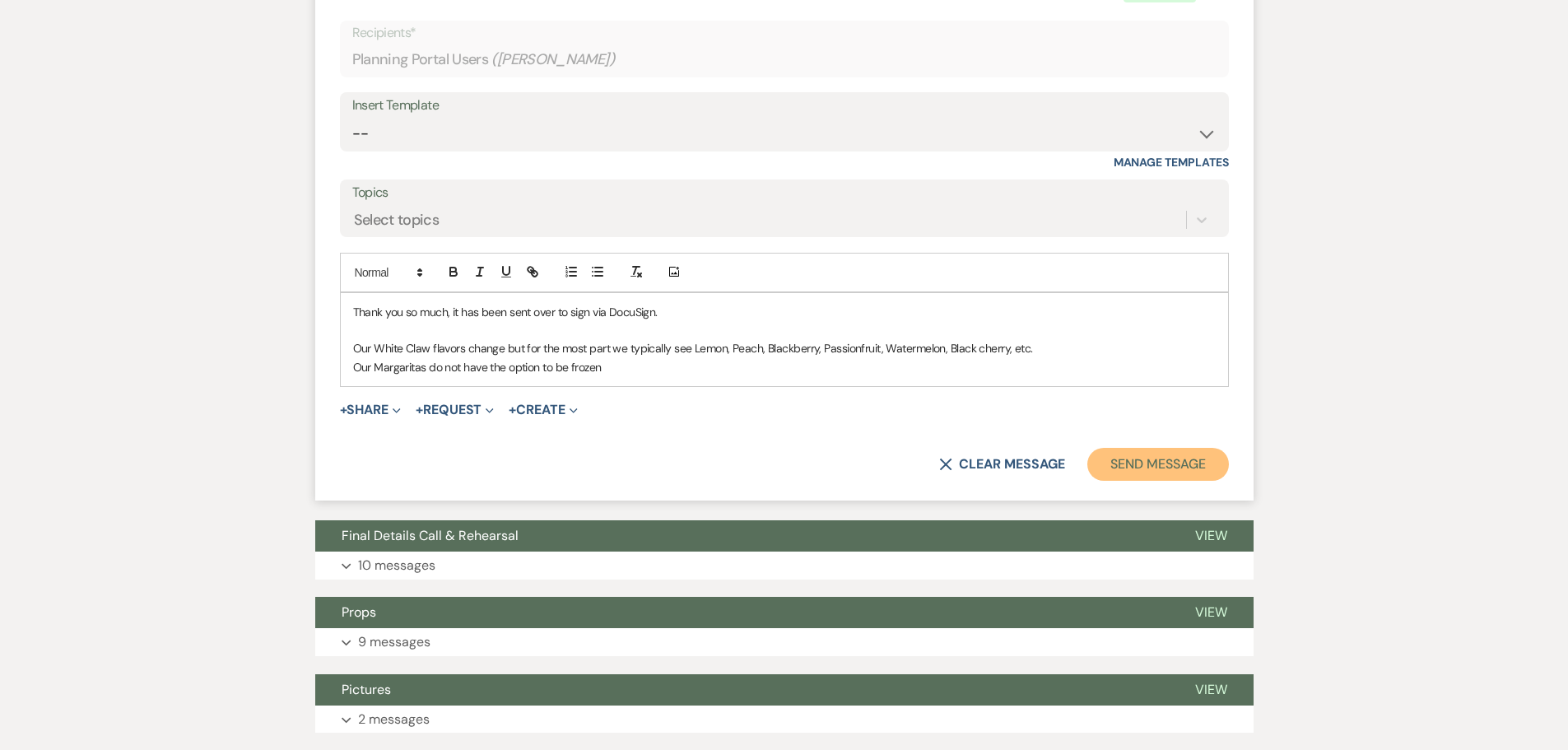
click at [1174, 477] on button "Send Message" at bounding box center [1158, 464] width 140 height 33
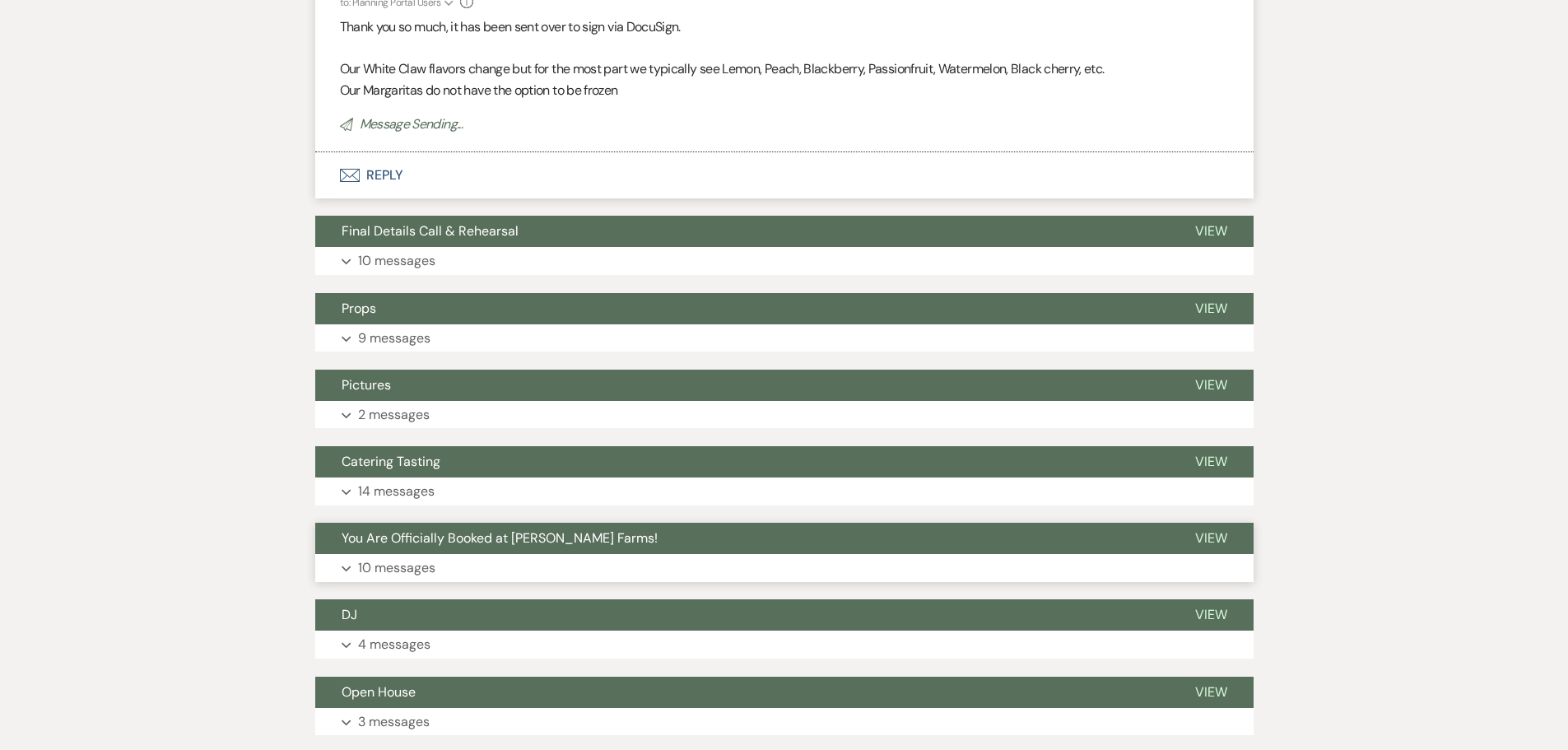
scroll to position [2285, 0]
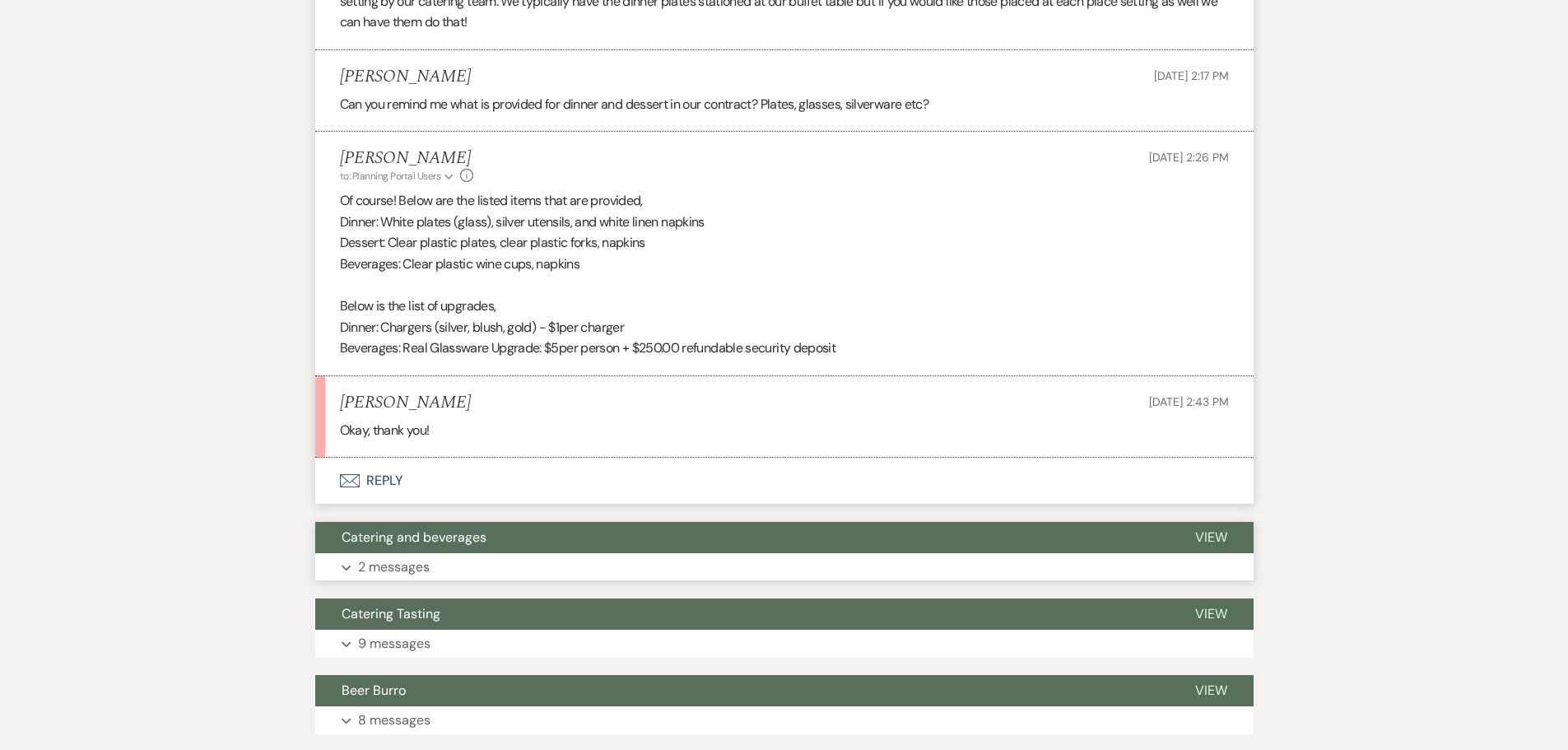
scroll to position [3241, 0]
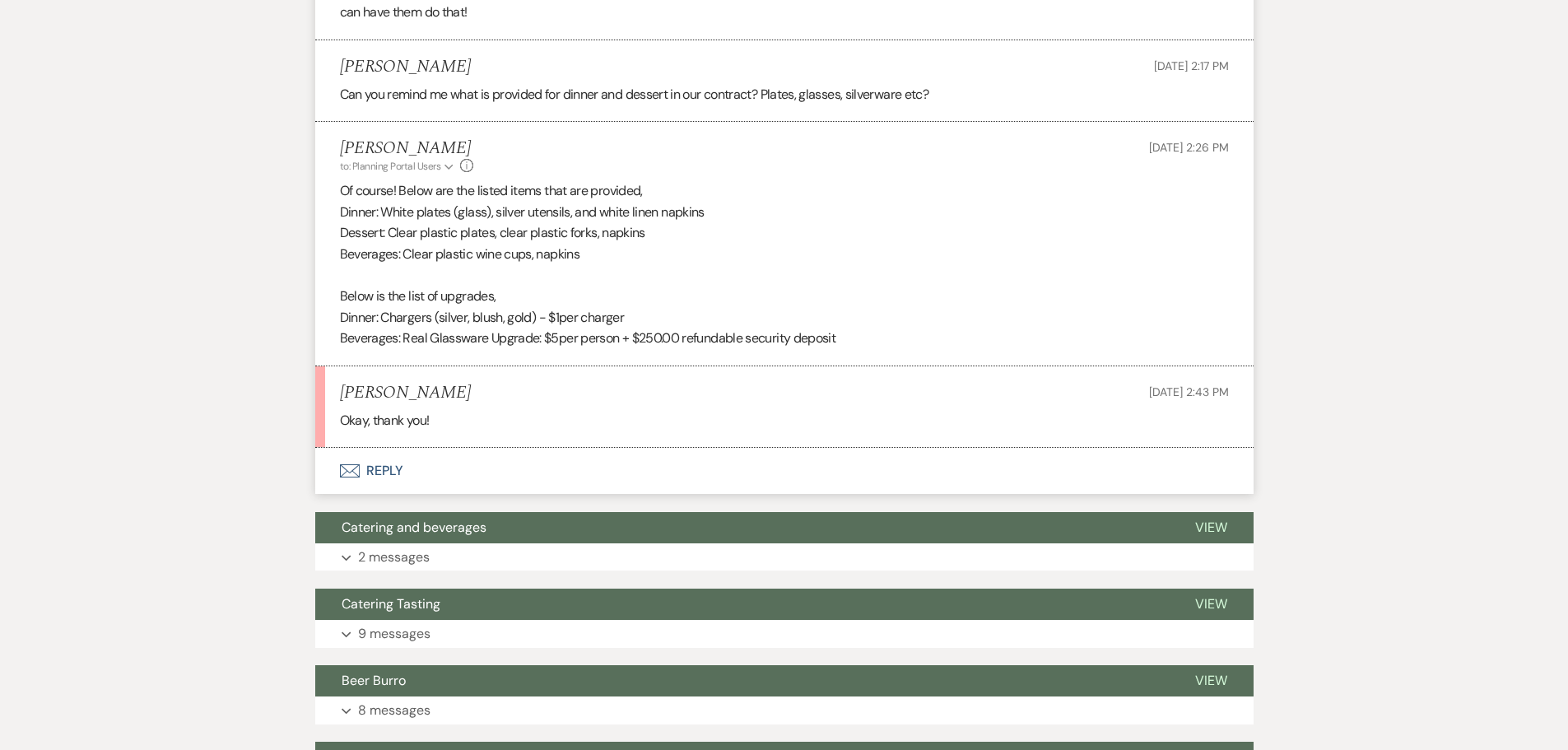
click at [520, 493] on button "Envelope Reply" at bounding box center [784, 471] width 938 height 46
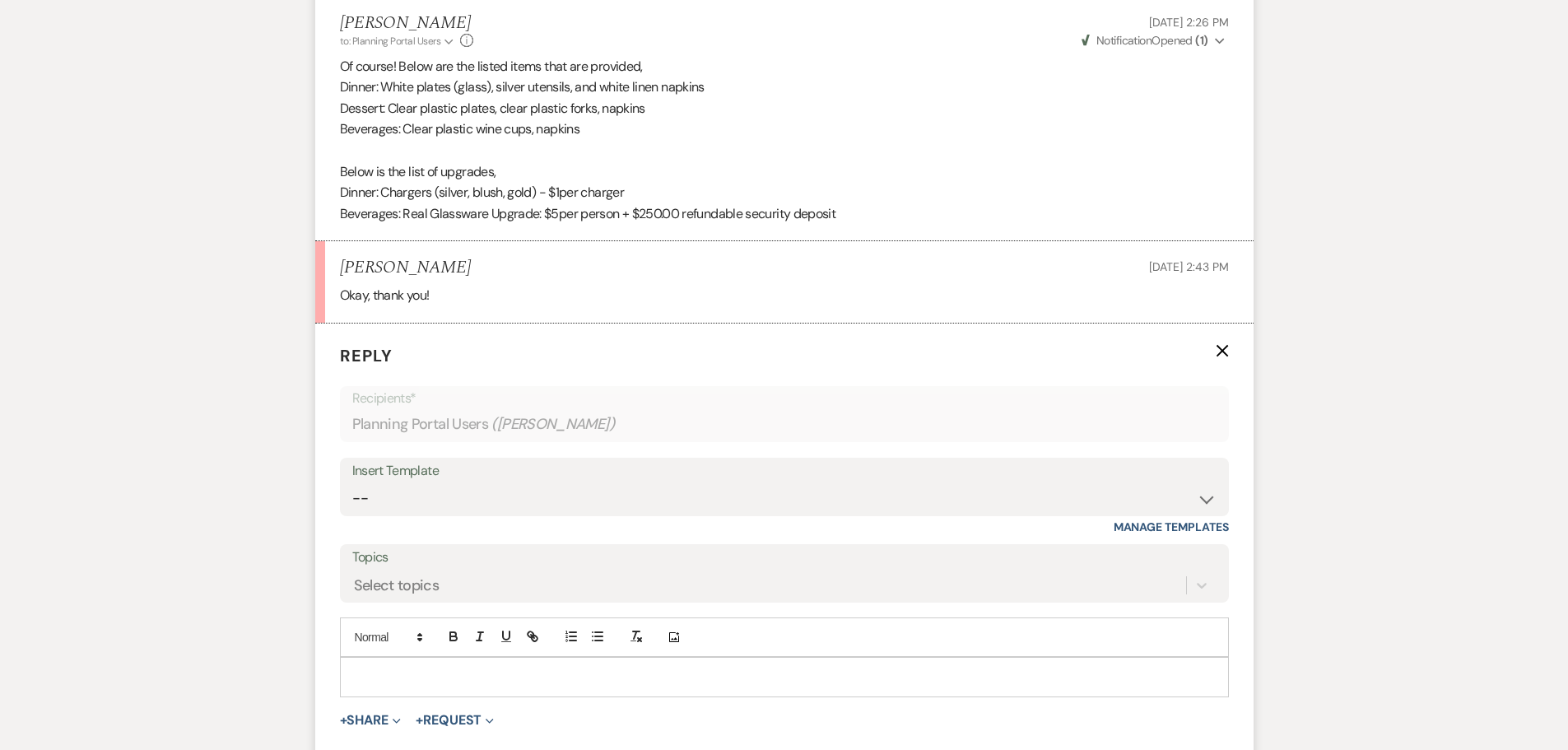
scroll to position [3576, 0]
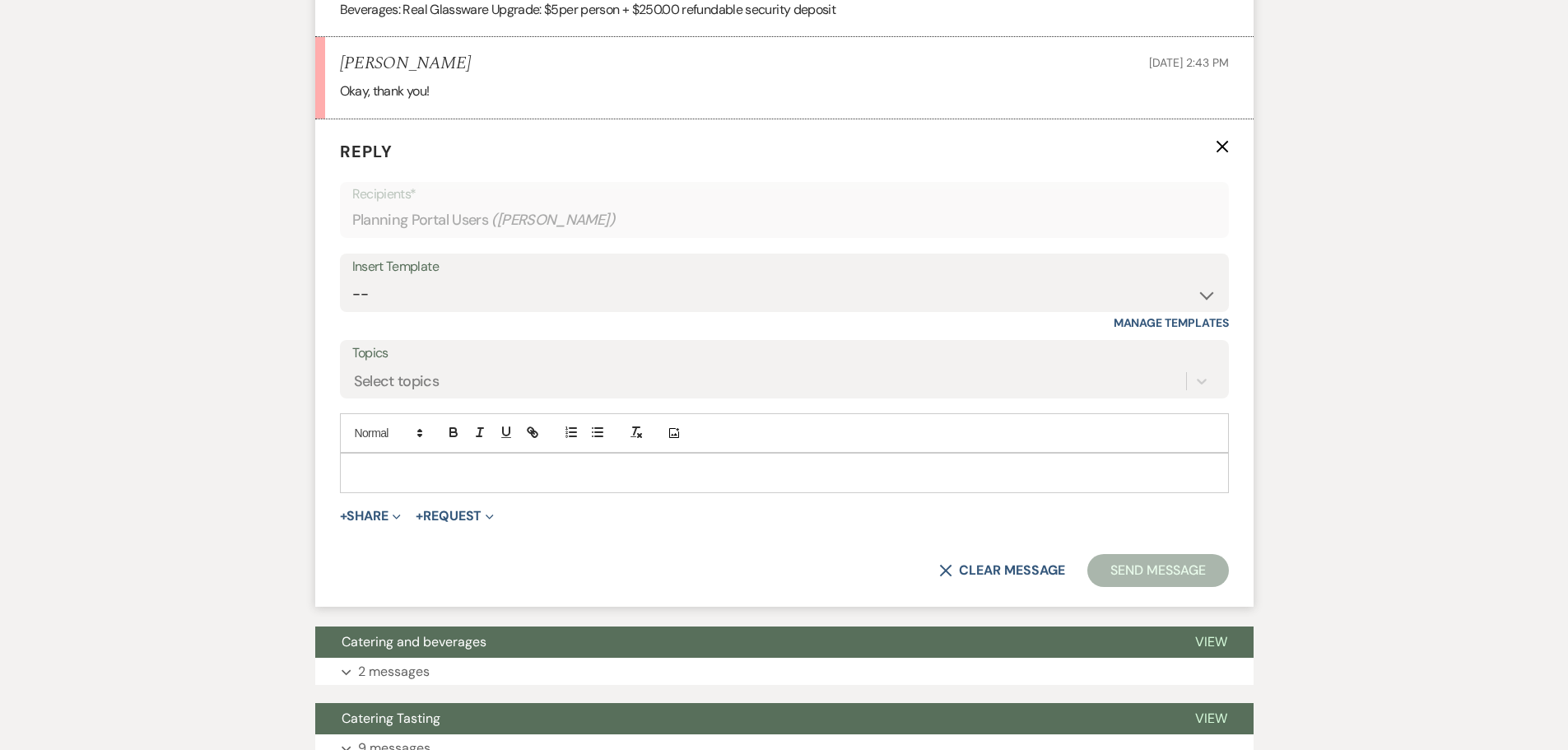
click at [454, 482] on p at bounding box center [785, 472] width 863 height 18
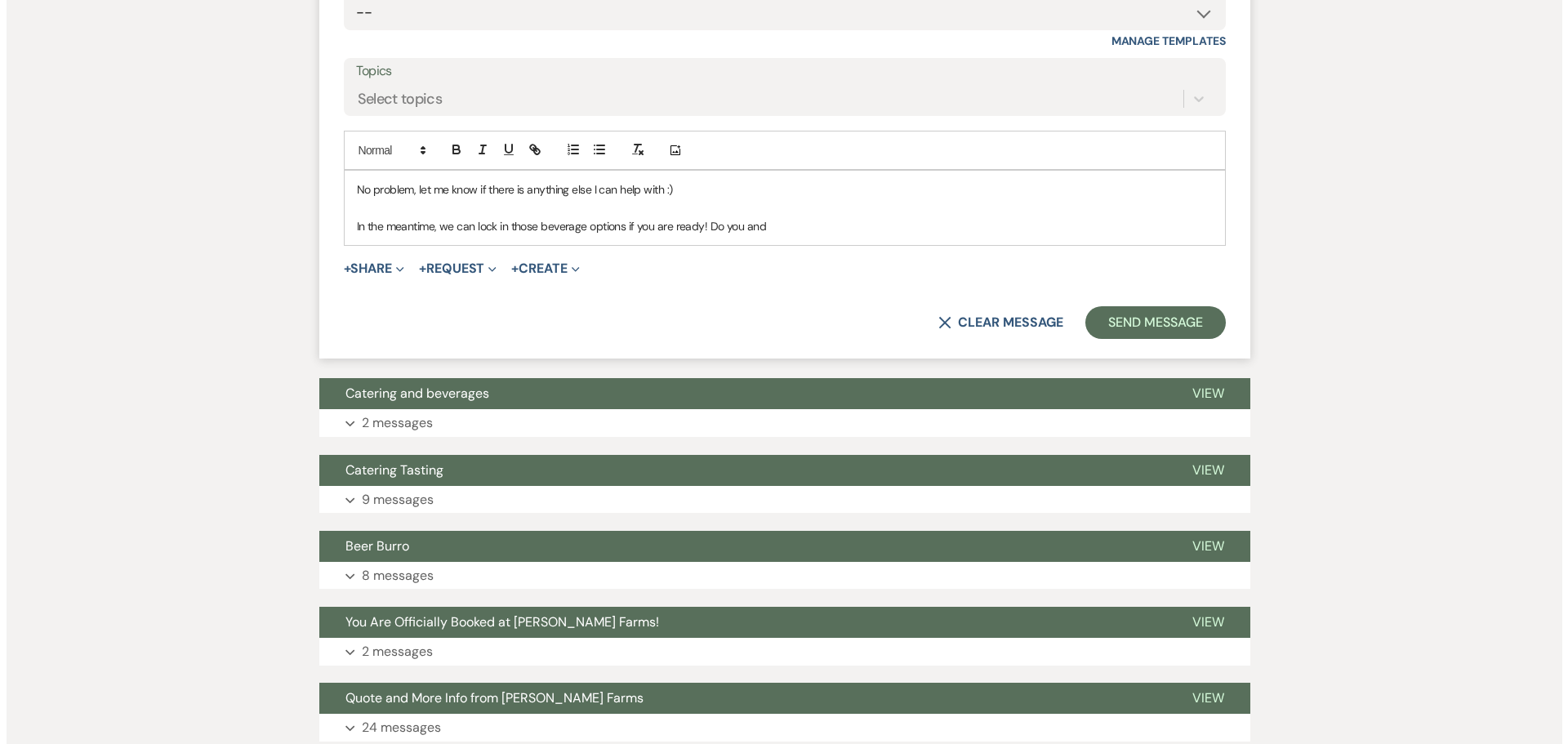
scroll to position [3806, 0]
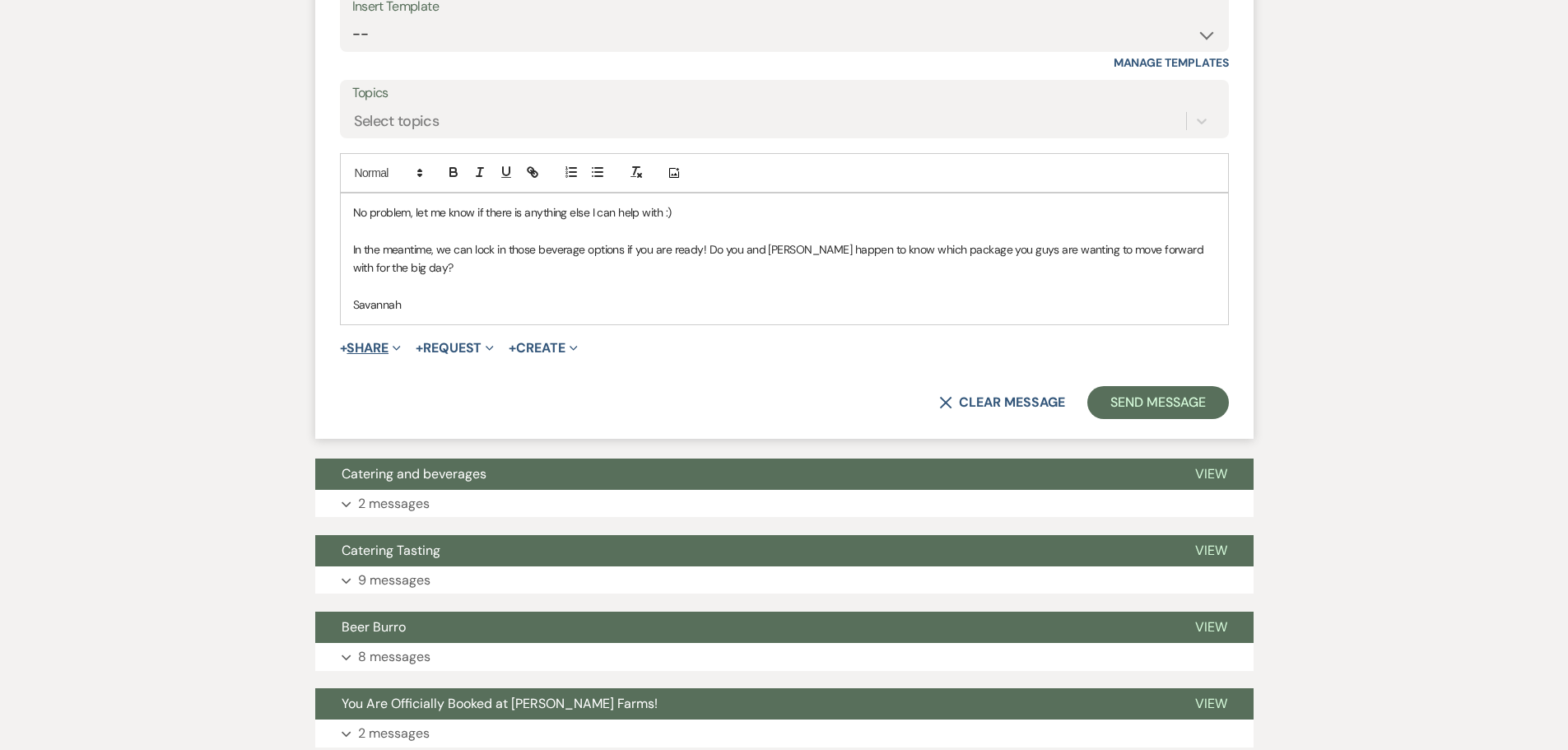
click at [396, 353] on icon "Expand" at bounding box center [397, 348] width 9 height 9
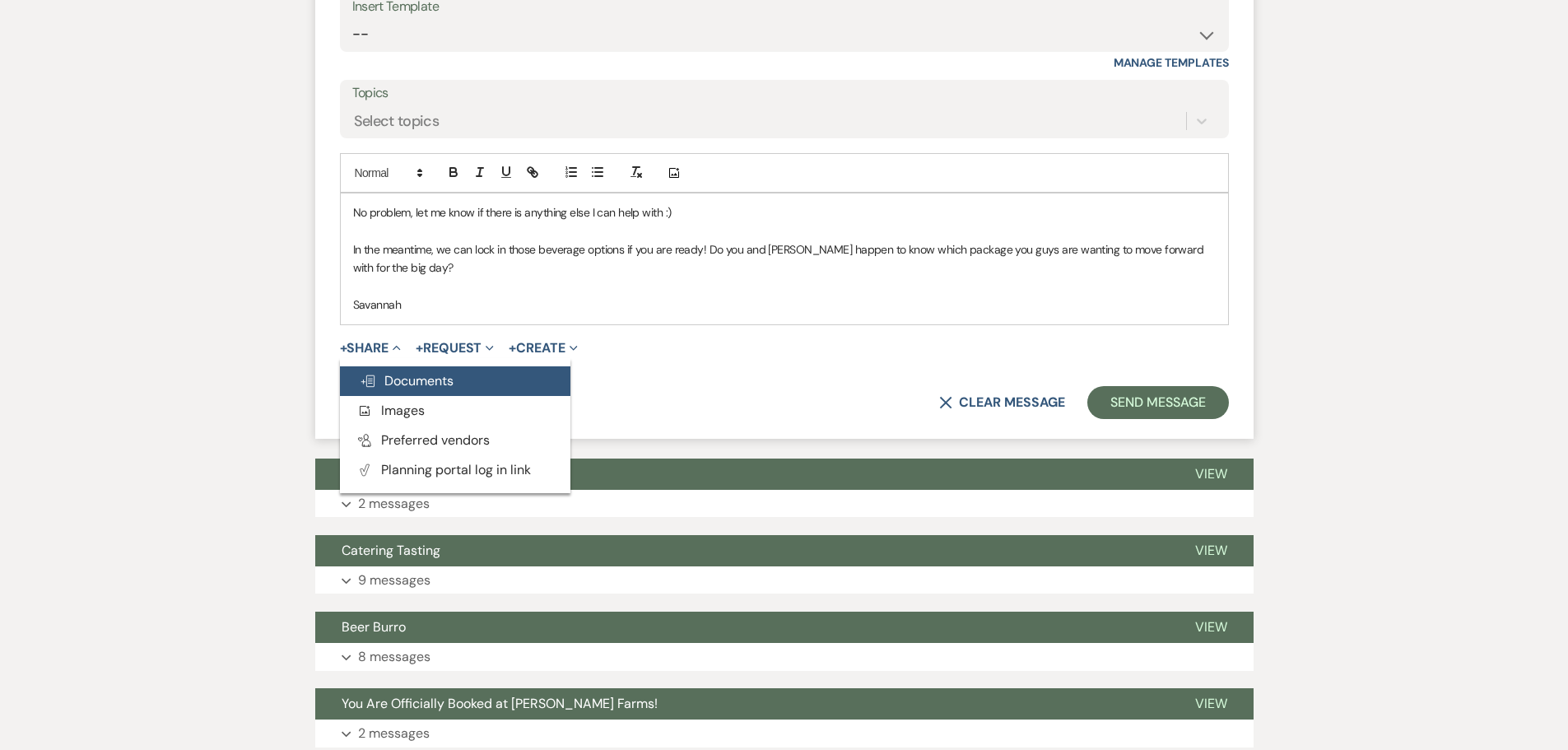
click at [481, 396] on button "Doc Upload Documents" at bounding box center [454, 381] width 230 height 30
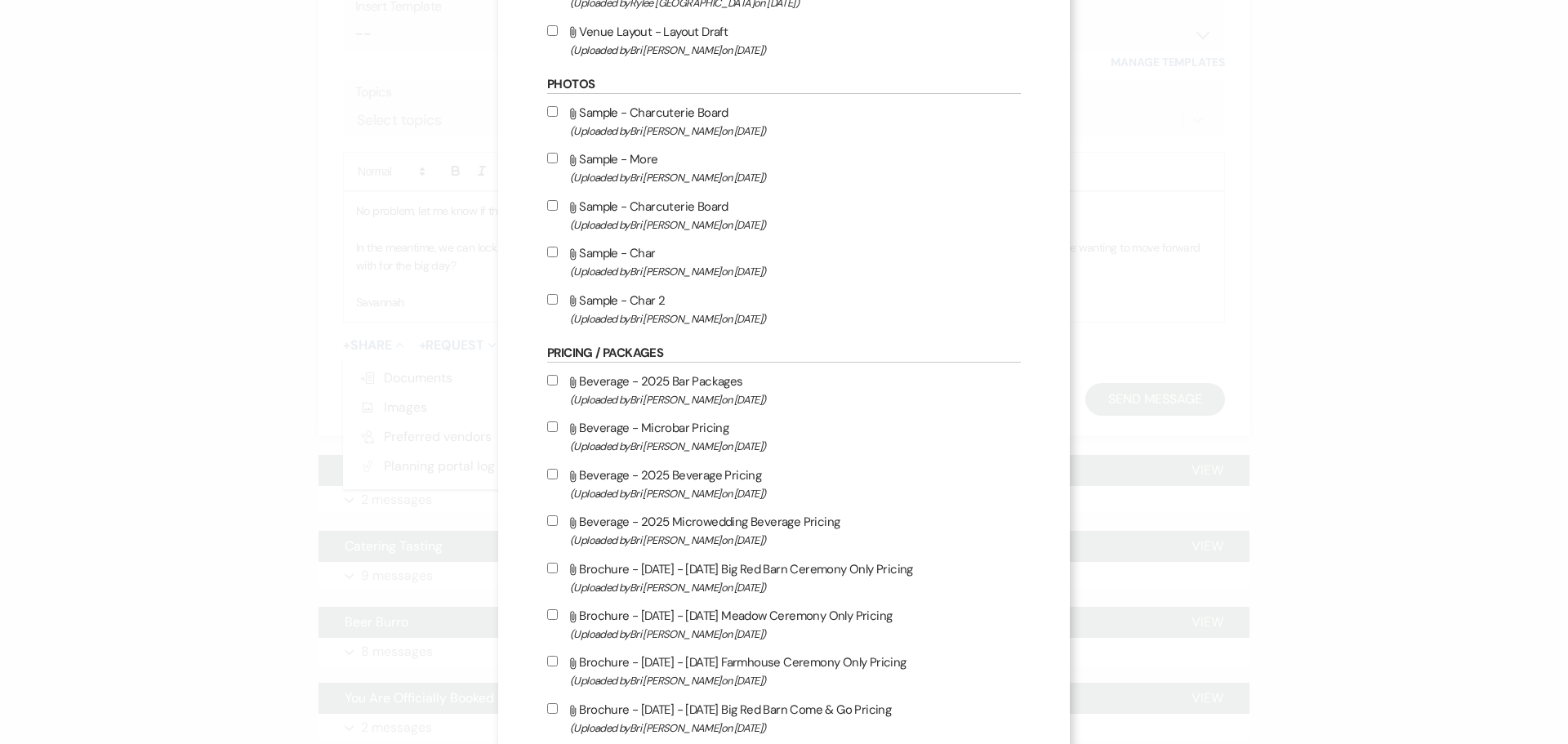
scroll to position [653, 0]
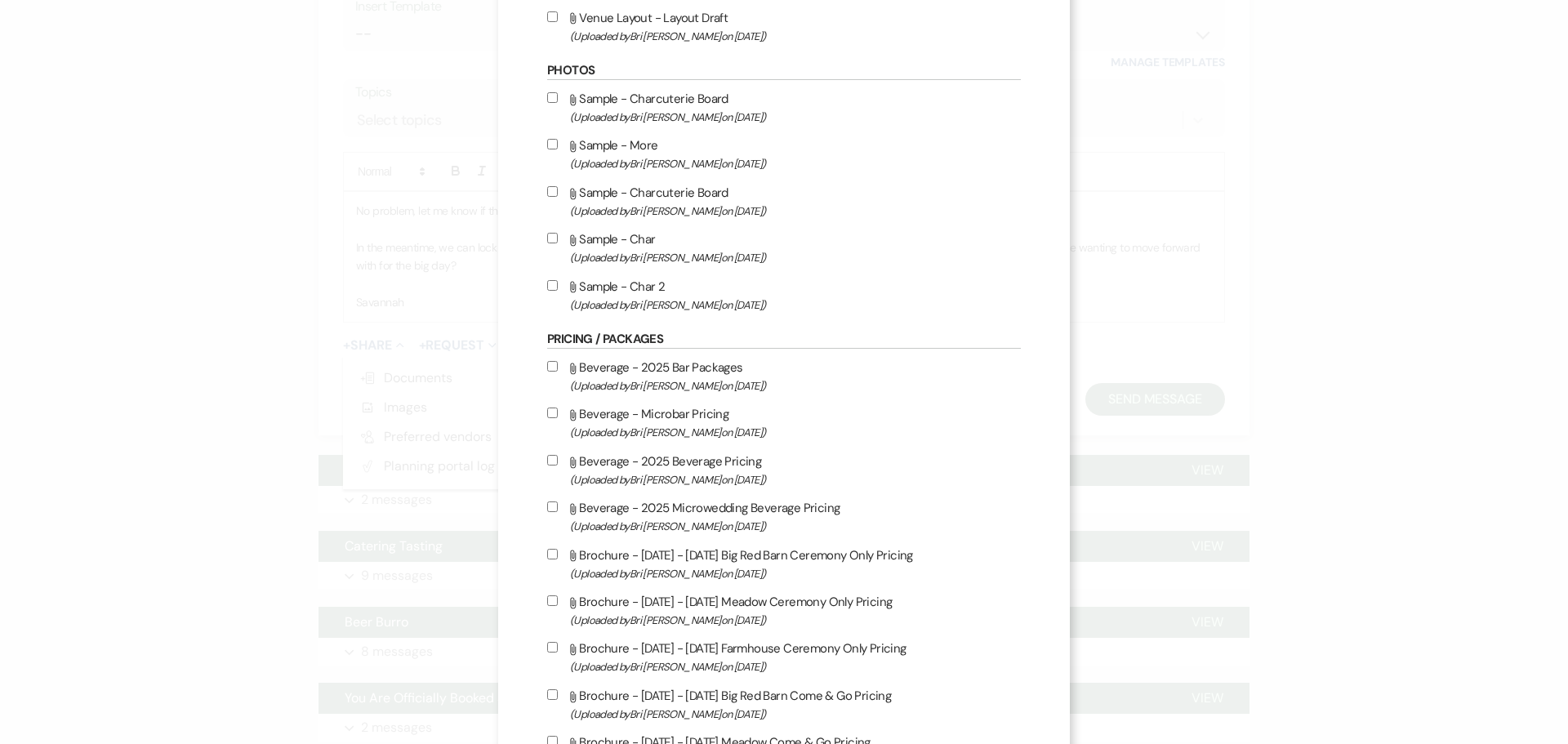
click at [551, 369] on input "Attach File Beverage - 2025 Bar Packages (Uploaded by [PERSON_NAME] on [DATE] )" at bounding box center [552, 366] width 11 height 11
click at [559, 369] on label "Attach File Beverage - 2025 Bar Packages (Uploaded by [PERSON_NAME] on [DATE] )" at bounding box center [784, 375] width 474 height 38
click at [558, 369] on input "Attach File Beverage - 2025 Bar Packages (Uploaded by [PERSON_NAME] on [DATE] )" at bounding box center [552, 366] width 11 height 11
checkbox input "false"
click at [551, 465] on input "Attach File Beverage - 2025 Beverage Pricing (Uploaded by [PERSON_NAME] on [DAT…" at bounding box center [552, 460] width 11 height 11
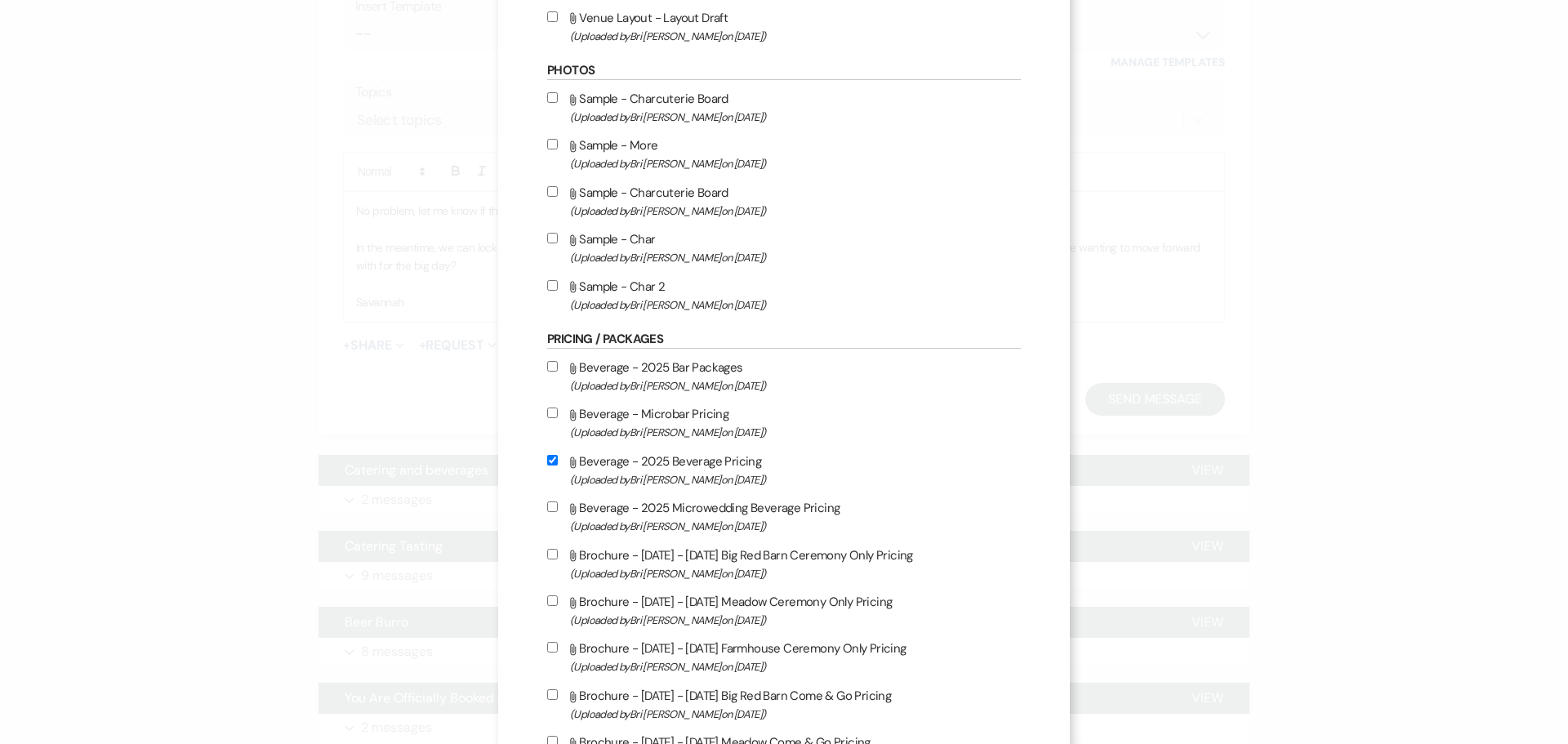
checkbox input "true"
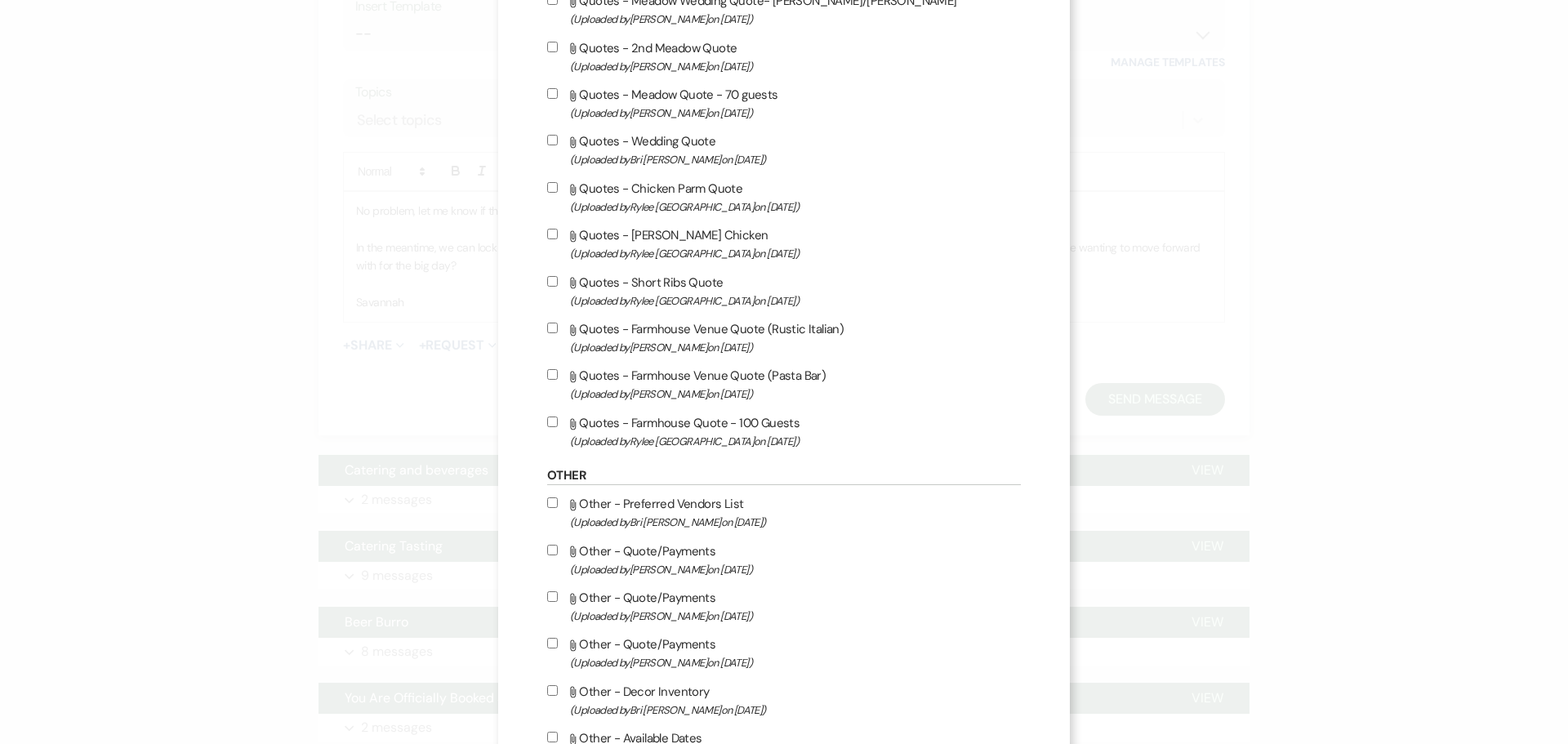
scroll to position [4891, 0]
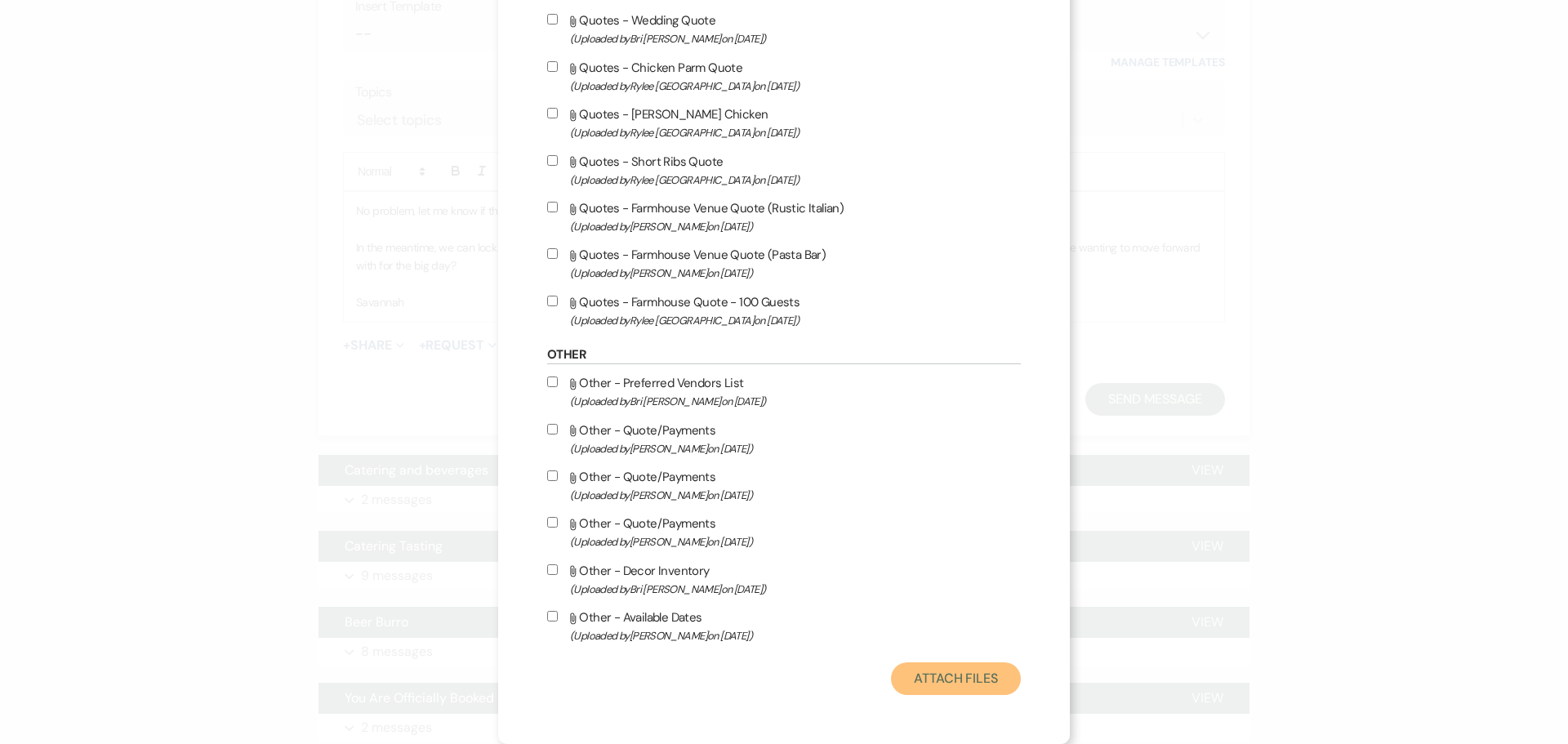
click at [904, 679] on button "Attach Files" at bounding box center [955, 679] width 130 height 32
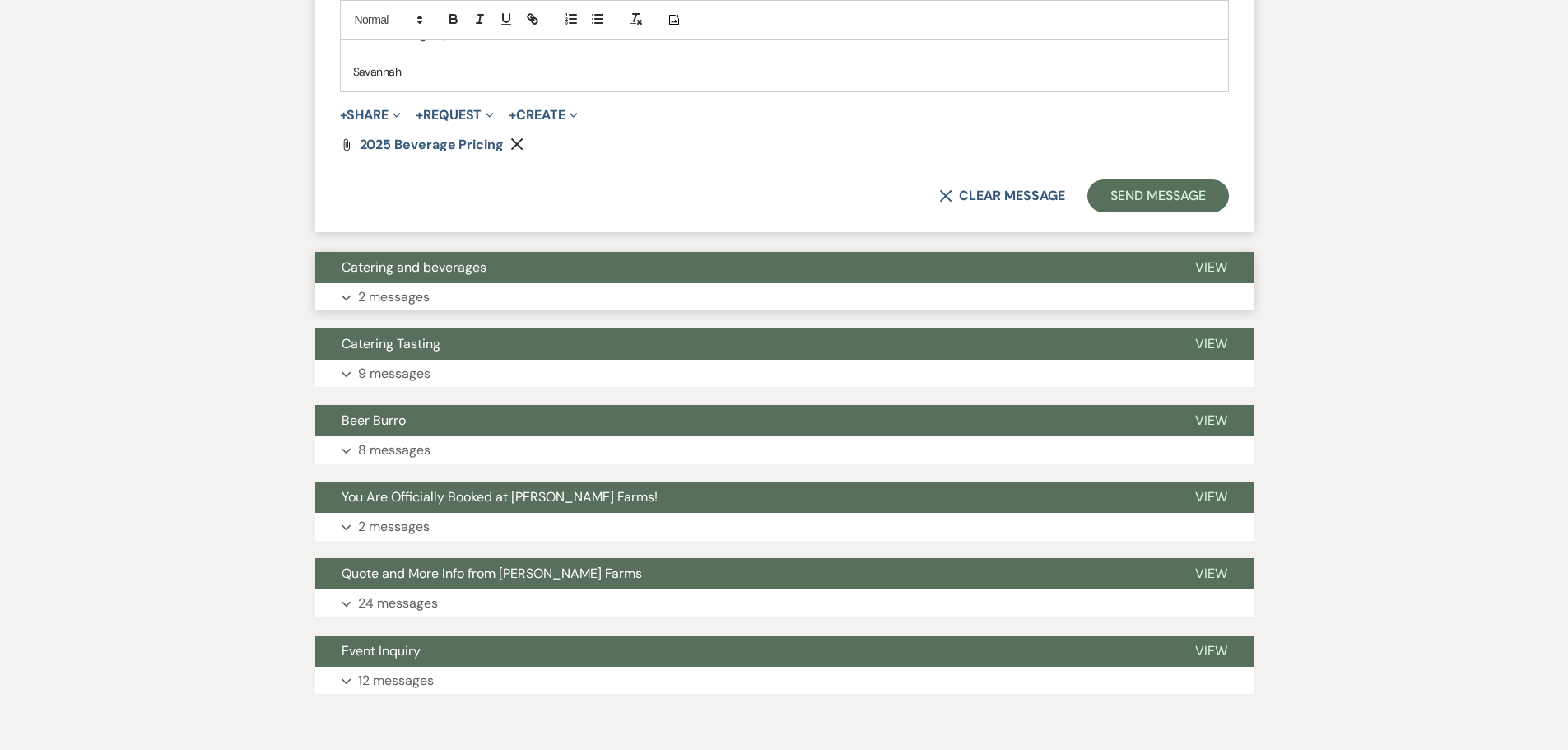
scroll to position [3919, 0]
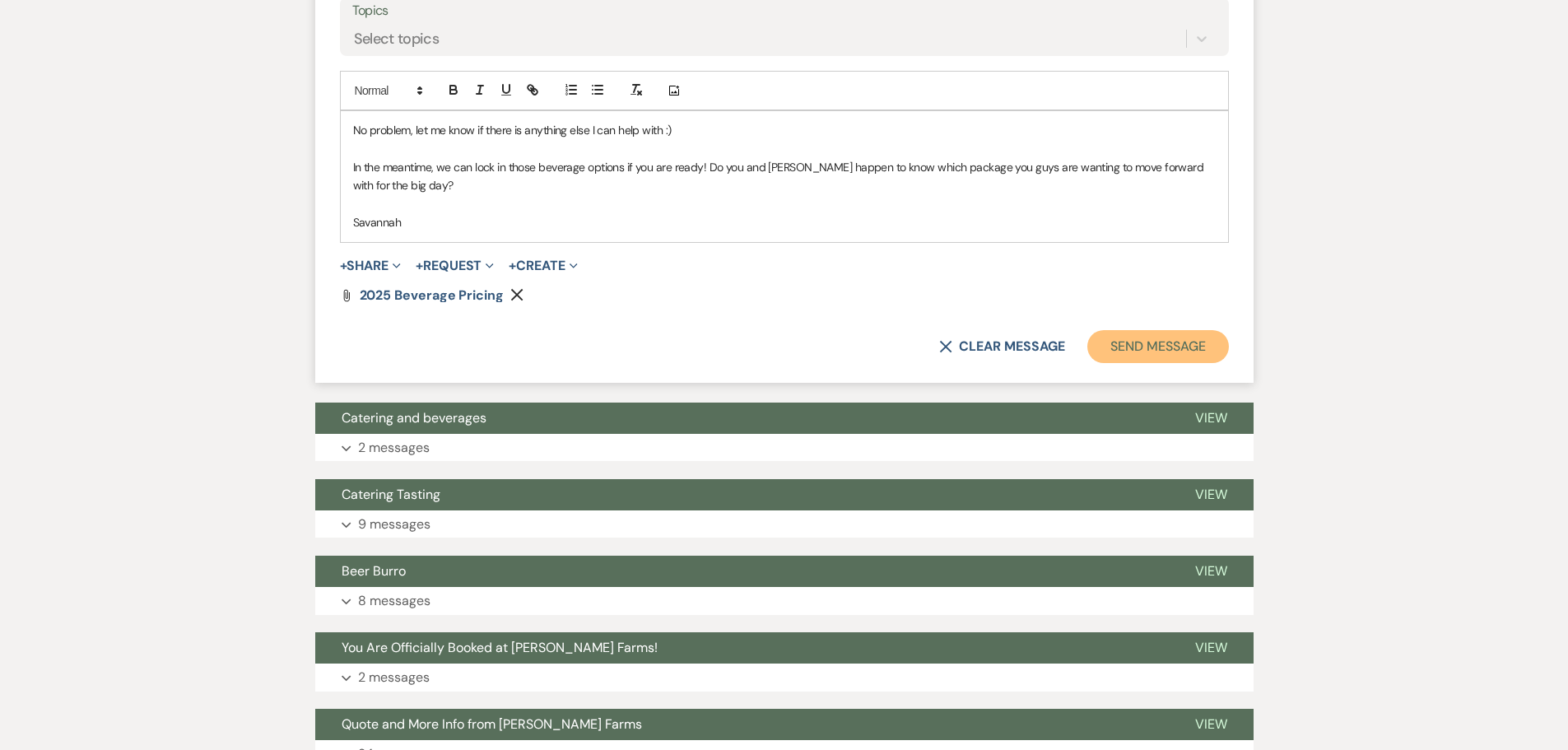
click at [1155, 363] on button "Send Message" at bounding box center [1158, 347] width 140 height 33
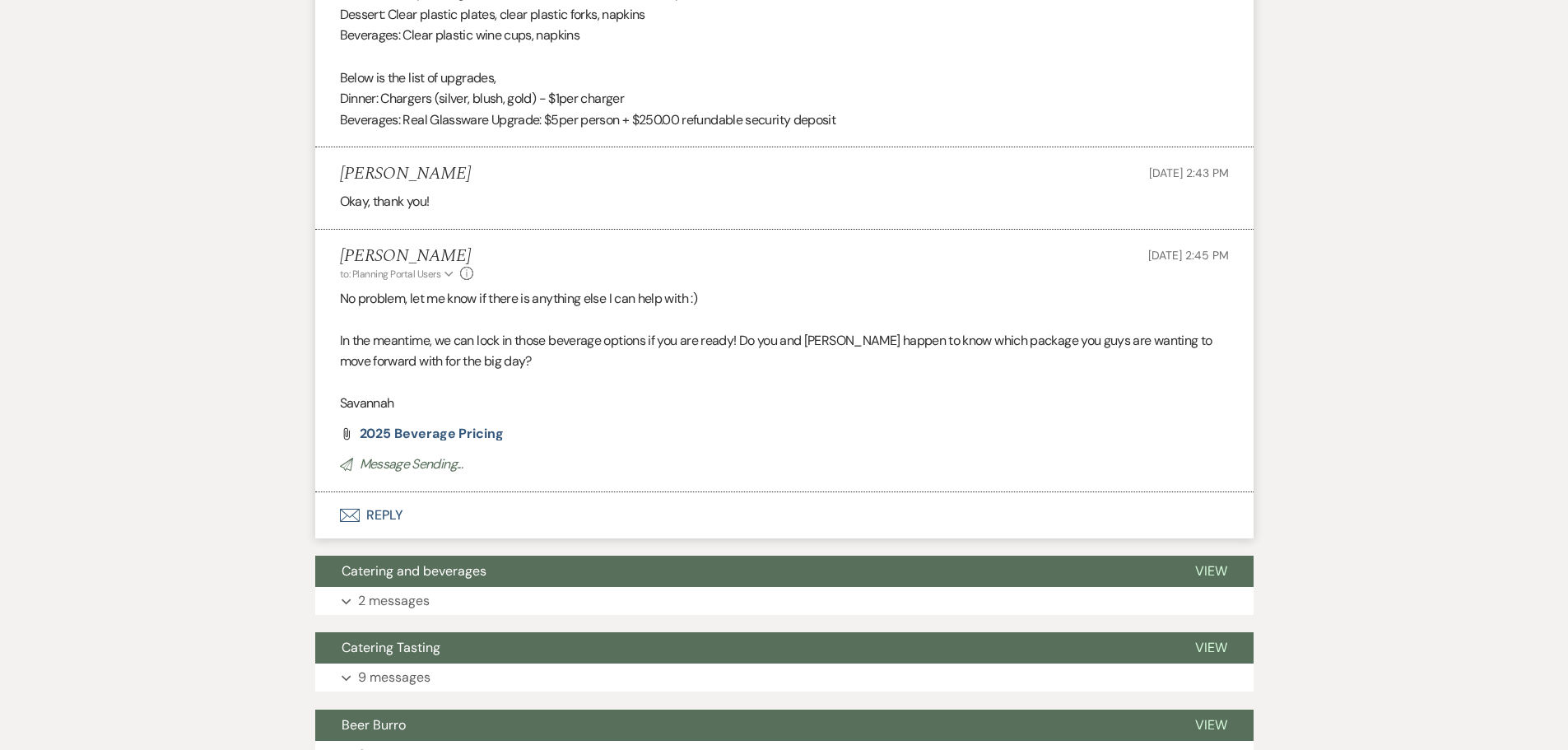
scroll to position [3455, 0]
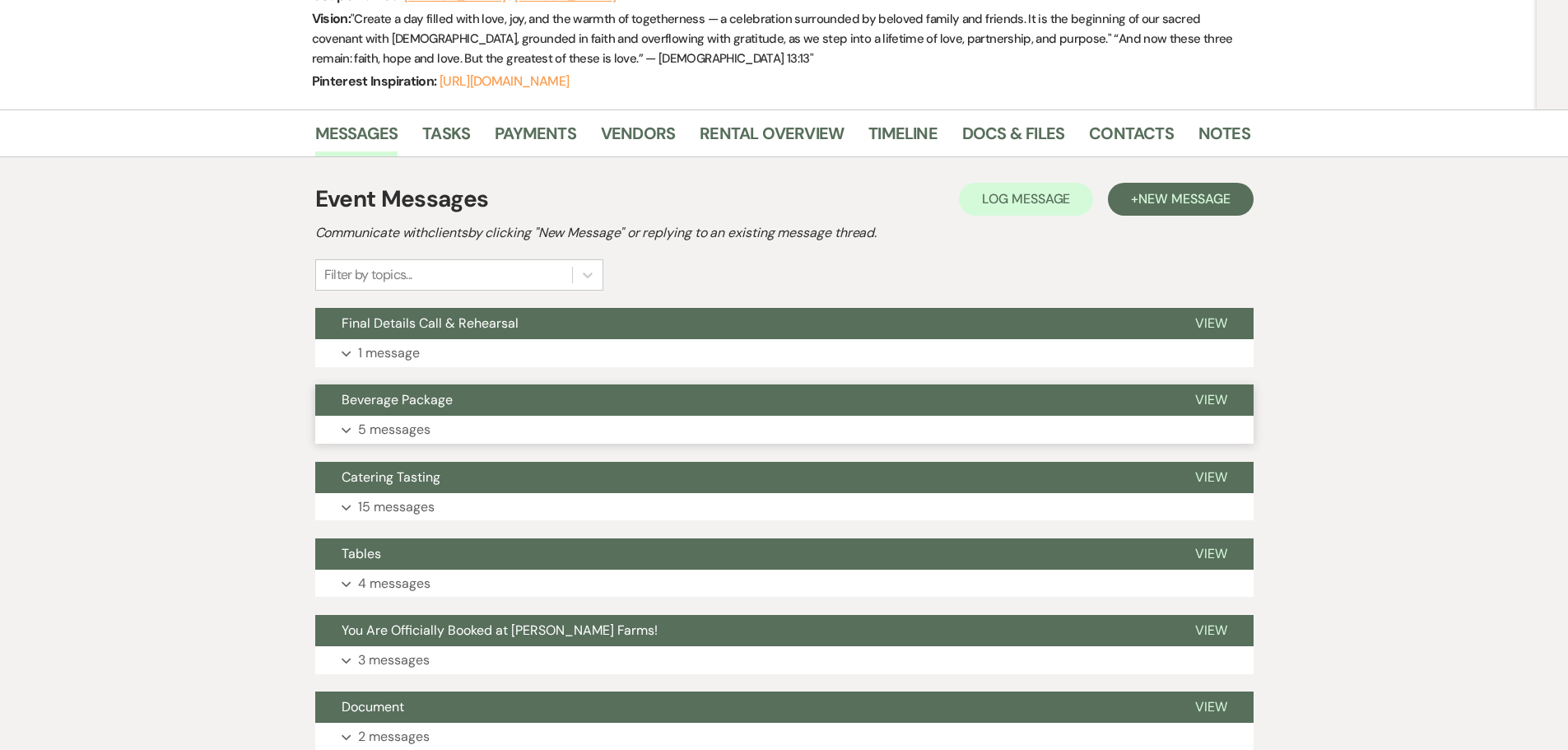
click at [584, 430] on button "Expand 5 messages" at bounding box center [784, 430] width 938 height 28
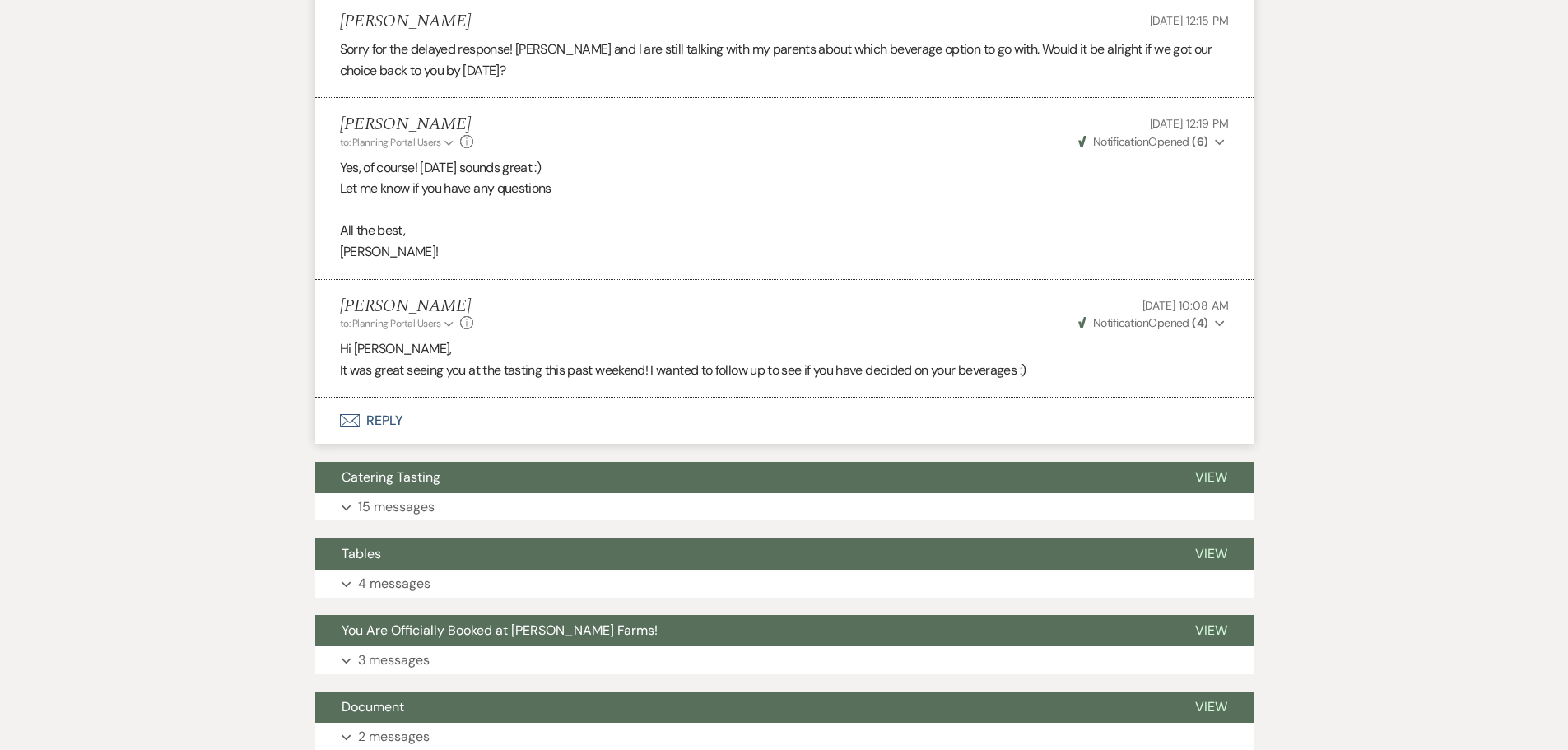
scroll to position [1008, 0]
click at [567, 427] on button "Envelope Reply" at bounding box center [784, 420] width 938 height 46
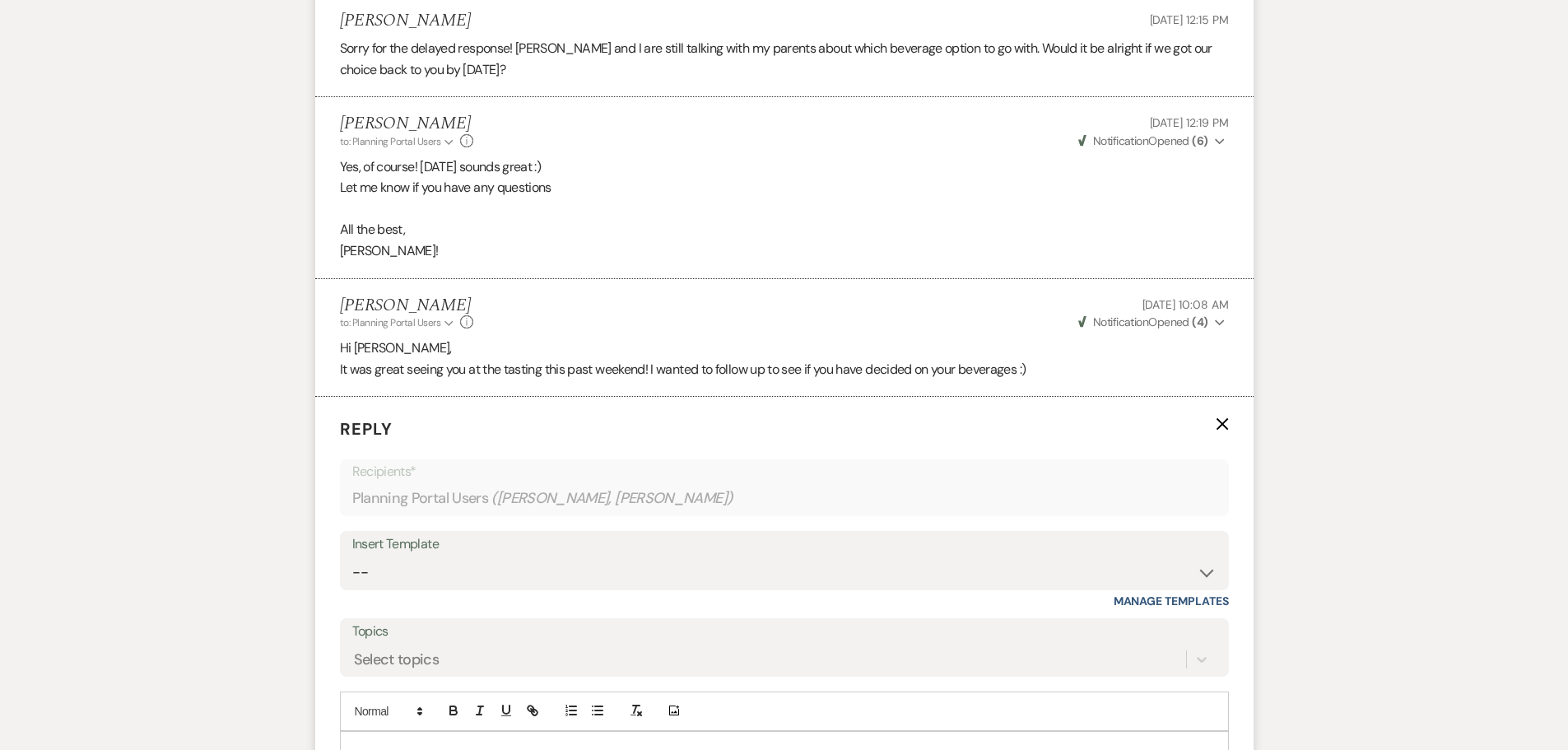
scroll to position [1173, 0]
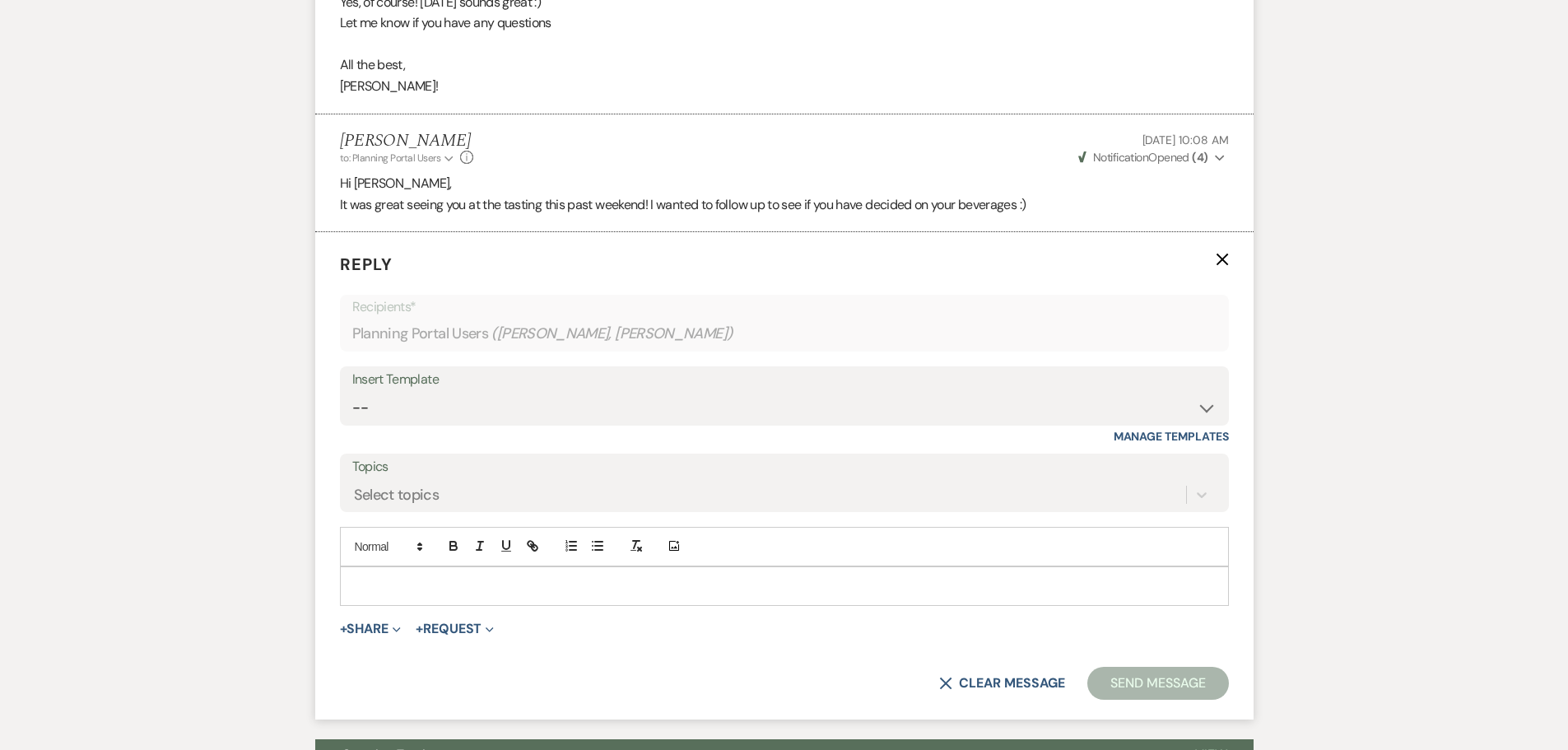
click at [455, 585] on p at bounding box center [785, 586] width 863 height 18
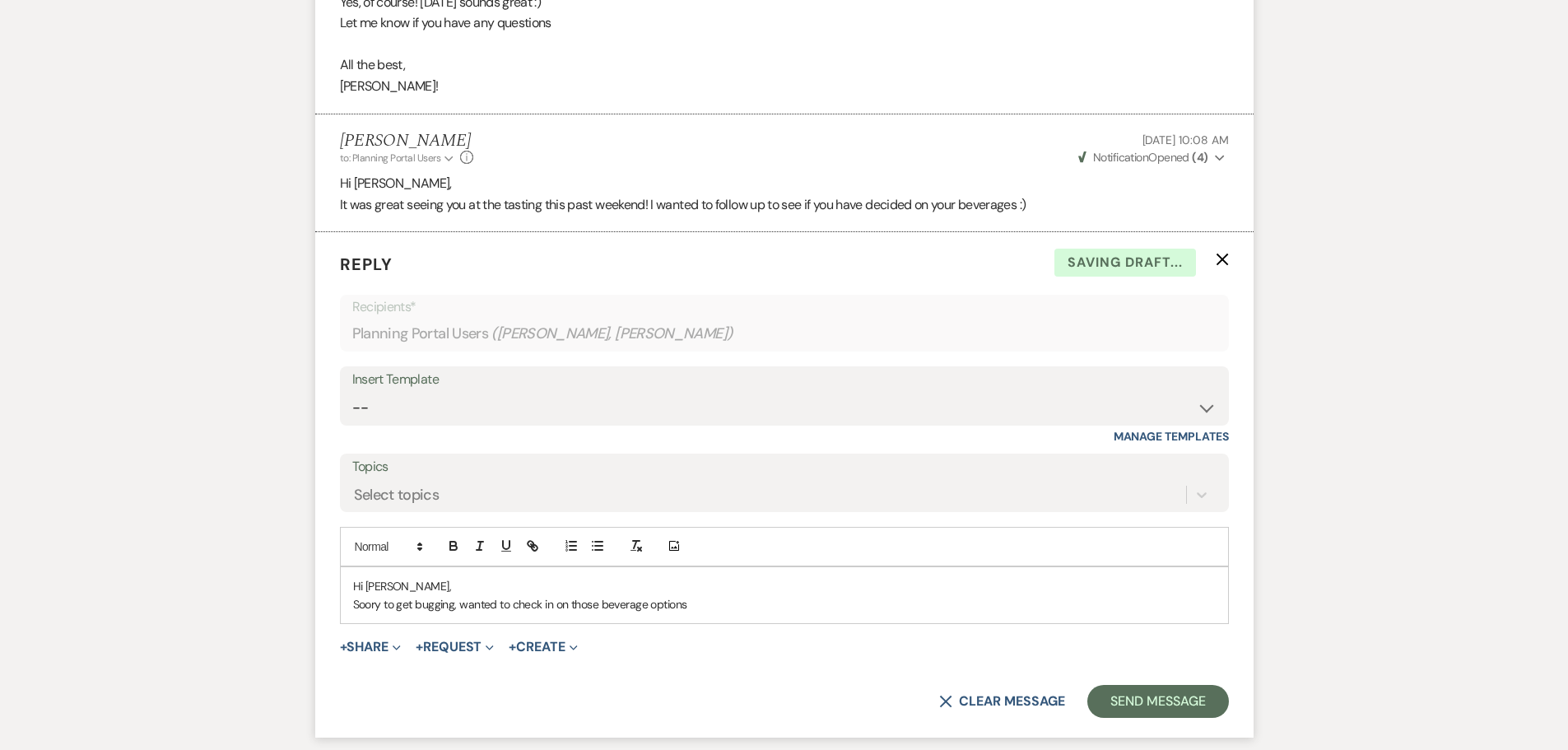
click at [371, 600] on p "Soory to get bugging, wanted to check in on those beverage options" at bounding box center [785, 604] width 863 height 18
click at [1118, 711] on button "Send Message" at bounding box center [1158, 701] width 140 height 33
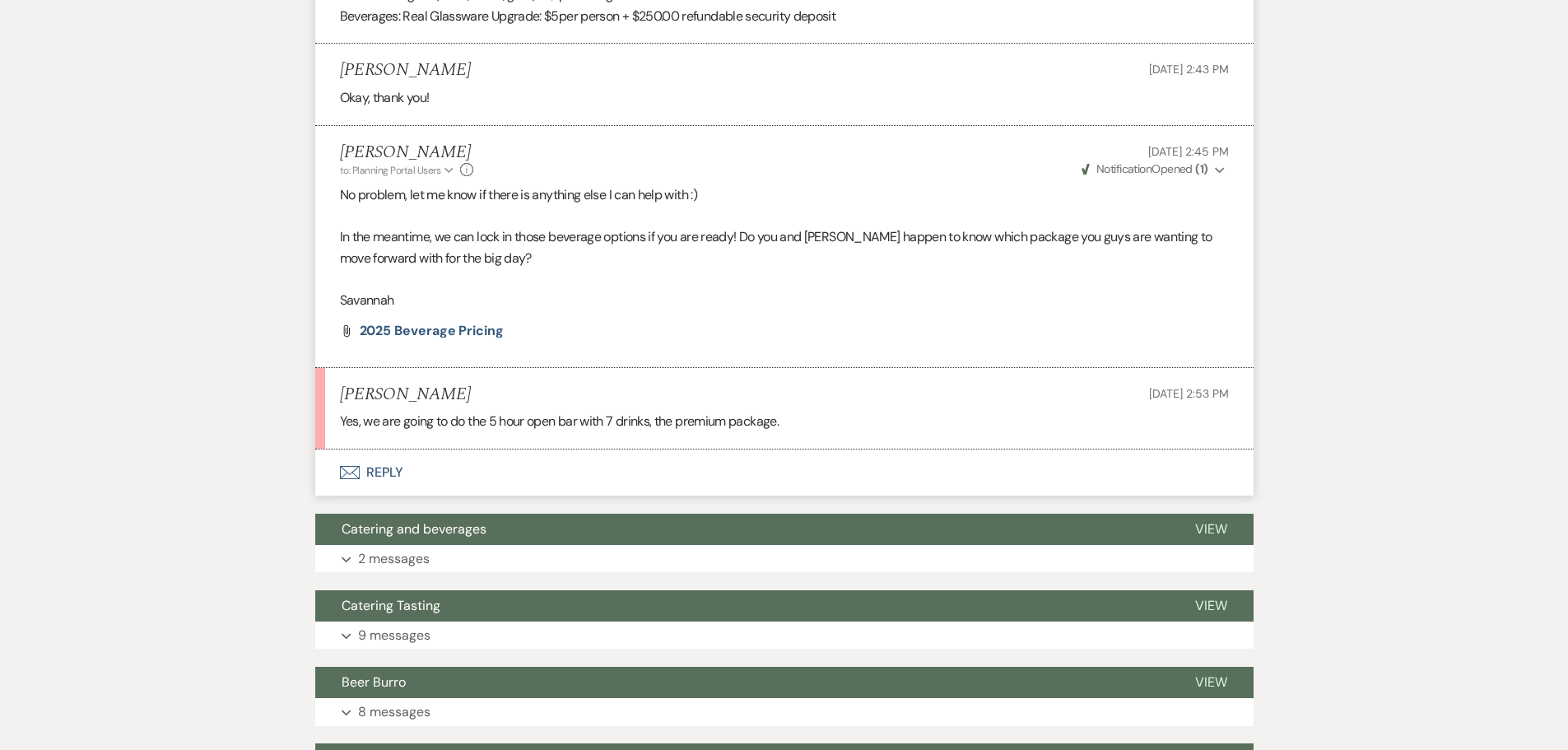
click at [453, 496] on button "Envelope Reply" at bounding box center [784, 473] width 938 height 46
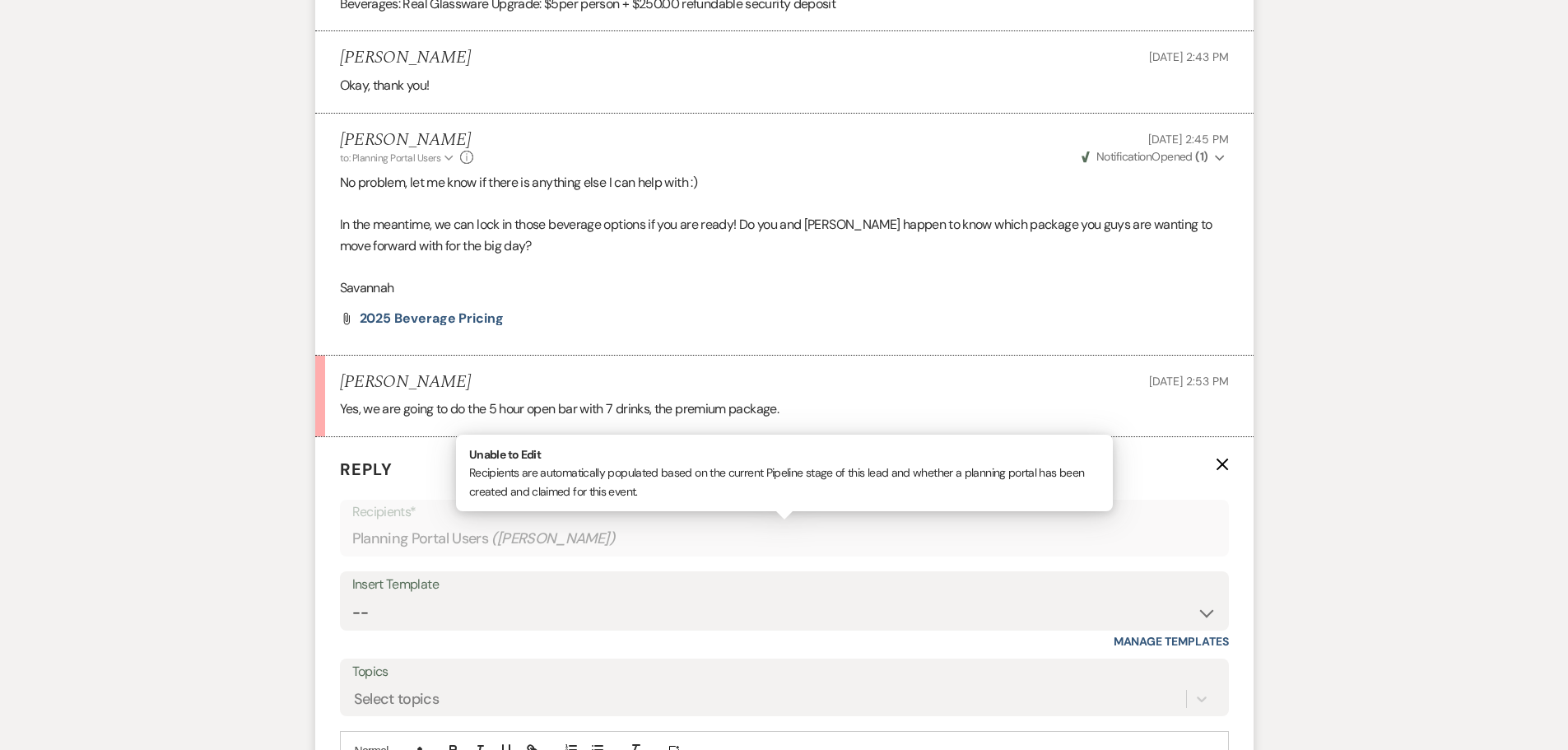
scroll to position [3899, 0]
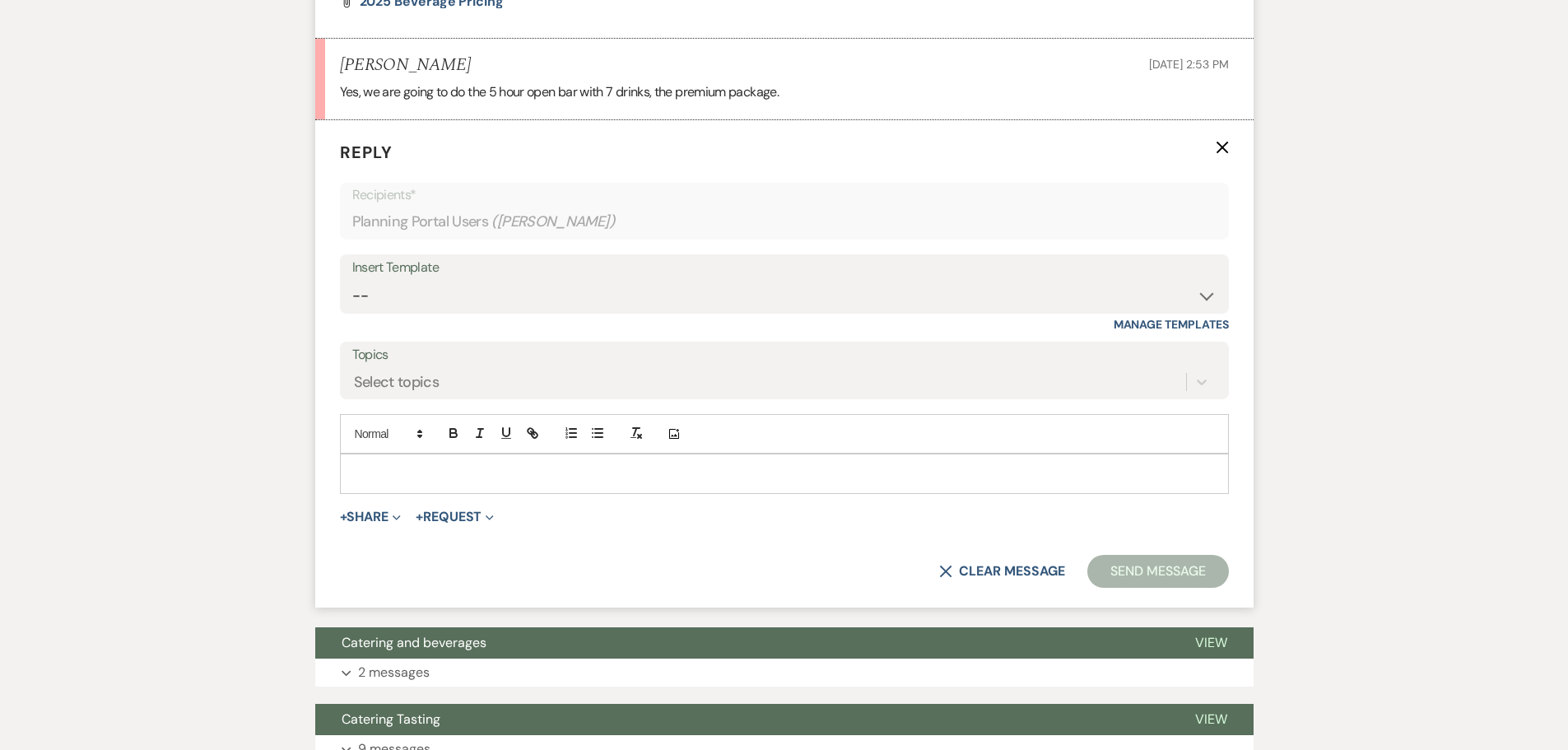
click at [413, 483] on p at bounding box center [785, 473] width 863 height 18
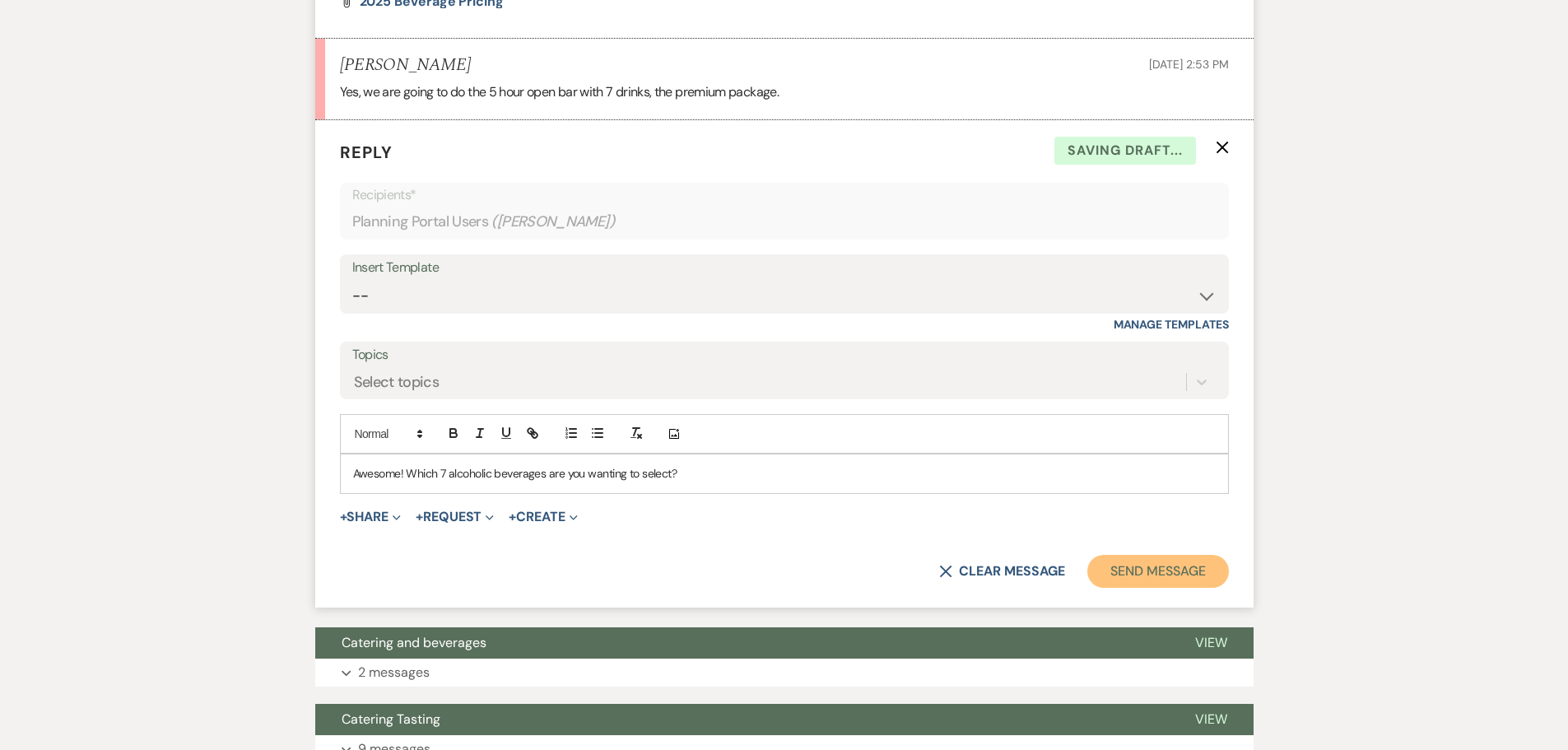
click at [1159, 588] on button "Send Message" at bounding box center [1158, 571] width 140 height 33
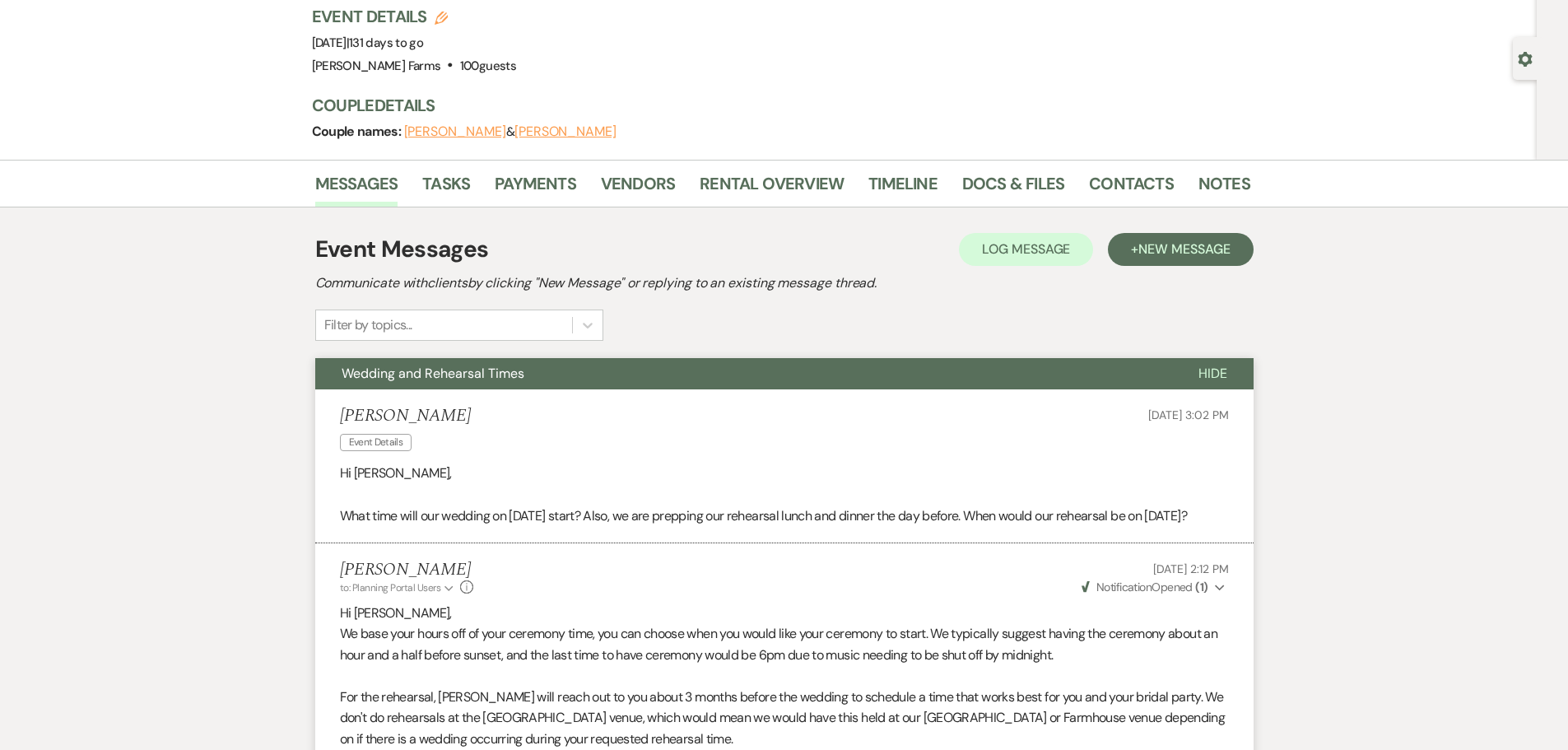
scroll to position [0, 0]
